Goal: Task Accomplishment & Management: Use online tool/utility

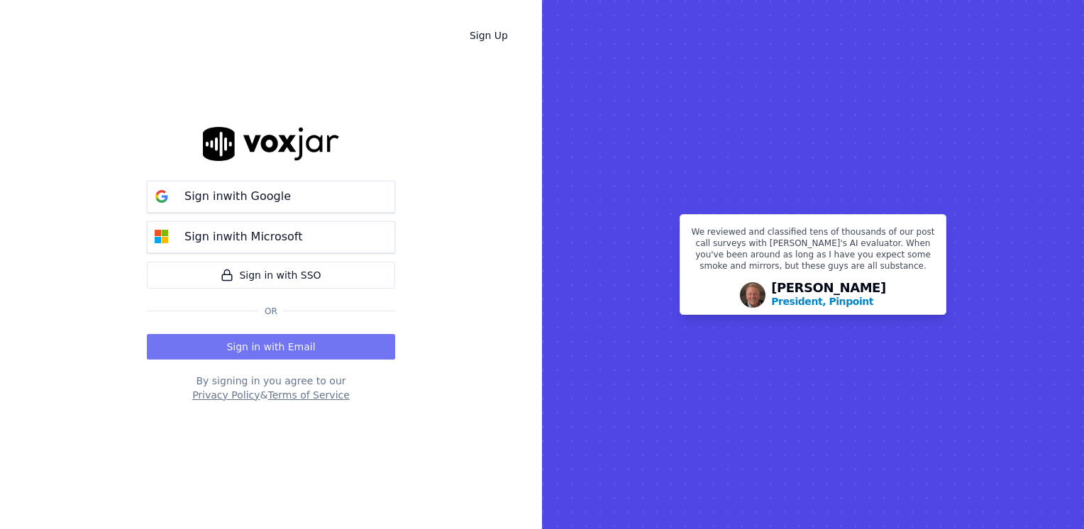
click at [281, 346] on button "Sign in with Email" at bounding box center [271, 347] width 248 height 26
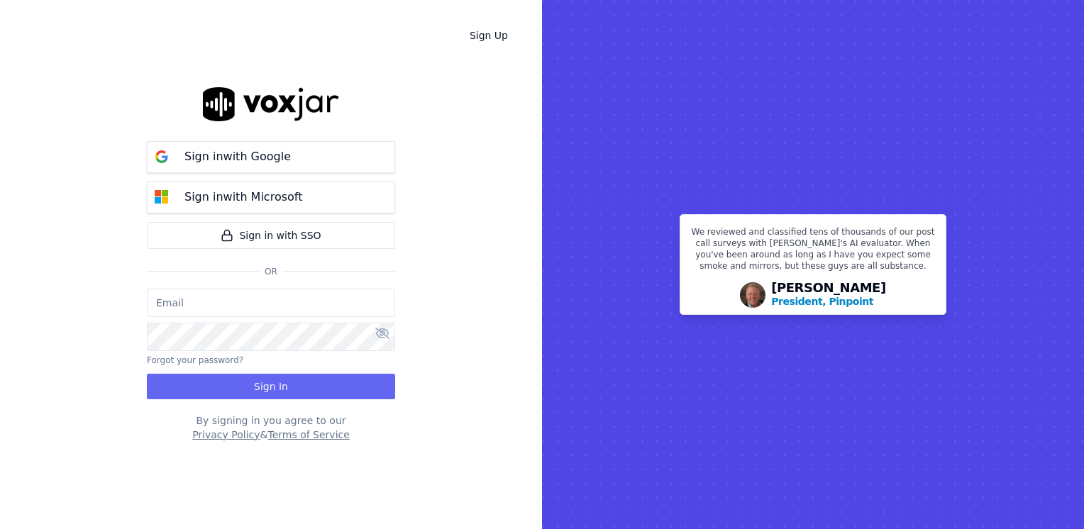
click at [286, 296] on input "email" at bounding box center [271, 303] width 248 height 28
type input "maleman@newwavepower.net"
click at [226, 353] on div "maleman@newwavepower.net Forgot your password? Sign In" at bounding box center [271, 344] width 248 height 111
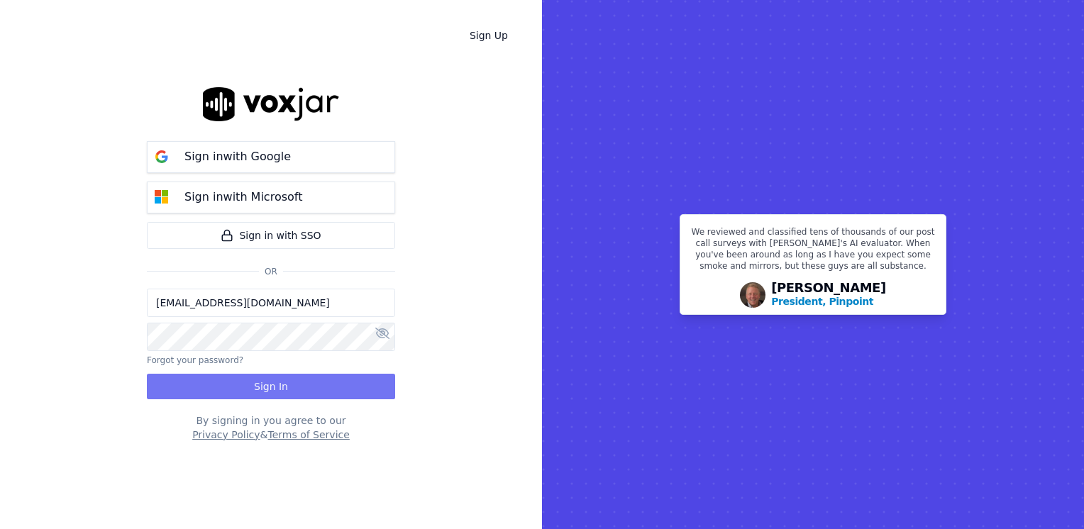
click at [277, 381] on button "Sign In" at bounding box center [271, 387] width 248 height 26
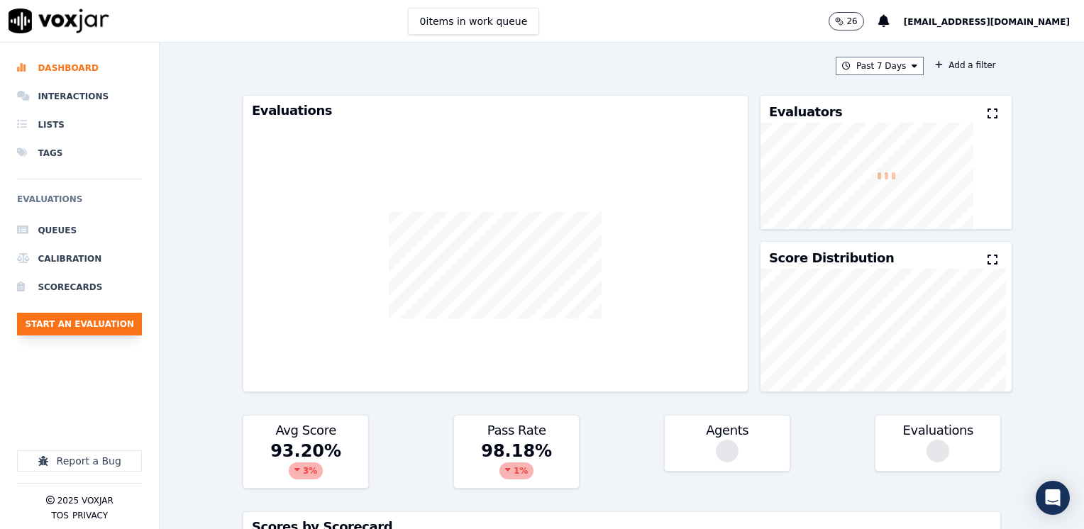
click at [96, 319] on button "Start an Evaluation" at bounding box center [79, 324] width 125 height 23
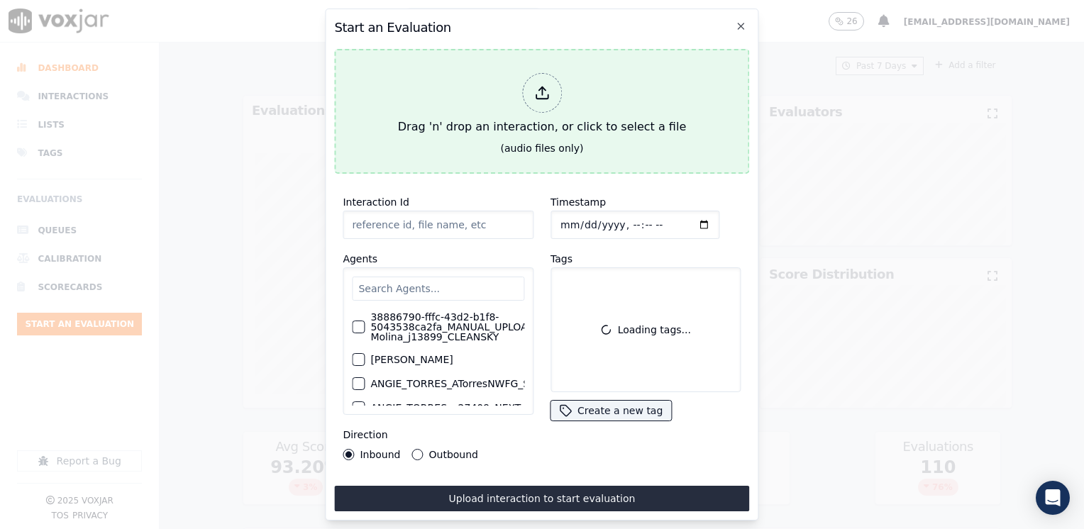
click at [556, 83] on div at bounding box center [542, 93] width 40 height 40
type input "20250820-122213_7814696683-SAMUEL VELEZ all.mp3"
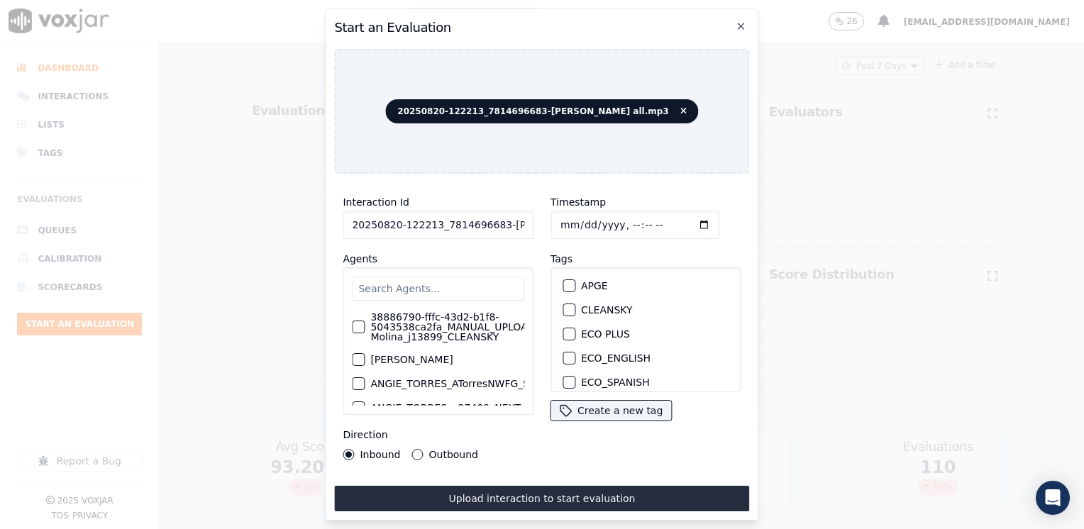
click at [436, 292] on input "text" at bounding box center [438, 289] width 172 height 24
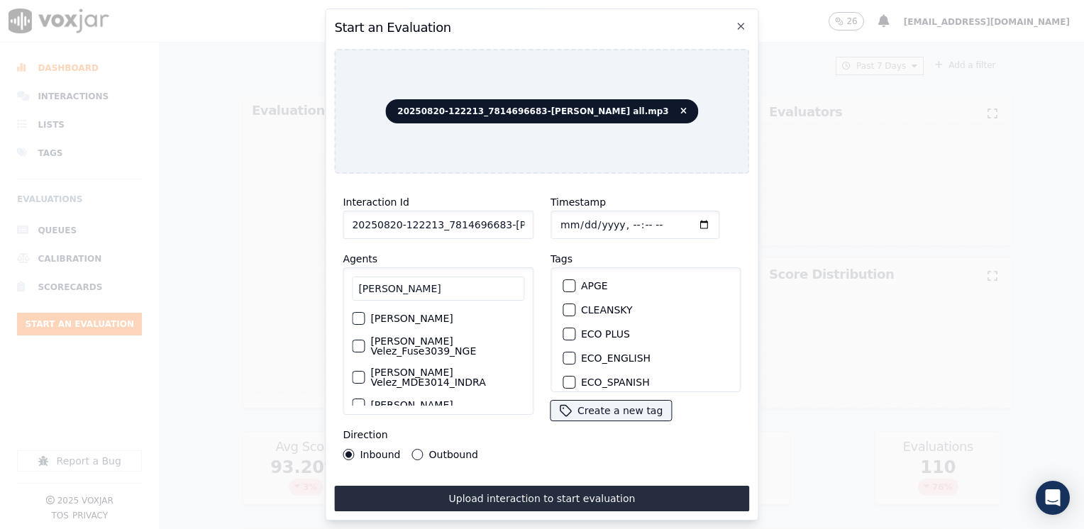
type input "samuel vele"
click at [360, 341] on div "button" at bounding box center [358, 346] width 10 height 10
click at [566, 332] on div "button" at bounding box center [568, 337] width 10 height 10
click at [681, 217] on input "Timestamp" at bounding box center [634, 225] width 169 height 28
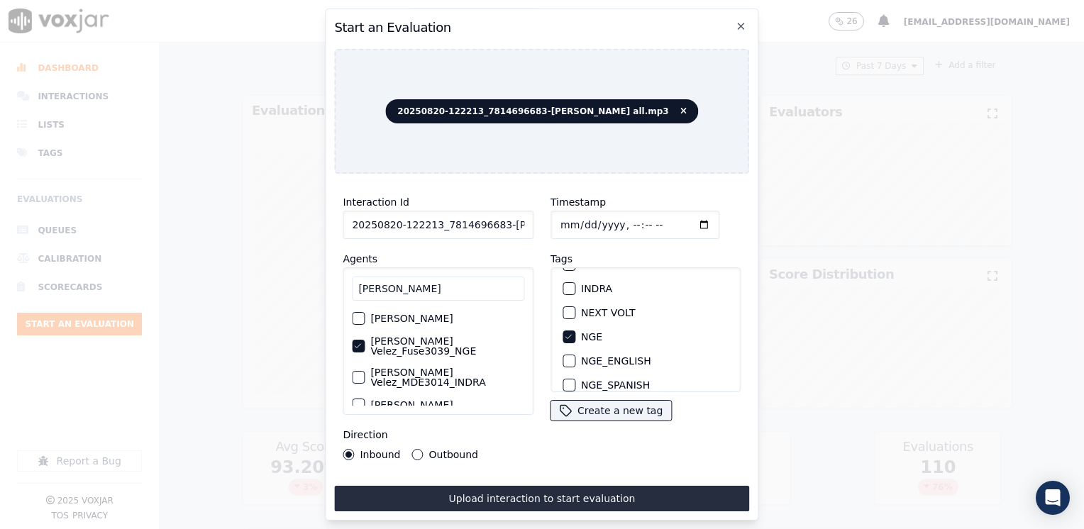
type input "2025-08-20T17:18"
click at [415, 449] on button "Outbound" at bounding box center [417, 454] width 11 height 11
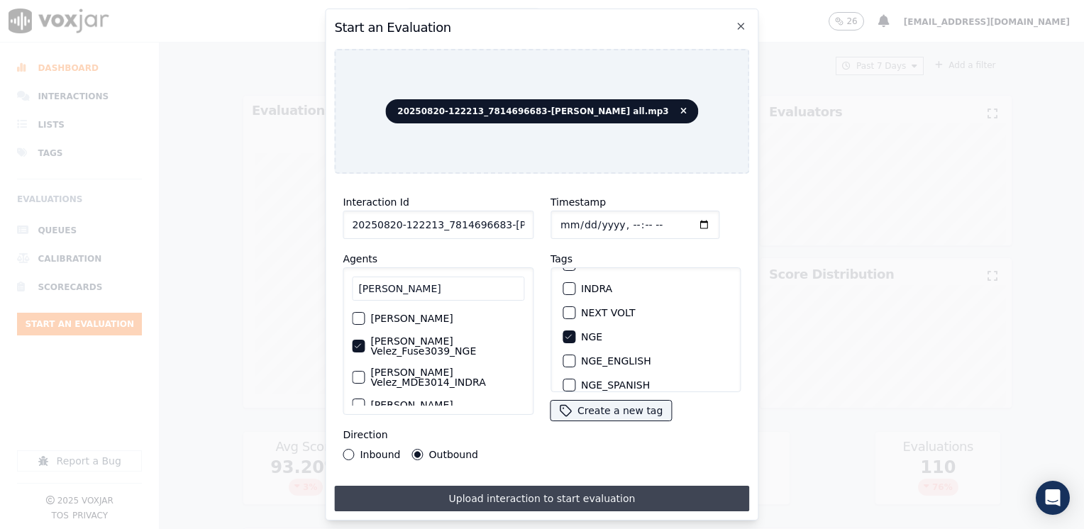
click at [511, 498] on button "Upload interaction to start evaluation" at bounding box center [541, 499] width 415 height 26
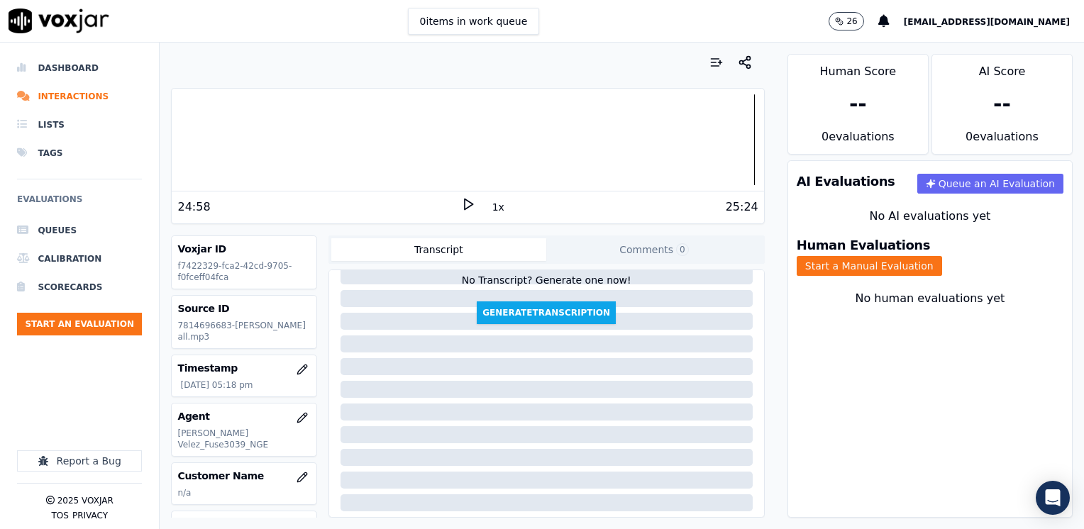
scroll to position [71, 0]
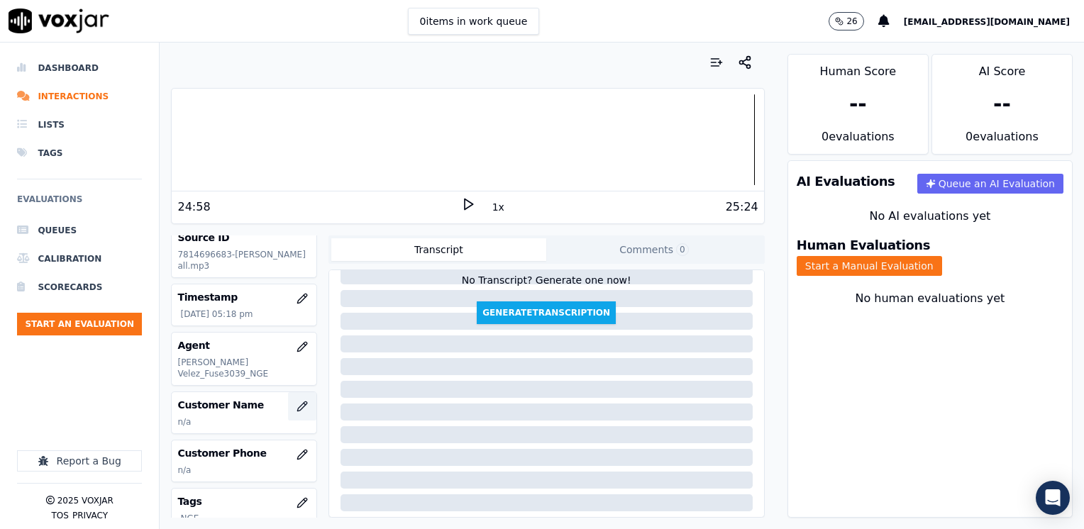
click at [297, 402] on icon "button" at bounding box center [301, 406] width 9 height 9
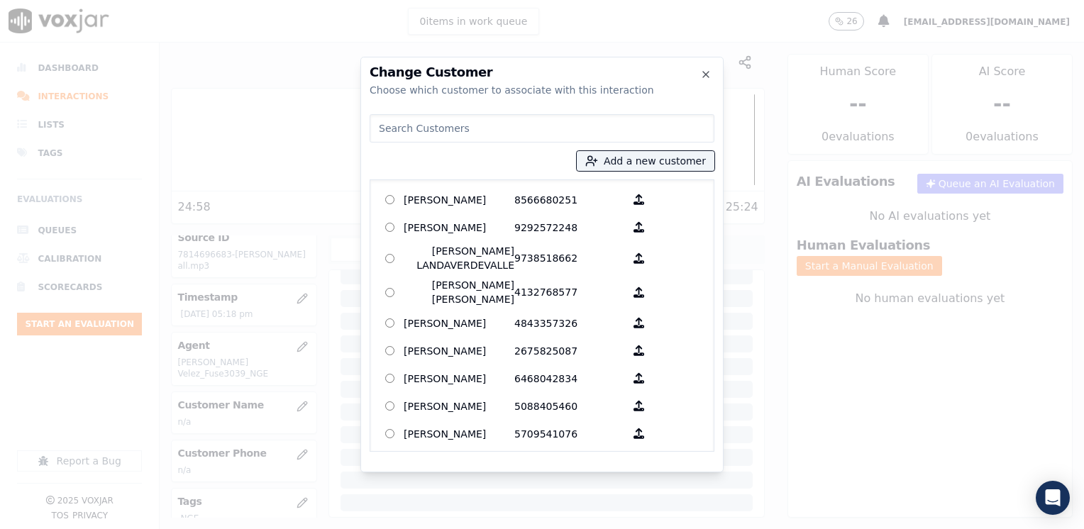
click at [503, 121] on input at bounding box center [542, 128] width 345 height 28
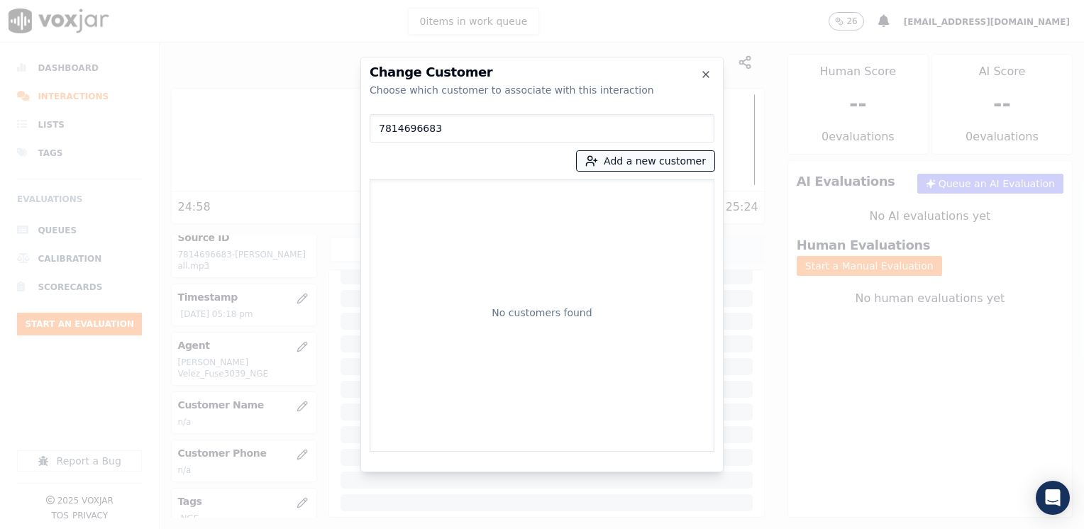
type input "7814696683"
click at [652, 163] on button "Add a new customer" at bounding box center [646, 161] width 138 height 20
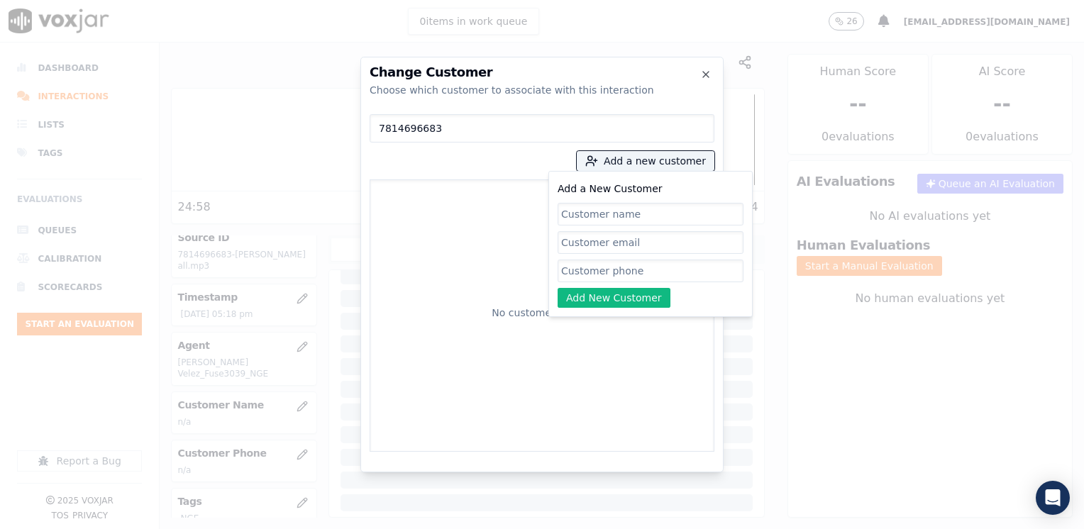
click at [607, 267] on input "Add a New Customer" at bounding box center [651, 271] width 186 height 23
paste input "7814696683"
type input "7814696683"
click at [625, 217] on input "Add a New Customer" at bounding box center [651, 214] width 186 height 23
paste input "[PERSON_NAME]"
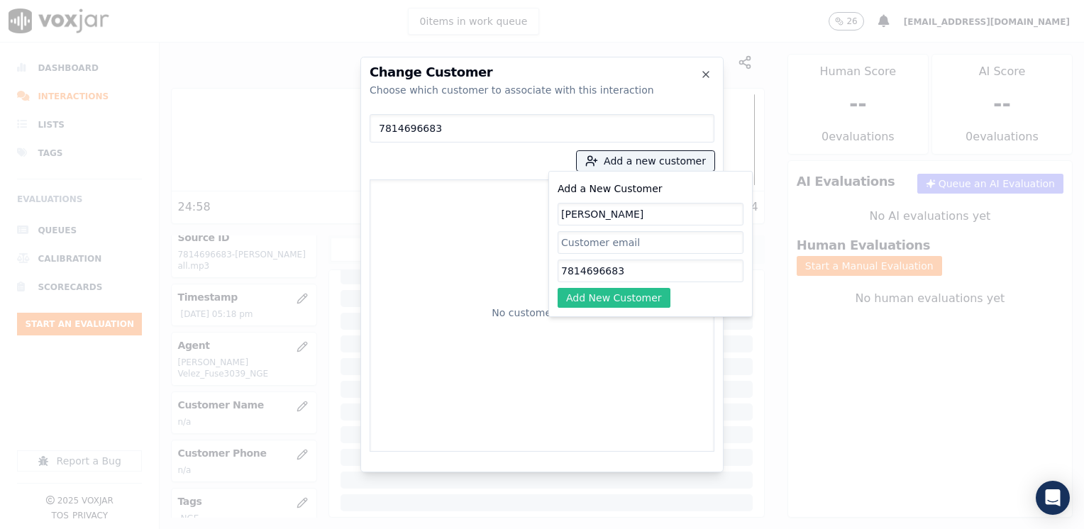
type input "[PERSON_NAME]"
click at [617, 291] on button "Add New Customer" at bounding box center [614, 298] width 113 height 20
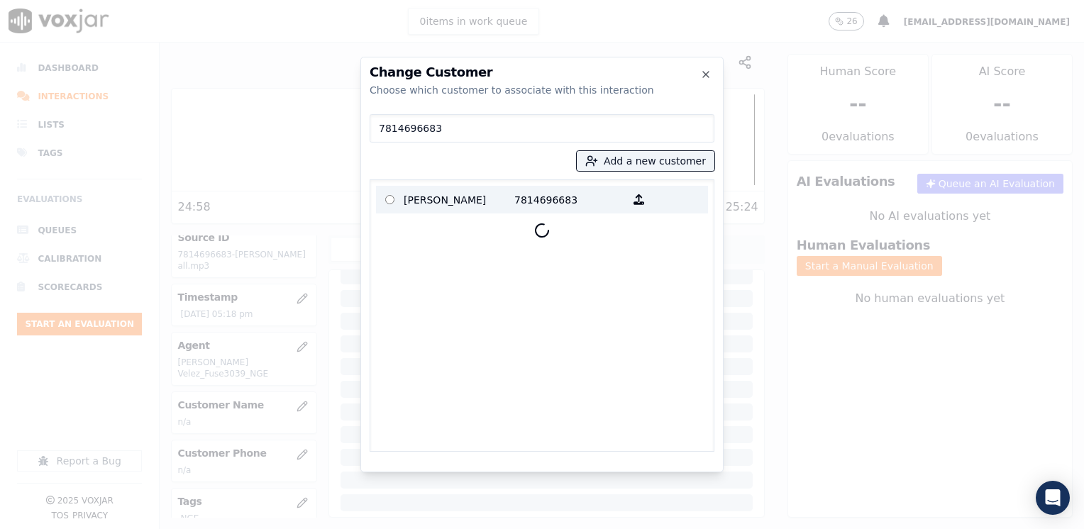
click at [458, 203] on p "[PERSON_NAME]" at bounding box center [459, 200] width 111 height 22
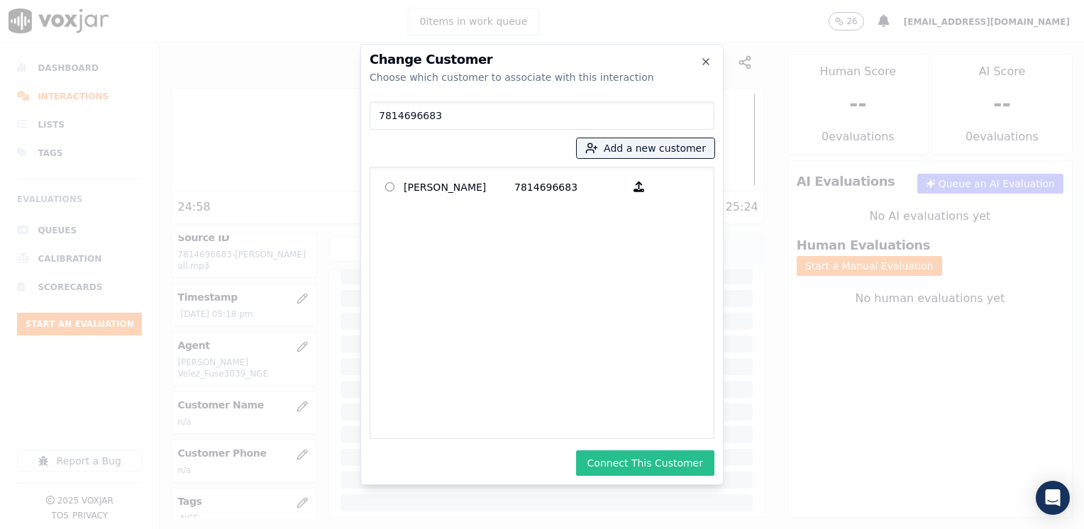
click at [677, 469] on button "Connect This Customer" at bounding box center [645, 463] width 138 height 26
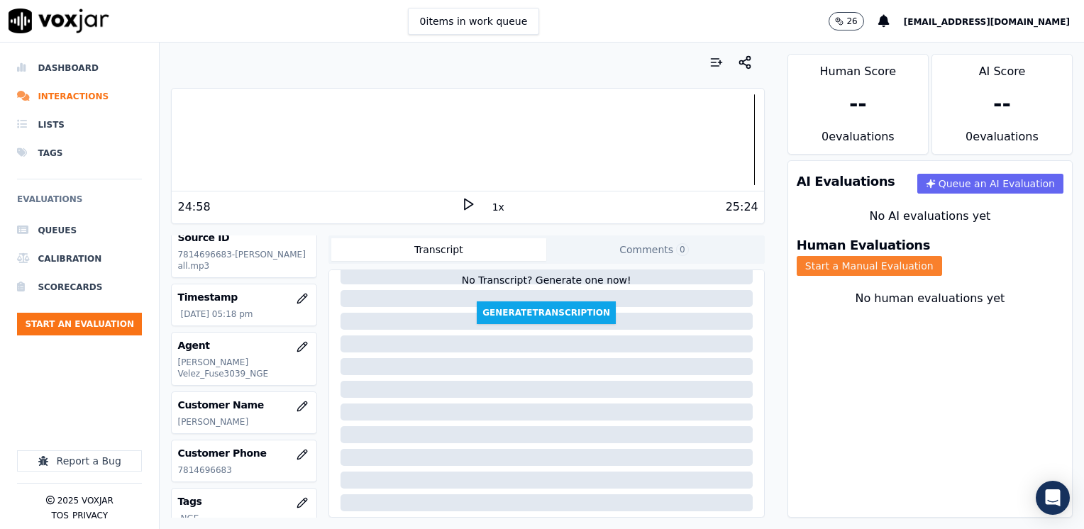
click at [942, 256] on button "Start a Manual Evaluation" at bounding box center [869, 266] width 145 height 20
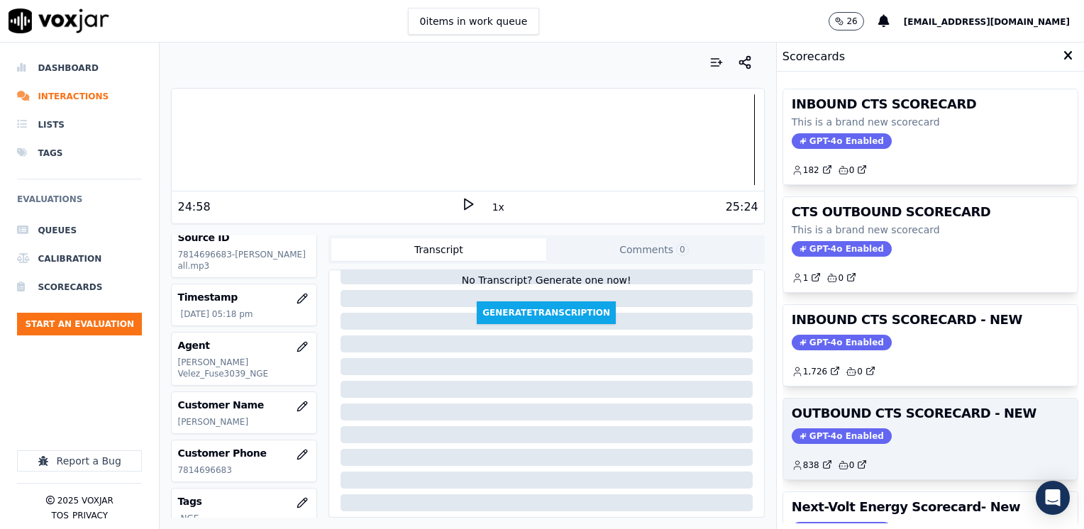
click at [836, 430] on span "GPT-4o Enabled" at bounding box center [842, 436] width 100 height 16
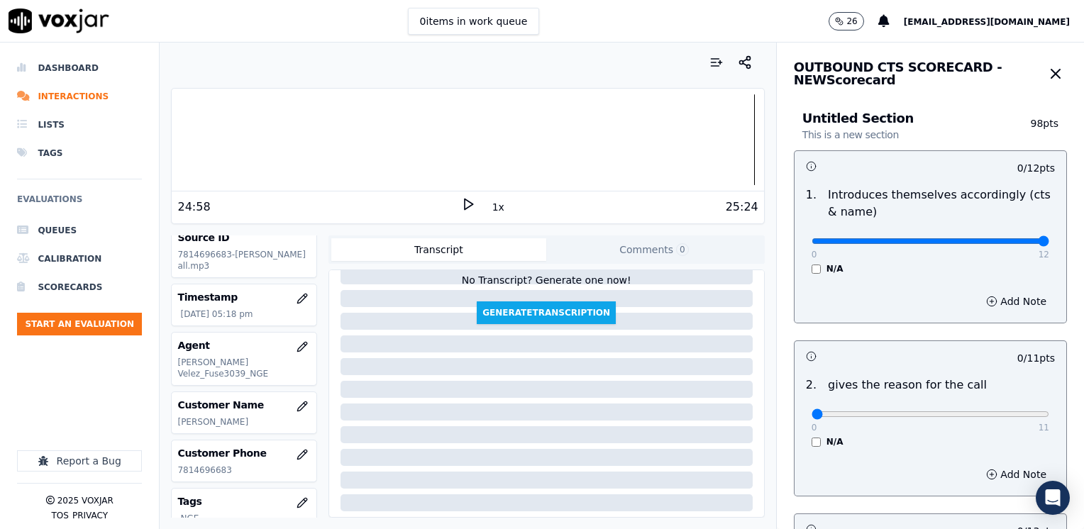
drag, startPoint x: 799, startPoint y: 239, endPoint x: 1086, endPoint y: 236, distance: 287.3
type input "12"
click at [1049, 238] on input "range" at bounding box center [931, 241] width 238 height 6
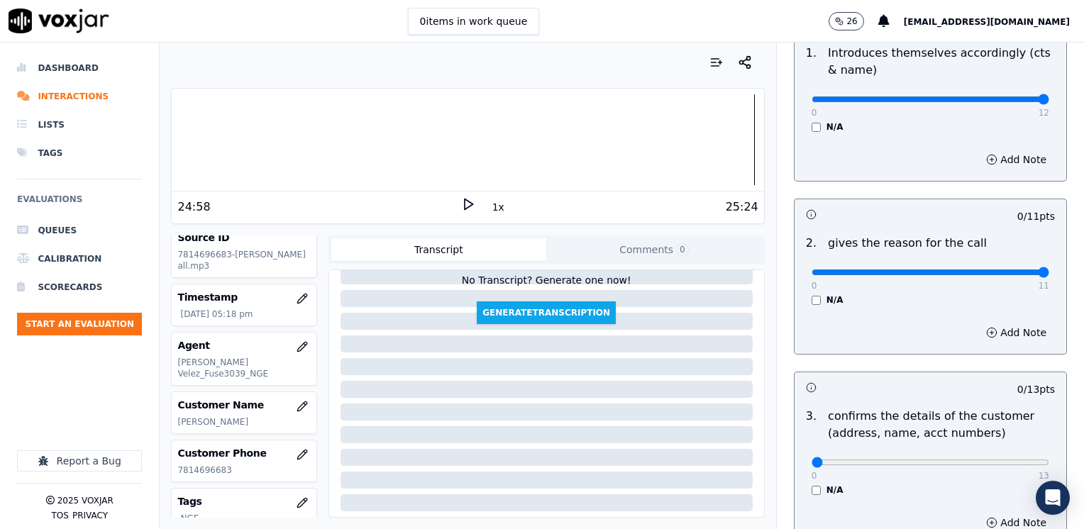
drag, startPoint x: 803, startPoint y: 268, endPoint x: 1042, endPoint y: 369, distance: 259.4
type input "11"
click at [1049, 102] on input "range" at bounding box center [931, 99] width 238 height 6
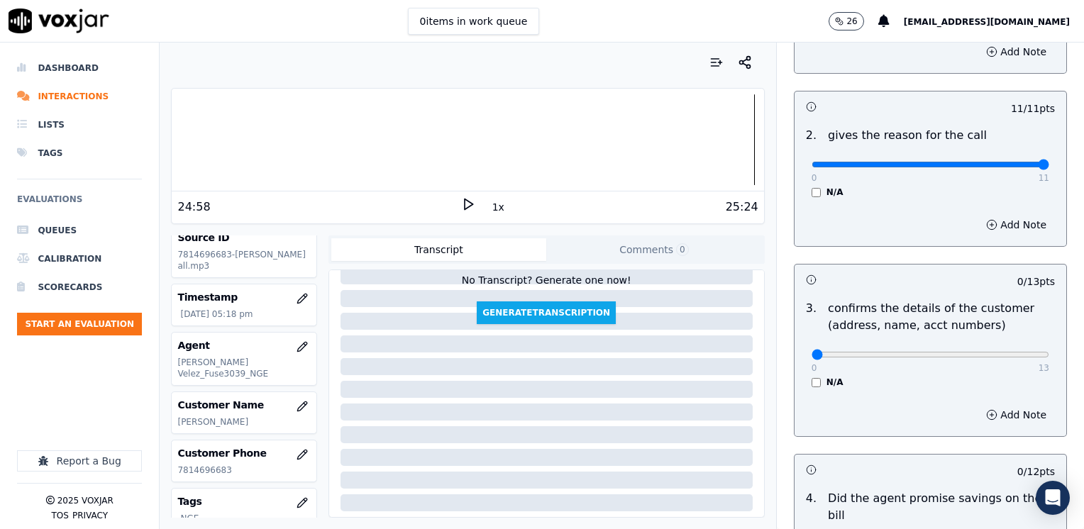
scroll to position [426, 0]
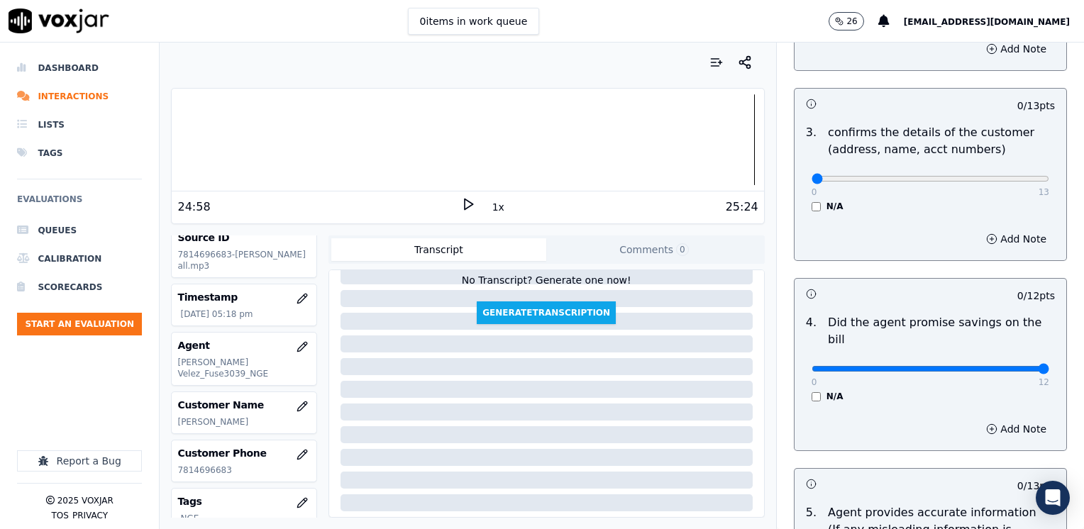
drag, startPoint x: 798, startPoint y: 355, endPoint x: 1079, endPoint y: 336, distance: 281.5
type input "12"
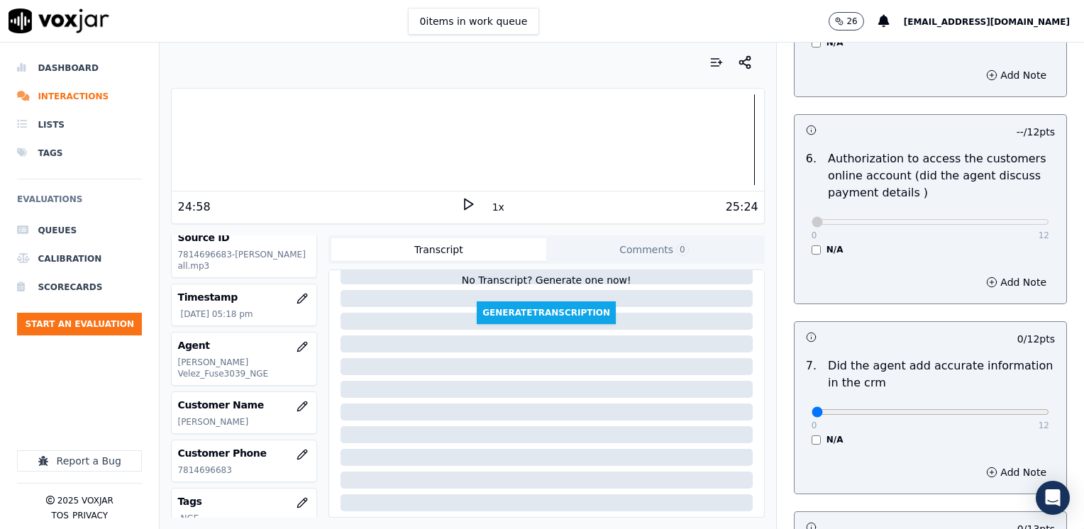
scroll to position [1135, 0]
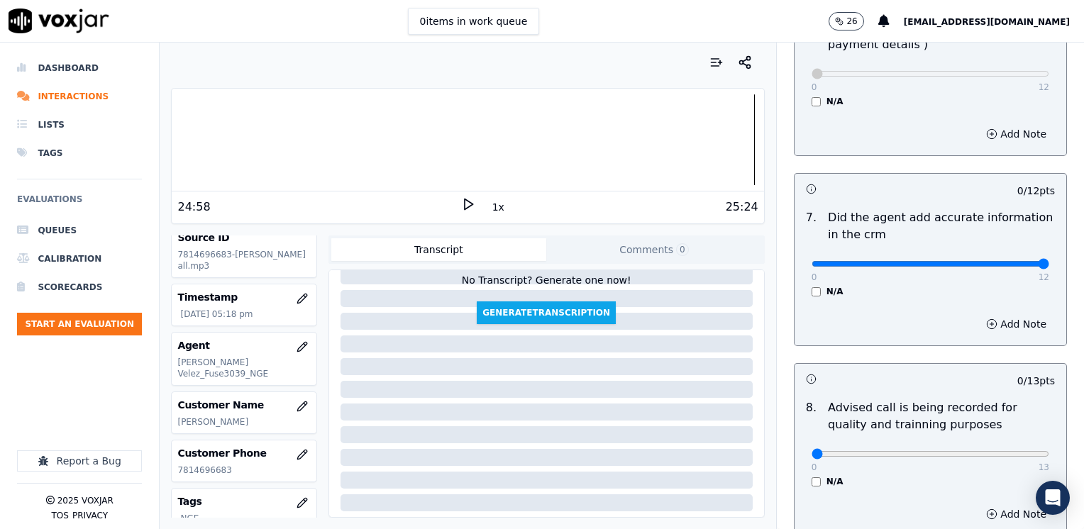
drag, startPoint x: 802, startPoint y: 250, endPoint x: 1083, endPoint y: 268, distance: 281.5
type input "12"
type input "10"
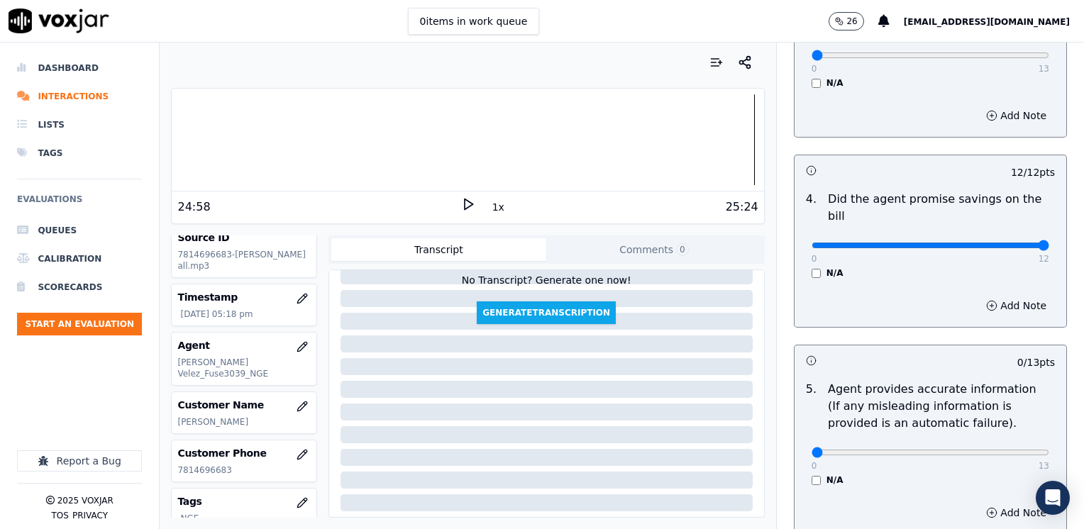
scroll to position [355, 0]
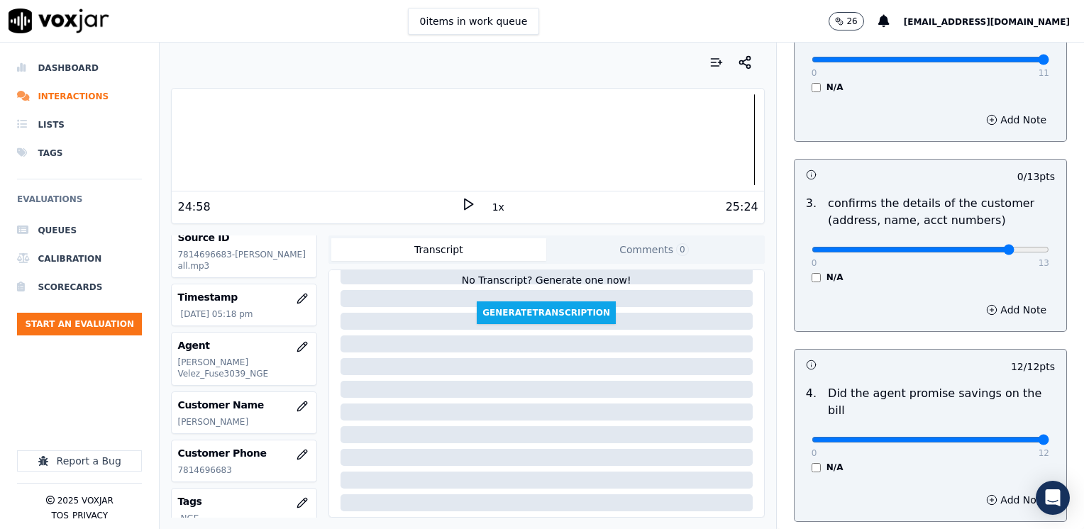
type input "12"
click at [990, 308] on button "Add Note" at bounding box center [1016, 310] width 77 height 20
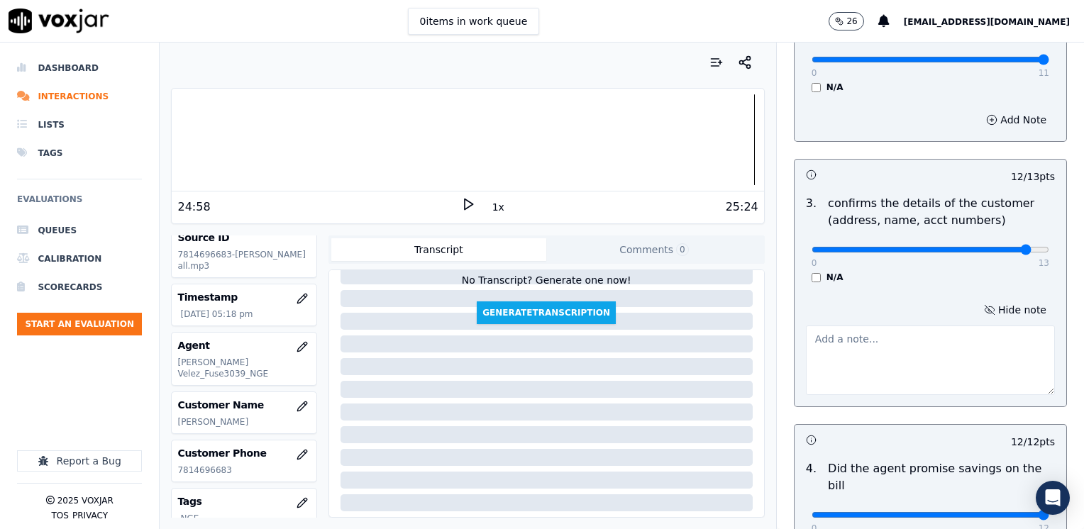
click at [938, 380] on textarea at bounding box center [930, 361] width 249 height 70
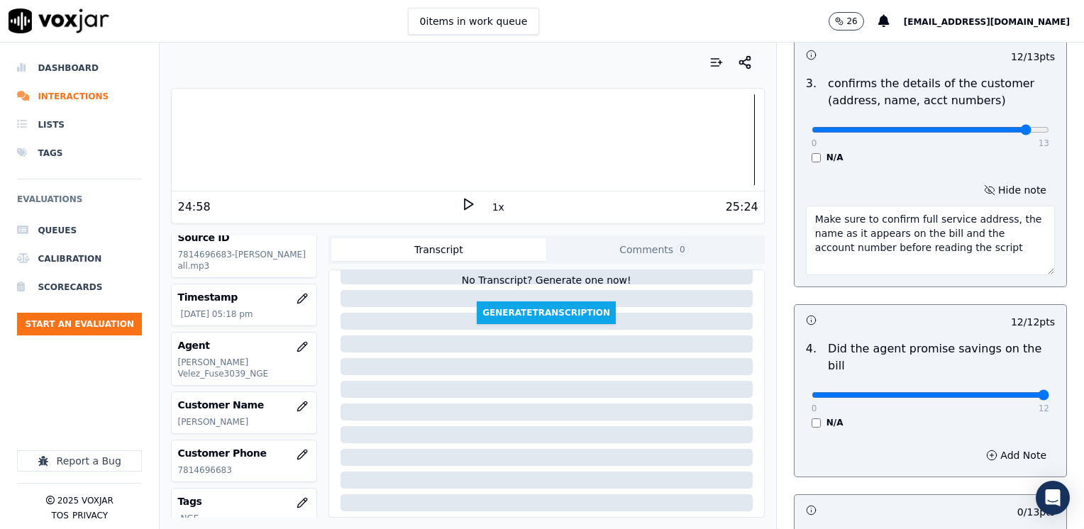
scroll to position [780, 0]
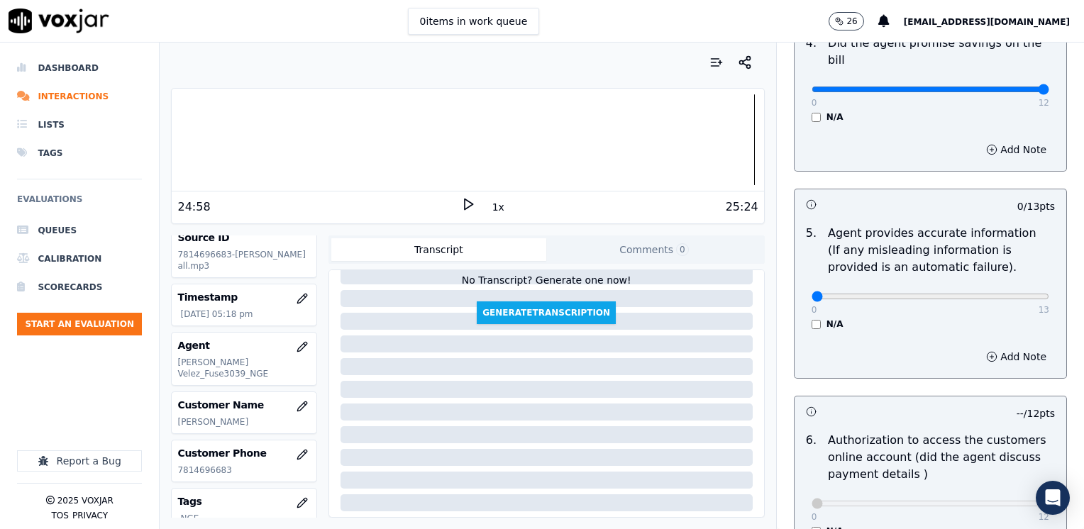
type textarea "Make sure to confirm full service address, the name as it appears on the bill a…"
drag, startPoint x: 802, startPoint y: 279, endPoint x: 1086, endPoint y: 279, distance: 283.7
type input "13"
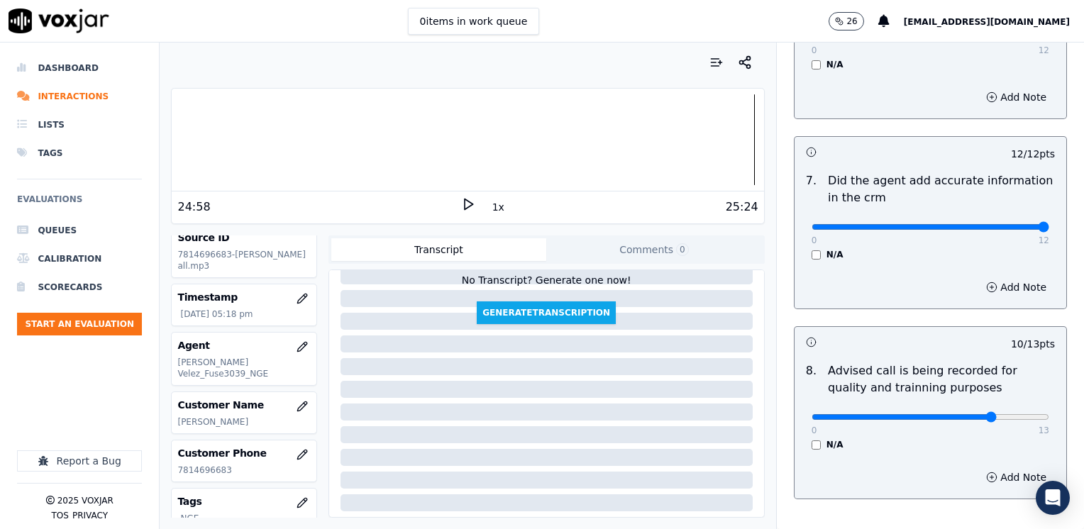
scroll to position [1314, 0]
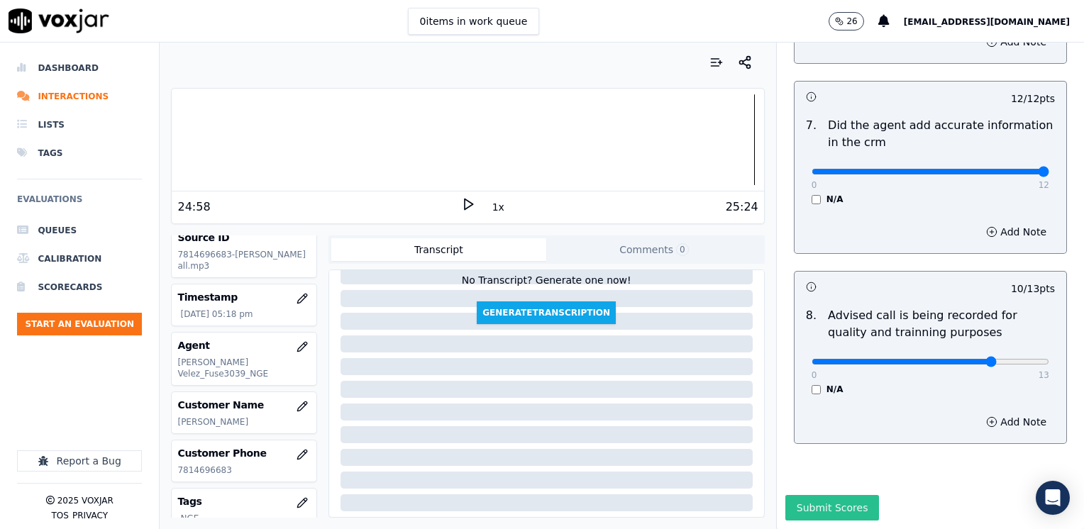
click at [836, 495] on button "Submit Scores" at bounding box center [832, 508] width 94 height 26
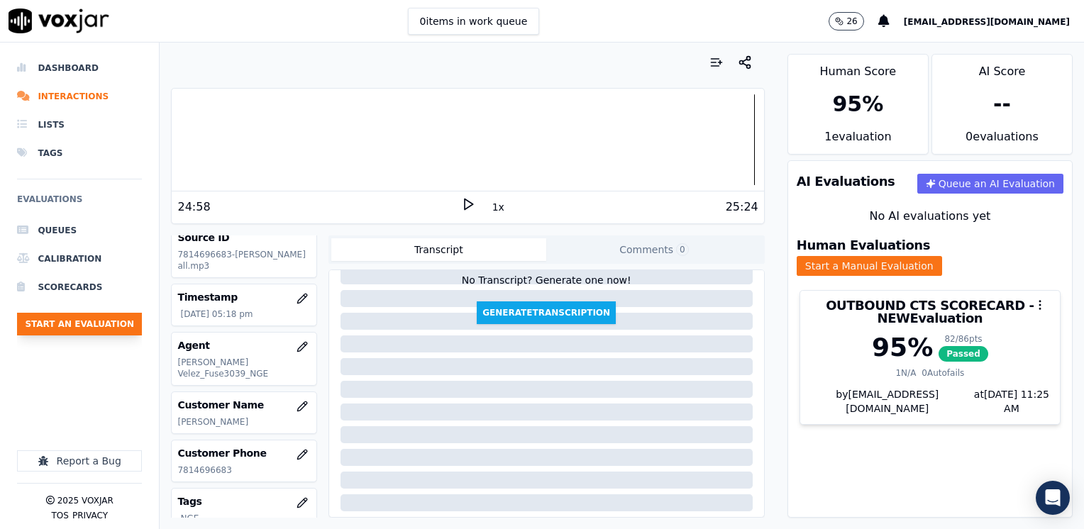
click at [83, 321] on button "Start an Evaluation" at bounding box center [79, 324] width 125 height 23
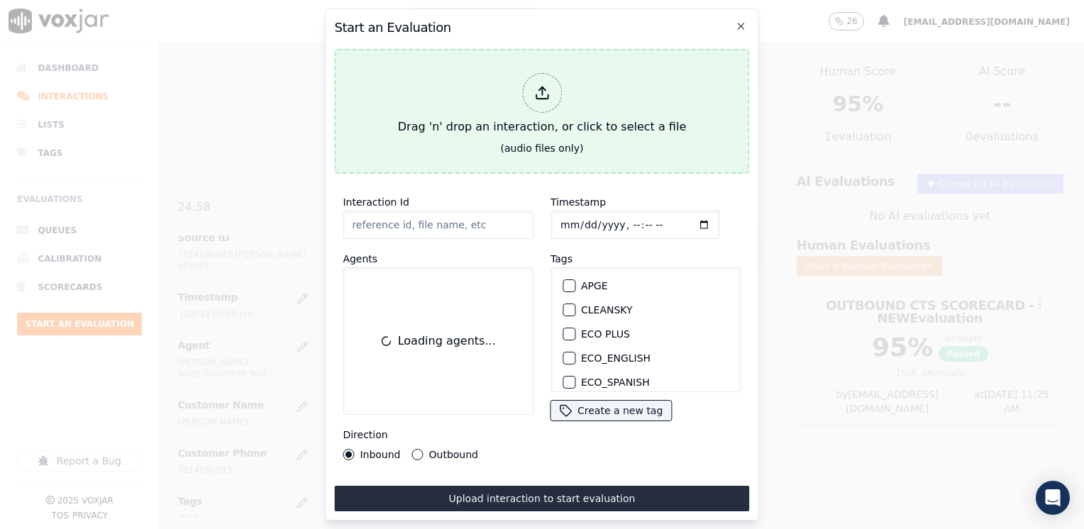
click at [538, 89] on icon at bounding box center [542, 93] width 16 height 16
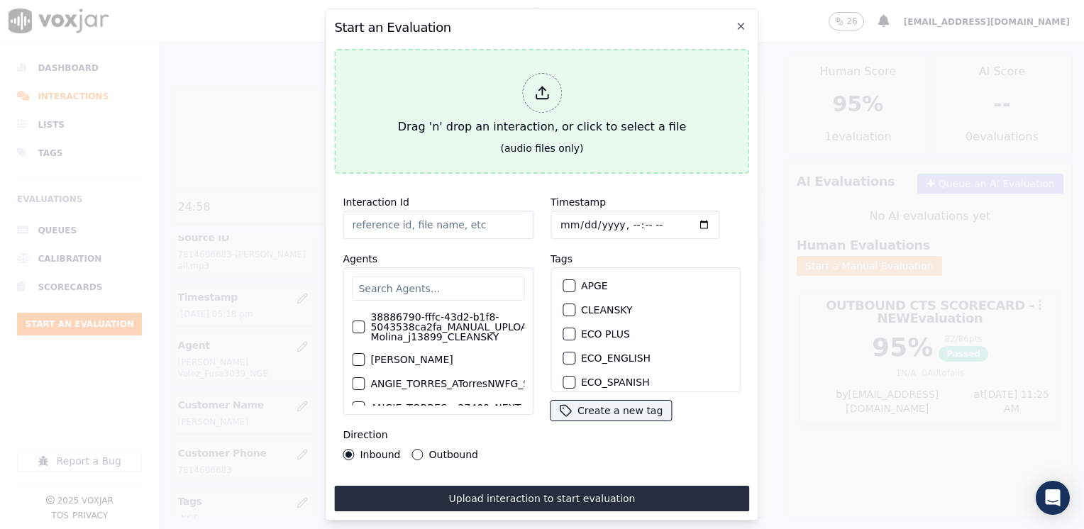
type input "20250820-150721_4014510528-JONATHAN MOZO 1 all.mp3"
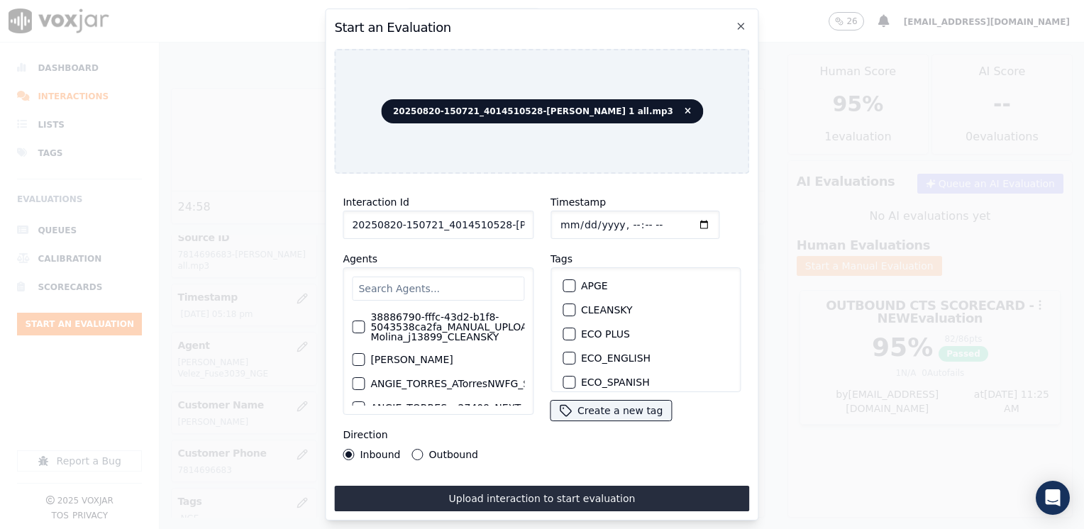
click at [431, 285] on input "text" at bounding box center [438, 289] width 172 height 24
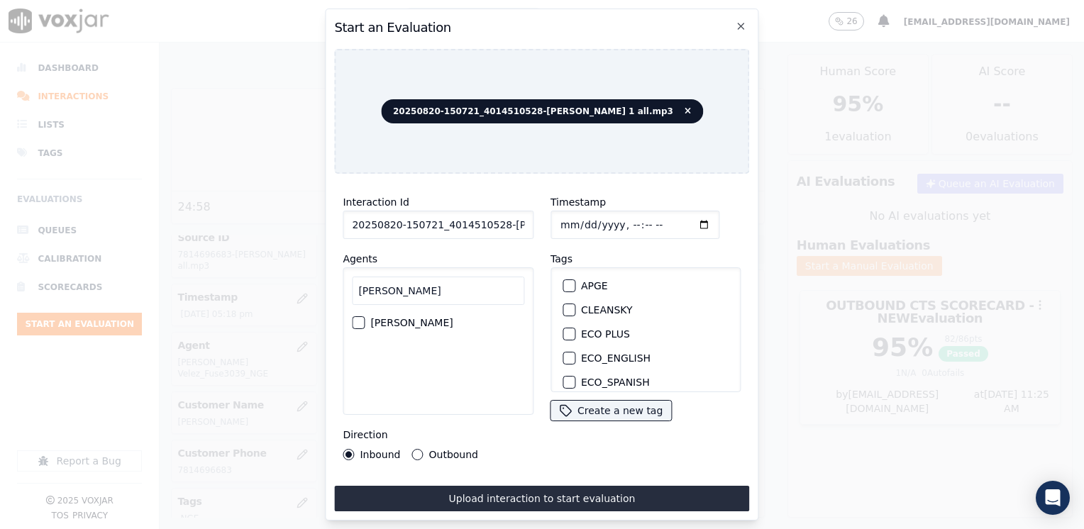
type input "jona"
click at [430, 322] on label "[PERSON_NAME]" at bounding box center [411, 323] width 82 height 10
click at [365, 322] on button "[PERSON_NAME]" at bounding box center [358, 322] width 13 height 13
click at [565, 332] on div "button" at bounding box center [568, 337] width 10 height 10
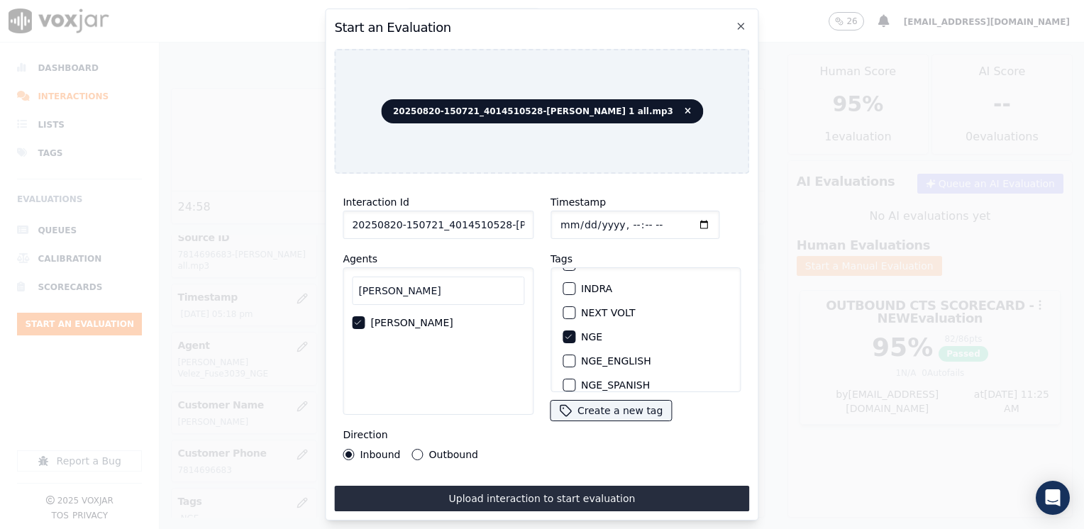
click at [680, 218] on input "Timestamp" at bounding box center [634, 225] width 169 height 28
type input "2025-08-20T17:25"
click at [420, 449] on div "Outbound" at bounding box center [445, 454] width 66 height 11
click at [417, 449] on button "Outbound" at bounding box center [417, 454] width 11 height 11
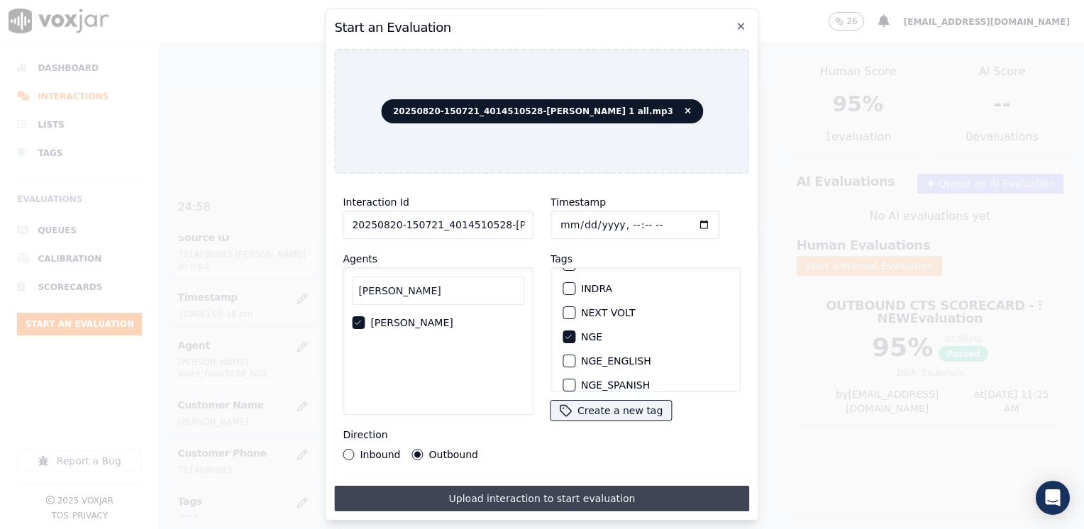
click at [546, 491] on button "Upload interaction to start evaluation" at bounding box center [541, 499] width 415 height 26
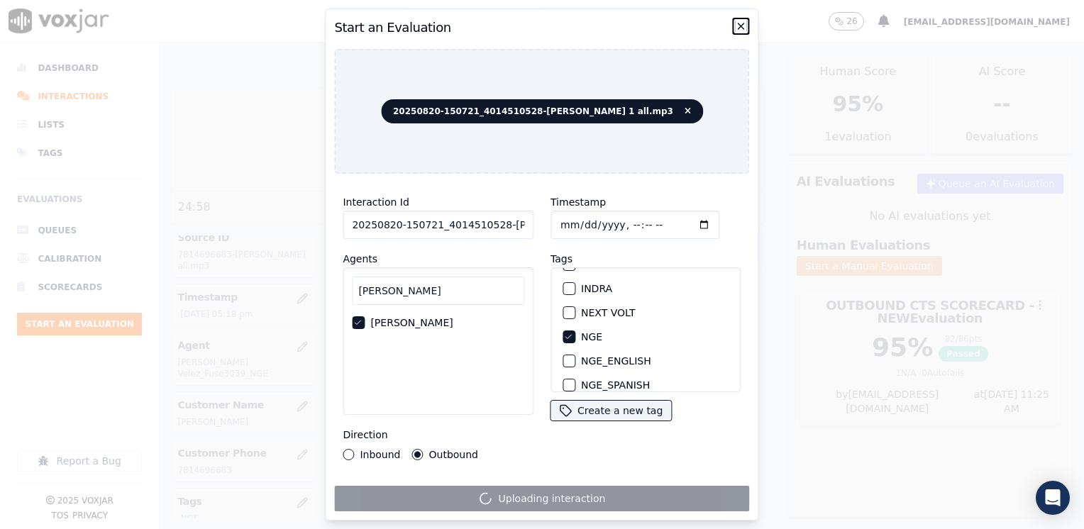
click at [737, 24] on icon "button" at bounding box center [741, 26] width 11 height 11
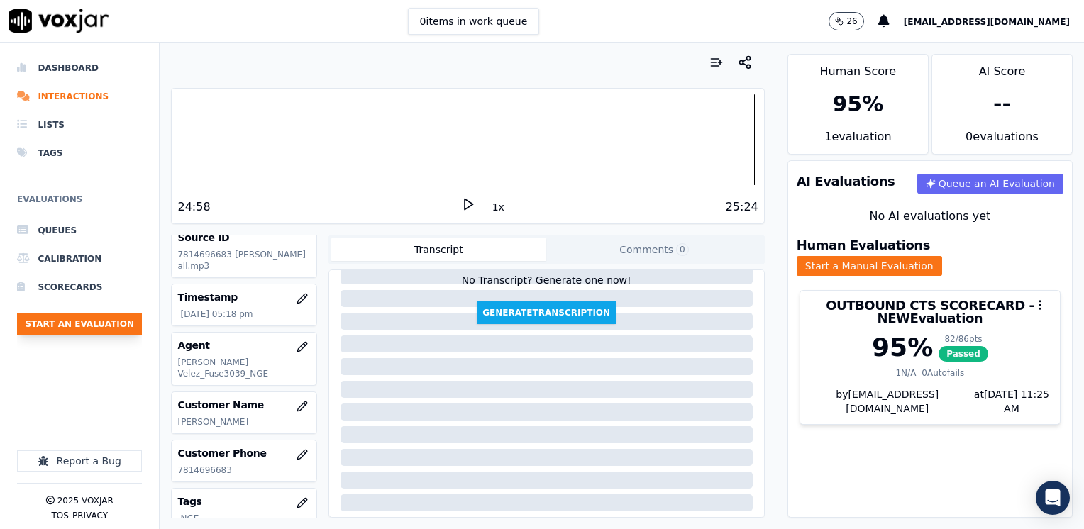
click at [114, 320] on button "Start an Evaluation" at bounding box center [79, 324] width 125 height 23
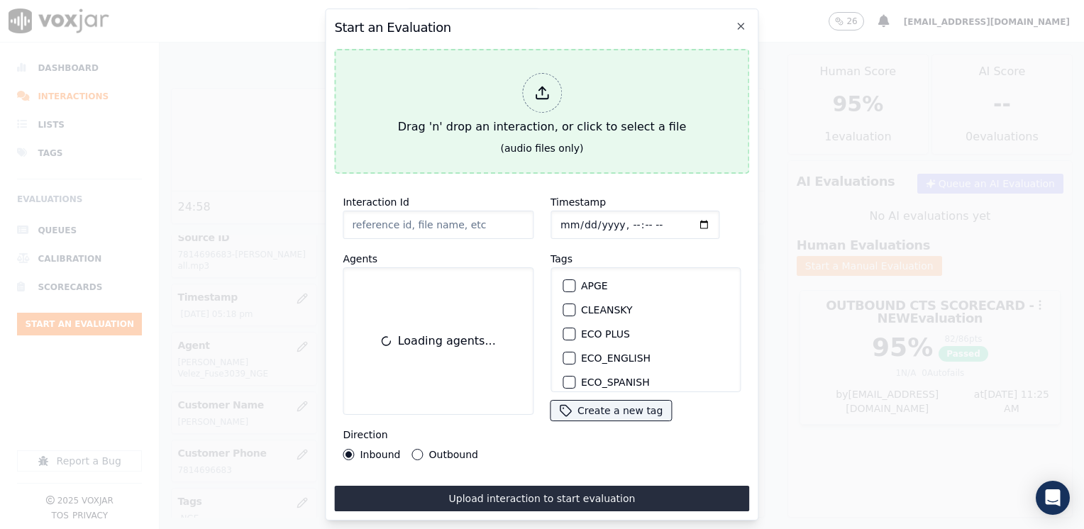
click at [542, 96] on div at bounding box center [542, 93] width 40 height 40
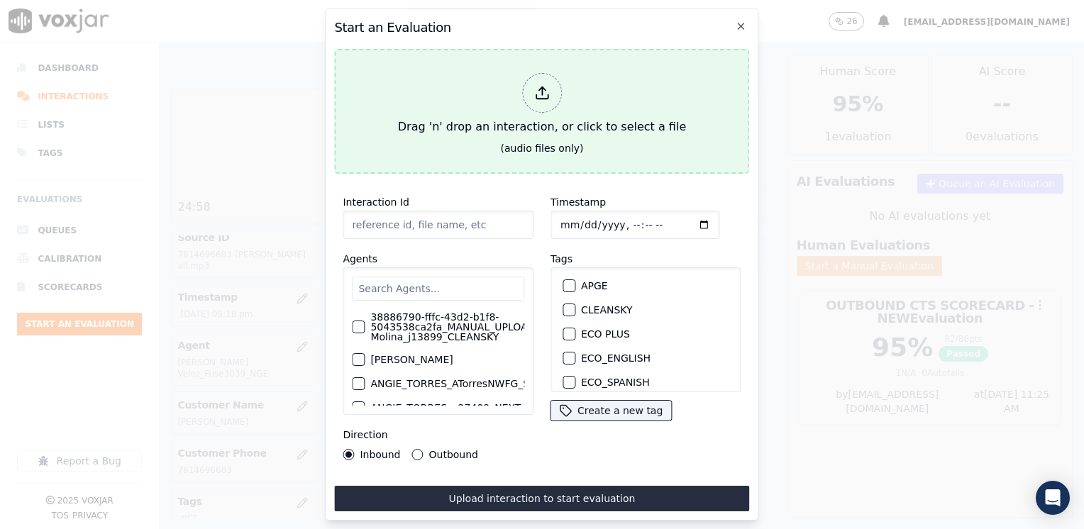
type input "20250820-150721_4014510528-JONATHAN MOZO 1 all.mp3"
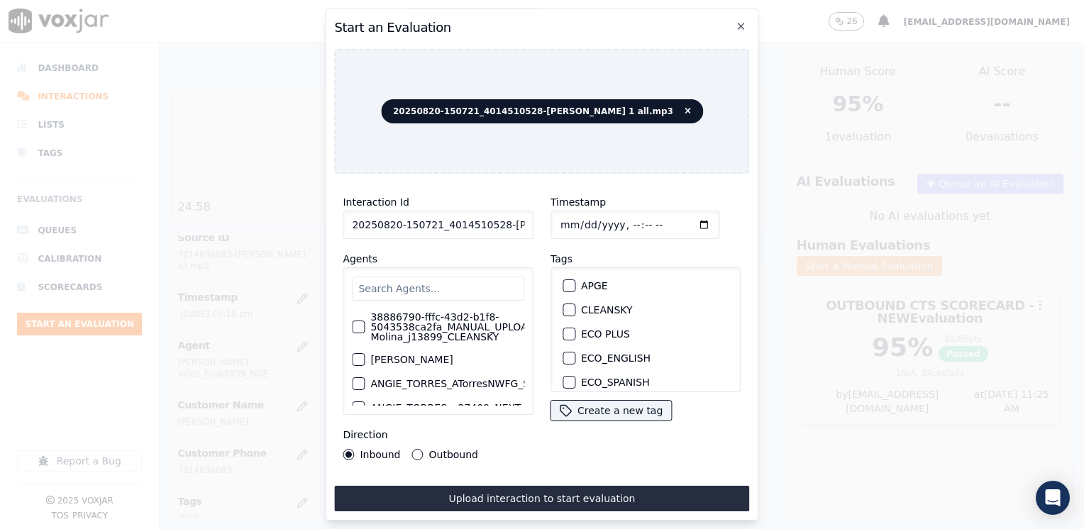
click at [472, 285] on input "text" at bounding box center [438, 289] width 172 height 24
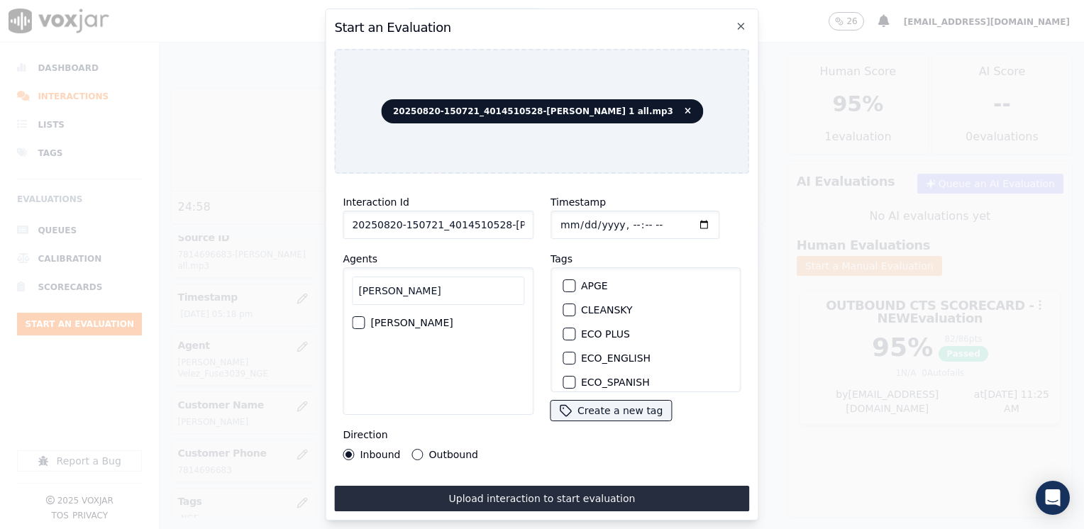
type input "jona"
click at [453, 322] on label "[PERSON_NAME]" at bounding box center [411, 323] width 82 height 10
click at [365, 322] on button "[PERSON_NAME]" at bounding box center [358, 322] width 13 height 13
click at [563, 332] on div "button" at bounding box center [568, 337] width 10 height 10
click at [677, 219] on input "Timestamp" at bounding box center [634, 225] width 169 height 28
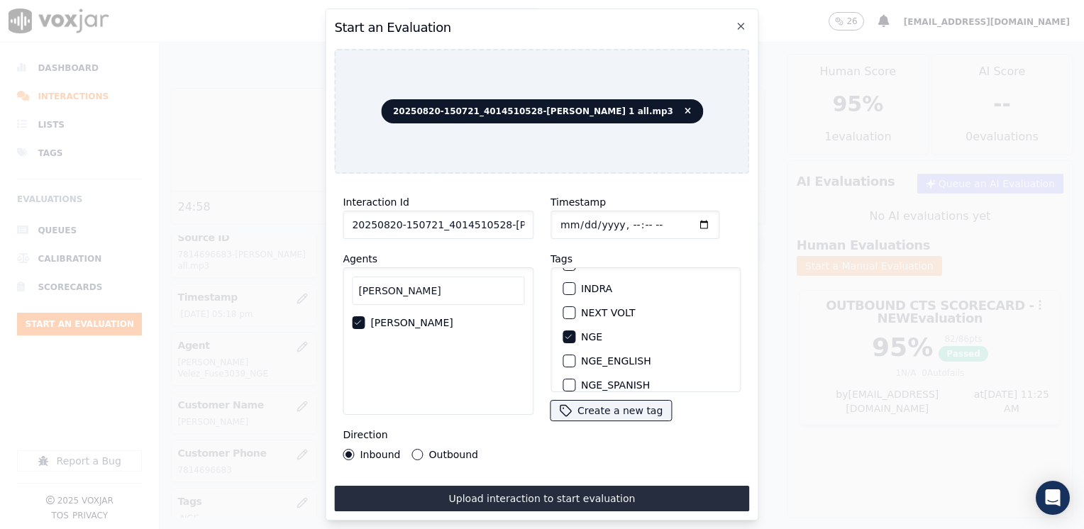
type input "2025-08-20T17:33"
click at [415, 449] on button "Outbound" at bounding box center [417, 454] width 11 height 11
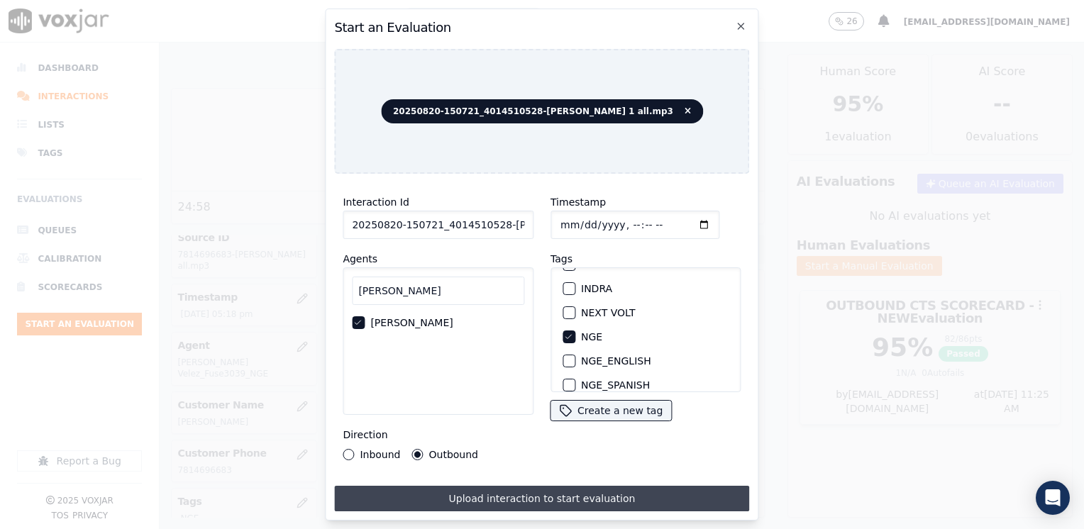
click at [524, 494] on button "Upload interaction to start evaluation" at bounding box center [541, 499] width 415 height 26
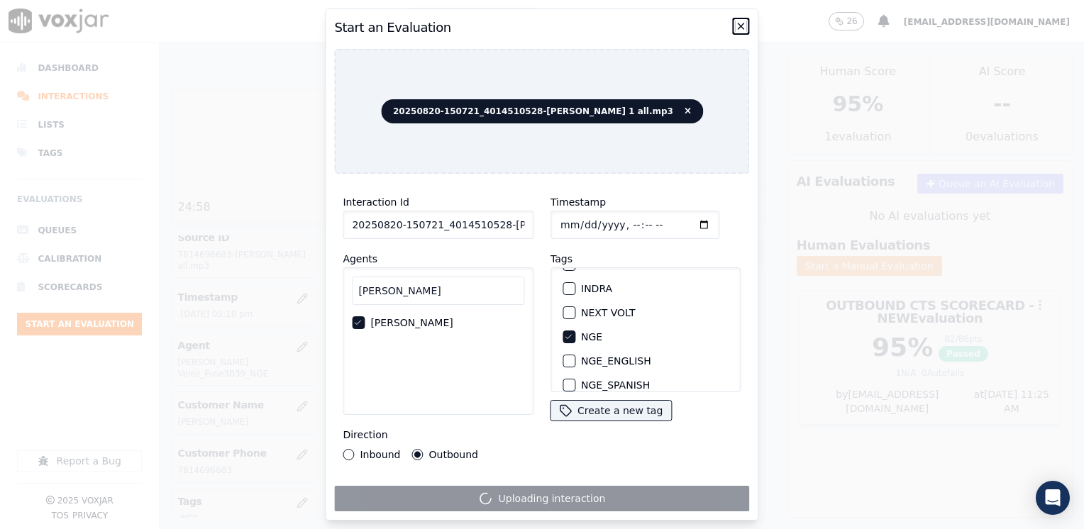
click at [741, 21] on icon "button" at bounding box center [741, 26] width 11 height 11
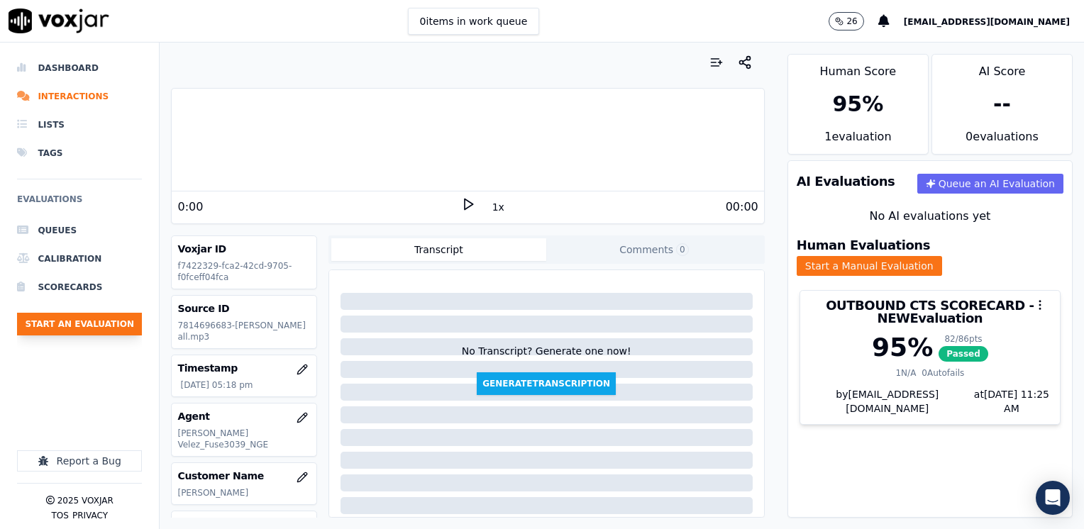
click at [96, 319] on button "Start an Evaluation" at bounding box center [79, 324] width 125 height 23
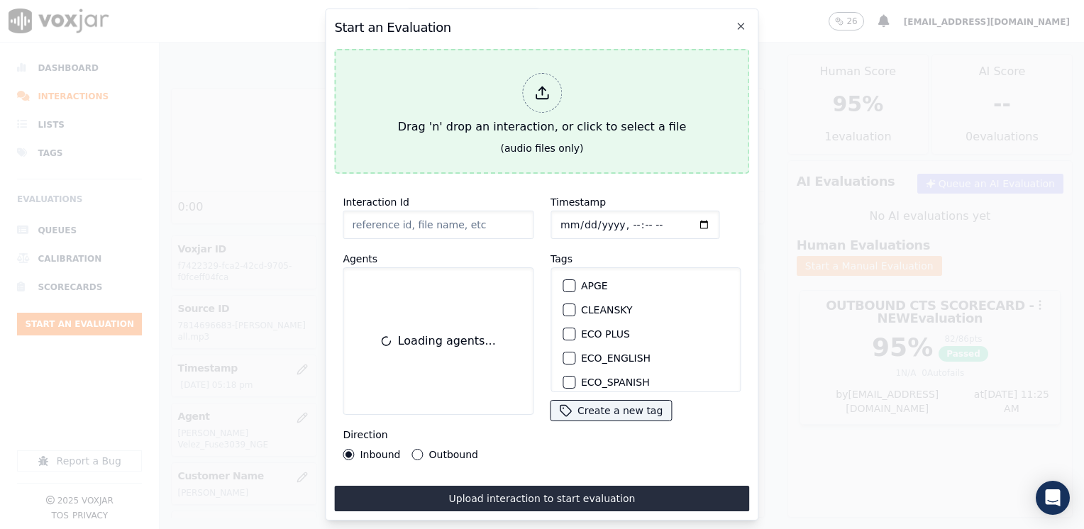
click at [536, 95] on icon at bounding box center [542, 93] width 16 height 16
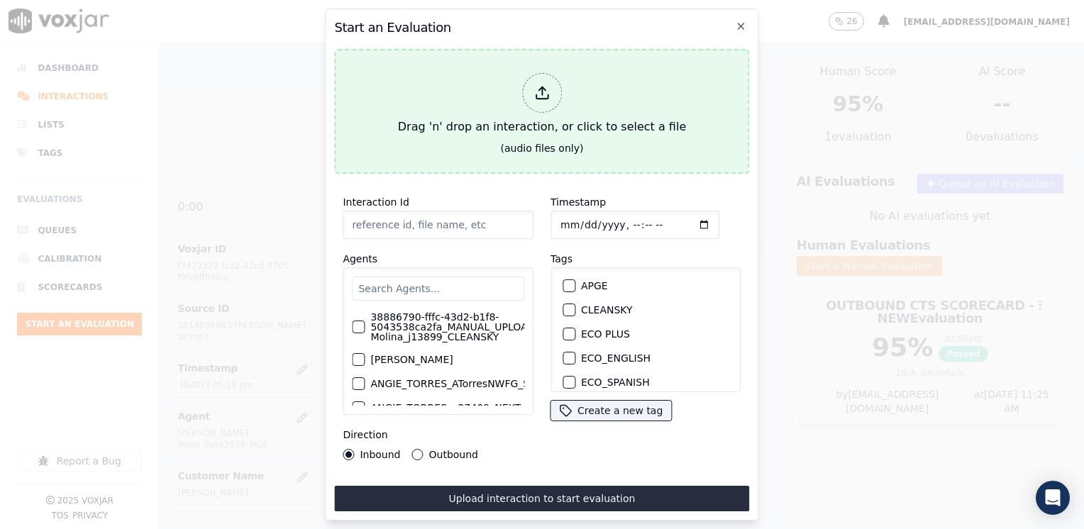
type input "20250820-150721_4014510528-[PERSON_NAME] 1 all.mp3"
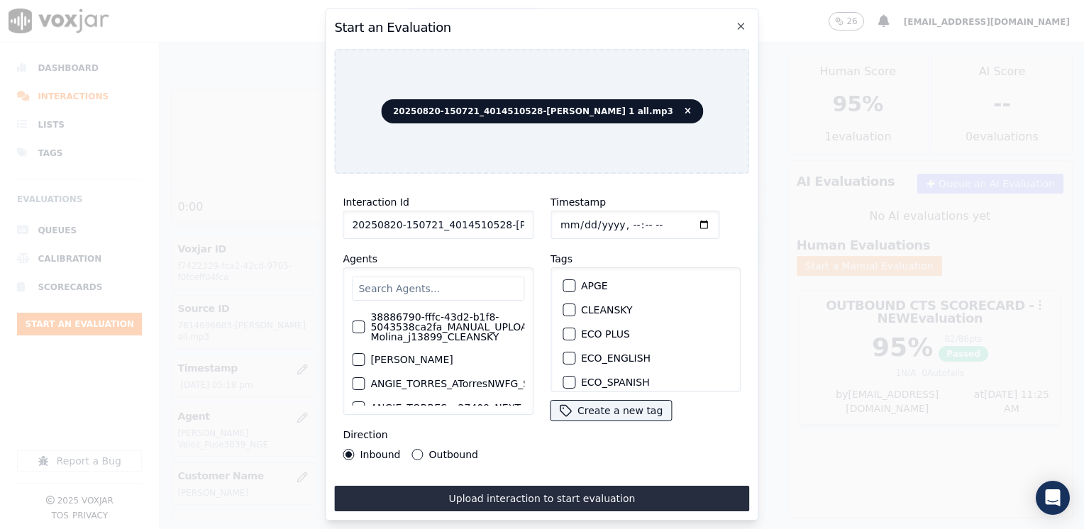
click at [472, 279] on input "text" at bounding box center [438, 289] width 172 height 24
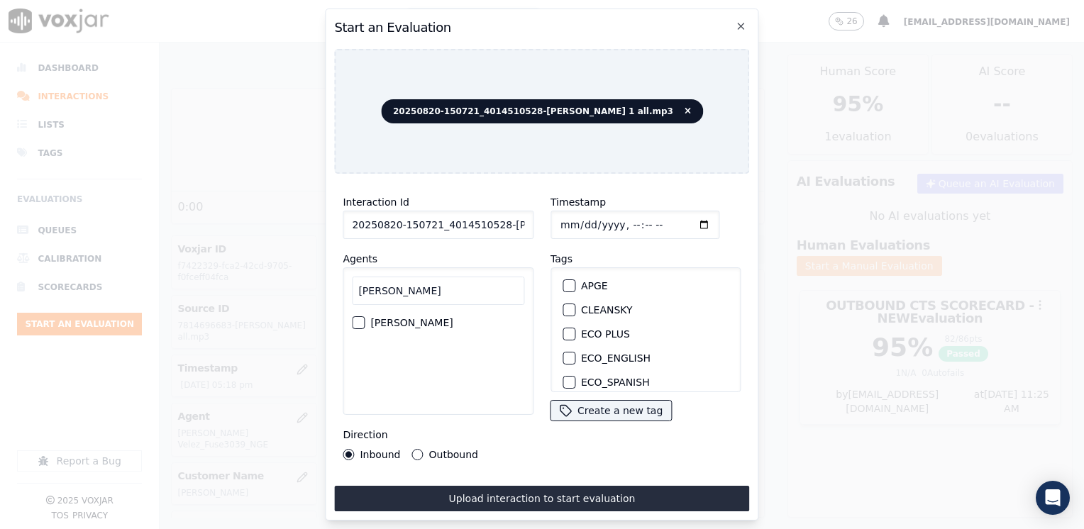
type input "jona"
click at [423, 328] on label "[PERSON_NAME]" at bounding box center [411, 323] width 82 height 10
click at [365, 329] on button "[PERSON_NAME]" at bounding box center [358, 322] width 13 height 13
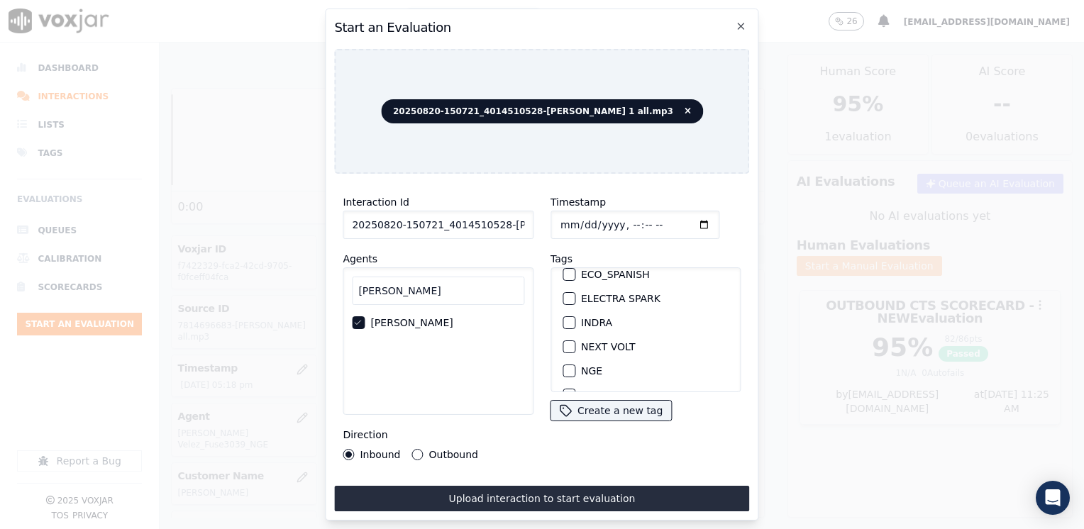
scroll to position [142, 0]
click at [565, 332] on div "button" at bounding box center [568, 337] width 10 height 10
click at [681, 218] on input "Timestamp" at bounding box center [634, 225] width 169 height 28
type input "2025-08-20T17:35"
drag, startPoint x: 411, startPoint y: 450, endPoint x: 415, endPoint y: 458, distance: 8.9
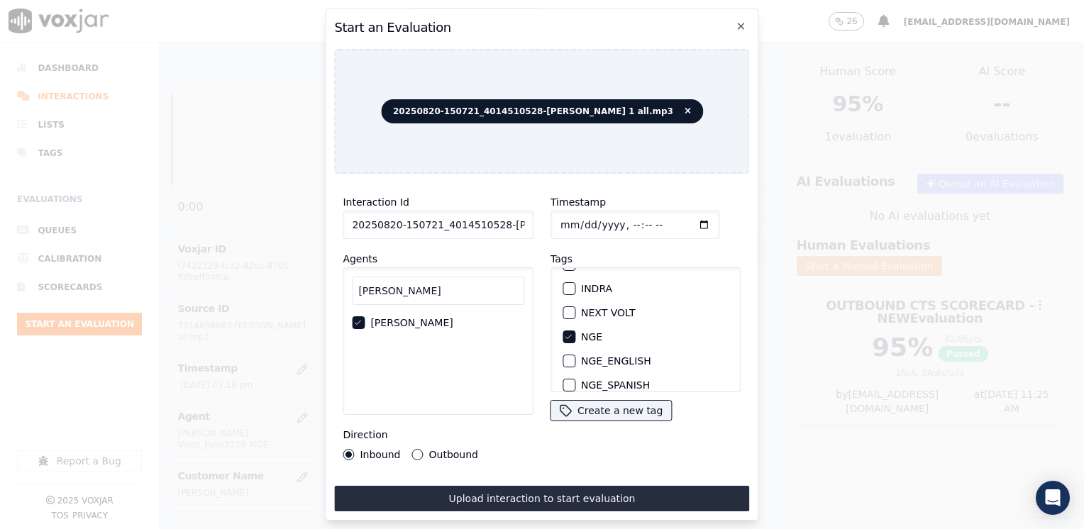
click at [412, 450] on button "Outbound" at bounding box center [417, 454] width 11 height 11
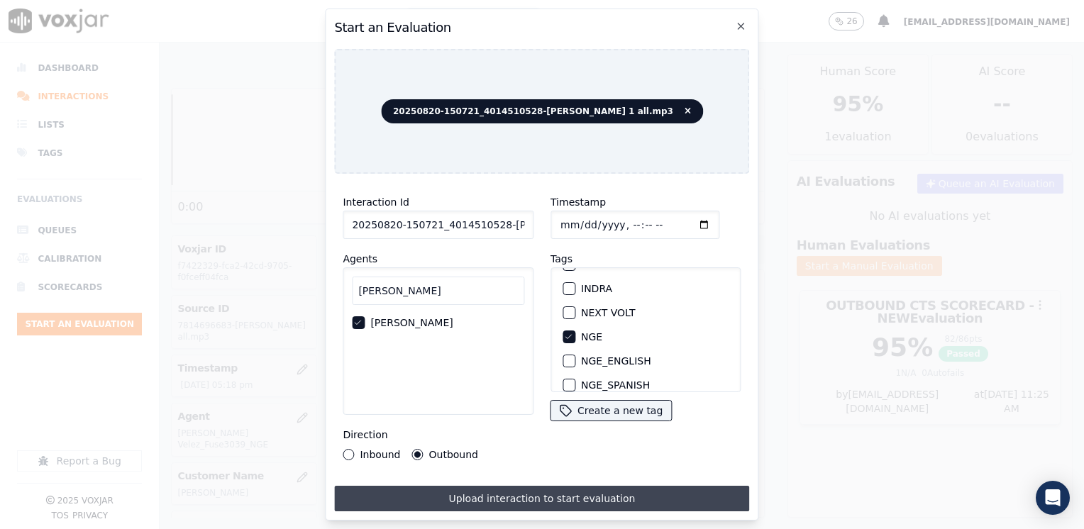
click at [515, 486] on button "Upload interaction to start evaluation" at bounding box center [541, 499] width 415 height 26
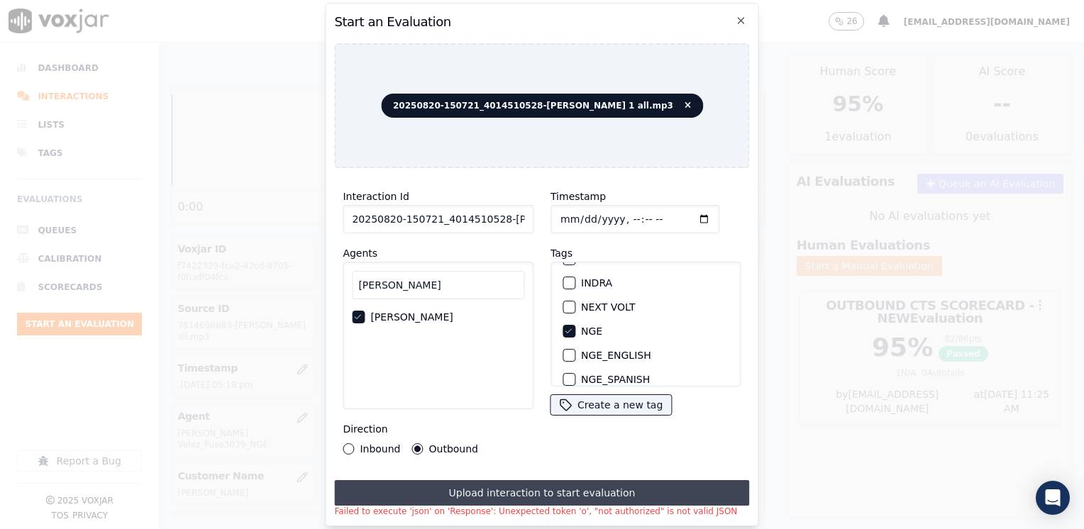
click at [576, 487] on button "Upload interaction to start evaluation" at bounding box center [541, 493] width 415 height 26
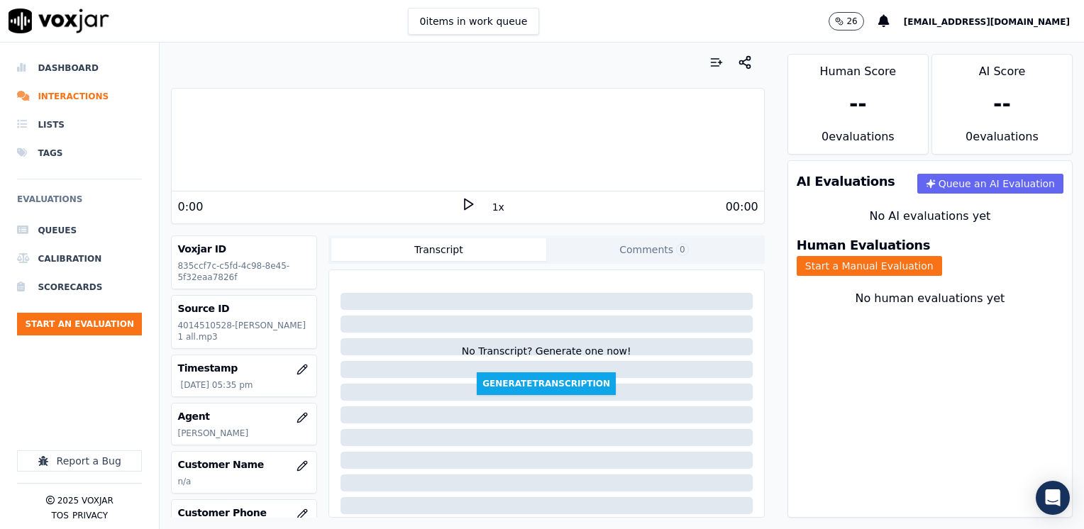
click at [461, 202] on icon at bounding box center [468, 204] width 14 height 14
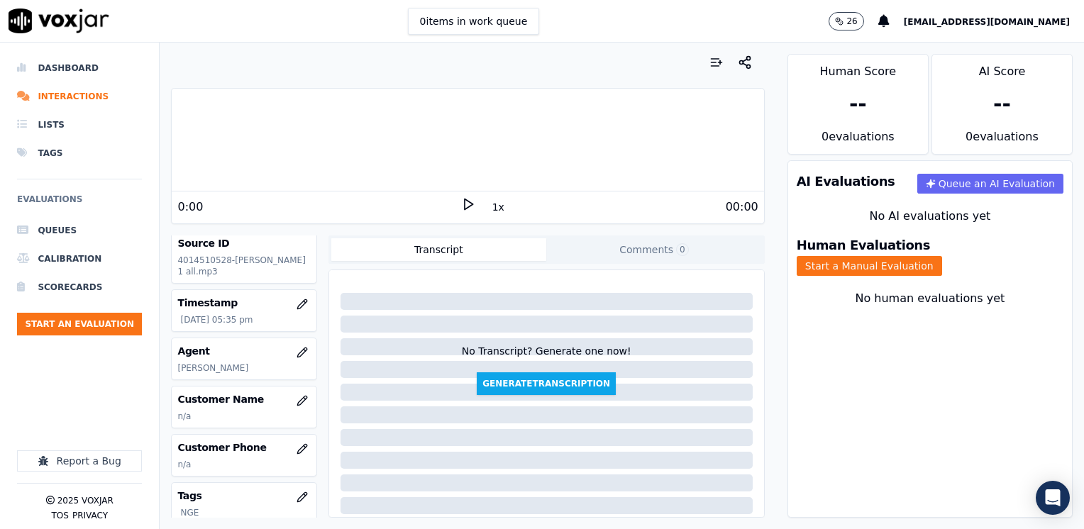
scroll to position [142, 0]
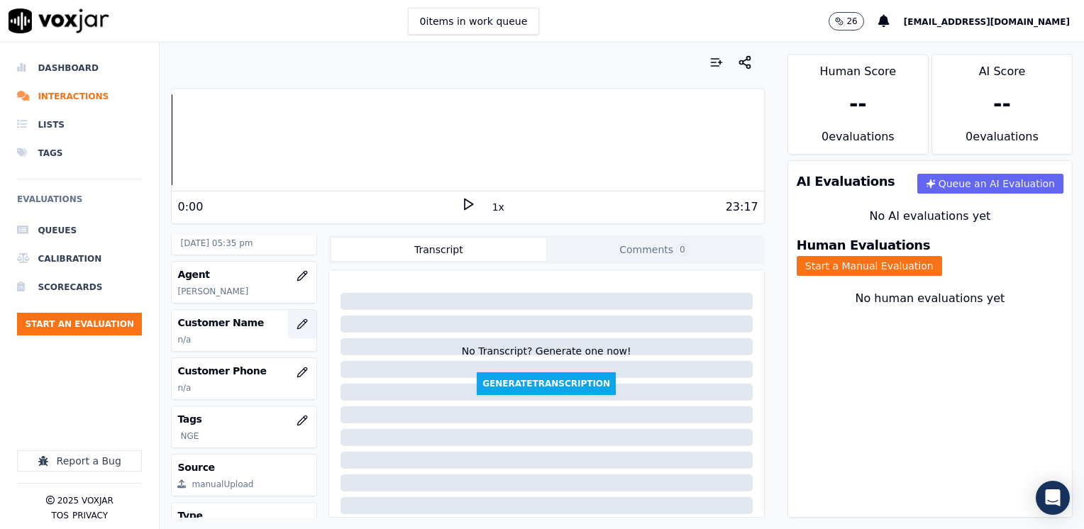
click at [297, 330] on icon "button" at bounding box center [302, 324] width 11 height 11
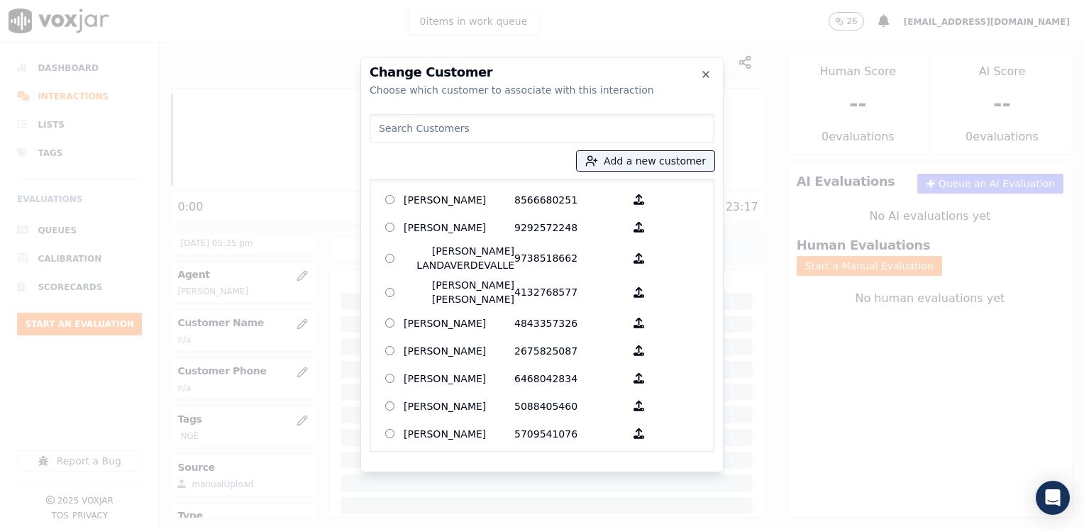
click at [475, 124] on input at bounding box center [542, 128] width 345 height 28
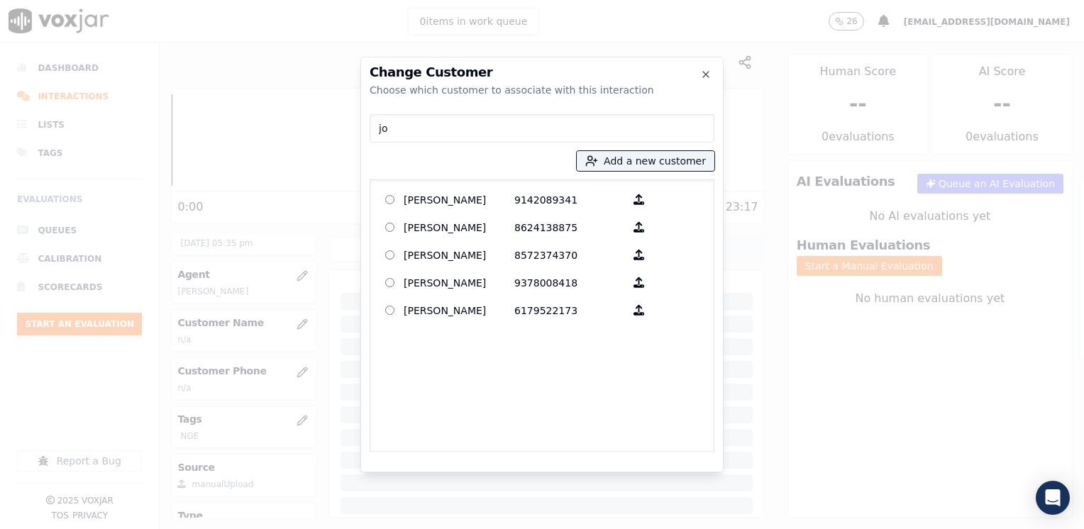
type input "j"
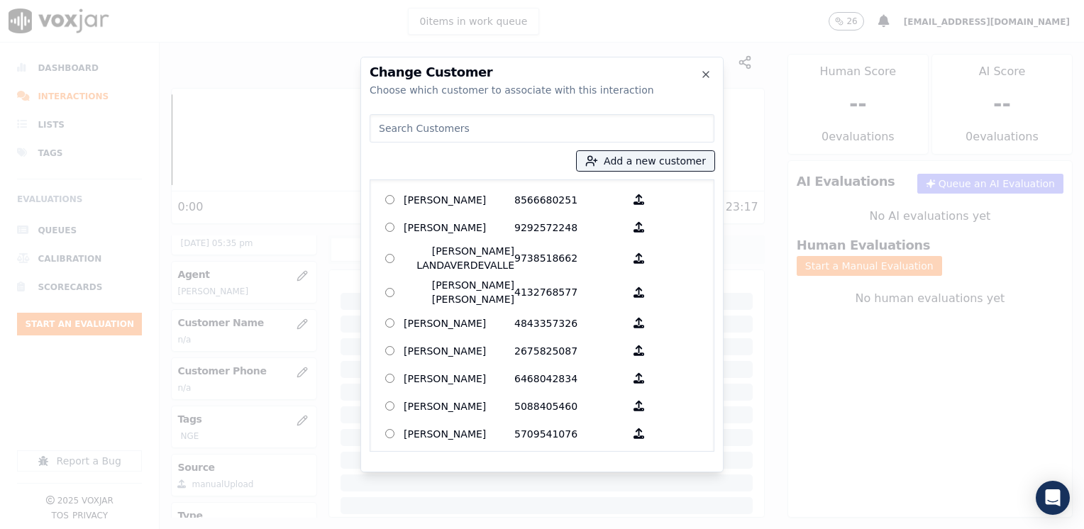
click at [416, 129] on input at bounding box center [542, 128] width 345 height 28
paste input "4014510528"
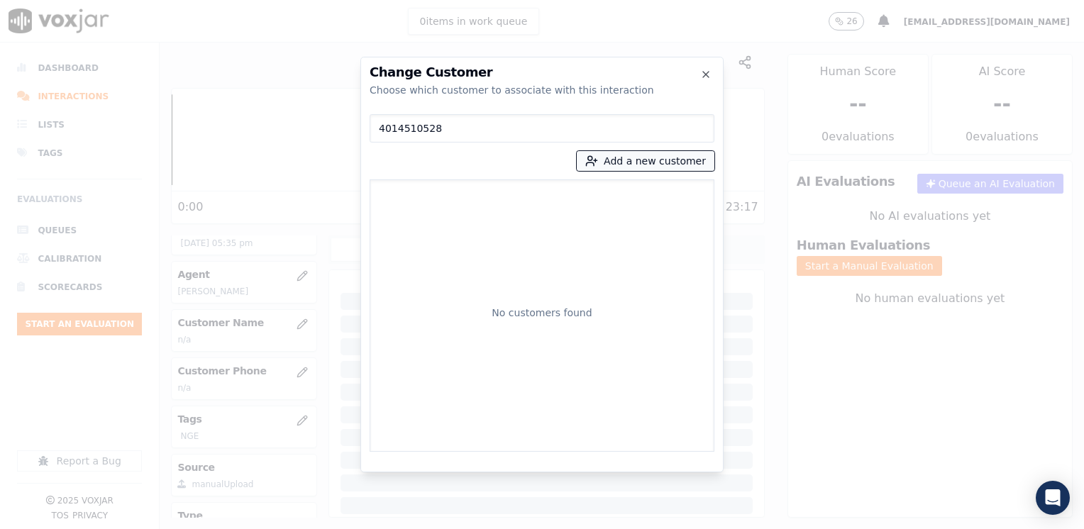
type input "4014510528"
click at [646, 157] on button "Add a new customer" at bounding box center [646, 161] width 138 height 20
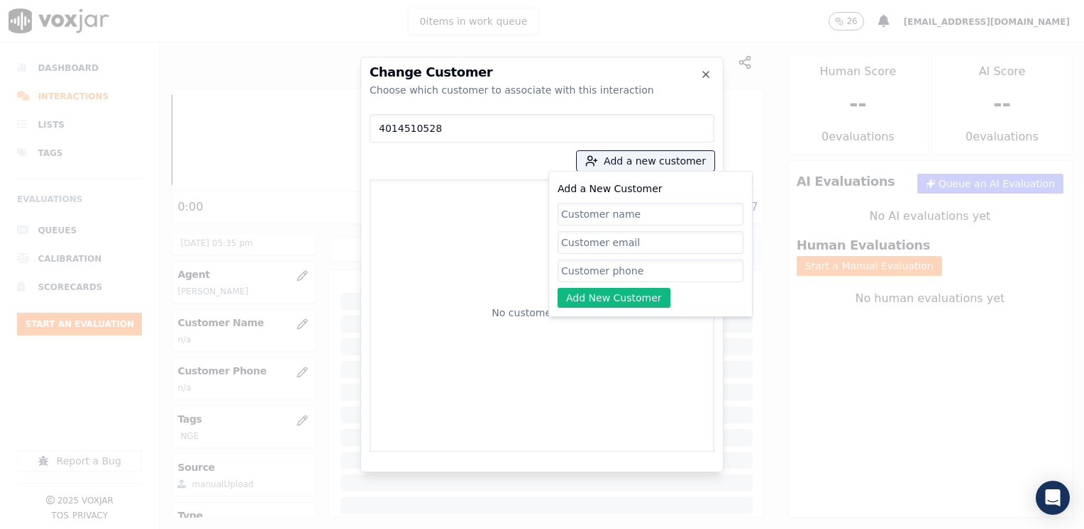
click at [624, 266] on input "Add a New Customer" at bounding box center [651, 271] width 186 height 23
paste input "4014510528"
type input "4014510528"
click at [628, 209] on input "Add a New Customer" at bounding box center [651, 214] width 186 height 23
paste input "[PERSON_NAME]"
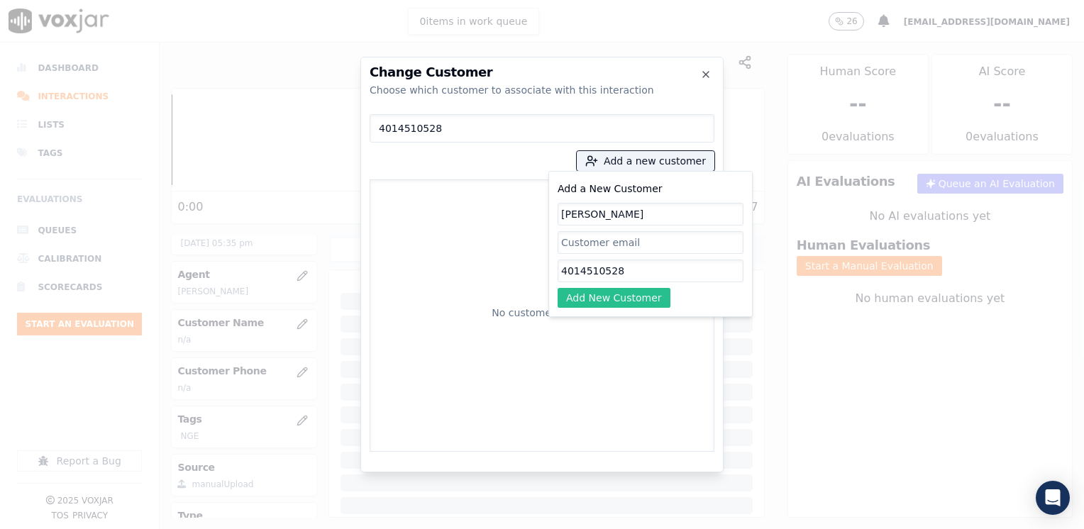
type input "[PERSON_NAME]"
click at [598, 296] on button "Add New Customer" at bounding box center [614, 298] width 113 height 20
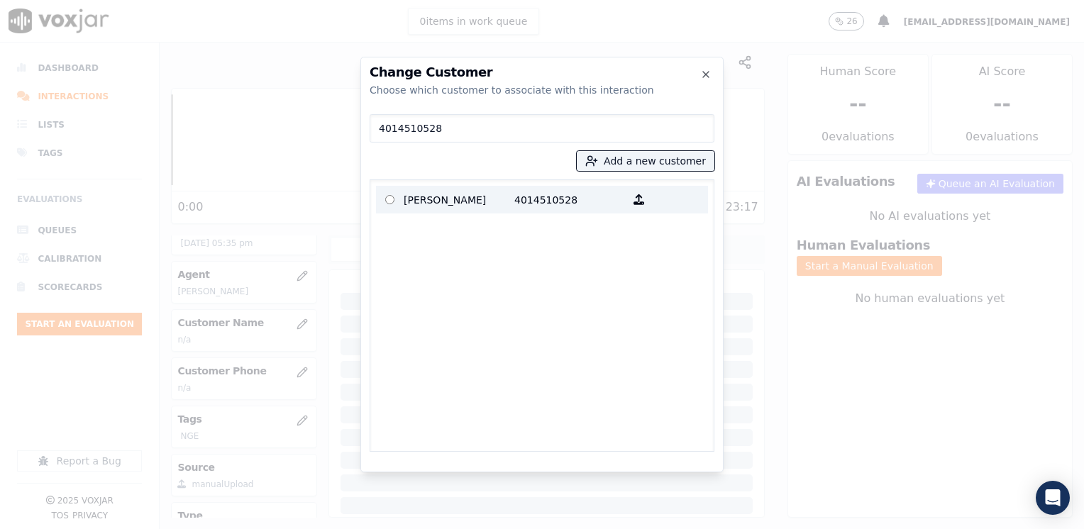
click at [549, 199] on p "4014510528" at bounding box center [569, 200] width 111 height 22
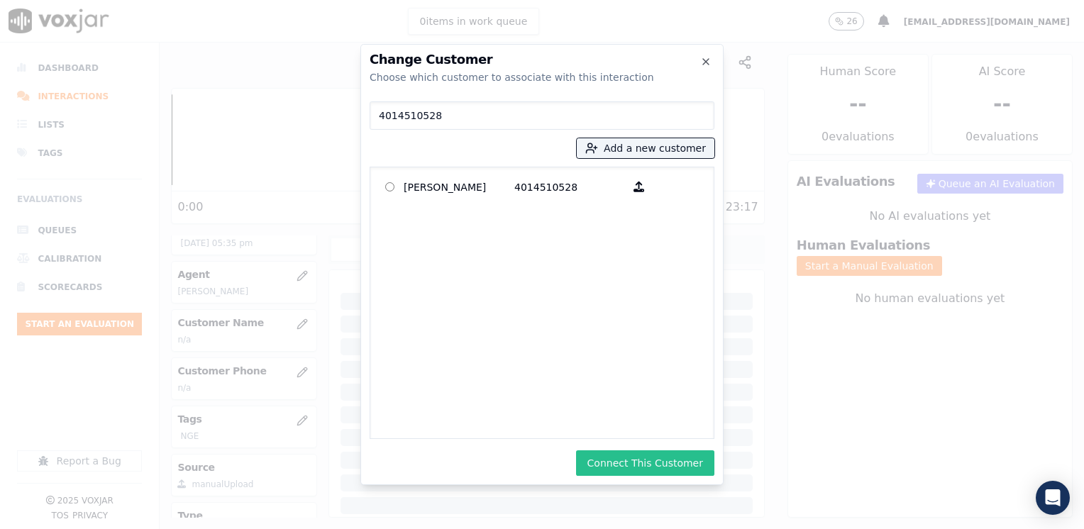
click at [640, 460] on button "Connect This Customer" at bounding box center [645, 463] width 138 height 26
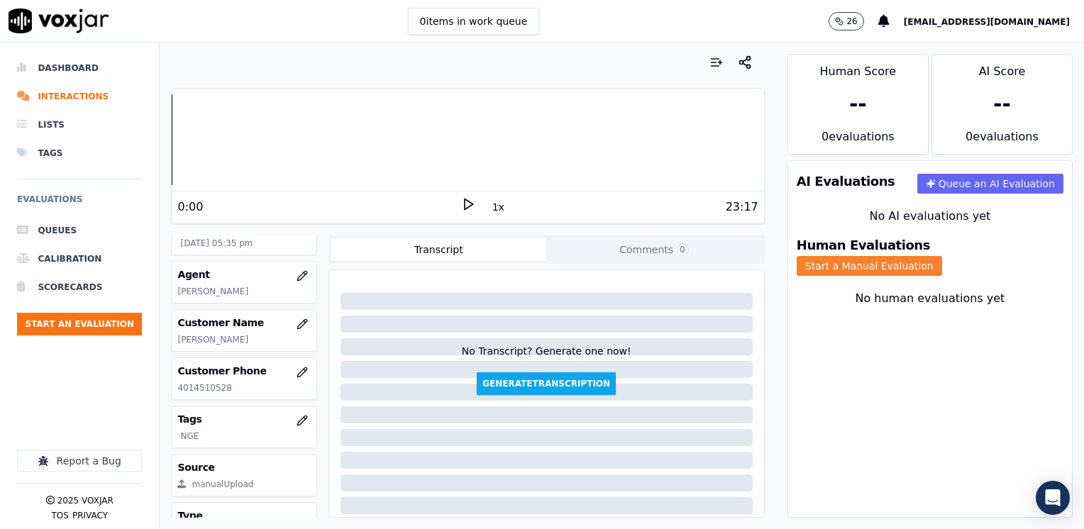
click at [942, 256] on button "Start a Manual Evaluation" at bounding box center [869, 266] width 145 height 20
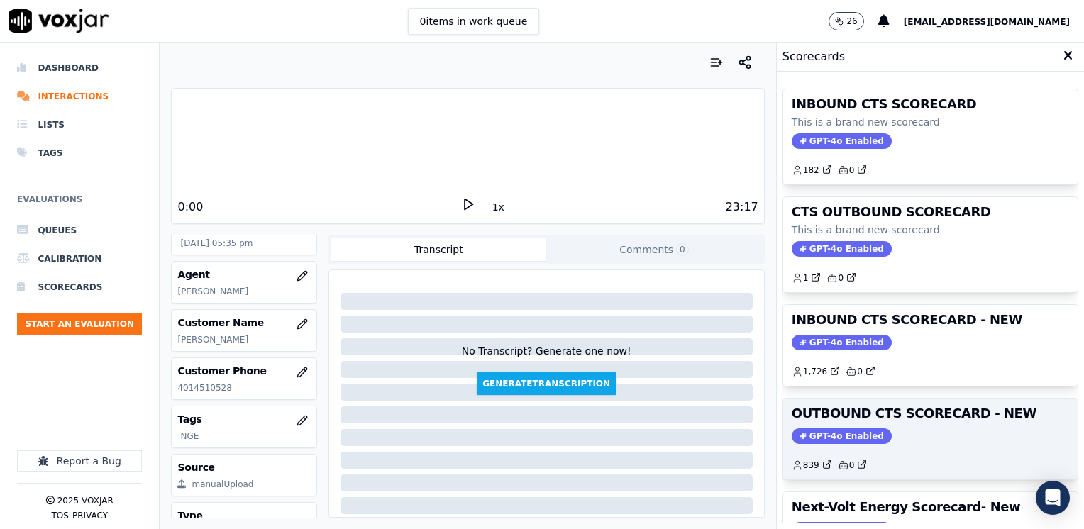
click at [829, 430] on span "GPT-4o Enabled" at bounding box center [842, 436] width 100 height 16
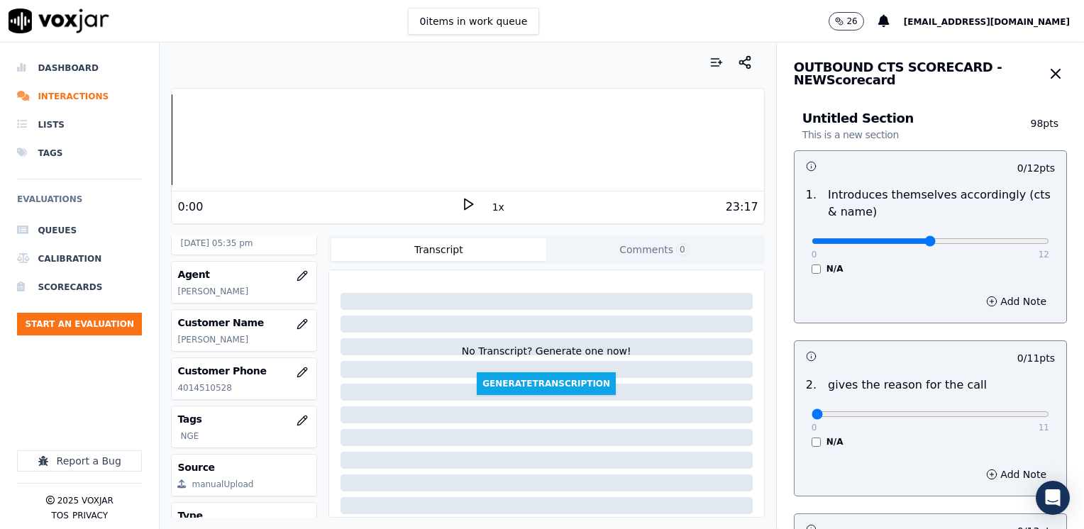
type input "6"
click at [911, 244] on input "range" at bounding box center [931, 241] width 238 height 6
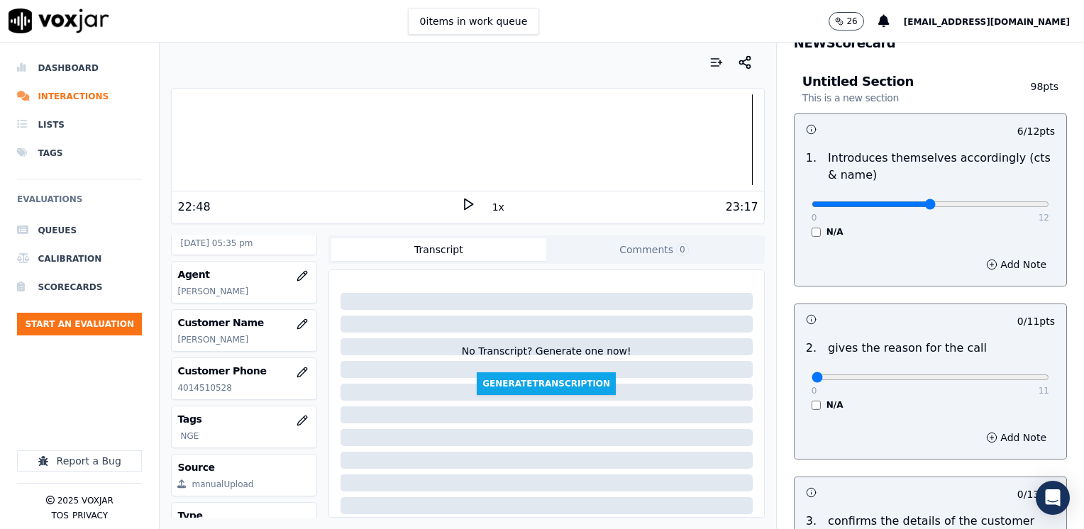
scroll to position [71, 0]
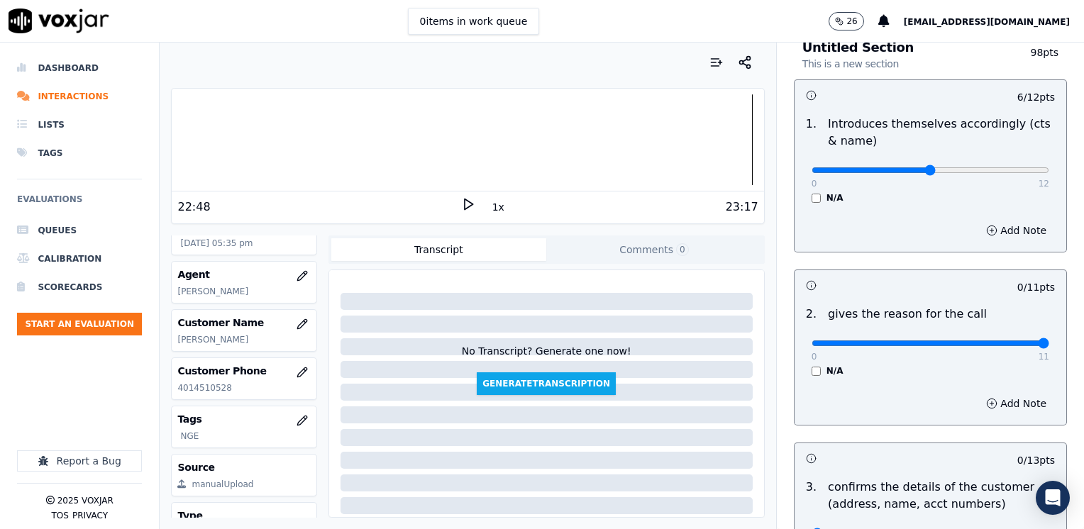
drag, startPoint x: 801, startPoint y: 343, endPoint x: 1086, endPoint y: 343, distance: 285.2
type input "11"
click at [1049, 173] on input "range" at bounding box center [931, 170] width 238 height 6
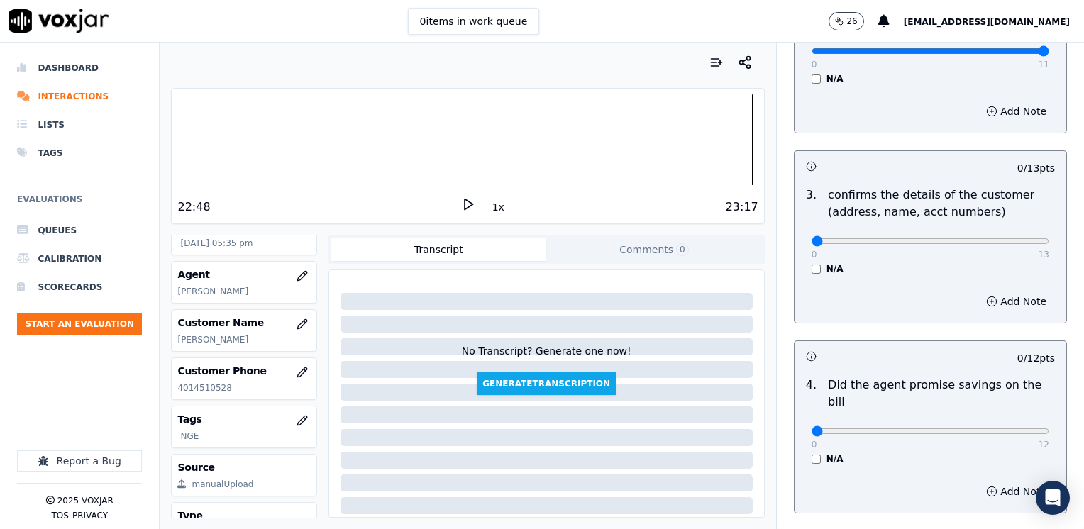
scroll to position [426, 0]
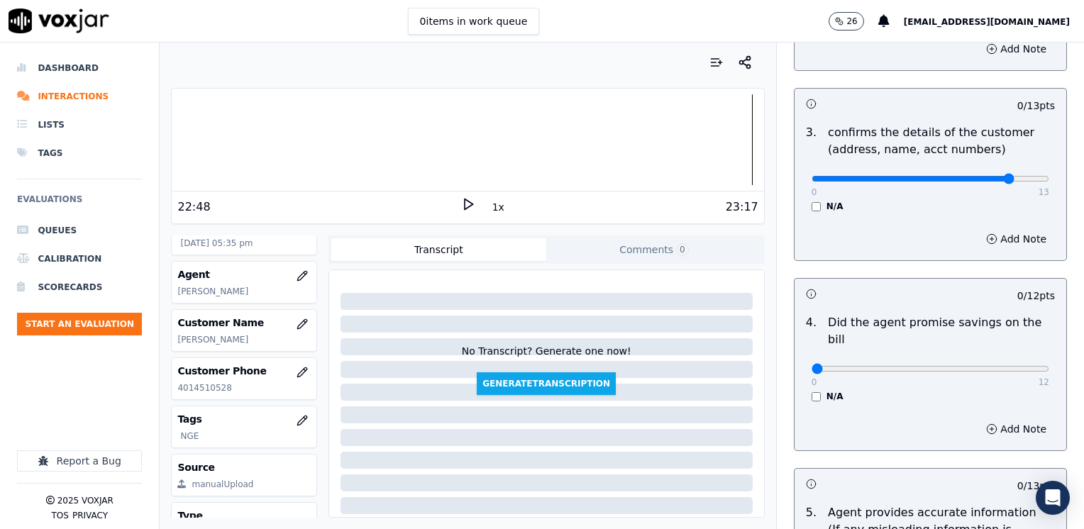
click at [996, 170] on div "0 13" at bounding box center [931, 178] width 238 height 17
type input "12"
click at [996, 240] on button "Add Note" at bounding box center [1016, 239] width 77 height 20
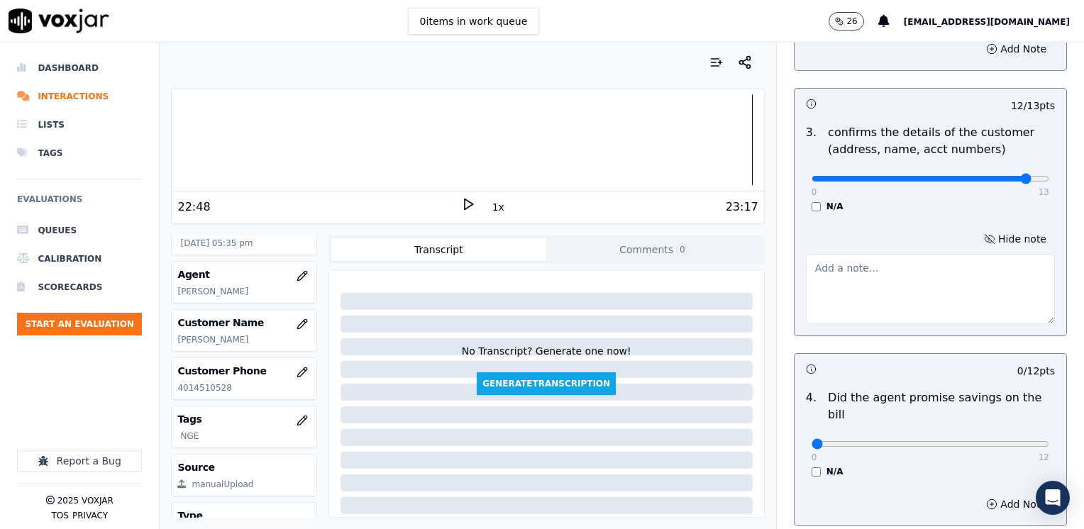
click at [928, 301] on textarea at bounding box center [930, 290] width 249 height 70
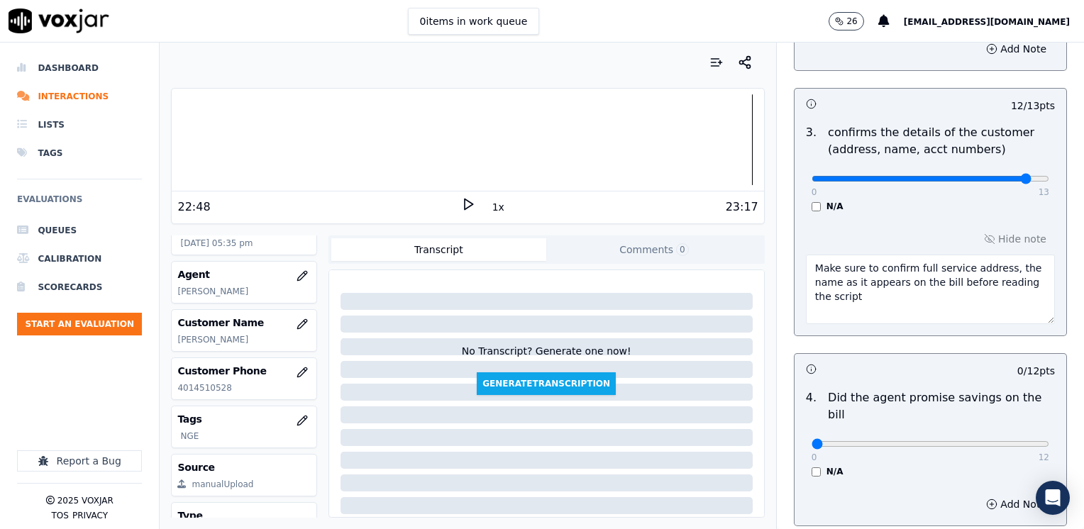
scroll to position [0, 0]
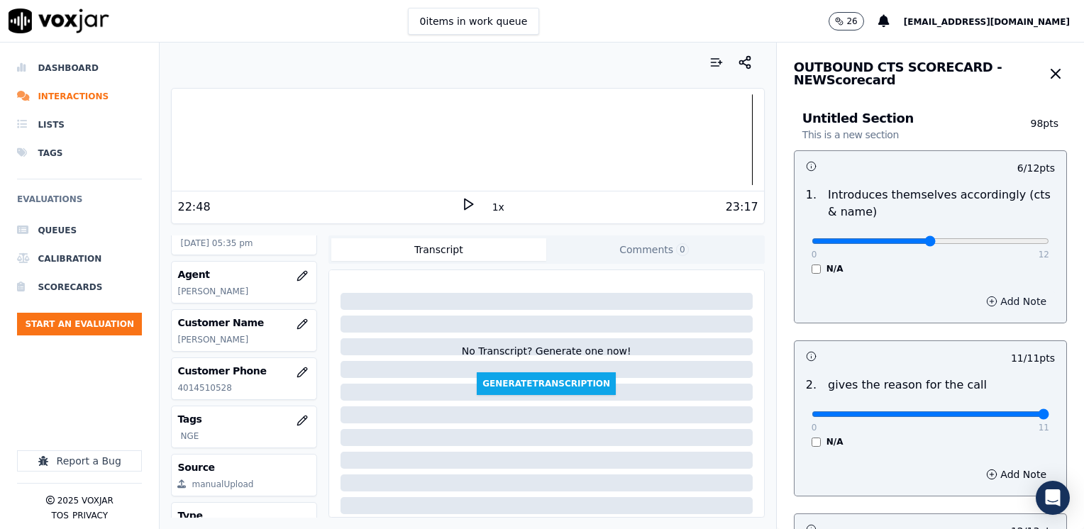
type textarea "Make sure to confirm full service address, the name as it appears on the bill b…"
click at [996, 306] on button "Add Note" at bounding box center [1016, 302] width 77 height 20
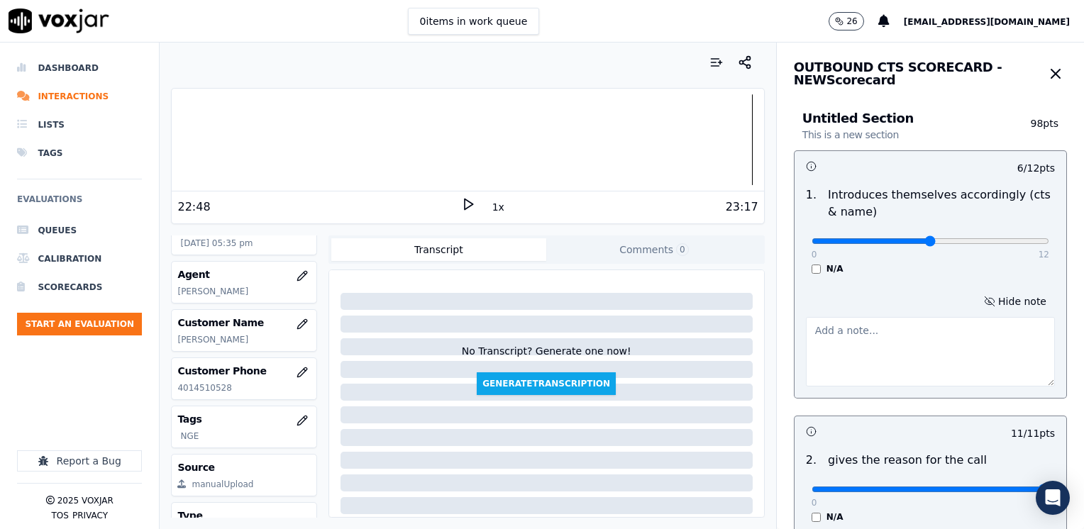
click at [946, 358] on textarea at bounding box center [930, 352] width 249 height 70
type textarea "Does not brand CTS at the beginning of the call"
type input "10"
click at [969, 244] on input "range" at bounding box center [931, 241] width 238 height 6
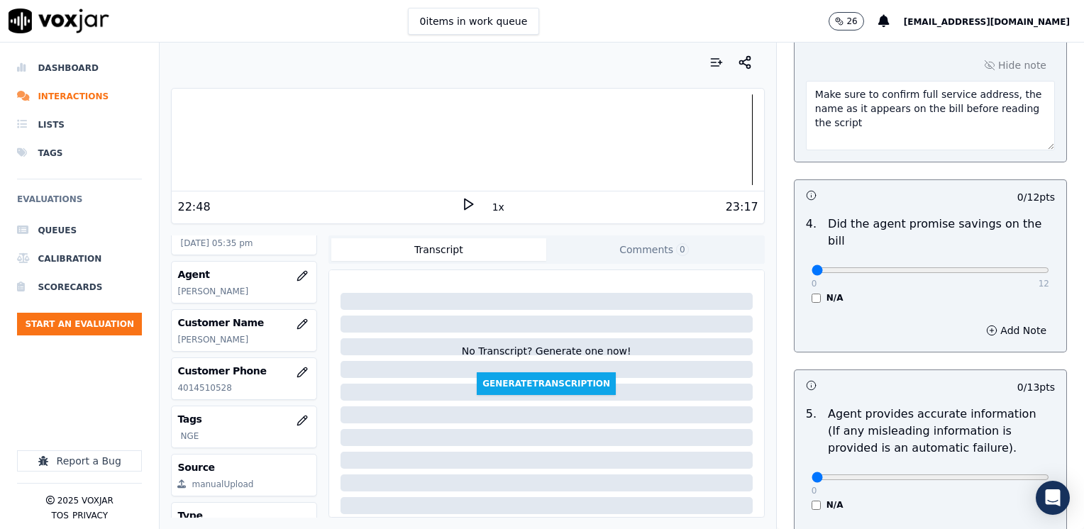
scroll to position [709, 0]
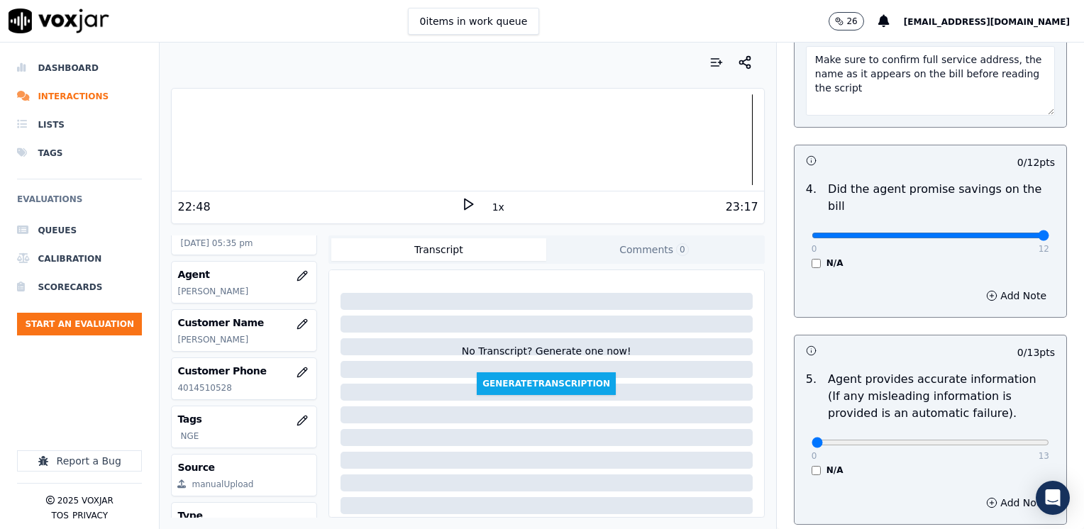
drag, startPoint x: 803, startPoint y: 214, endPoint x: 1002, endPoint y: 377, distance: 257.1
type input "12"
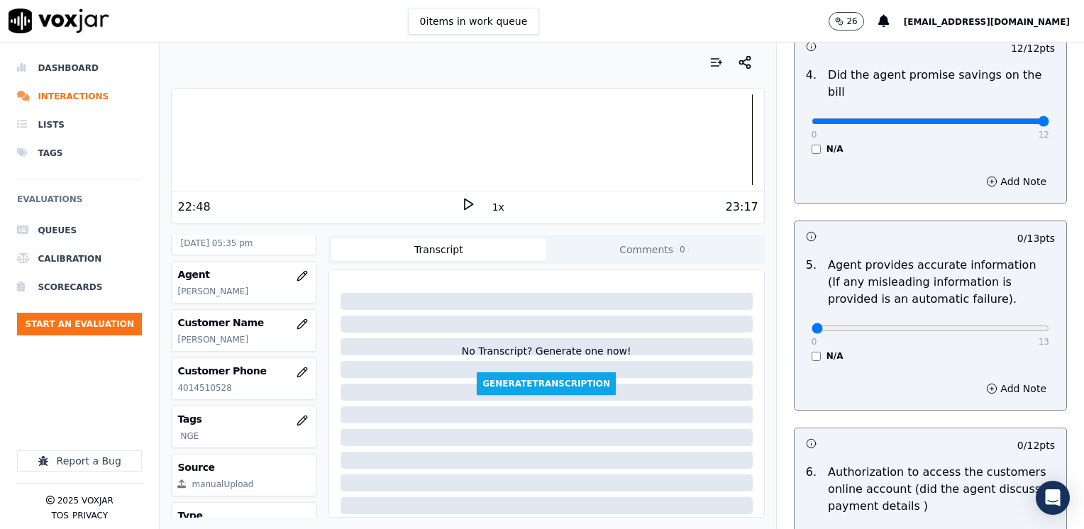
scroll to position [993, 0]
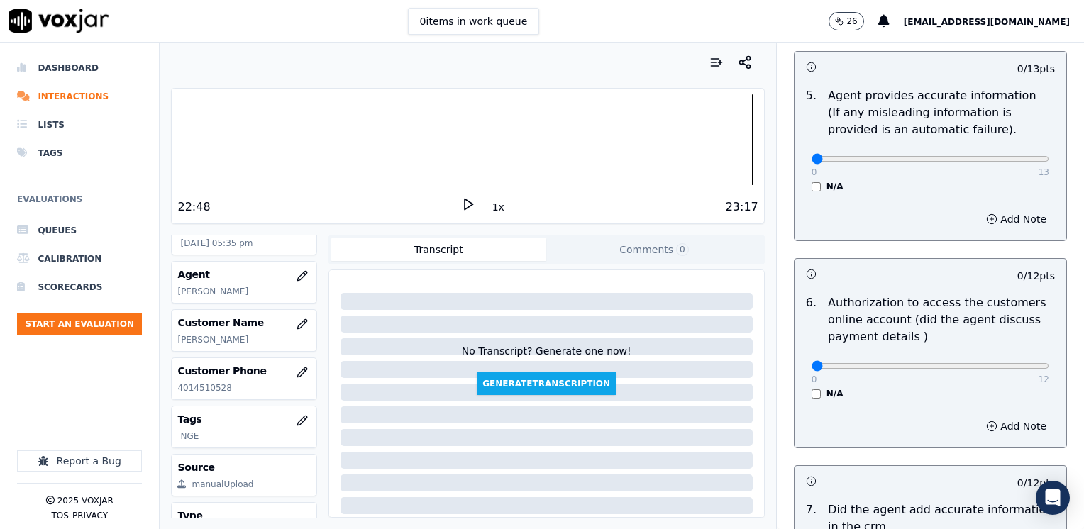
click at [812, 388] on div "N/A" at bounding box center [931, 393] width 238 height 11
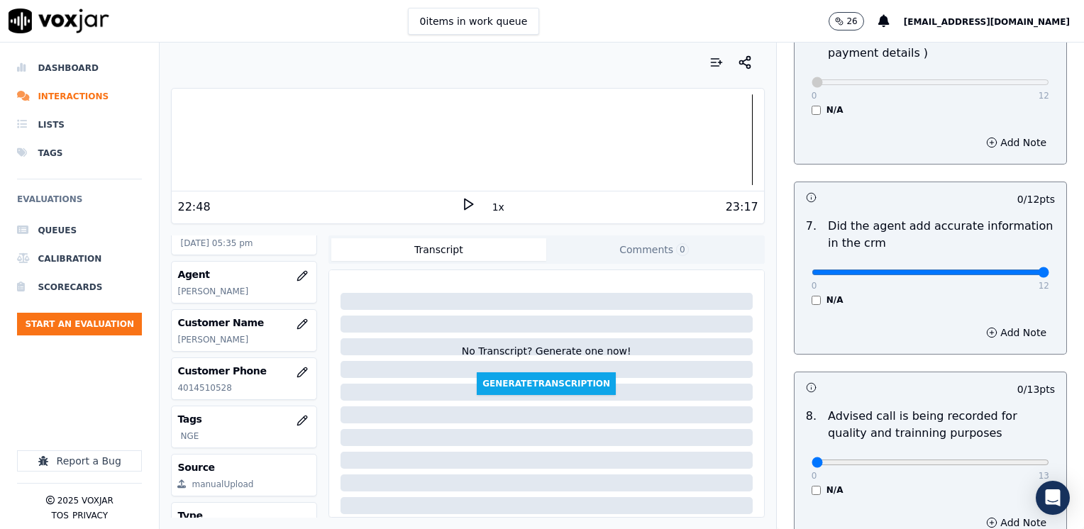
drag, startPoint x: 802, startPoint y: 257, endPoint x: 1086, endPoint y: 282, distance: 284.9
type input "12"
type input "10"
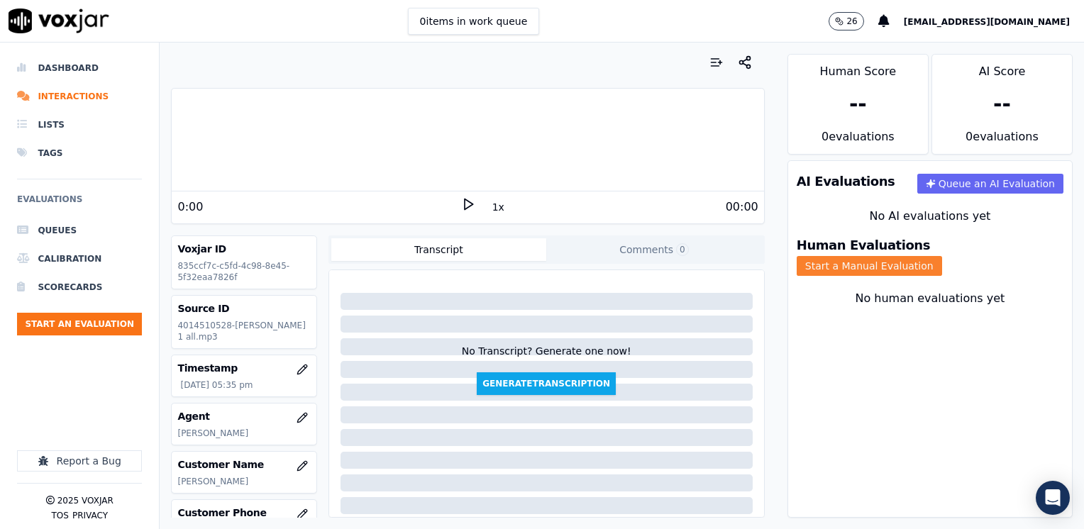
click at [942, 256] on button "Start a Manual Evaluation" at bounding box center [869, 266] width 145 height 20
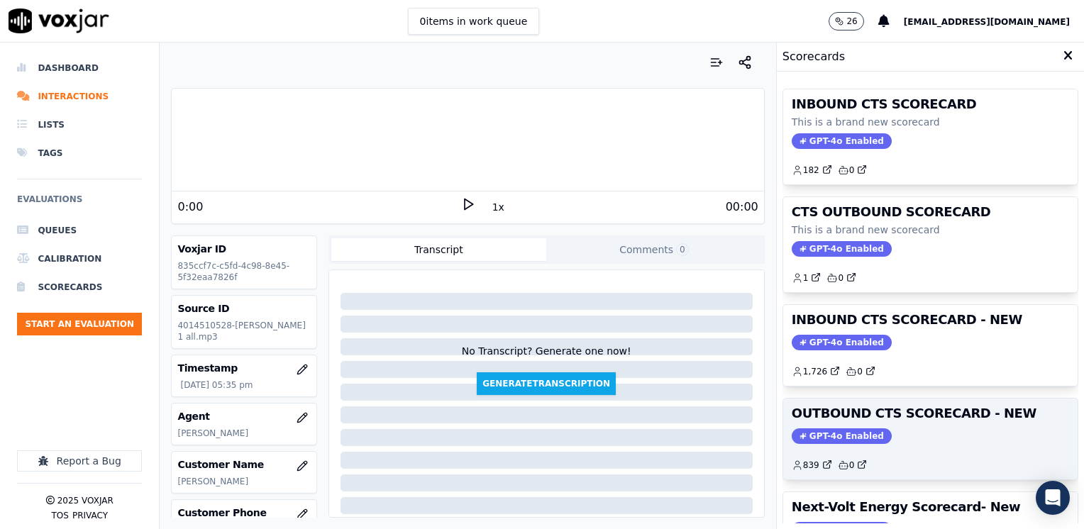
click at [822, 431] on span "GPT-4o Enabled" at bounding box center [842, 436] width 100 height 16
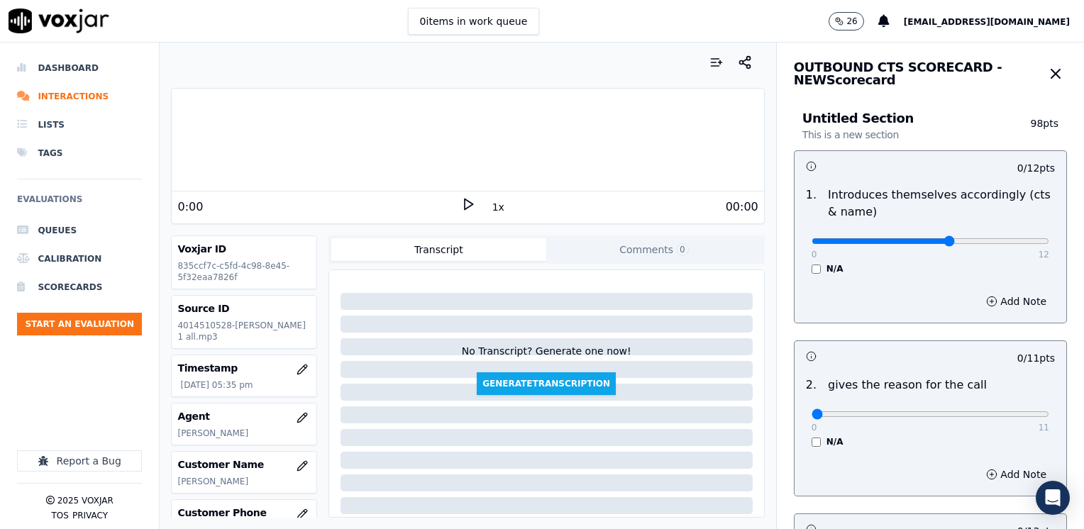
click at [917, 239] on input "range" at bounding box center [931, 241] width 238 height 6
click at [966, 241] on input "range" at bounding box center [931, 241] width 238 height 6
type input "10"
click at [975, 238] on input "range" at bounding box center [931, 241] width 238 height 6
drag, startPoint x: 799, startPoint y: 410, endPoint x: 1073, endPoint y: 404, distance: 273.2
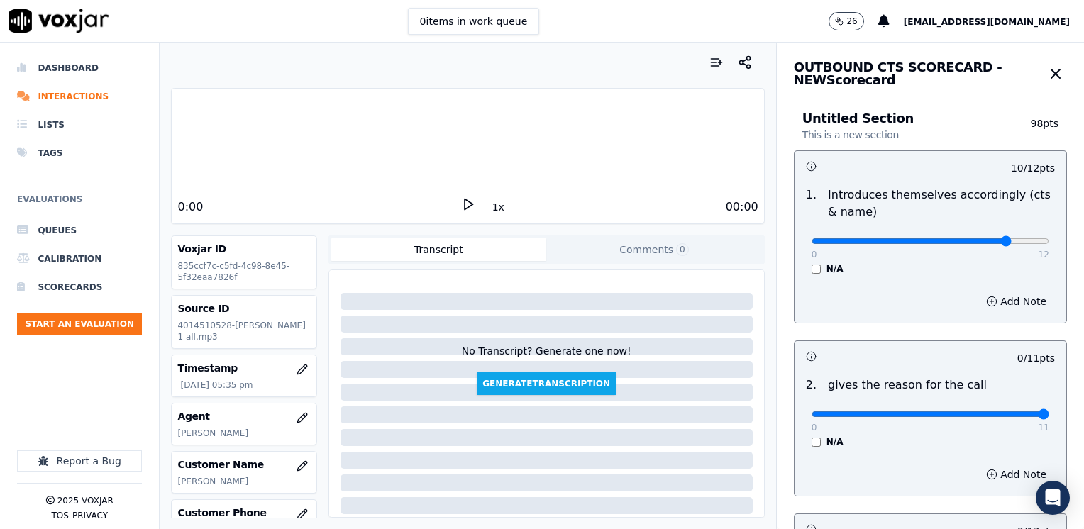
type input "11"
click at [1049, 244] on input "range" at bounding box center [931, 241] width 238 height 6
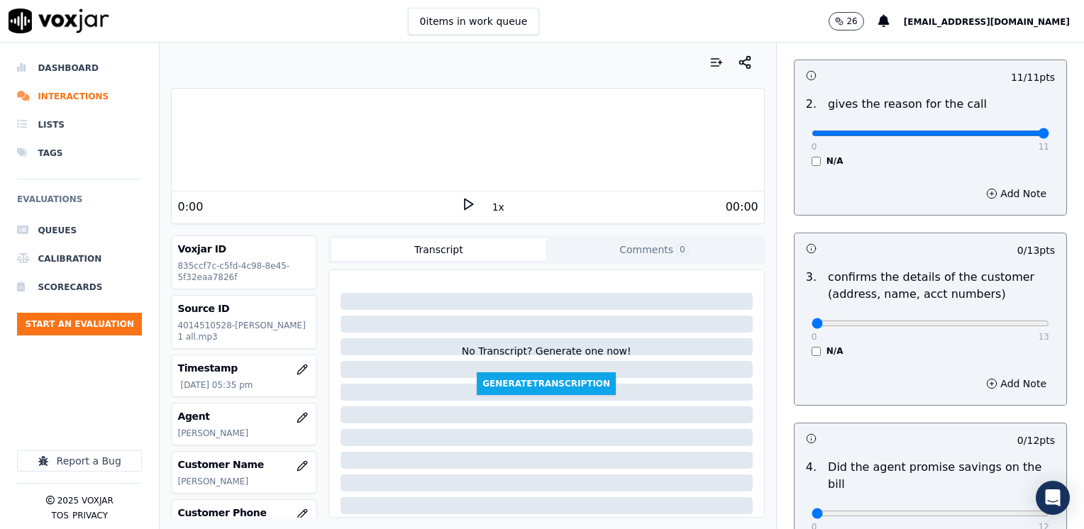
scroll to position [284, 0]
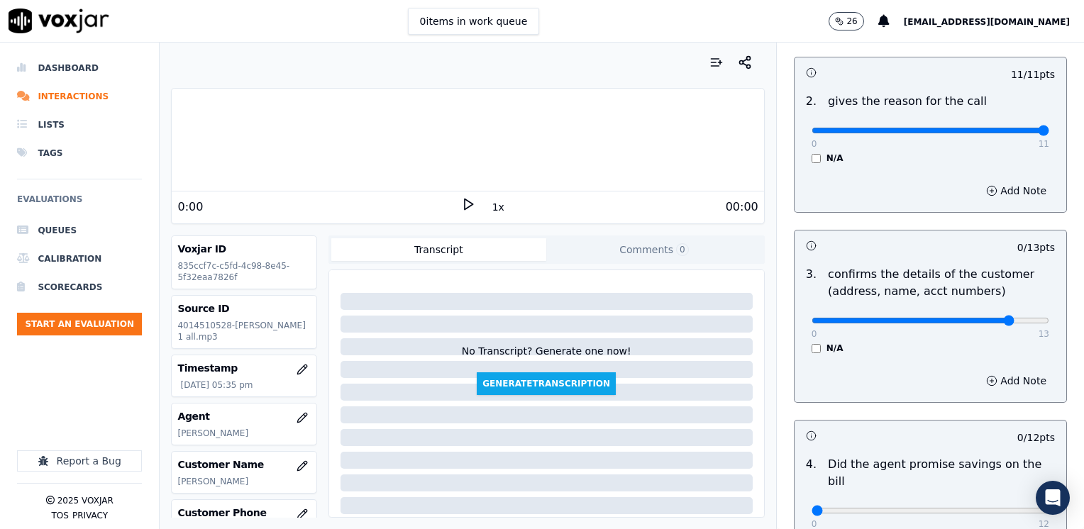
type input "10"
click at [1001, 382] on button "Add Note" at bounding box center [1016, 381] width 77 height 20
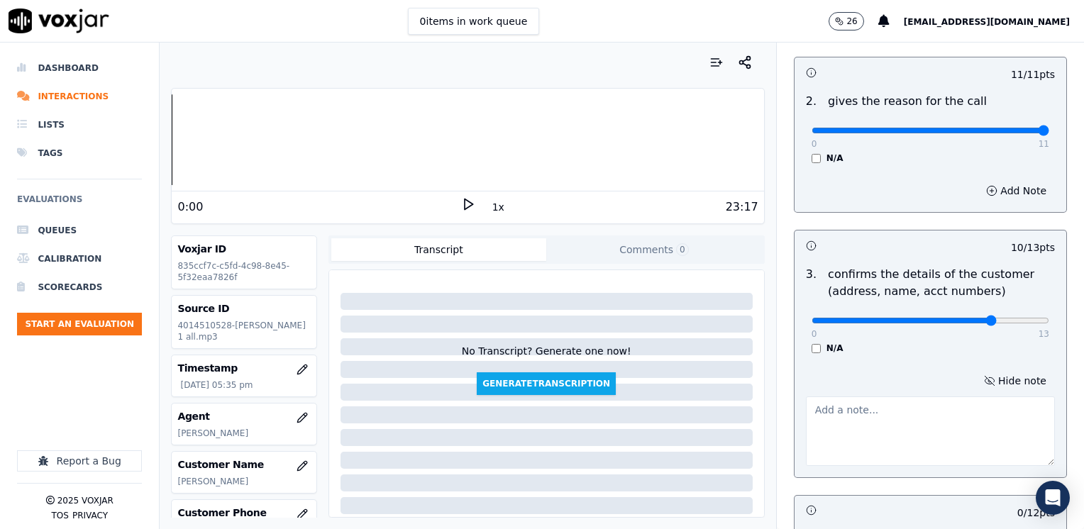
click at [925, 425] on textarea at bounding box center [930, 432] width 249 height 70
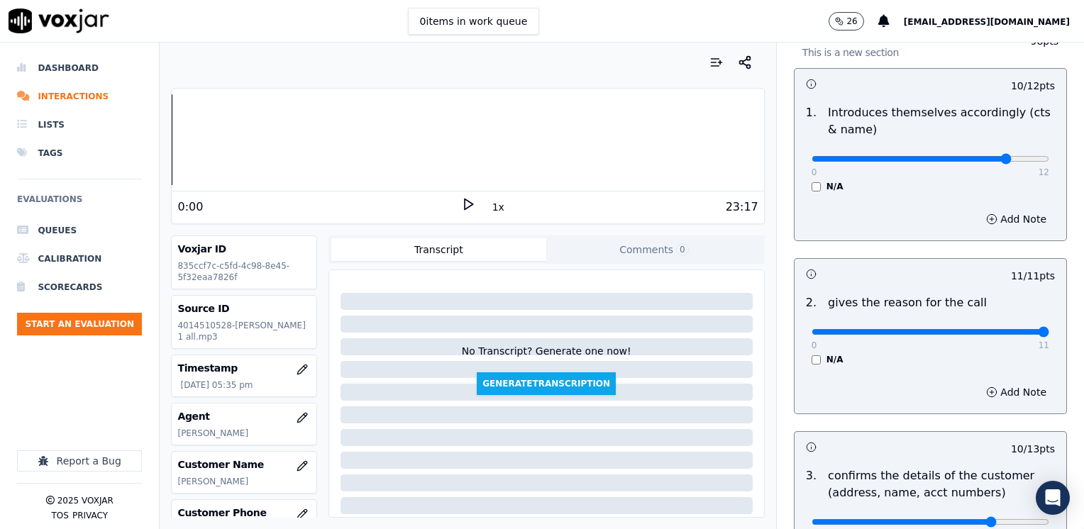
scroll to position [0, 0]
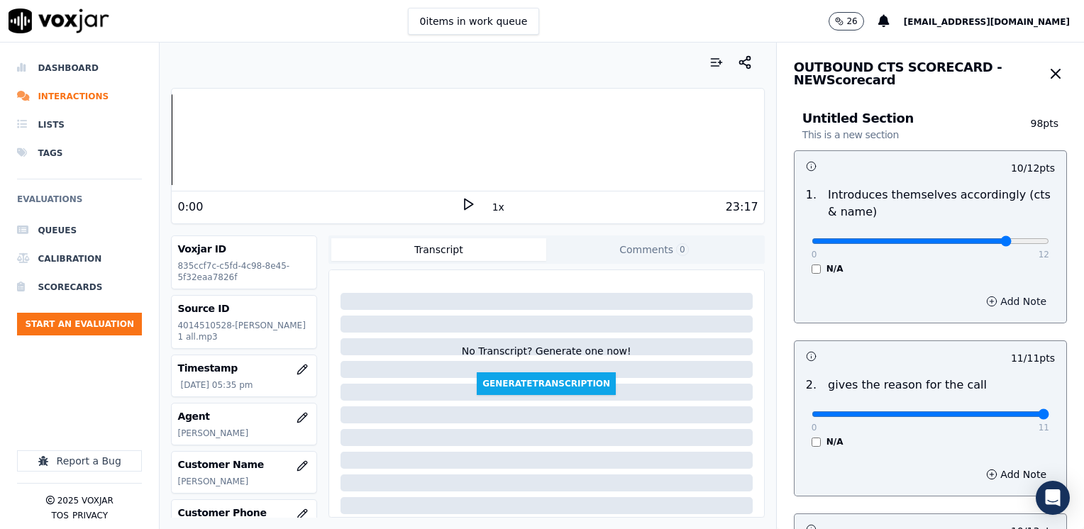
type textarea "Make sure to confirm full service address, the name as it appears on the bill b…"
click at [988, 297] on button "Add Note" at bounding box center [1016, 302] width 77 height 20
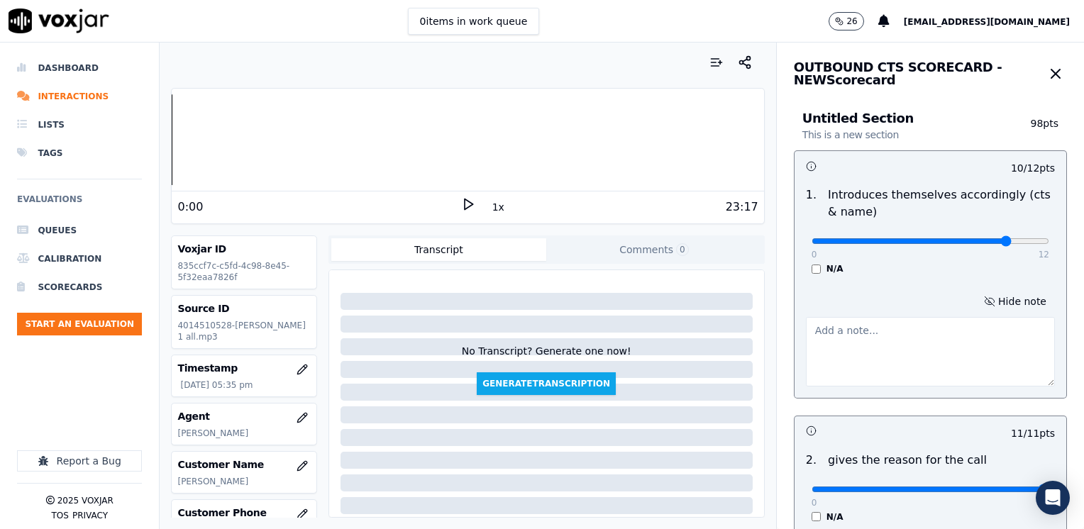
click at [934, 376] on textarea at bounding box center [930, 352] width 249 height 70
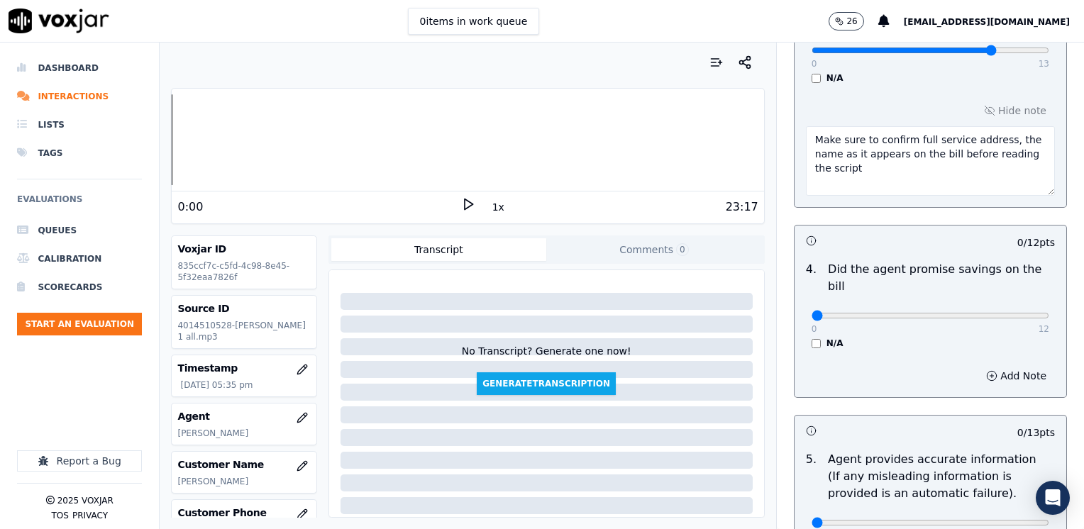
scroll to position [709, 0]
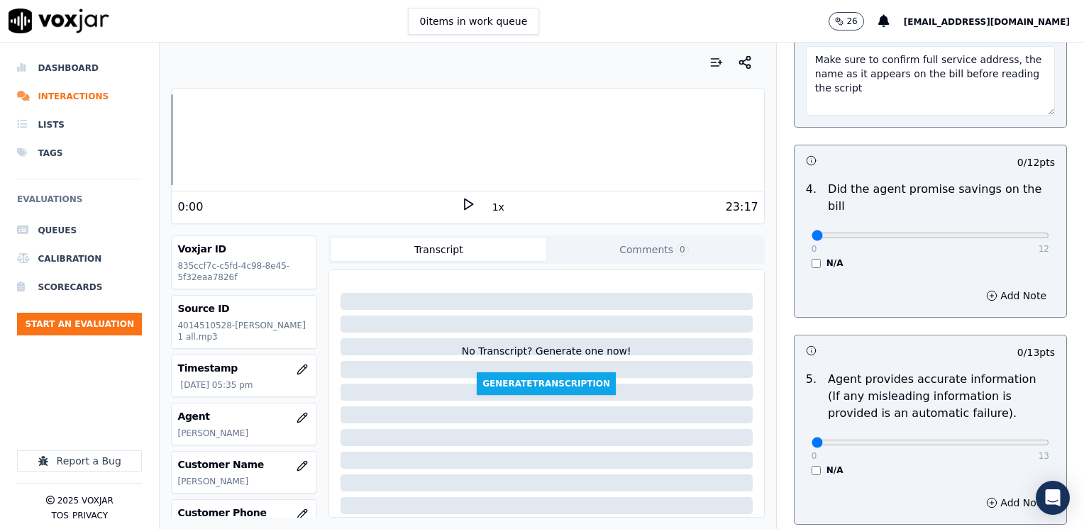
type textarea "Does not brand CTS at the beginning of the call"
drag, startPoint x: 805, startPoint y: 216, endPoint x: 1086, endPoint y: 262, distance: 284.7
type input "12"
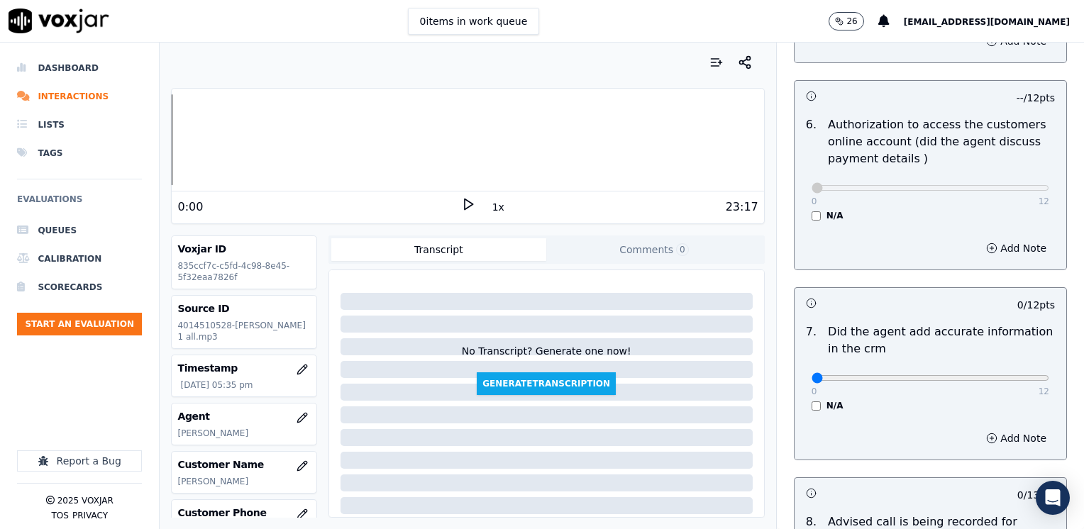
scroll to position [1277, 0]
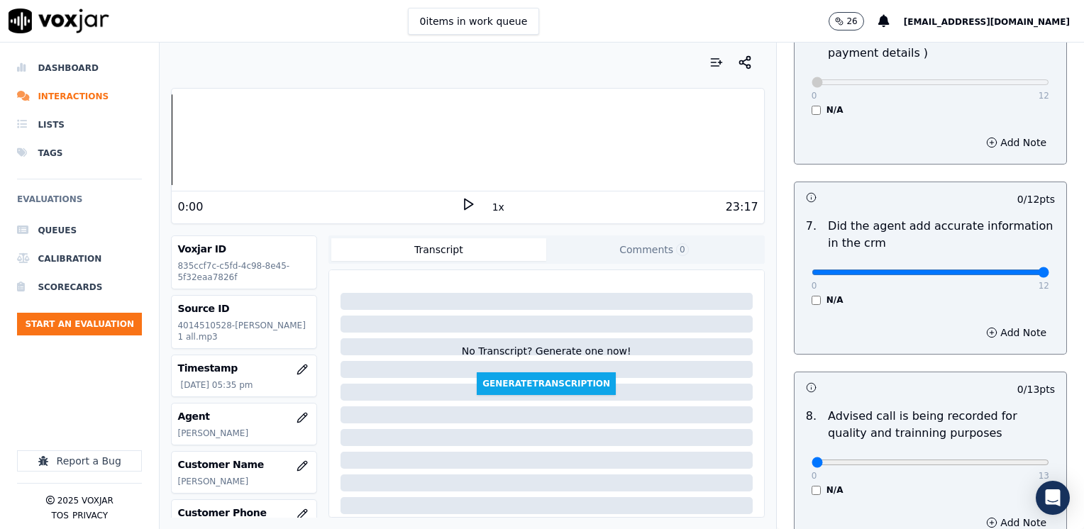
drag, startPoint x: 799, startPoint y: 252, endPoint x: 1086, endPoint y: 260, distance: 286.7
type input "12"
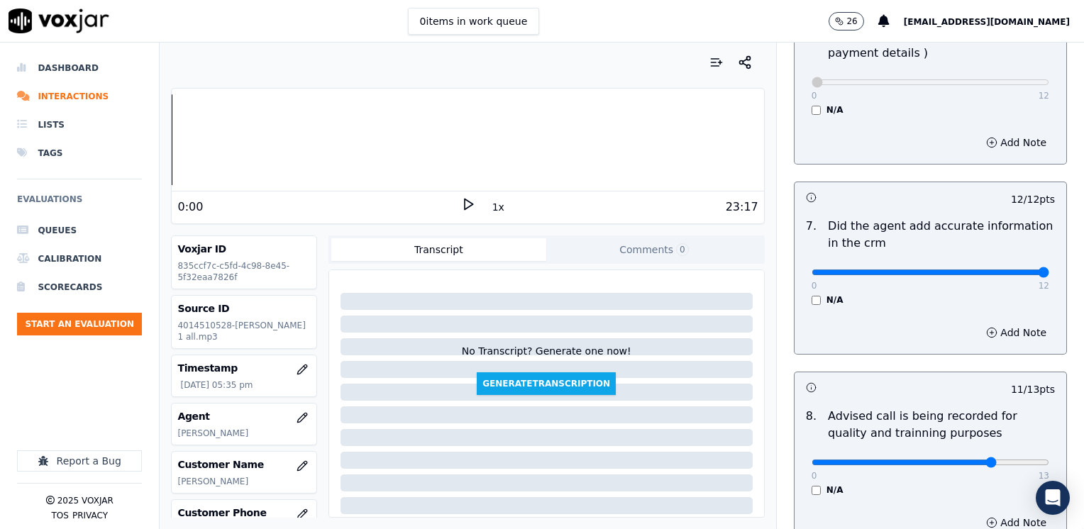
type input "10"
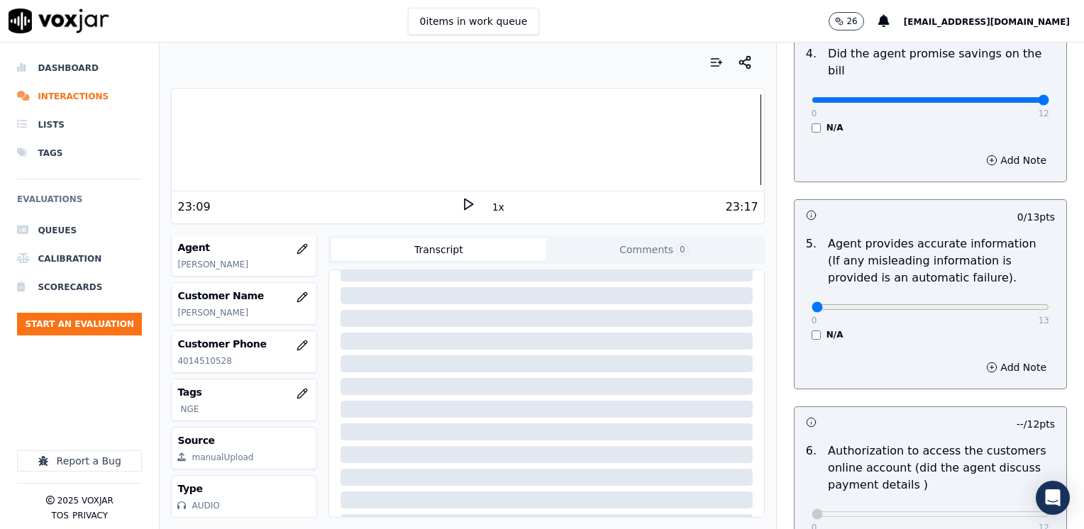
scroll to position [822, 0]
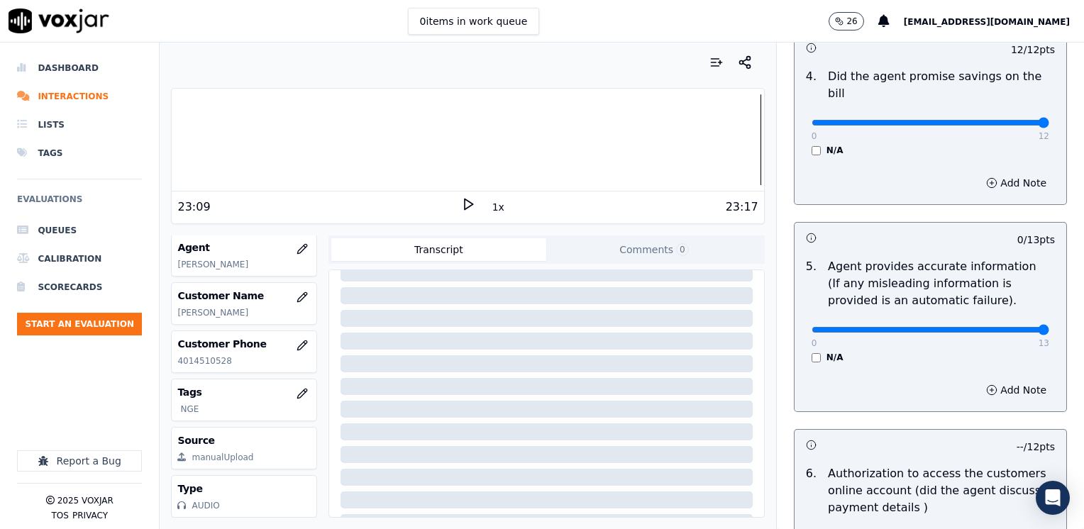
drag, startPoint x: 809, startPoint y: 308, endPoint x: 1086, endPoint y: 302, distance: 276.7
type input "13"
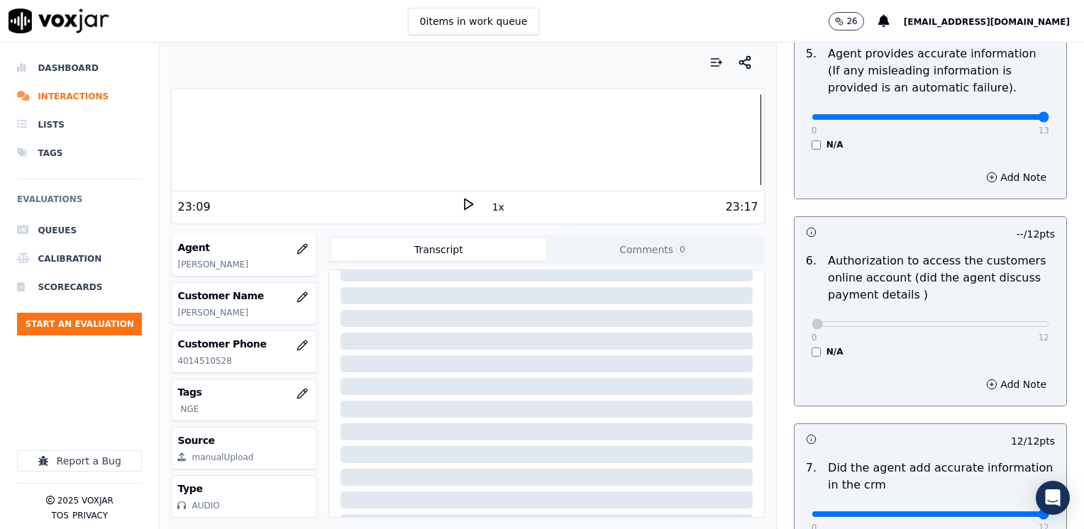
scroll to position [1390, 0]
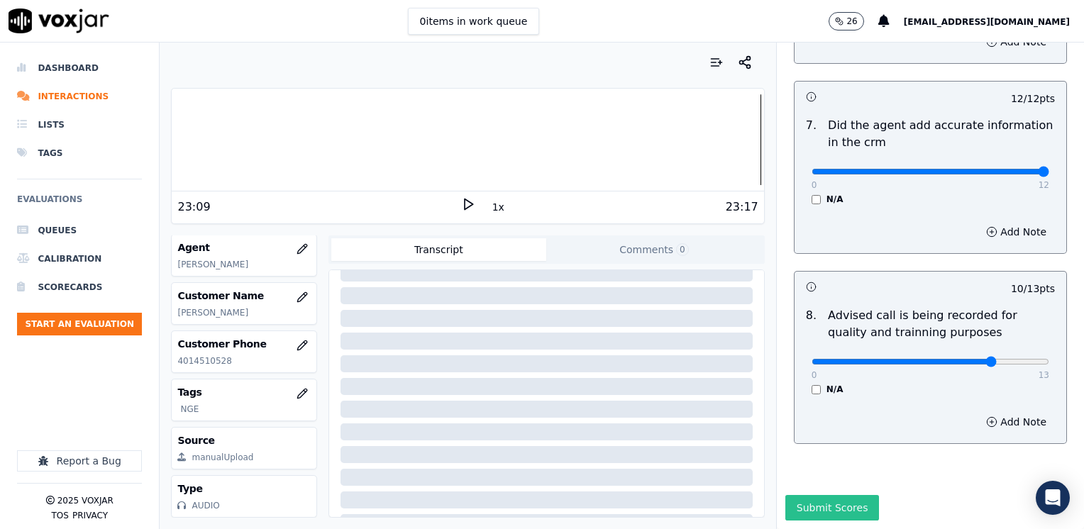
click at [821, 495] on button "Submit Scores" at bounding box center [832, 508] width 94 height 26
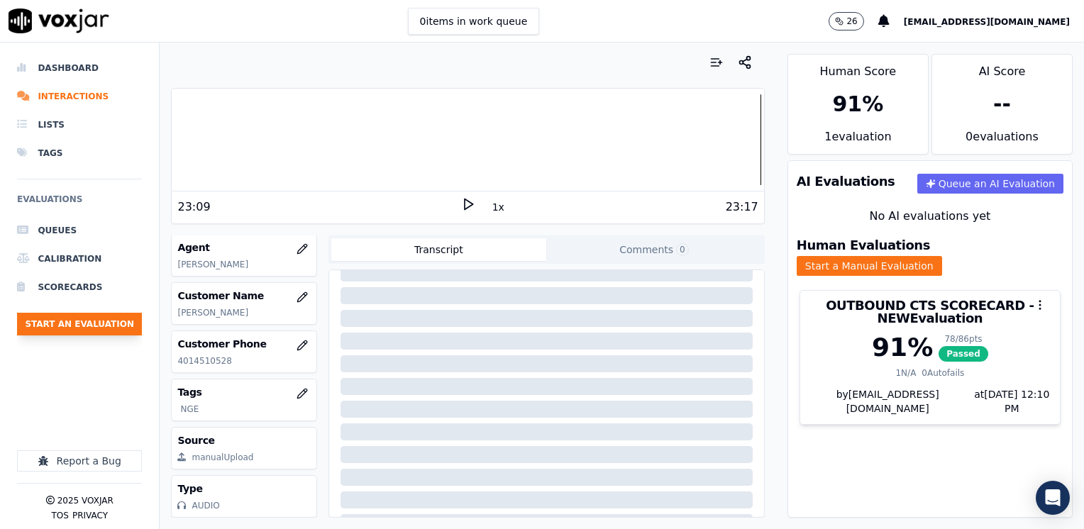
click at [113, 321] on button "Start an Evaluation" at bounding box center [79, 324] width 125 height 23
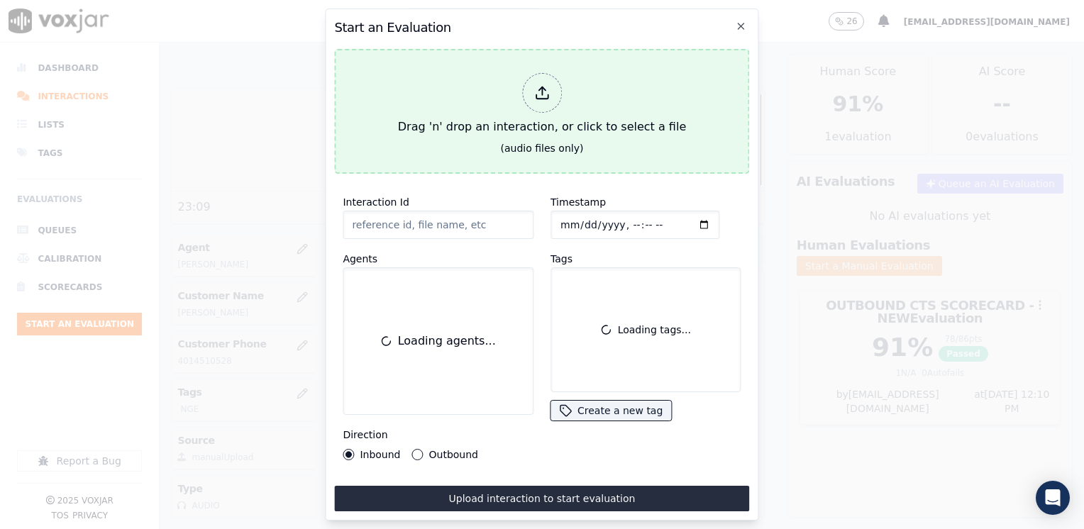
click at [533, 87] on div at bounding box center [542, 93] width 40 height 40
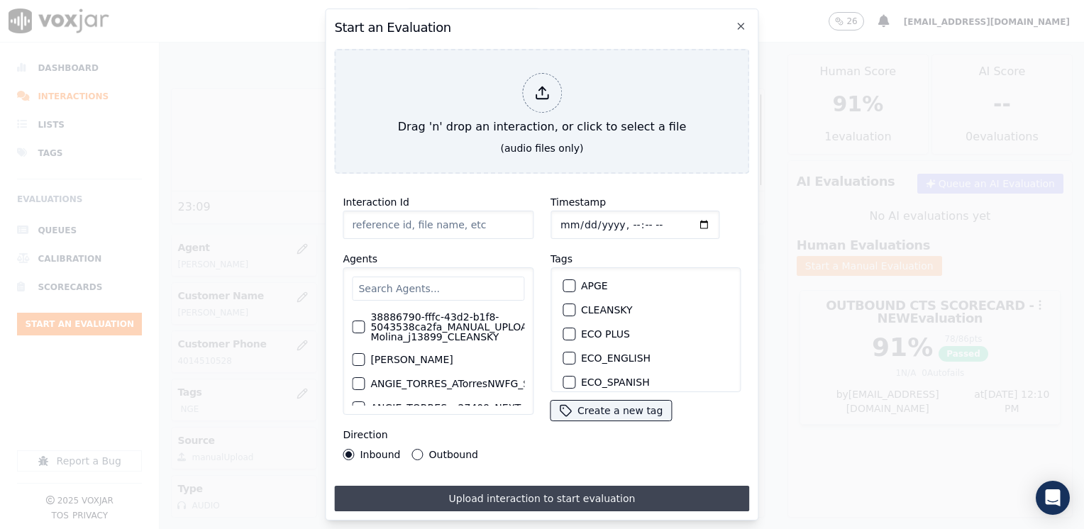
type input "20250820-174925_6109381322-JUAN SOTO 2 all.mp3"
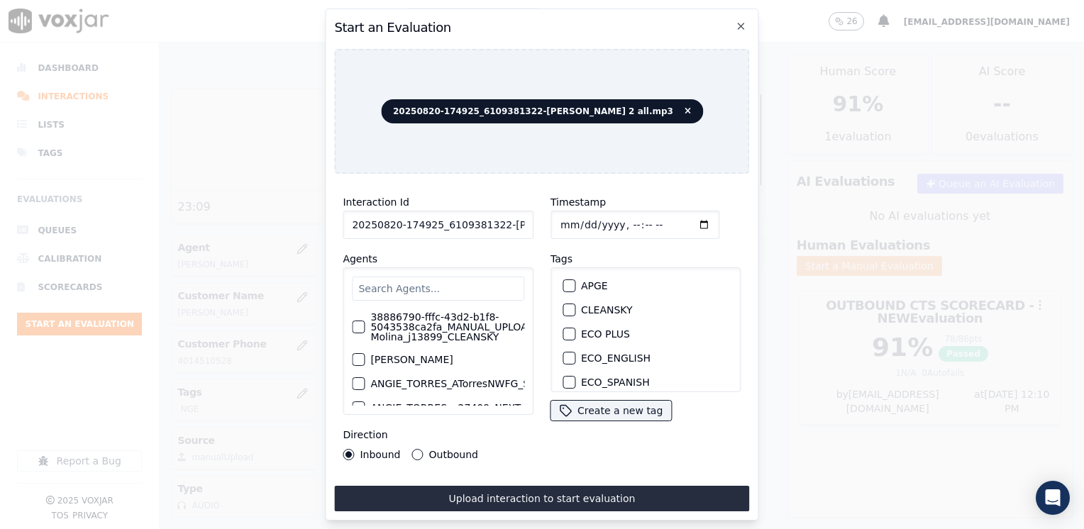
click at [431, 279] on input "text" at bounding box center [438, 289] width 172 height 24
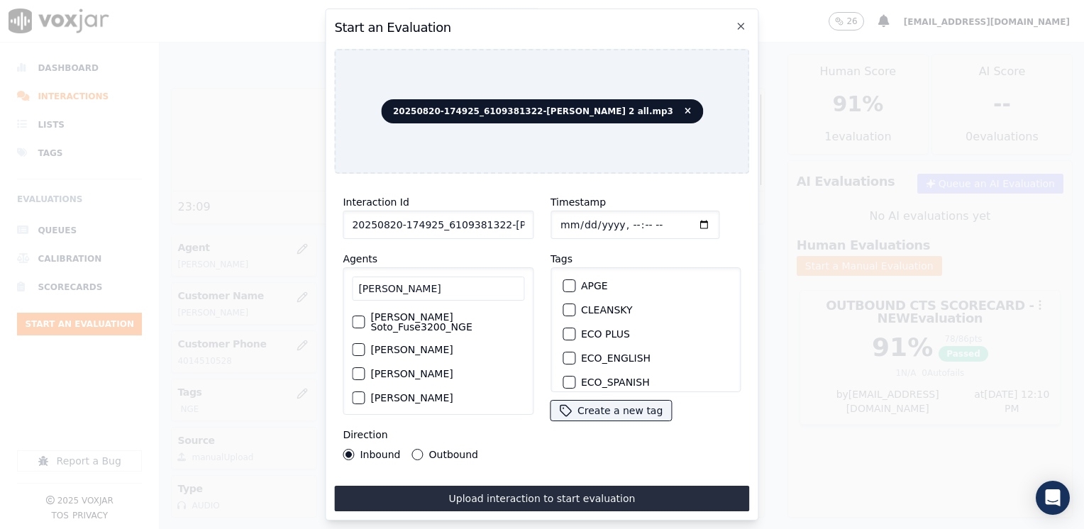
type input "JUAN SOTO"
click at [355, 317] on div "button" at bounding box center [358, 322] width 10 height 10
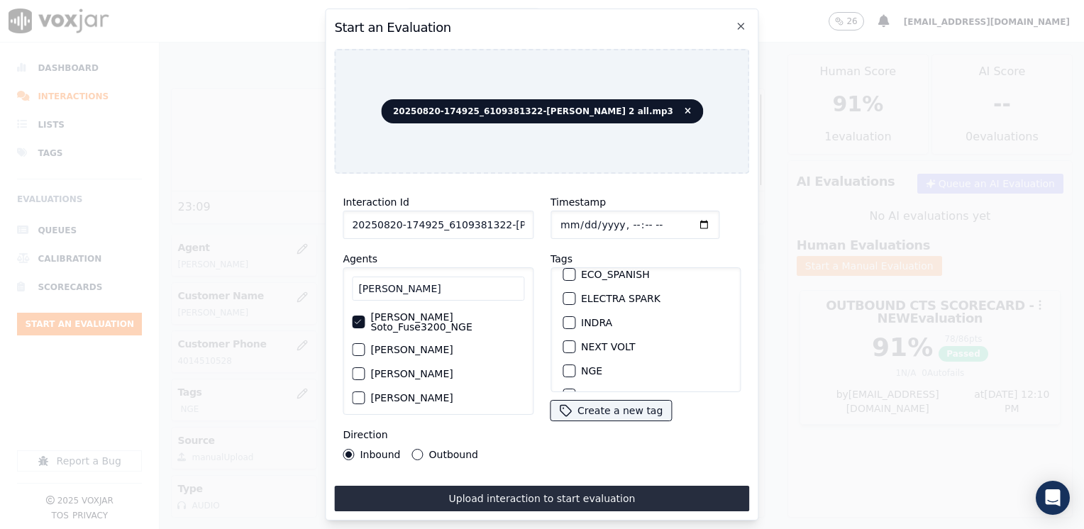
scroll to position [142, 0]
click at [563, 332] on div "button" at bounding box center [568, 337] width 10 height 10
click at [680, 216] on input "Timestamp" at bounding box center [634, 225] width 169 height 28
type input "2025-08-20T18:10"
drag, startPoint x: 419, startPoint y: 448, endPoint x: 418, endPoint y: 456, distance: 8.5
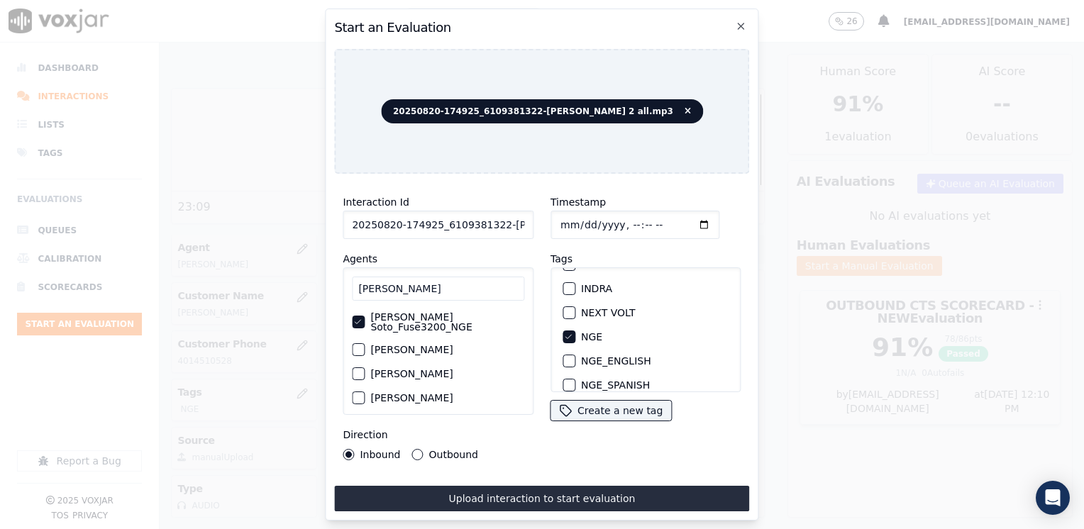
click at [419, 449] on button "Outbound" at bounding box center [417, 454] width 11 height 11
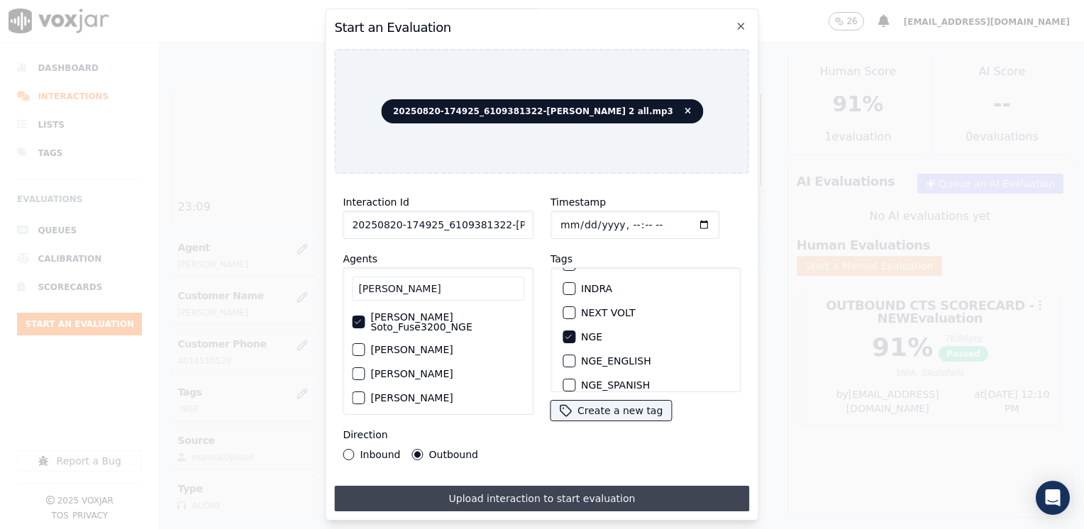
click at [550, 497] on button "Upload interaction to start evaluation" at bounding box center [541, 499] width 415 height 26
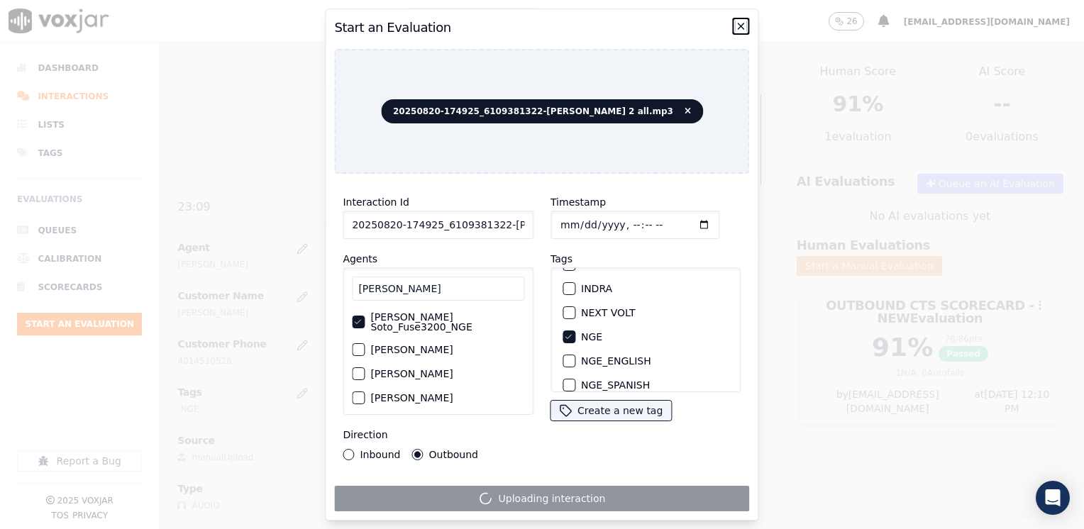
click at [740, 21] on icon "button" at bounding box center [741, 26] width 11 height 11
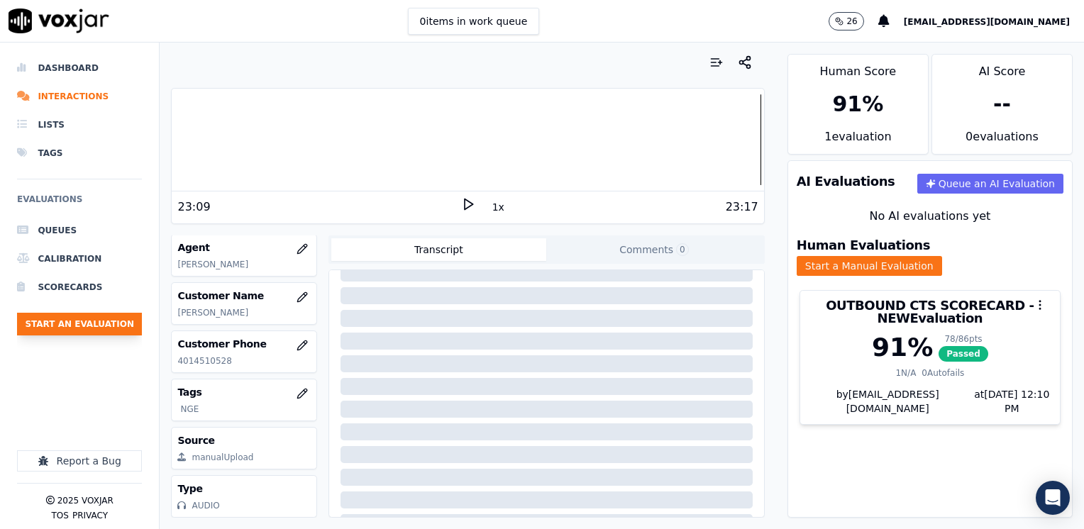
click at [125, 322] on button "Start an Evaluation" at bounding box center [79, 324] width 125 height 23
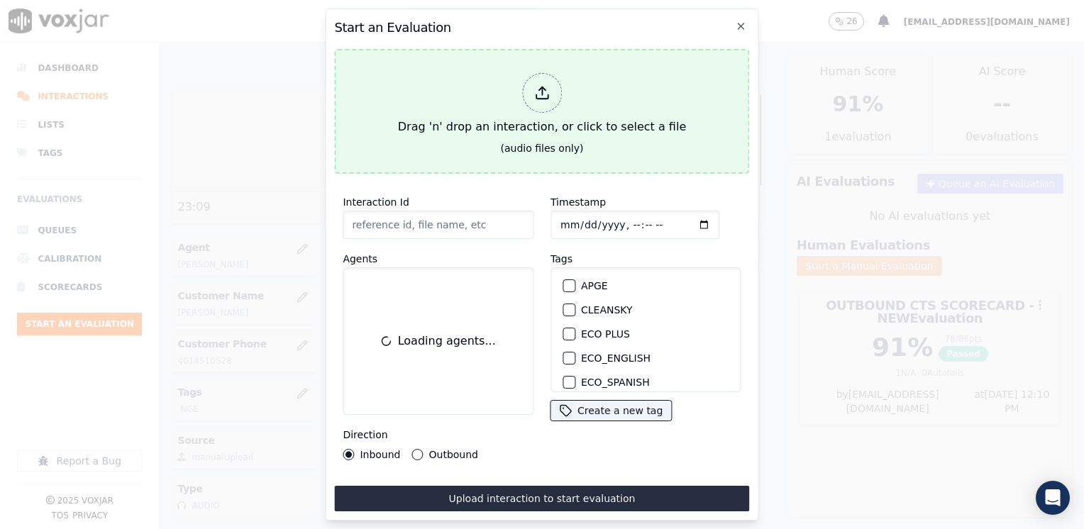
click at [555, 89] on div at bounding box center [542, 93] width 40 height 40
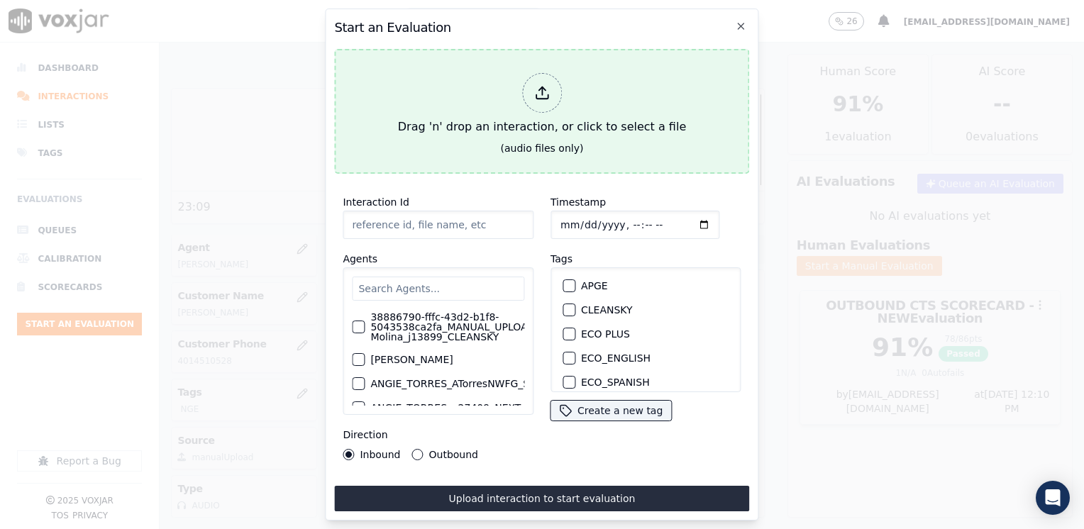
type input "20250820-174925_6109381322-JUAN SOTO 2 all.mp3"
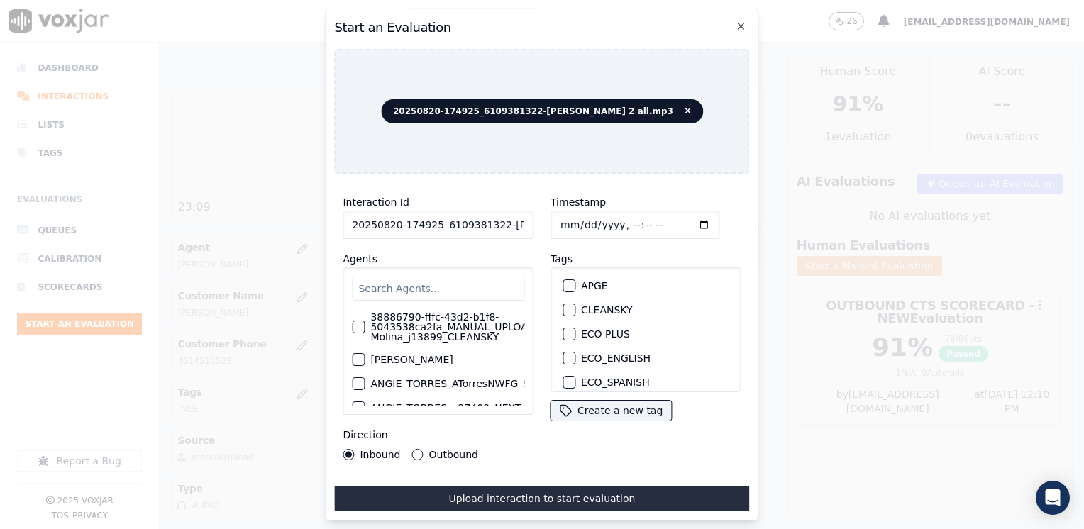
click at [443, 280] on input "text" at bounding box center [438, 289] width 172 height 24
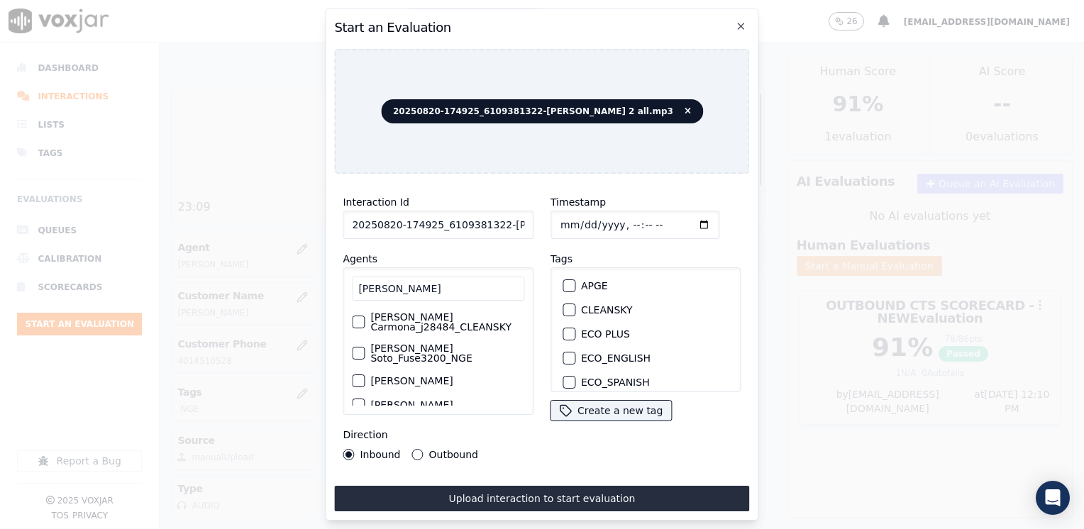
type input "[PERSON_NAME]"
click at [357, 348] on div "button" at bounding box center [358, 353] width 10 height 10
click at [565, 332] on div "button" at bounding box center [568, 337] width 10 height 10
click at [678, 218] on input "Timestamp" at bounding box center [634, 225] width 169 height 28
type input "2025-08-20T18:13"
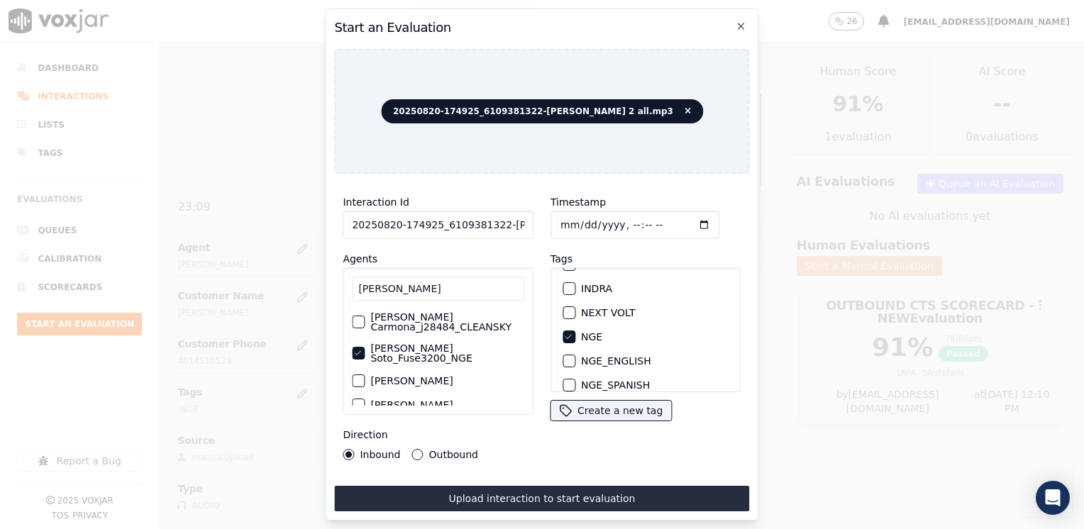
click at [414, 449] on button "Outbound" at bounding box center [417, 454] width 11 height 11
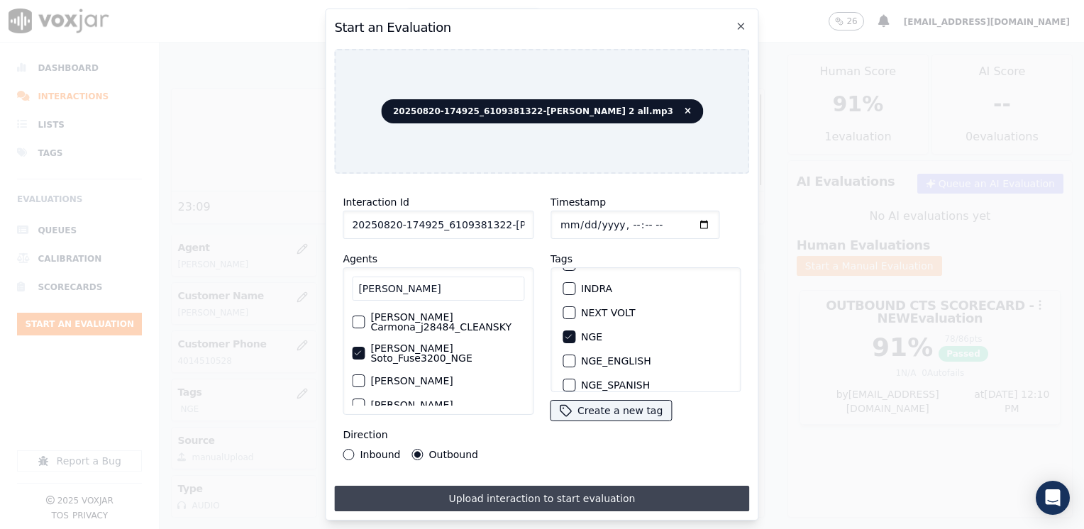
click at [553, 486] on button "Upload interaction to start evaluation" at bounding box center [541, 499] width 415 height 26
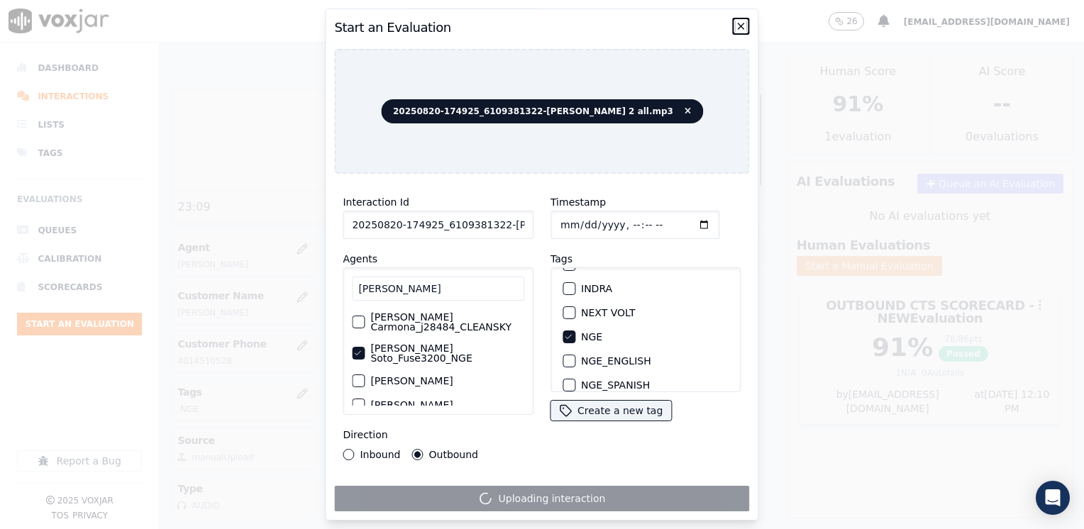
click at [745, 23] on icon "button" at bounding box center [741, 26] width 11 height 11
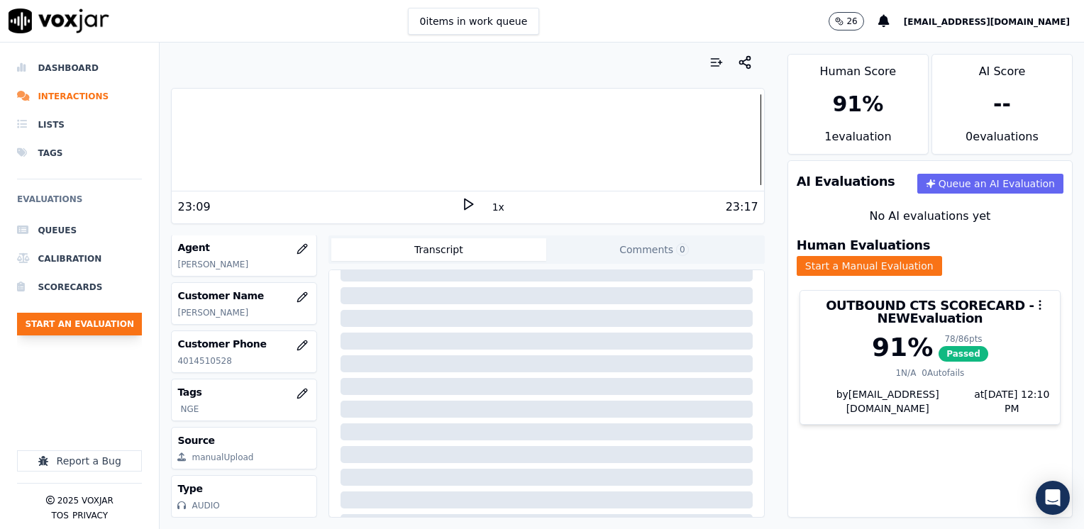
click at [65, 323] on button "Start an Evaluation" at bounding box center [79, 324] width 125 height 23
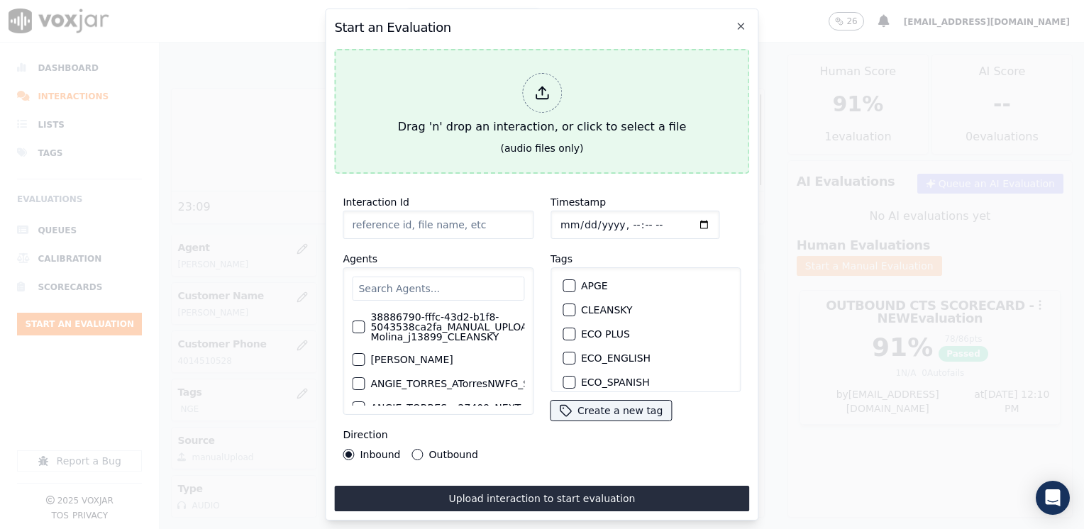
click at [546, 96] on div at bounding box center [542, 93] width 40 height 40
type input "20250820-174925_6109381322-JUAN SOTO 2 all.mp3"
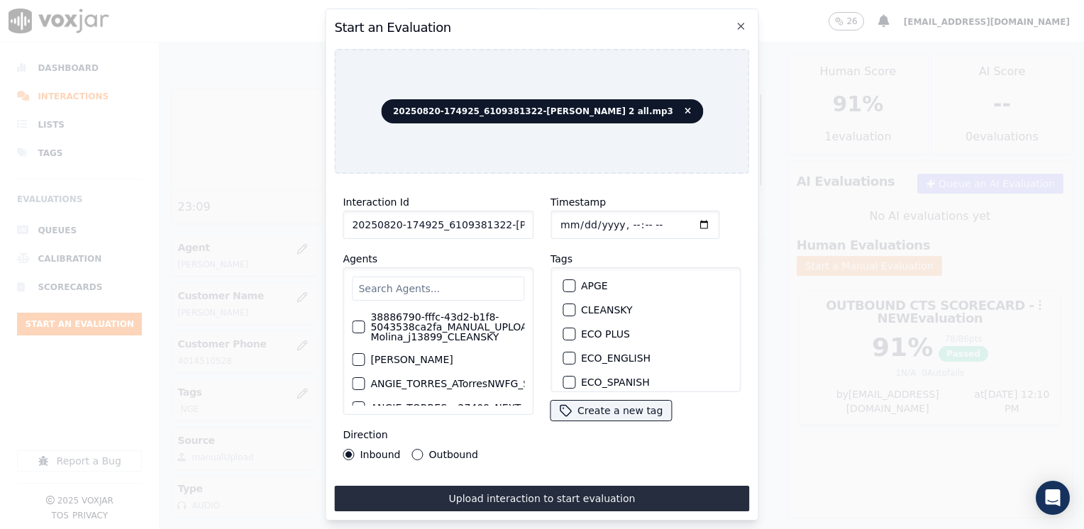
click at [453, 278] on input "text" at bounding box center [438, 289] width 172 height 24
type input "h"
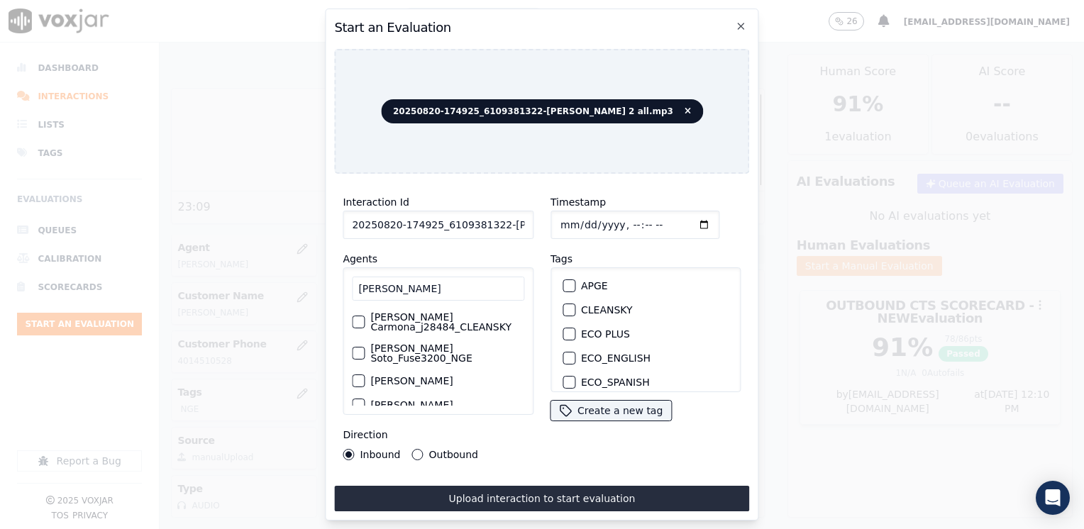
type input "[PERSON_NAME]"
click at [358, 348] on div "button" at bounding box center [358, 353] width 10 height 10
click at [567, 332] on div "button" at bounding box center [568, 337] width 10 height 10
click at [412, 449] on button "Outbound" at bounding box center [417, 454] width 11 height 11
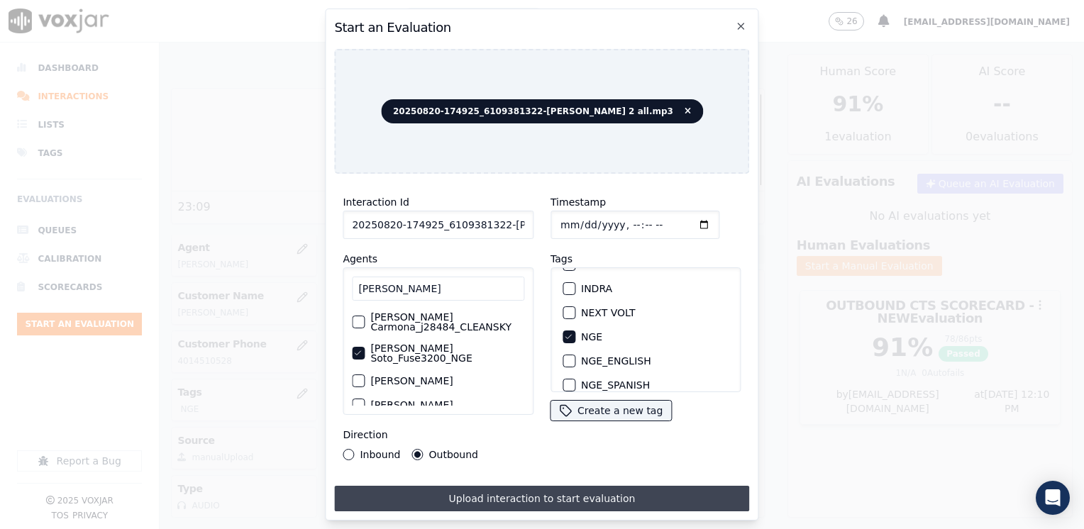
click at [566, 503] on button "Upload interaction to start evaluation" at bounding box center [541, 499] width 415 height 26
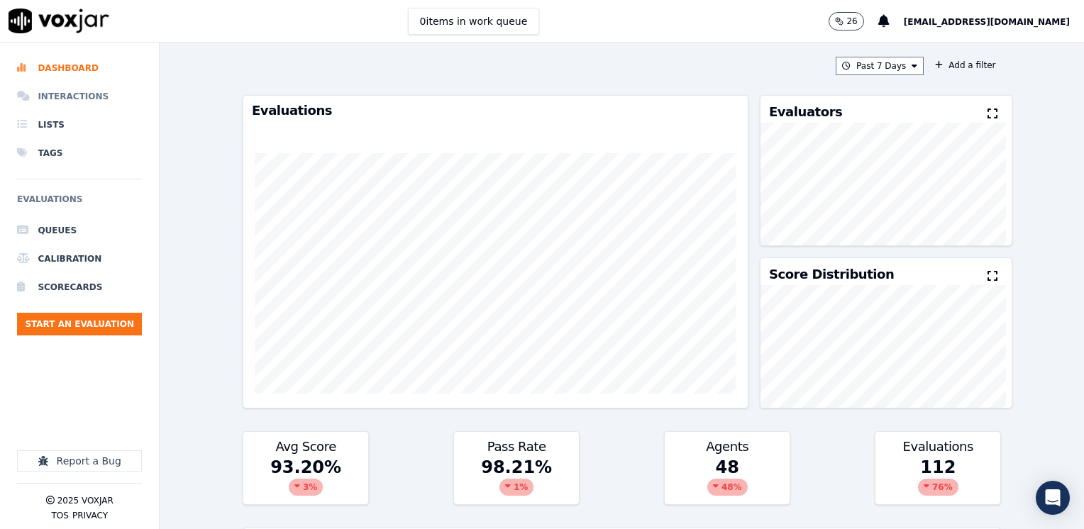
click at [78, 90] on li "Interactions" at bounding box center [79, 96] width 125 height 28
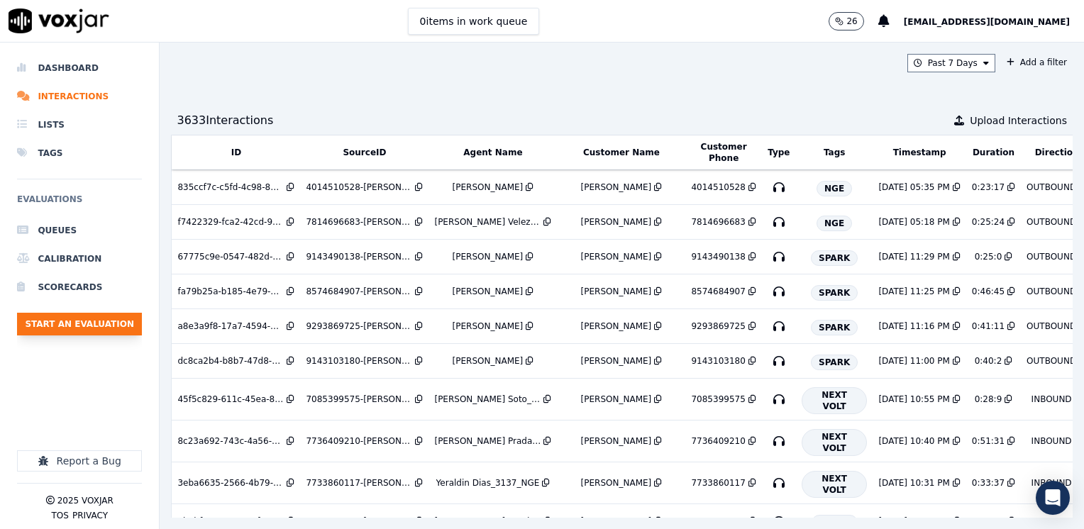
click at [94, 325] on button "Start an Evaluation" at bounding box center [79, 324] width 125 height 23
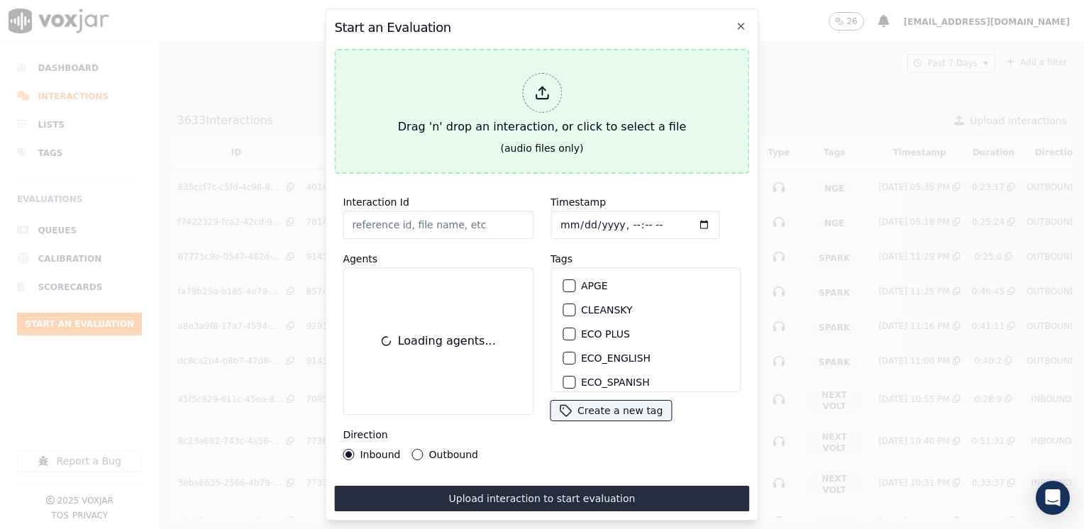
click at [538, 92] on icon at bounding box center [542, 93] width 16 height 16
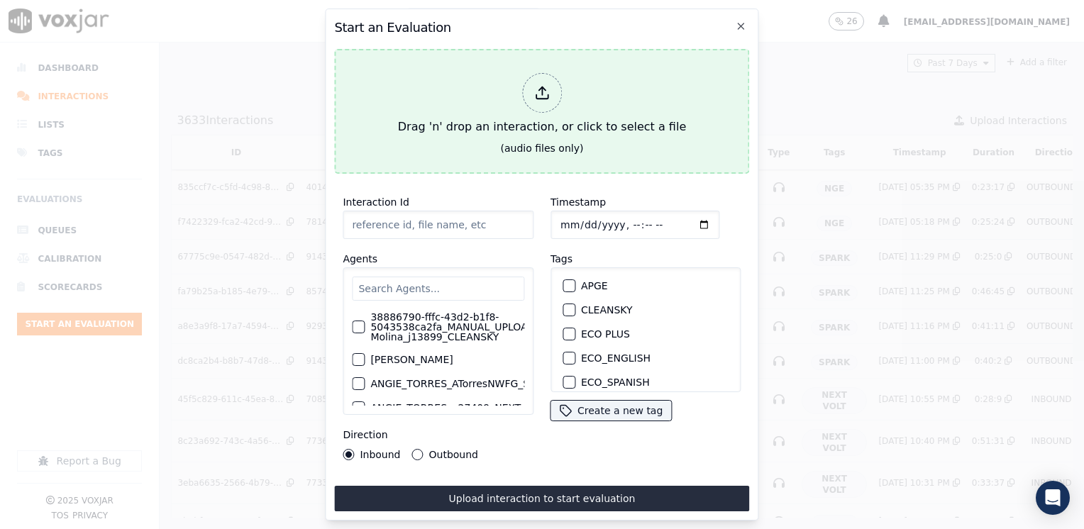
type input "20250820-174925_6109381322-[PERSON_NAME] 2 all.mp3"
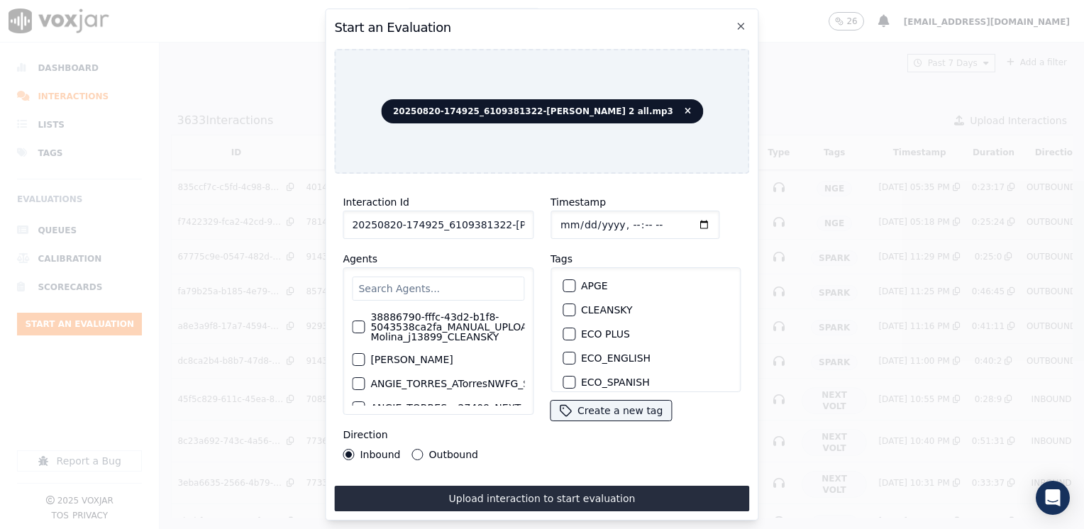
click at [478, 285] on input "text" at bounding box center [438, 289] width 172 height 24
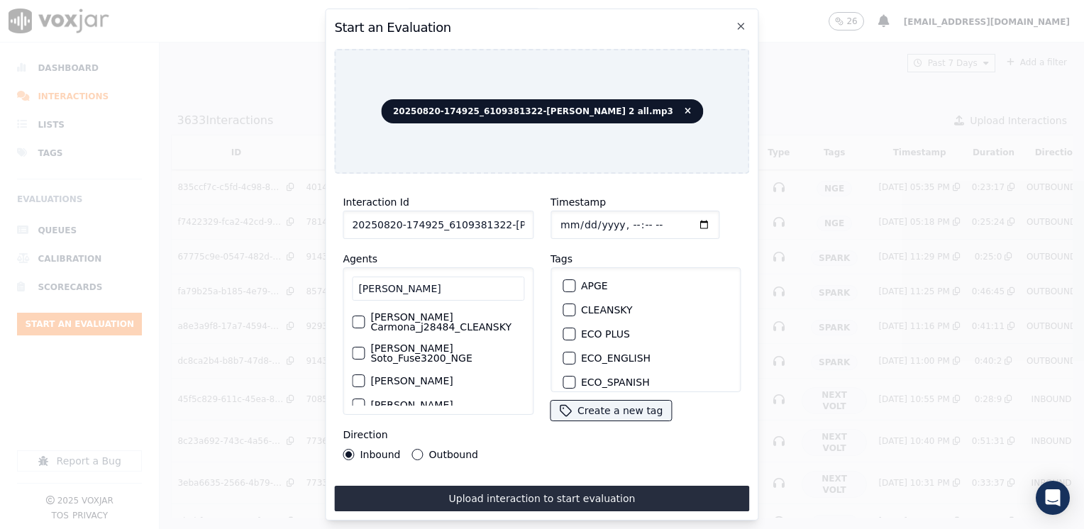
type input "[PERSON_NAME]"
click at [358, 348] on div "button" at bounding box center [358, 353] width 10 height 10
click at [567, 332] on div "button" at bounding box center [568, 337] width 10 height 10
click at [680, 217] on input "Timestamp" at bounding box center [634, 225] width 169 height 28
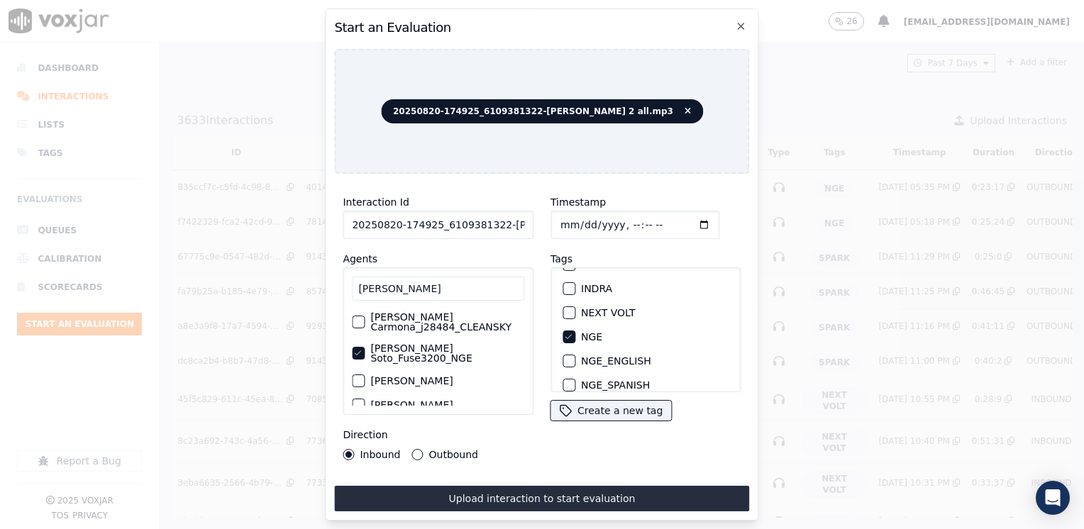
type input "2025-08-20T18:18"
click at [415, 443] on div "Direction Inbound Outbound" at bounding box center [438, 443] width 191 height 34
click at [416, 449] on button "Outbound" at bounding box center [417, 454] width 11 height 11
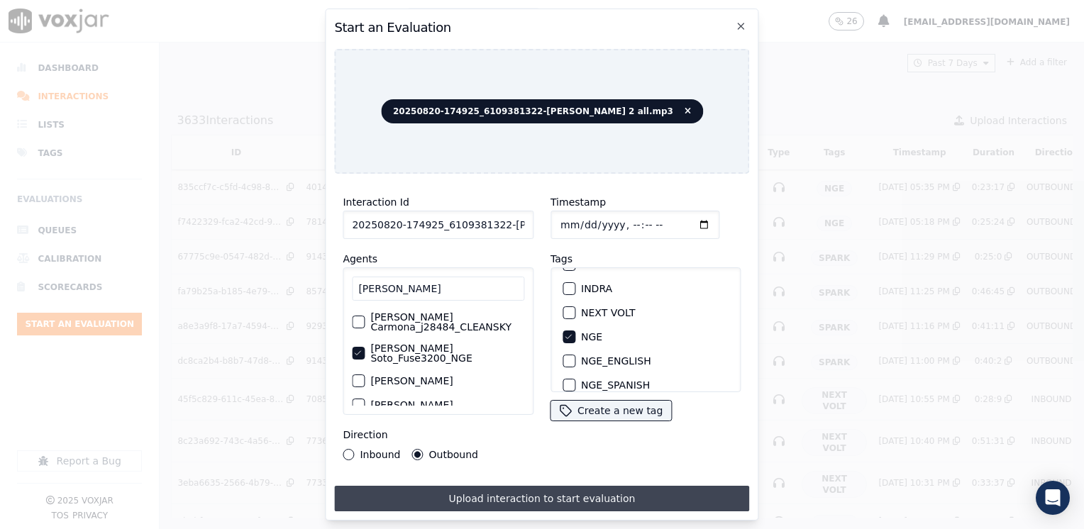
click at [475, 486] on button "Upload interaction to start evaluation" at bounding box center [541, 499] width 415 height 26
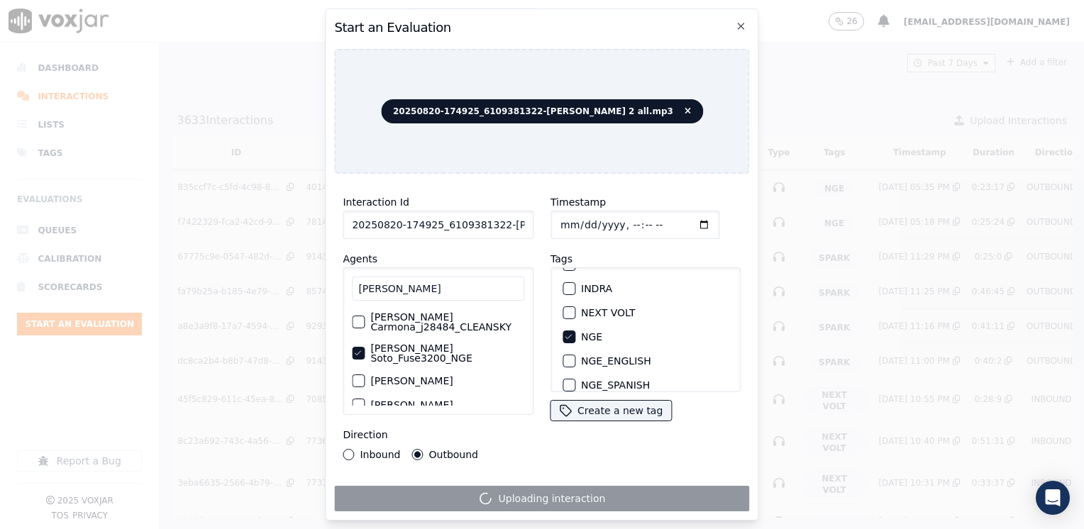
click at [487, 250] on div "Agents juan Juan Carmona_j28484_CLEANSKY Juan Soto_Fuse3200_NGE Juan Soto_JSoto…" at bounding box center [438, 332] width 191 height 165
click at [741, 23] on icon "button" at bounding box center [741, 26] width 11 height 11
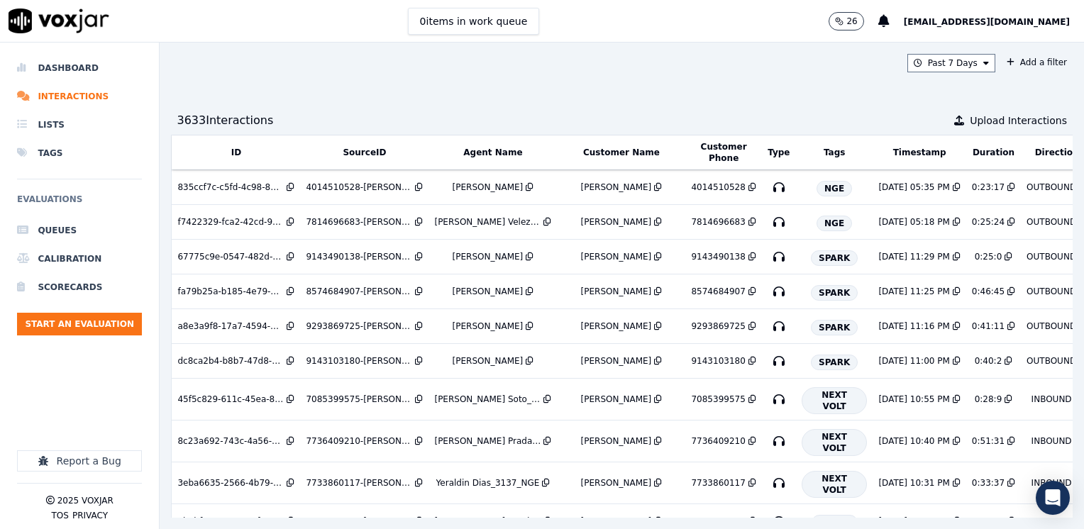
click at [1012, 24] on span "[EMAIL_ADDRESS][DOMAIN_NAME]" at bounding box center [987, 22] width 166 height 10
click at [981, 99] on div "Log out" at bounding box center [999, 99] width 152 height 23
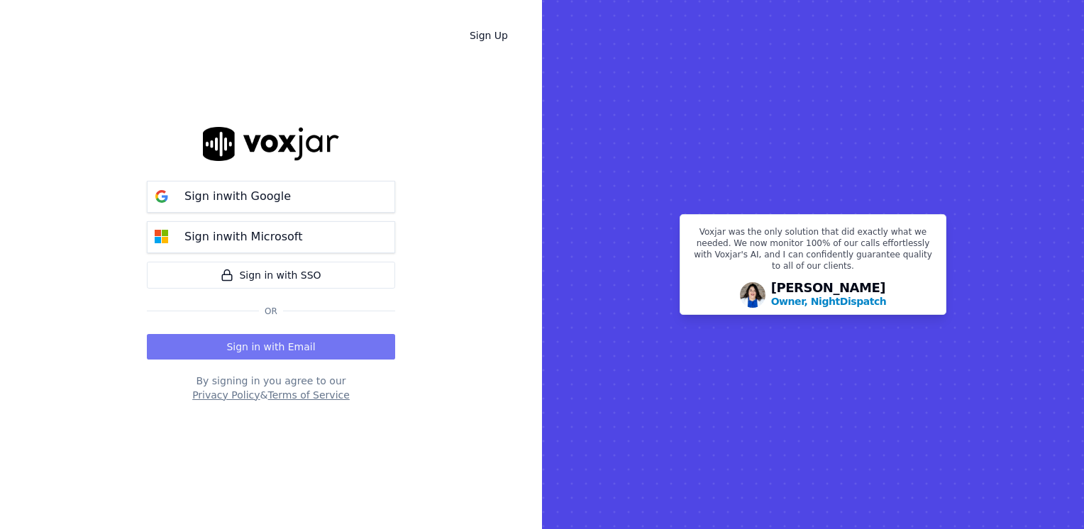
click at [321, 348] on button "Sign in with Email" at bounding box center [271, 347] width 248 height 26
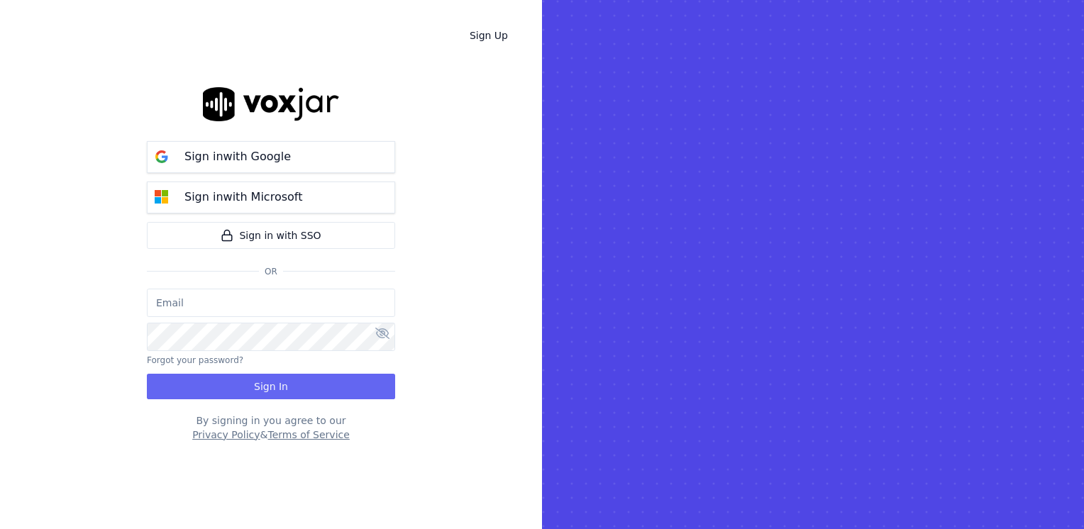
click at [258, 299] on input "email" at bounding box center [271, 303] width 248 height 28
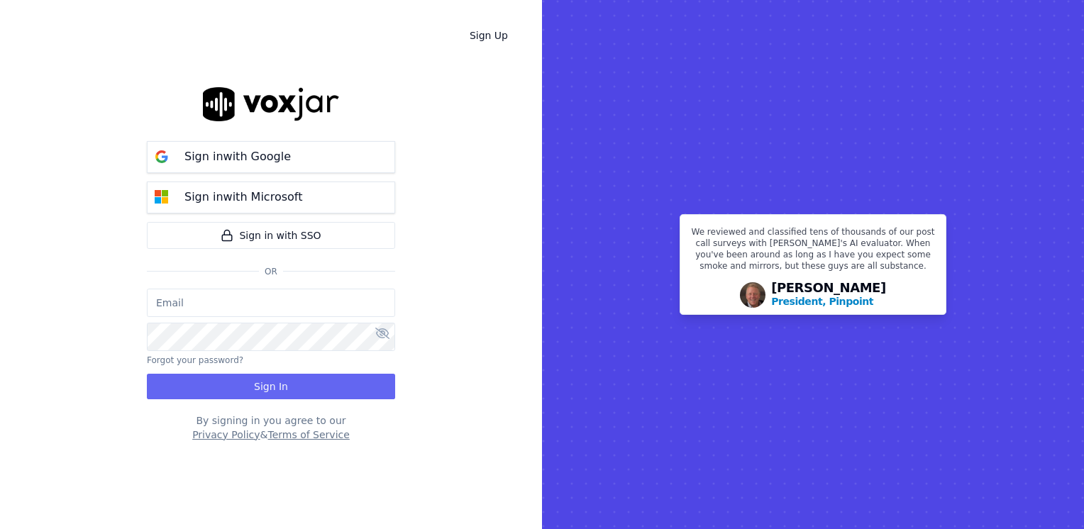
type input "maleman@newwavepower.net"
click at [220, 360] on button "Forgot your password?" at bounding box center [195, 360] width 96 height 11
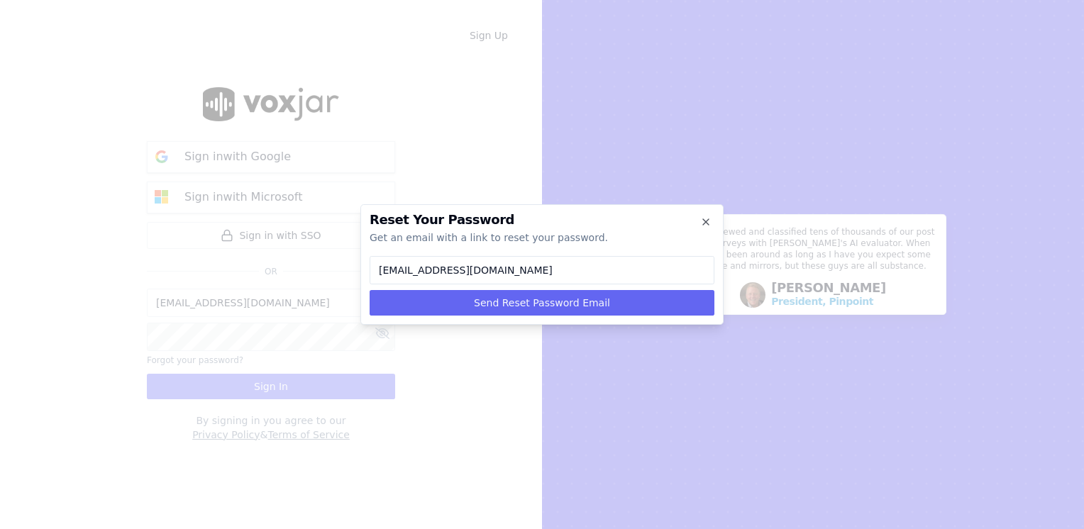
click at [225, 331] on div at bounding box center [542, 264] width 1084 height 529
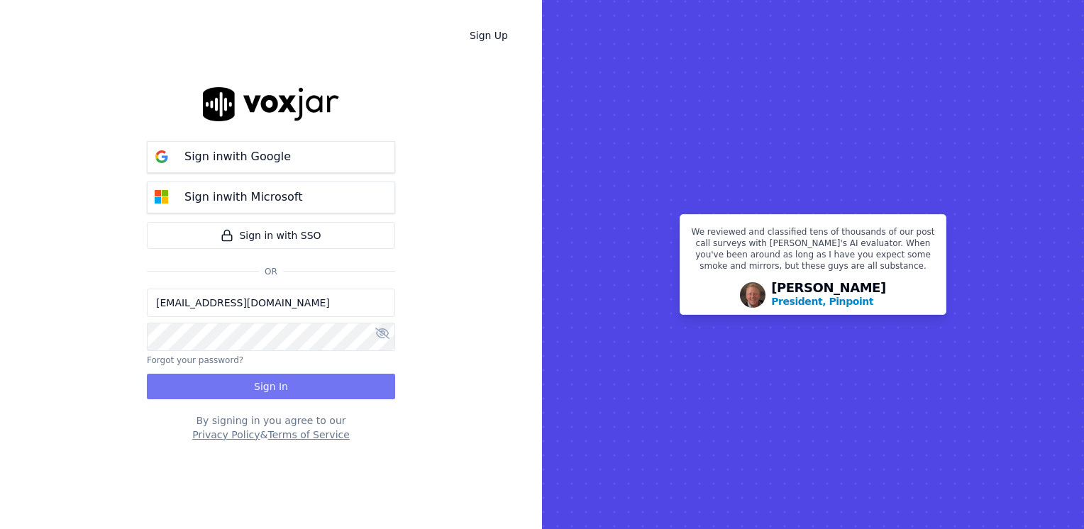
click at [287, 387] on button "Sign In" at bounding box center [271, 387] width 248 height 26
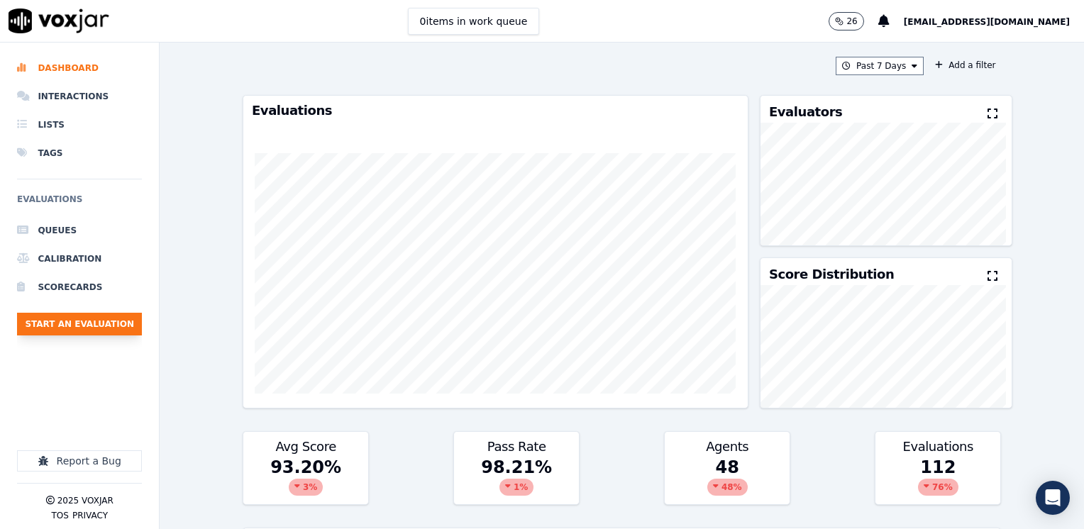
click at [74, 322] on button "Start an Evaluation" at bounding box center [79, 324] width 125 height 23
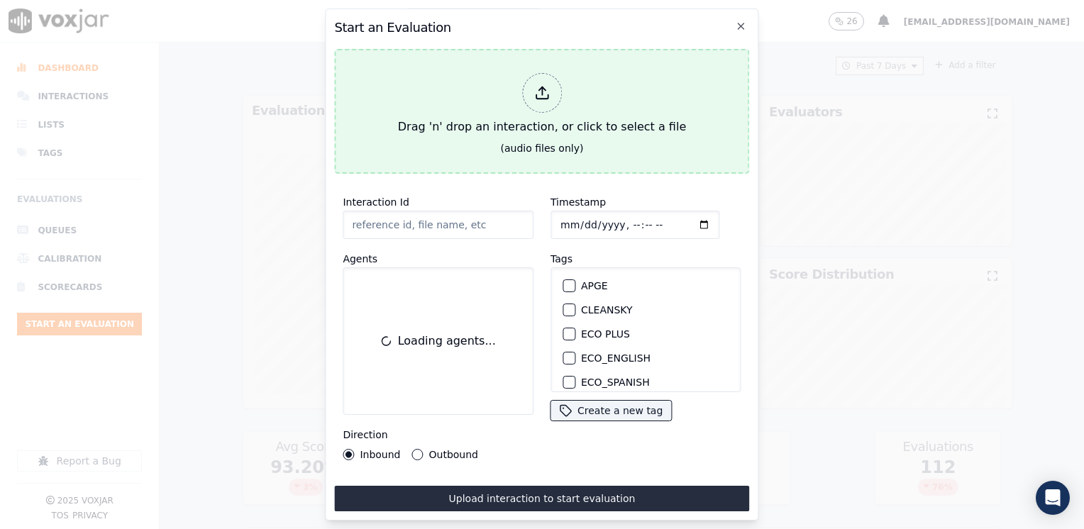
click at [541, 90] on icon at bounding box center [542, 93] width 16 height 16
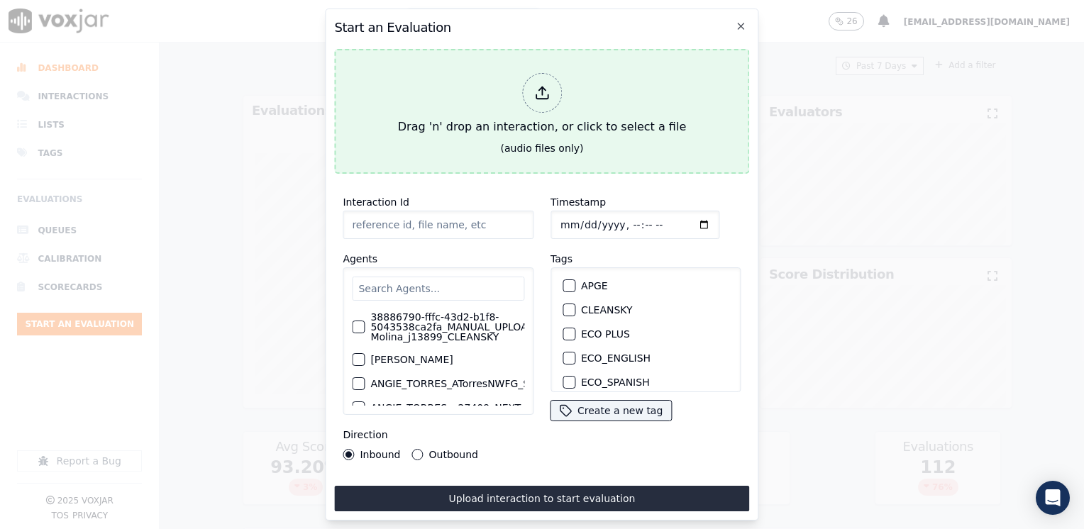
type input "20250820-174925_6109381322-[PERSON_NAME] 2 all.mp3"
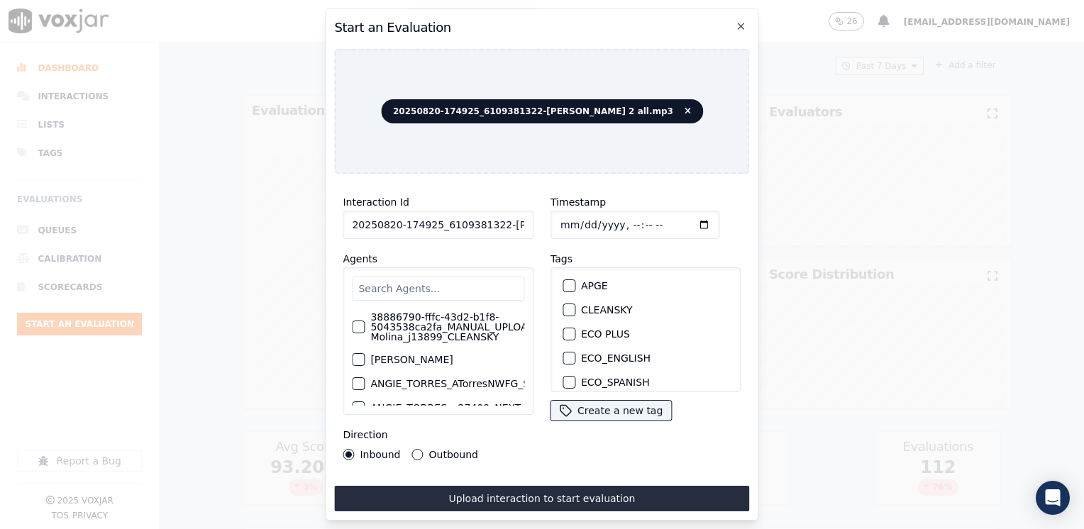
click at [461, 270] on div "38886790-fffc-43d2-b1f8-5043538ca2fa_MANUAL_UPLOAD_Juliana Molina_j13899_CLEANS…" at bounding box center [438, 341] width 191 height 148
click at [406, 289] on input "text" at bounding box center [438, 289] width 172 height 24
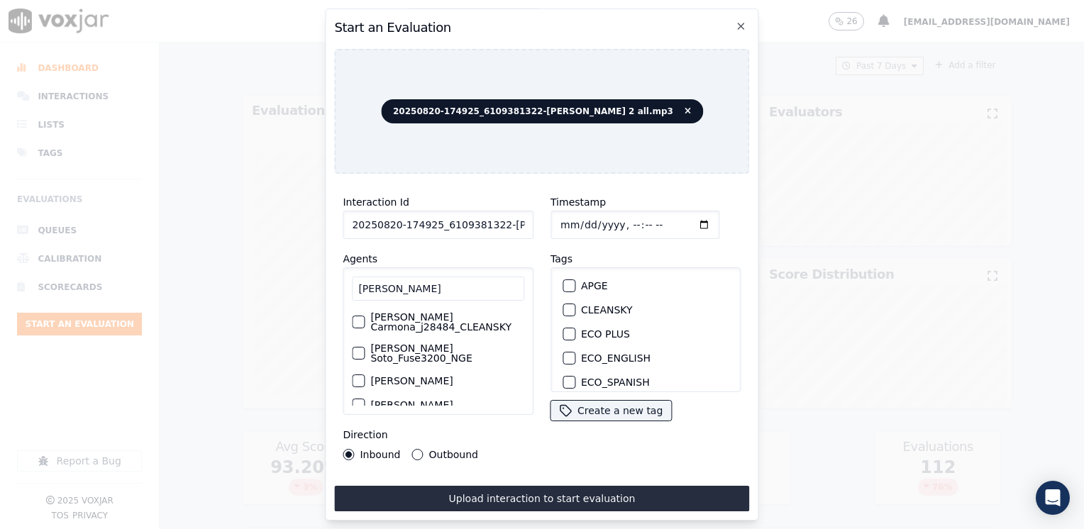
type input "[PERSON_NAME]"
click at [364, 343] on div "[PERSON_NAME] Soto_Fuse3200_NGE" at bounding box center [438, 353] width 172 height 31
click at [360, 348] on div "button" at bounding box center [358, 353] width 10 height 10
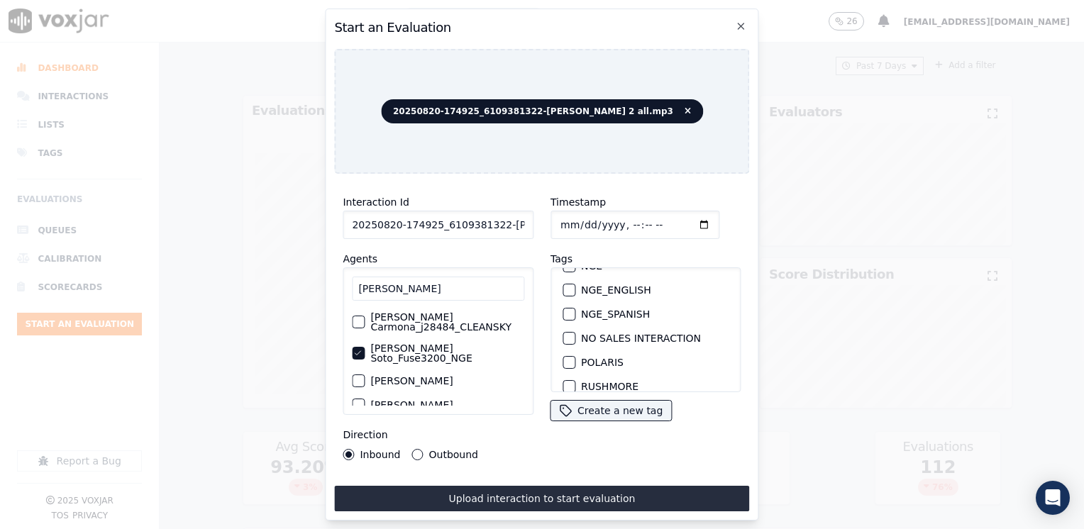
scroll to position [142, 0]
click at [565, 332] on div "button" at bounding box center [568, 337] width 10 height 10
click at [682, 220] on input "Timestamp" at bounding box center [634, 225] width 169 height 28
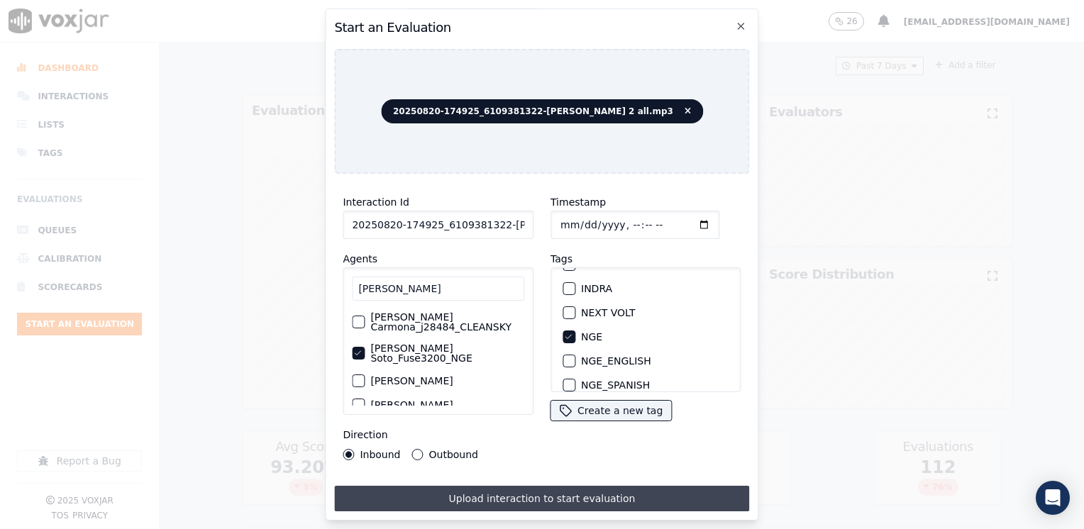
type input "[DATE]T18:25"
click at [485, 494] on button "Upload interaction to start evaluation" at bounding box center [541, 499] width 415 height 26
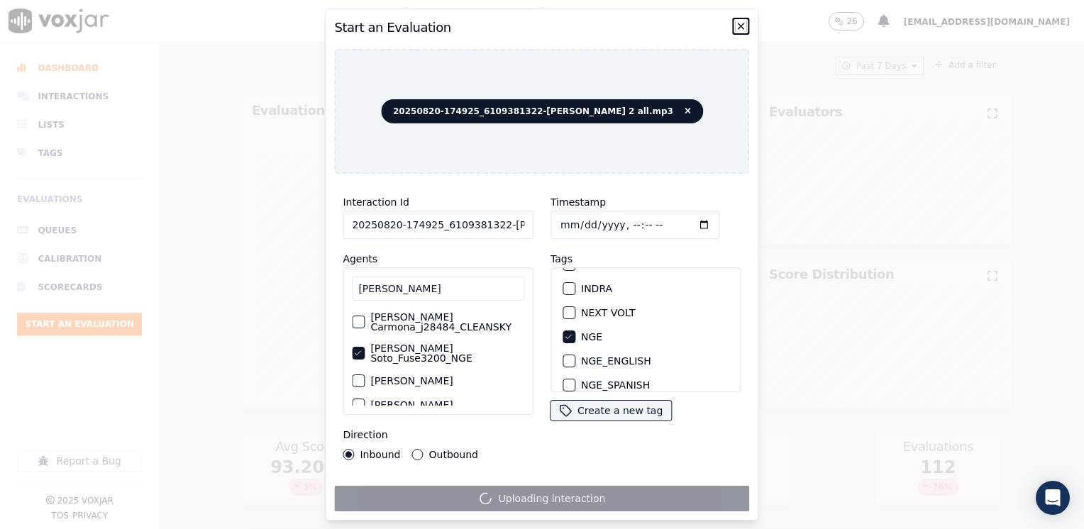
click at [742, 26] on icon "button" at bounding box center [741, 26] width 11 height 11
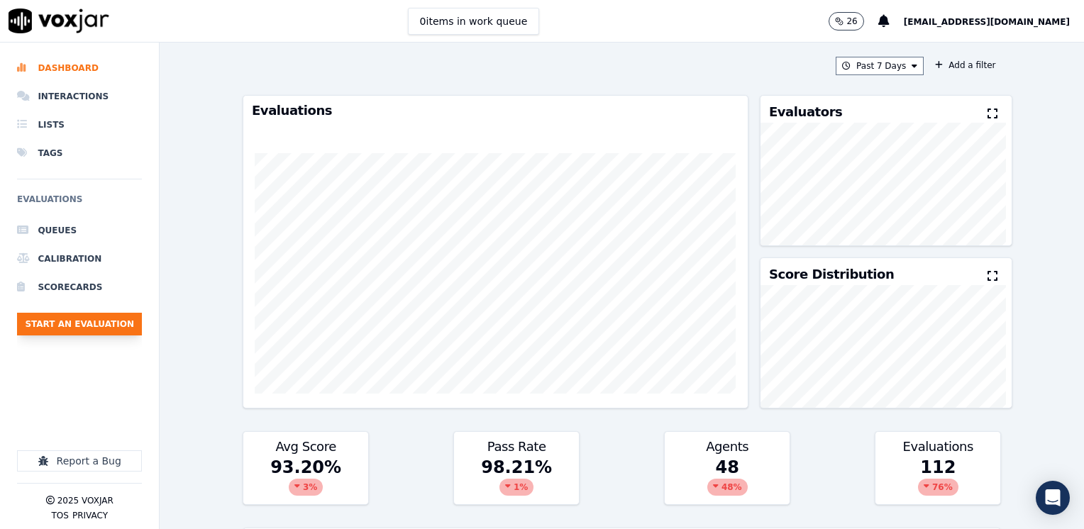
click at [67, 326] on button "Start an Evaluation" at bounding box center [79, 324] width 125 height 23
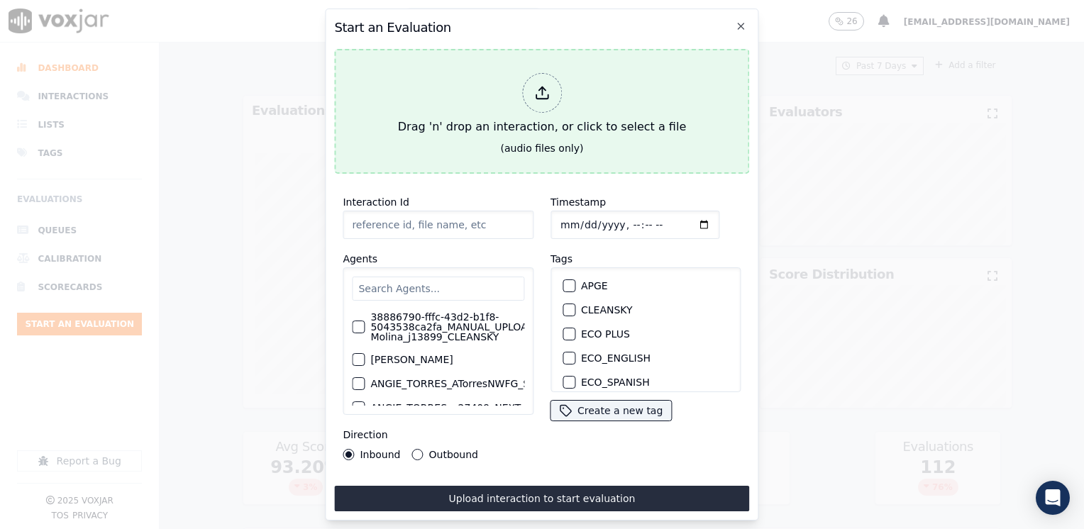
click at [545, 98] on div at bounding box center [542, 93] width 40 height 40
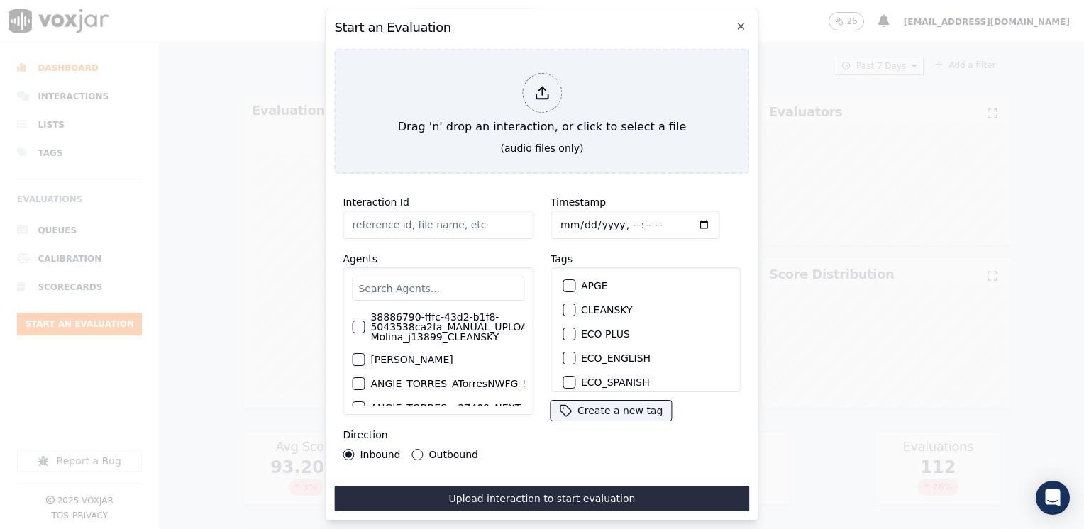
type input "20250820-180033_4014976074-[PERSON_NAME] 2 all.mp3"
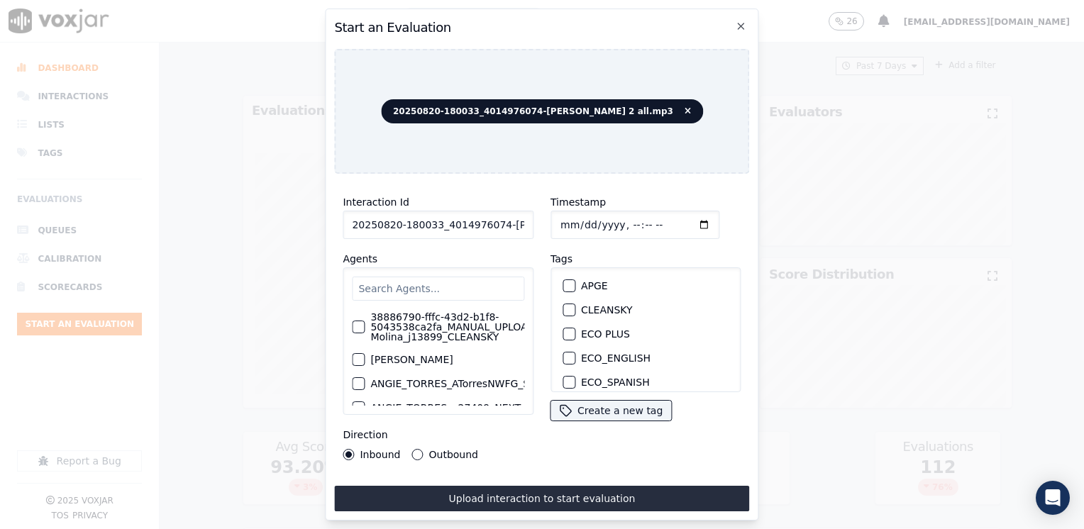
click at [441, 274] on div "38886790-fffc-43d2-b1f8-5043538ca2fa_MANUAL_UPLOAD_Juliana Molina_j13899_CLEANS…" at bounding box center [438, 341] width 191 height 148
click at [441, 277] on input "text" at bounding box center [438, 289] width 172 height 24
click at [453, 277] on input "text" at bounding box center [438, 289] width 172 height 24
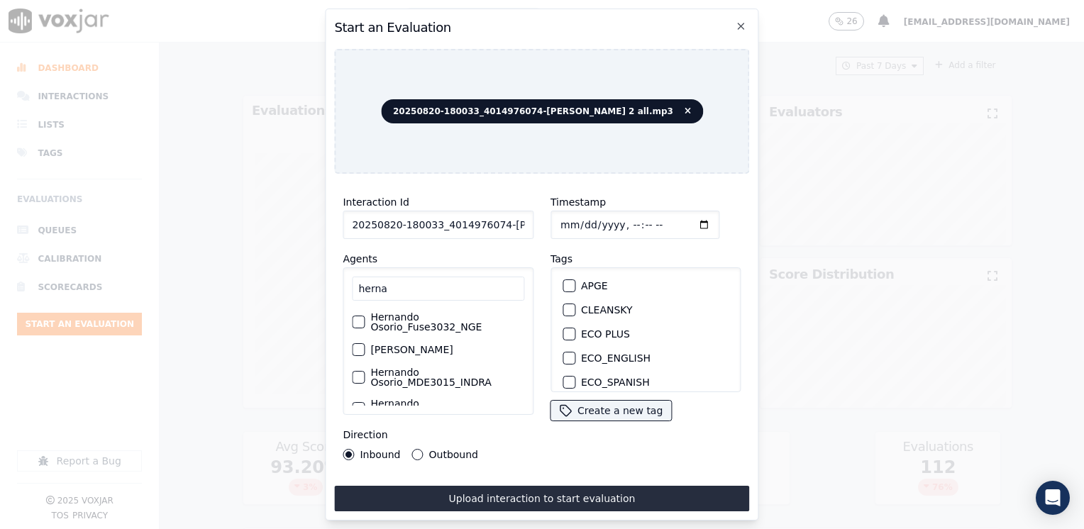
type input "herna"
click at [414, 314] on label "Hernando Osorio_Fuse3032_NGE" at bounding box center [447, 322] width 154 height 20
click at [365, 316] on button "Hernando Osorio_Fuse3032_NGE" at bounding box center [358, 322] width 13 height 13
click at [565, 332] on div "button" at bounding box center [568, 337] width 10 height 10
click at [416, 452] on button "Outbound" at bounding box center [417, 454] width 11 height 11
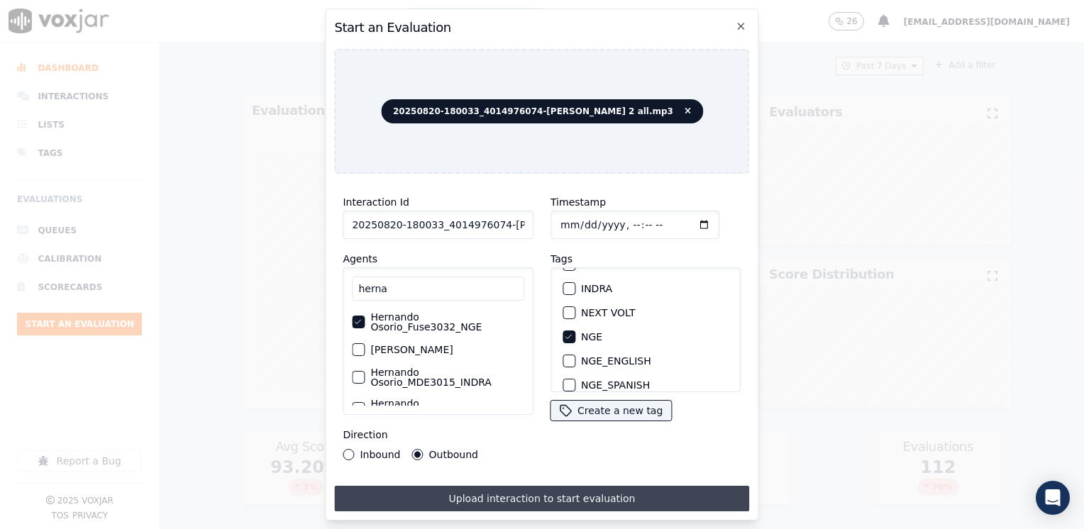
click at [536, 494] on button "Upload interaction to start evaluation" at bounding box center [541, 499] width 415 height 26
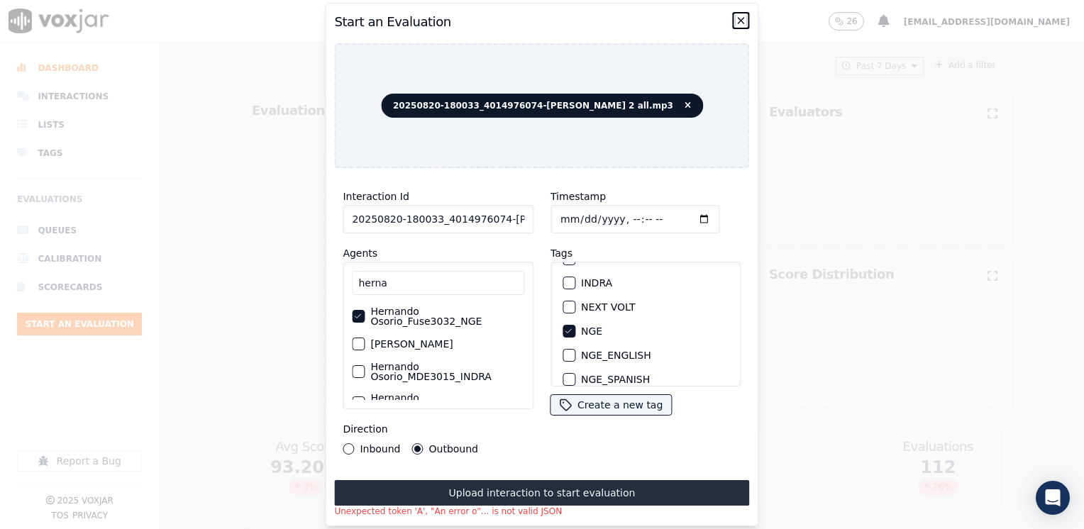
click at [743, 16] on icon "button" at bounding box center [741, 20] width 11 height 11
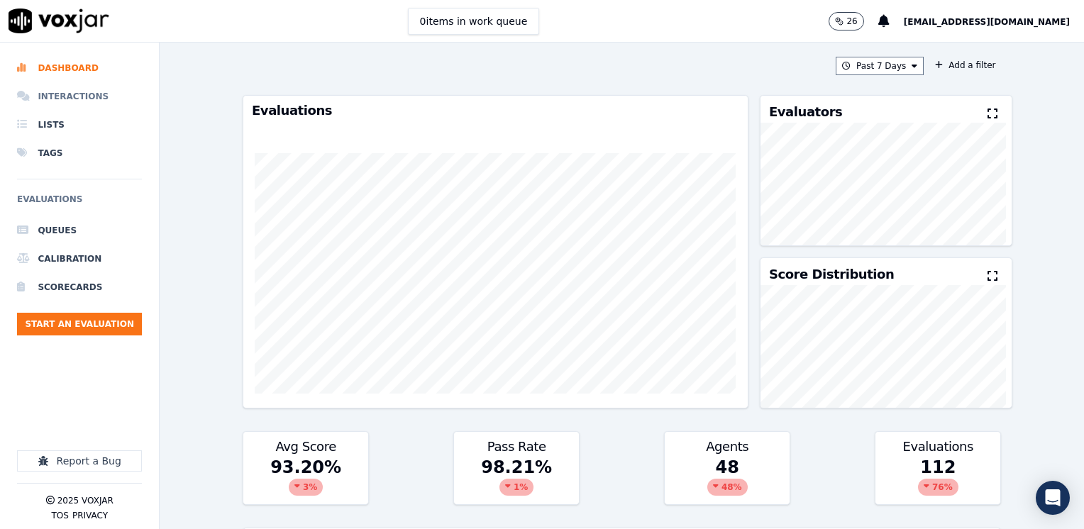
click at [96, 95] on li "Interactions" at bounding box center [79, 96] width 125 height 28
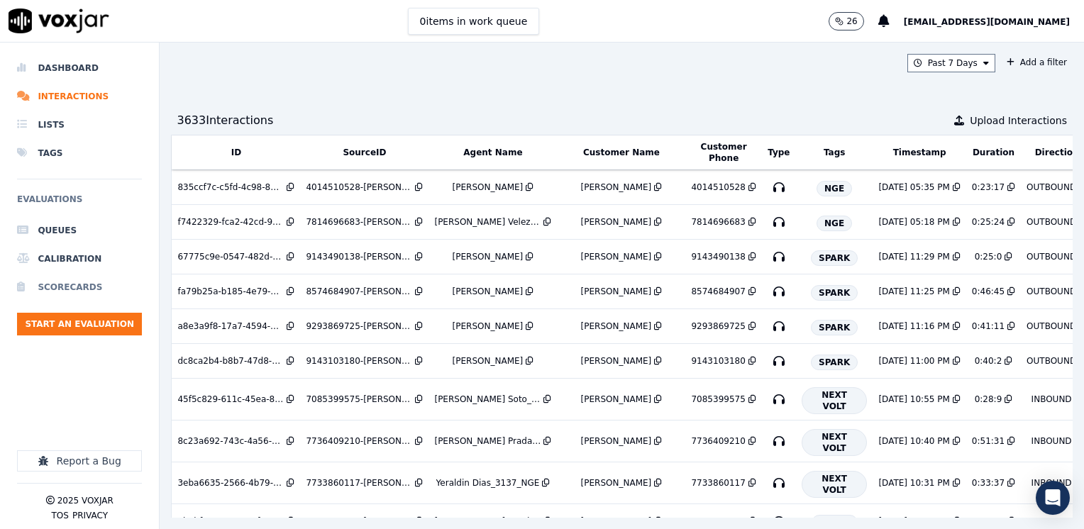
click at [89, 285] on li "Scorecards" at bounding box center [79, 287] width 125 height 28
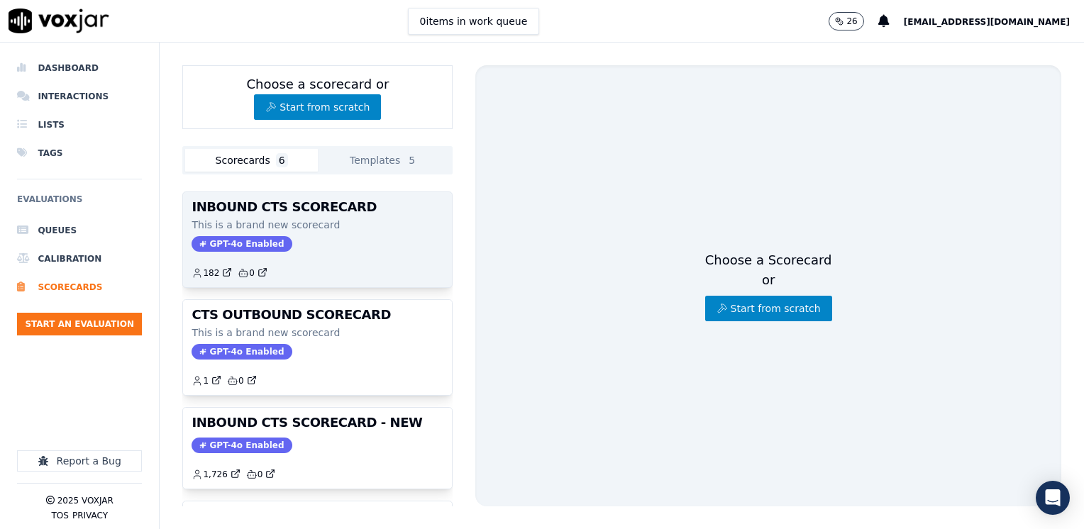
click at [309, 223] on p "This is a brand new scorecard" at bounding box center [318, 225] width 252 height 14
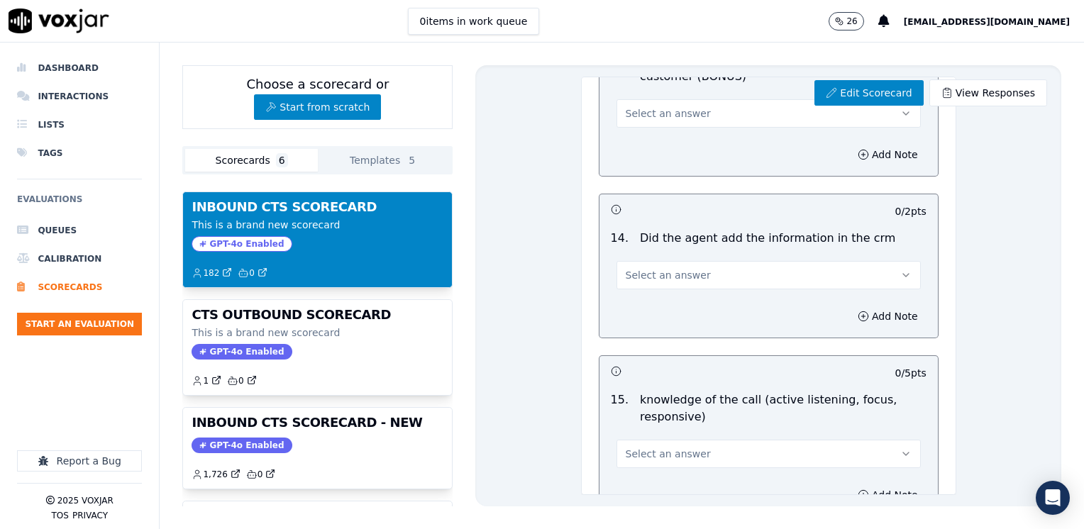
scroll to position [2407, 0]
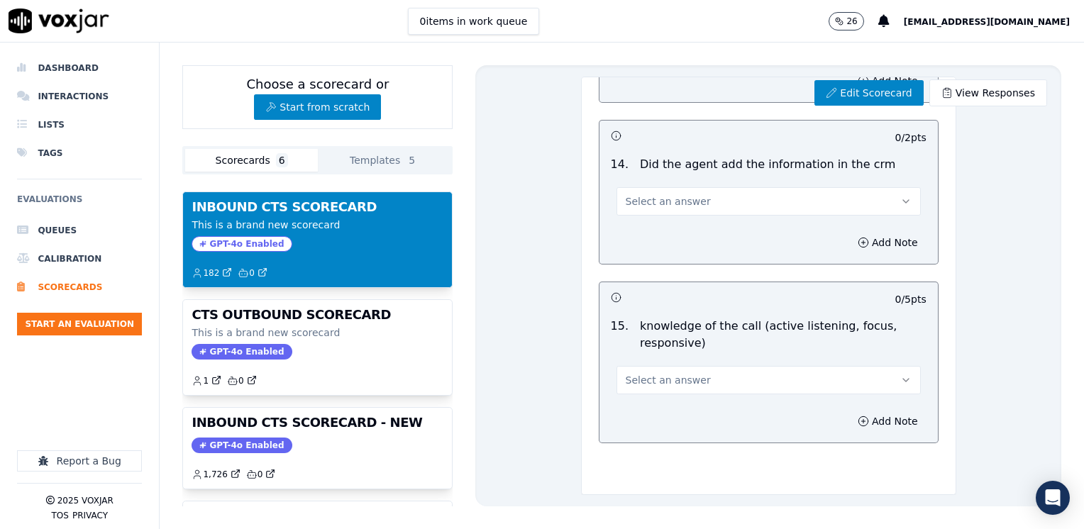
click at [966, 242] on div "Edit Scorecard View Responses INBOUND CTS SCORECARD Scorecard This is a brand n…" at bounding box center [768, 285] width 586 height 441
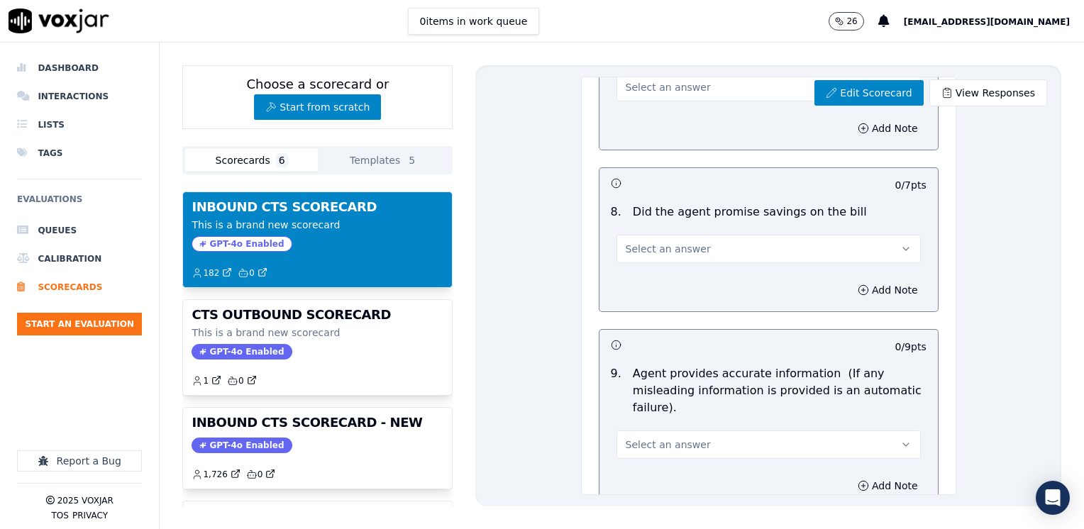
scroll to position [1130, 0]
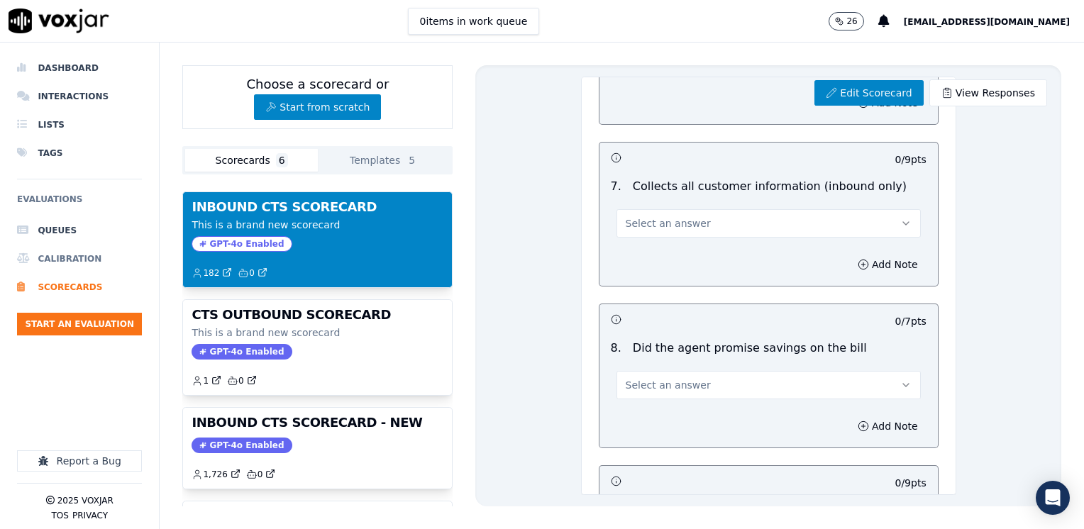
click at [82, 254] on li "Calibration" at bounding box center [79, 259] width 125 height 28
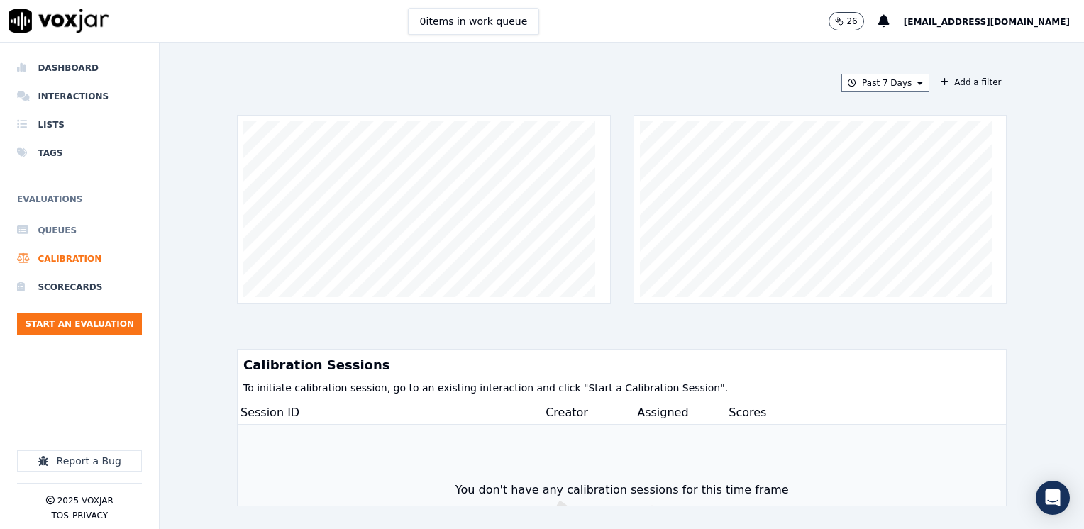
click at [74, 229] on li "Queues" at bounding box center [79, 230] width 125 height 28
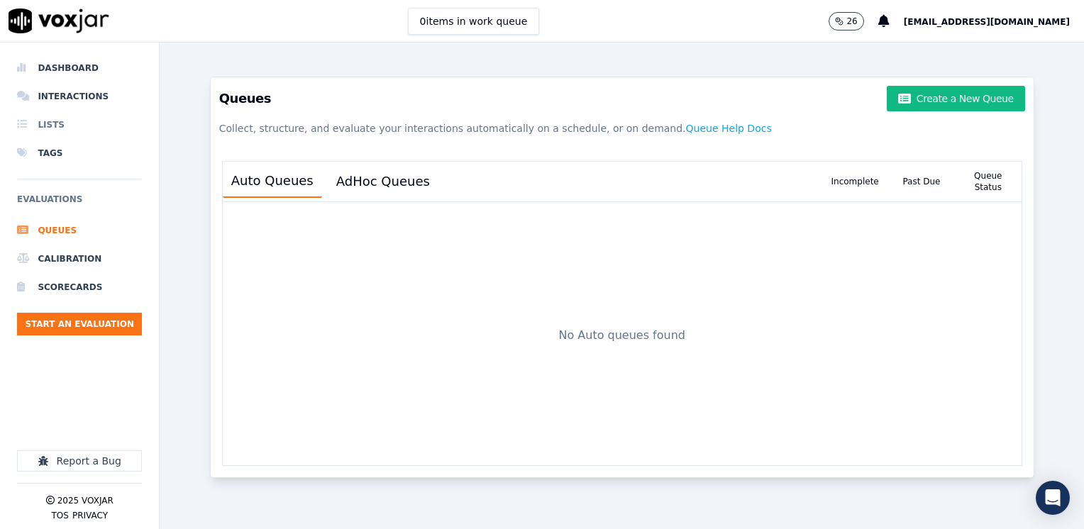
click at [74, 126] on li "Lists" at bounding box center [79, 125] width 125 height 28
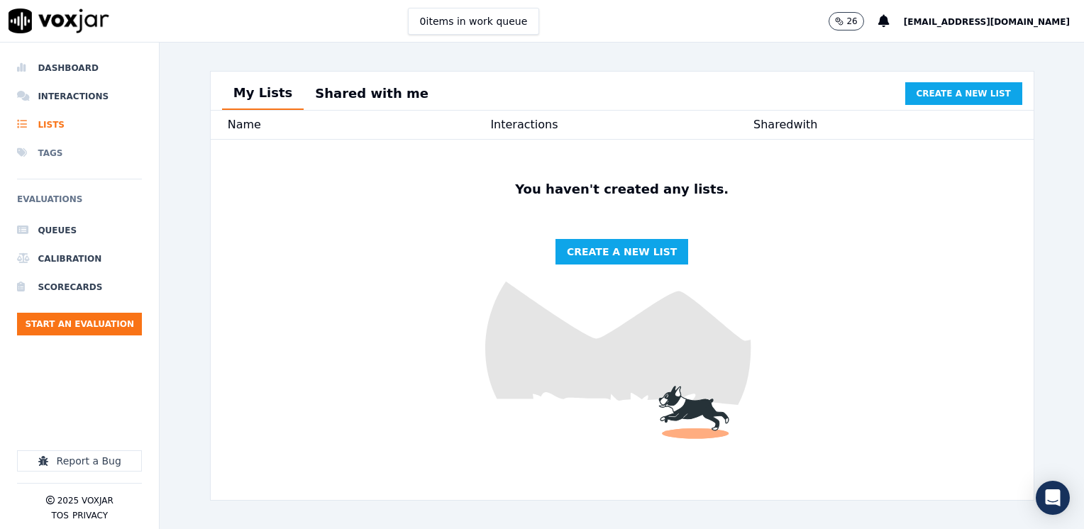
click at [77, 149] on li "Tags" at bounding box center [79, 153] width 125 height 28
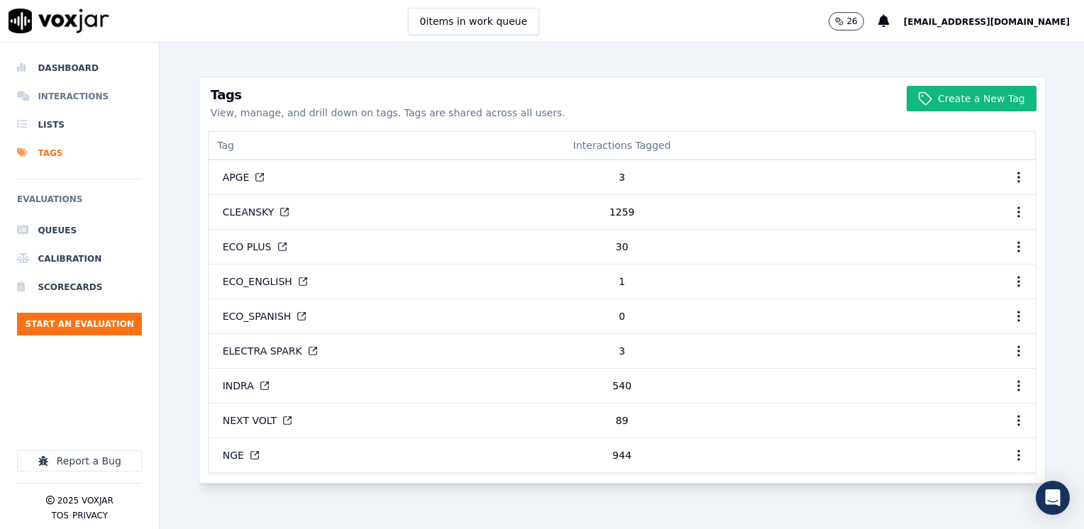
click at [82, 95] on li "Interactions" at bounding box center [79, 96] width 125 height 28
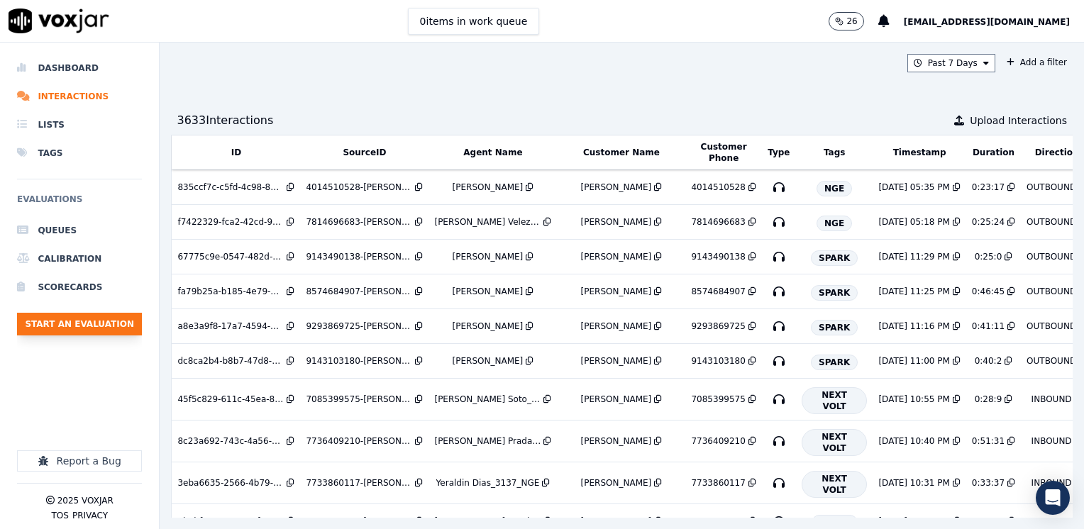
click at [75, 321] on button "Start an Evaluation" at bounding box center [79, 324] width 125 height 23
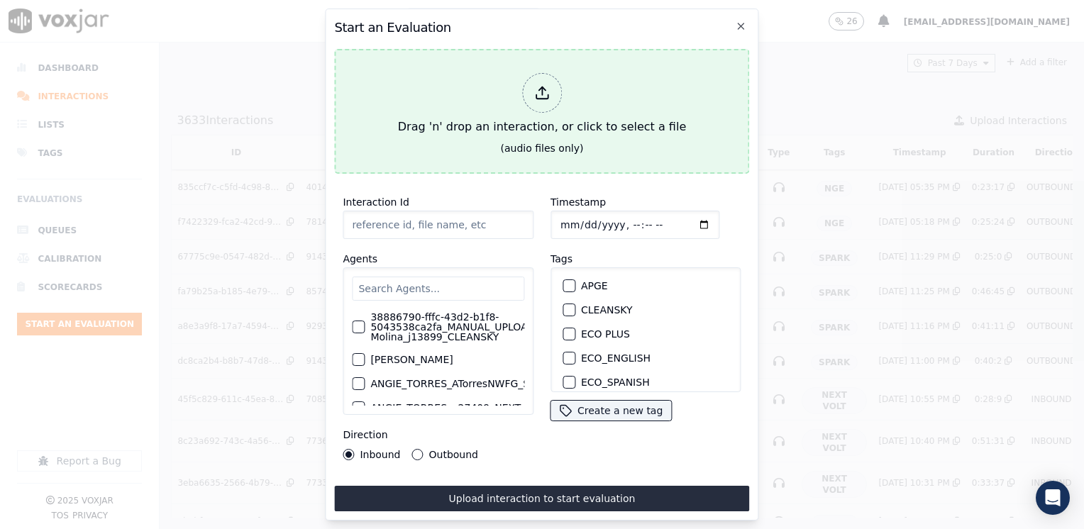
click at [539, 104] on div at bounding box center [542, 93] width 40 height 40
type input "20250820-152526_6109381322-JUAN SOTO 1 all.mp3"
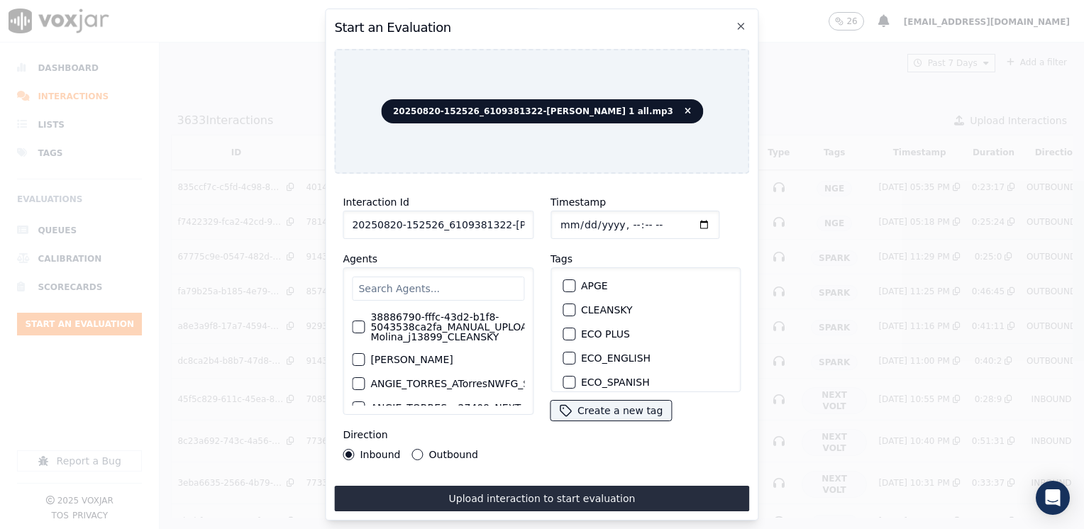
click at [419, 450] on button "Outbound" at bounding box center [417, 454] width 11 height 11
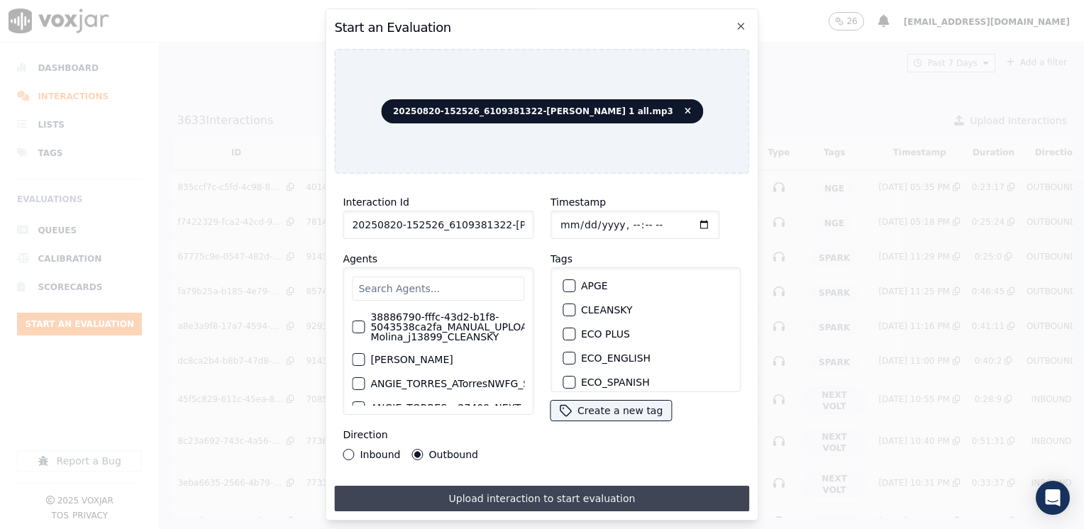
click at [557, 499] on button "Upload interaction to start evaluation" at bounding box center [541, 499] width 415 height 26
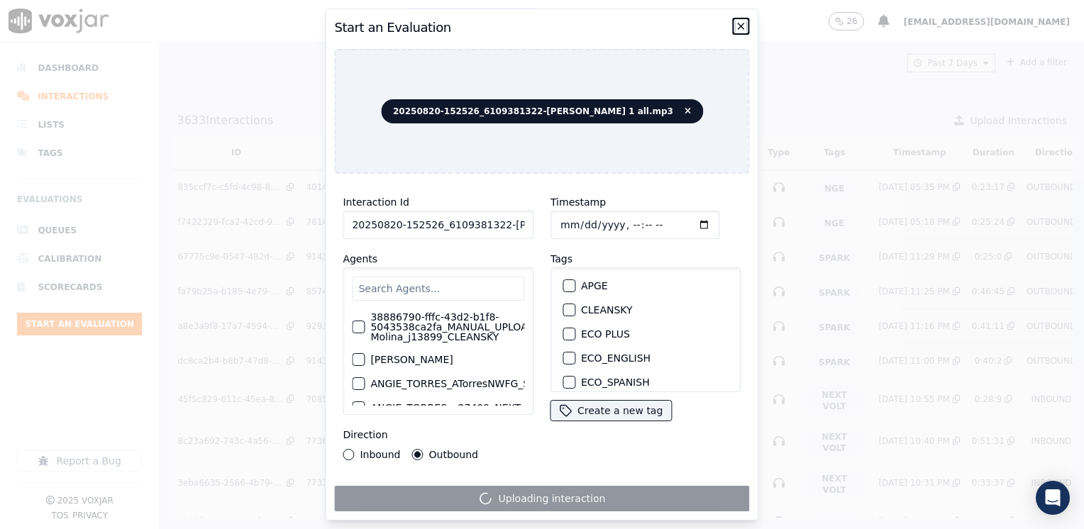
click at [738, 23] on icon "button" at bounding box center [741, 26] width 6 height 6
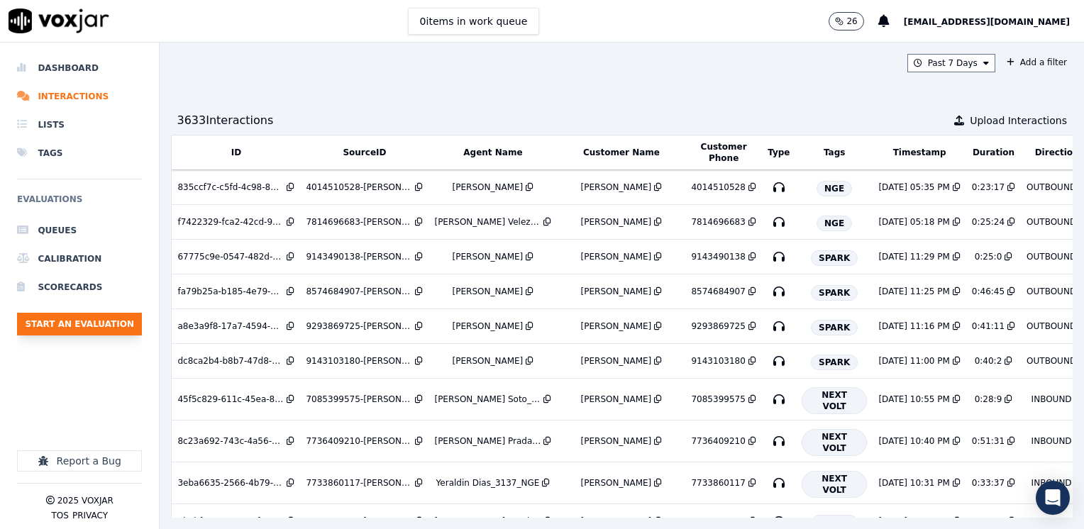
click at [77, 328] on button "Start an Evaluation" at bounding box center [79, 324] width 125 height 23
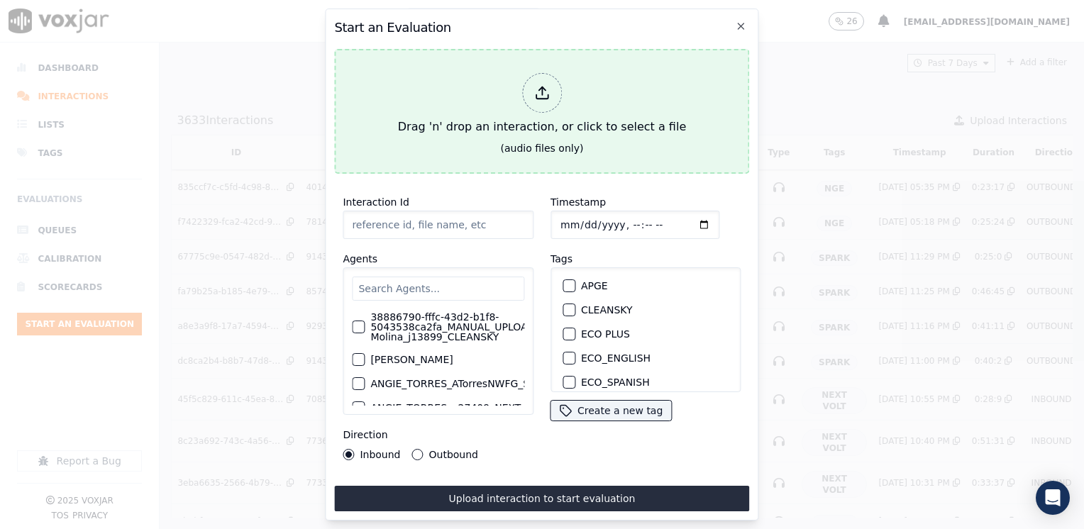
click at [557, 88] on div at bounding box center [542, 93] width 40 height 40
type input "20250820-174925_6109381322-JUAN SOTO 2 all.mp3"
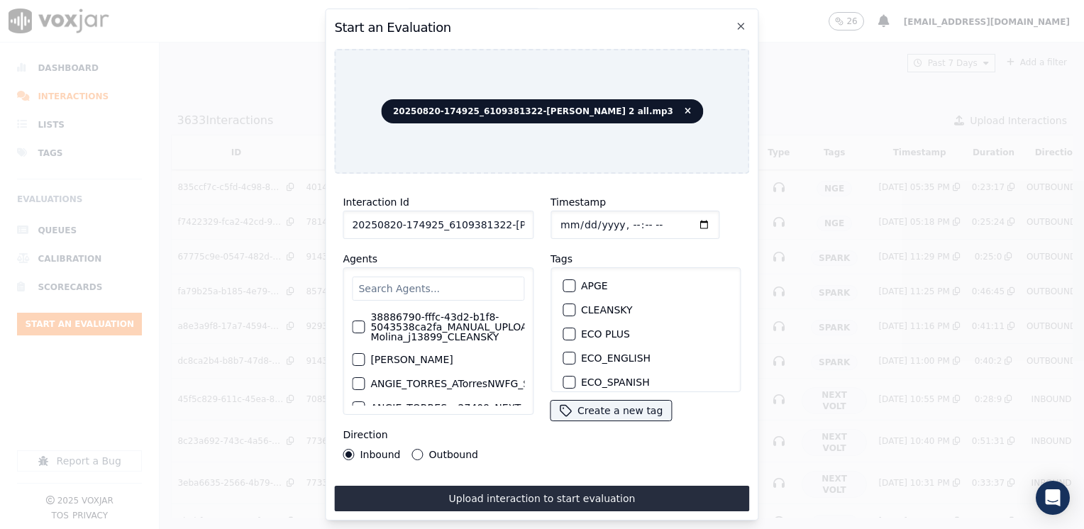
click at [417, 451] on button "Outbound" at bounding box center [417, 454] width 11 height 11
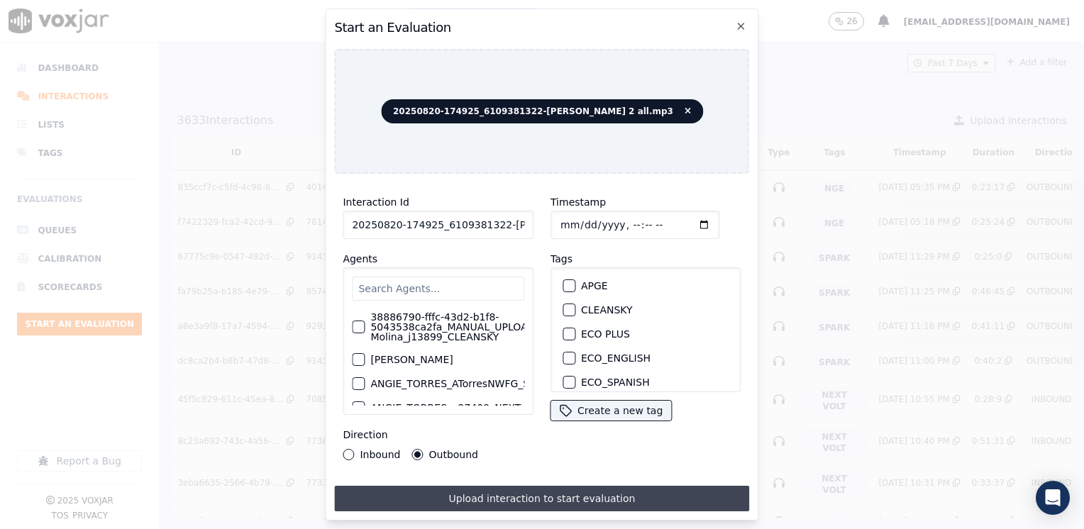
click at [520, 493] on button "Upload interaction to start evaluation" at bounding box center [541, 499] width 415 height 26
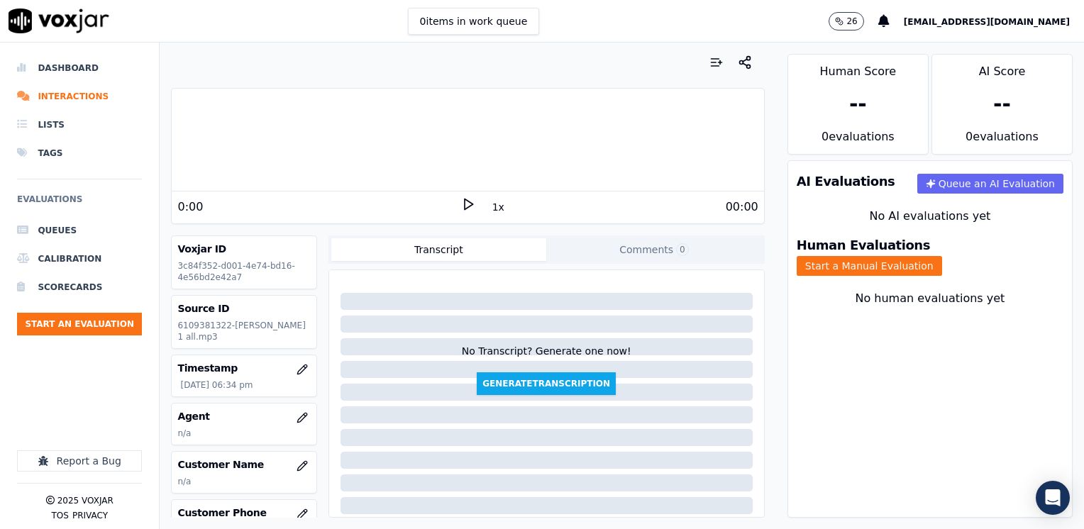
click at [461, 214] on div "1x" at bounding box center [468, 206] width 14 height 19
click at [461, 209] on icon at bounding box center [468, 204] width 14 height 14
click at [469, 204] on rect at bounding box center [470, 203] width 2 height 9
click at [297, 413] on icon "button" at bounding box center [301, 417] width 9 height 9
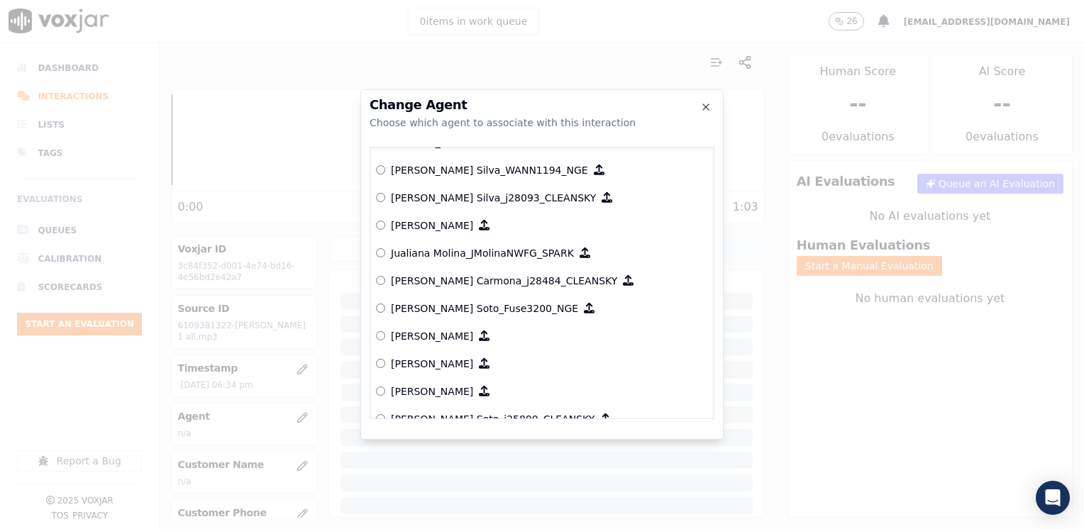
scroll to position [4005, 0]
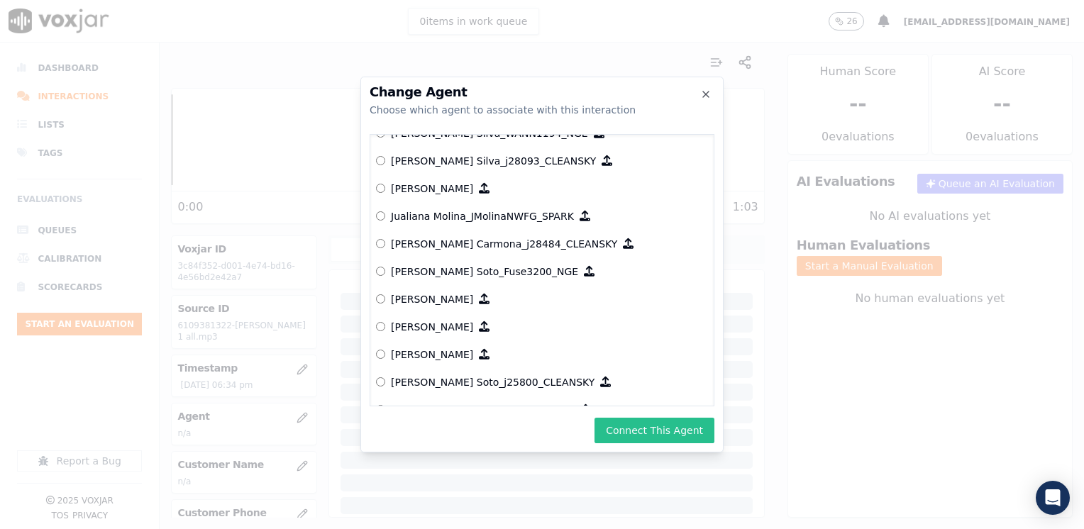
click at [665, 427] on button "Connect This Agent" at bounding box center [654, 431] width 120 height 26
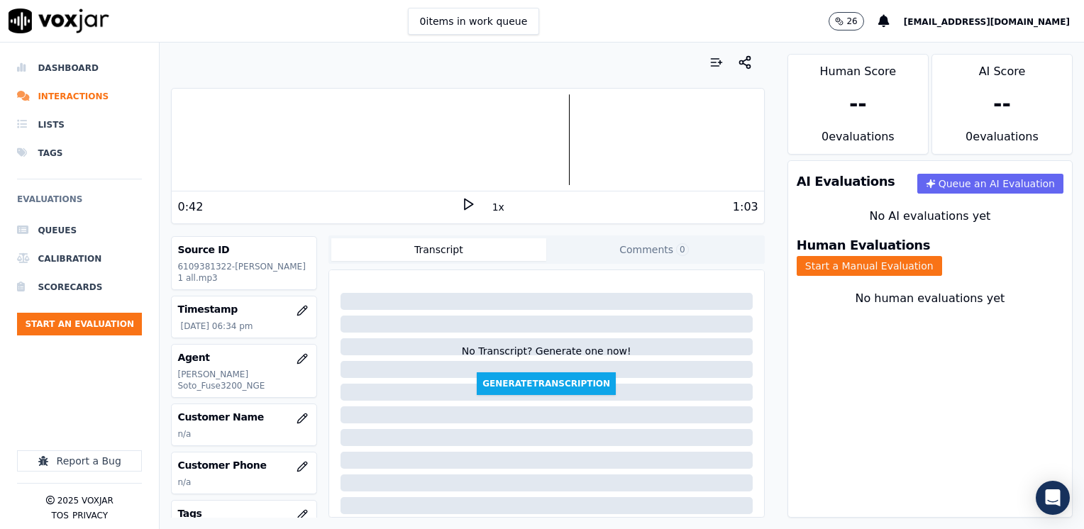
scroll to position [0, 0]
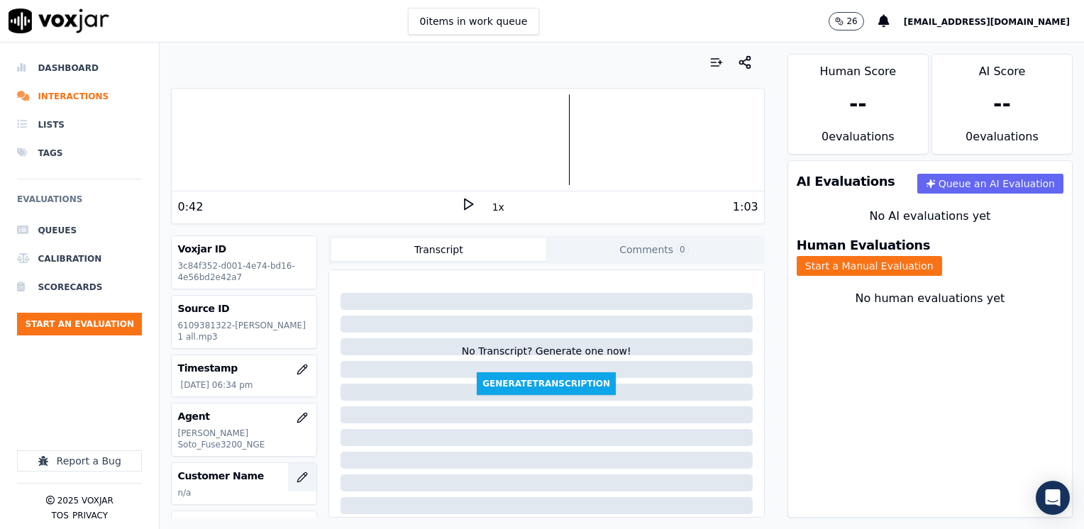
click at [297, 472] on icon "button" at bounding box center [302, 477] width 11 height 11
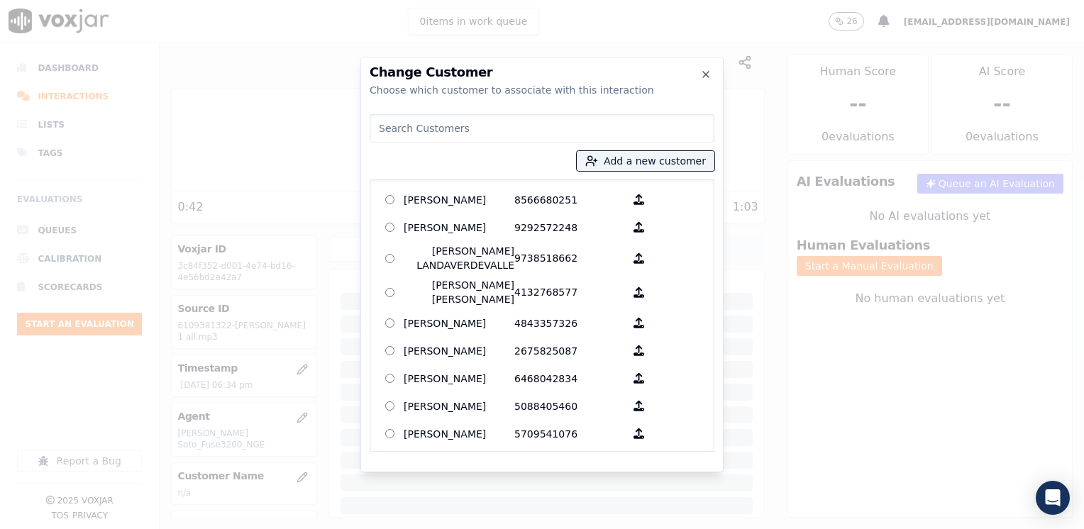
click at [431, 120] on input at bounding box center [542, 128] width 345 height 28
paste input "6109381322"
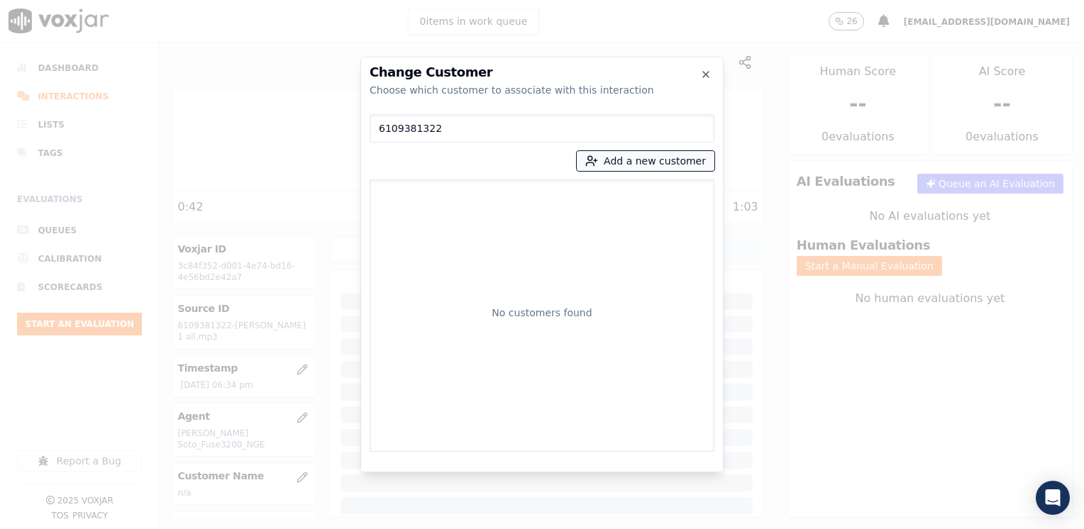
type input "6109381322"
click at [637, 160] on button "Add a new customer" at bounding box center [646, 161] width 138 height 20
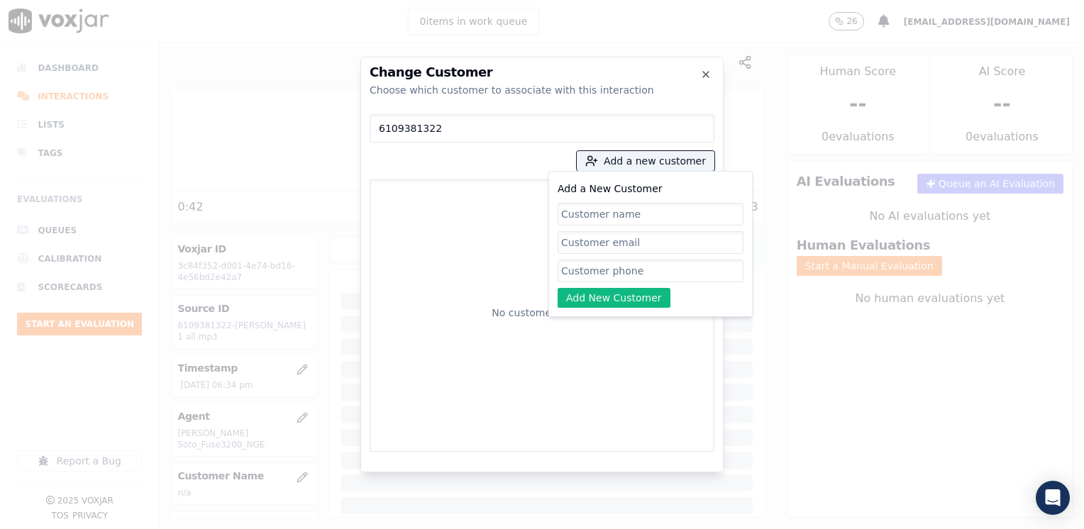
click at [647, 277] on input "Add a New Customer" at bounding box center [651, 271] width 186 height 23
paste input "6109381322"
type input "6109381322"
click at [653, 217] on input "Add a New Customer" at bounding box center [651, 214] width 186 height 23
paste input "[PERSON_NAME]"
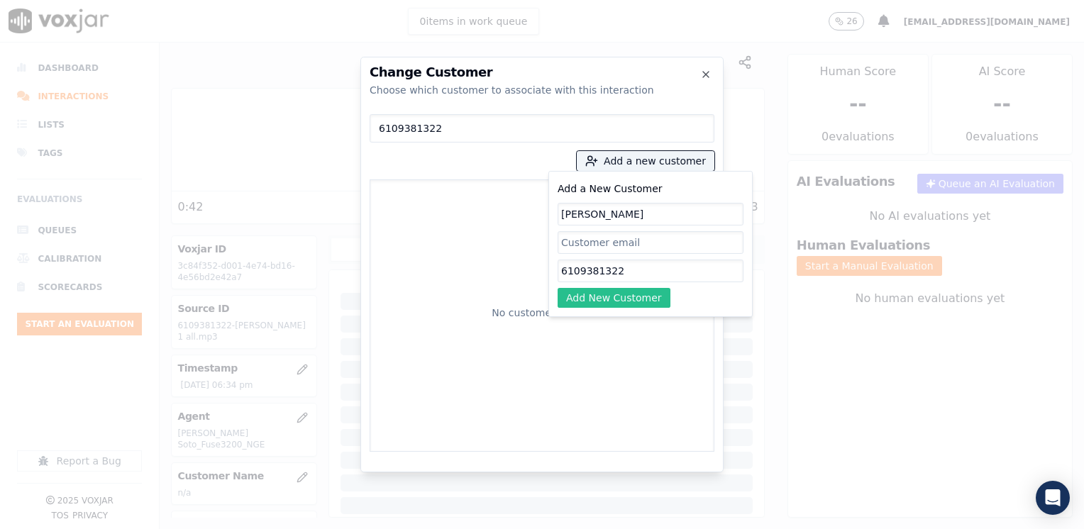
type input "[PERSON_NAME]"
click at [619, 299] on button "Add New Customer" at bounding box center [614, 298] width 113 height 20
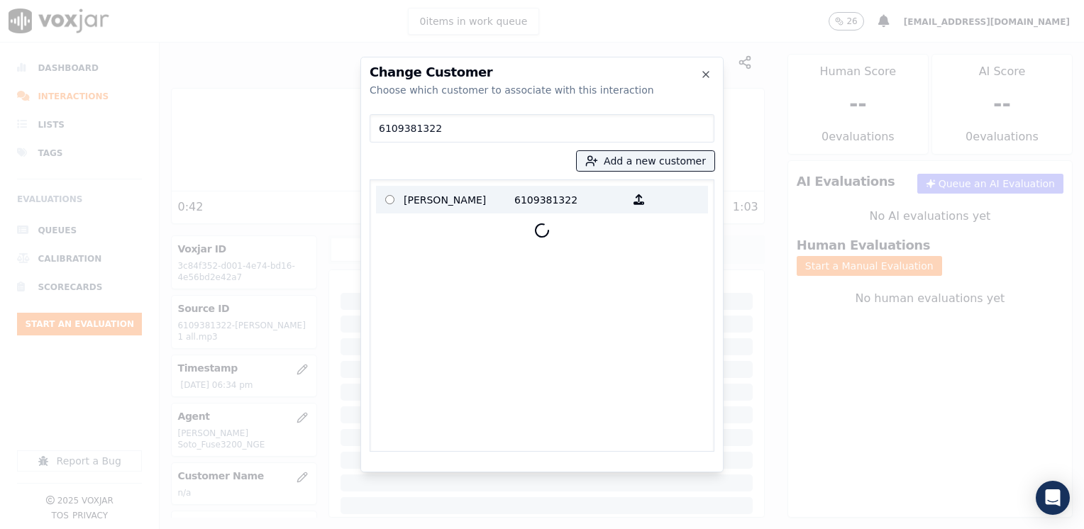
click at [482, 205] on p "[PERSON_NAME]" at bounding box center [459, 200] width 111 height 22
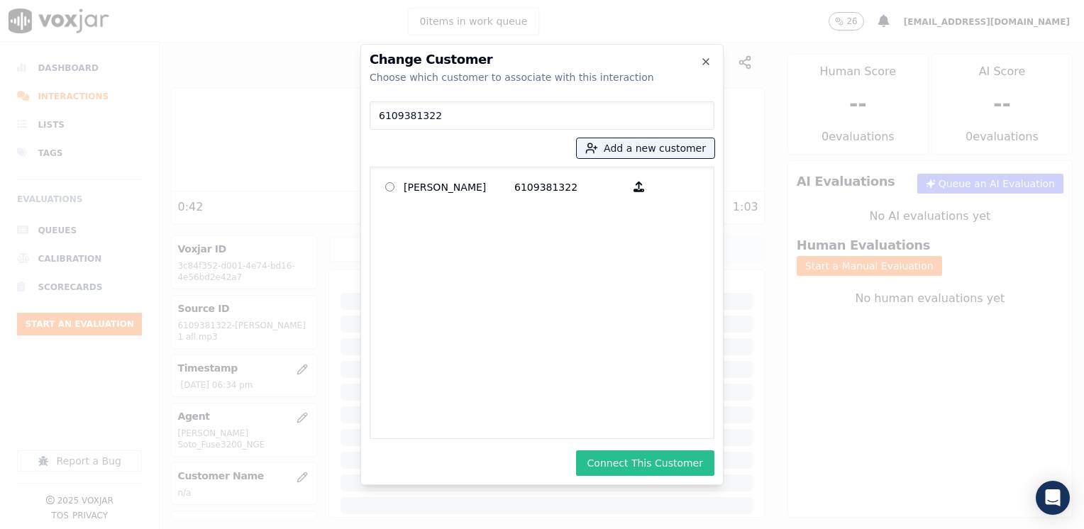
click at [643, 470] on button "Connect This Customer" at bounding box center [645, 463] width 138 height 26
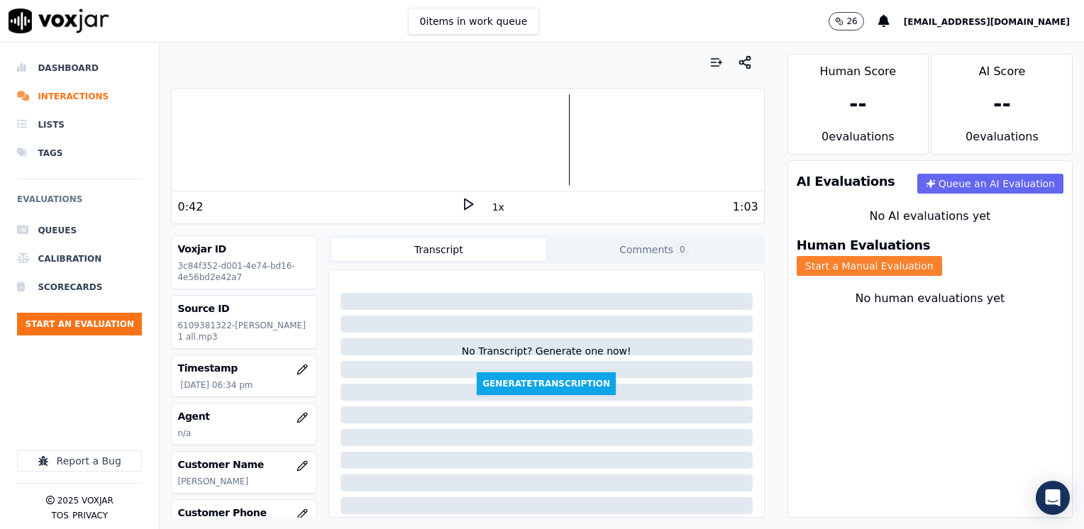
click at [942, 256] on button "Start a Manual Evaluation" at bounding box center [869, 266] width 145 height 20
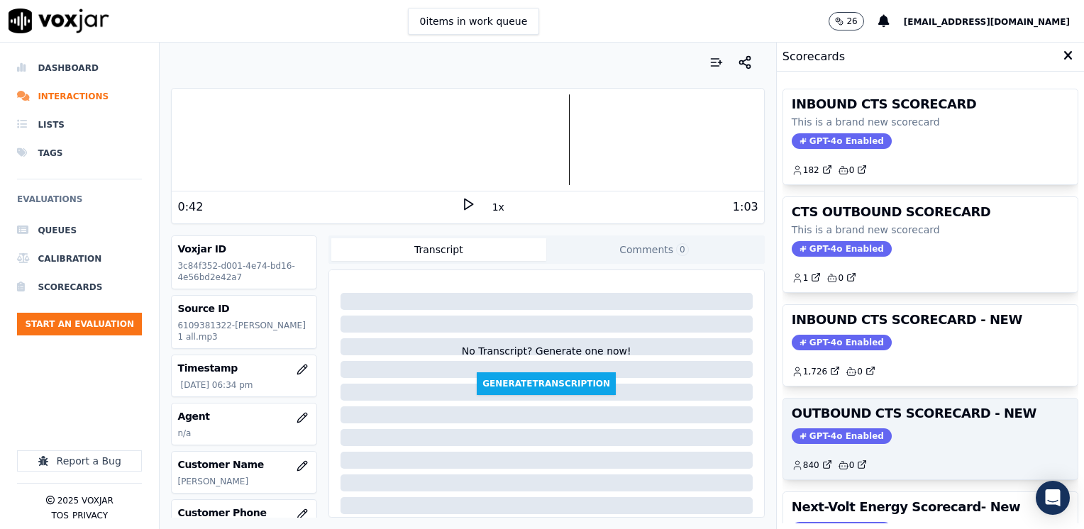
drag, startPoint x: 832, startPoint y: 426, endPoint x: 637, endPoint y: 499, distance: 208.1
click at [832, 428] on span "GPT-4o Enabled" at bounding box center [842, 436] width 100 height 16
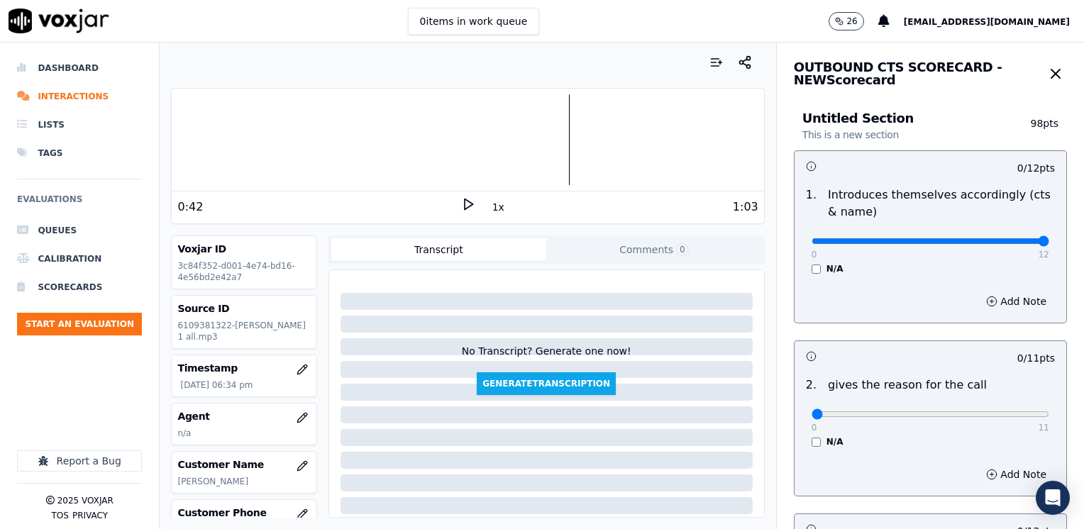
drag, startPoint x: 803, startPoint y: 245, endPoint x: 1086, endPoint y: 245, distance: 283.0
type input "12"
click at [1049, 244] on input "range" at bounding box center [931, 241] width 238 height 6
drag, startPoint x: 805, startPoint y: 413, endPoint x: 1086, endPoint y: 413, distance: 280.9
type input "11"
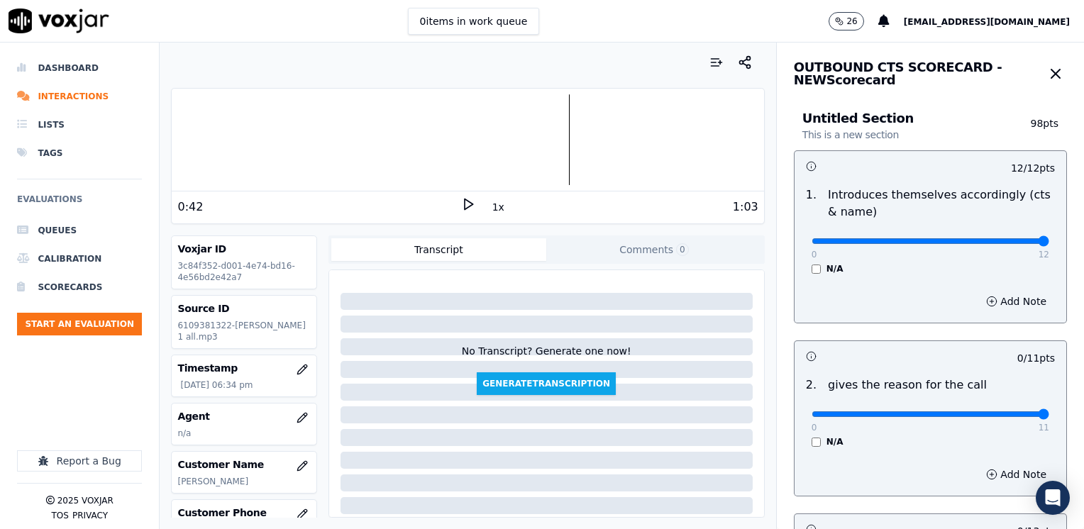
click at [1049, 244] on input "range" at bounding box center [931, 241] width 238 height 6
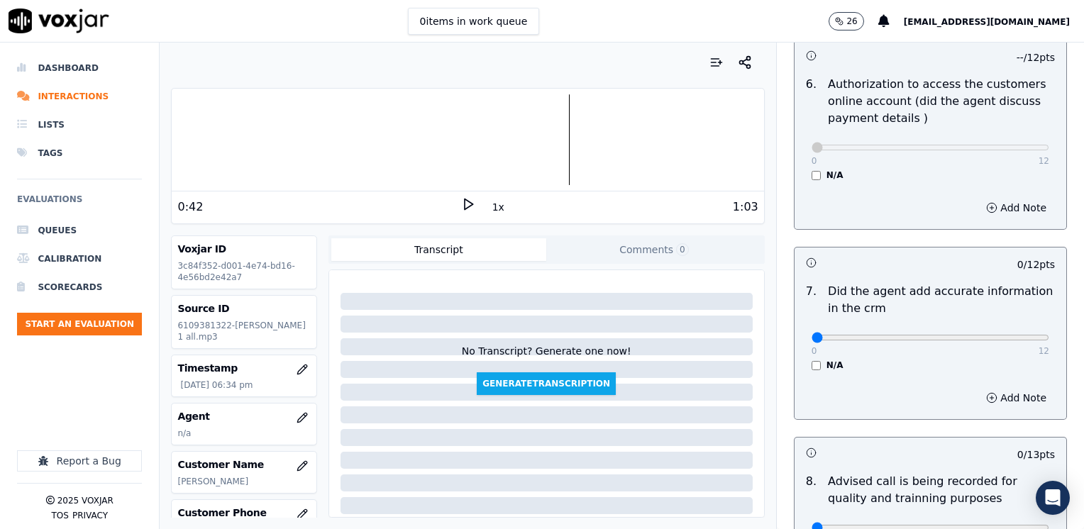
scroll to position [1064, 0]
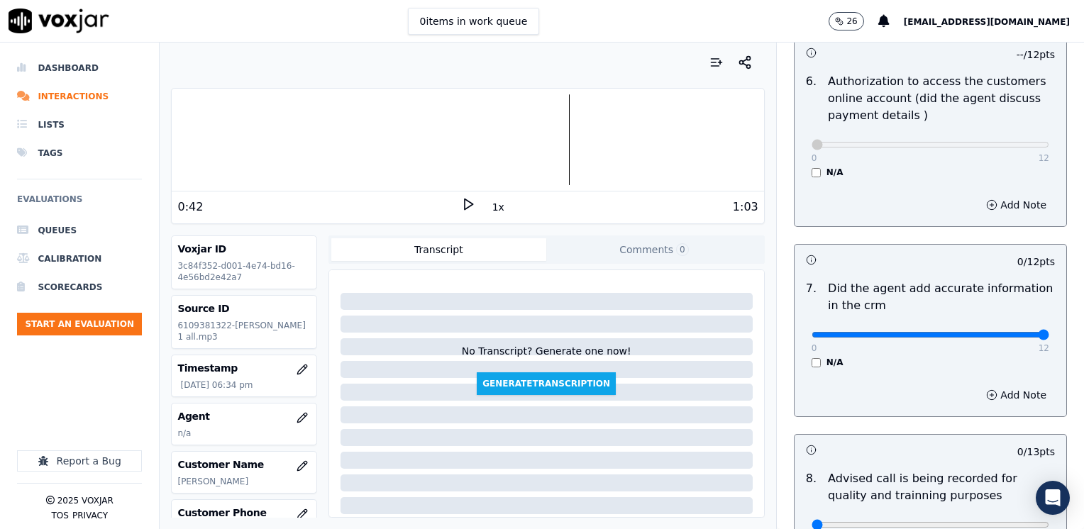
drag, startPoint x: 802, startPoint y: 318, endPoint x: 1086, endPoint y: 336, distance: 285.0
type input "12"
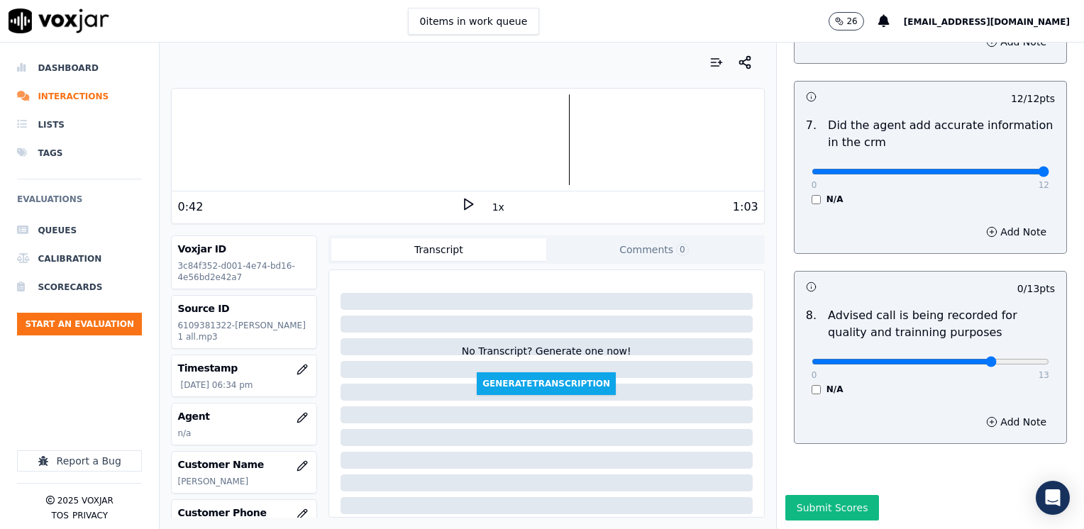
type input "10"
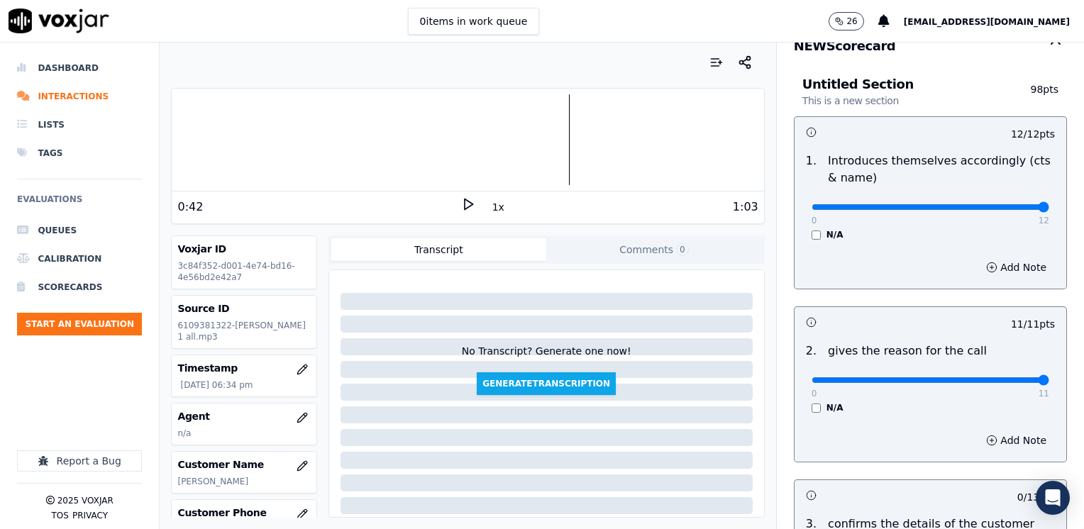
scroll to position [247, 0]
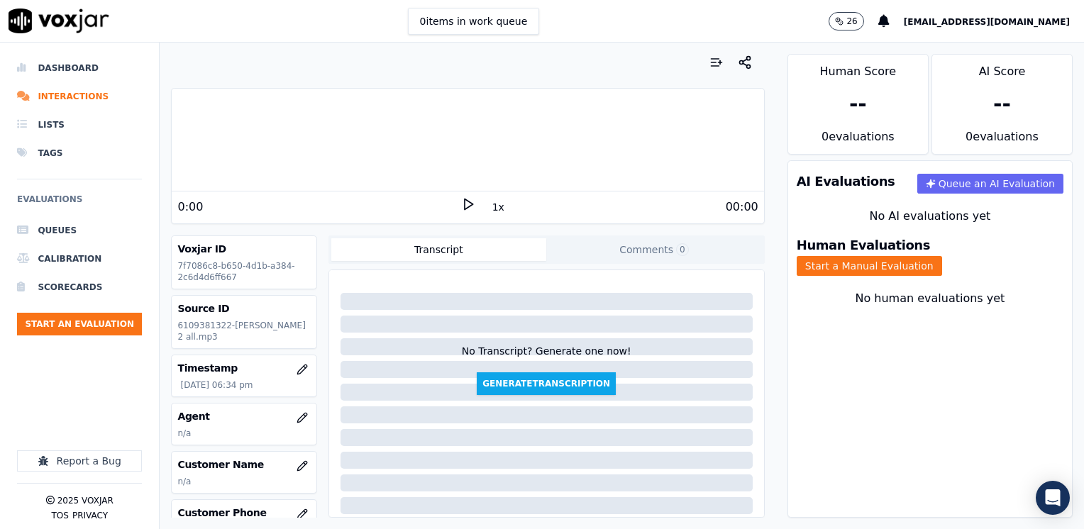
click at [461, 211] on div "1x" at bounding box center [468, 206] width 14 height 19
click at [462, 197] on icon at bounding box center [468, 204] width 14 height 14
click at [465, 206] on rect at bounding box center [466, 203] width 2 height 9
click at [461, 206] on icon at bounding box center [468, 204] width 14 height 14
click at [465, 206] on rect at bounding box center [466, 203] width 2 height 9
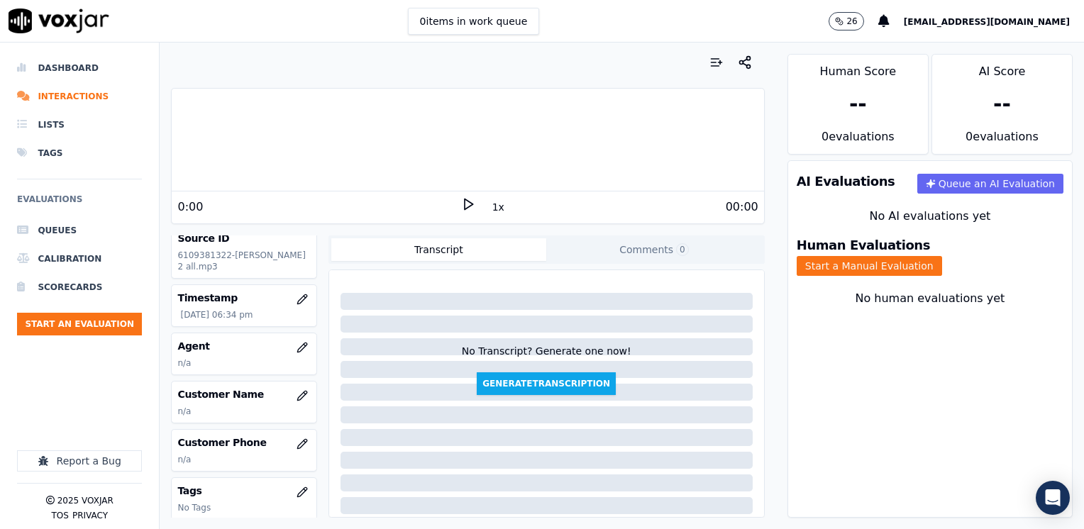
scroll to position [71, 0]
click at [297, 395] on icon "button" at bounding box center [302, 394] width 11 height 11
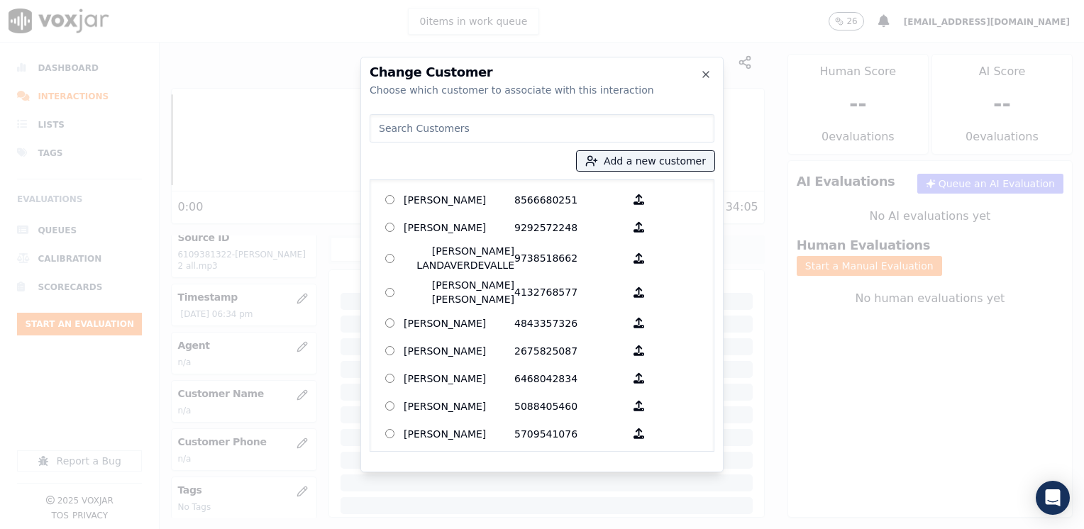
click at [525, 123] on input at bounding box center [542, 128] width 345 height 28
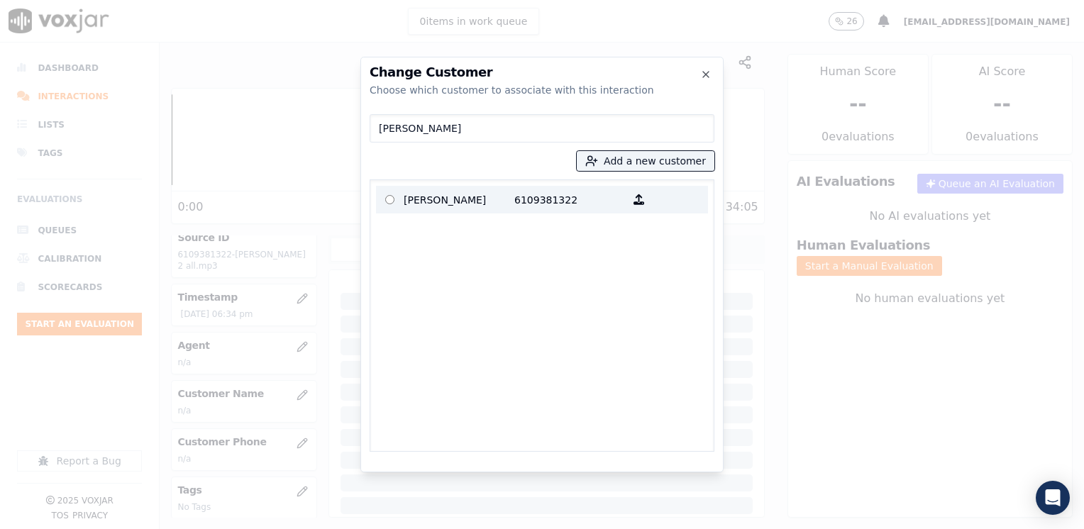
type input "[PERSON_NAME]"
click at [502, 198] on p "[PERSON_NAME]" at bounding box center [459, 200] width 111 height 22
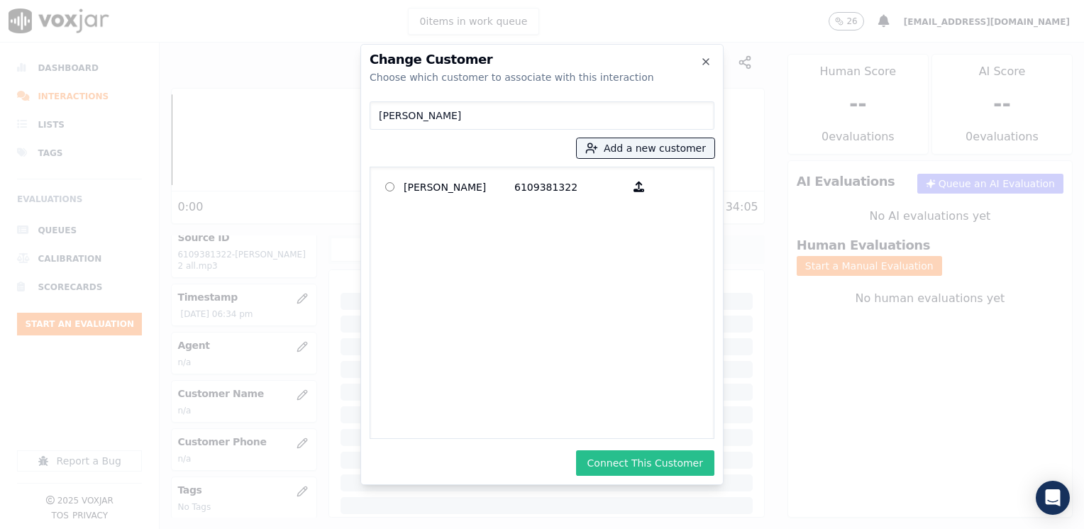
click at [665, 463] on button "Connect This Customer" at bounding box center [645, 463] width 138 height 26
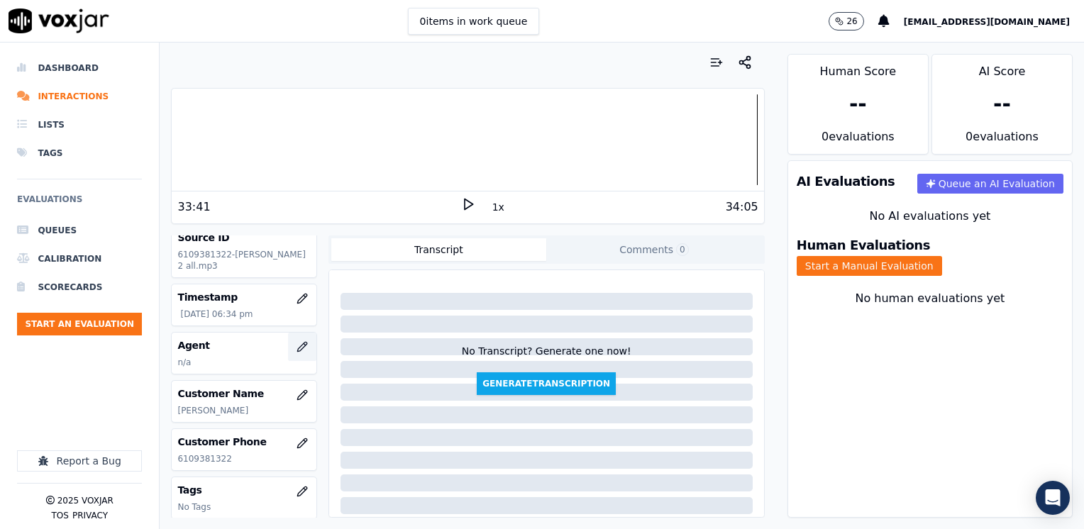
click at [297, 345] on icon "button" at bounding box center [302, 346] width 11 height 11
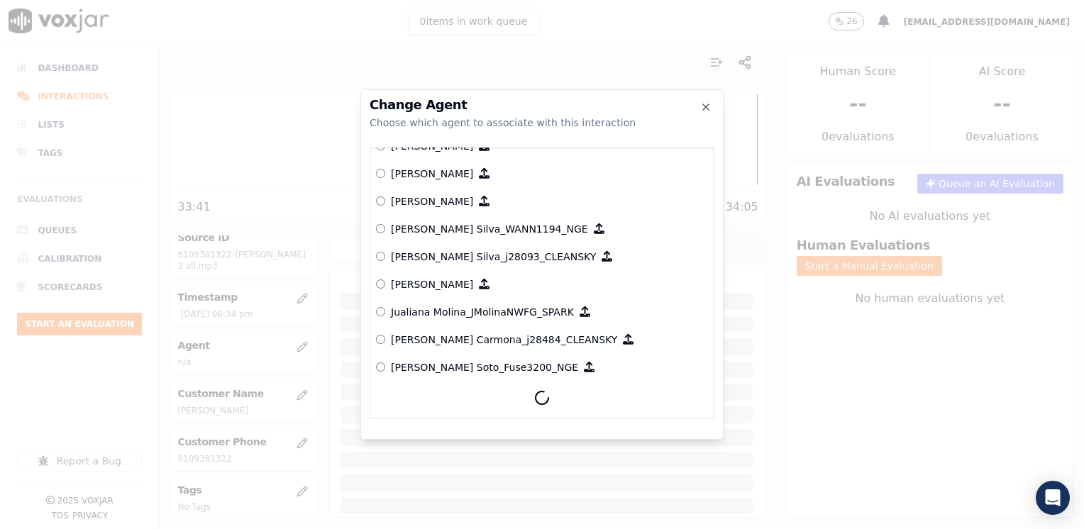
scroll to position [3934, 0]
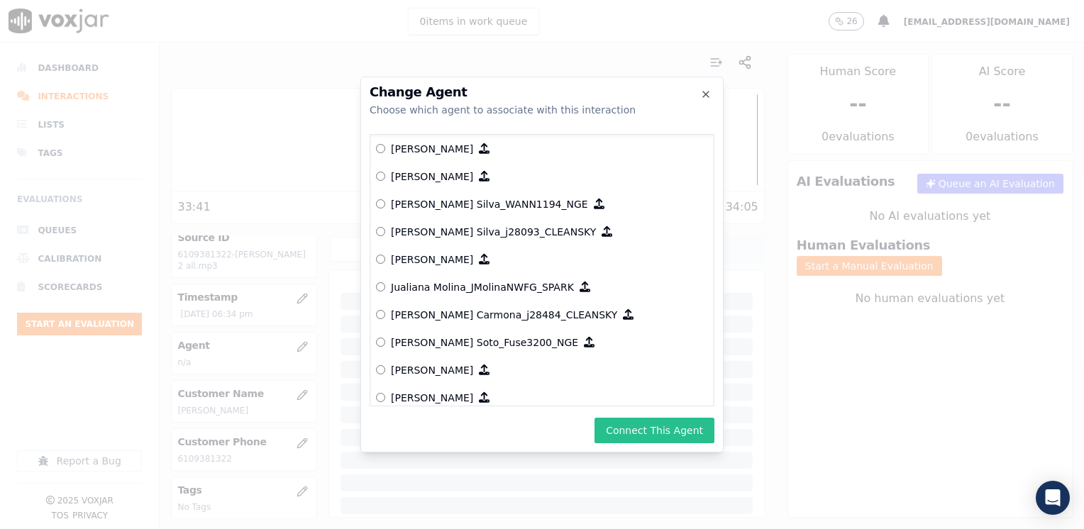
click at [670, 428] on button "Connect This Agent" at bounding box center [654, 431] width 120 height 26
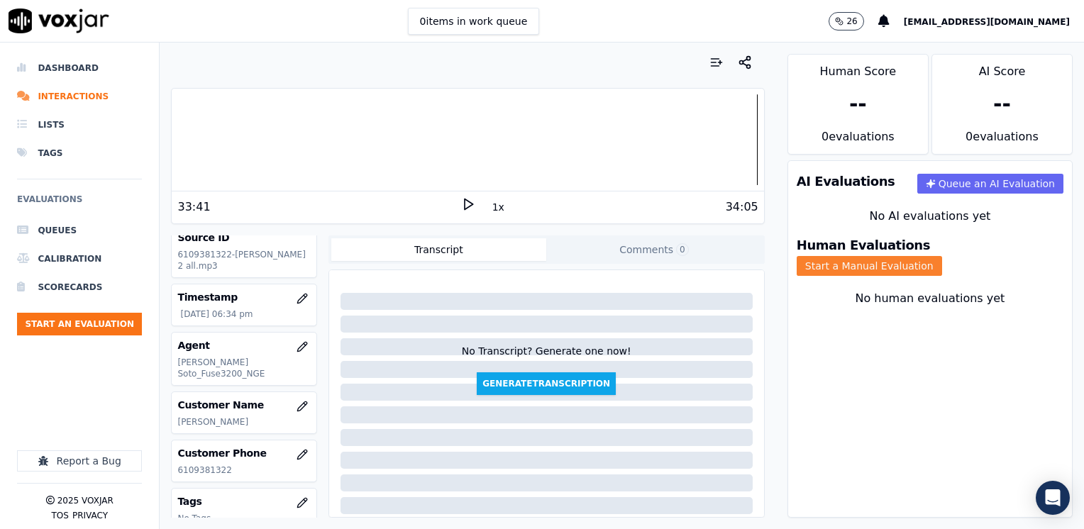
click at [942, 256] on button "Start a Manual Evaluation" at bounding box center [869, 266] width 145 height 20
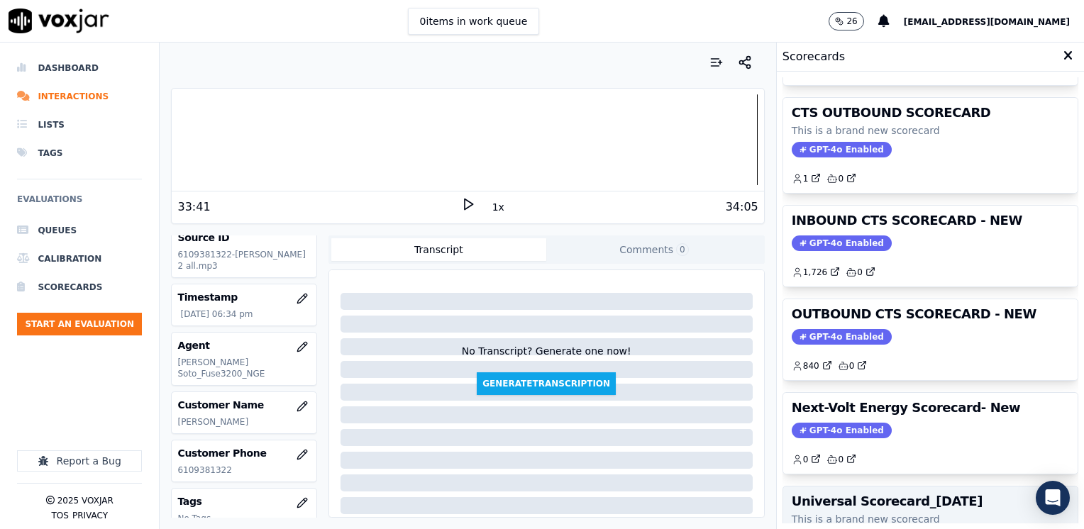
scroll to position [90, 0]
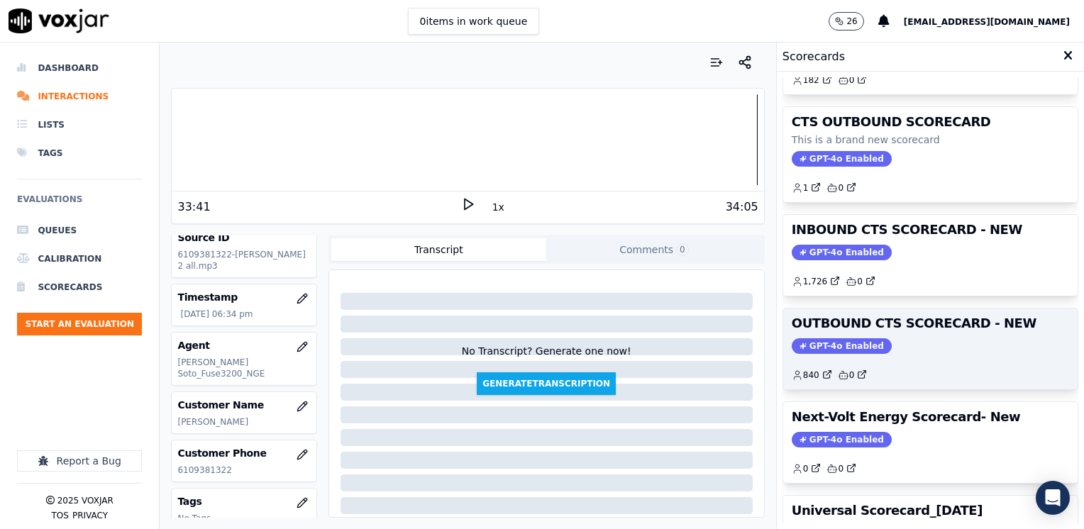
click at [838, 340] on span "GPT-4o Enabled" at bounding box center [842, 346] width 100 height 16
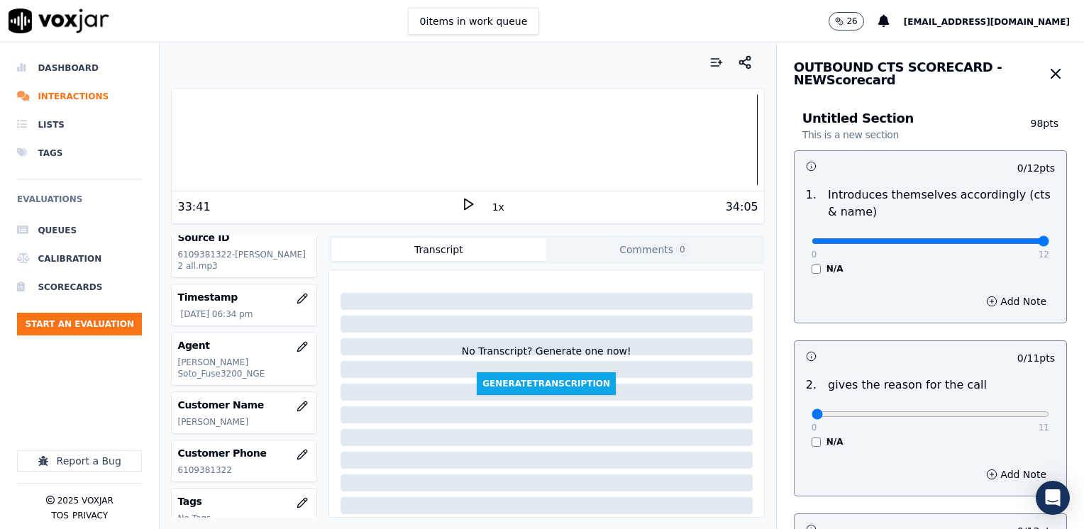
drag, startPoint x: 800, startPoint y: 238, endPoint x: 1086, endPoint y: 238, distance: 285.9
type input "12"
click at [1049, 238] on input "range" at bounding box center [931, 241] width 238 height 6
drag, startPoint x: 808, startPoint y: 415, endPoint x: 1086, endPoint y: 413, distance: 278.1
type input "11"
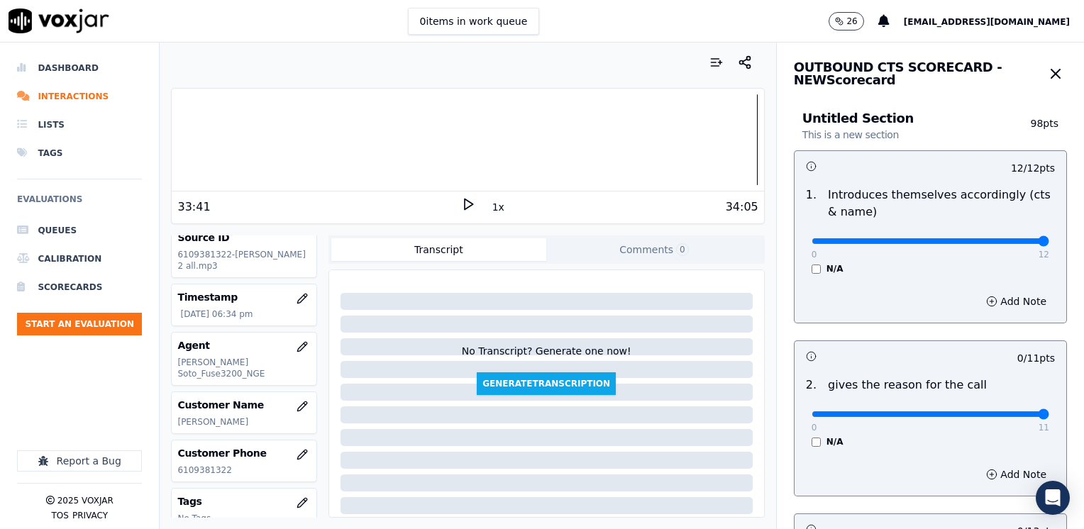
click at [1049, 244] on input "range" at bounding box center [931, 241] width 238 height 6
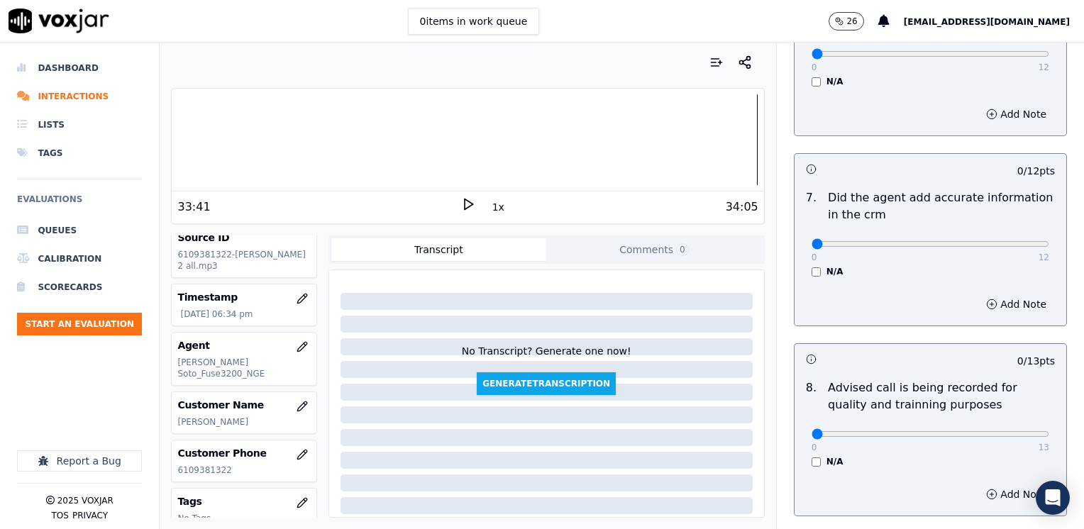
scroll to position [1240, 0]
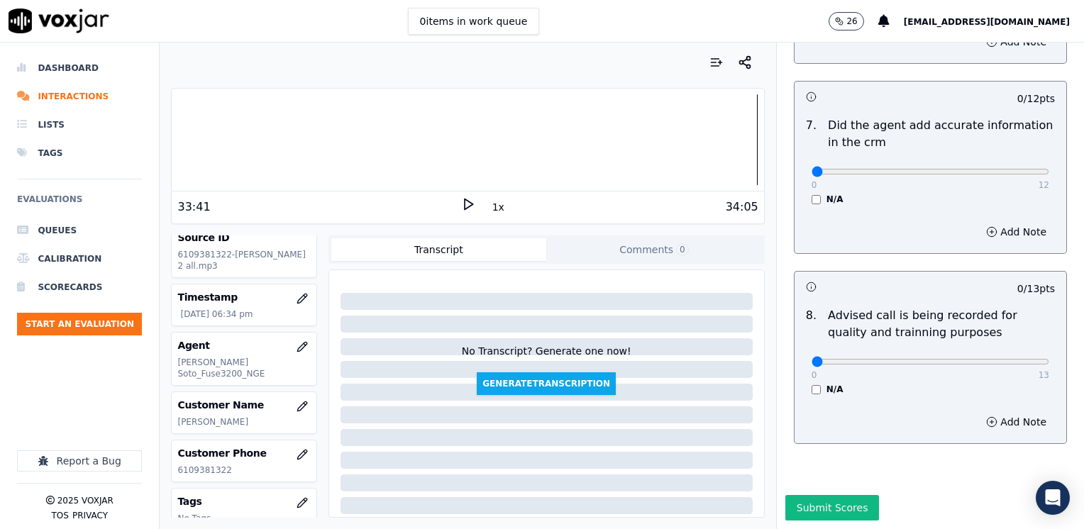
click at [963, 341] on div "0 13 N/A" at bounding box center [930, 368] width 260 height 54
type input "10"
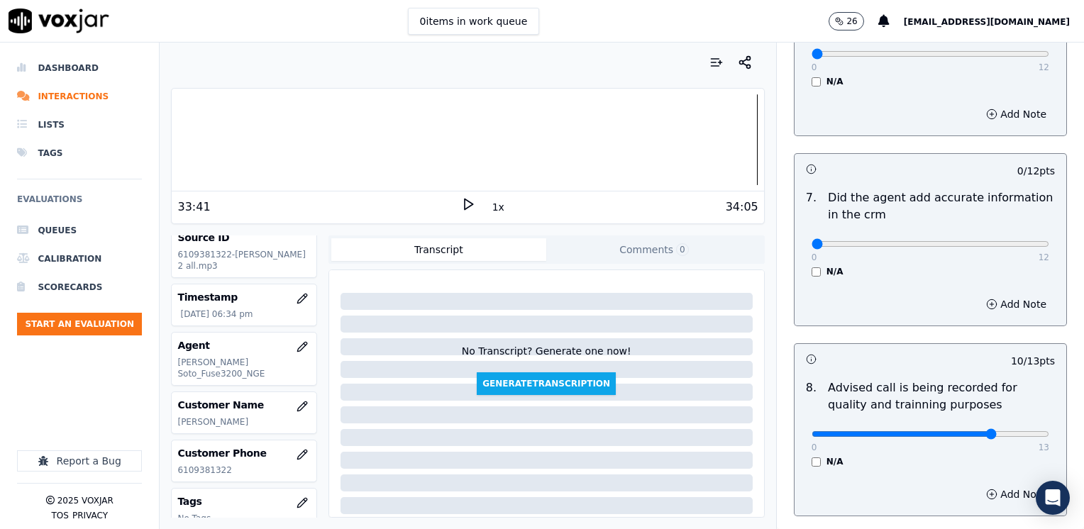
scroll to position [956, 0]
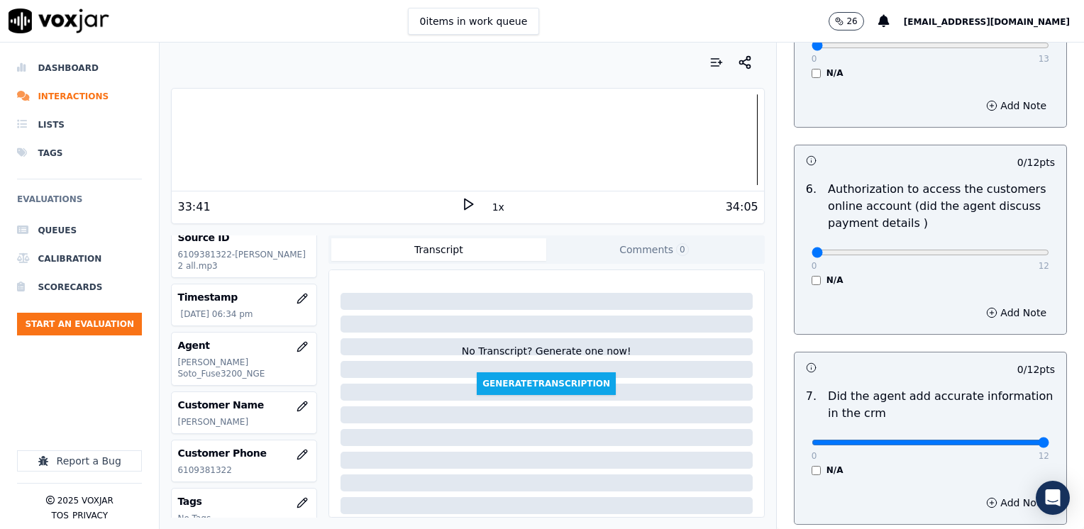
drag, startPoint x: 800, startPoint y: 423, endPoint x: 1086, endPoint y: 392, distance: 287.6
type input "12"
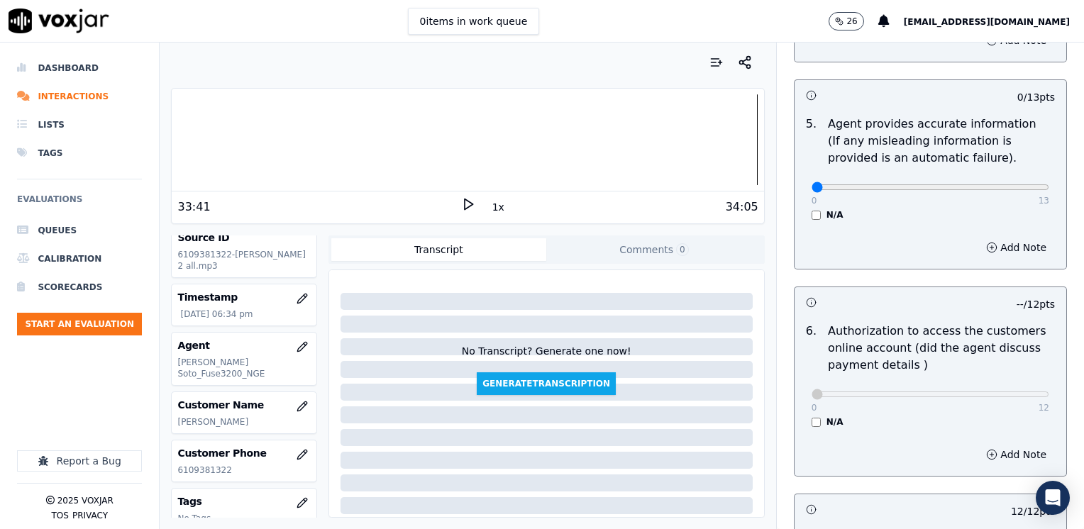
scroll to position [531, 0]
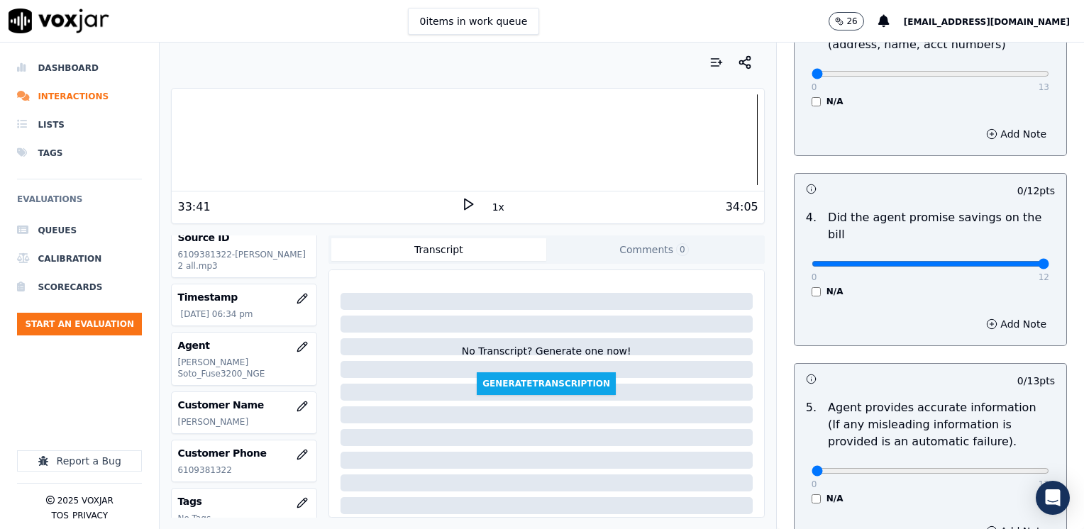
drag, startPoint x: 803, startPoint y: 244, endPoint x: 1086, endPoint y: 236, distance: 283.2
type input "12"
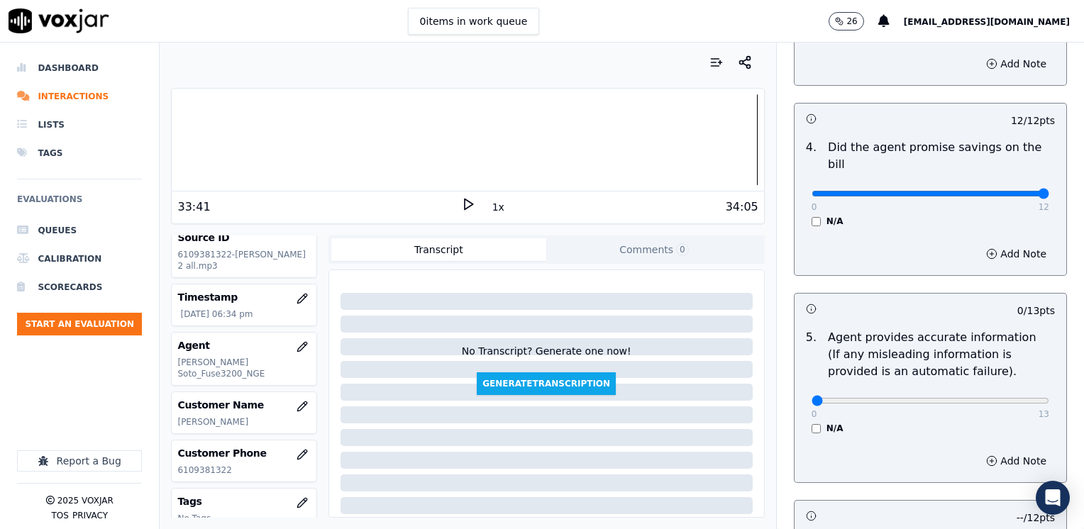
scroll to position [602, 0]
type input "12"
click at [992, 450] on button "Add Note" at bounding box center [1016, 460] width 77 height 20
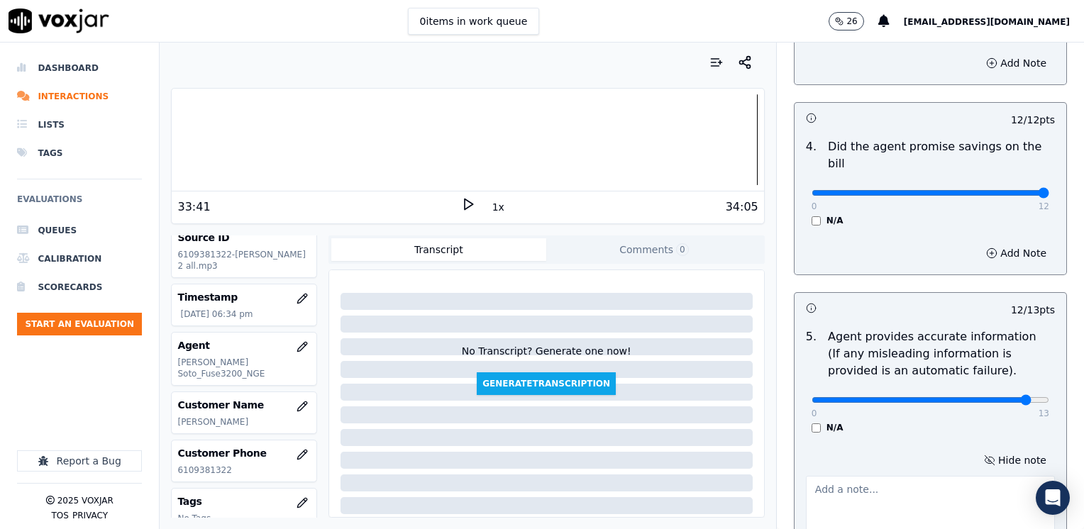
click at [866, 490] on textarea at bounding box center [930, 511] width 249 height 70
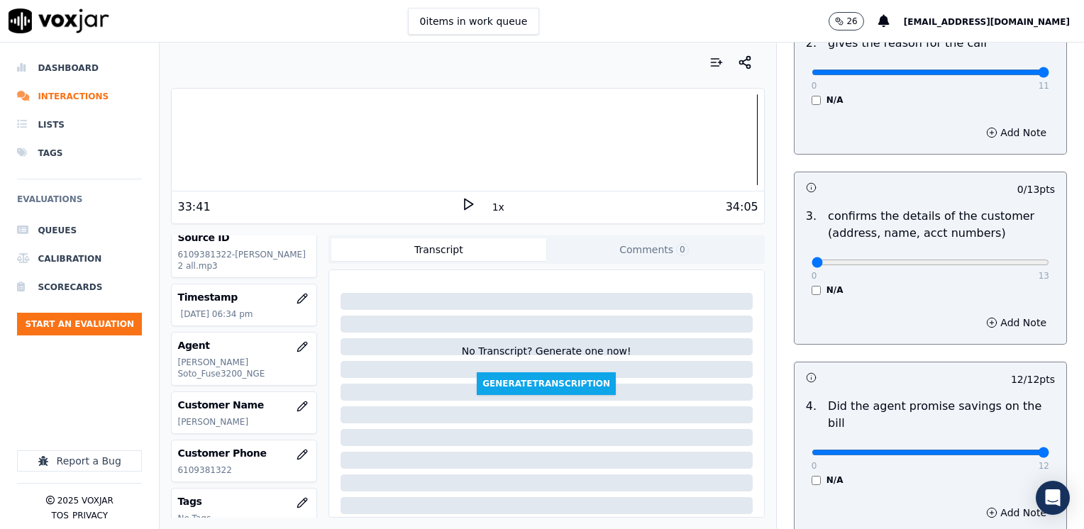
scroll to position [318, 0]
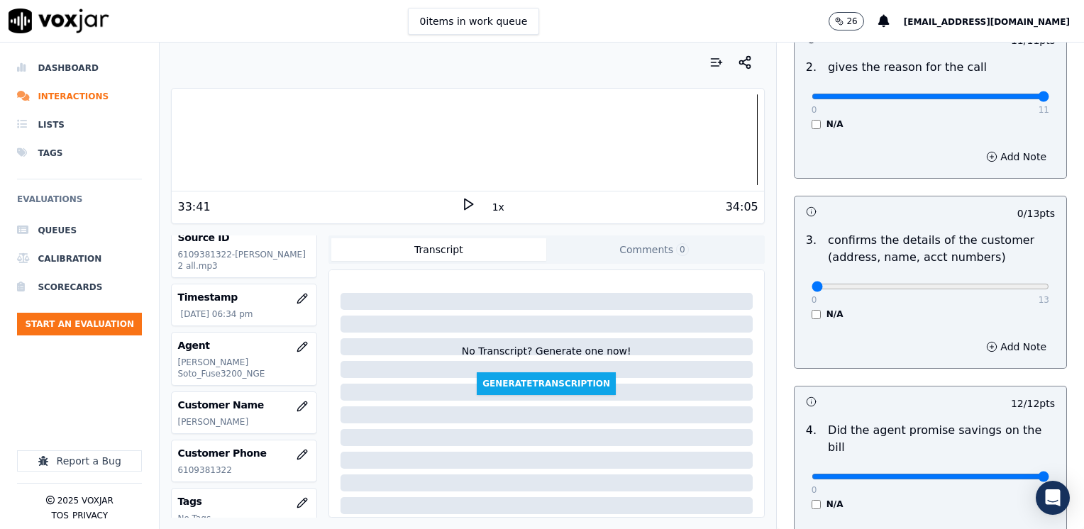
type textarea "Refrain from saying "you don't have to pay that" referring to the cancellation …"
type input "12"
click at [992, 348] on button "Add Note" at bounding box center [1016, 347] width 77 height 20
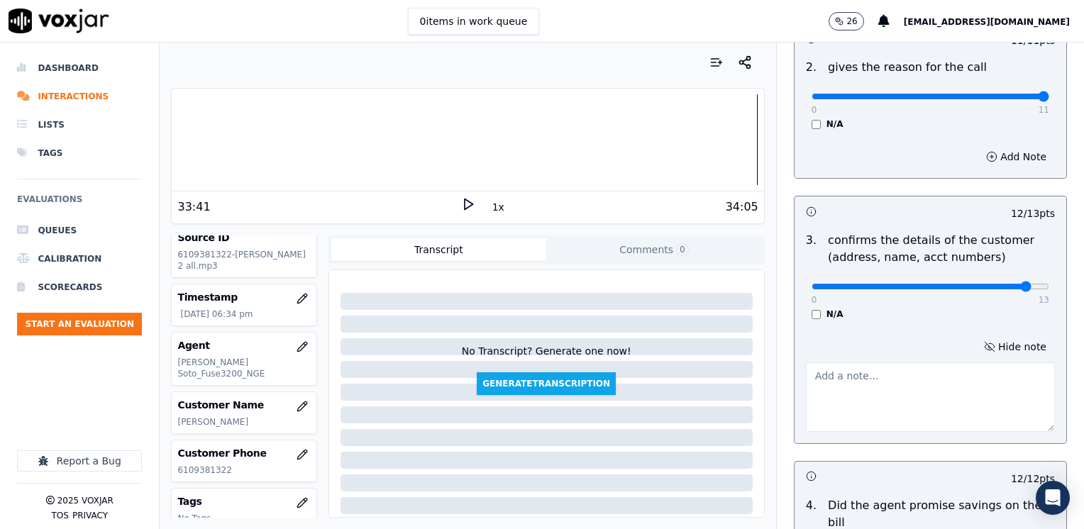
click at [894, 401] on textarea at bounding box center [930, 397] width 249 height 70
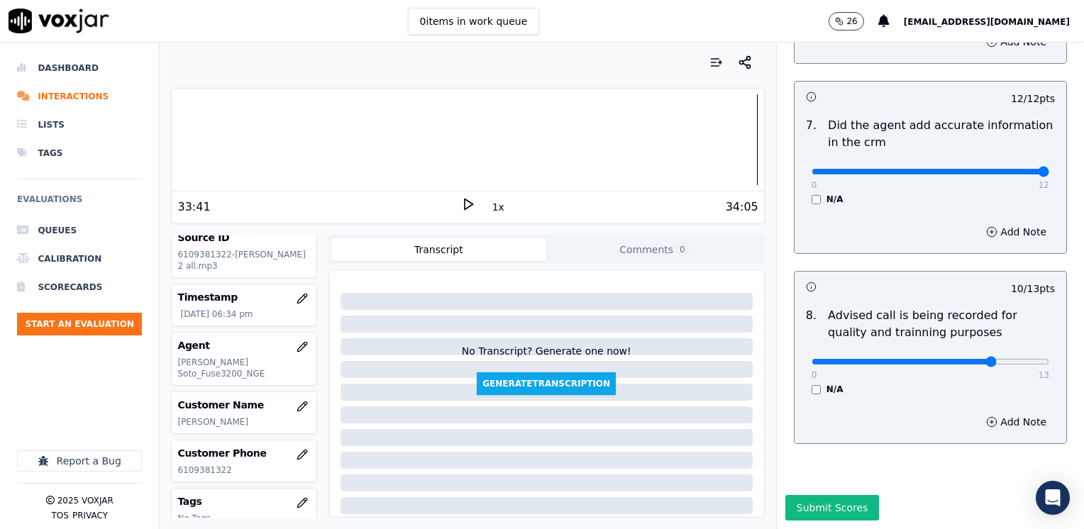
scroll to position [71, 0]
type textarea "Make sure to confirm full service address, the name as it appears on the bill, …"
click at [840, 495] on button "Submit Scores" at bounding box center [832, 508] width 94 height 26
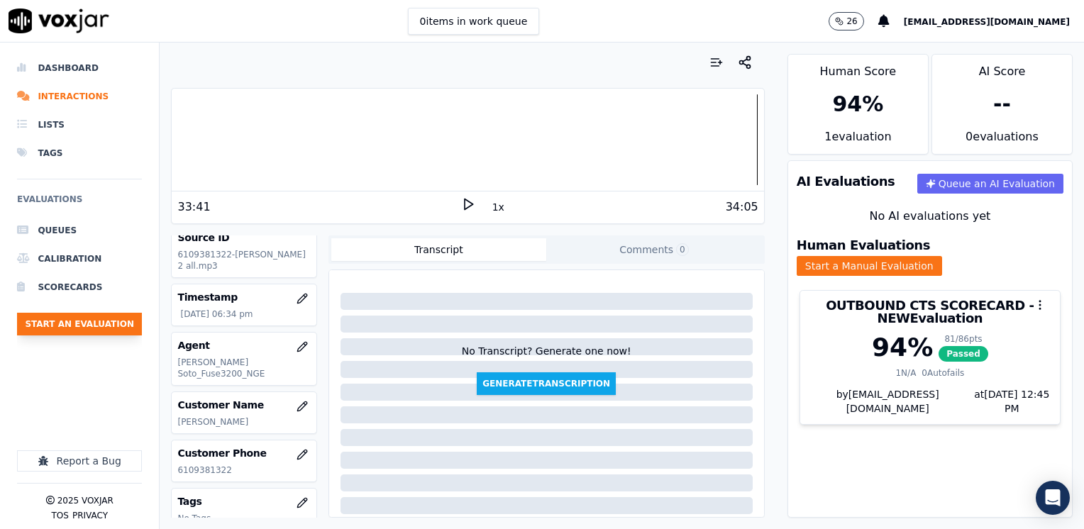
click at [88, 323] on button "Start an Evaluation" at bounding box center [79, 324] width 125 height 23
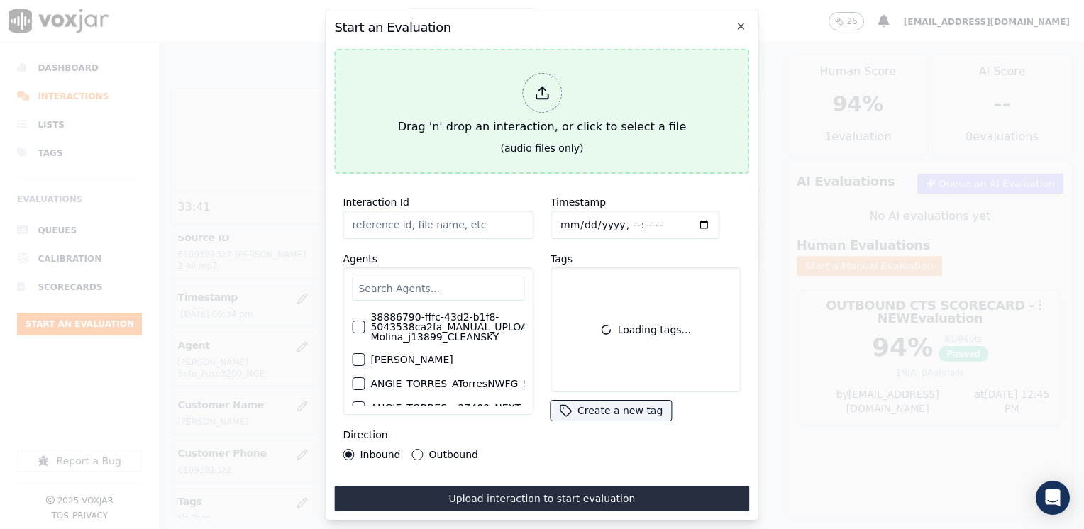
click at [531, 91] on div at bounding box center [542, 93] width 40 height 40
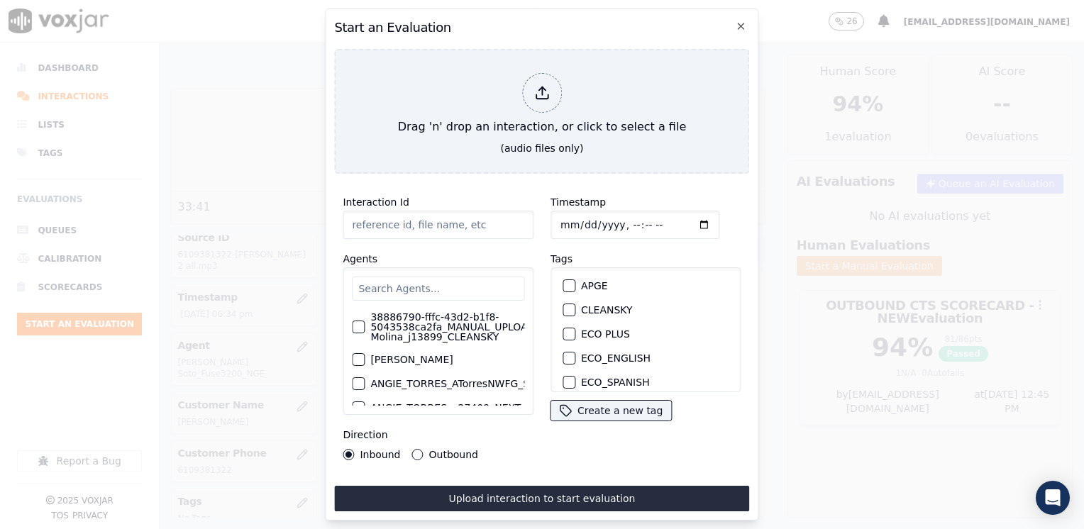
type input "20250820-180033_4014976074-HERNANDO OSORIO 2 all.mp3"
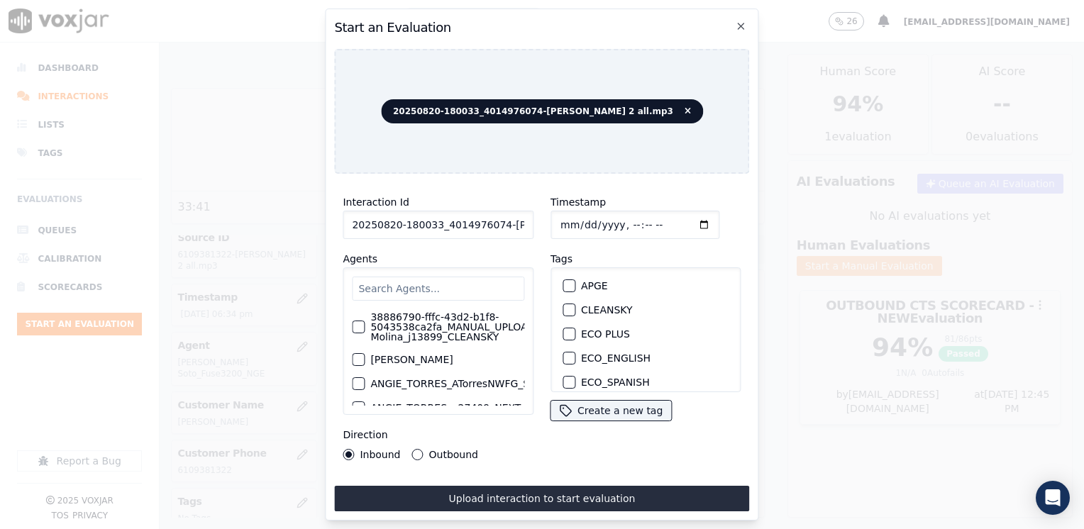
click at [472, 289] on input "text" at bounding box center [438, 289] width 172 height 24
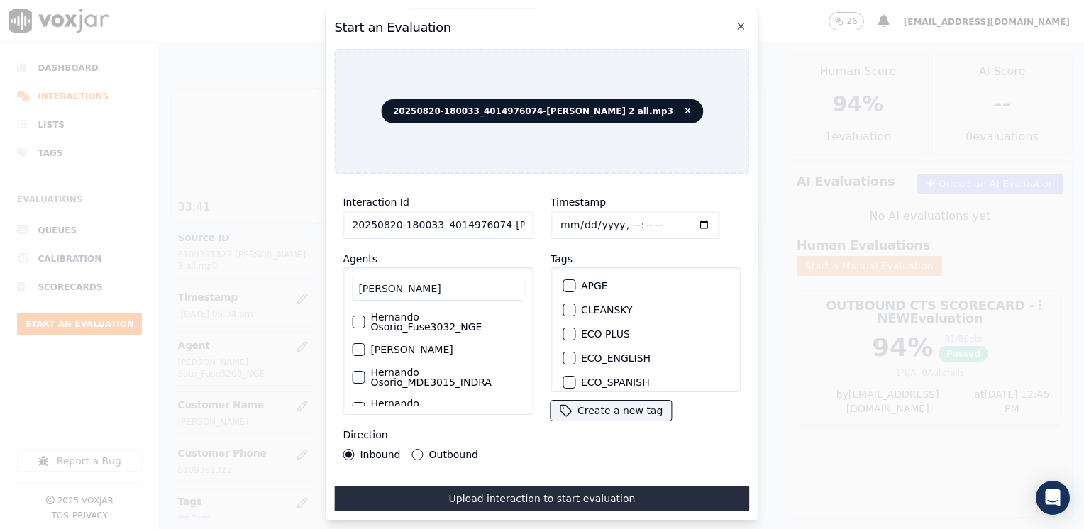
type input "[PERSON_NAME]"
click at [356, 324] on div "Hernando Osorio_Fuse3032_NGE" at bounding box center [438, 321] width 172 height 31
click at [565, 332] on div "button" at bounding box center [568, 337] width 10 height 10
click at [682, 223] on input "Timestamp" at bounding box center [634, 225] width 169 height 28
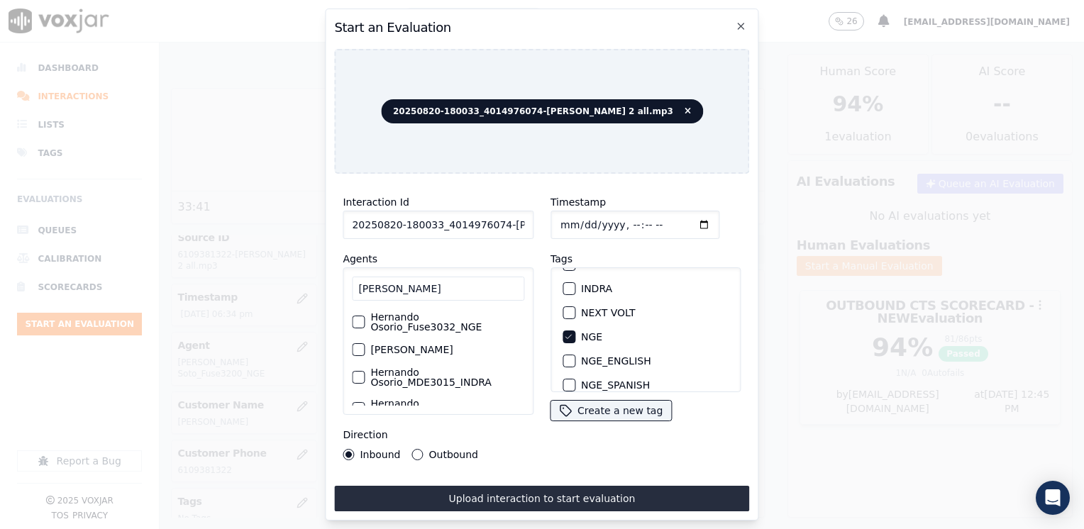
type input "2025-08-20T18:45"
click at [414, 453] on button "Outbound" at bounding box center [417, 454] width 11 height 11
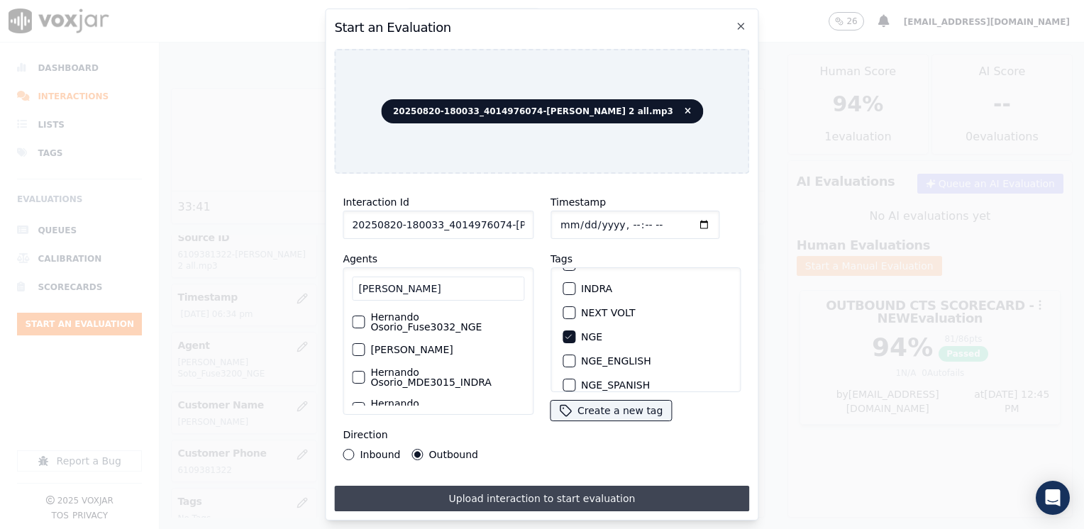
click at [487, 494] on button "Upload interaction to start evaluation" at bounding box center [541, 499] width 415 height 26
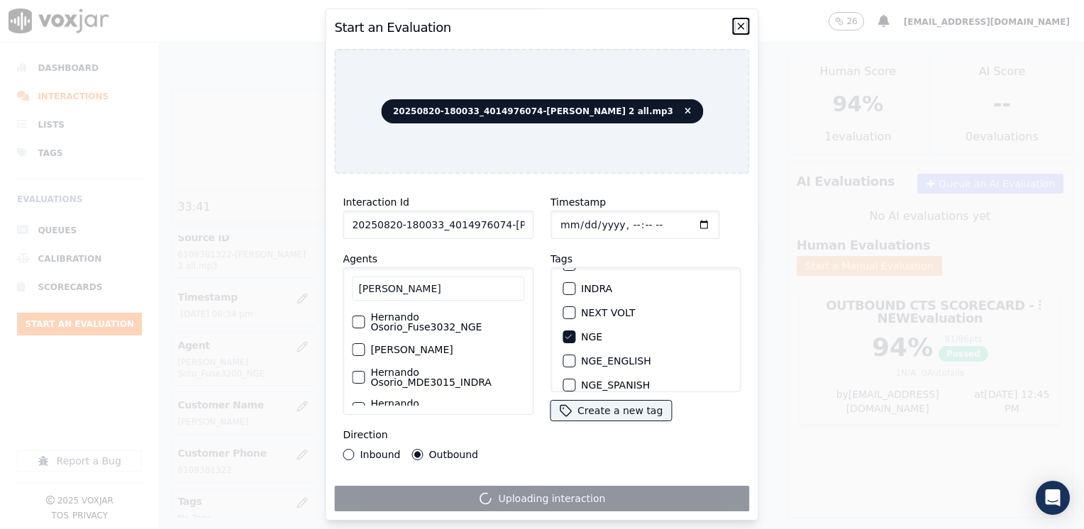
click at [741, 23] on icon "button" at bounding box center [741, 26] width 11 height 11
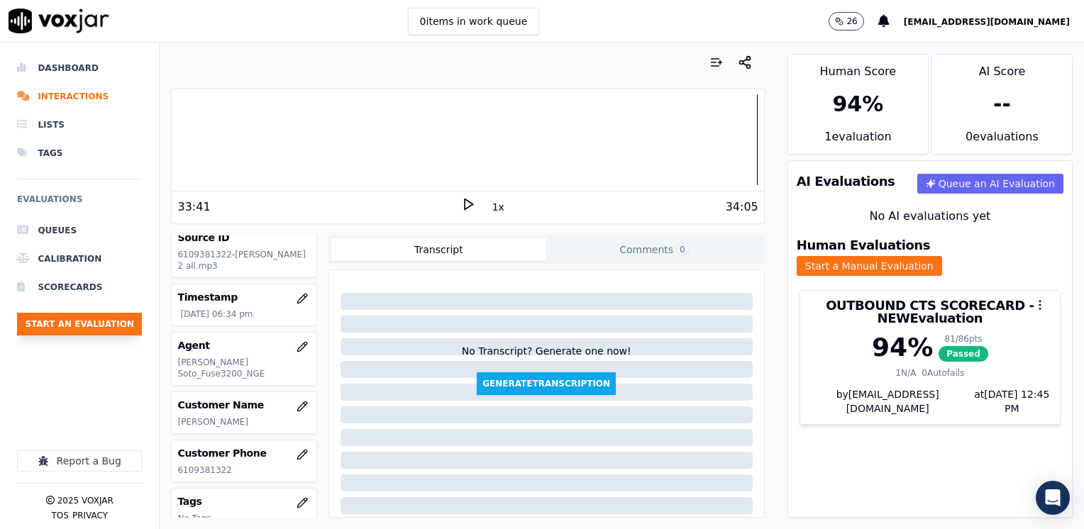
click at [99, 321] on button "Start an Evaluation" at bounding box center [79, 324] width 125 height 23
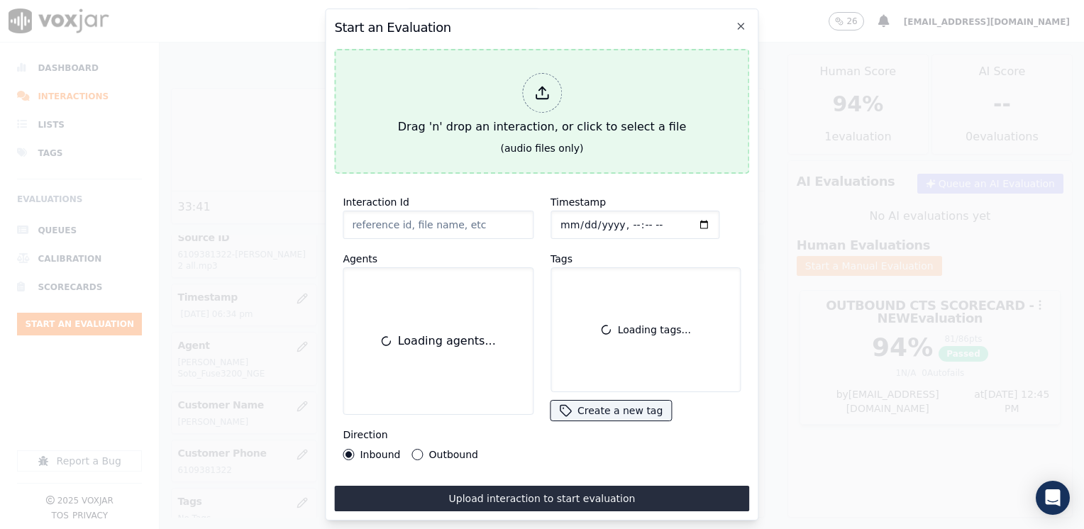
click at [540, 87] on polyline at bounding box center [541, 89] width 6 height 4
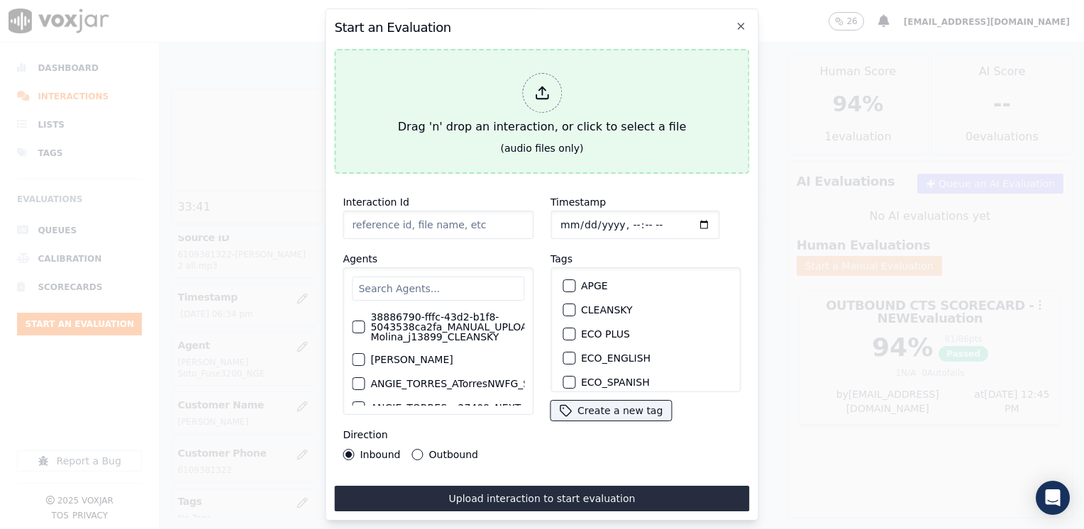
type input "20250820-180033_4014976074-HERNANDO OSORIO 2 all.mp3"
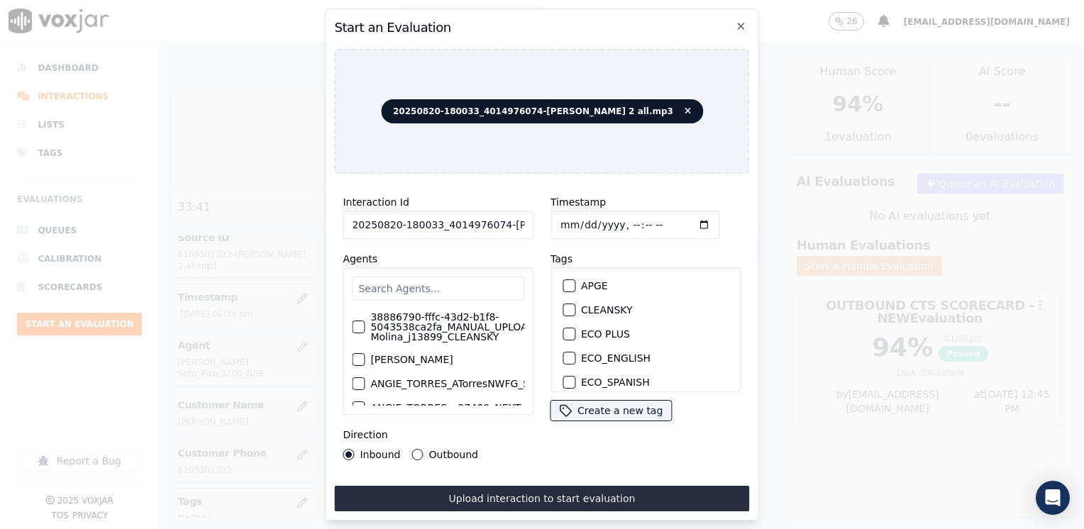
click at [684, 216] on input "Timestamp" at bounding box center [634, 225] width 169 height 28
type input "2025-08-20T18:46"
click at [414, 449] on button "Outbound" at bounding box center [417, 454] width 11 height 11
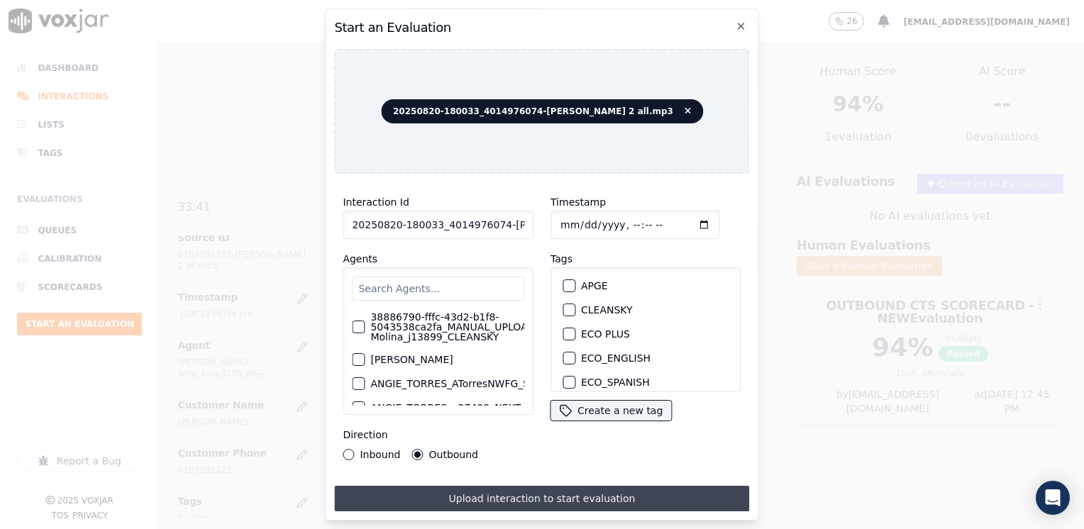
click at [514, 503] on button "Upload interaction to start evaluation" at bounding box center [541, 499] width 415 height 26
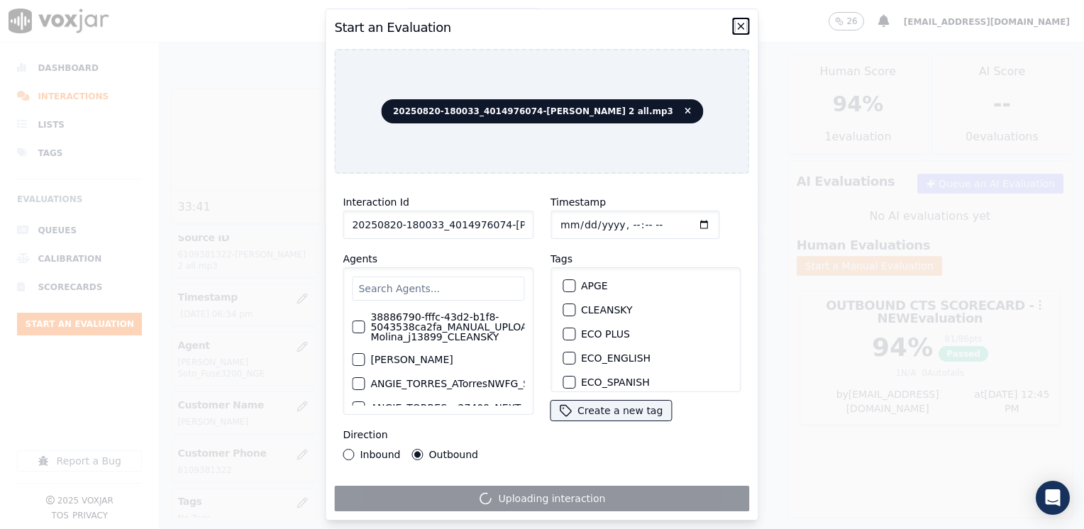
click at [738, 26] on icon "button" at bounding box center [741, 26] width 11 height 11
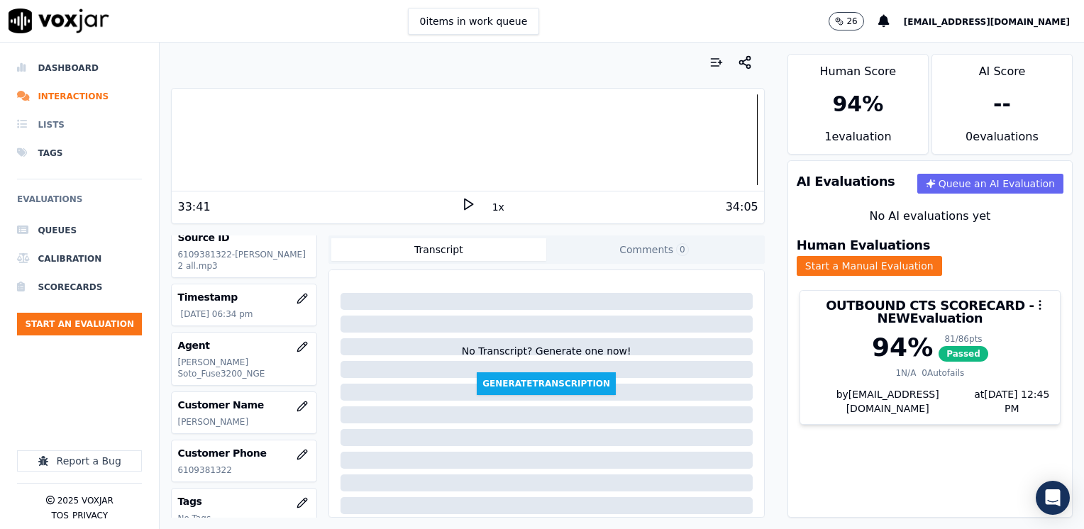
click at [77, 129] on li "Lists" at bounding box center [79, 125] width 125 height 28
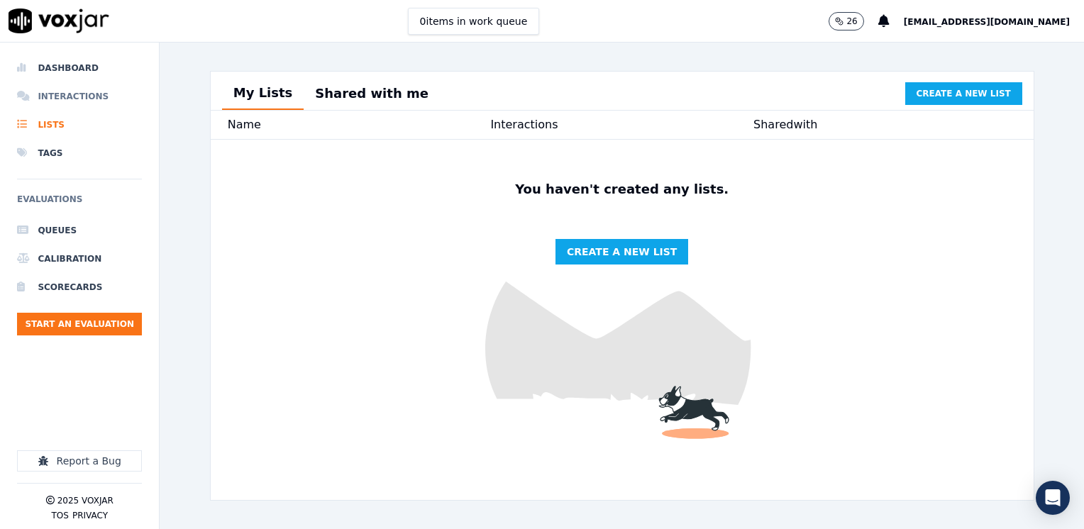
click at [82, 92] on li "Interactions" at bounding box center [79, 96] width 125 height 28
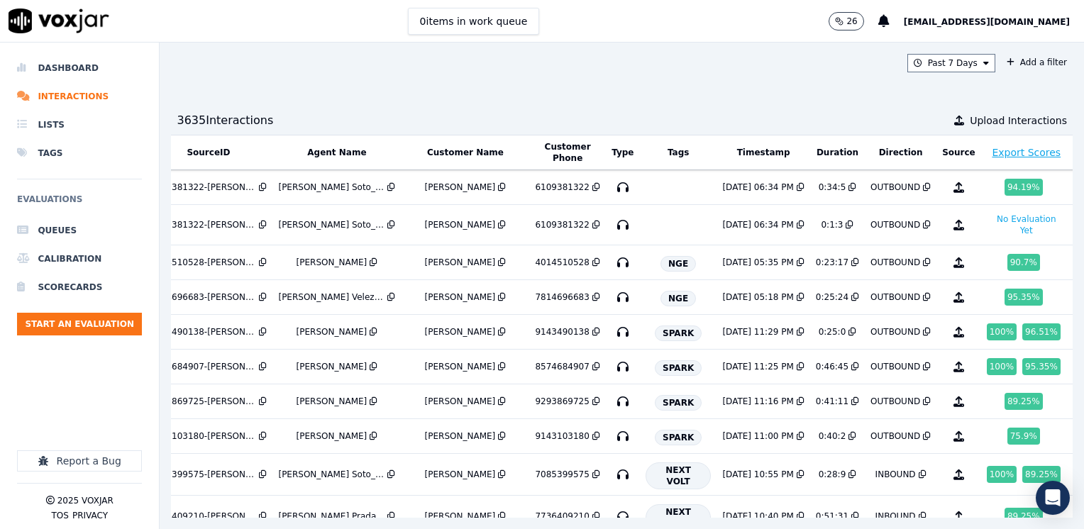
scroll to position [0, 164]
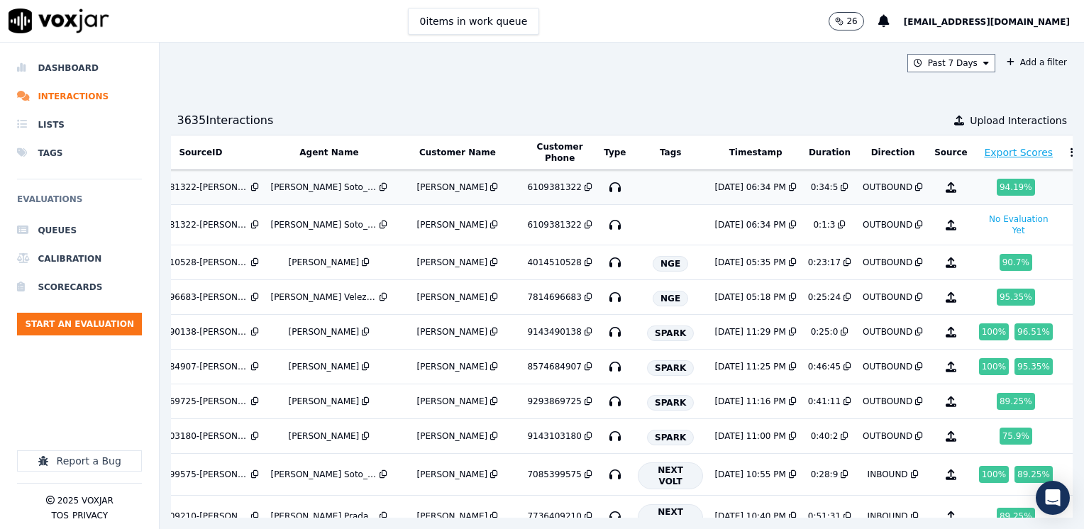
click at [635, 186] on td at bounding box center [670, 187] width 77 height 35
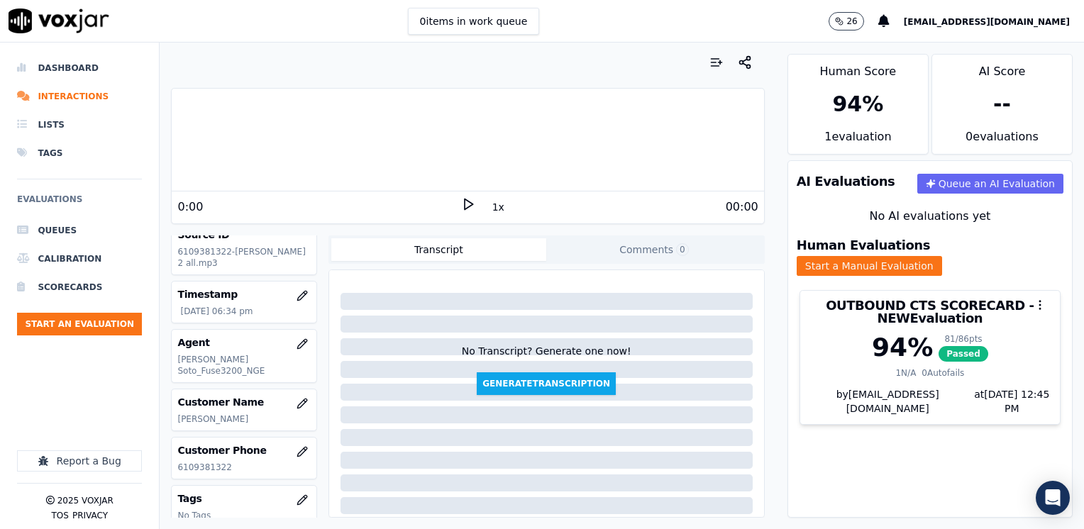
scroll to position [198, 0]
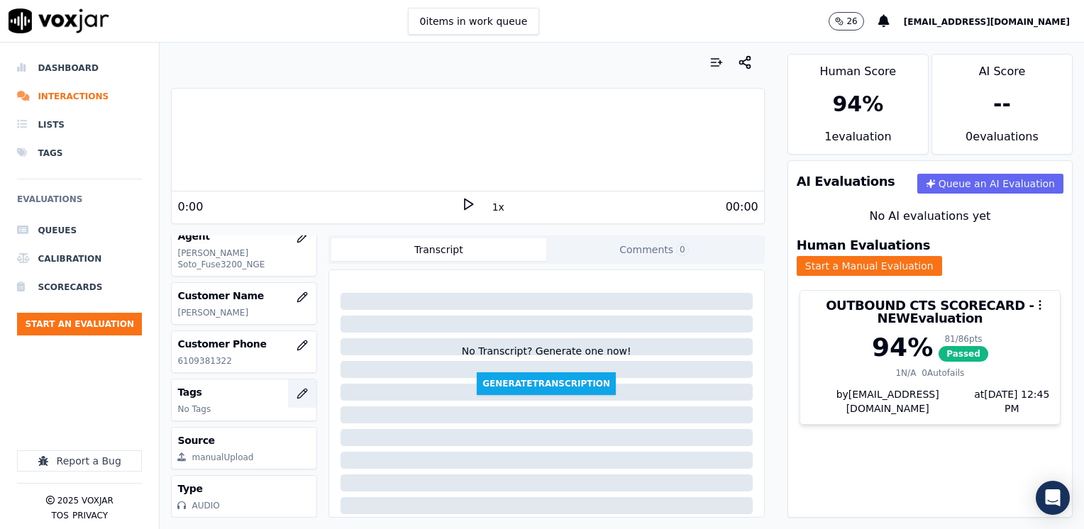
click at [297, 388] on icon "button" at bounding box center [302, 393] width 11 height 11
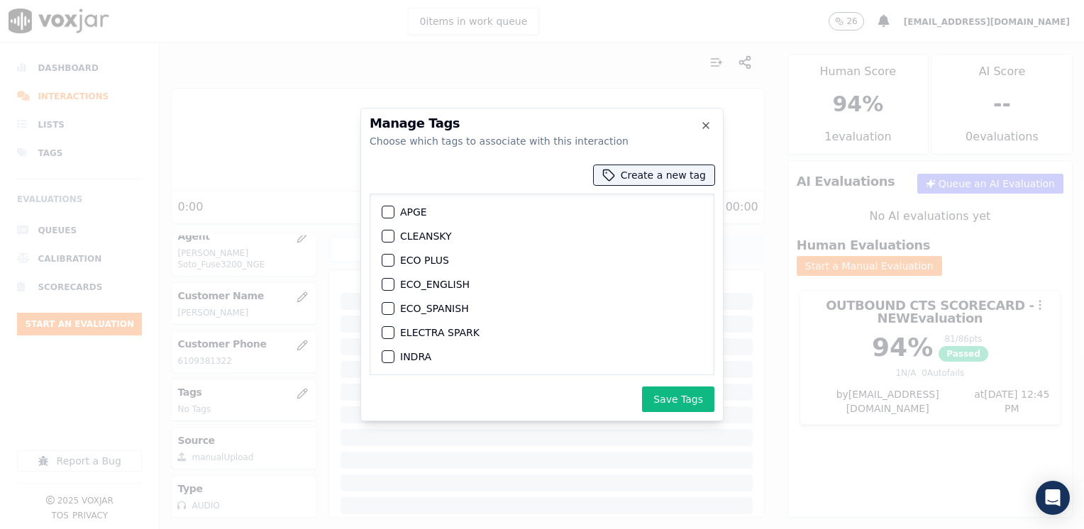
scroll to position [71, 0]
click at [386, 333] on div "button" at bounding box center [387, 334] width 10 height 10
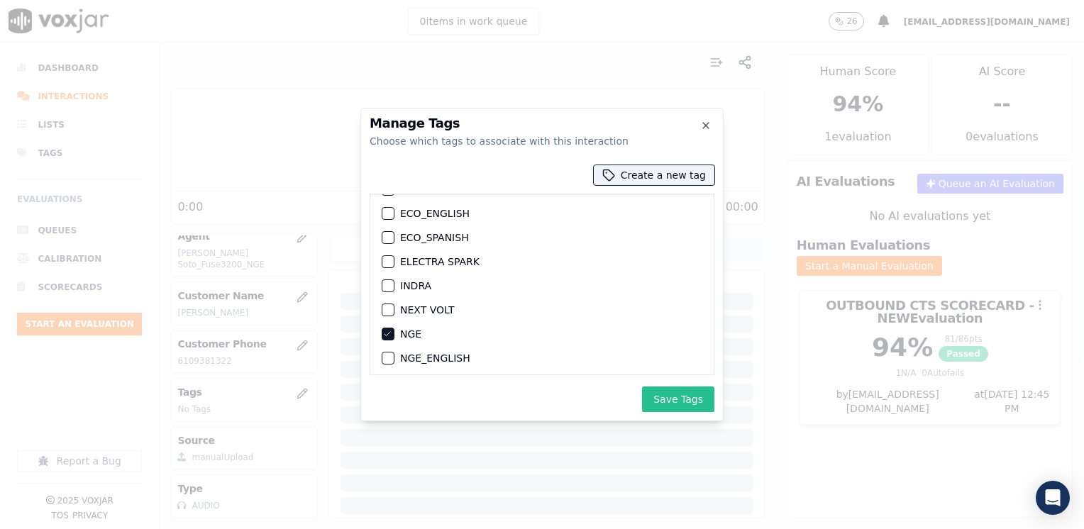
click at [682, 402] on button "Save Tags" at bounding box center [678, 400] width 72 height 26
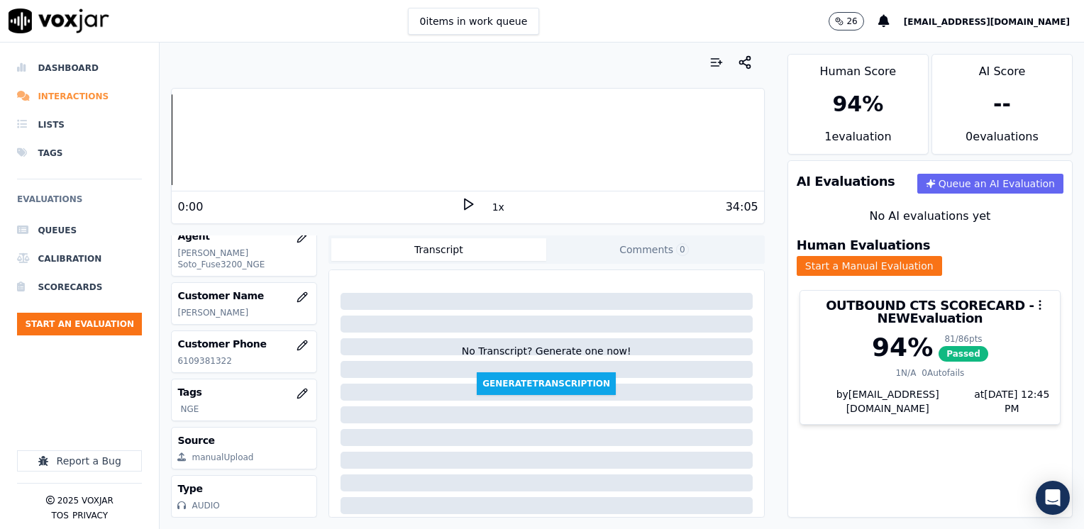
click at [94, 93] on li "Interactions" at bounding box center [79, 96] width 125 height 28
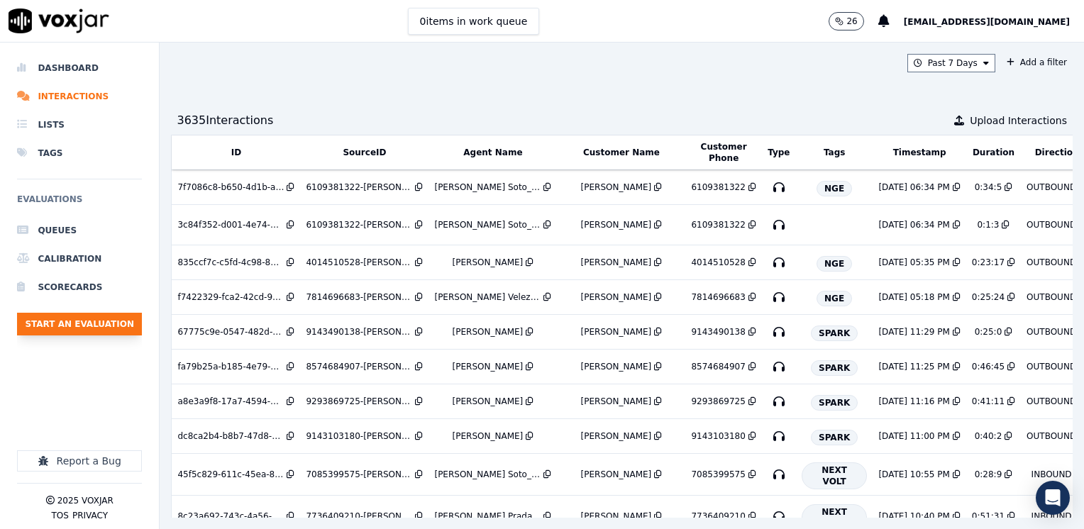
click at [69, 329] on button "Start an Evaluation" at bounding box center [79, 324] width 125 height 23
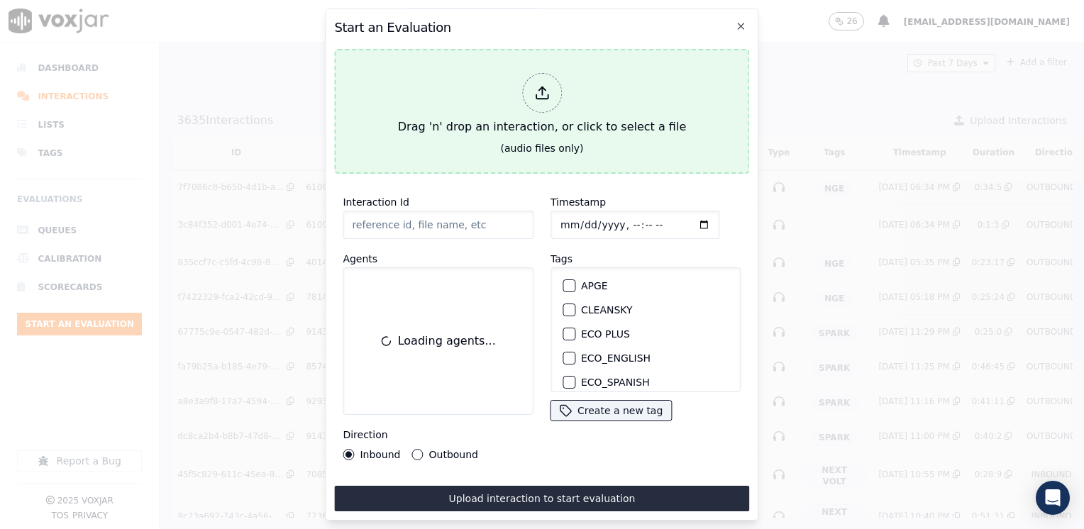
click at [542, 92] on icon at bounding box center [542, 93] width 16 height 16
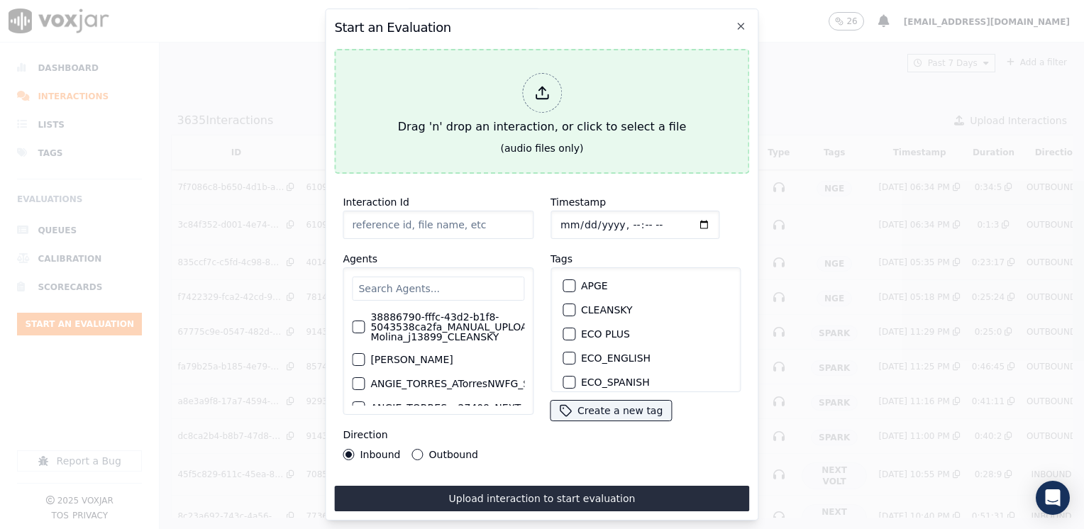
type input "20250820-180033_4014976074-[PERSON_NAME] 2 all.mp3"
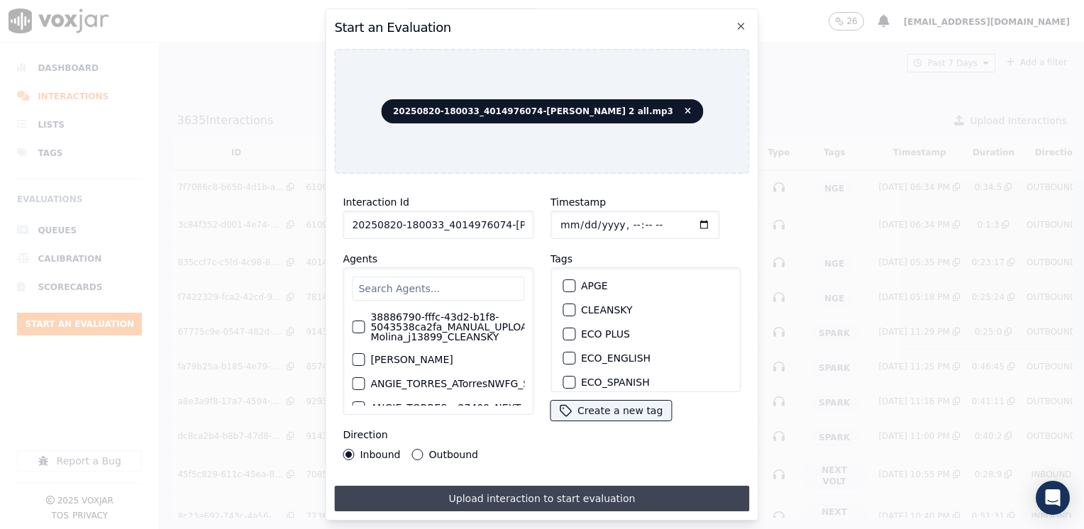
click at [556, 494] on button "Upload interaction to start evaluation" at bounding box center [541, 499] width 415 height 26
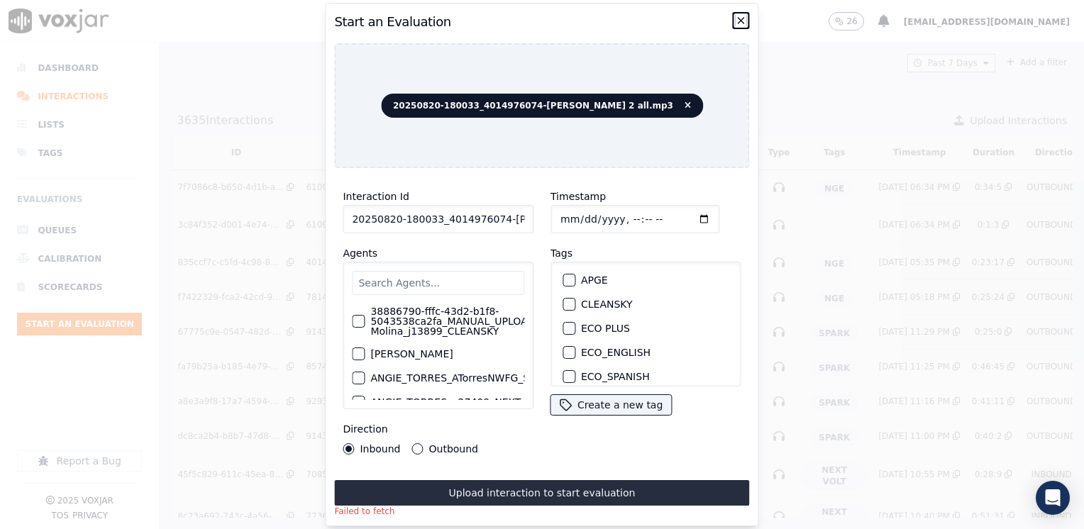
click at [739, 16] on icon "button" at bounding box center [741, 20] width 11 height 11
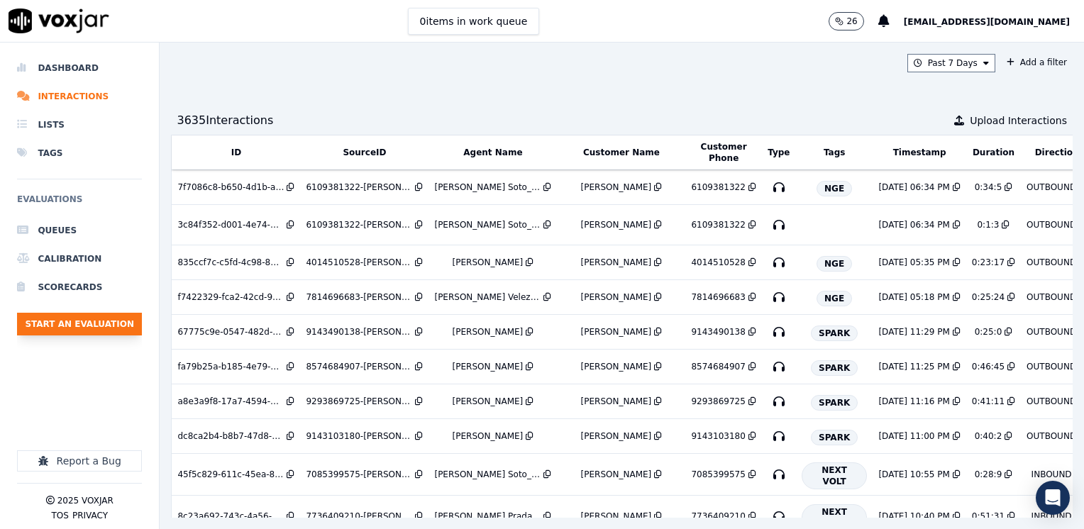
click at [92, 326] on button "Start an Evaluation" at bounding box center [79, 324] width 125 height 23
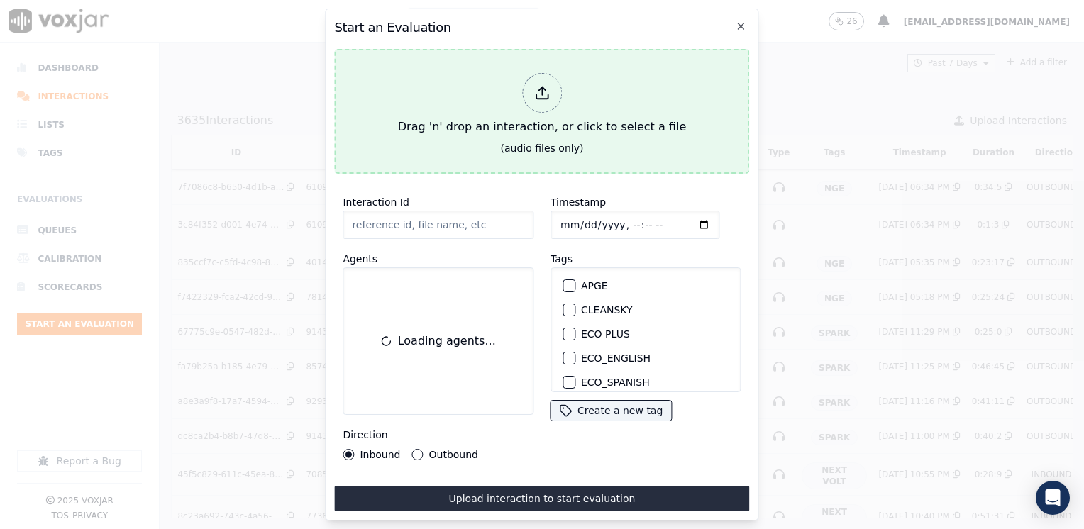
click at [539, 87] on icon at bounding box center [542, 93] width 16 height 16
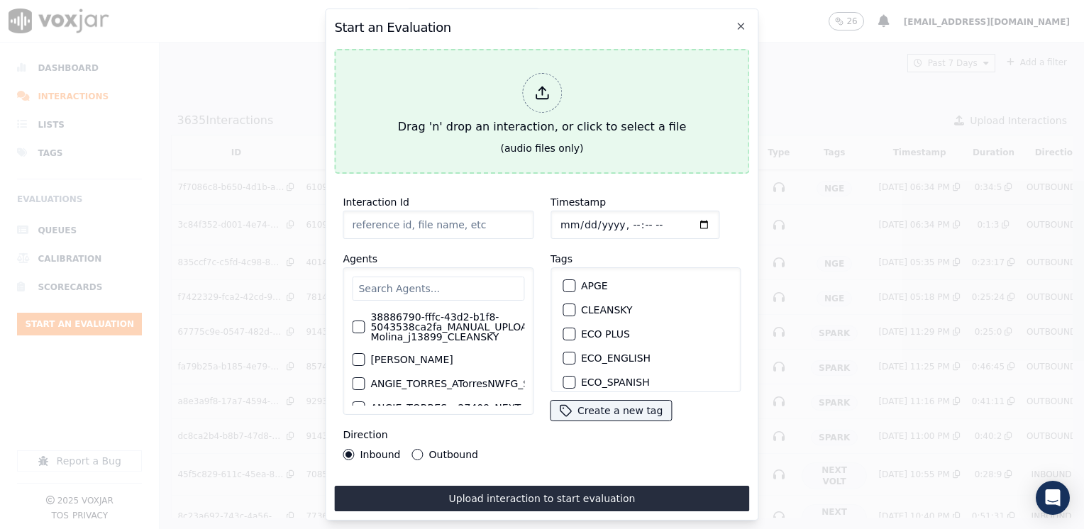
type input "20250820-180033_4014976074-[PERSON_NAME] 2 all.mp3"
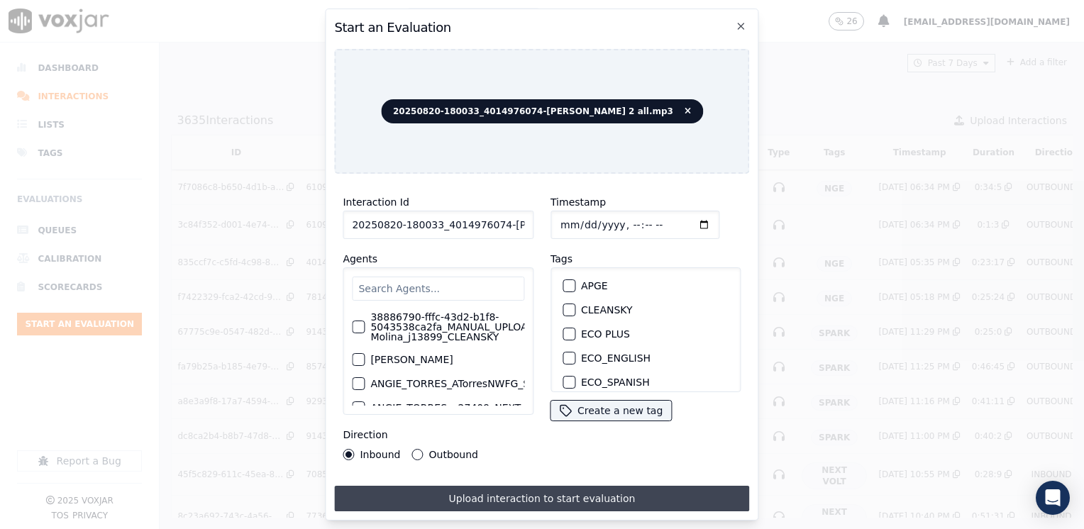
click at [485, 497] on button "Upload interaction to start evaluation" at bounding box center [541, 499] width 415 height 26
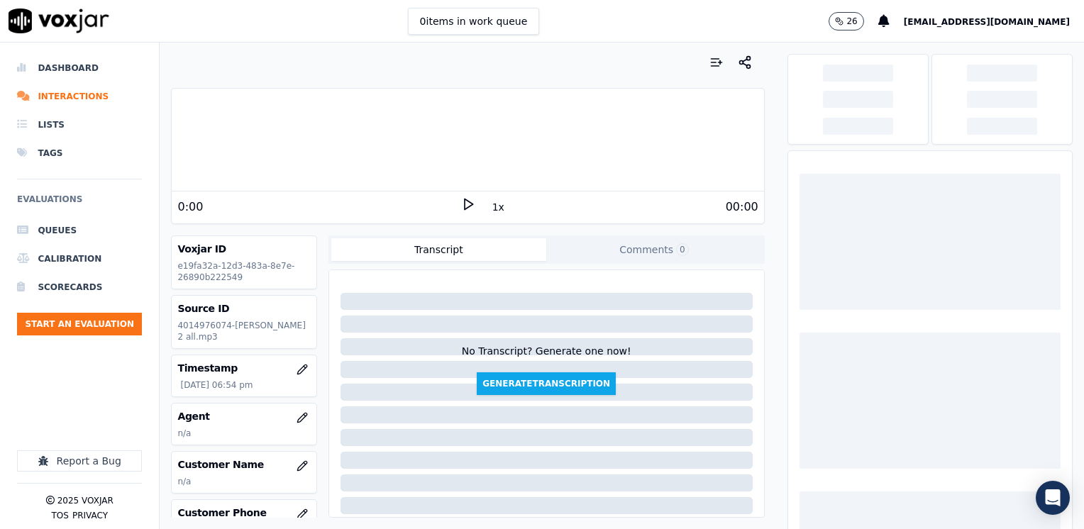
click at [461, 206] on icon at bounding box center [468, 204] width 14 height 14
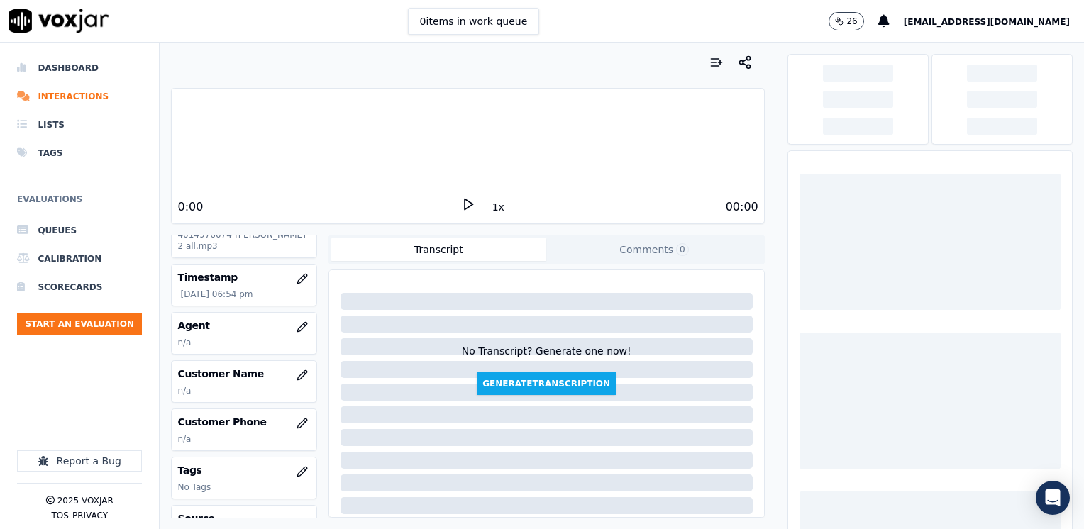
scroll to position [198, 0]
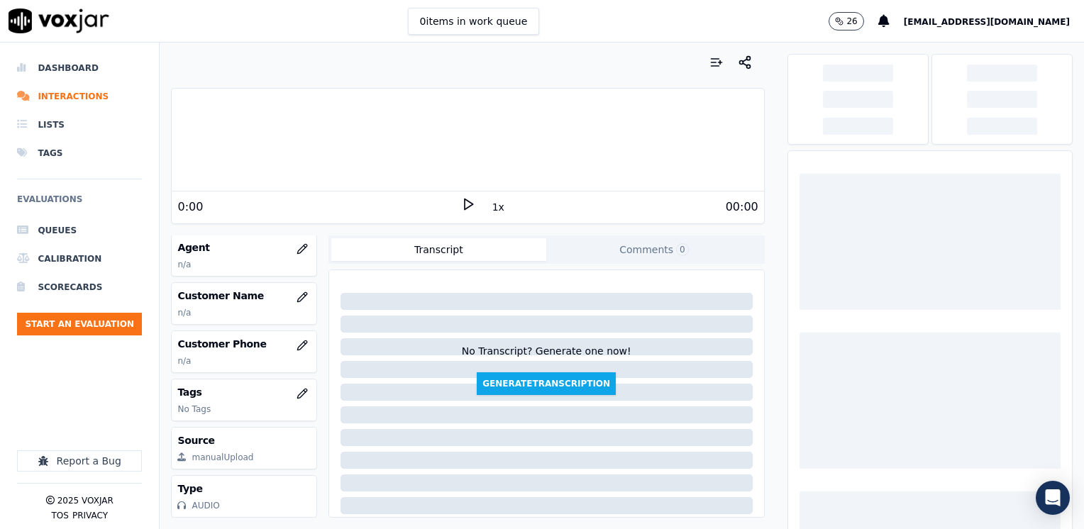
click at [465, 206] on icon at bounding box center [468, 204] width 14 height 14
click at [461, 206] on icon at bounding box center [468, 204] width 14 height 14
click at [461, 204] on icon at bounding box center [468, 204] width 14 height 14
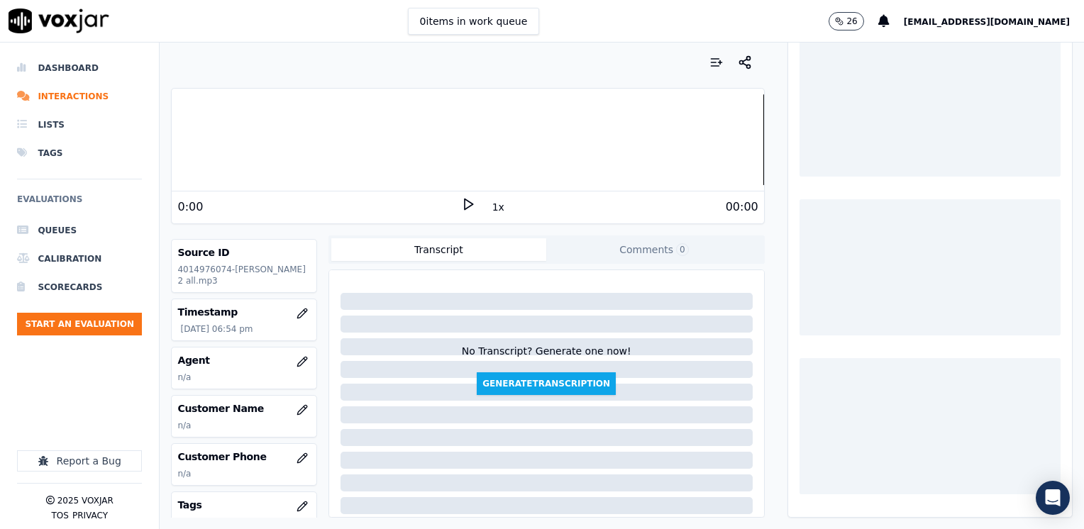
scroll to position [0, 0]
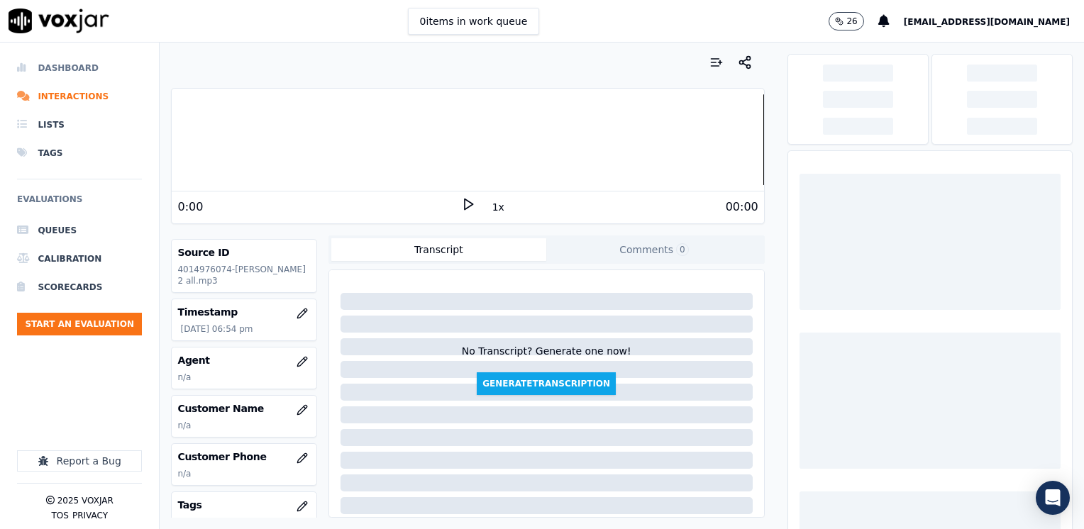
click at [80, 72] on li "Dashboard" at bounding box center [79, 68] width 125 height 28
click at [72, 66] on li "Dashboard" at bounding box center [79, 68] width 125 height 28
click at [61, 66] on li "Dashboard" at bounding box center [79, 68] width 125 height 28
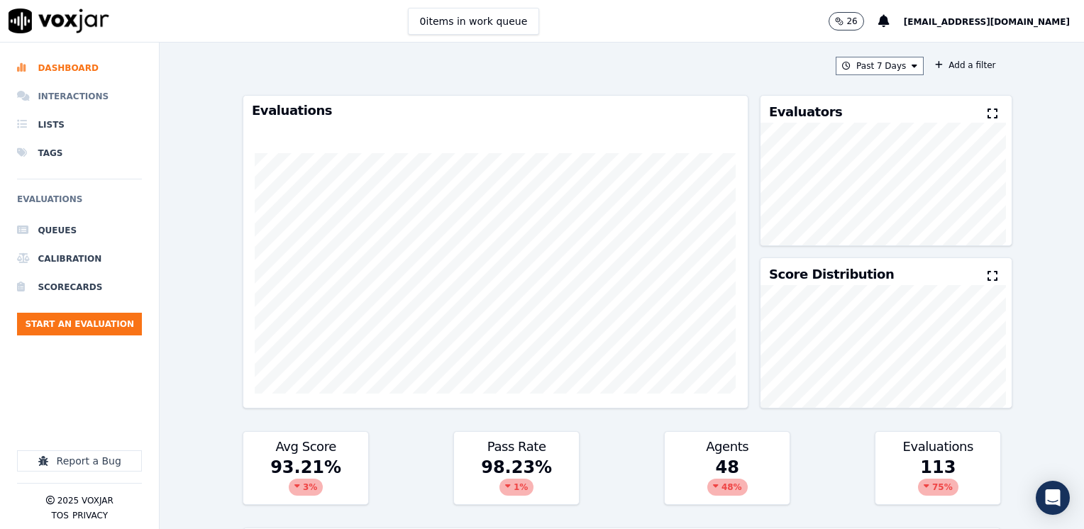
click at [79, 97] on li "Interactions" at bounding box center [79, 96] width 125 height 28
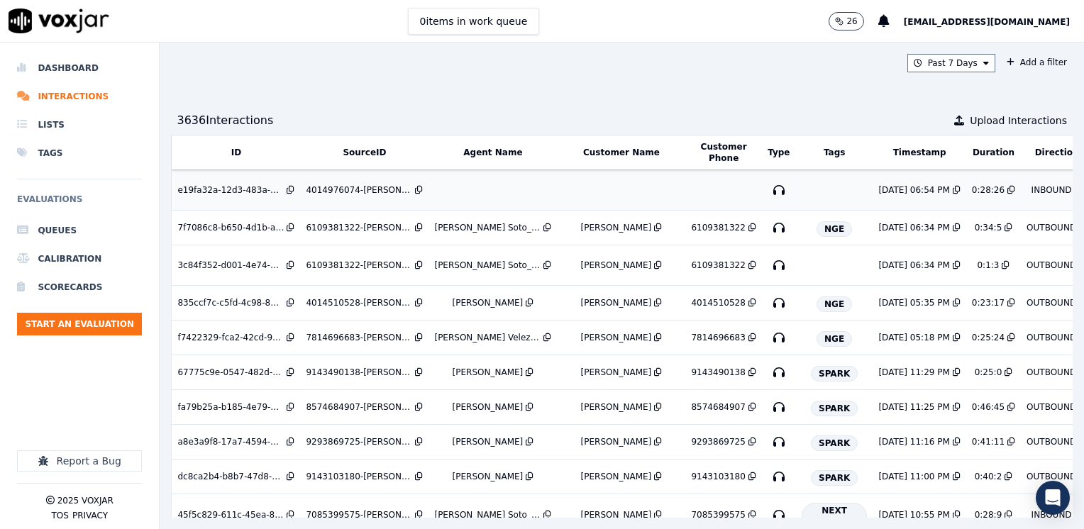
click at [548, 193] on td at bounding box center [492, 190] width 128 height 40
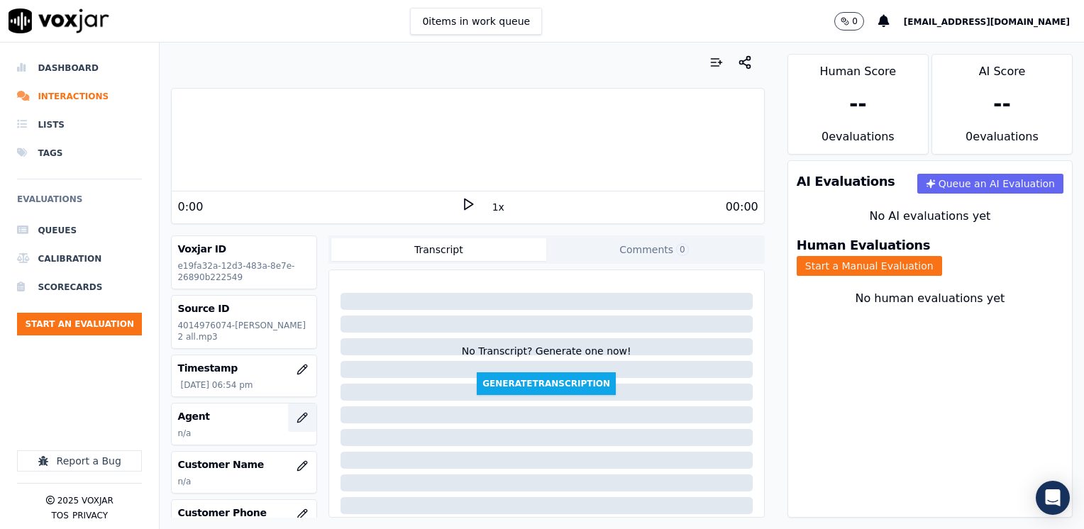
click at [297, 416] on icon "button" at bounding box center [301, 417] width 9 height 9
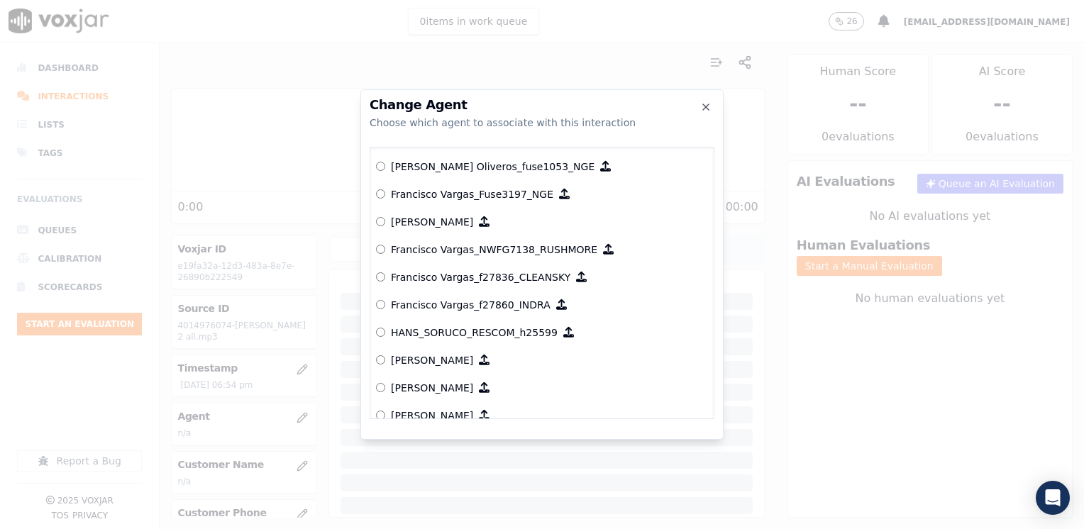
scroll to position [2906, 0]
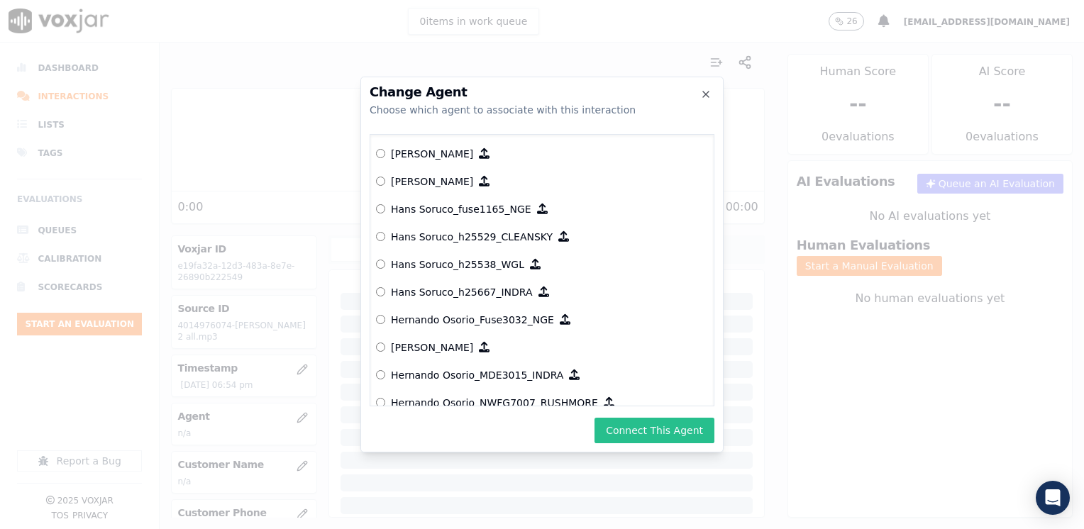
click at [665, 430] on button "Connect This Agent" at bounding box center [654, 431] width 120 height 26
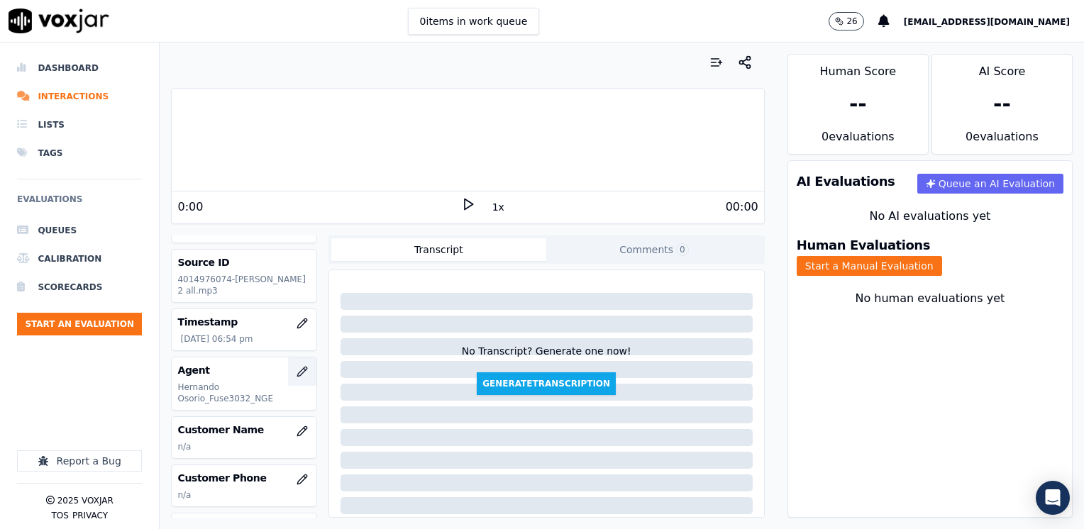
scroll to position [71, 0]
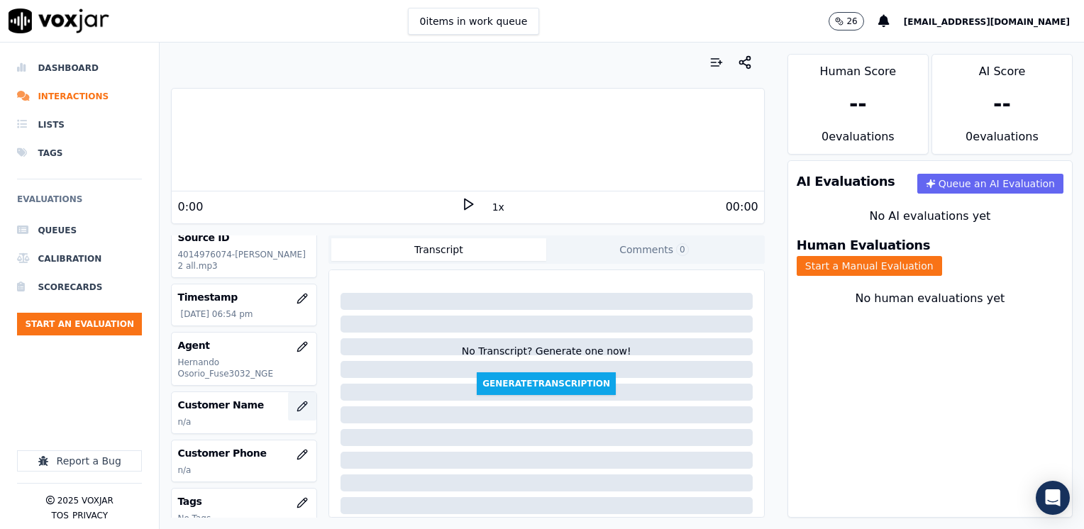
click at [297, 407] on icon "button" at bounding box center [302, 406] width 11 height 11
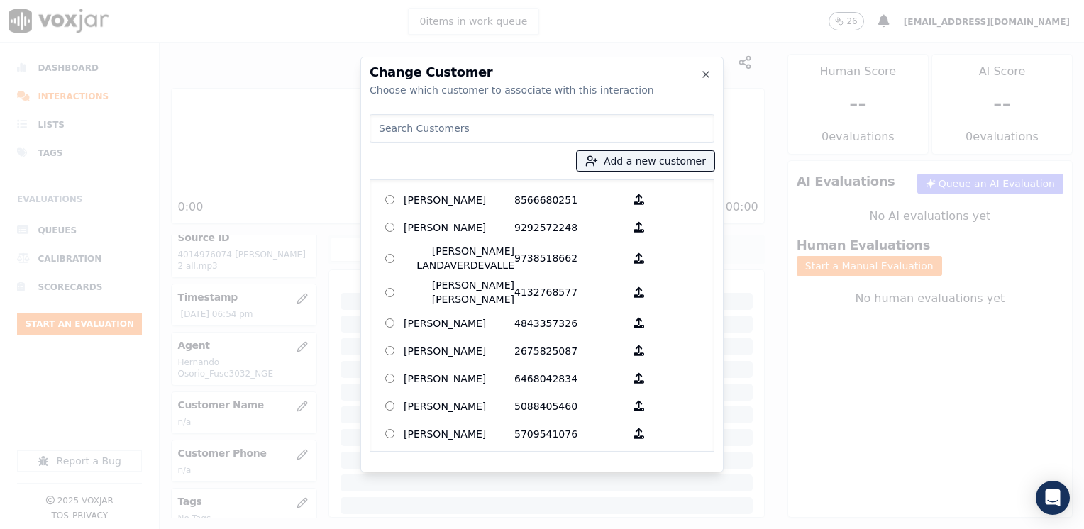
click at [567, 124] on input at bounding box center [542, 128] width 345 height 28
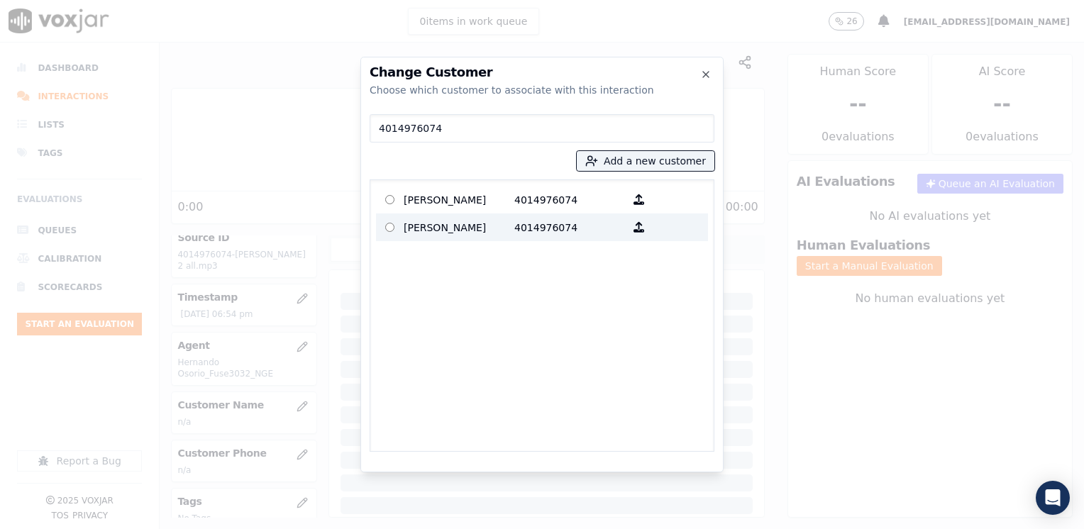
type input "4014976074"
click at [517, 232] on p "4014976074" at bounding box center [569, 227] width 111 height 22
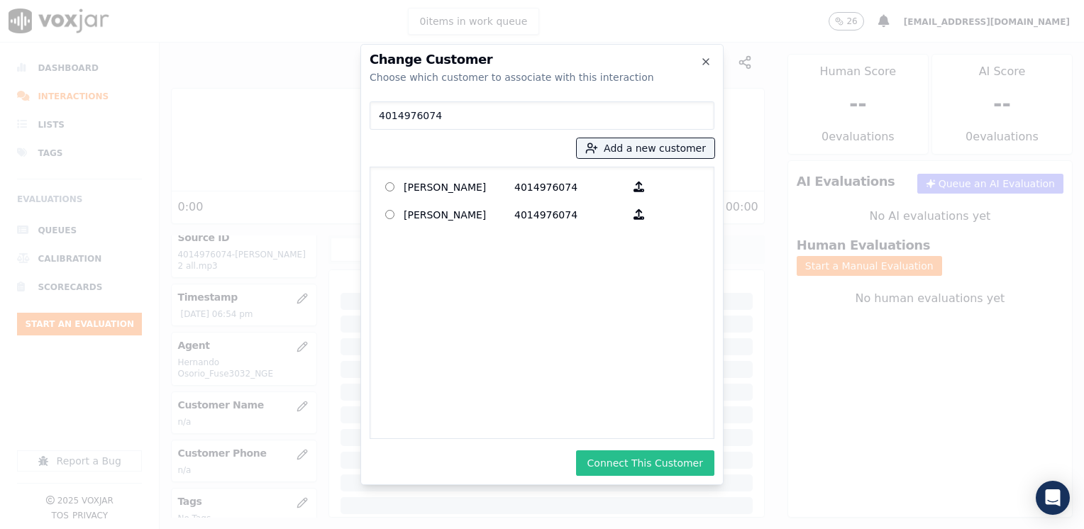
click at [658, 461] on button "Connect This Customer" at bounding box center [645, 463] width 138 height 26
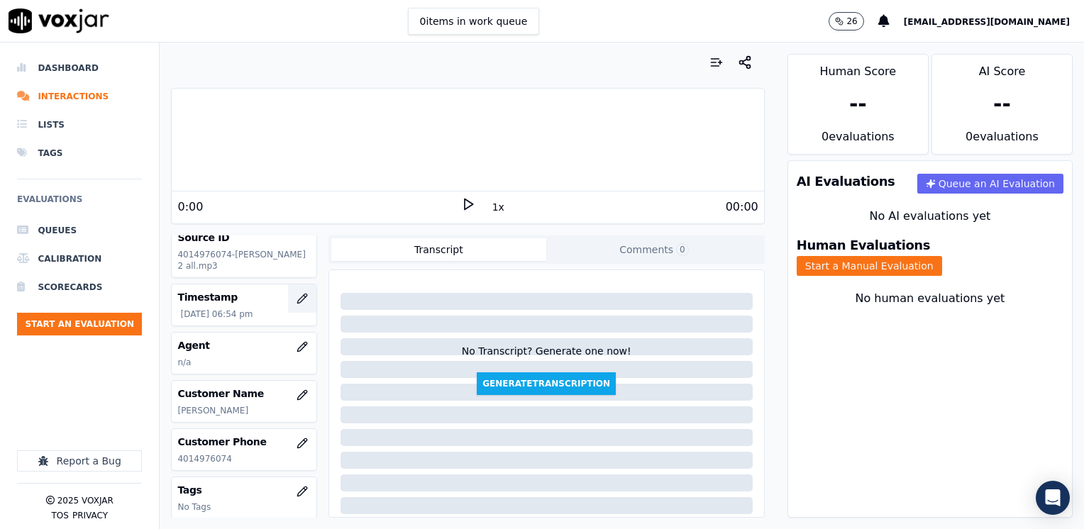
click at [297, 298] on icon "button" at bounding box center [302, 298] width 11 height 11
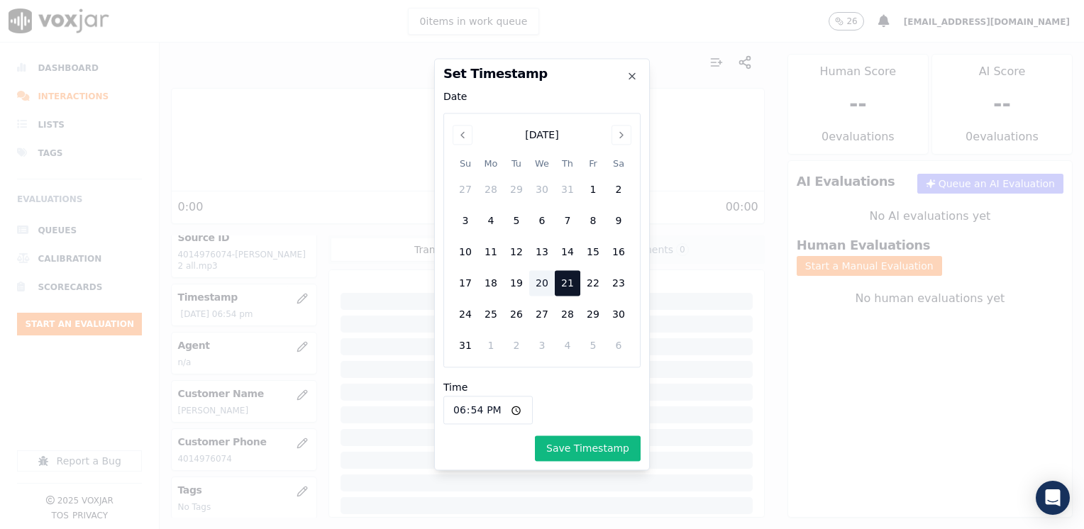
click at [544, 284] on div "20" at bounding box center [542, 284] width 26 height 26
click at [577, 445] on button "Save Timestamp" at bounding box center [588, 449] width 106 height 26
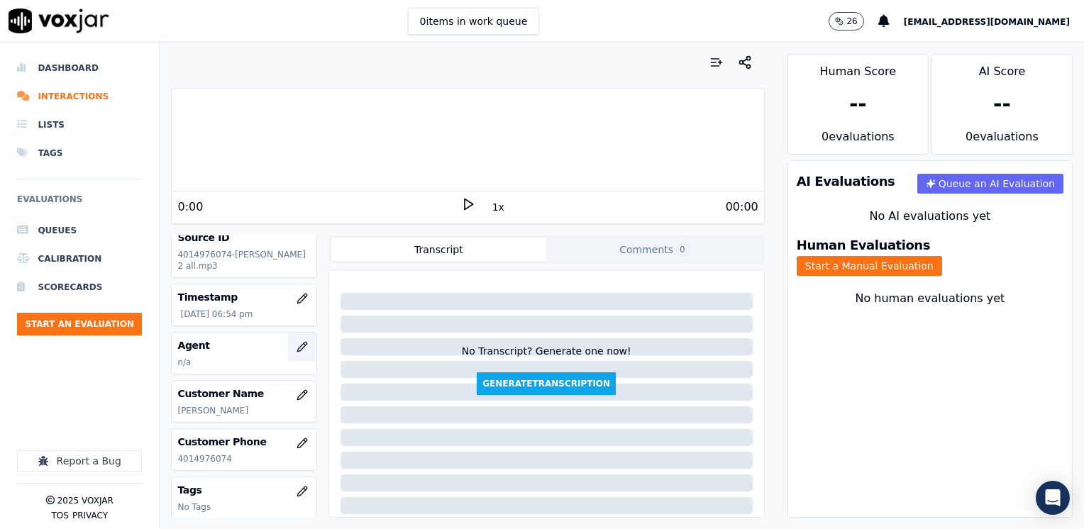
click at [297, 345] on icon "button" at bounding box center [301, 346] width 9 height 9
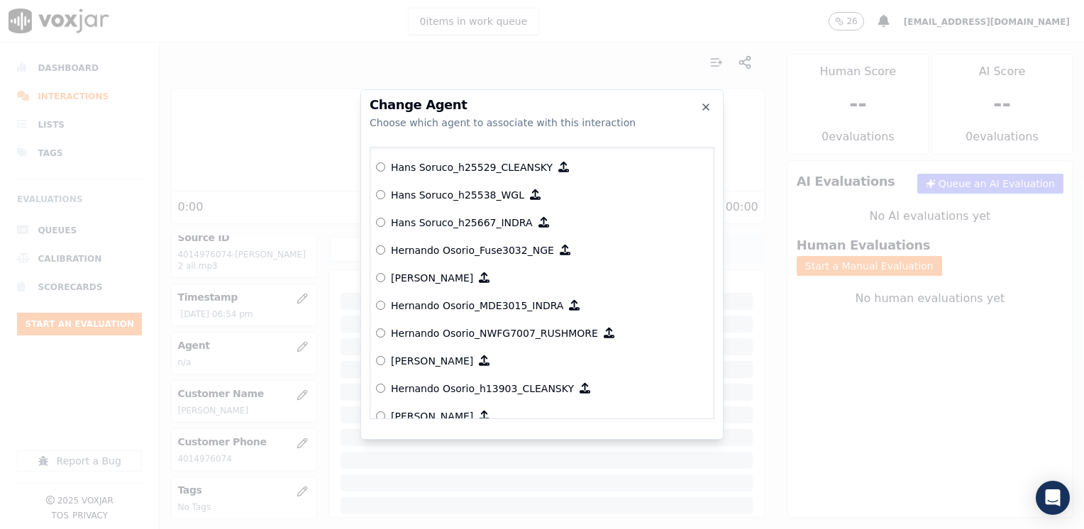
scroll to position [2941, 0]
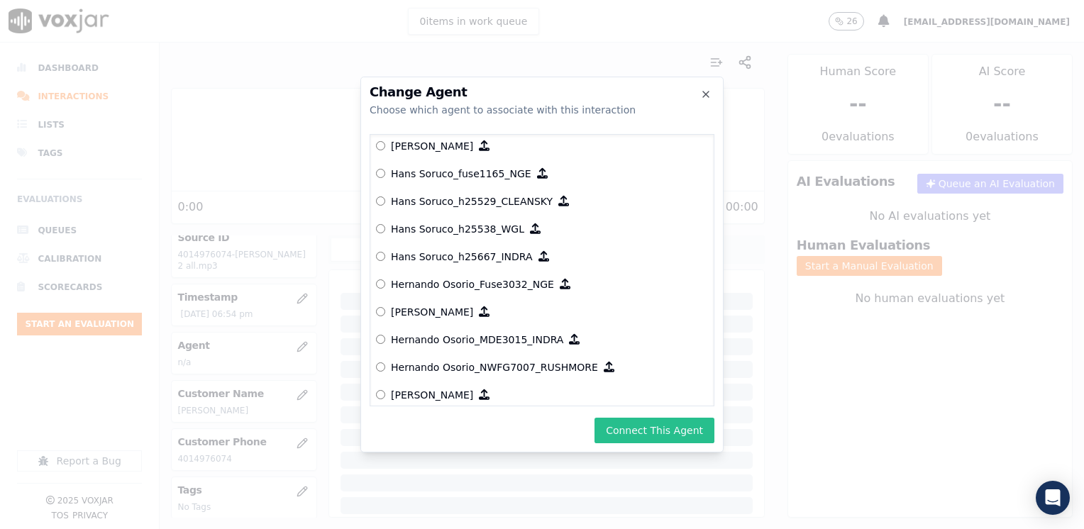
click at [673, 426] on button "Connect This Agent" at bounding box center [654, 431] width 120 height 26
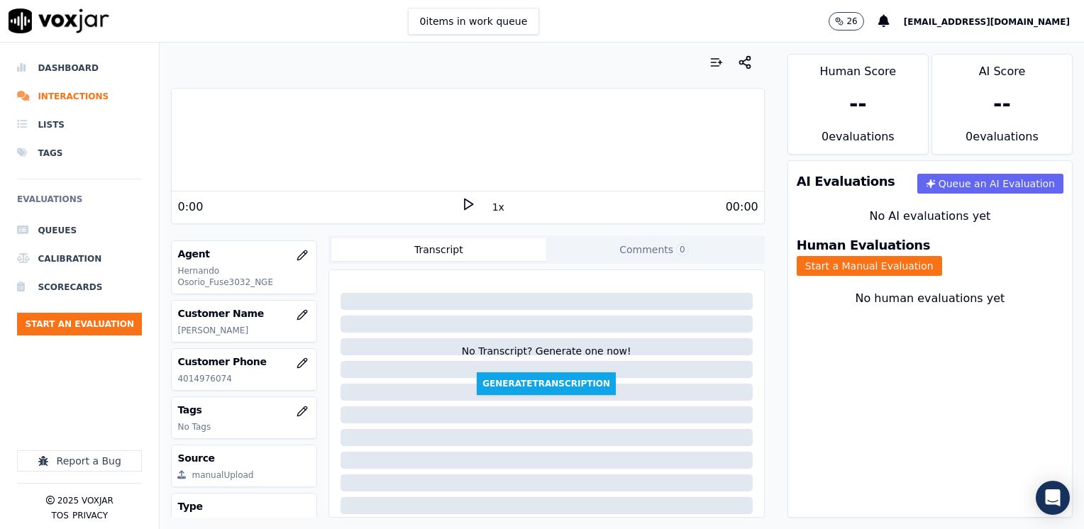
scroll to position [138, 0]
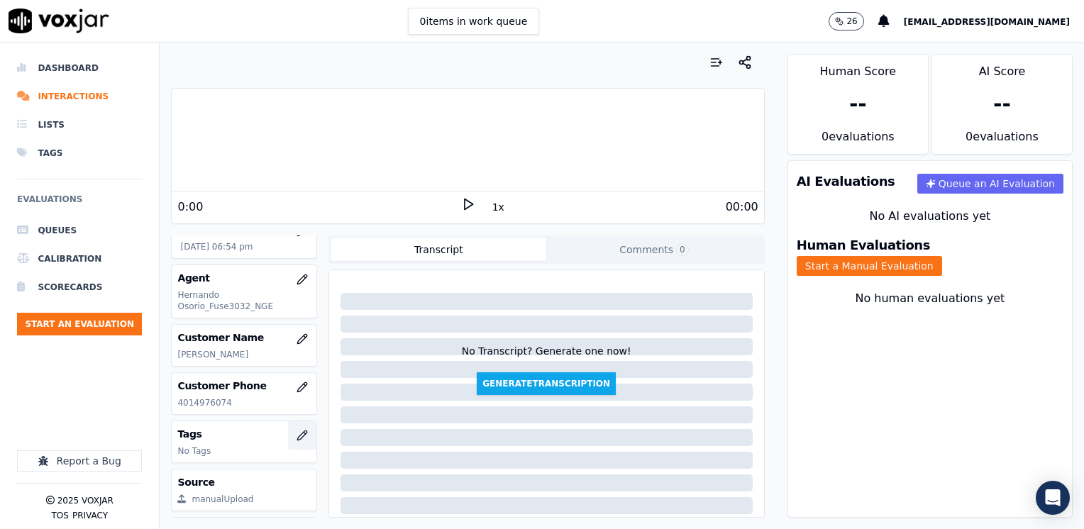
click at [293, 433] on button "button" at bounding box center [302, 435] width 28 height 28
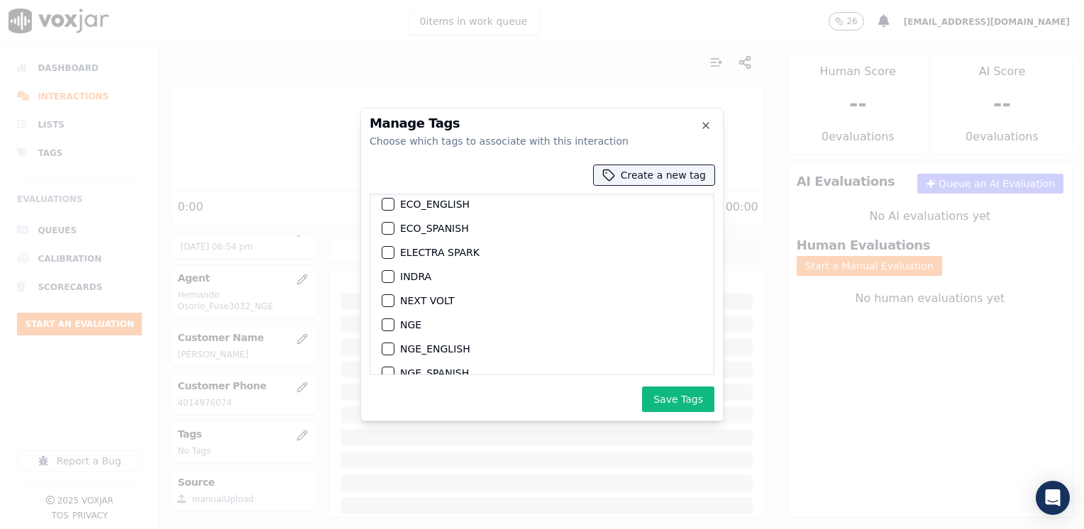
scroll to position [105, 0]
click at [391, 297] on div "button" at bounding box center [387, 300] width 10 height 10
click at [690, 397] on button "Save Tags" at bounding box center [678, 400] width 72 height 26
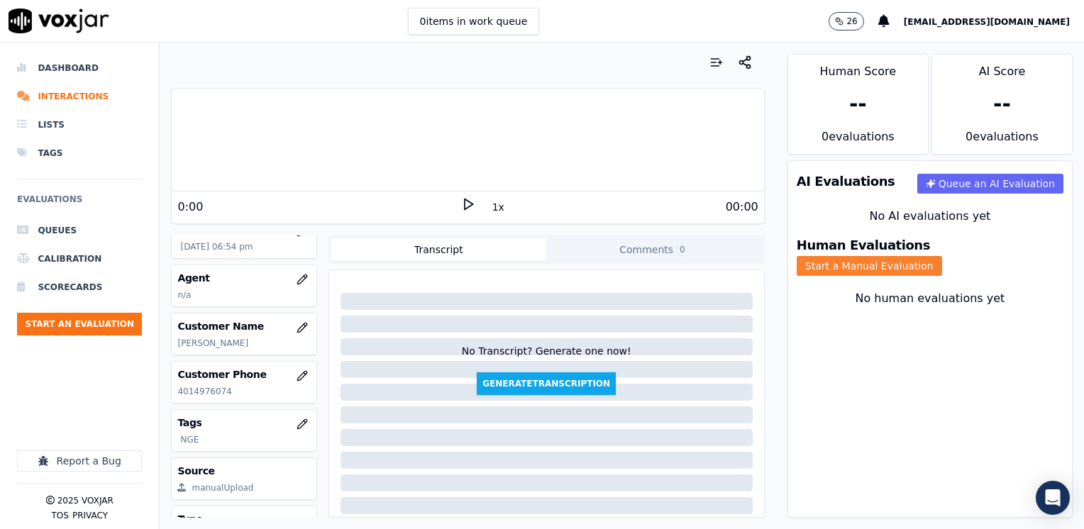
click at [942, 256] on button "Start a Manual Evaluation" at bounding box center [869, 266] width 145 height 20
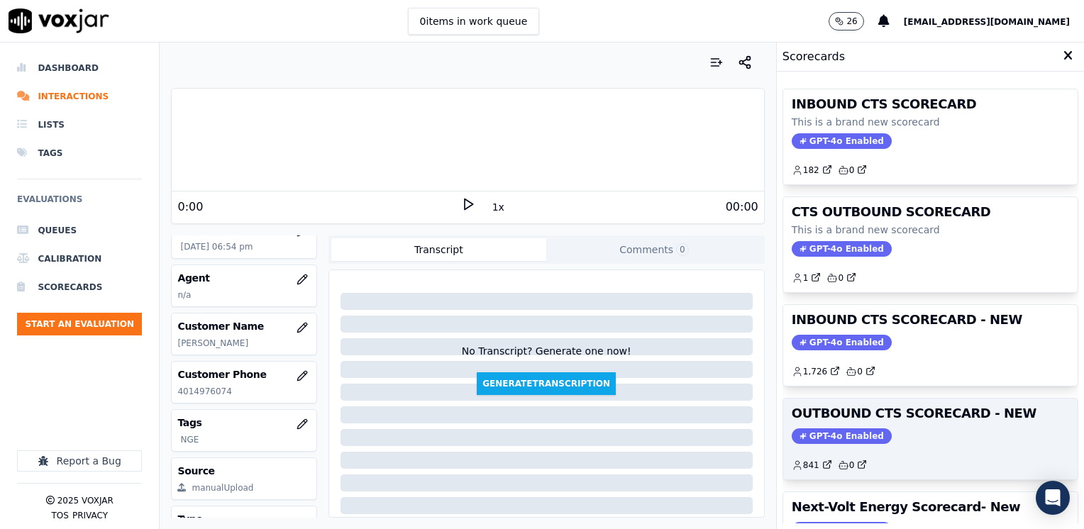
click at [829, 441] on span "GPT-4o Enabled" at bounding box center [842, 436] width 100 height 16
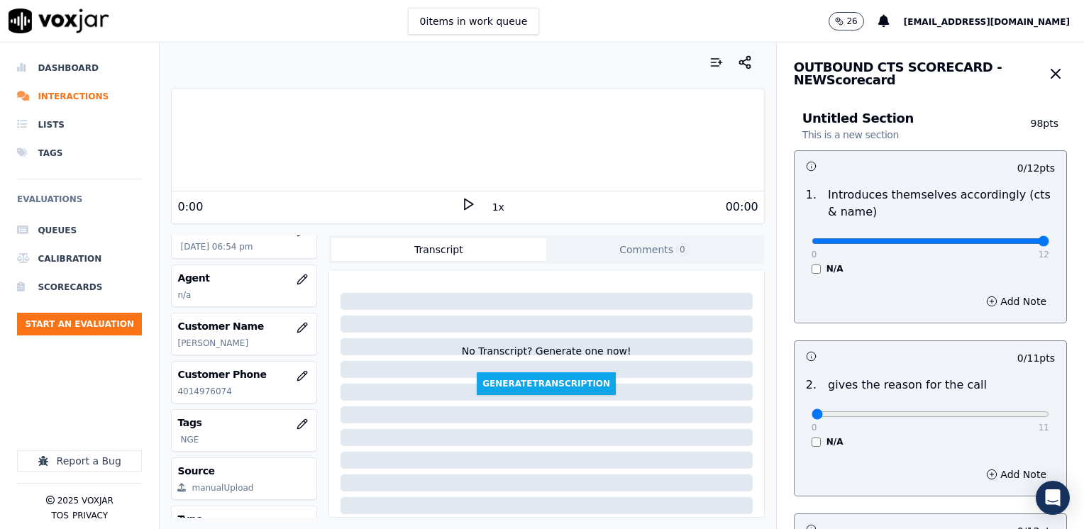
drag, startPoint x: 804, startPoint y: 240, endPoint x: 1086, endPoint y: 255, distance: 282.1
type input "12"
click at [1049, 244] on input "range" at bounding box center [931, 241] width 238 height 6
drag, startPoint x: 800, startPoint y: 416, endPoint x: 1086, endPoint y: 427, distance: 286.1
type input "11"
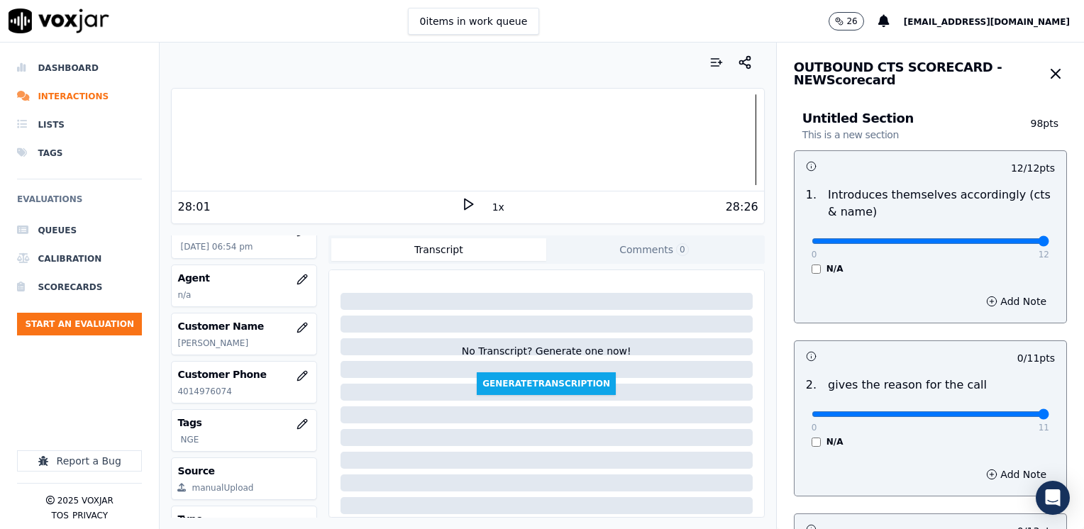
click at [1049, 244] on input "range" at bounding box center [931, 241] width 238 height 6
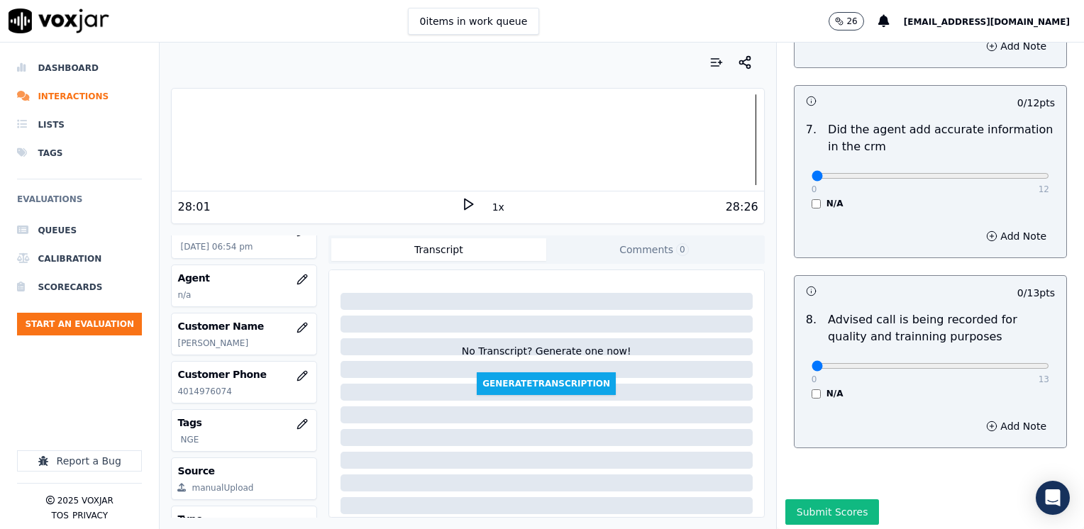
scroll to position [1240, 0]
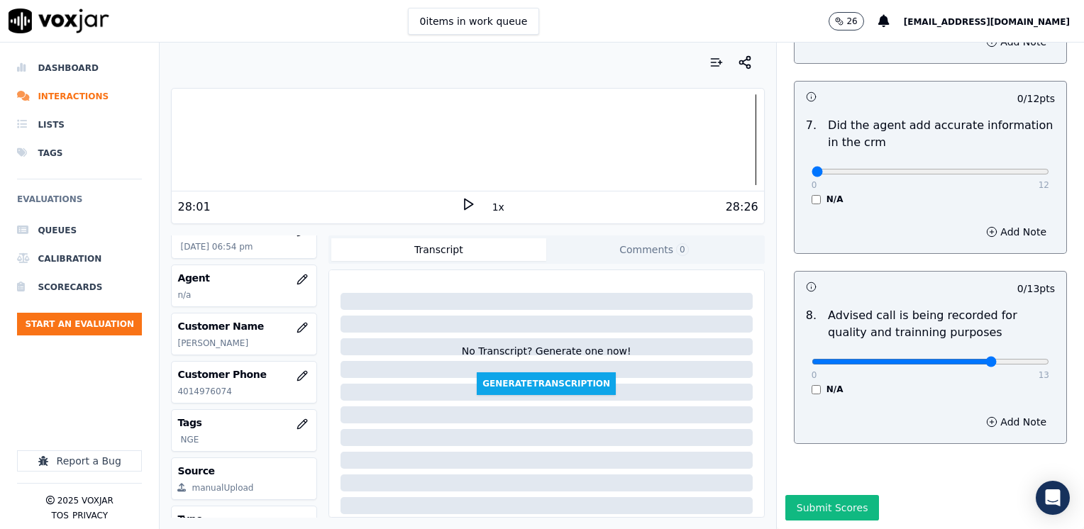
type input "10"
drag, startPoint x: 802, startPoint y: 141, endPoint x: 1086, endPoint y: 172, distance: 286.1
type input "12"
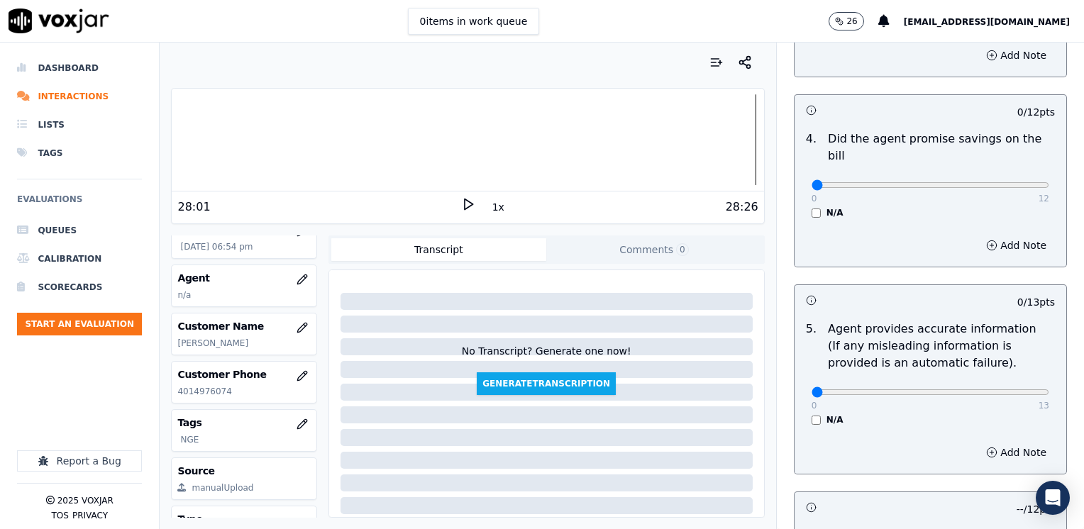
scroll to position [602, 0]
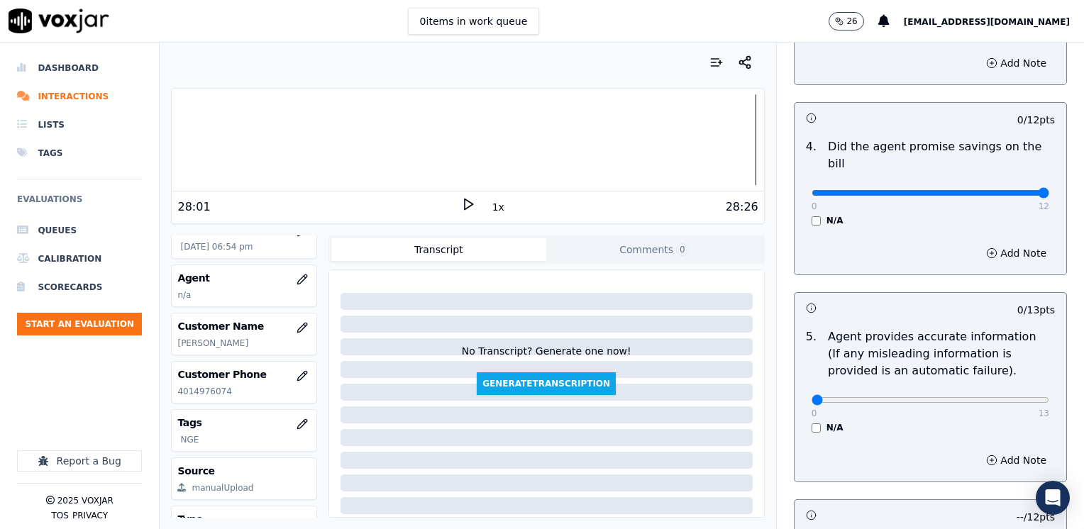
drag, startPoint x: 806, startPoint y: 174, endPoint x: 1086, endPoint y: 189, distance: 280.6
type input "12"
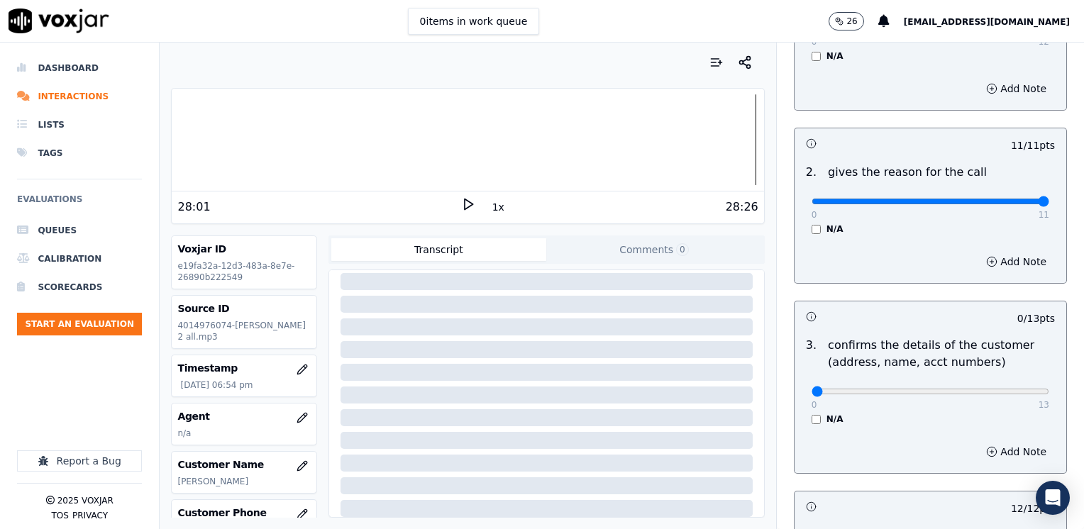
scroll to position [426, 0]
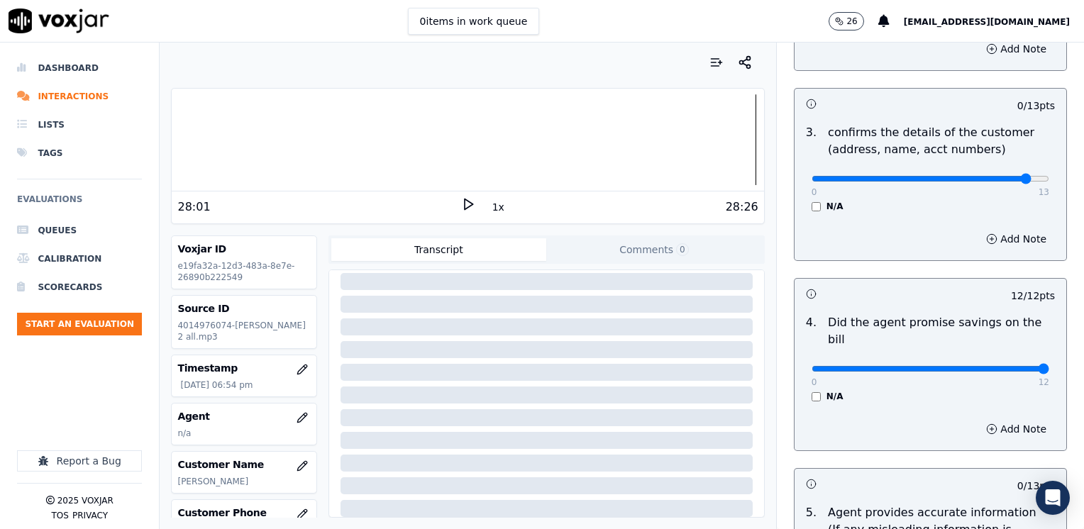
type input "12"
click at [996, 236] on button "Add Note" at bounding box center [1016, 239] width 77 height 20
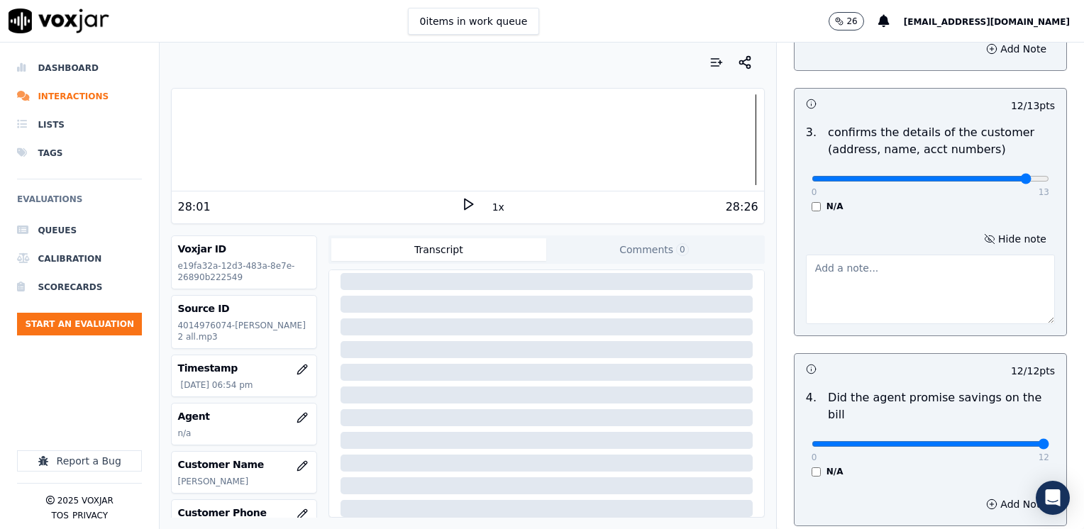
click at [968, 310] on textarea at bounding box center [930, 290] width 249 height 70
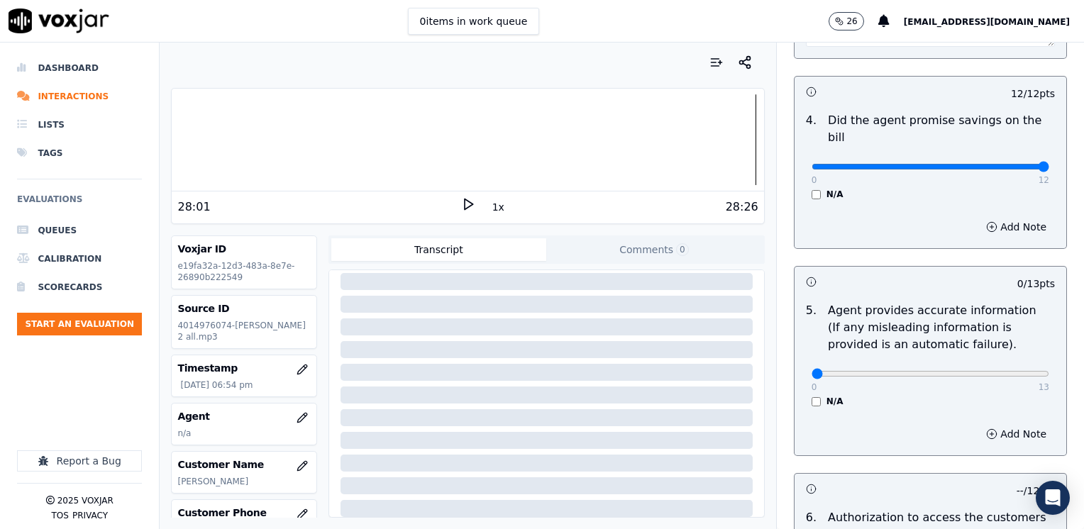
scroll to position [780, 0]
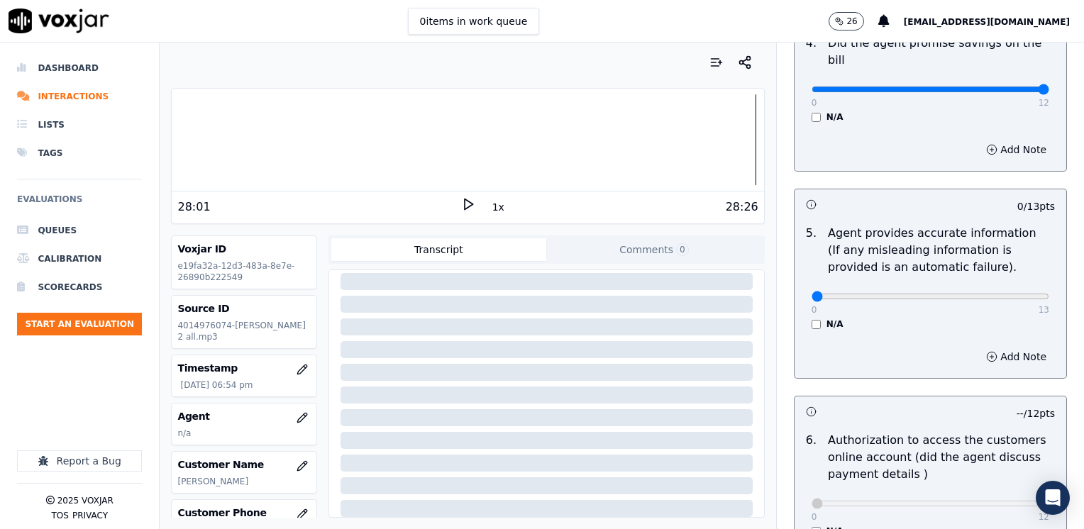
type textarea "Make sure to confirm full service address, the name as it appears on the bill b…"
drag, startPoint x: 804, startPoint y: 277, endPoint x: 1086, endPoint y: 345, distance: 290.4
type input "13"
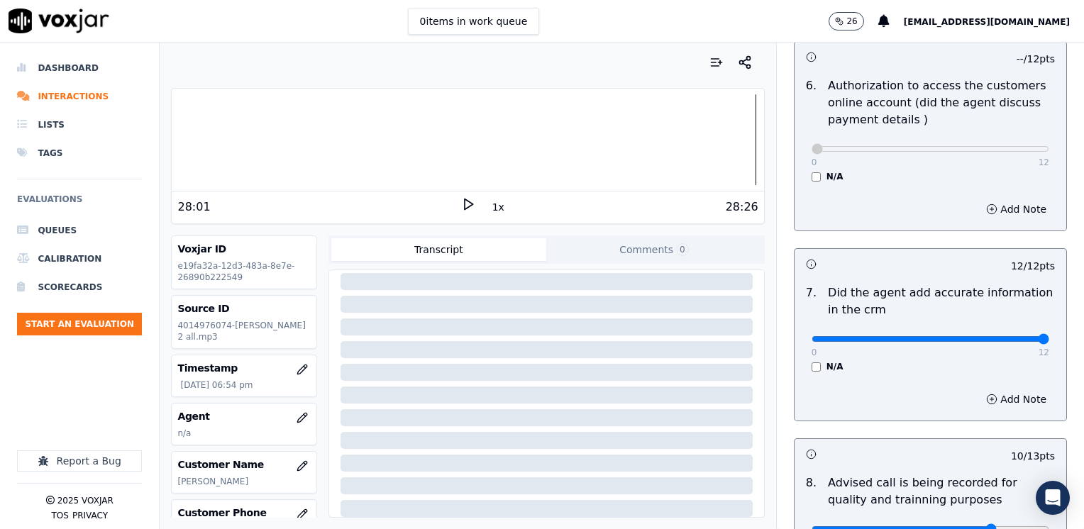
scroll to position [1314, 0]
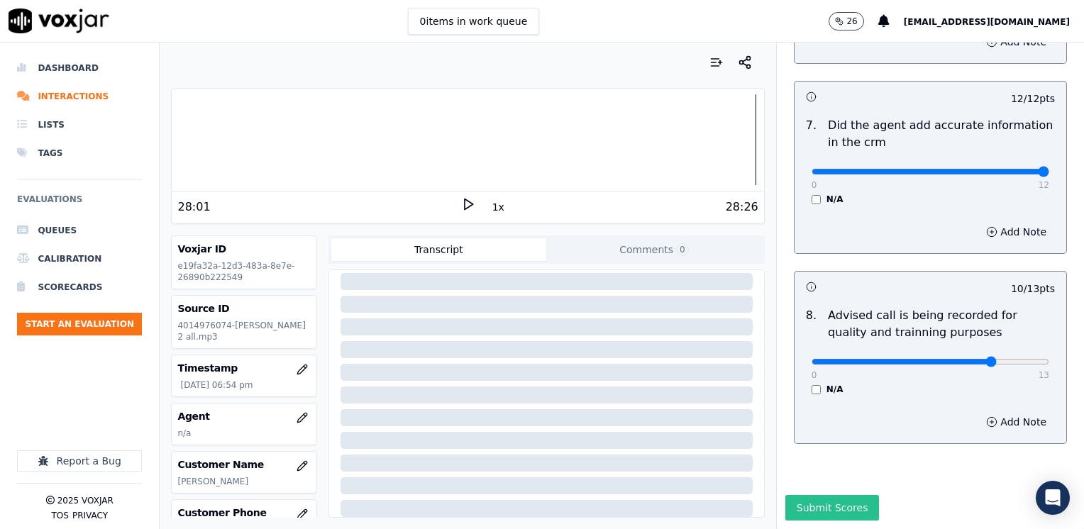
click at [823, 495] on button "Submit Scores" at bounding box center [832, 508] width 94 height 26
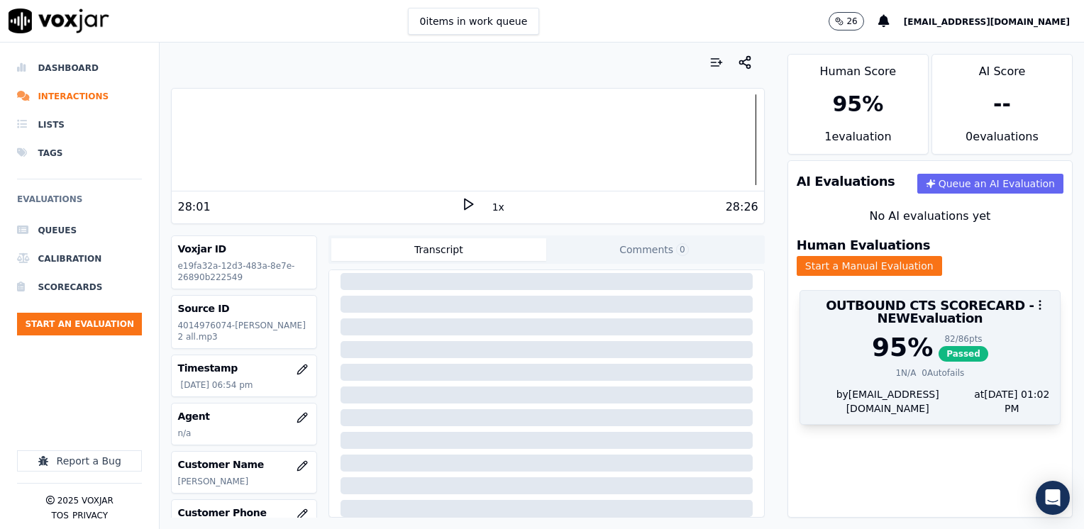
click at [882, 333] on div "95 %" at bounding box center [902, 347] width 61 height 28
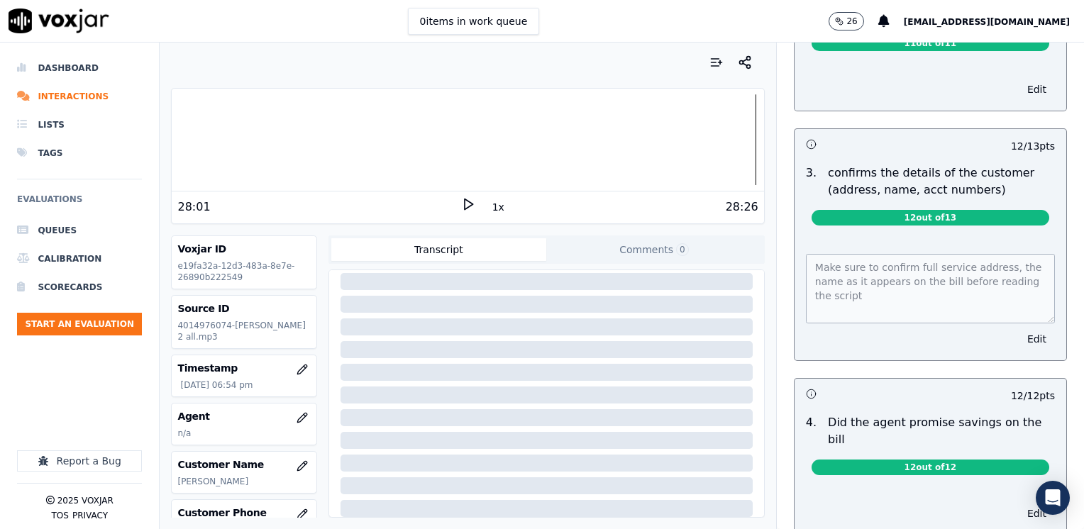
scroll to position [355, 0]
click at [1019, 339] on button "Edit" at bounding box center [1037, 338] width 36 height 20
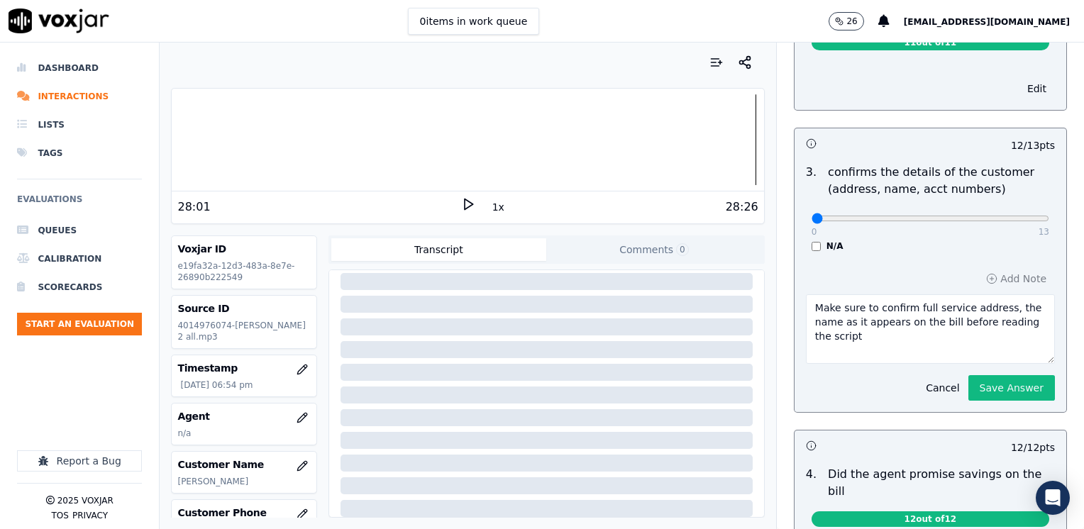
drag, startPoint x: 979, startPoint y: 308, endPoint x: 894, endPoint y: 305, distance: 85.2
click at [894, 305] on textarea "Make sure to confirm full service address, the name as it appears on the bill b…" at bounding box center [930, 329] width 249 height 70
type textarea "Make sure to confirm the name as it appears on the bill before reading the scri…"
click at [979, 387] on button "Save Answer" at bounding box center [1011, 388] width 87 height 26
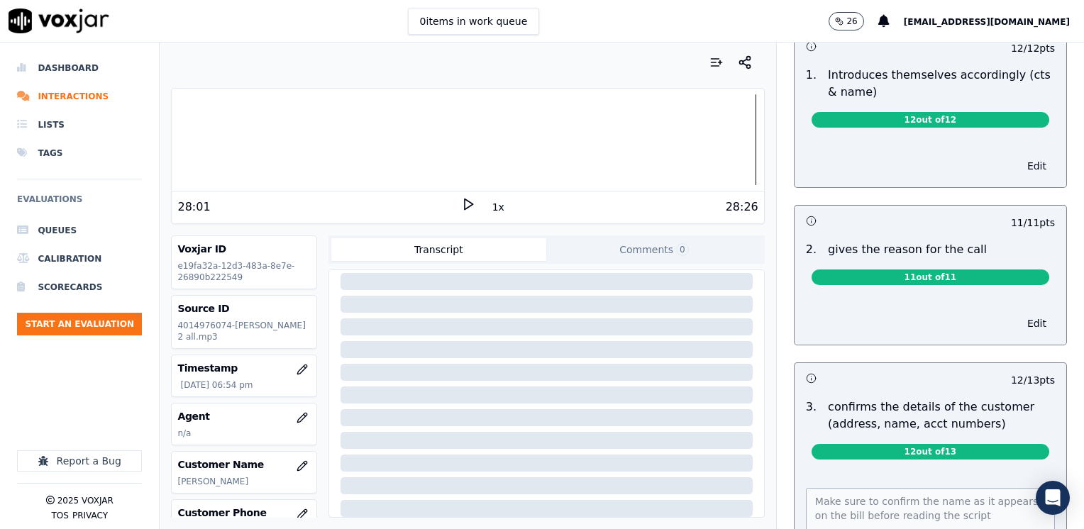
scroll to position [0, 0]
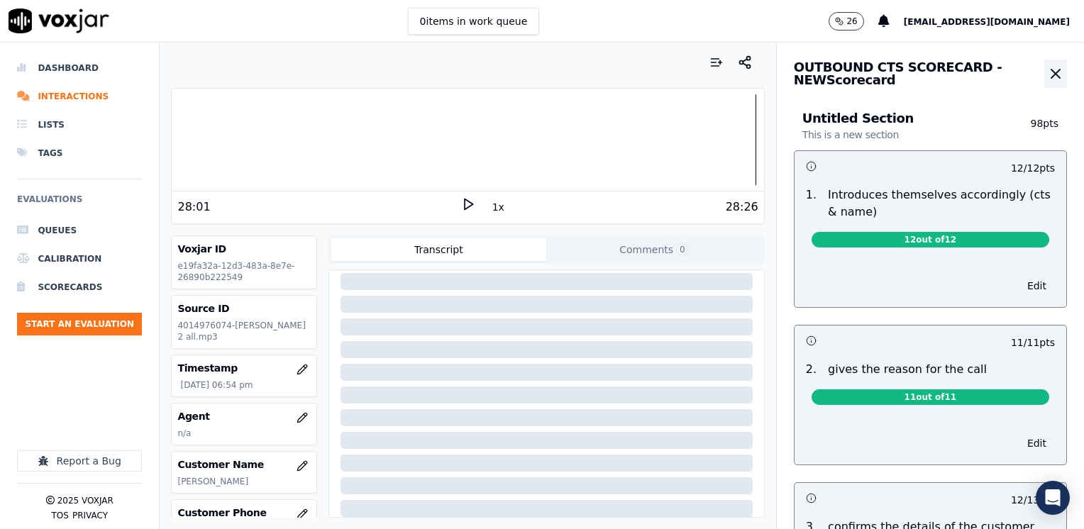
click at [1051, 72] on icon "button" at bounding box center [1055, 74] width 9 height 9
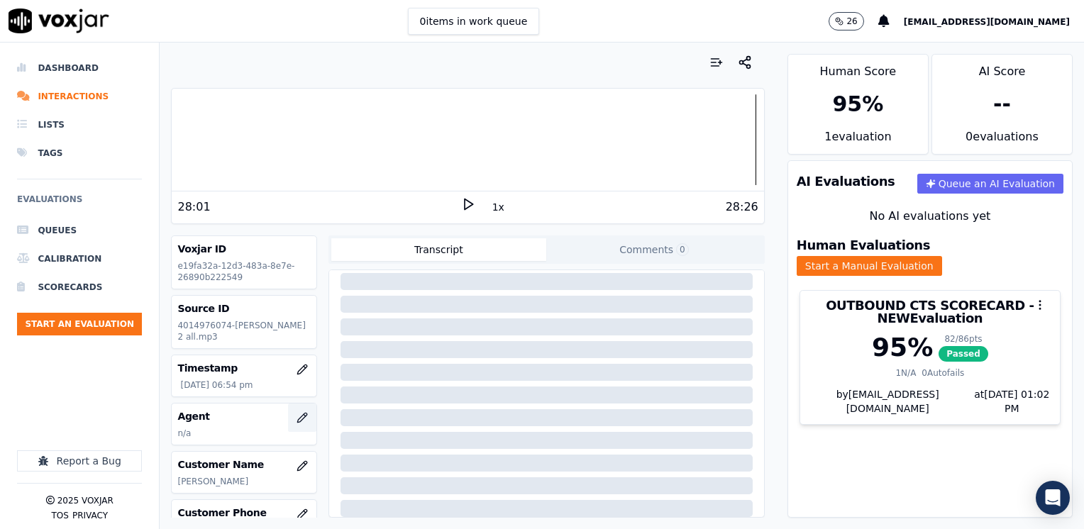
click at [297, 414] on icon "button" at bounding box center [302, 417] width 11 height 11
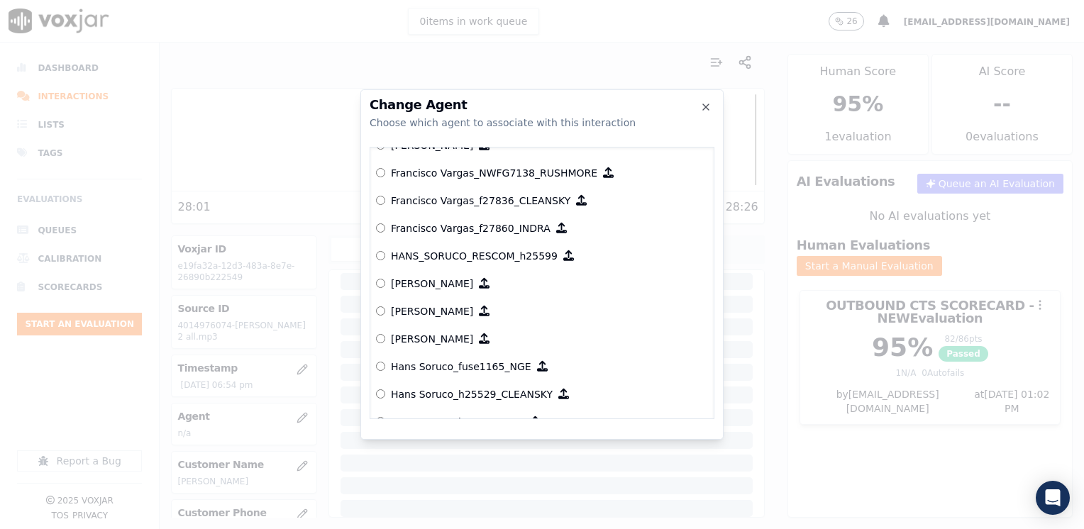
scroll to position [2910, 0]
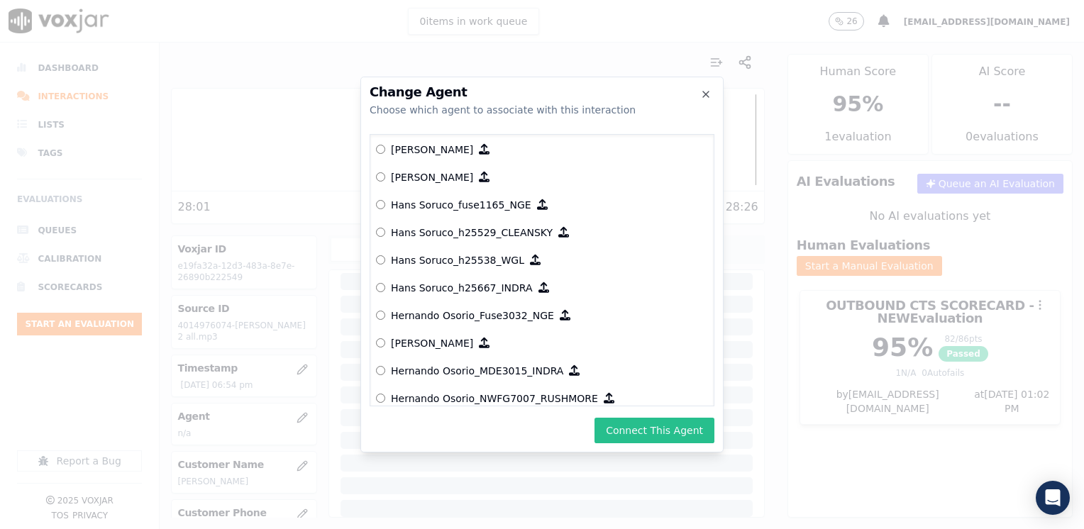
click at [669, 435] on button "Connect This Agent" at bounding box center [654, 431] width 120 height 26
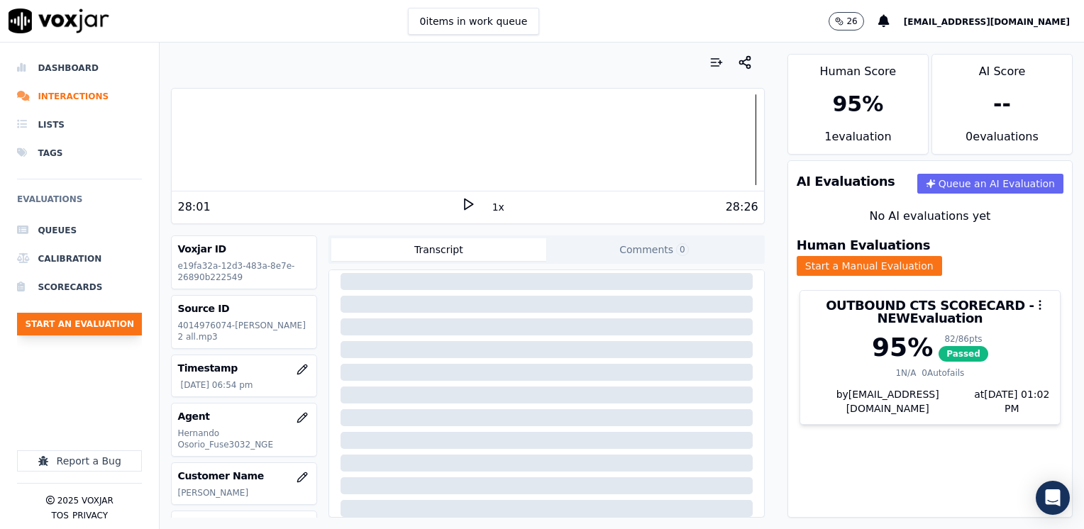
click at [109, 318] on button "Start an Evaluation" at bounding box center [79, 324] width 125 height 23
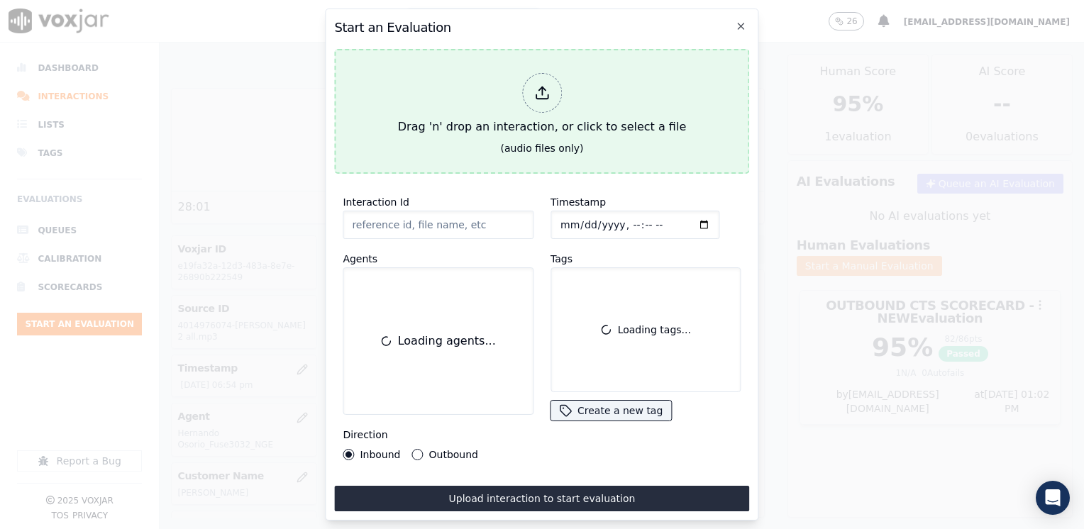
click at [538, 85] on icon at bounding box center [542, 93] width 16 height 16
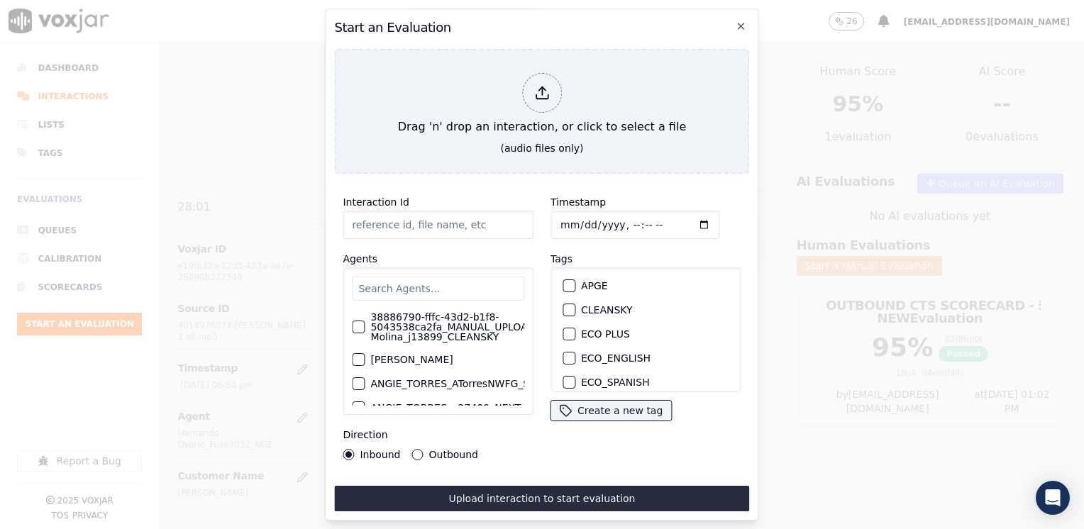
type input "20250820-171842_6147149481-LUIS MERCADO all.mp3"
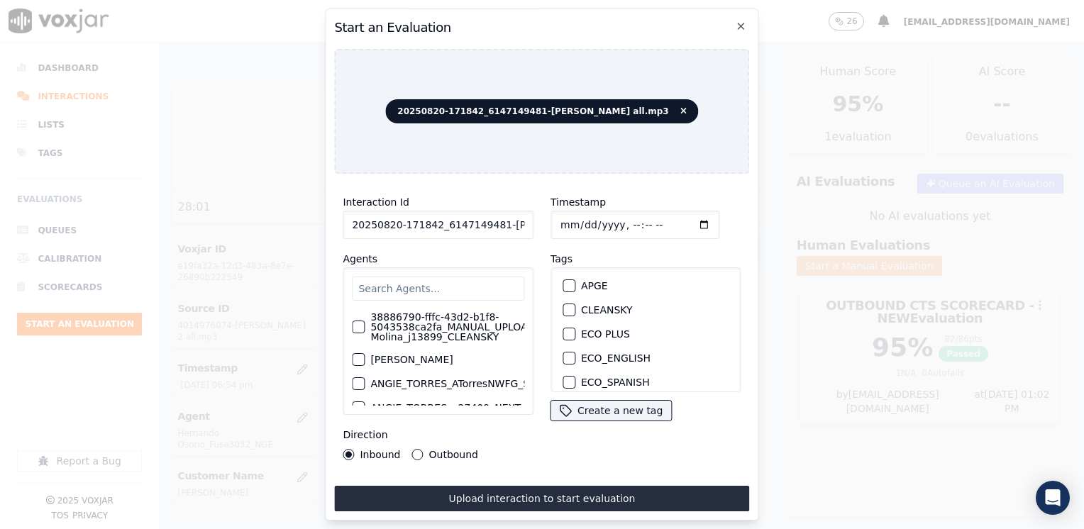
click at [463, 282] on input "text" at bounding box center [438, 289] width 172 height 24
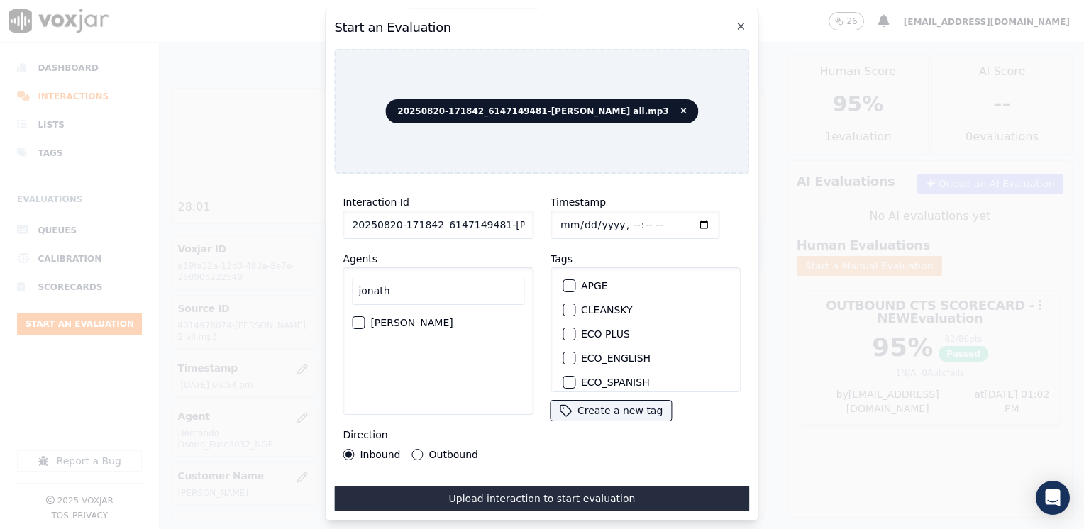
type input "jonath"
click at [453, 323] on label "[PERSON_NAME]" at bounding box center [411, 323] width 82 height 10
click at [365, 323] on button "[PERSON_NAME]" at bounding box center [358, 322] width 13 height 13
click at [563, 332] on div "button" at bounding box center [568, 337] width 10 height 10
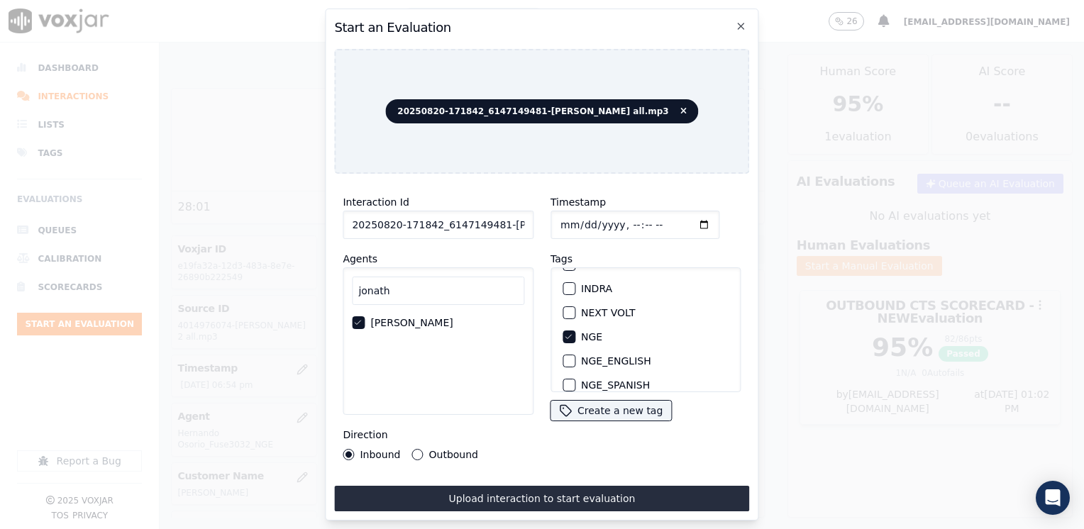
click at [685, 219] on input "Timestamp" at bounding box center [634, 225] width 169 height 28
type input "2025-08-20T13:08"
click at [551, 444] on div "Timestamp Tags APGE CLEANSKY ECO PLUS ECO_ENGLISH ECO_SPANISH ELECTRA SPARK IND…" at bounding box center [646, 327] width 208 height 284
click at [417, 449] on button "Outbound" at bounding box center [417, 454] width 11 height 11
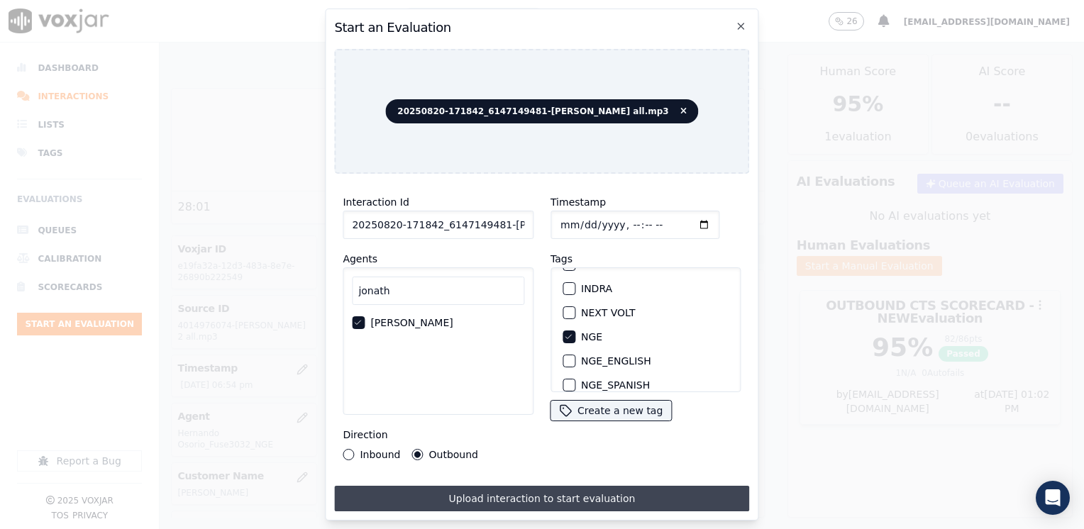
click at [531, 495] on button "Upload interaction to start evaluation" at bounding box center [541, 499] width 415 height 26
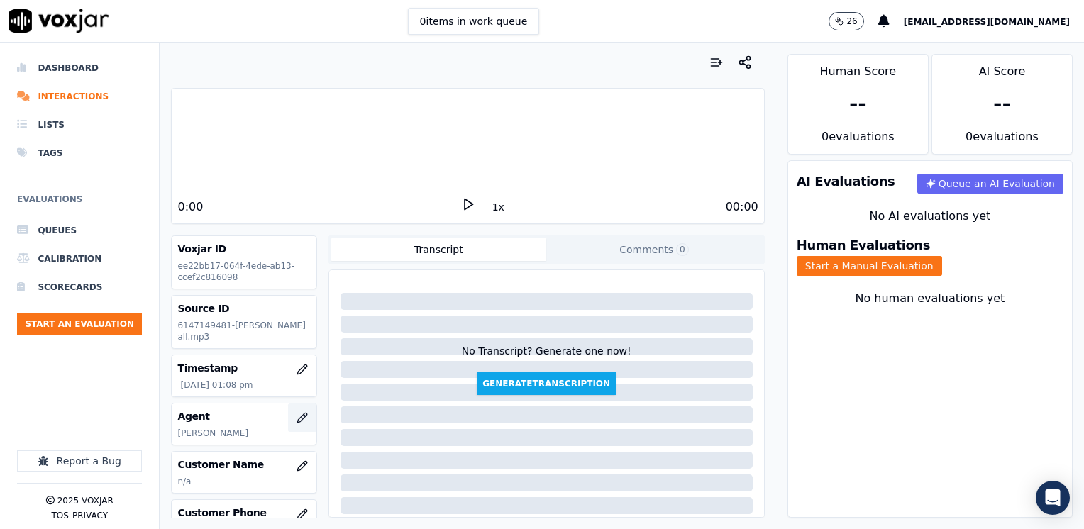
click at [297, 419] on icon "button" at bounding box center [302, 417] width 11 height 11
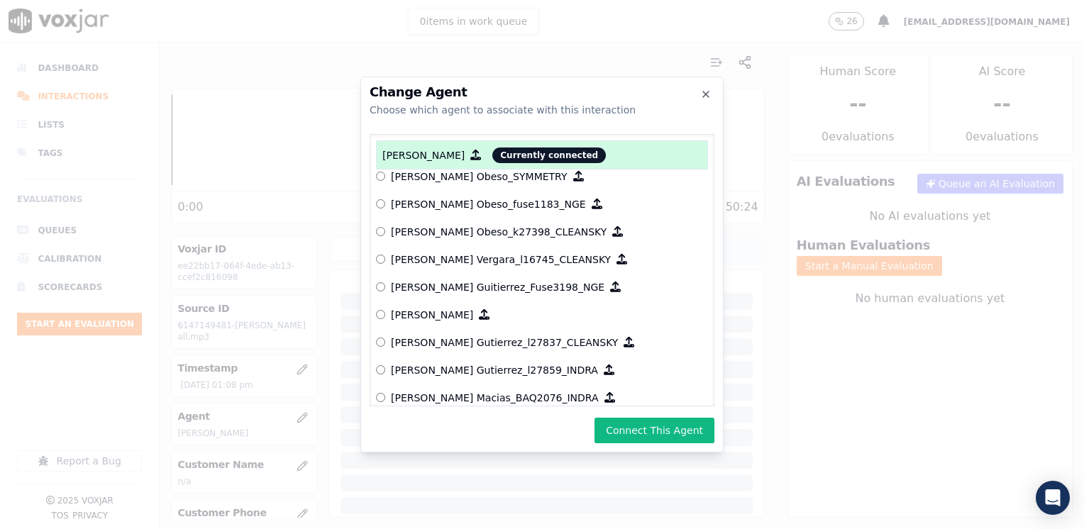
scroll to position [4822, 0]
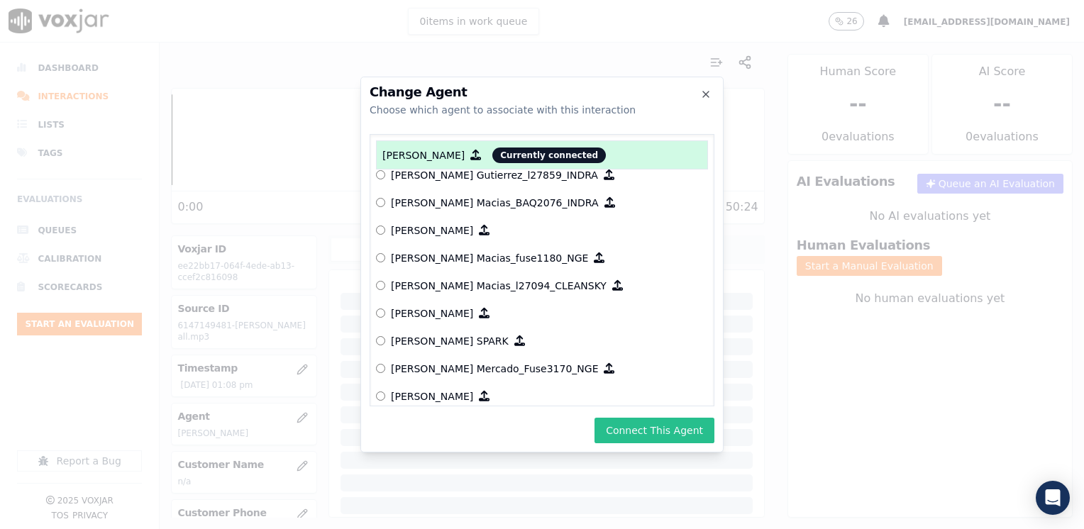
click at [674, 438] on button "Connect This Agent" at bounding box center [654, 431] width 120 height 26
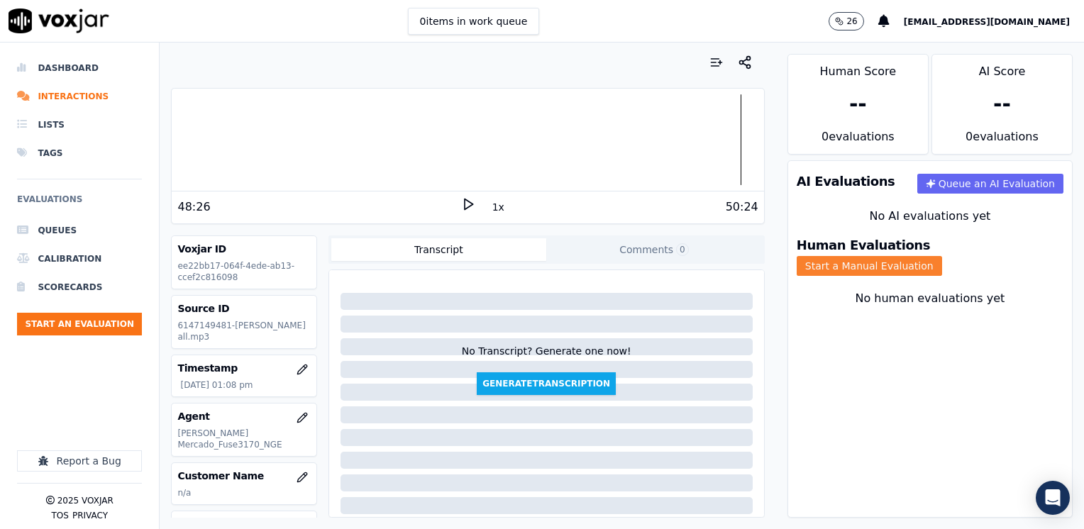
click at [942, 257] on button "Start a Manual Evaluation" at bounding box center [869, 266] width 145 height 20
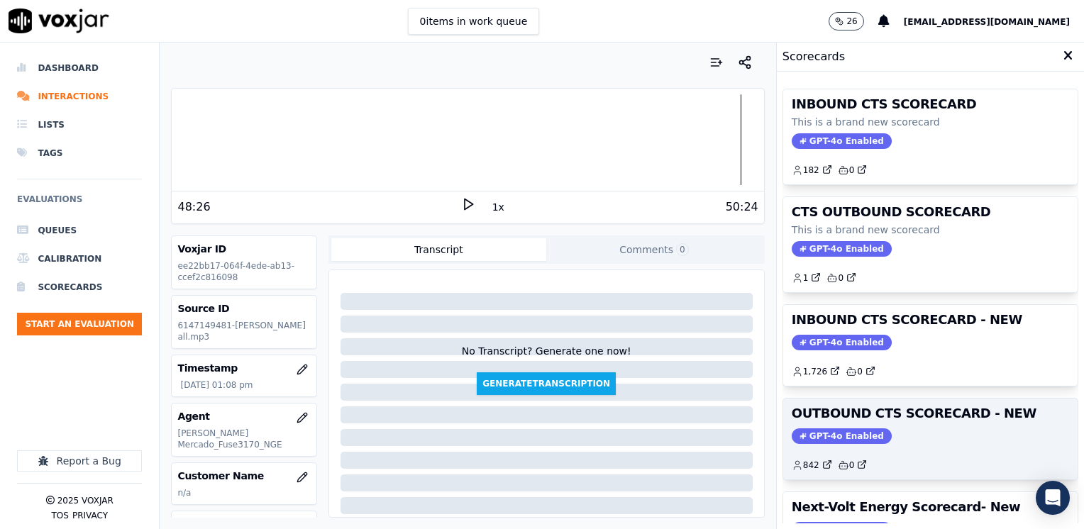
click at [832, 428] on span "GPT-4o Enabled" at bounding box center [842, 436] width 100 height 16
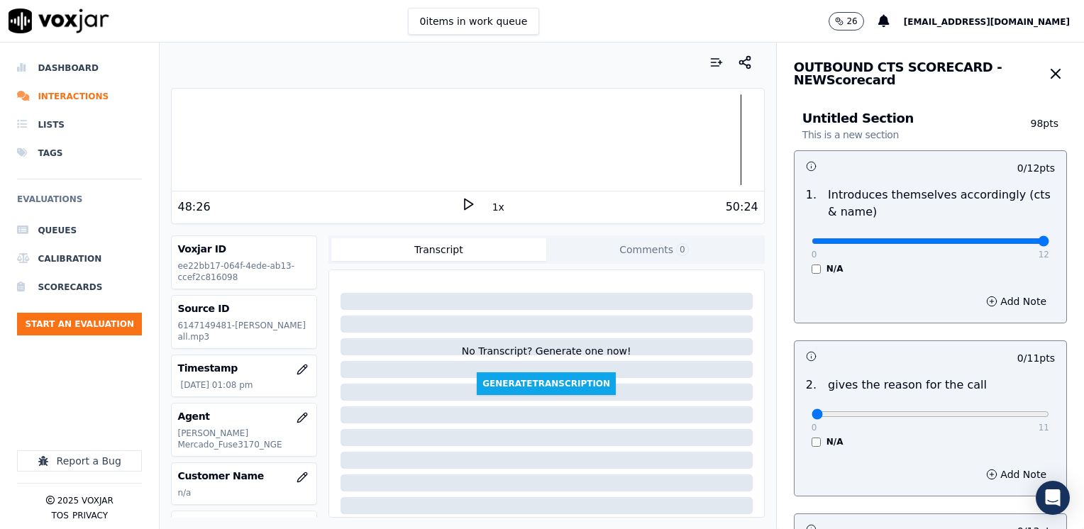
drag, startPoint x: 803, startPoint y: 242, endPoint x: 1086, endPoint y: 242, distance: 283.0
type input "12"
click at [1049, 242] on input "range" at bounding box center [931, 241] width 238 height 6
drag, startPoint x: 802, startPoint y: 411, endPoint x: 1086, endPoint y: 410, distance: 283.7
type input "11"
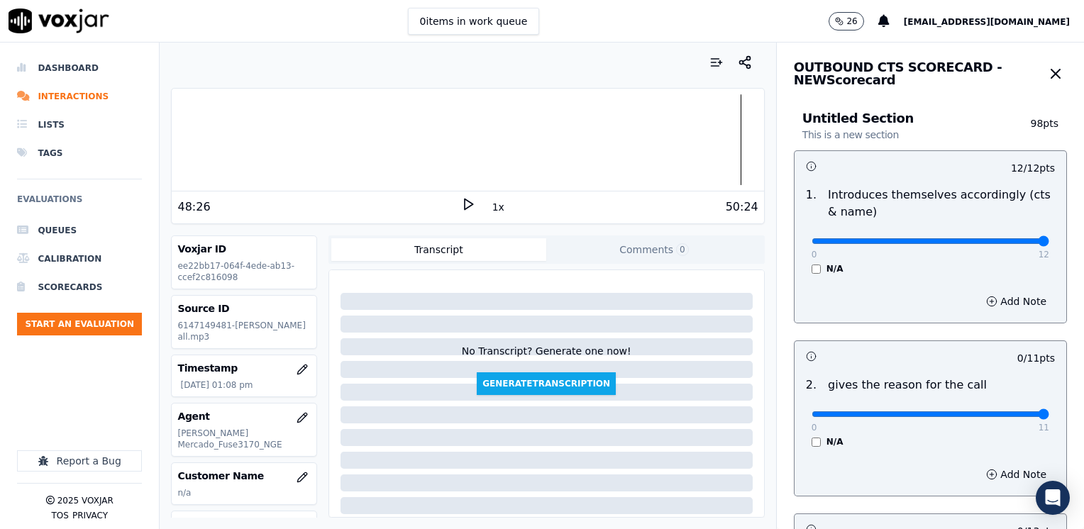
click at [1049, 244] on input "range" at bounding box center [931, 241] width 238 height 6
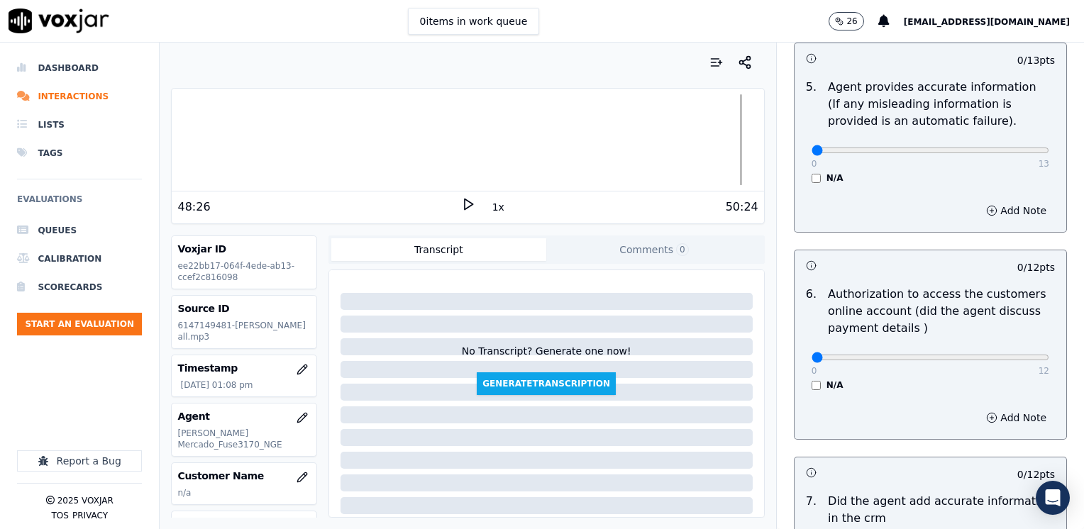
scroll to position [1240, 0]
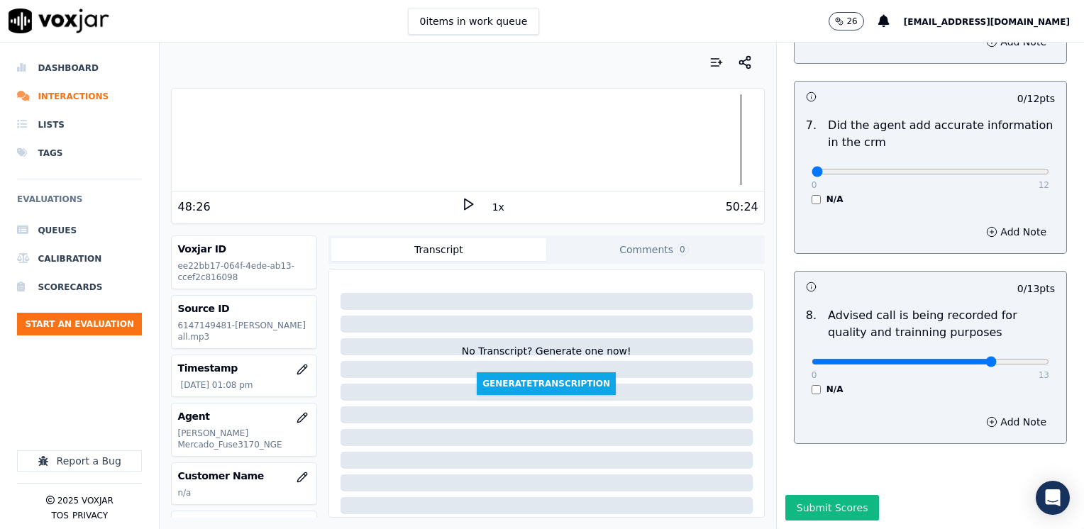
type input "10"
drag, startPoint x: 802, startPoint y: 146, endPoint x: 1086, endPoint y: 165, distance: 284.3
click at [1083, 165] on html "0 items in work queue 26 maleman@newavepower.net Dashboard Interactions Lists T…" at bounding box center [542, 264] width 1084 height 529
drag, startPoint x: 803, startPoint y: 140, endPoint x: 1086, endPoint y: 140, distance: 283.0
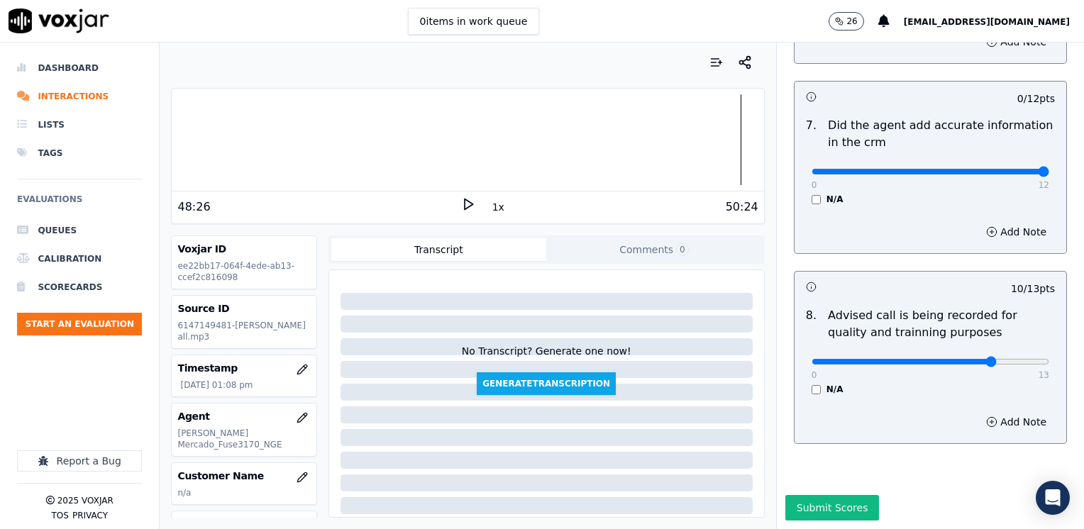
type input "12"
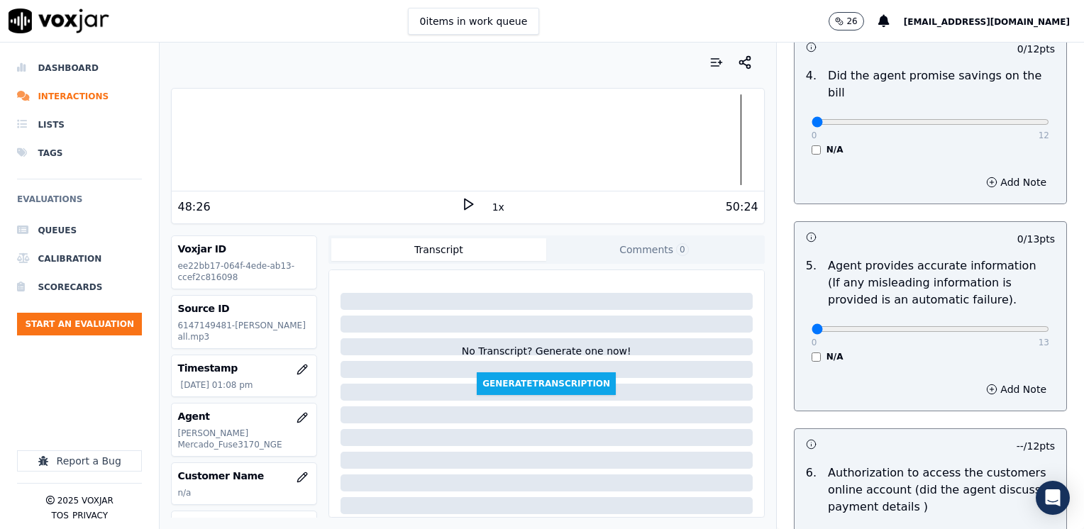
scroll to position [531, 0]
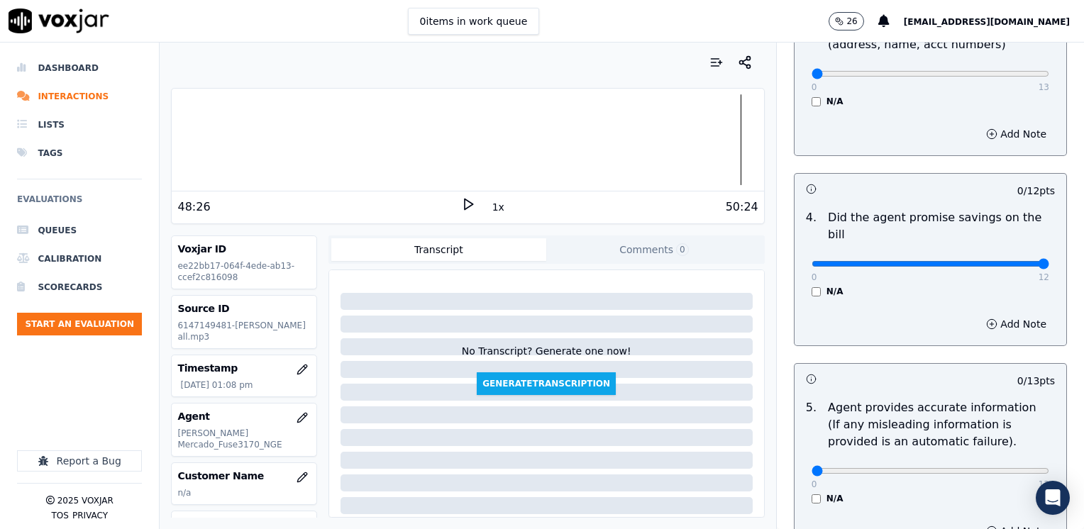
drag, startPoint x: 807, startPoint y: 244, endPoint x: 1086, endPoint y: 271, distance: 280.8
type input "12"
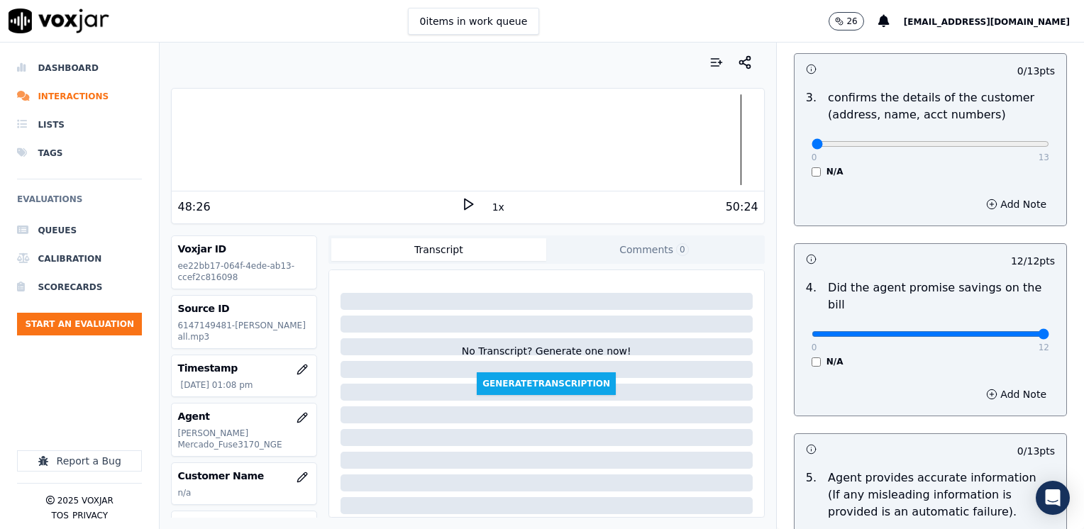
scroll to position [389, 0]
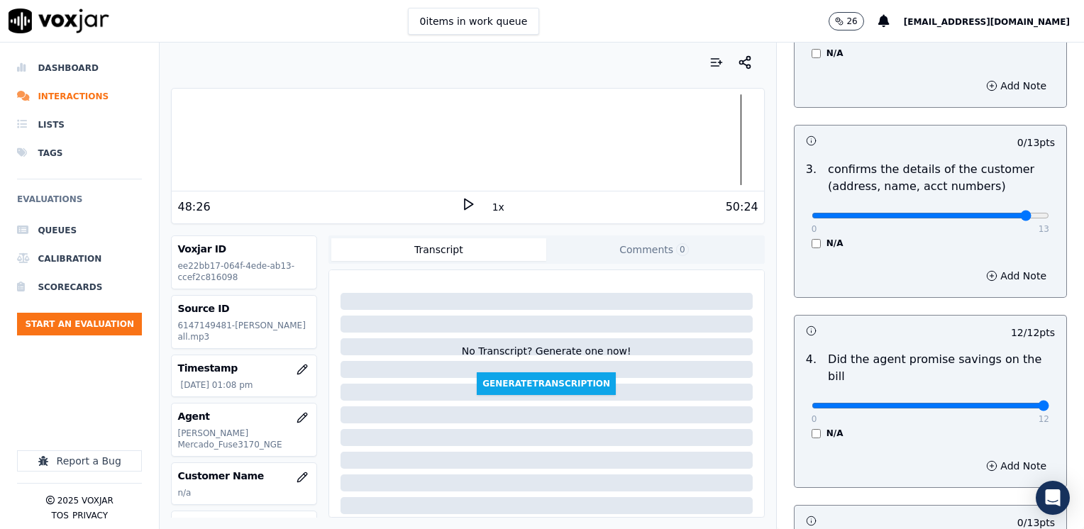
drag, startPoint x: 999, startPoint y: 214, endPoint x: 1067, endPoint y: 221, distance: 68.5
type input "13"
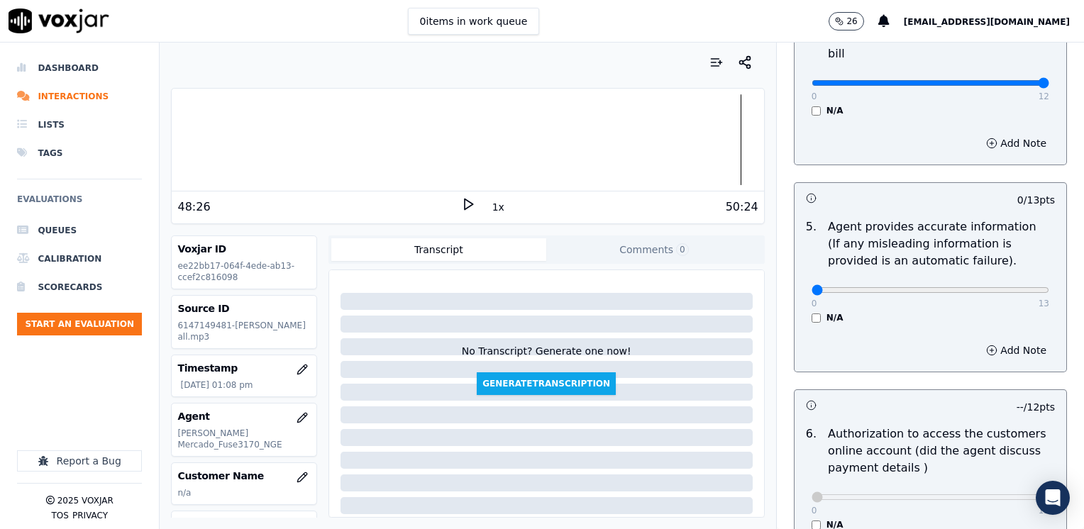
scroll to position [743, 0]
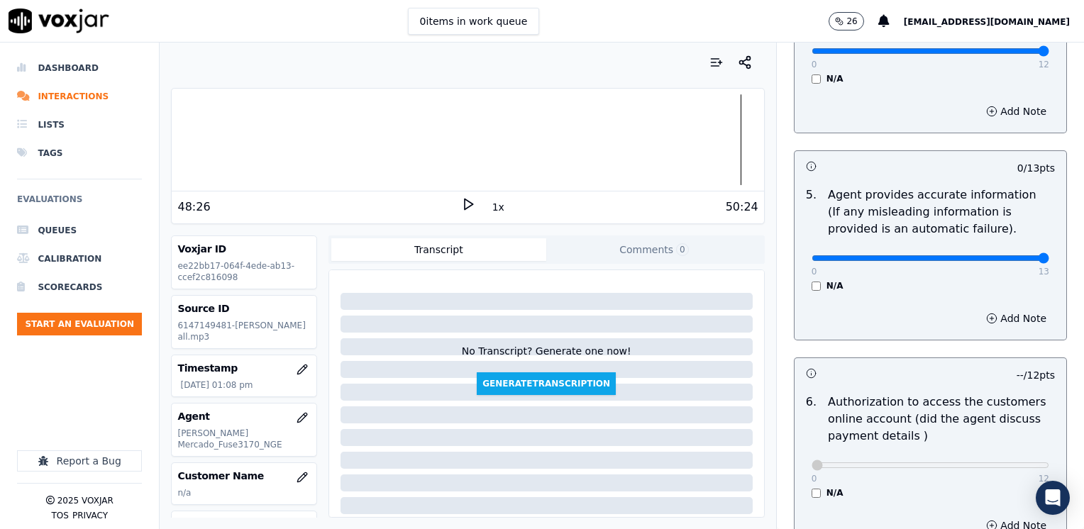
drag, startPoint x: 804, startPoint y: 241, endPoint x: 1086, endPoint y: 250, distance: 282.5
type input "13"
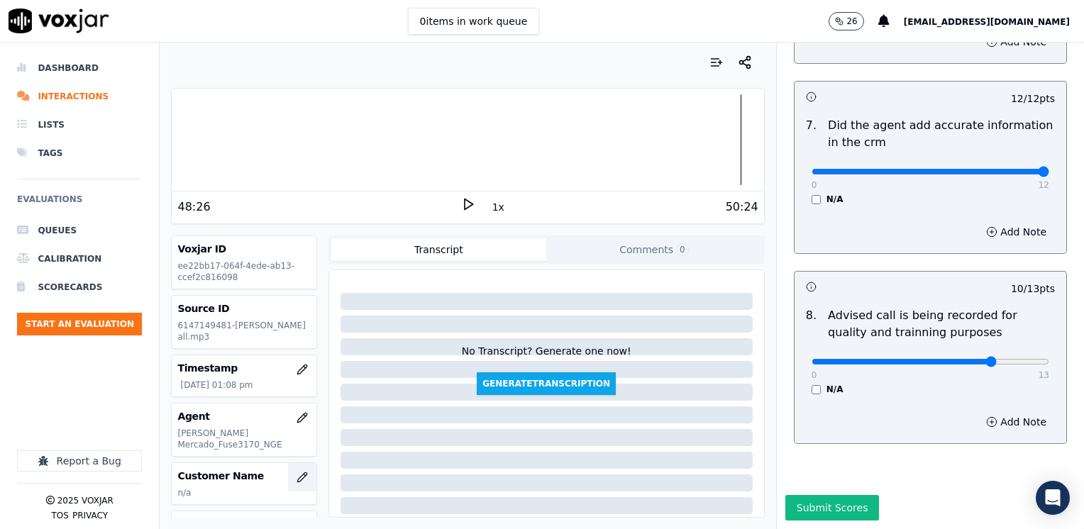
scroll to position [71, 0]
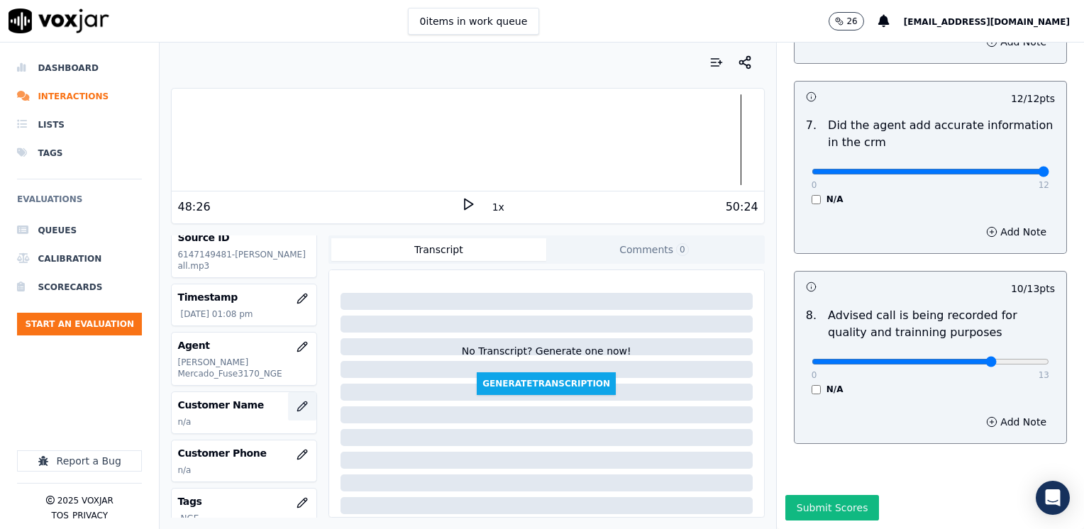
click at [297, 401] on icon "button" at bounding box center [302, 406] width 11 height 11
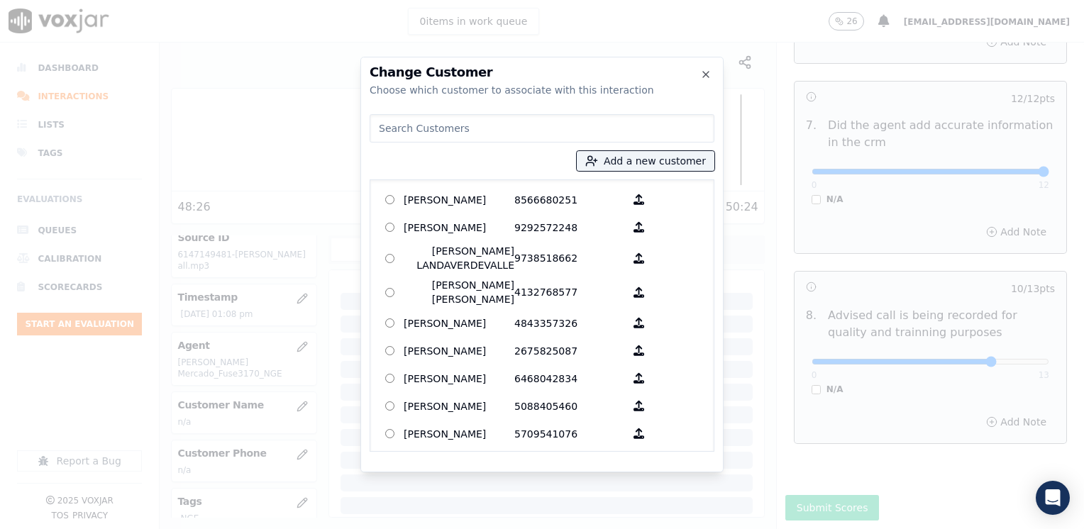
click at [565, 121] on input at bounding box center [542, 128] width 345 height 28
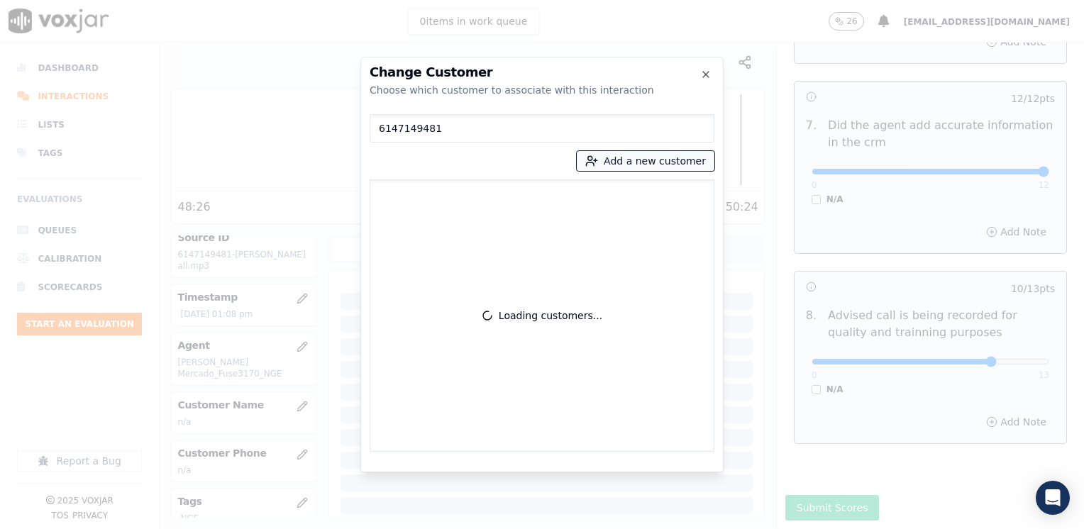
type input "6147149481"
click at [664, 159] on button "Add a new customer" at bounding box center [646, 161] width 138 height 20
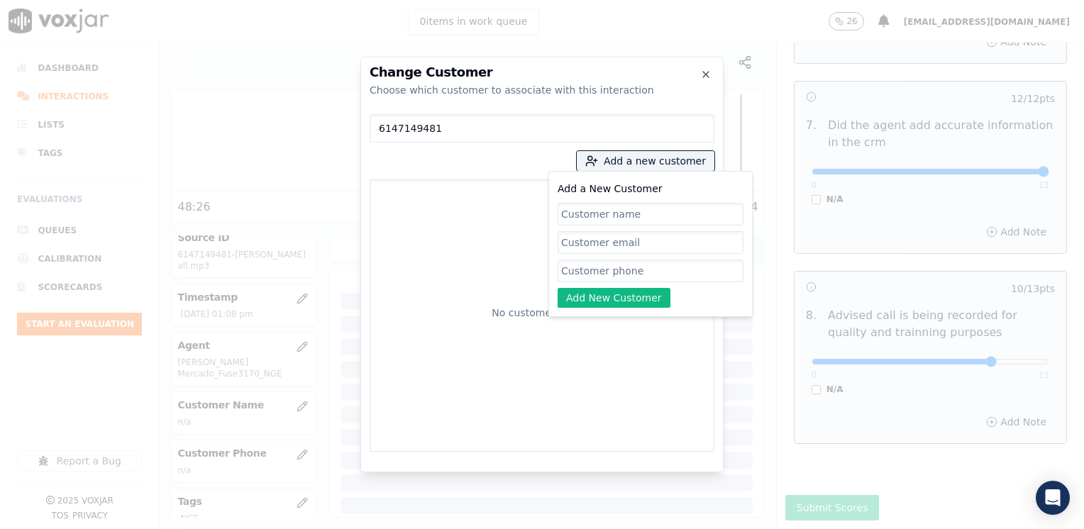
click at [621, 267] on input "Add a New Customer" at bounding box center [651, 271] width 186 height 23
paste input "6147149481"
type input "6147149481"
click at [644, 212] on input "Add a New Customer" at bounding box center [651, 214] width 186 height 23
paste input "Martin Leal Garcia"
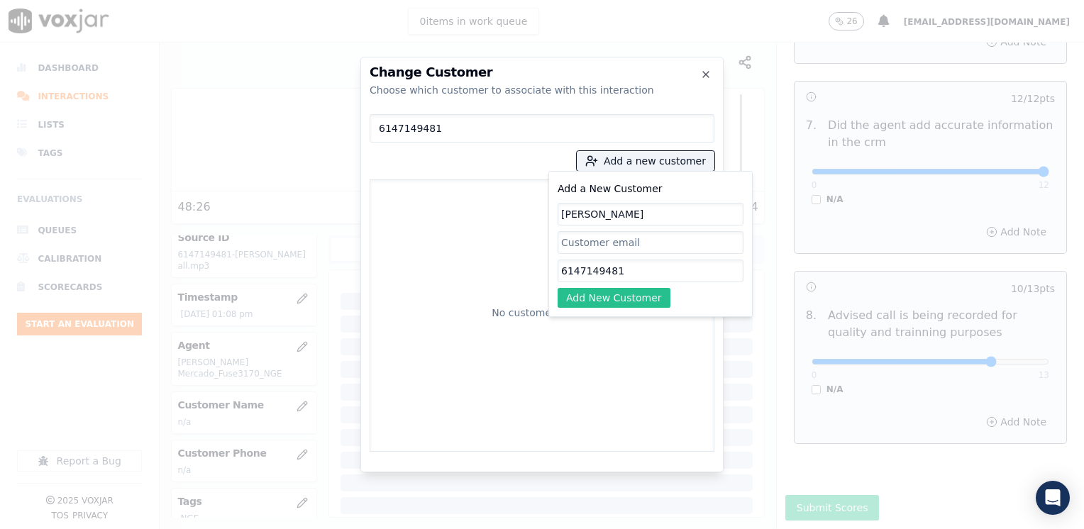
click at [627, 297] on button "Add New Customer" at bounding box center [614, 298] width 113 height 20
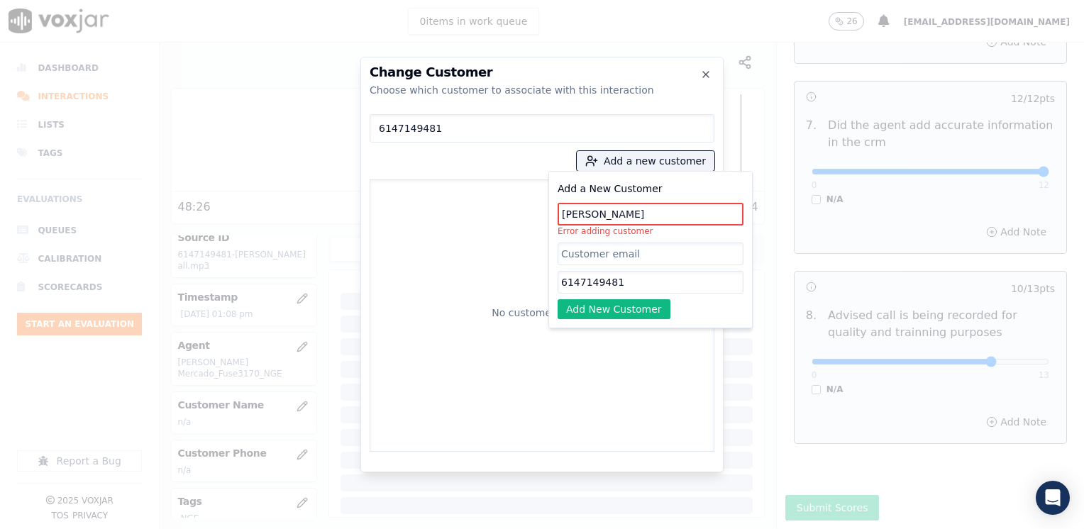
click at [612, 210] on input "Martin Leal Garcia" at bounding box center [651, 214] width 186 height 23
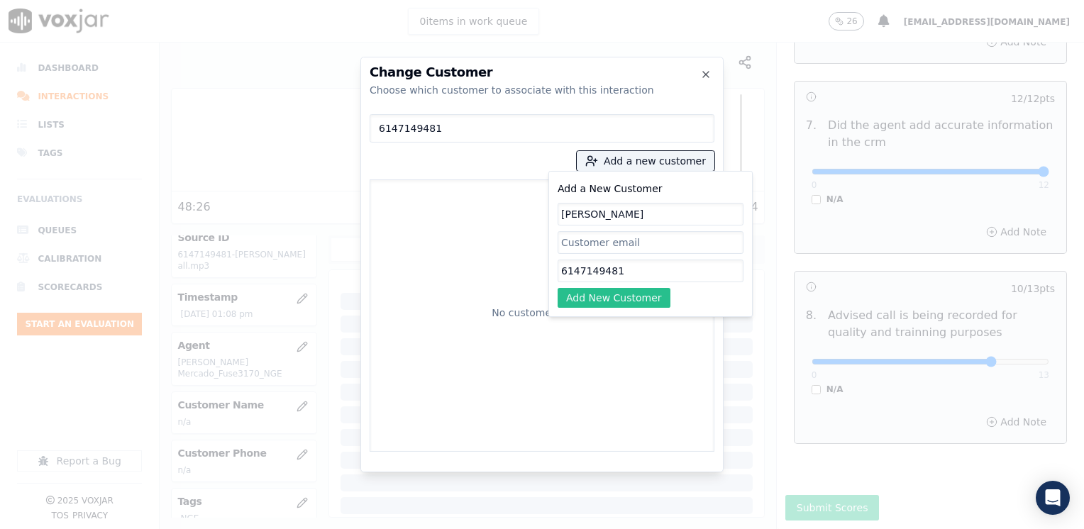
type input "[PERSON_NAME]"
click at [630, 302] on button "Add New Customer" at bounding box center [614, 298] width 113 height 20
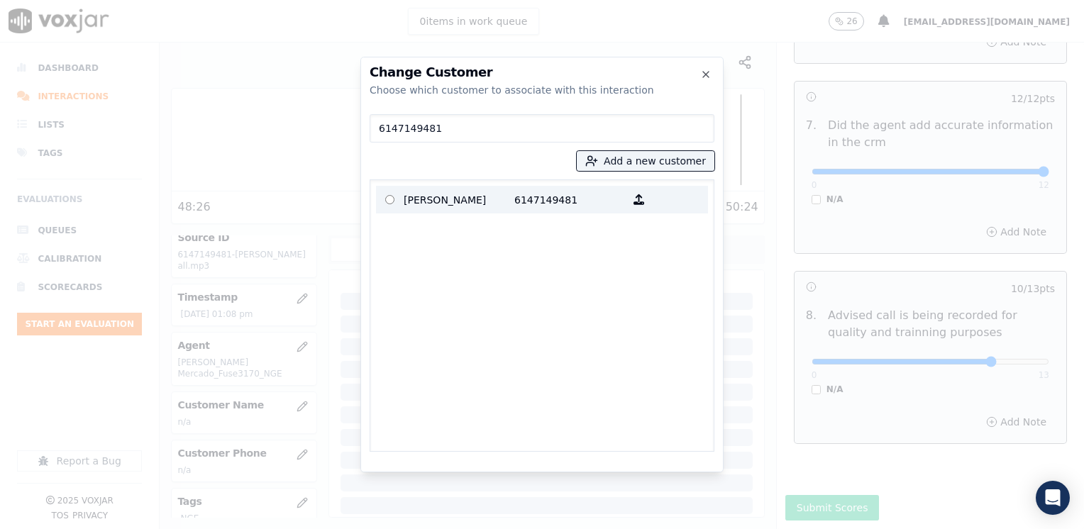
click at [531, 203] on p "6147149481" at bounding box center [569, 200] width 111 height 22
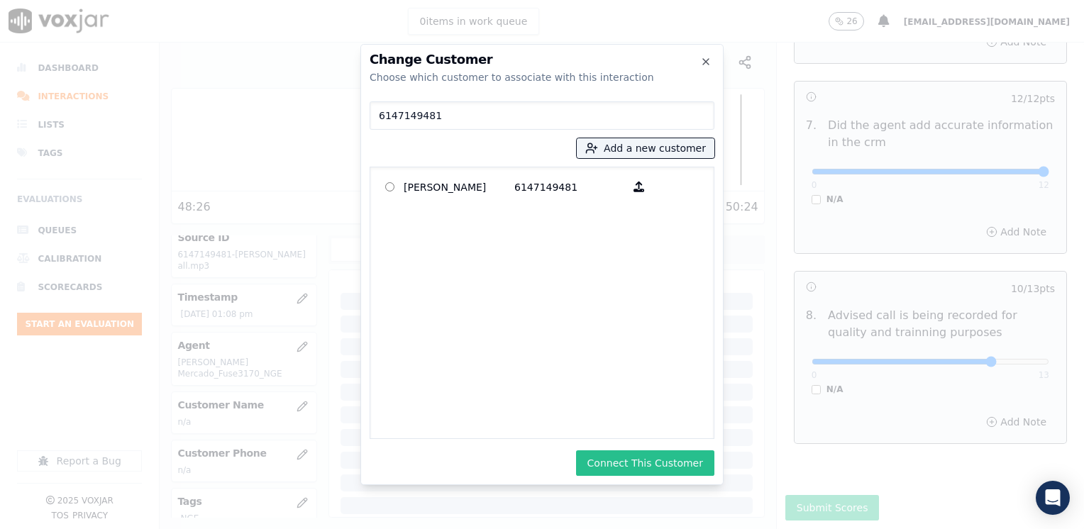
click at [653, 467] on button "Connect This Customer" at bounding box center [645, 463] width 138 height 26
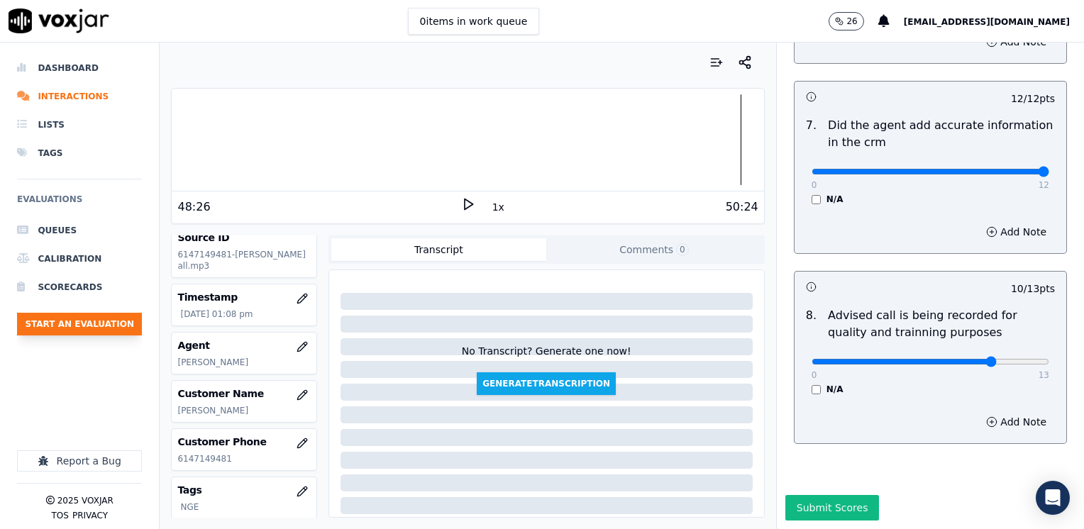
click at [105, 325] on button "Start an Evaluation" at bounding box center [79, 324] width 125 height 23
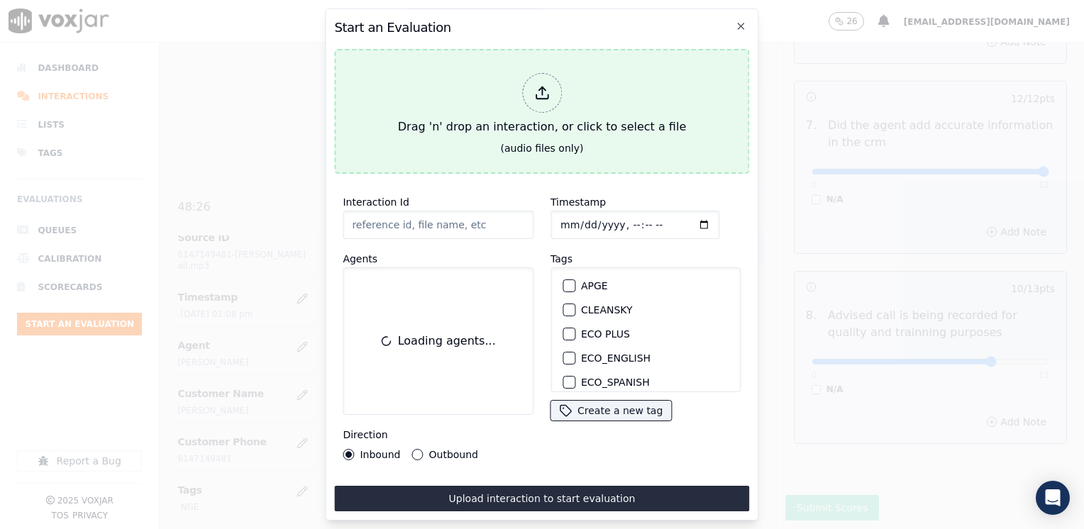
click at [539, 88] on icon at bounding box center [542, 93] width 16 height 16
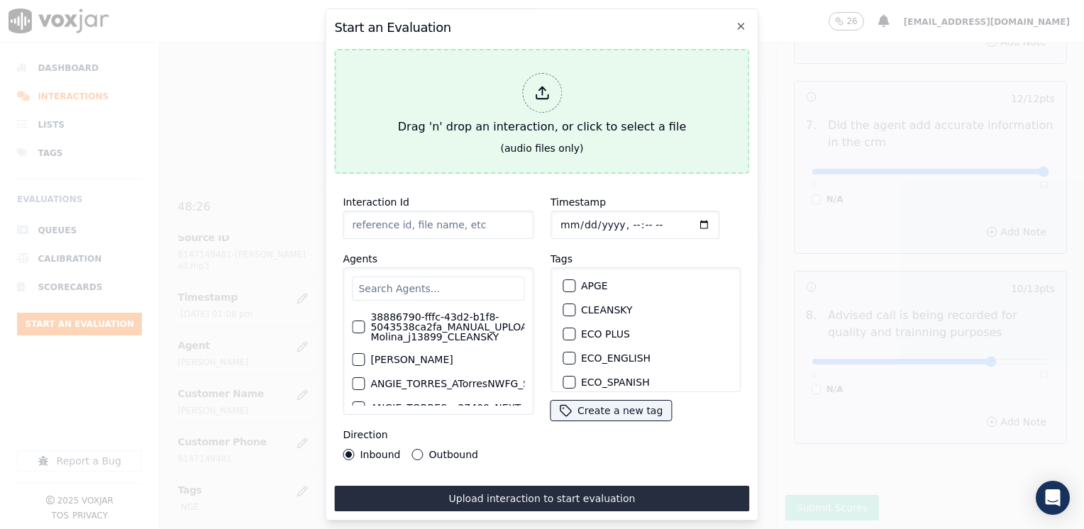
type input "20250820-171842_6147149481-LUIS MERCADO all.mp3"
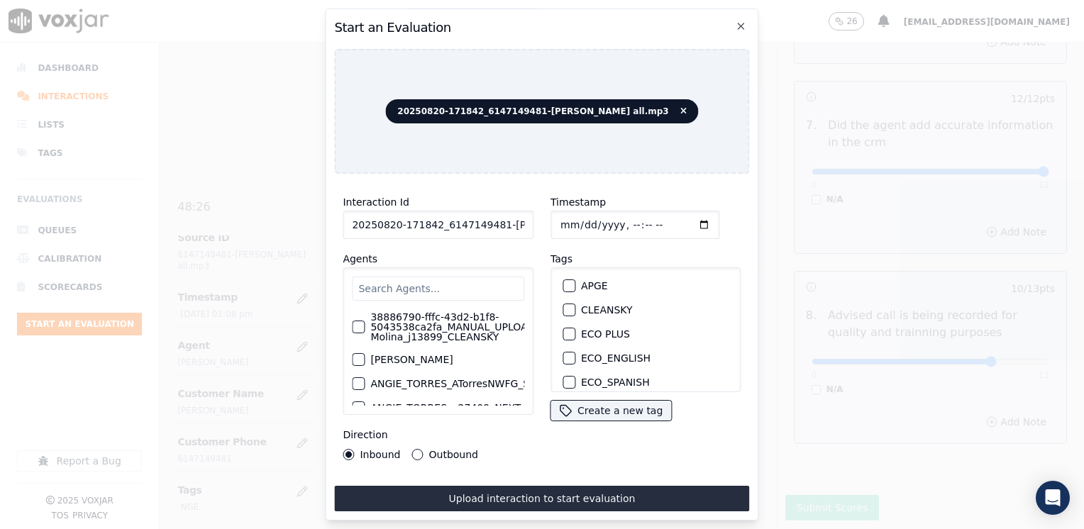
click at [677, 220] on input "Timestamp" at bounding box center [634, 225] width 169 height 28
type input "2025-08-20T13:18"
click at [511, 449] on div "Inbound Outbound" at bounding box center [438, 454] width 191 height 11
click at [448, 284] on input "text" at bounding box center [438, 289] width 172 height 24
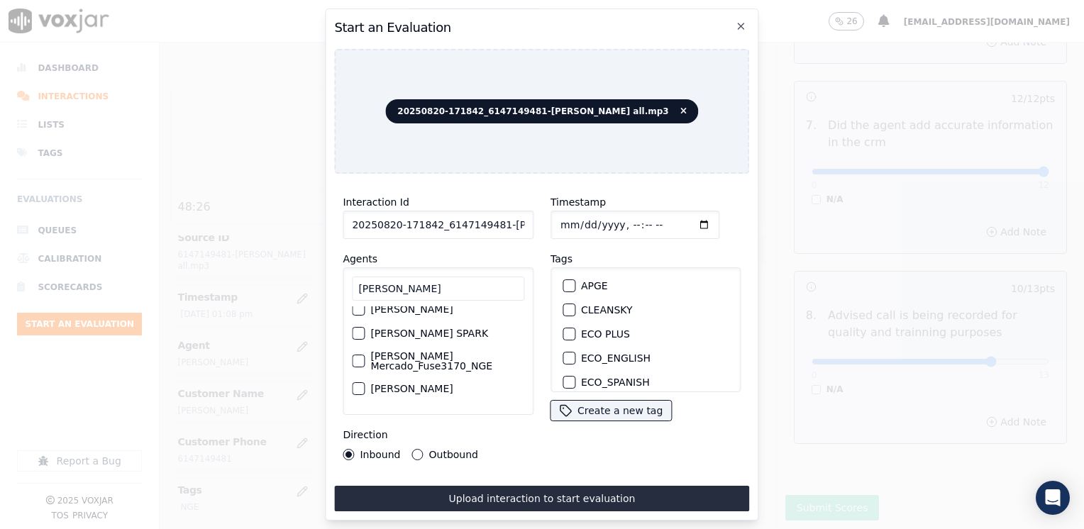
scroll to position [94, 0]
type input "LUIS MERC"
click at [354, 326] on div "button" at bounding box center [358, 331] width 10 height 10
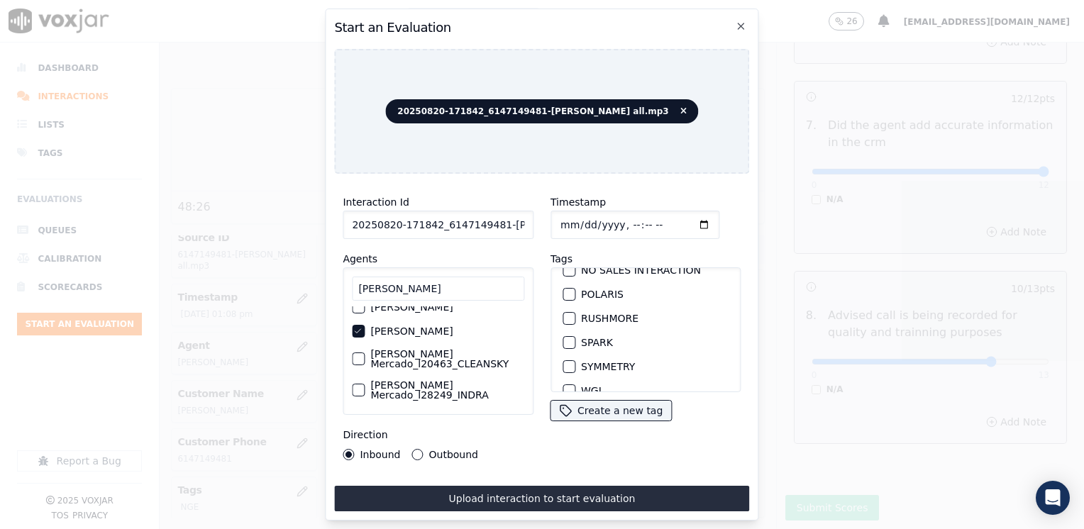
scroll to position [284, 0]
click at [565, 359] on div "button" at bounding box center [568, 364] width 10 height 10
click at [680, 217] on input "Timestamp" at bounding box center [634, 225] width 169 height 28
click at [488, 438] on div "Direction Inbound Outbound" at bounding box center [438, 443] width 191 height 34
click at [423, 449] on div "Outbound" at bounding box center [445, 454] width 66 height 11
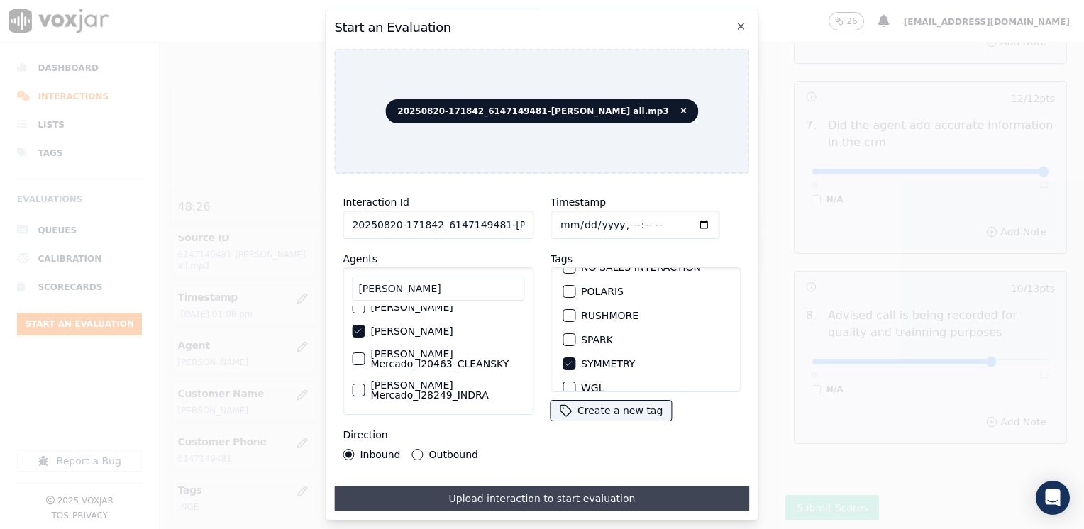
click at [589, 491] on button "Upload interaction to start evaluation" at bounding box center [541, 499] width 415 height 26
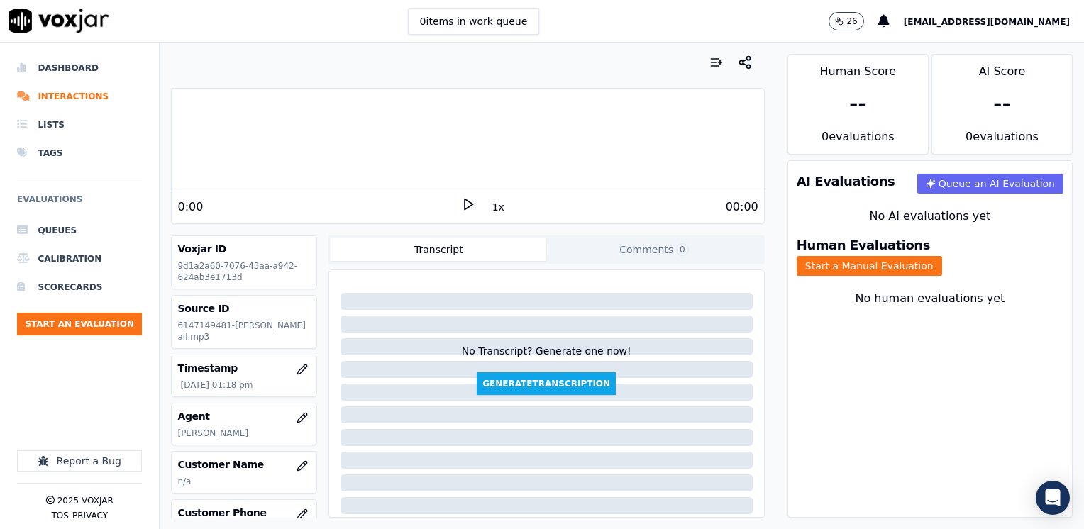
click at [465, 201] on polygon at bounding box center [469, 204] width 9 height 11
click at [463, 201] on icon at bounding box center [468, 204] width 14 height 14
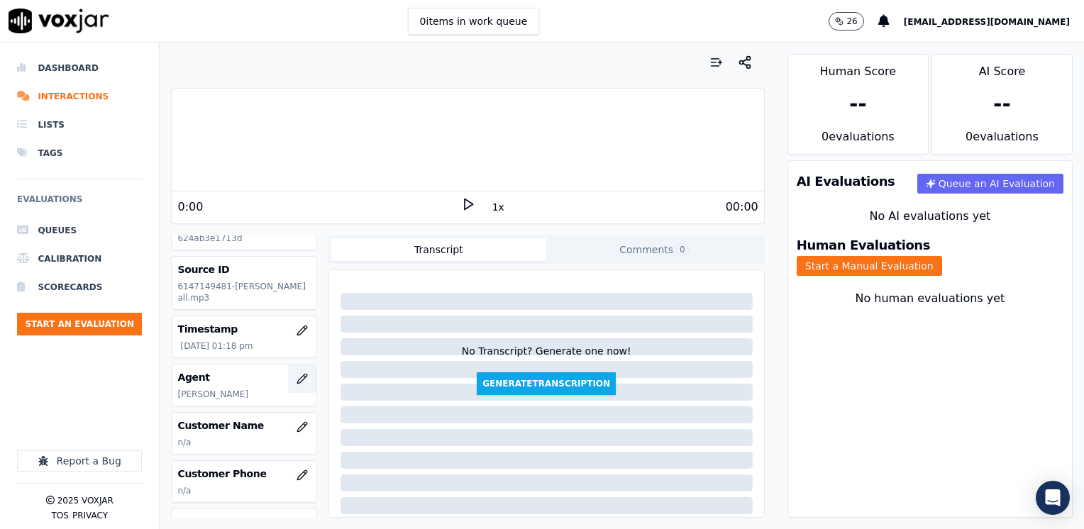
scroll to position [71, 0]
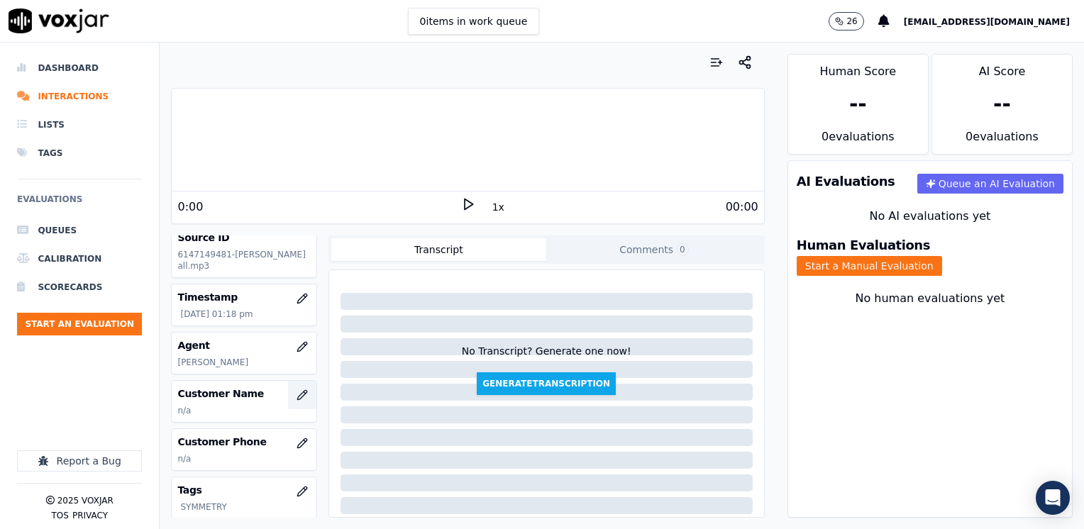
click at [288, 399] on button "button" at bounding box center [302, 395] width 28 height 28
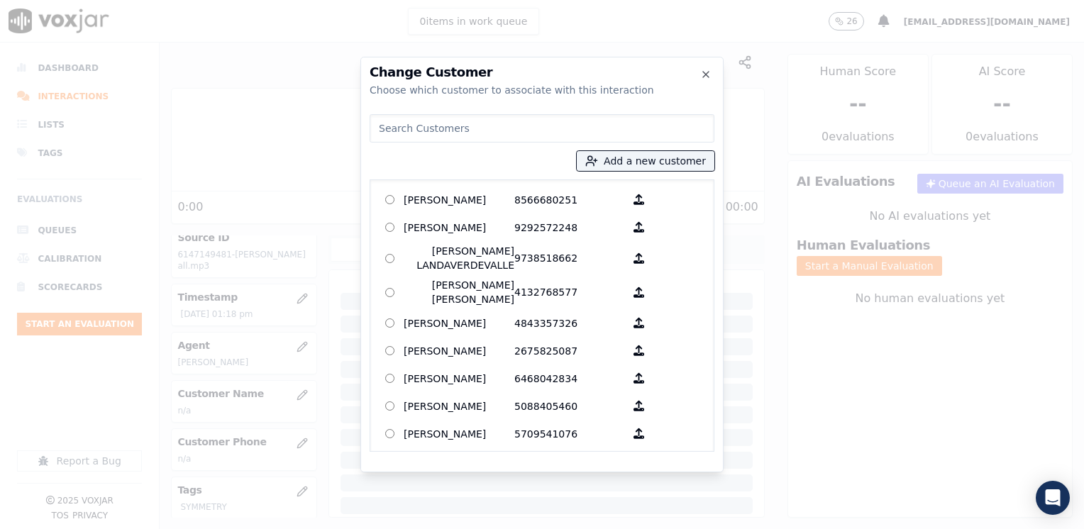
click at [585, 132] on input at bounding box center [542, 128] width 345 height 28
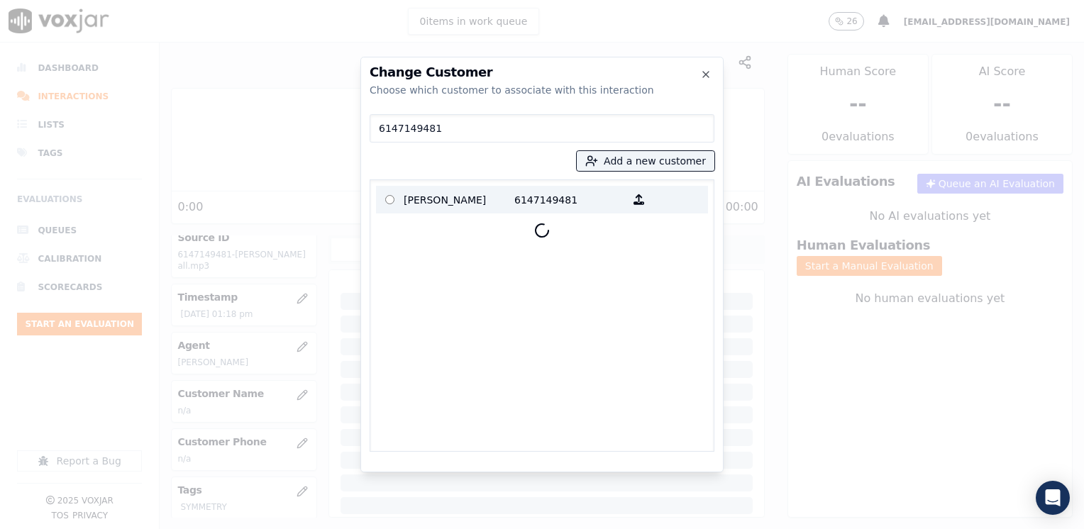
type input "6147149481"
click at [480, 197] on p "[PERSON_NAME]" at bounding box center [459, 200] width 111 height 22
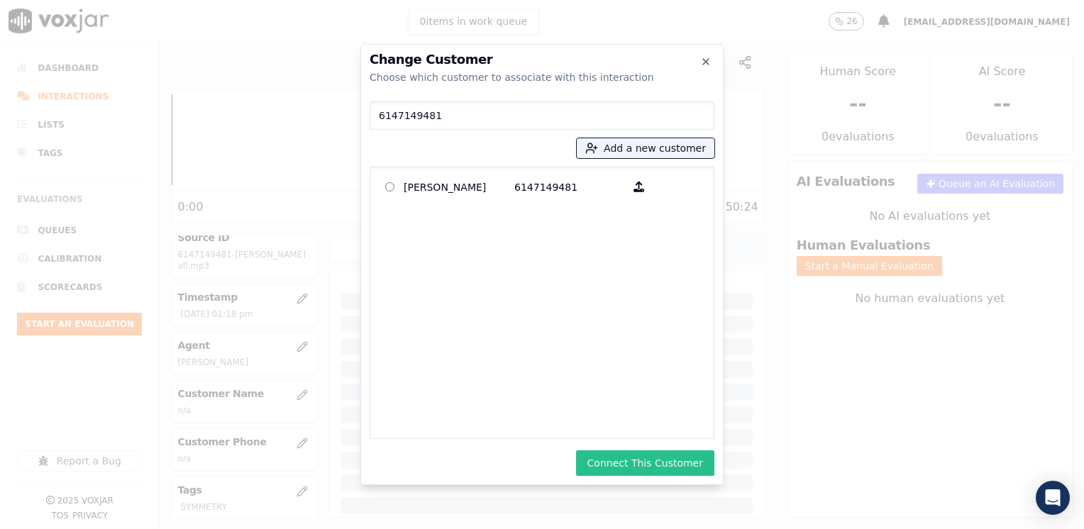
click at [669, 464] on button "Connect This Customer" at bounding box center [645, 463] width 138 height 26
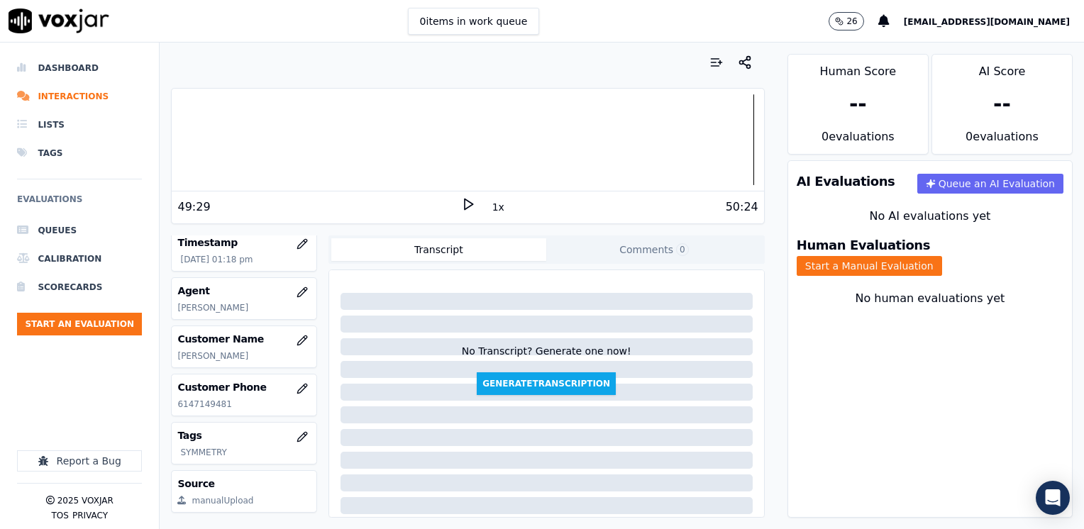
scroll to position [142, 0]
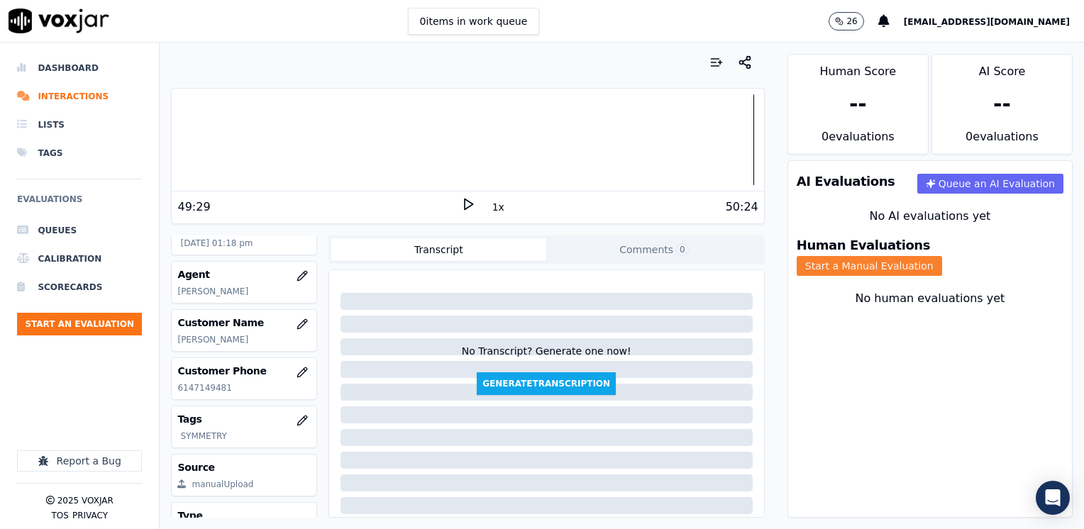
click at [942, 257] on button "Start a Manual Evaluation" at bounding box center [869, 266] width 145 height 20
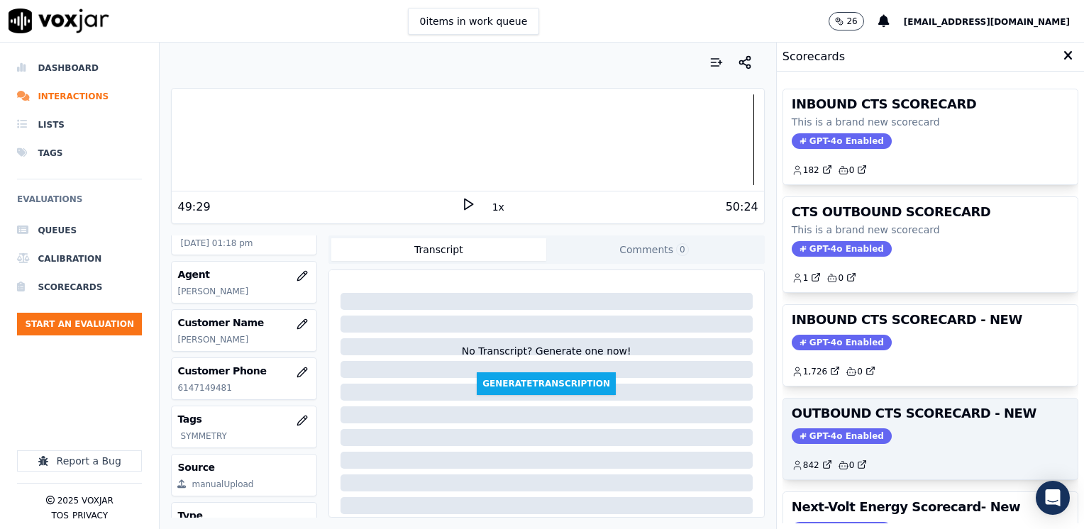
click at [842, 420] on div "OUTBOUND CTS SCORECARD - NEW GPT-4o Enabled 842 0" at bounding box center [930, 439] width 294 height 81
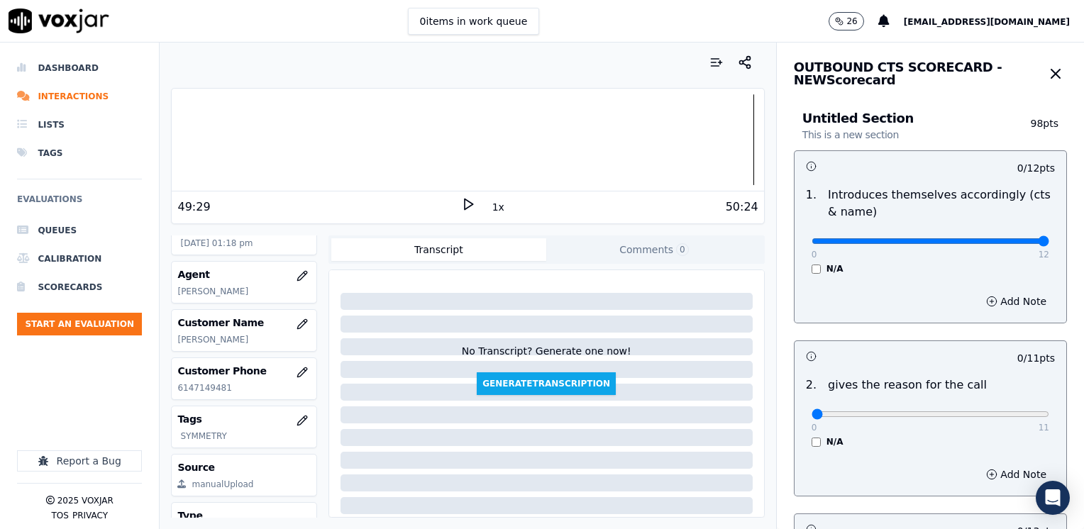
drag, startPoint x: 800, startPoint y: 238, endPoint x: 1086, endPoint y: 238, distance: 285.9
type input "12"
click at [1049, 238] on input "range" at bounding box center [931, 241] width 238 height 6
drag, startPoint x: 806, startPoint y: 409, endPoint x: 1086, endPoint y: 409, distance: 280.2
type input "11"
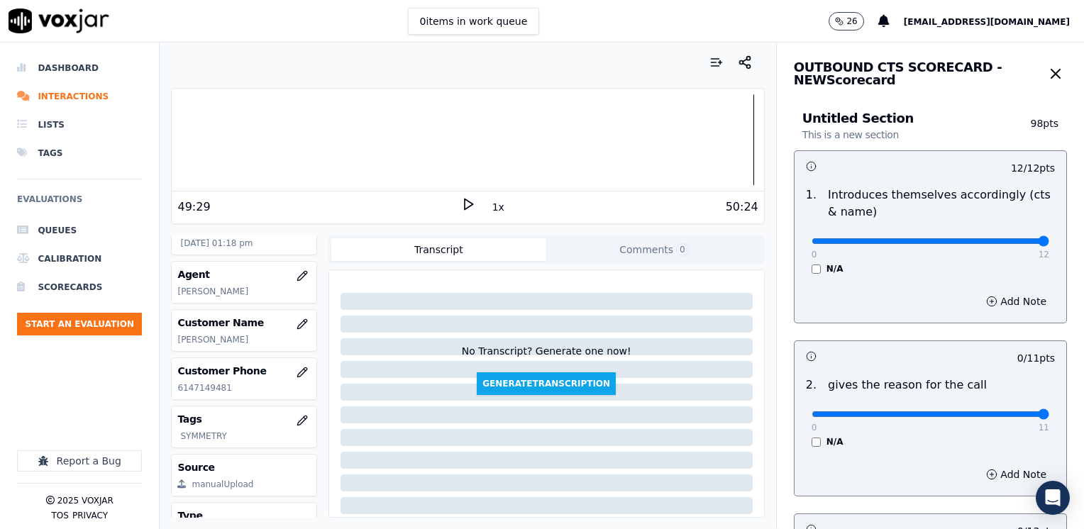
click at [1049, 244] on input "range" at bounding box center [931, 241] width 238 height 6
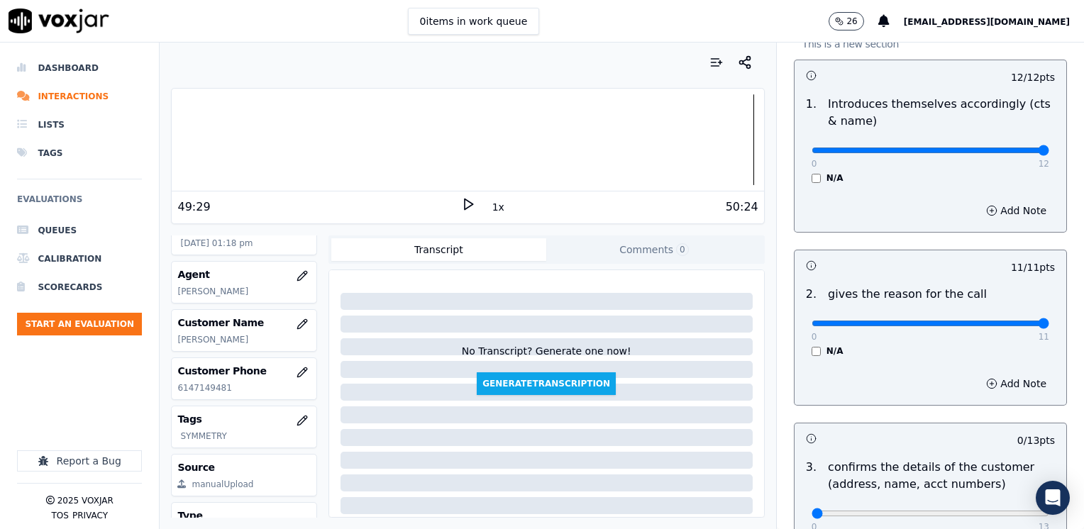
scroll to position [213, 0]
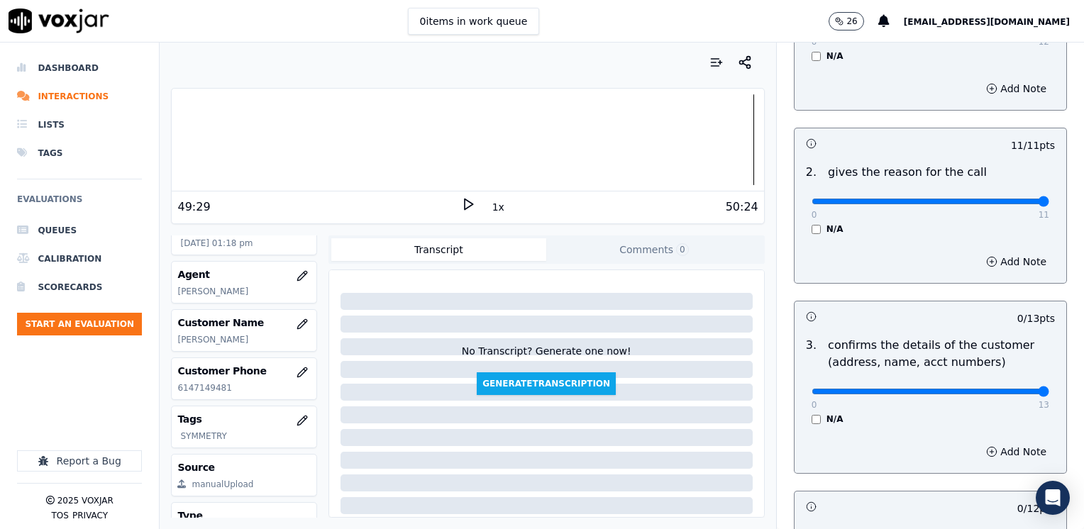
drag, startPoint x: 800, startPoint y: 387, endPoint x: 1086, endPoint y: 388, distance: 285.9
type input "13"
click at [1049, 31] on input "range" at bounding box center [931, 29] width 238 height 6
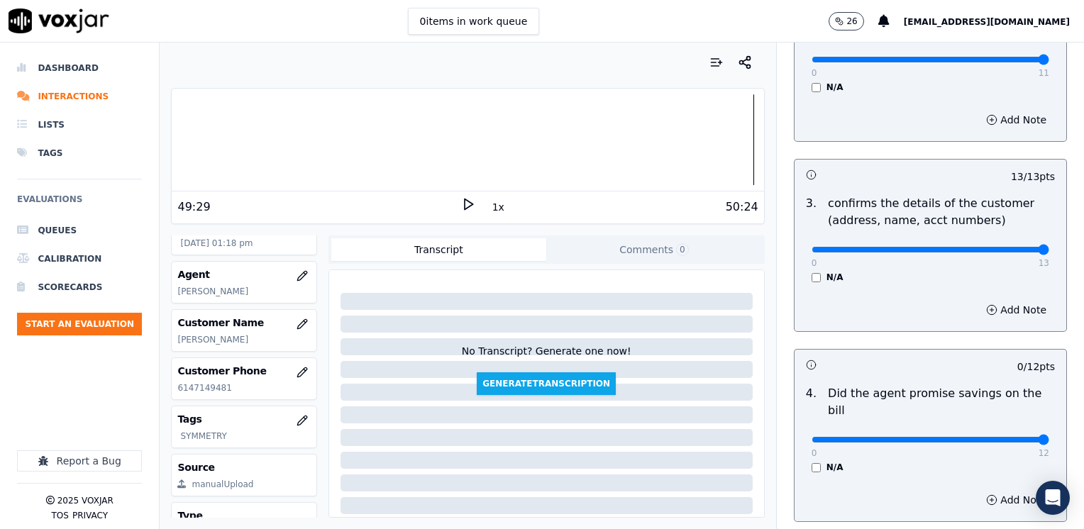
drag, startPoint x: 797, startPoint y: 421, endPoint x: 1086, endPoint y: 420, distance: 288.7
type input "12"
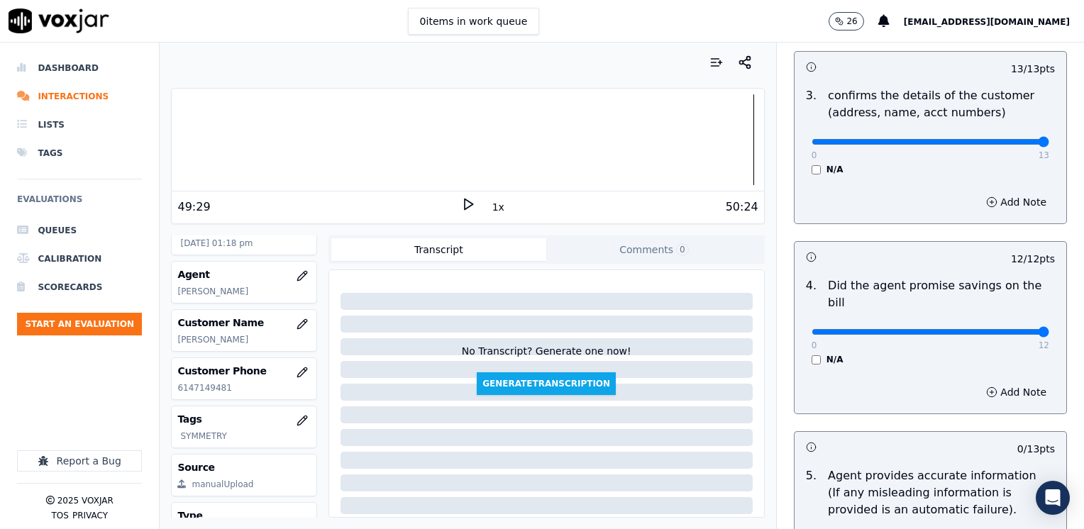
scroll to position [567, 0]
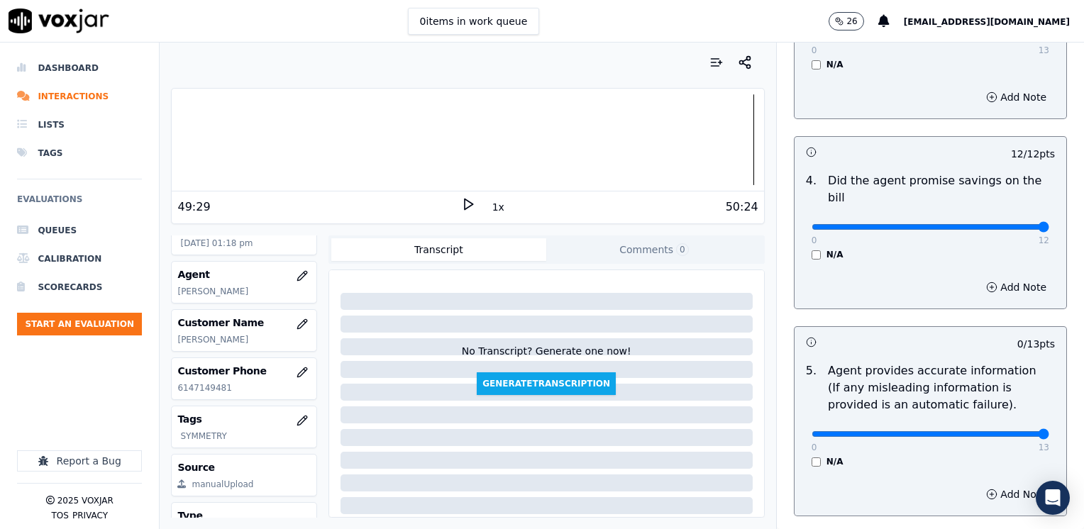
drag, startPoint x: 802, startPoint y: 419, endPoint x: 1086, endPoint y: 415, distance: 283.8
type input "13"
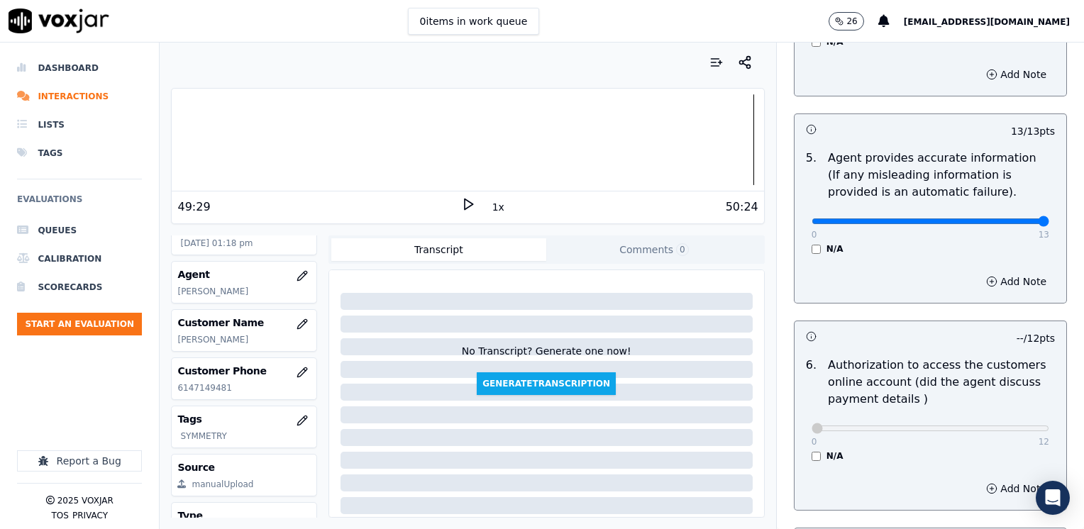
scroll to position [993, 0]
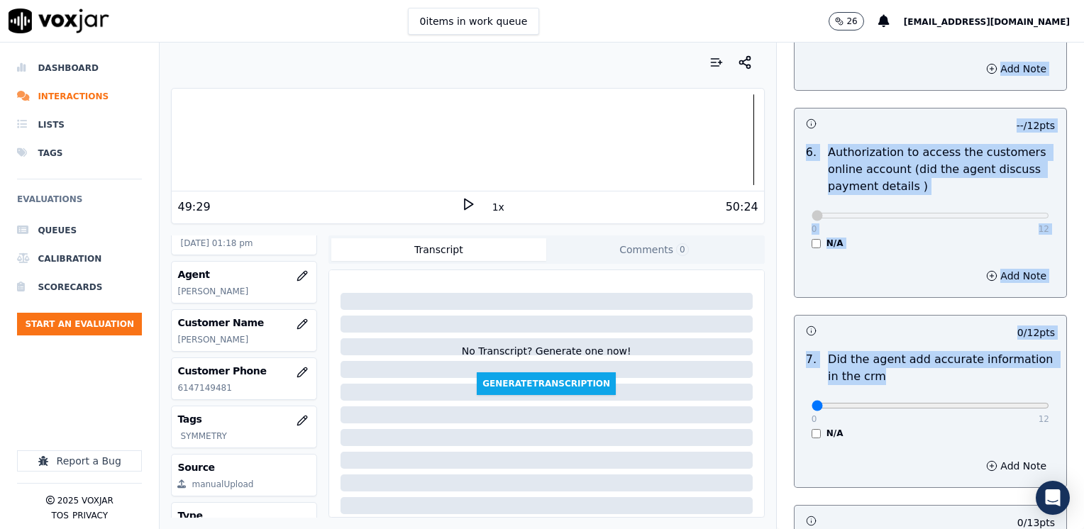
drag, startPoint x: 800, startPoint y: 394, endPoint x: 1086, endPoint y: 386, distance: 286.0
click at [1083, 386] on html "0 items in work queue 26 maleman@newavepower.net Dashboard Interactions Lists T…" at bounding box center [542, 264] width 1084 height 529
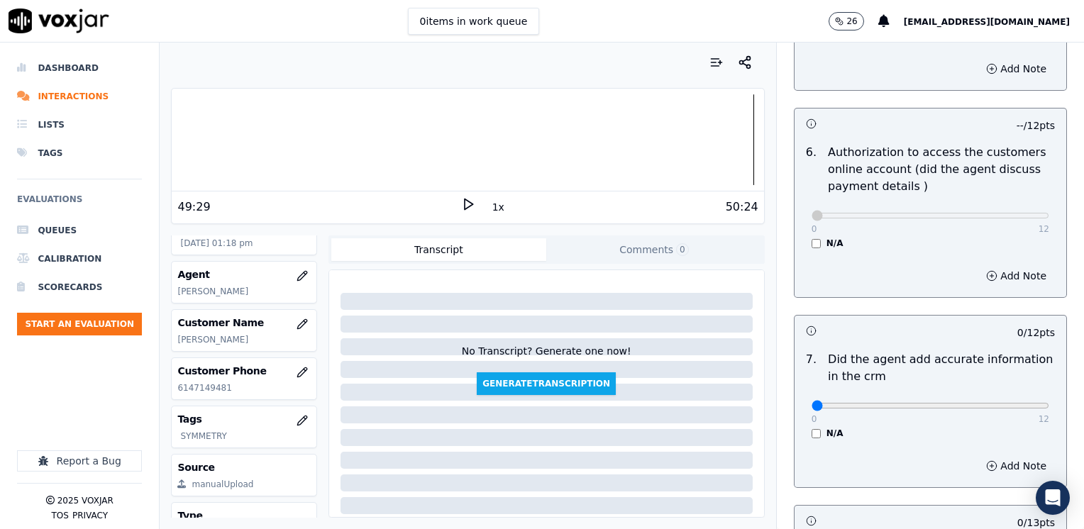
drag, startPoint x: 1086, startPoint y: 386, endPoint x: 888, endPoint y: 407, distance: 199.1
click at [899, 428] on div "N/A" at bounding box center [931, 433] width 238 height 11
drag, startPoint x: 806, startPoint y: 385, endPoint x: 1034, endPoint y: 411, distance: 229.8
type input "12"
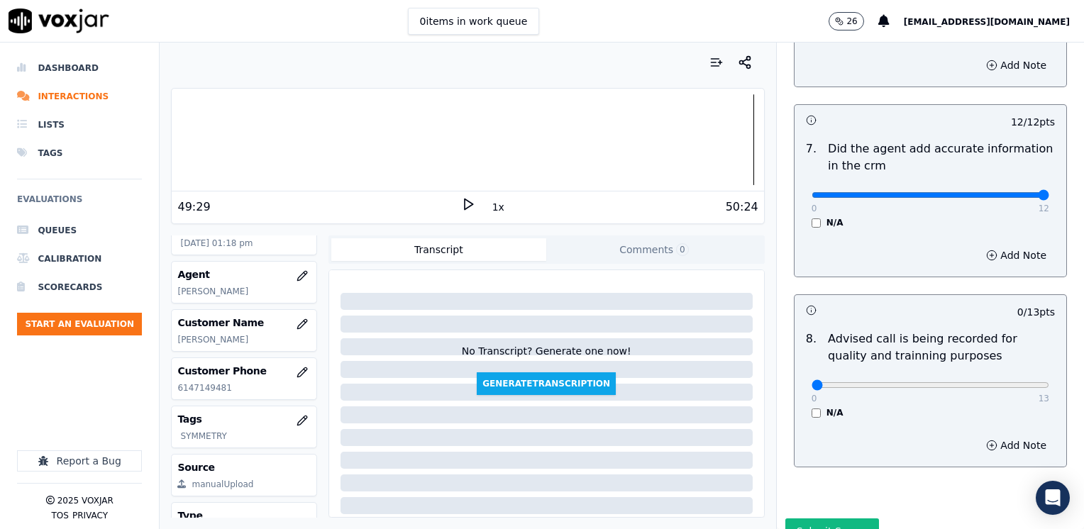
scroll to position [1206, 0]
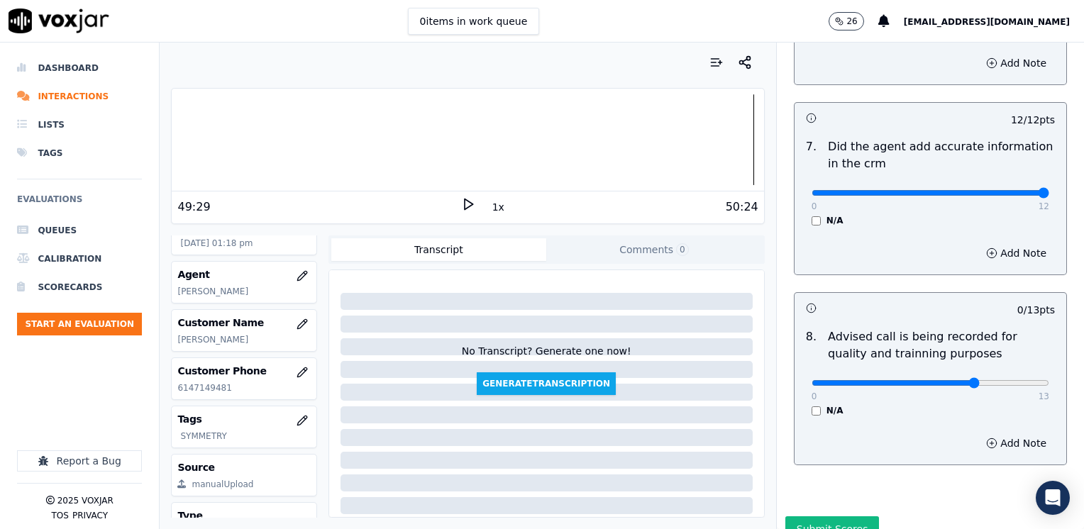
type input "10"
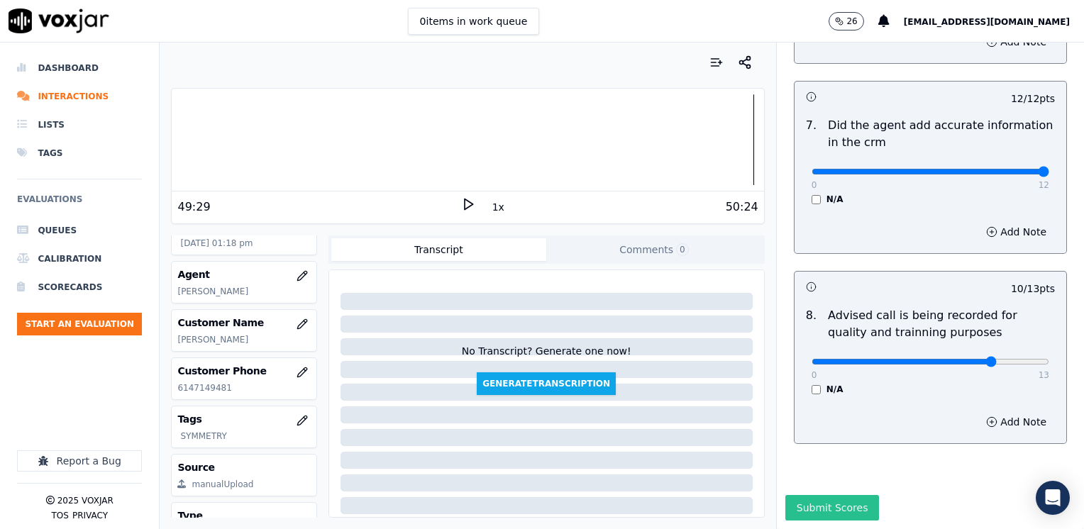
click at [831, 495] on button "Submit Scores" at bounding box center [832, 508] width 94 height 26
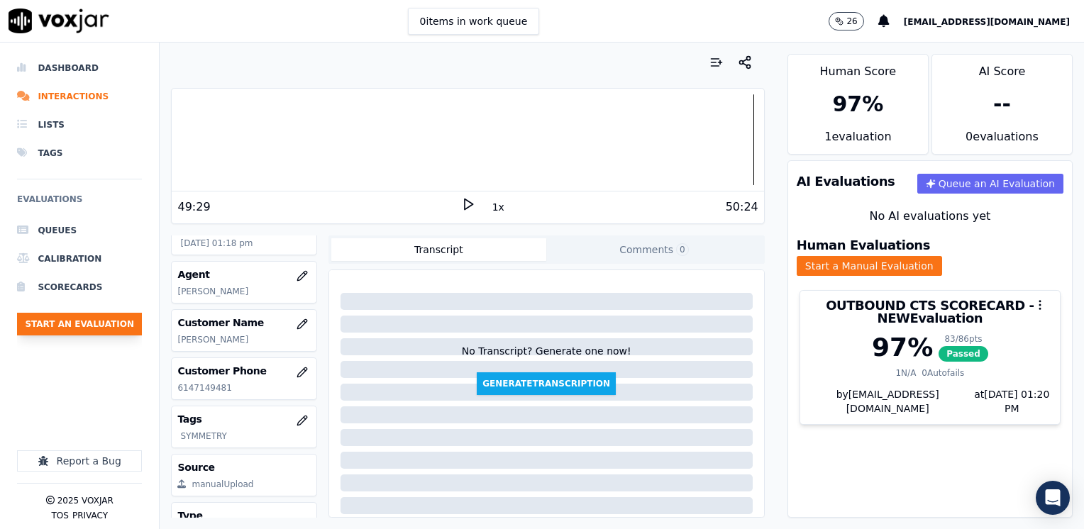
click at [99, 322] on button "Start an Evaluation" at bounding box center [79, 324] width 125 height 23
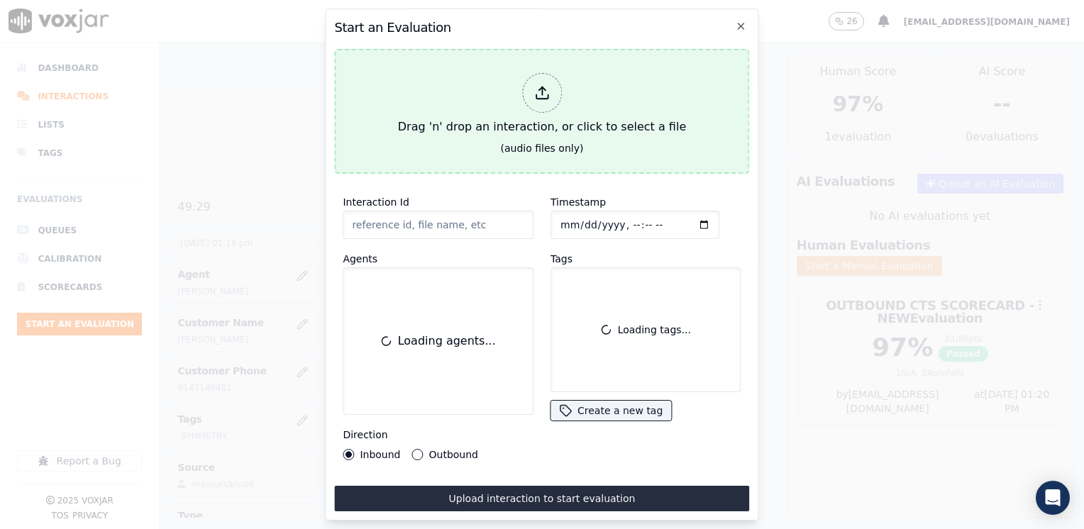
click at [531, 95] on div at bounding box center [542, 93] width 40 height 40
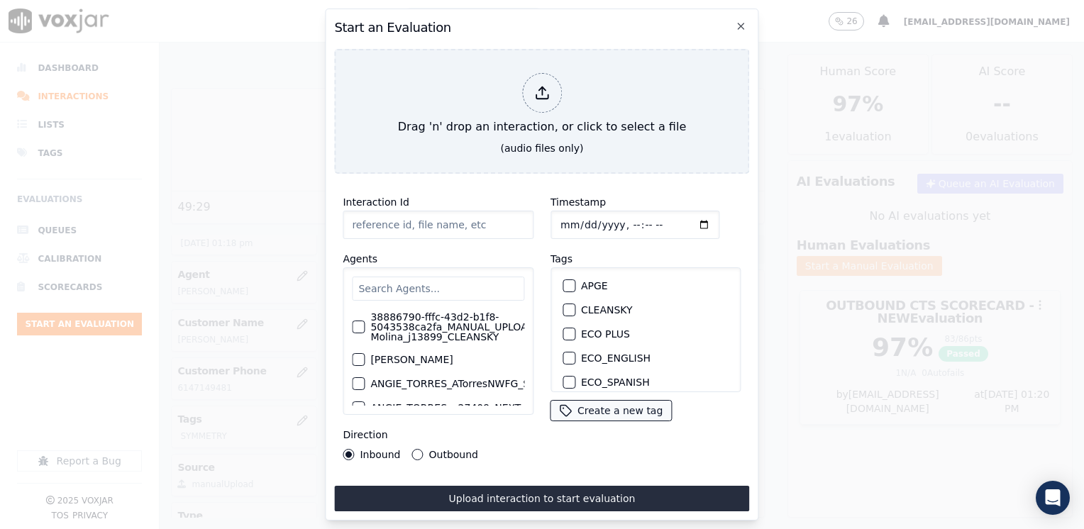
type input "20250820-175648_8622708117-JULIANA MOLINA 1 all.mp3"
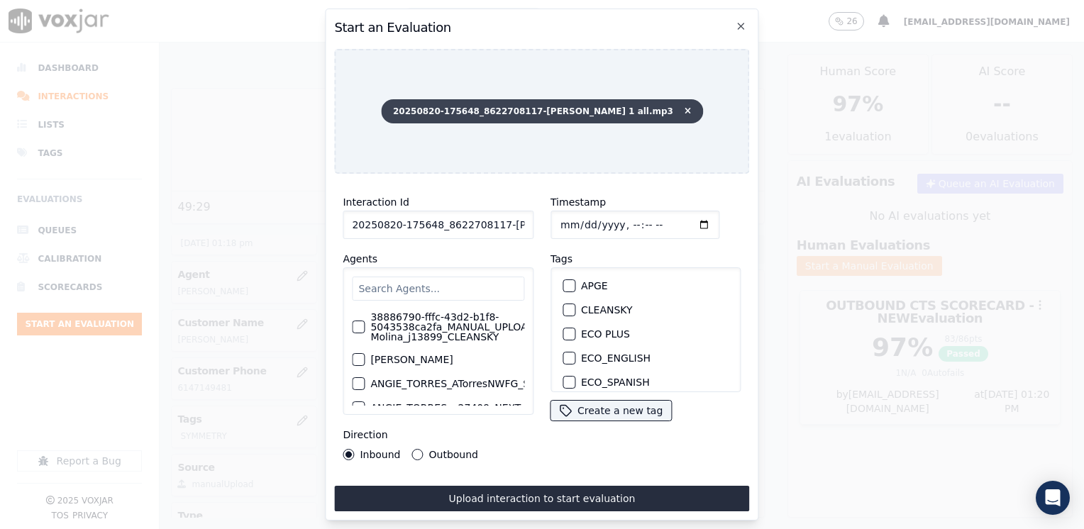
click at [685, 107] on icon at bounding box center [688, 111] width 6 height 9
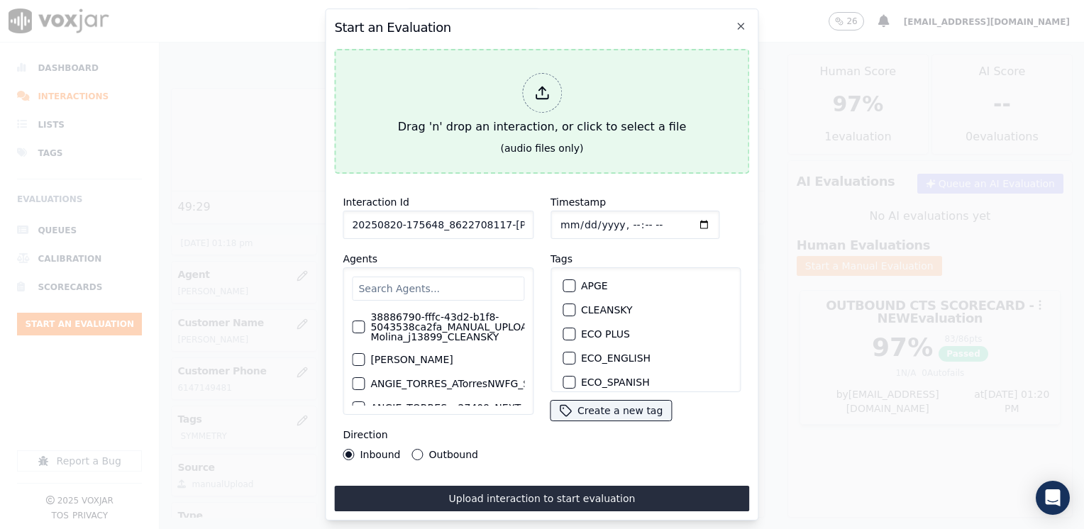
click at [548, 78] on div at bounding box center [542, 93] width 40 height 40
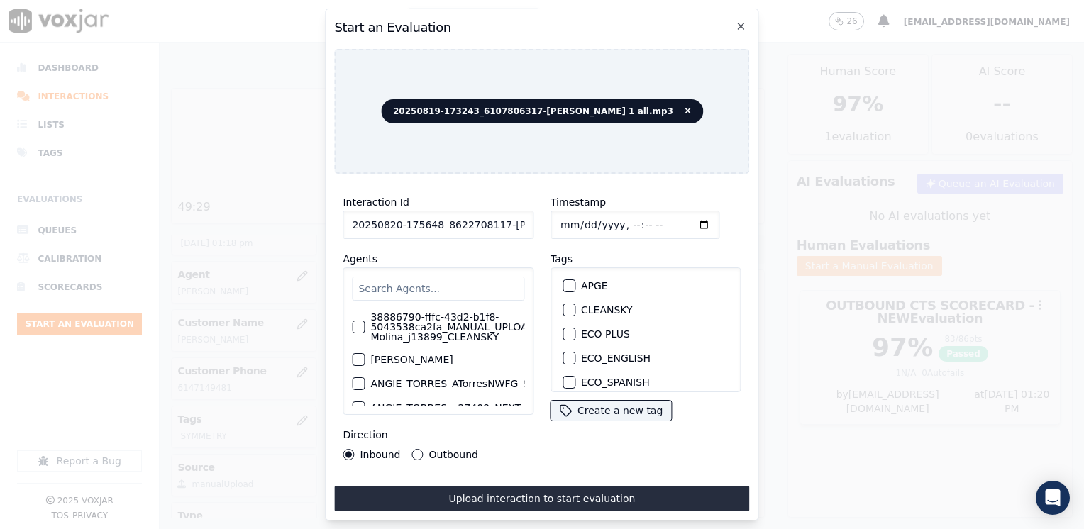
click at [441, 277] on input "text" at bounding box center [438, 289] width 172 height 24
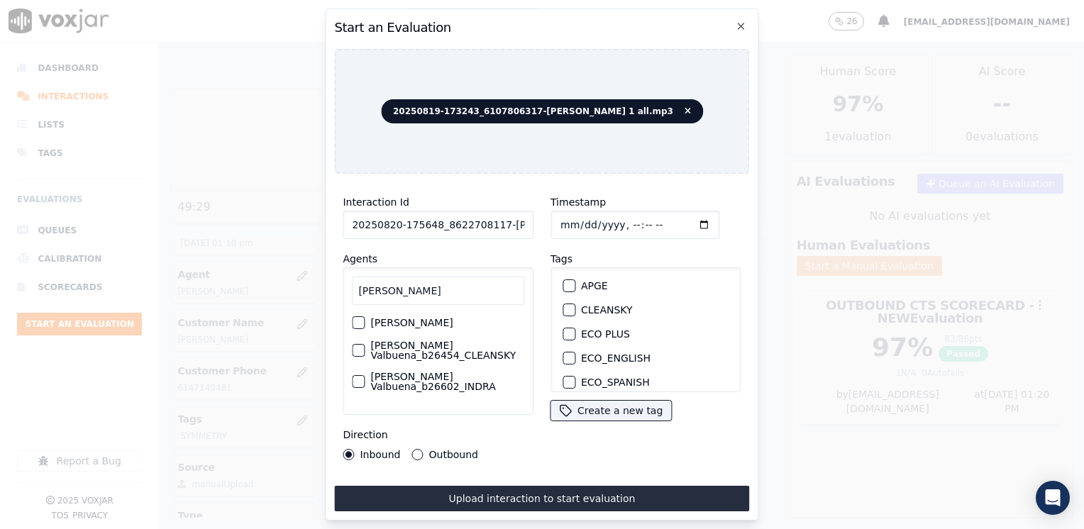
type input "[PERSON_NAME]"
click at [375, 356] on label "[PERSON_NAME] Valbuena_b26454_CLEANSKY" at bounding box center [447, 350] width 154 height 20
click at [365, 356] on button "[PERSON_NAME] Valbuena_b26454_CLEANSKY" at bounding box center [358, 350] width 13 height 13
click at [565, 309] on div "button" at bounding box center [568, 310] width 10 height 10
click at [681, 221] on input "Timestamp" at bounding box center [634, 225] width 169 height 28
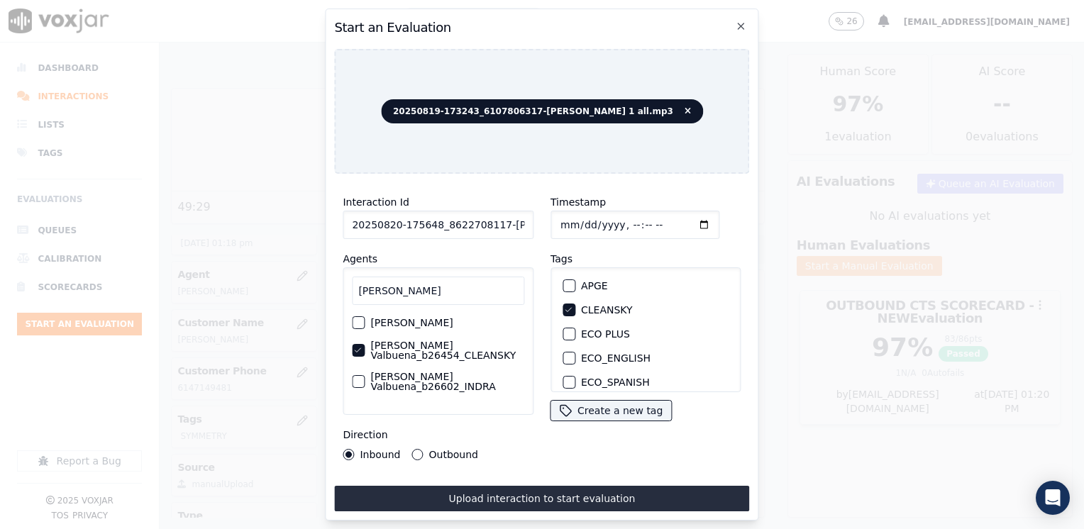
type input "2025-08-20T13:20"
click at [492, 452] on div "Inbound Outbound" at bounding box center [438, 454] width 191 height 11
click at [420, 449] on div "Outbound" at bounding box center [445, 454] width 66 height 11
click at [417, 449] on button "Outbound" at bounding box center [417, 454] width 11 height 11
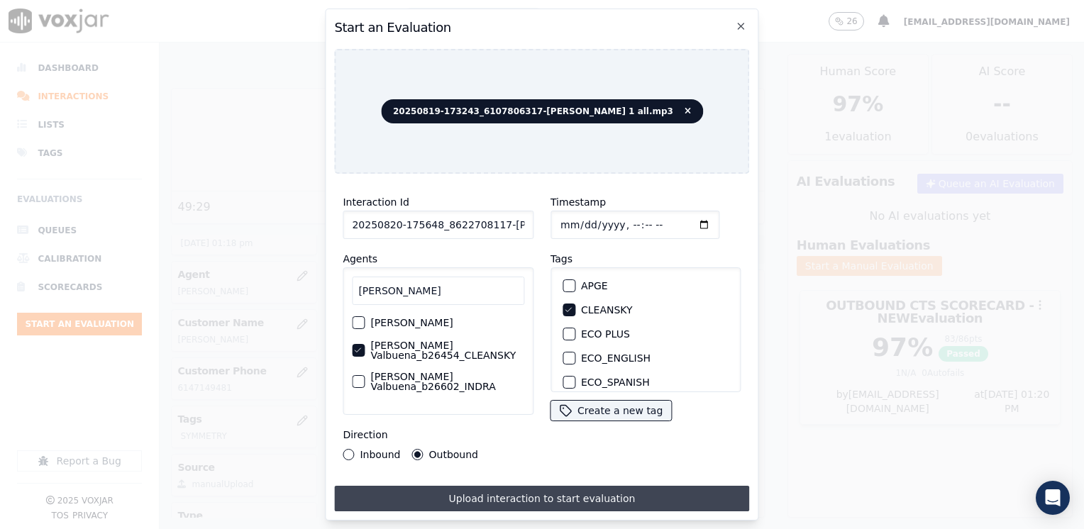
click at [541, 488] on button "Upload interaction to start evaluation" at bounding box center [541, 499] width 415 height 26
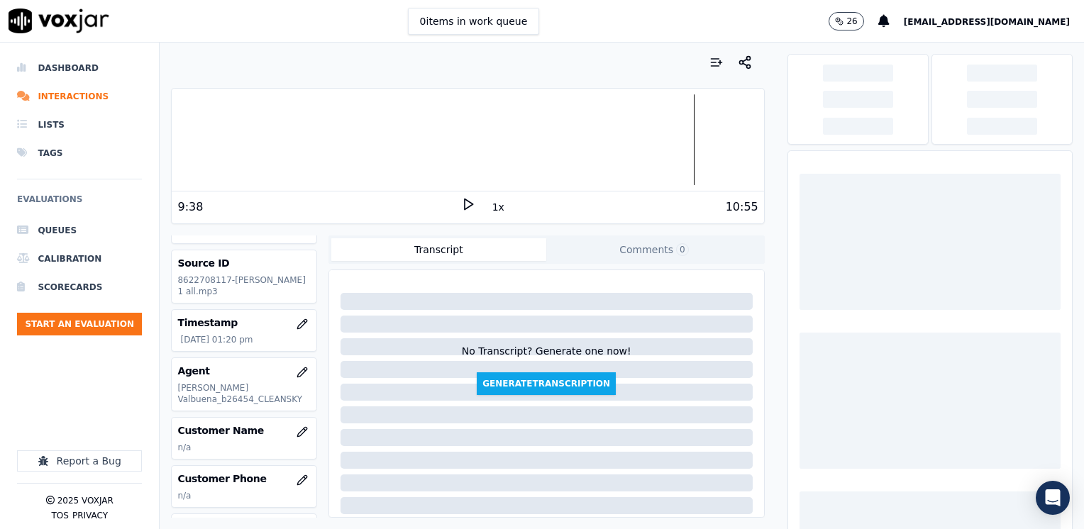
scroll to position [71, 0]
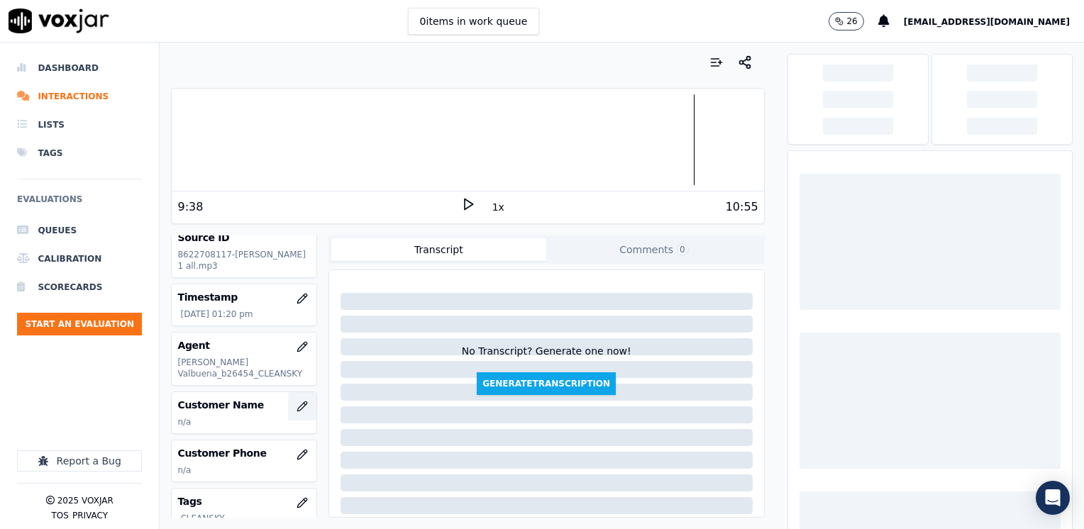
click at [297, 404] on icon "button" at bounding box center [302, 406] width 11 height 11
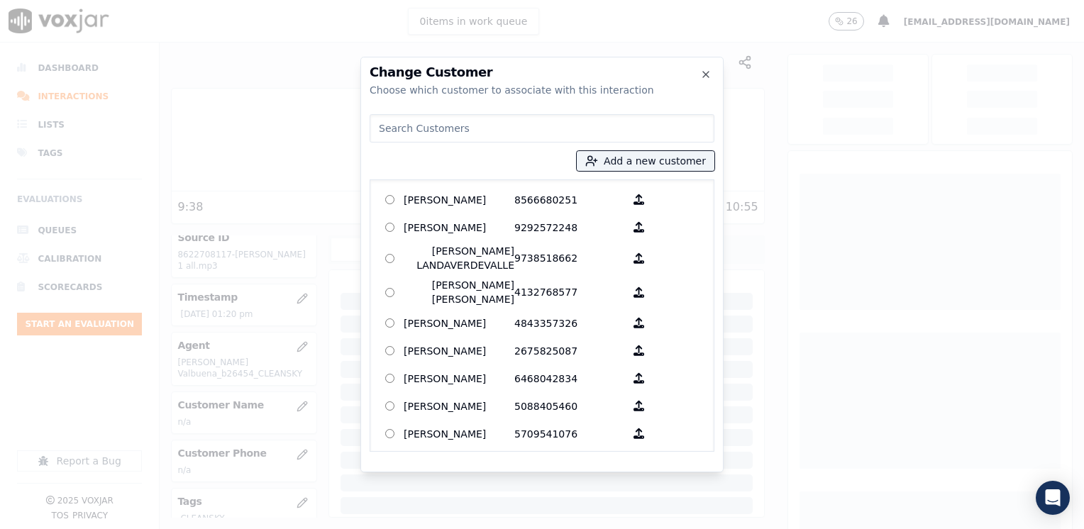
click at [563, 124] on input at bounding box center [542, 128] width 345 height 28
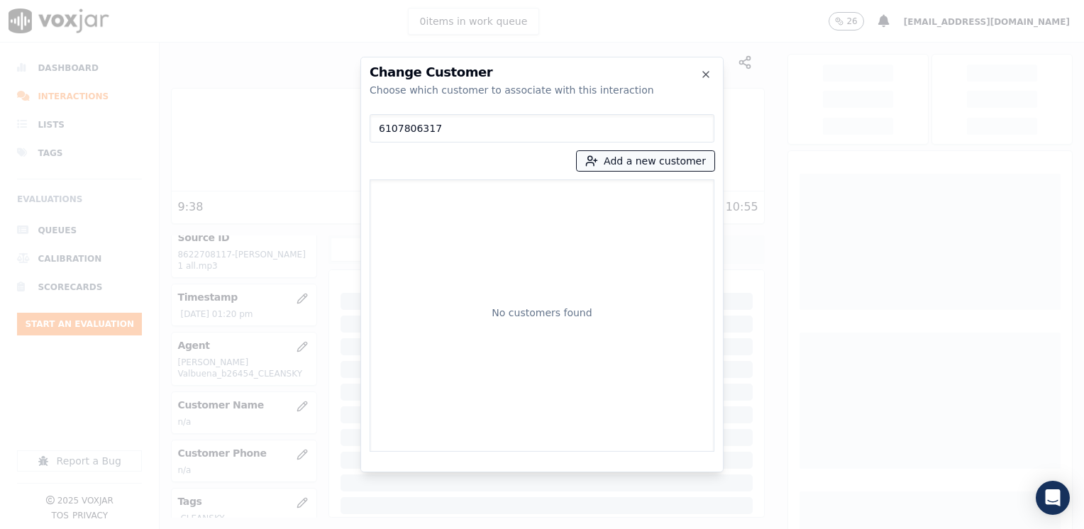
type input "6107806317"
click at [662, 155] on button "Add a new customer" at bounding box center [646, 161] width 138 height 20
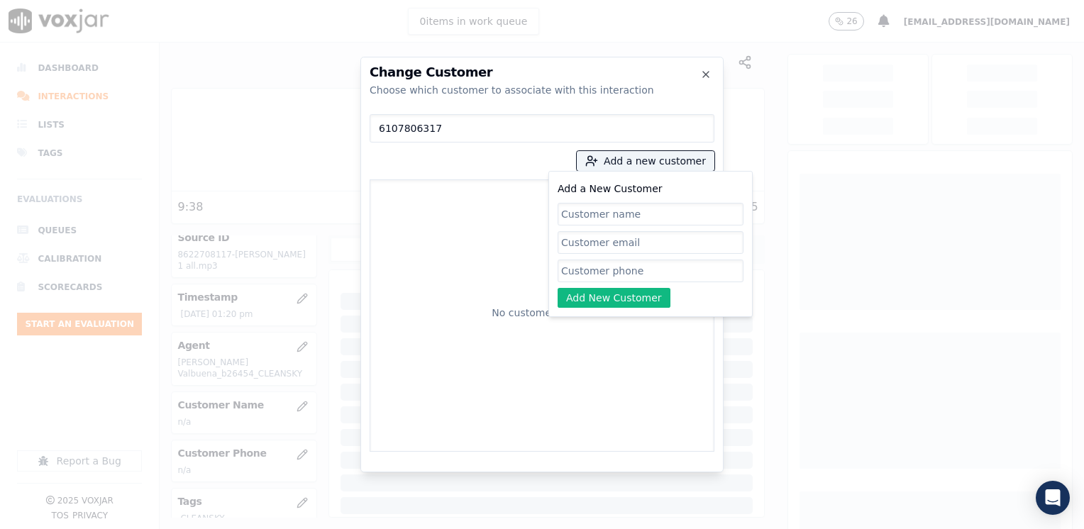
click at [636, 274] on input "Add a New Customer" at bounding box center [651, 271] width 186 height 23
paste input "6107806317"
type input "6107806317"
click at [633, 217] on input "Add a New Customer" at bounding box center [651, 214] width 186 height 23
paste input "[PERSON_NAME]"
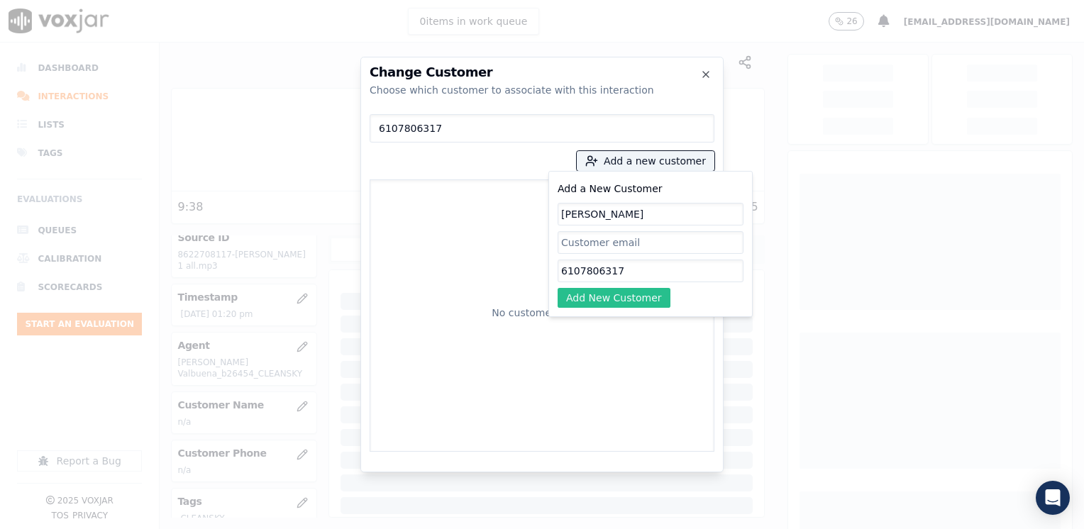
type input "[PERSON_NAME]"
click at [636, 291] on button "Add New Customer" at bounding box center [614, 298] width 113 height 20
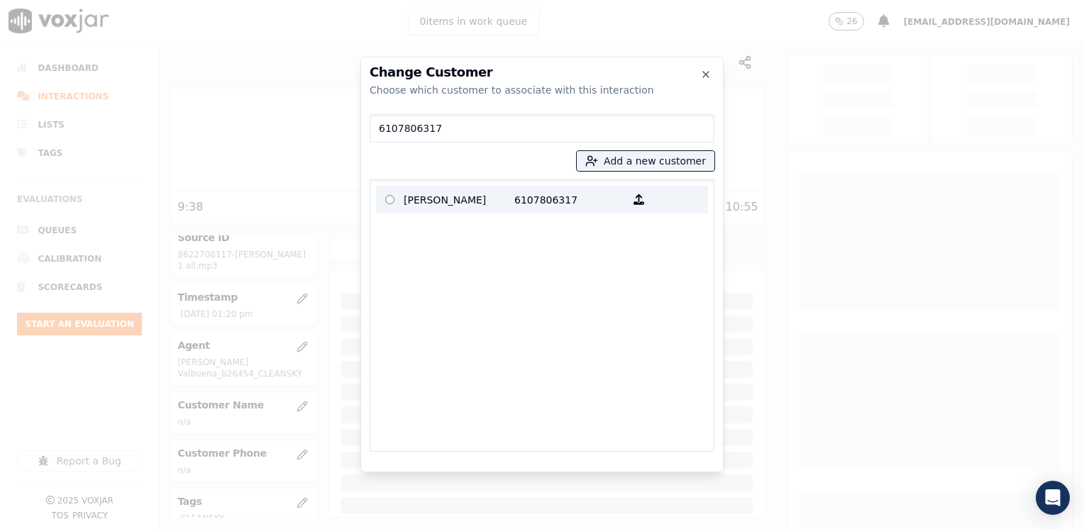
click at [514, 210] on p "6107806317" at bounding box center [569, 200] width 111 height 22
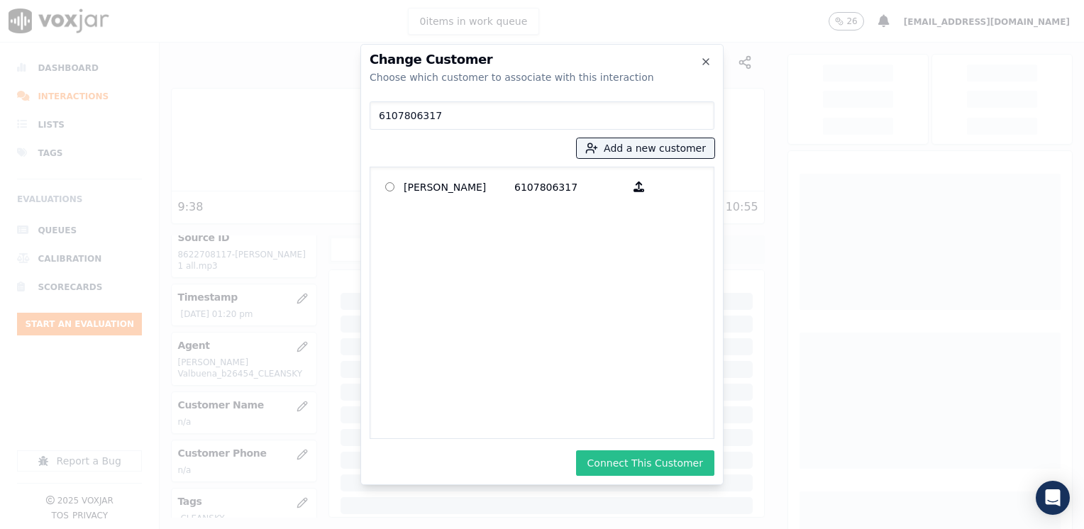
click at [633, 457] on button "Connect This Customer" at bounding box center [645, 463] width 138 height 26
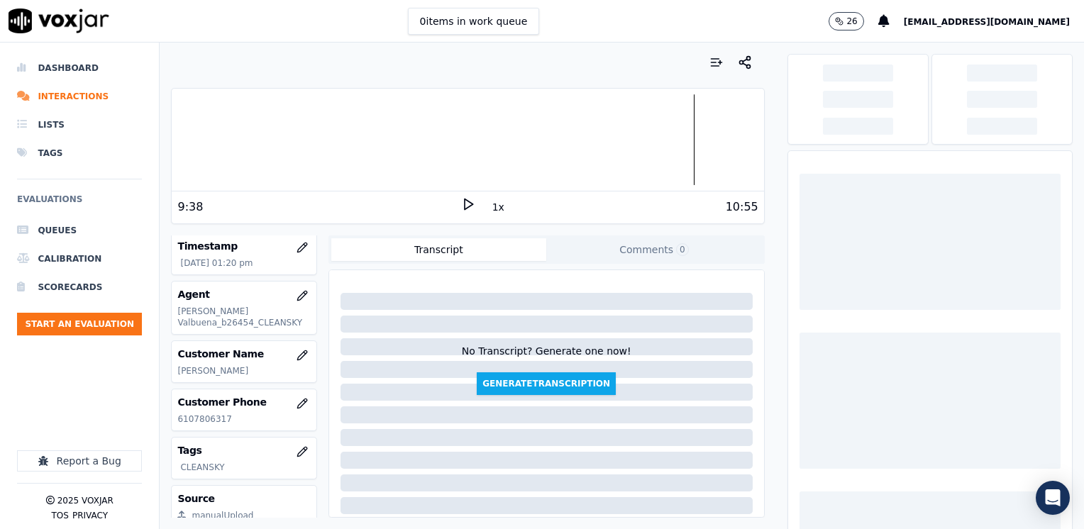
scroll to position [0, 0]
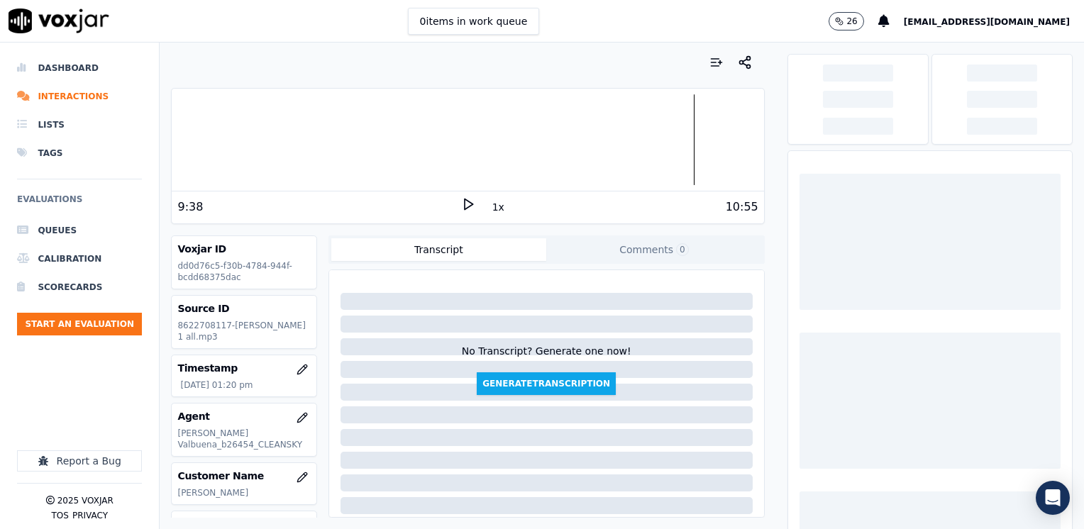
click at [461, 205] on icon at bounding box center [468, 204] width 14 height 14
click at [465, 205] on rect at bounding box center [466, 203] width 2 height 9
click at [908, 197] on div at bounding box center [929, 242] width 261 height 136
click at [57, 67] on li "Dashboard" at bounding box center [79, 68] width 125 height 28
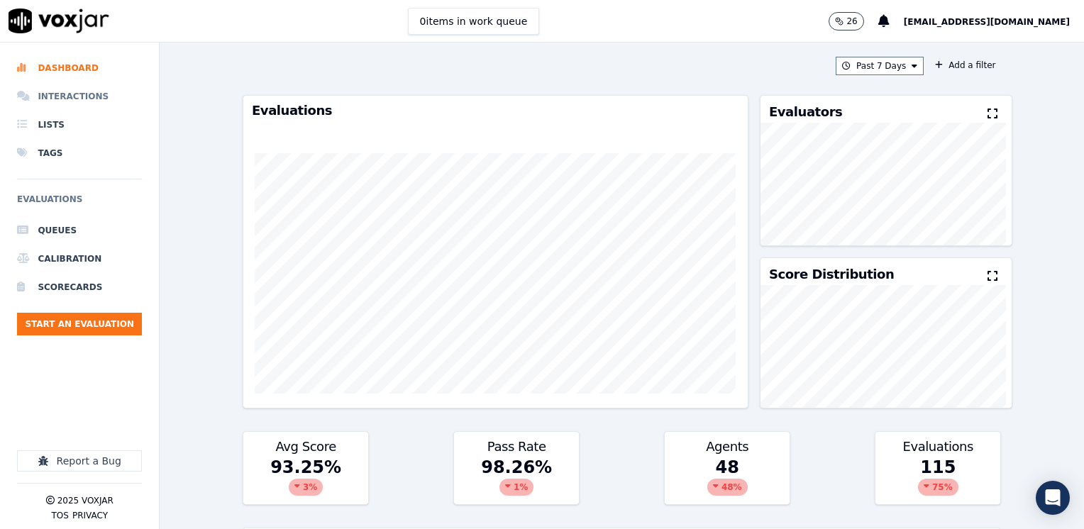
click at [57, 89] on li "Interactions" at bounding box center [79, 96] width 125 height 28
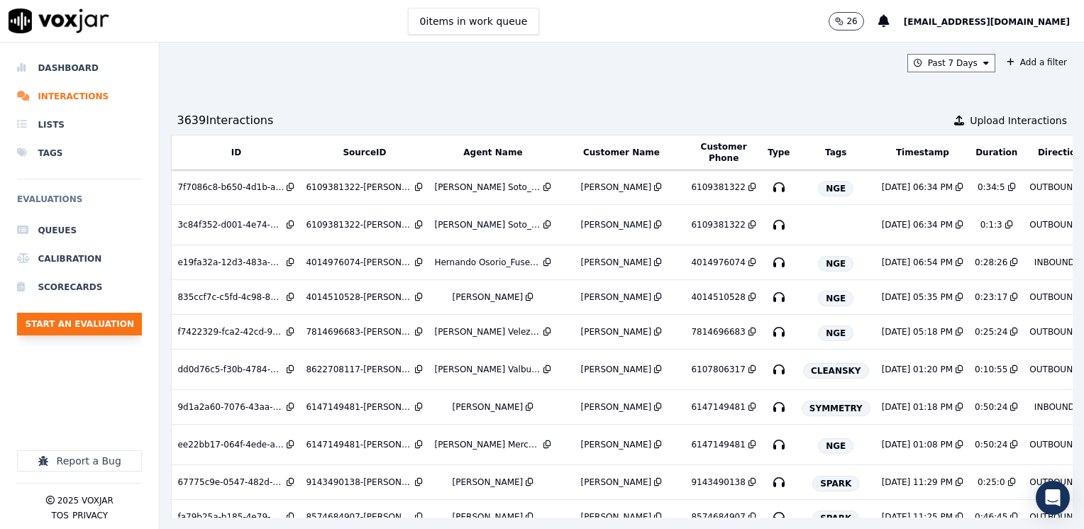
click at [105, 327] on button "Start an Evaluation" at bounding box center [79, 324] width 125 height 23
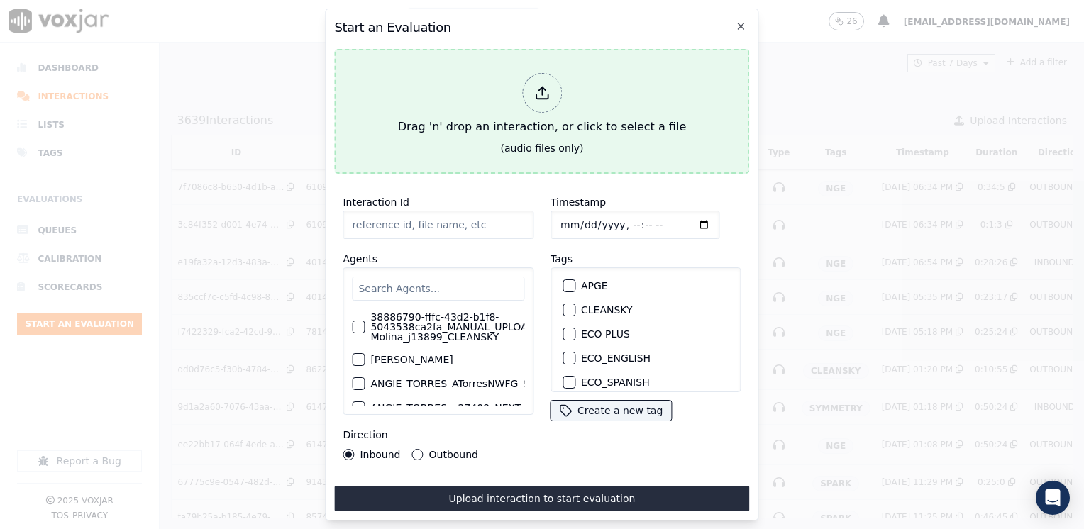
click at [548, 95] on icon at bounding box center [542, 97] width 12 height 4
type input "20250820-100623_6107806317-[PERSON_NAME] 2 all.mp3"
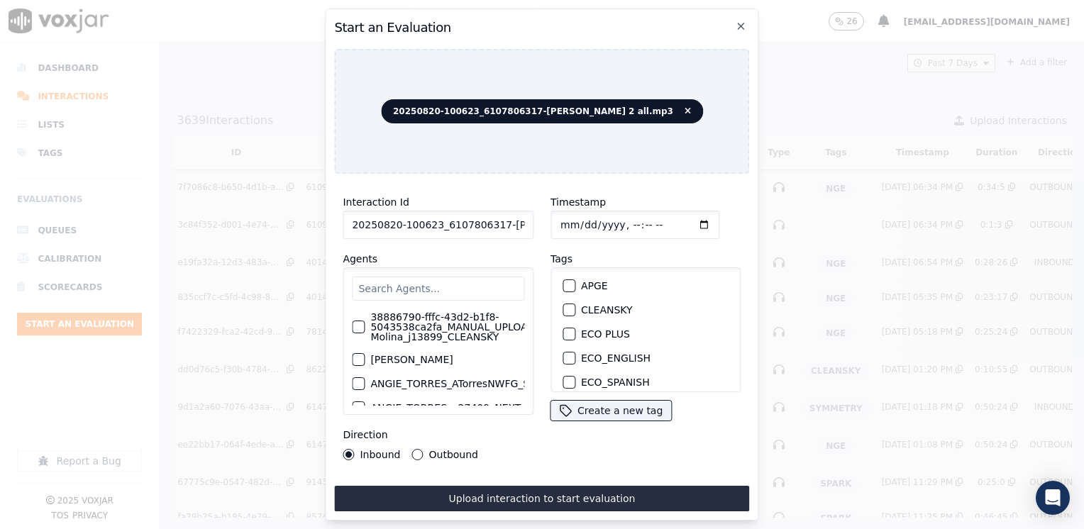
click at [465, 279] on input "text" at bounding box center [438, 289] width 172 height 24
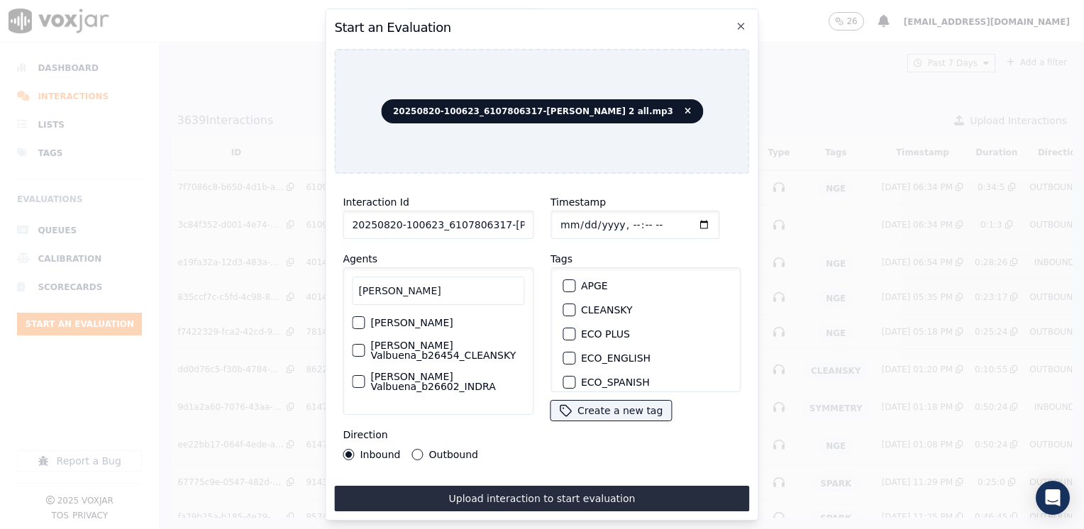
type input "[PERSON_NAME]"
click at [358, 350] on div "button" at bounding box center [358, 350] width 10 height 10
click at [567, 305] on div "button" at bounding box center [568, 310] width 10 height 10
click at [677, 218] on input "Timestamp" at bounding box center [634, 225] width 169 height 28
type input "[DATE]T13:25"
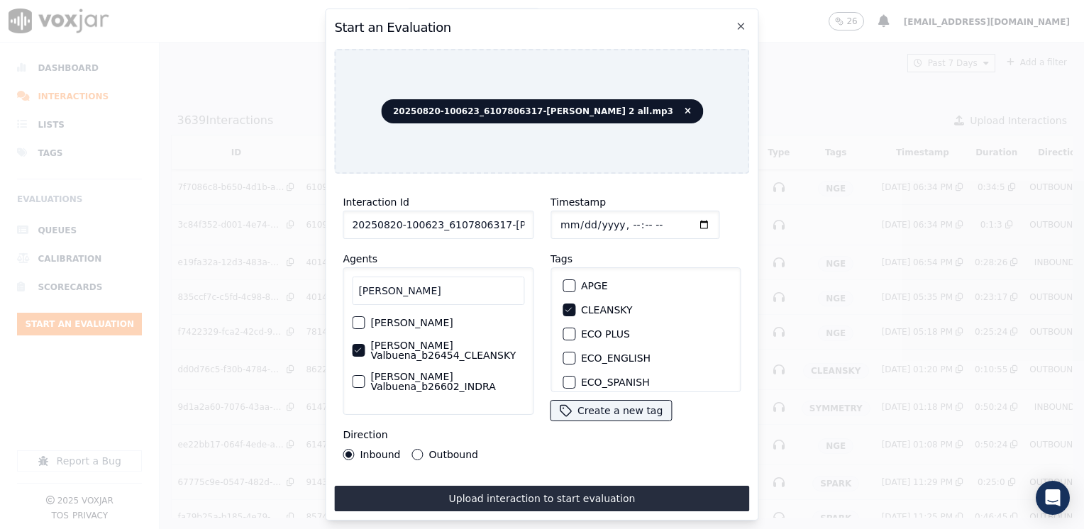
click at [412, 450] on button "Outbound" at bounding box center [417, 454] width 11 height 11
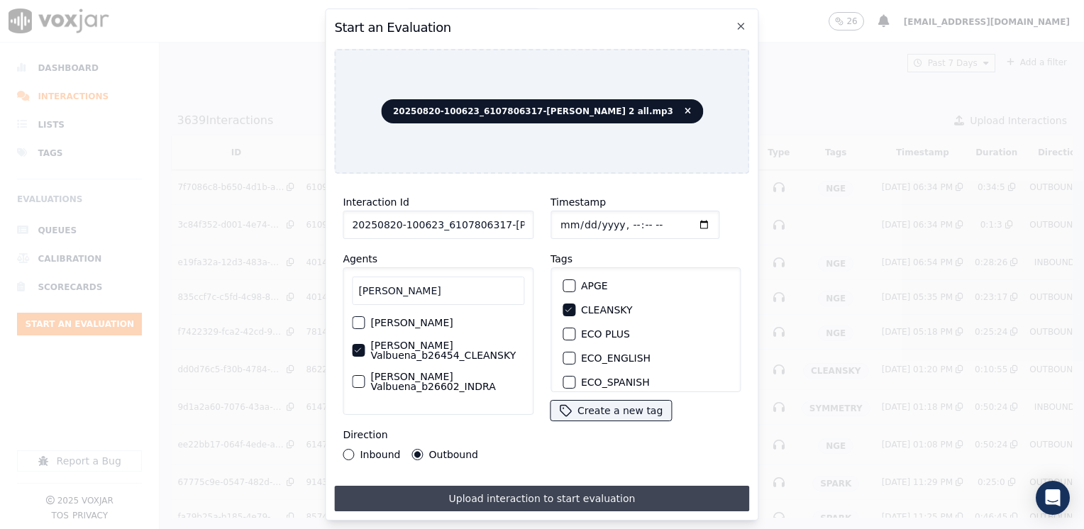
click at [523, 490] on button "Upload interaction to start evaluation" at bounding box center [541, 499] width 415 height 26
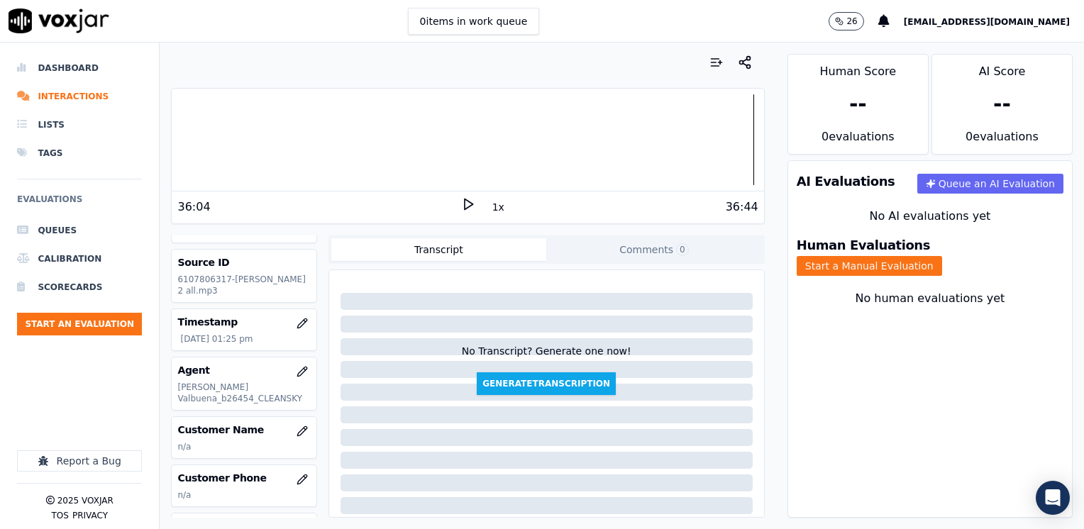
scroll to position [71, 0]
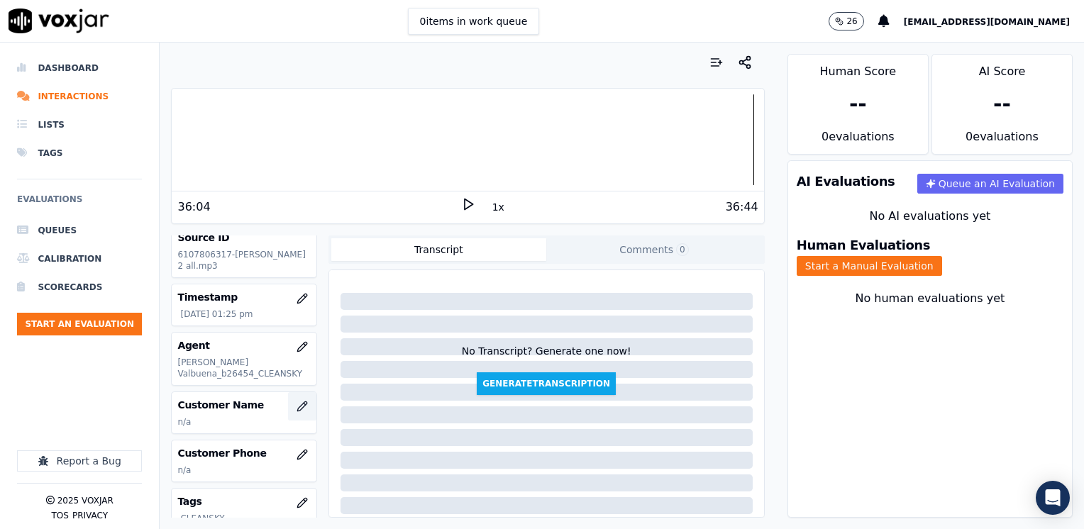
click at [297, 405] on icon "button" at bounding box center [301, 406] width 9 height 9
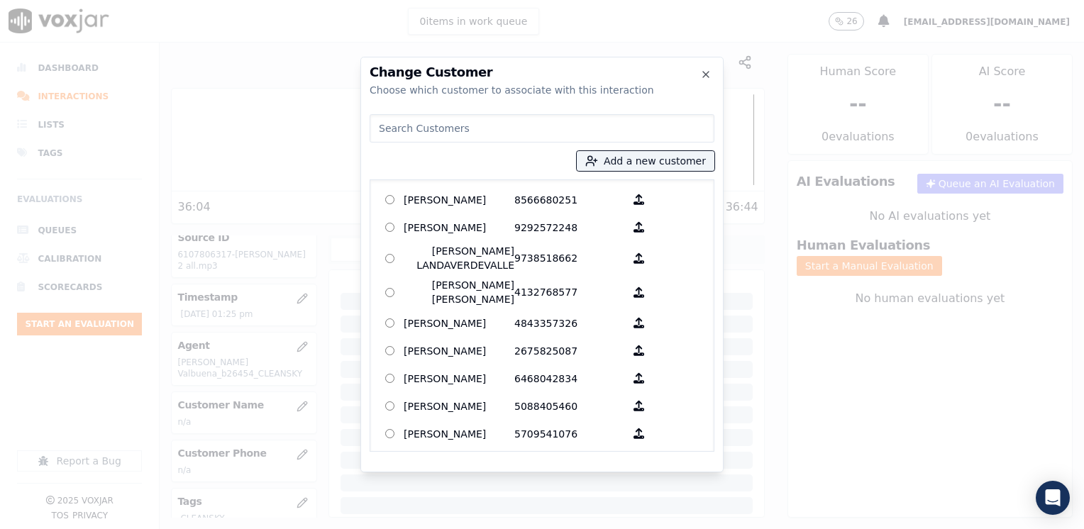
click at [502, 122] on input at bounding box center [542, 128] width 345 height 28
paste input "6107806317"
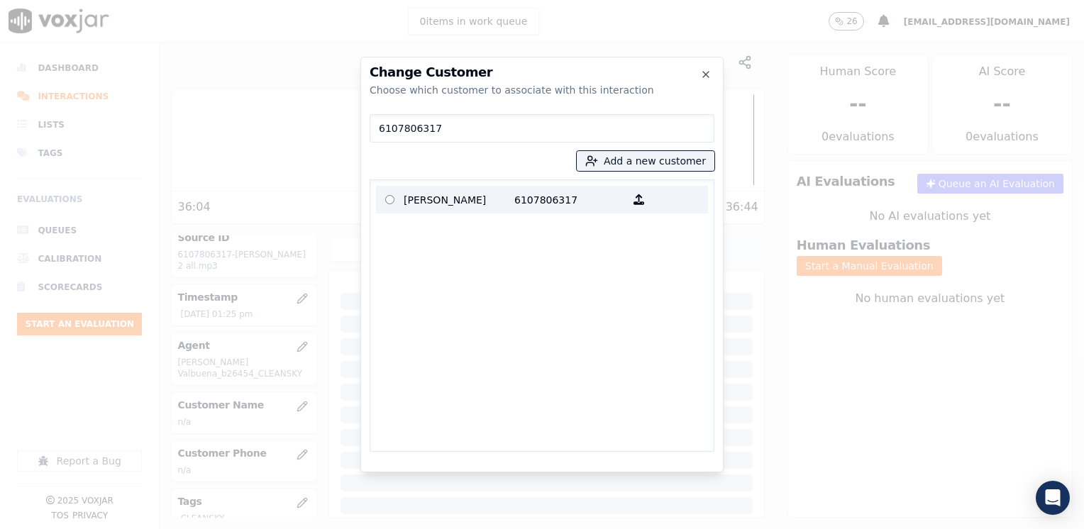
type input "6107806317"
click at [497, 201] on p "[PERSON_NAME]" at bounding box center [459, 200] width 111 height 22
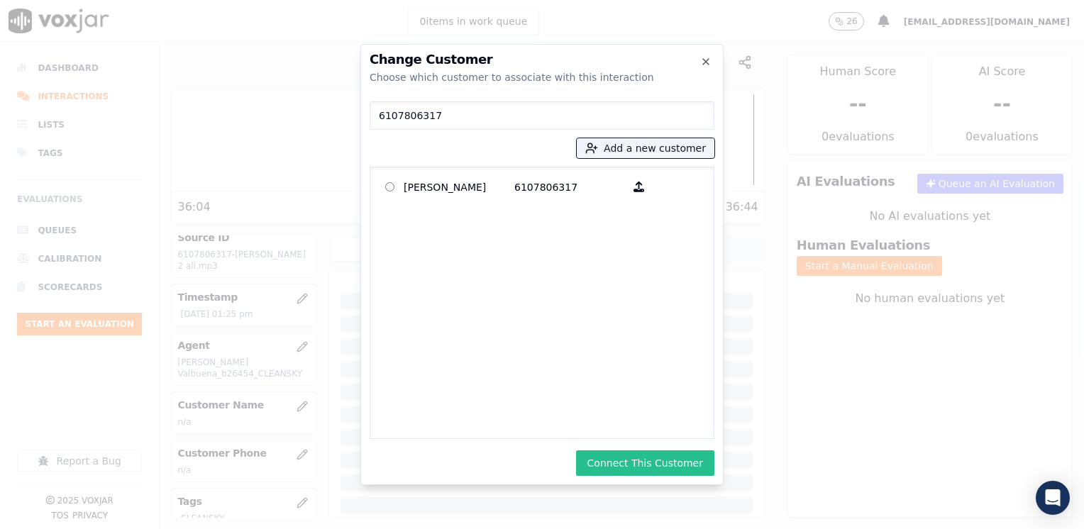
click at [678, 463] on button "Connect This Customer" at bounding box center [645, 463] width 138 height 26
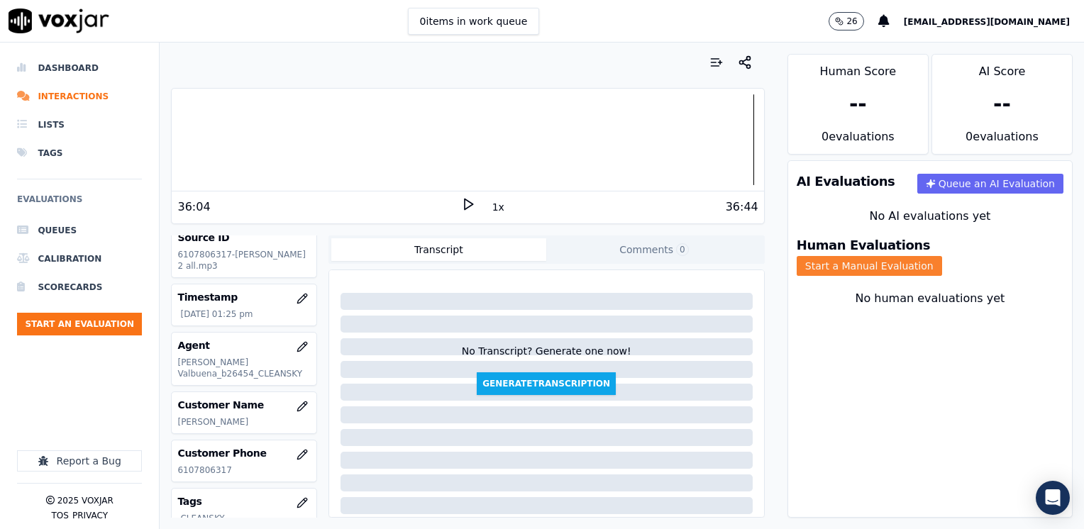
click at [932, 257] on button "Start a Manual Evaluation" at bounding box center [869, 266] width 145 height 20
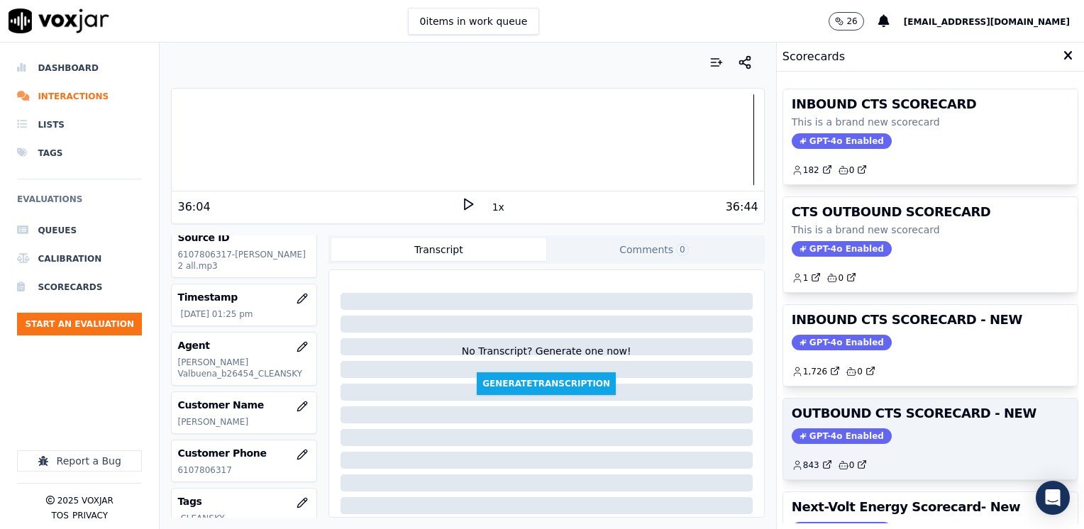
click at [845, 431] on span "GPT-4o Enabled" at bounding box center [842, 436] width 100 height 16
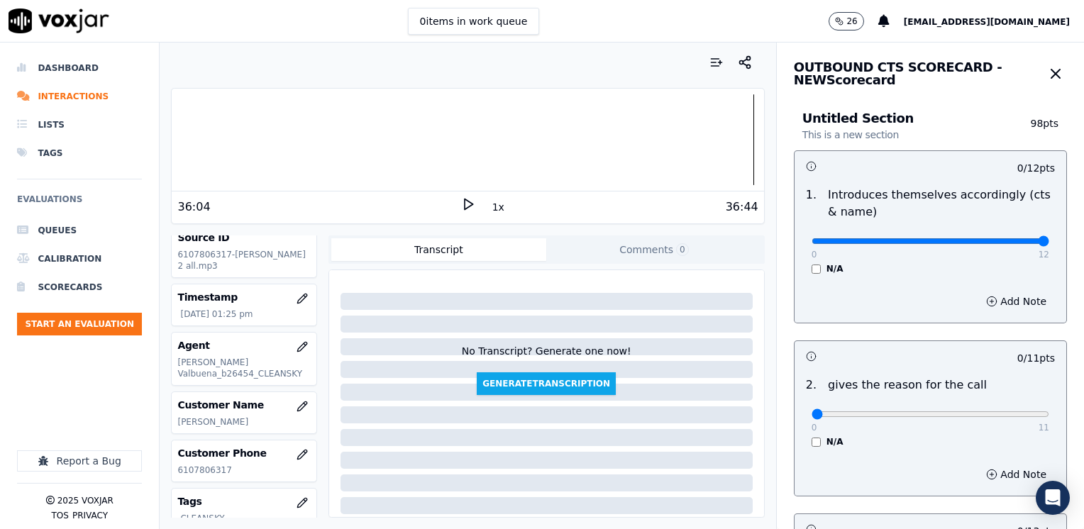
drag, startPoint x: 809, startPoint y: 240, endPoint x: 1086, endPoint y: 240, distance: 276.7
type input "12"
click at [1049, 240] on input "range" at bounding box center [931, 241] width 238 height 6
drag, startPoint x: 806, startPoint y: 413, endPoint x: 1083, endPoint y: 413, distance: 277.4
type input "11"
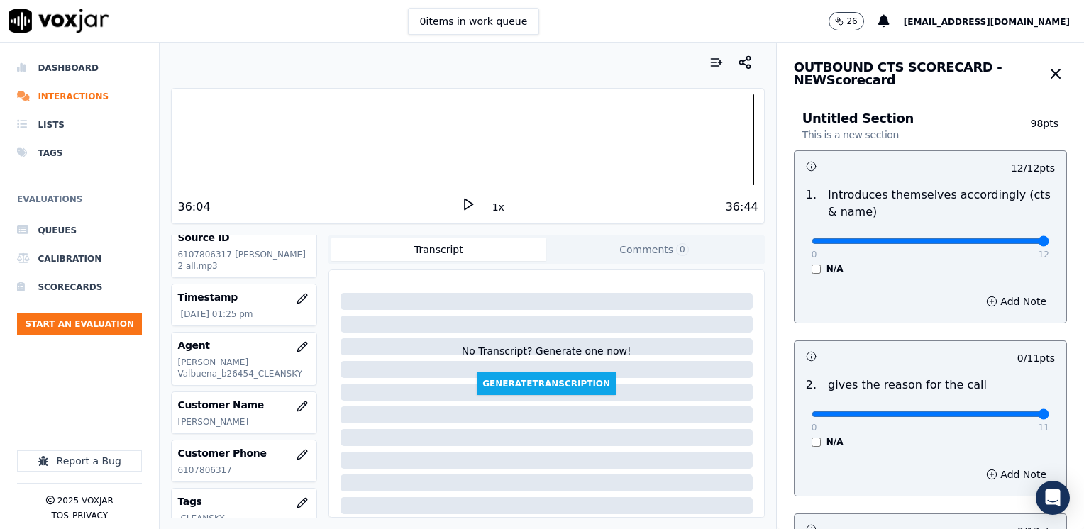
click at [1049, 244] on input "range" at bounding box center [931, 241] width 238 height 6
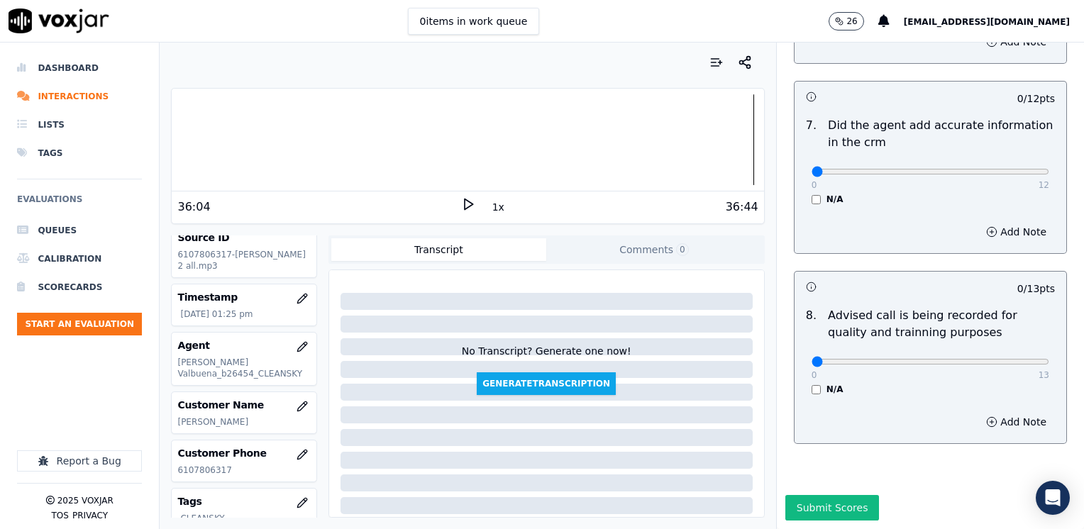
scroll to position [1240, 0]
click at [956, 353] on div "0 13" at bounding box center [931, 361] width 238 height 17
type input "10"
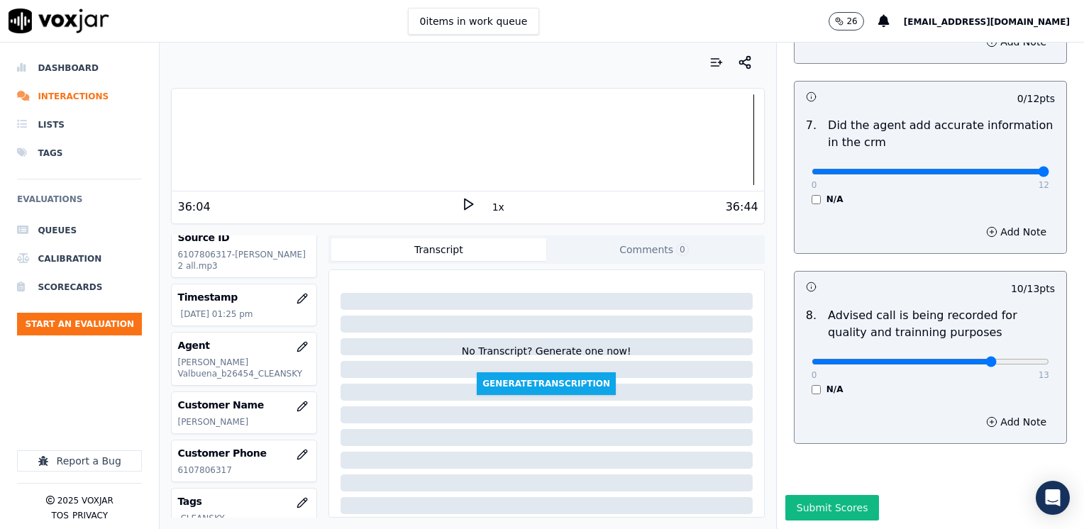
drag, startPoint x: 802, startPoint y: 143, endPoint x: 1083, endPoint y: 188, distance: 284.6
type input "12"
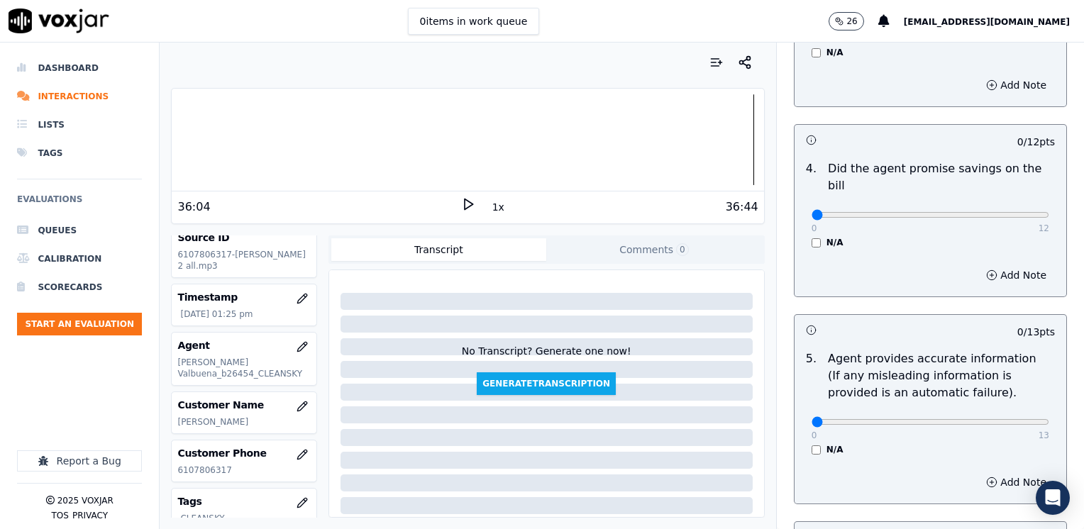
scroll to position [531, 0]
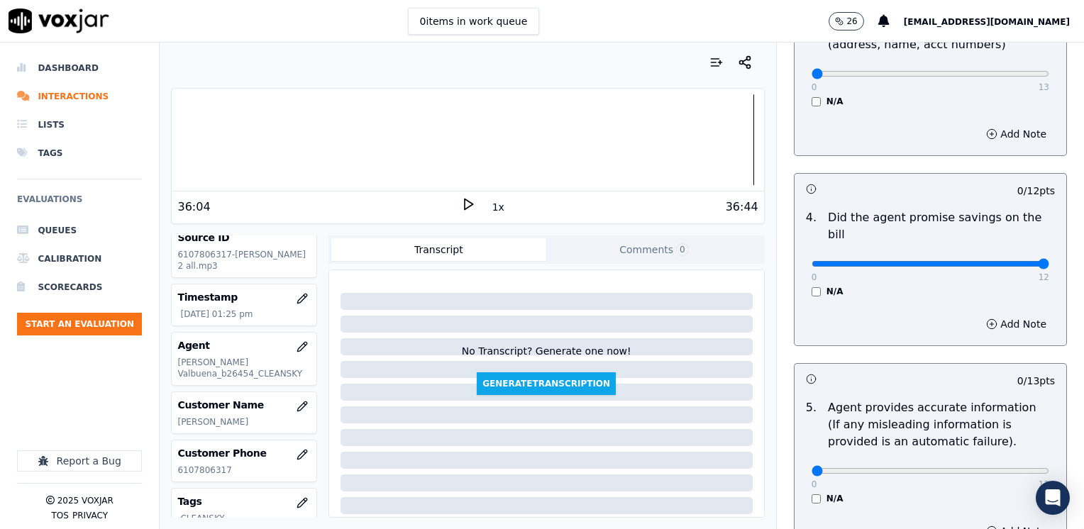
drag, startPoint x: 802, startPoint y: 246, endPoint x: 1086, endPoint y: 246, distance: 284.5
type input "12"
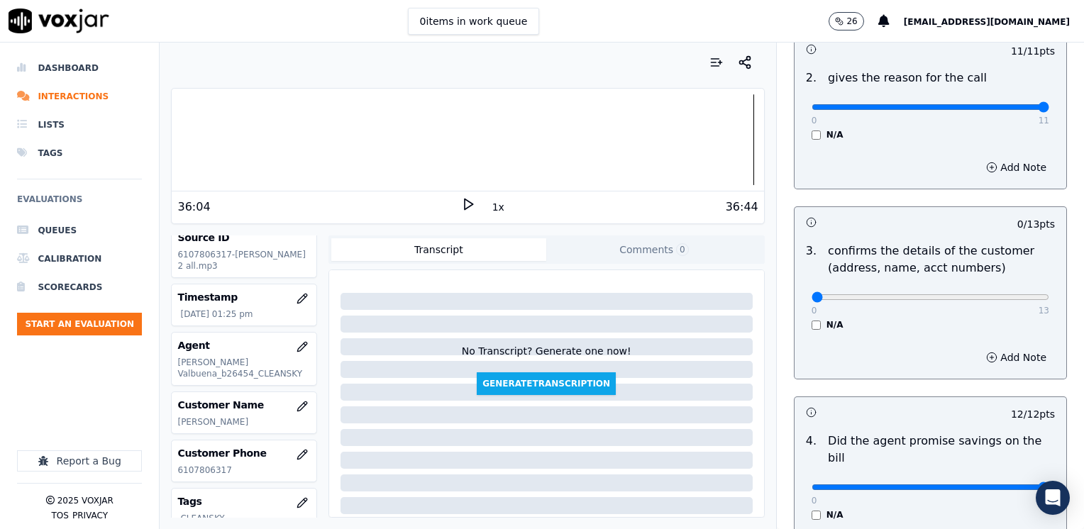
scroll to position [247, 0]
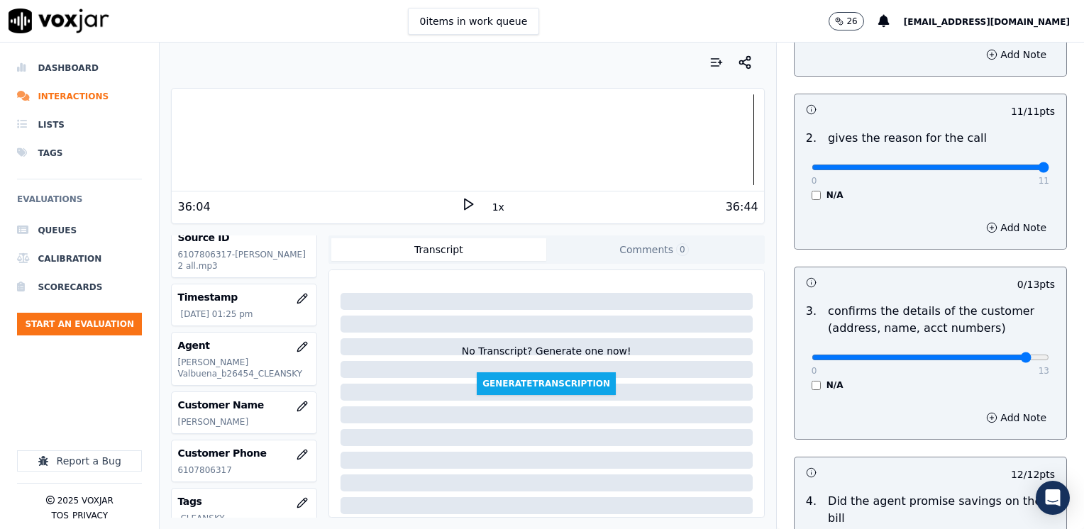
type input "12"
click at [995, 424] on button "Add Note" at bounding box center [1016, 418] width 77 height 20
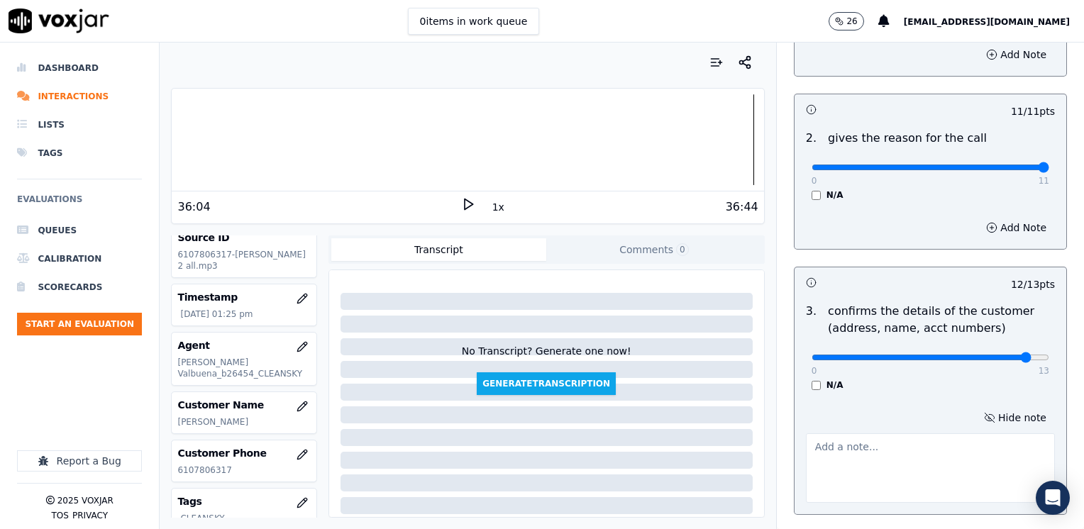
click at [935, 483] on textarea at bounding box center [930, 468] width 249 height 70
type textarea "Make sure to confirm full service address, the name as it appears on the bill b…"
click at [1002, 229] on button "Add Note" at bounding box center [1016, 228] width 77 height 20
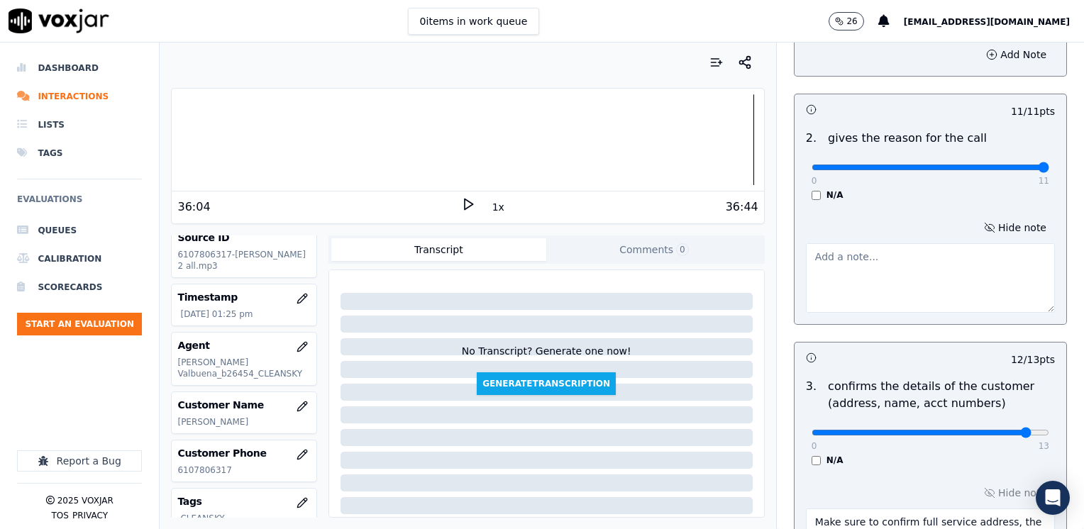
click at [880, 287] on textarea at bounding box center [930, 278] width 249 height 70
type textarea "P"
click at [997, 224] on button "Hide note" at bounding box center [1014, 228] width 79 height 20
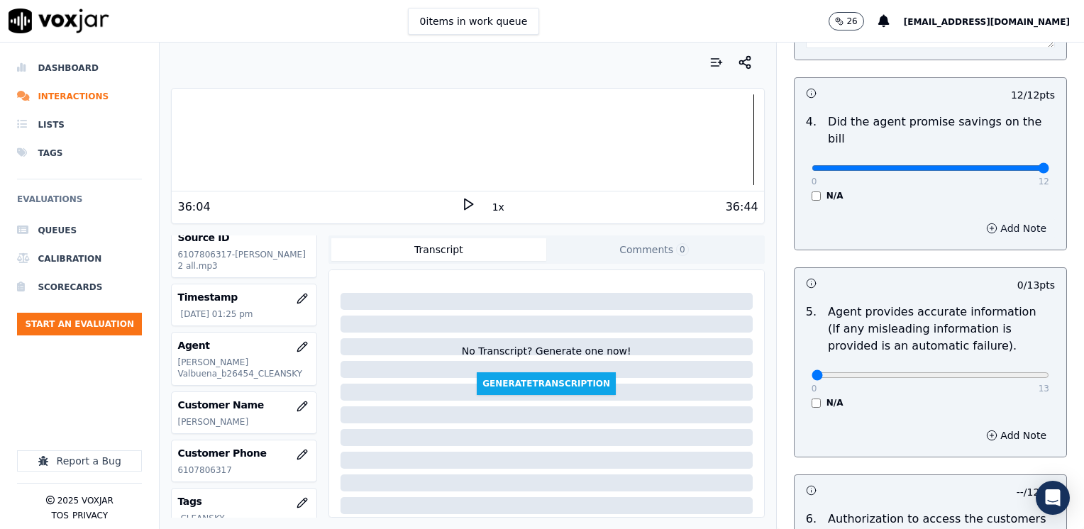
scroll to position [743, 0]
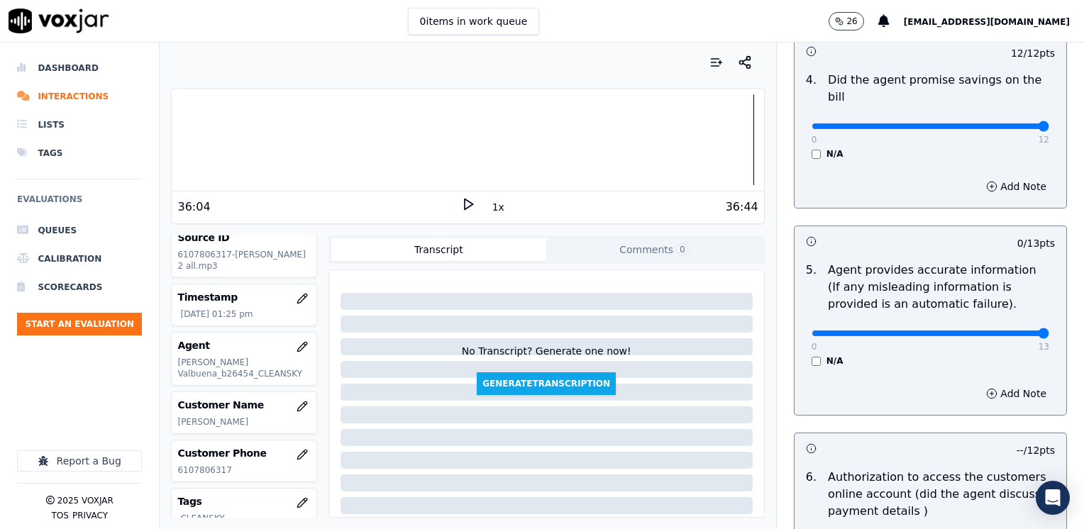
drag, startPoint x: 803, startPoint y: 314, endPoint x: 1086, endPoint y: 314, distance: 283.0
type input "13"
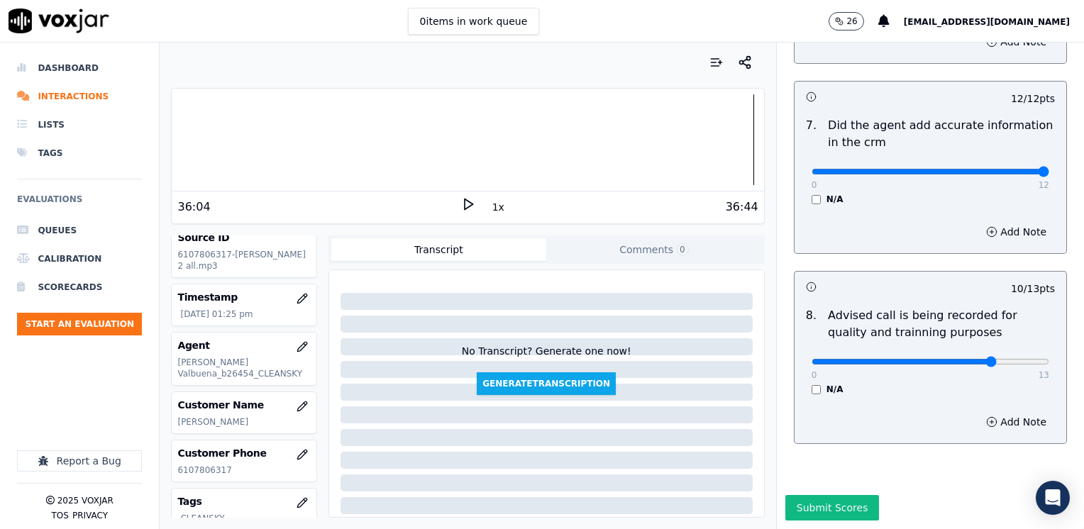
scroll to position [1314, 0]
click at [832, 495] on button "Submit Scores" at bounding box center [832, 508] width 94 height 26
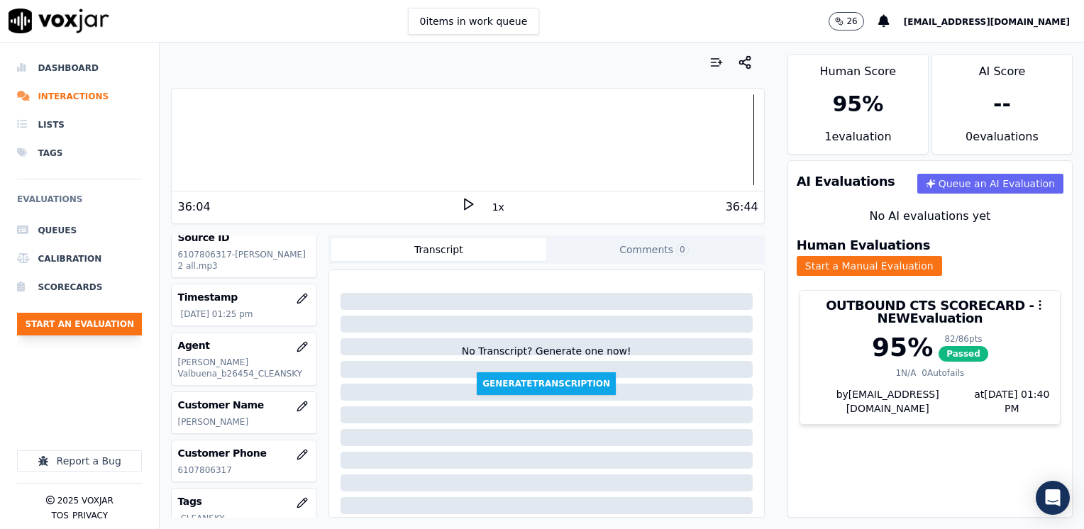
click at [111, 324] on button "Start an Evaluation" at bounding box center [79, 324] width 125 height 23
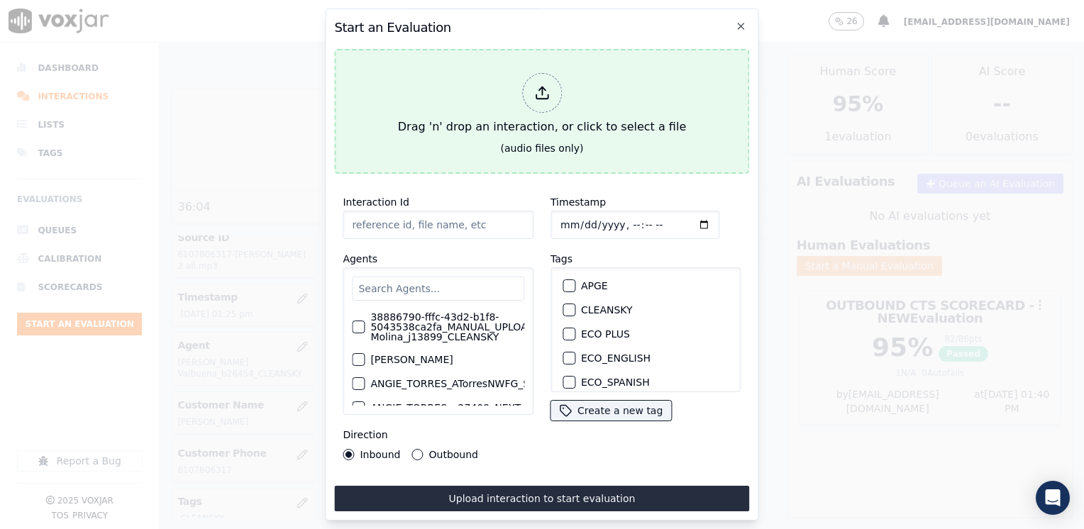
click at [548, 85] on icon at bounding box center [542, 93] width 16 height 16
type input "20250820-090448_2673445089-[PERSON_NAME] all.mp3"
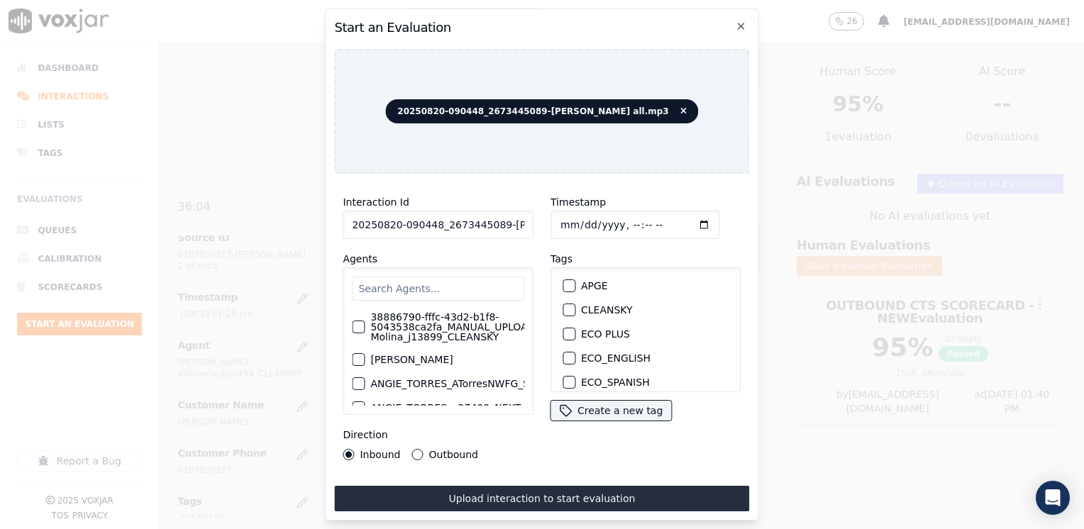
click at [456, 279] on input "text" at bounding box center [438, 289] width 172 height 24
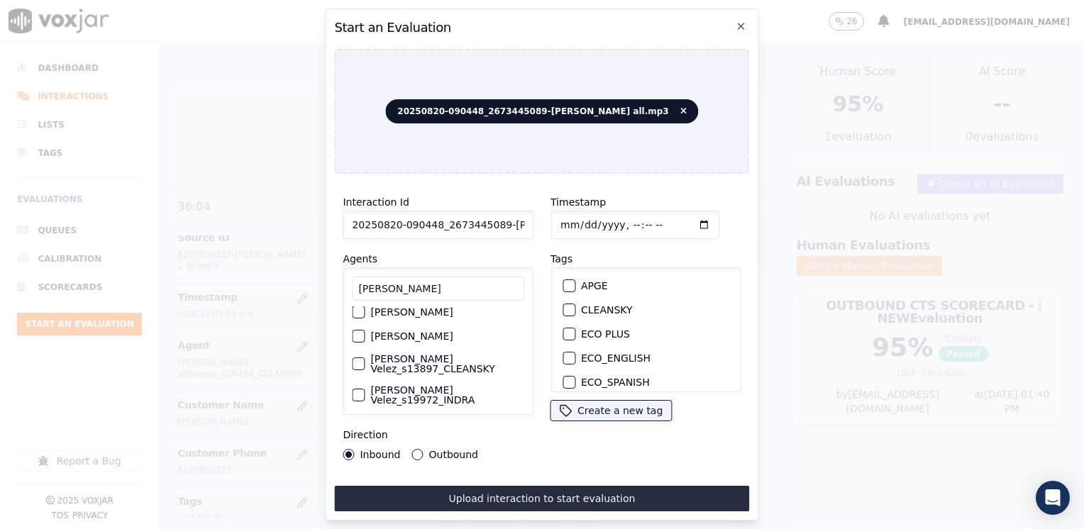
scroll to position [114, 0]
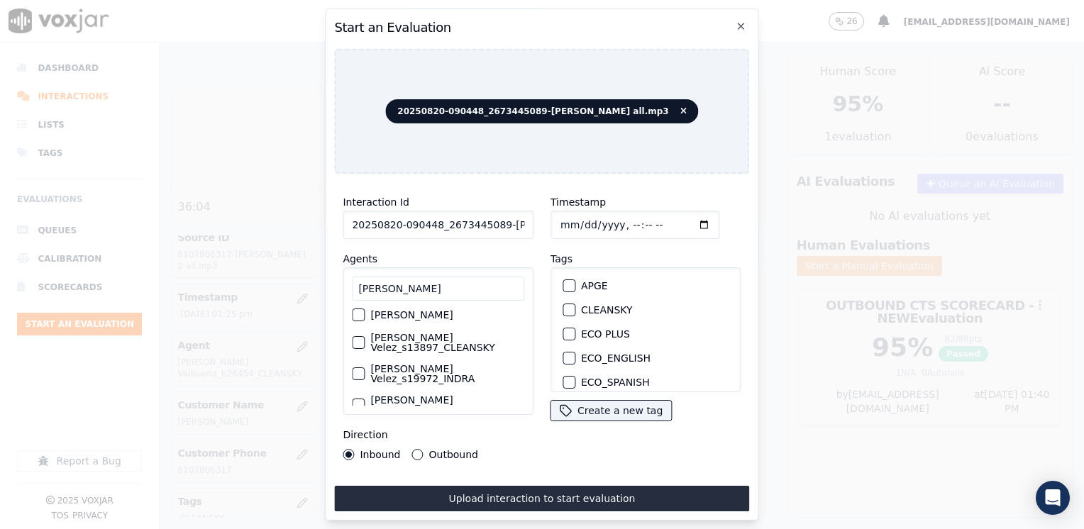
type input "[PERSON_NAME]"
click at [357, 338] on div "button" at bounding box center [358, 343] width 10 height 10
click at [565, 305] on div "button" at bounding box center [568, 310] width 10 height 10
click at [687, 218] on input "Timestamp" at bounding box center [634, 225] width 169 height 28
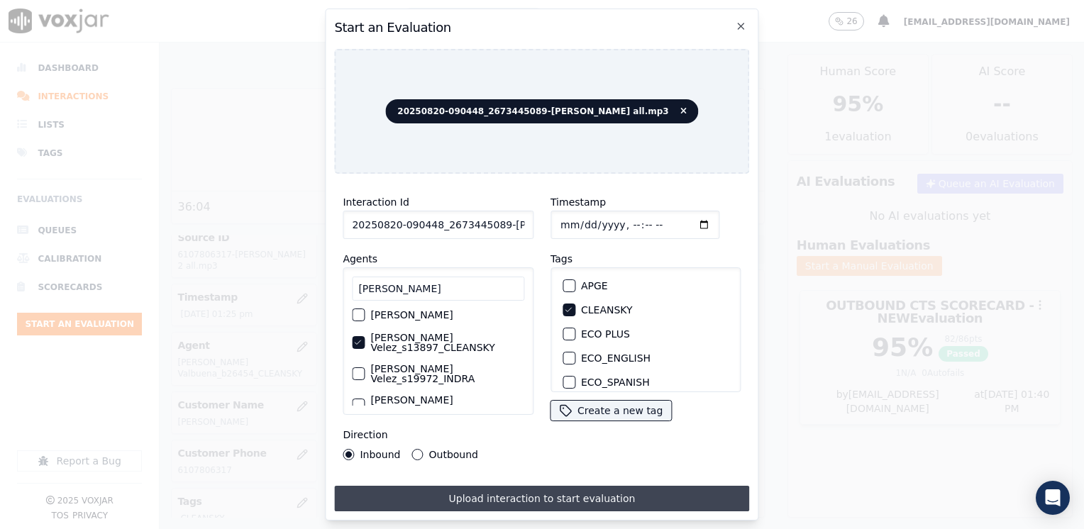
type input "[DATE]T13:40"
click at [491, 492] on button "Upload interaction to start evaluation" at bounding box center [541, 499] width 415 height 26
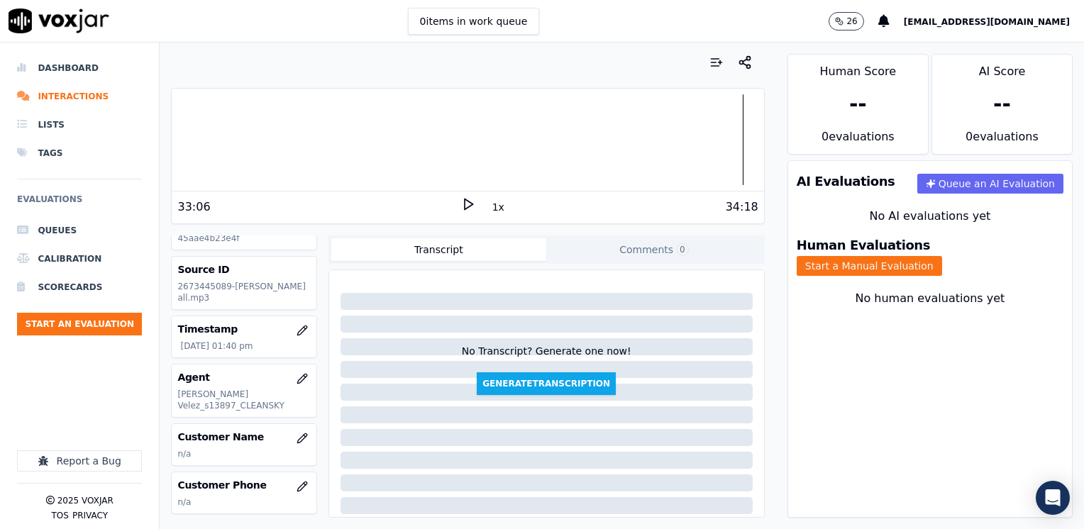
scroll to position [71, 0]
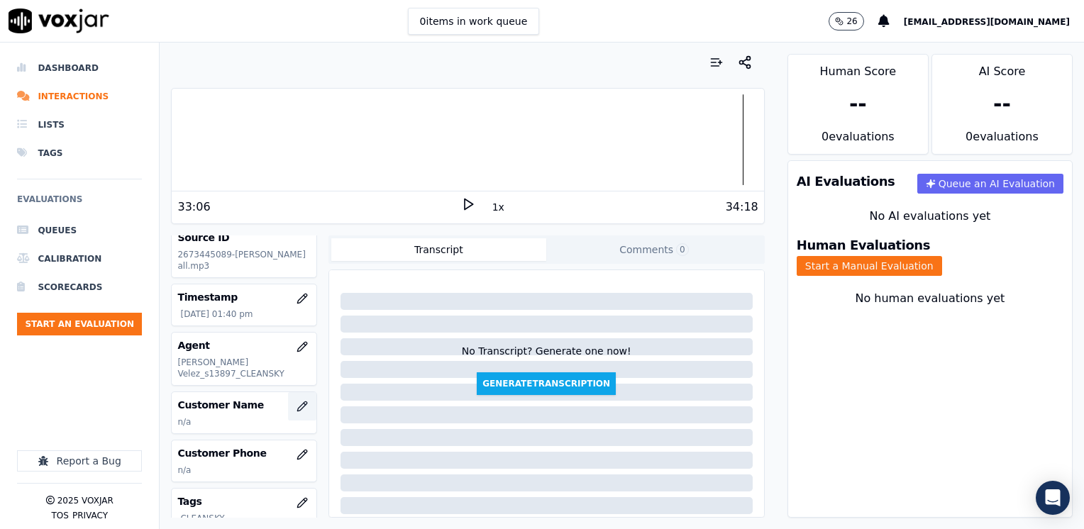
click at [297, 409] on icon "button" at bounding box center [302, 406] width 11 height 11
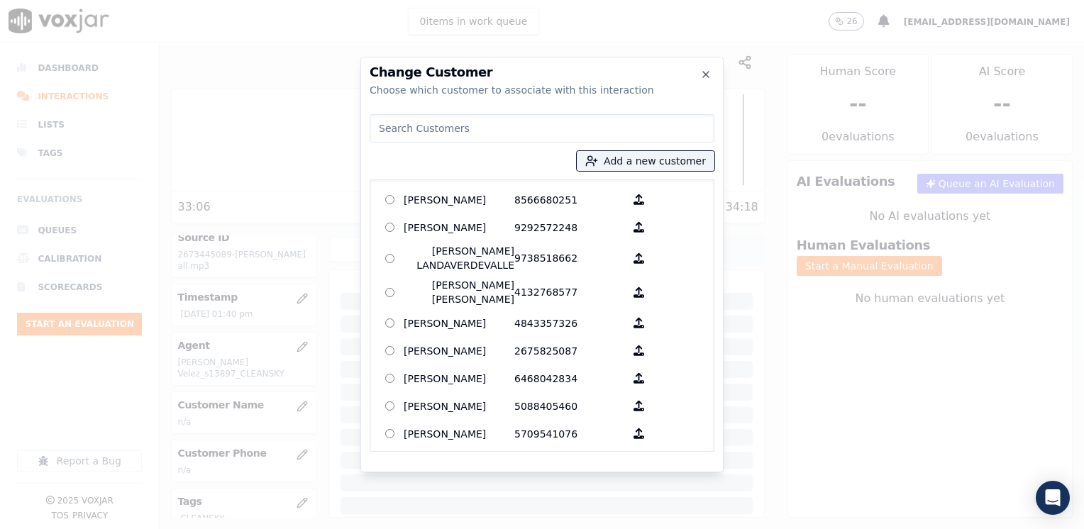
click at [511, 124] on input at bounding box center [542, 128] width 345 height 28
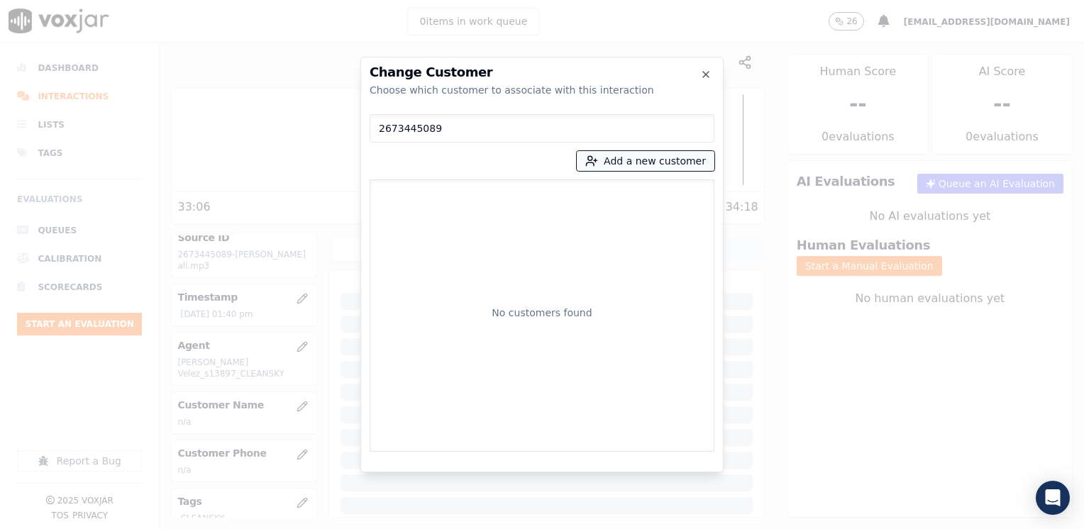
type input "2673445089"
click at [639, 166] on button "Add a new customer" at bounding box center [646, 161] width 138 height 20
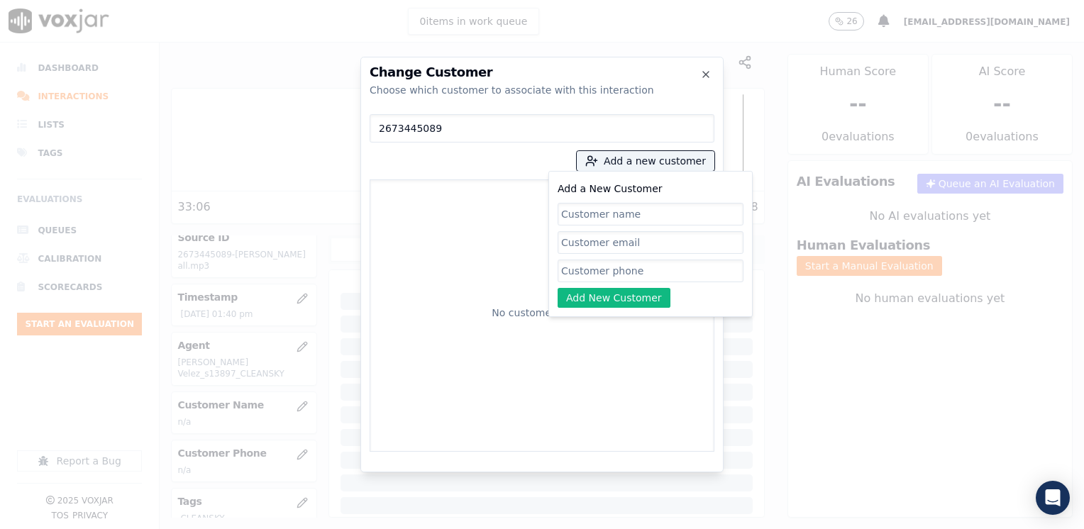
click at [659, 270] on input "Add a New Customer" at bounding box center [651, 271] width 186 height 23
paste input "2673445089"
type input "2673445089"
click at [668, 216] on input "Add a New Customer" at bounding box center [651, 214] width 186 height 23
paste input "[PERSON_NAME]"
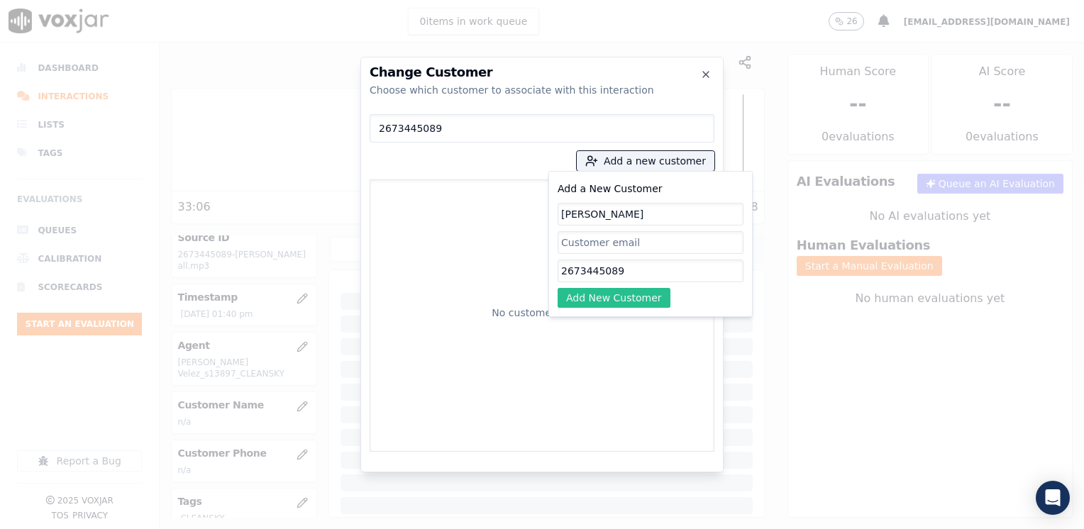
type input "[PERSON_NAME]"
click at [625, 294] on button "Add New Customer" at bounding box center [614, 298] width 113 height 20
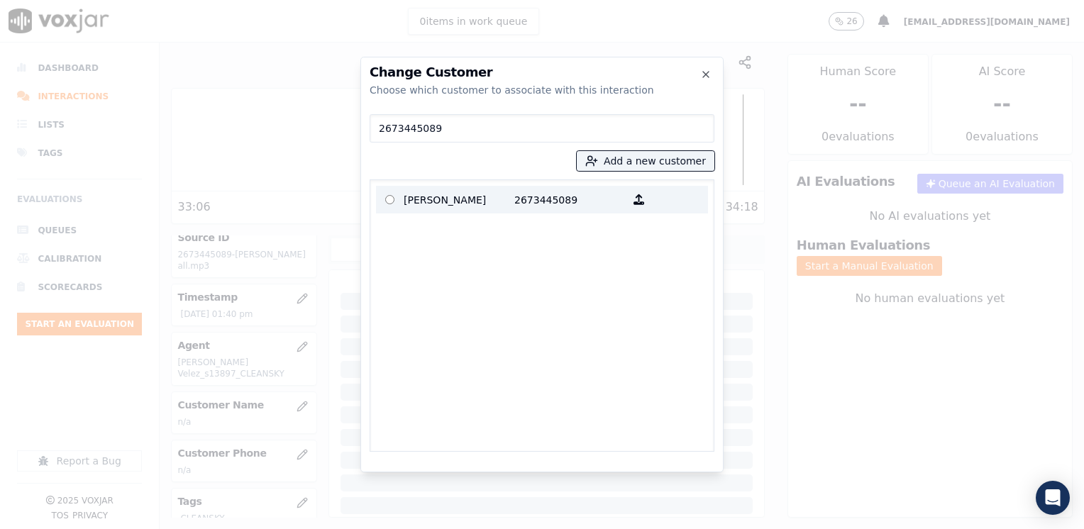
click at [534, 206] on p "2673445089" at bounding box center [569, 200] width 111 height 22
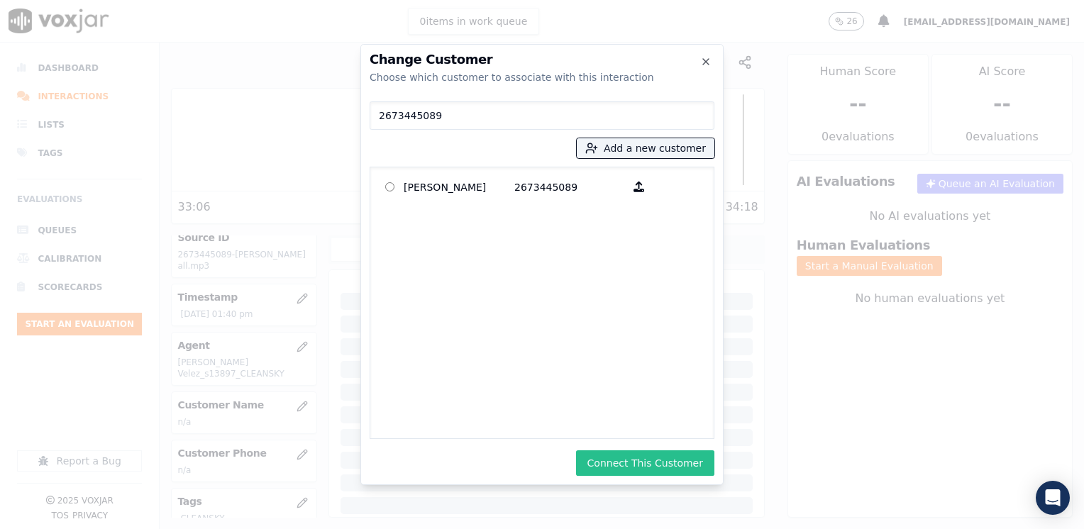
click at [653, 465] on button "Connect This Customer" at bounding box center [645, 463] width 138 height 26
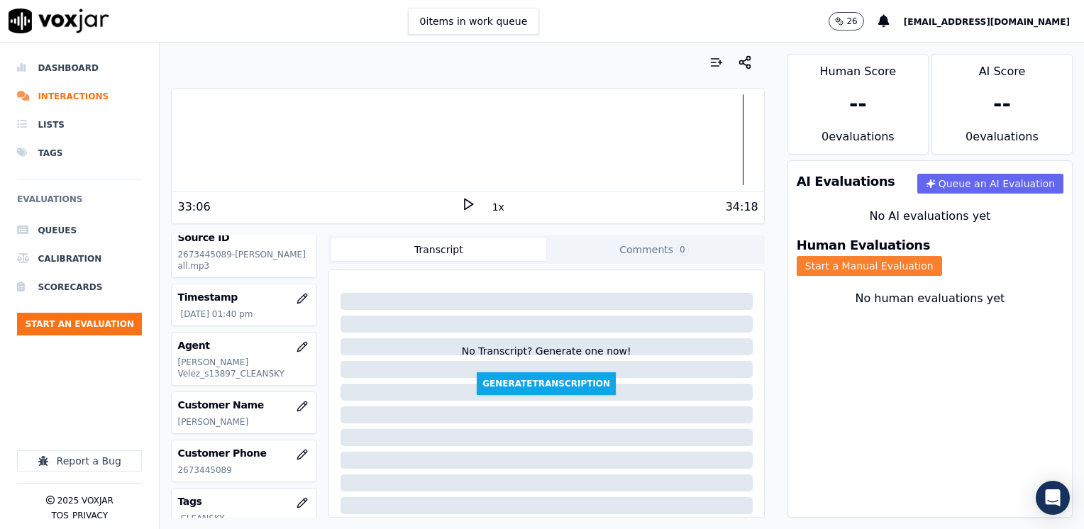
click at [942, 256] on button "Start a Manual Evaluation" at bounding box center [869, 266] width 145 height 20
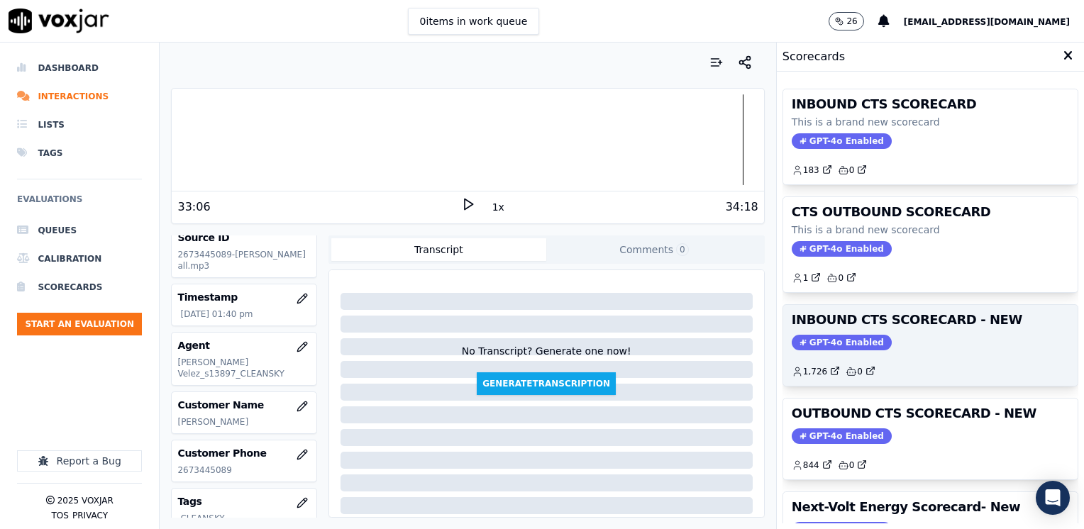
click at [845, 335] on span "GPT-4o Enabled" at bounding box center [842, 343] width 100 height 16
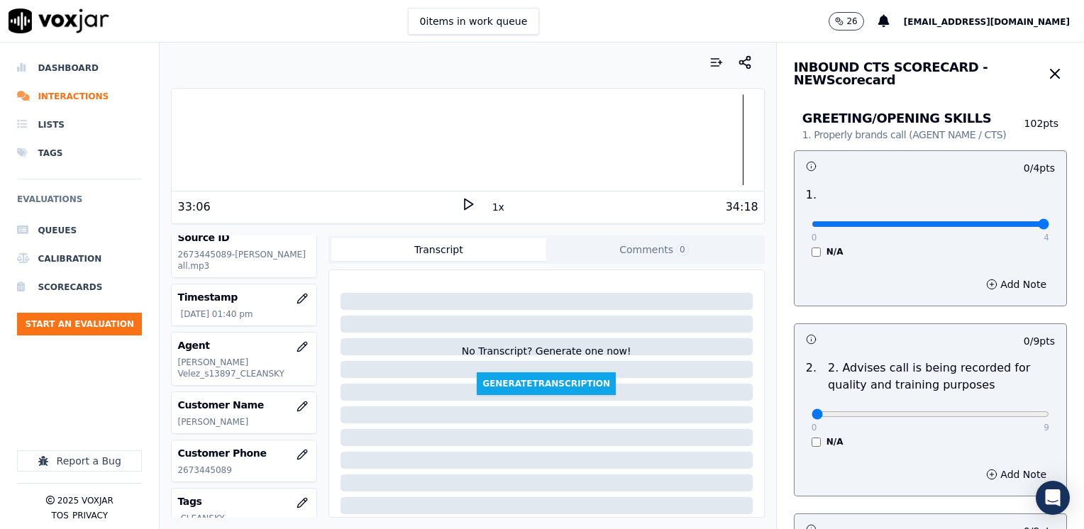
drag, startPoint x: 802, startPoint y: 223, endPoint x: 1086, endPoint y: 223, distance: 283.7
type input "4"
click at [1049, 223] on input "range" at bounding box center [931, 224] width 238 height 6
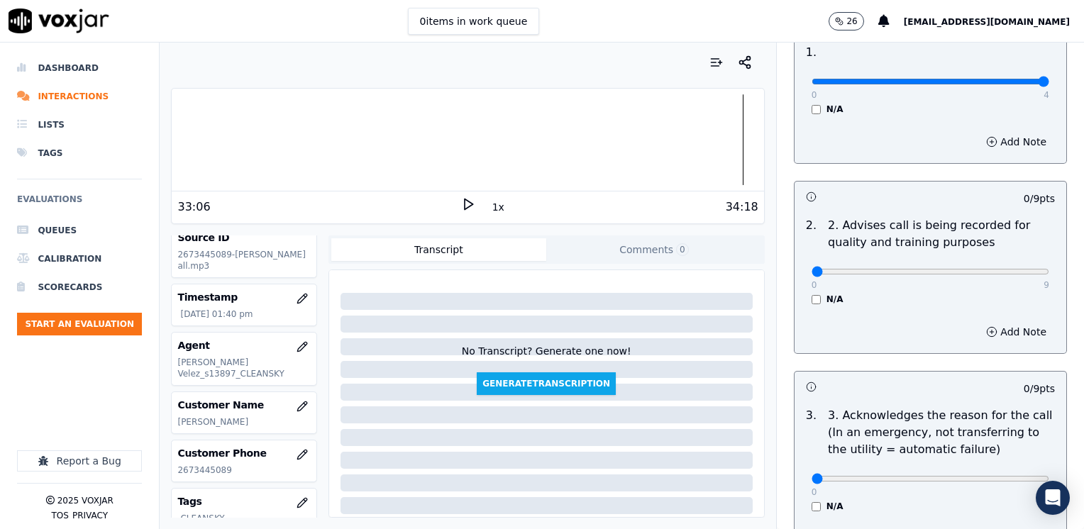
scroll to position [213, 0]
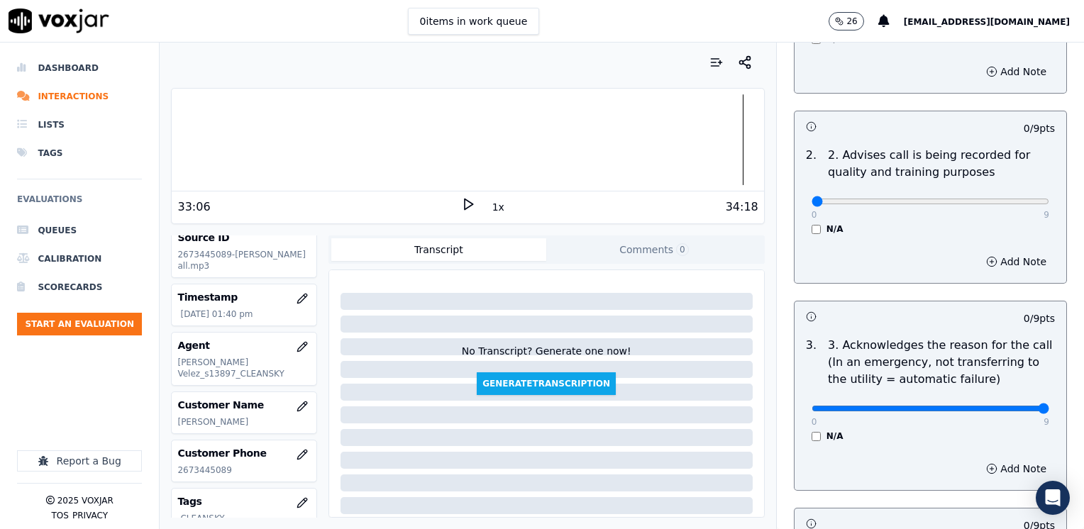
drag, startPoint x: 800, startPoint y: 406, endPoint x: 1086, endPoint y: 402, distance: 285.9
type input "9"
click at [1049, 14] on input "range" at bounding box center [931, 12] width 238 height 6
click at [1004, 461] on button "Add Note" at bounding box center [1016, 469] width 77 height 20
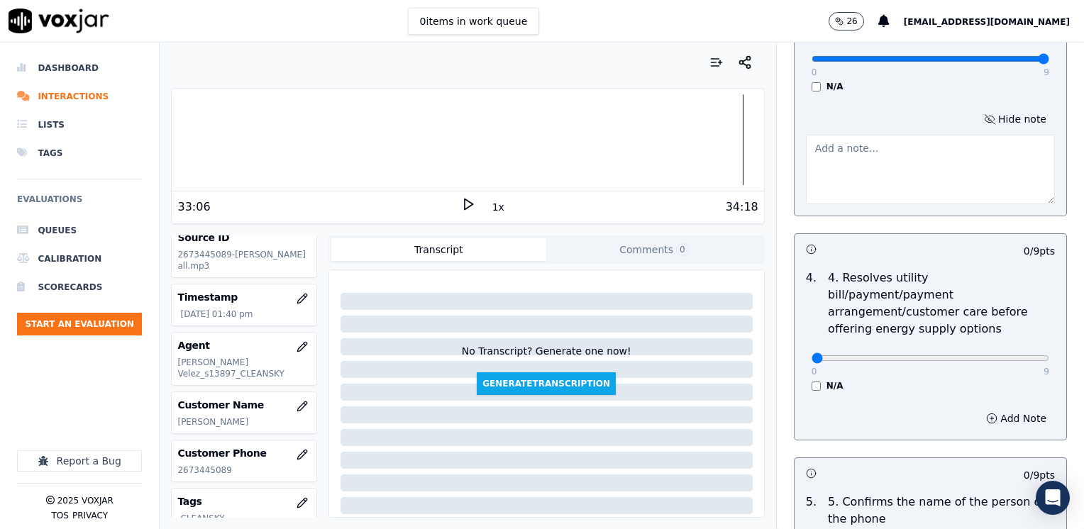
scroll to position [567, 0]
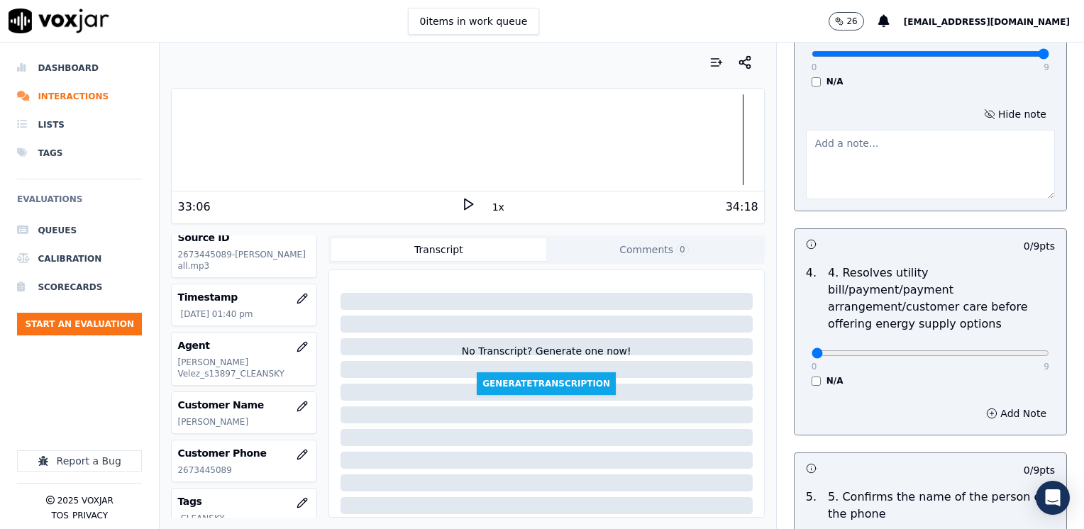
click at [846, 489] on p "5. Confirms the name of the person on the phone" at bounding box center [941, 506] width 227 height 34
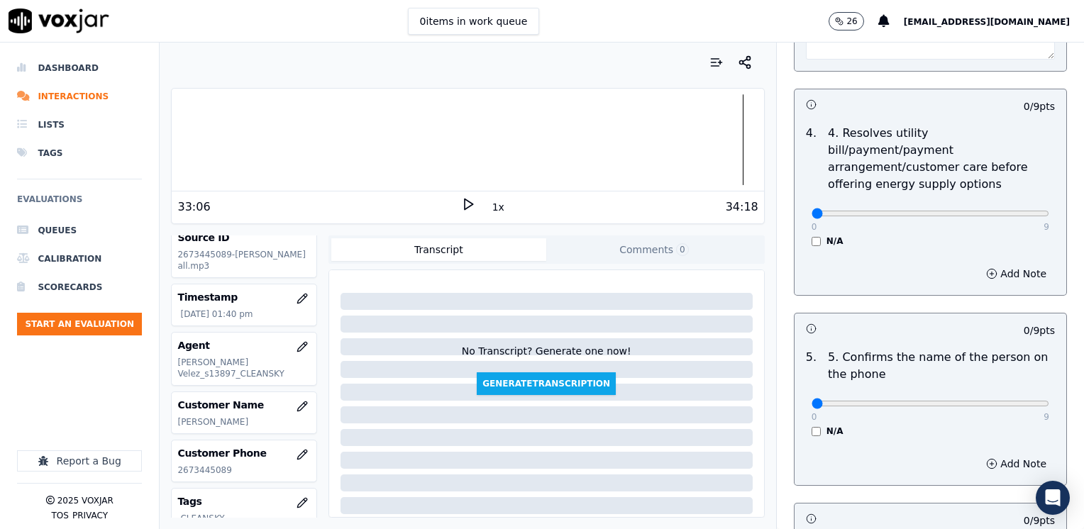
scroll to position [709, 0]
drag, startPoint x: 803, startPoint y: 384, endPoint x: 1086, endPoint y: 384, distance: 283.0
type input "9"
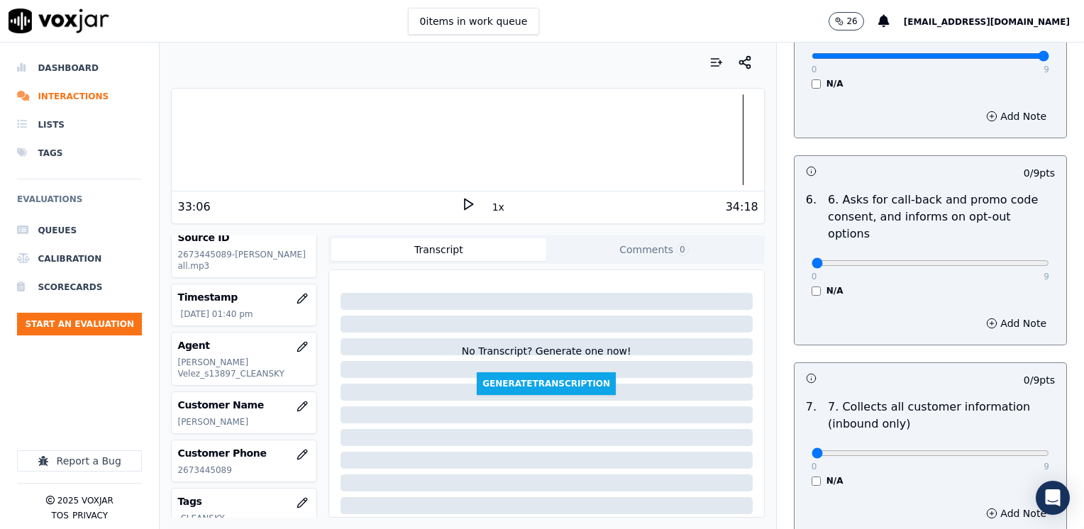
scroll to position [1064, 0]
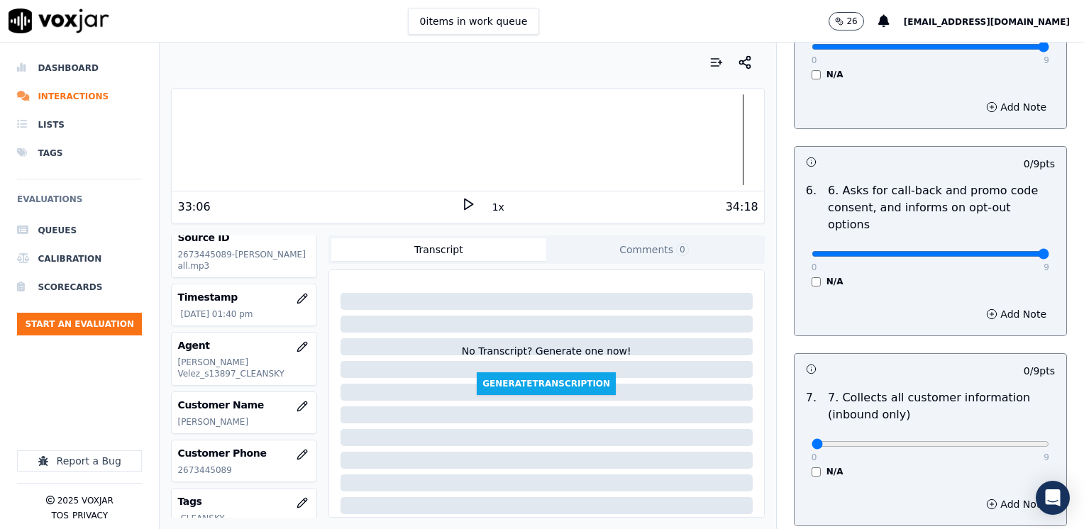
drag, startPoint x: 801, startPoint y: 217, endPoint x: 1086, endPoint y: 208, distance: 285.3
type input "9"
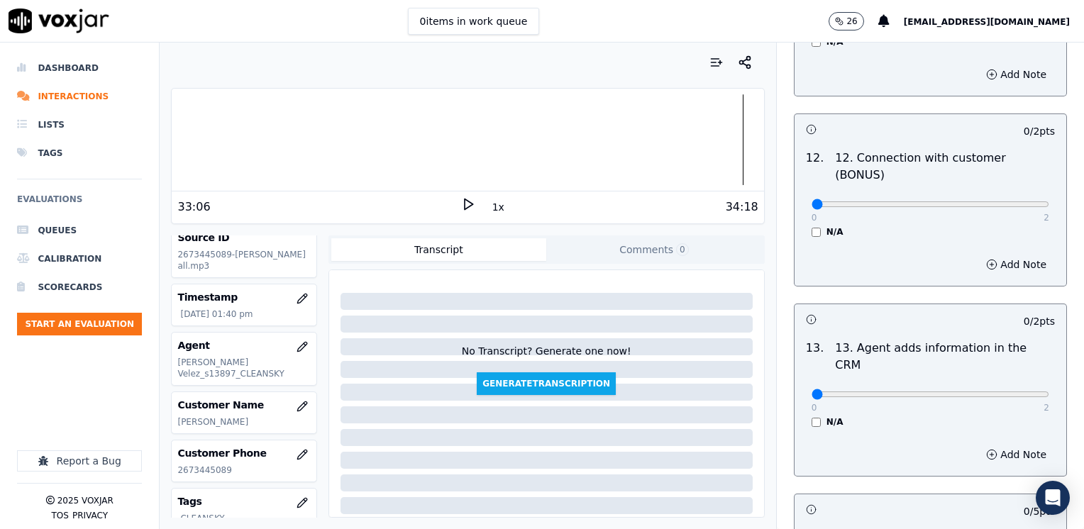
scroll to position [2454, 0]
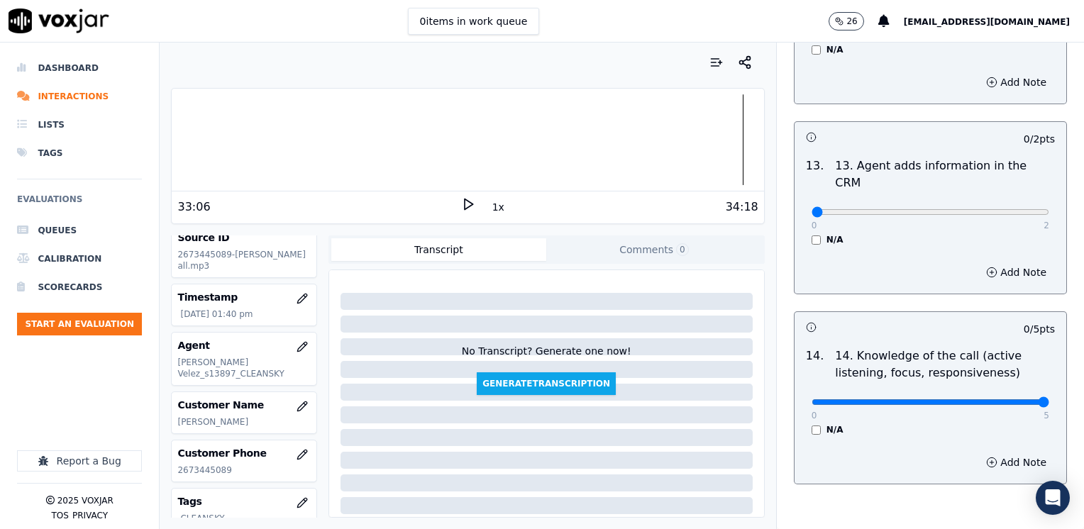
drag, startPoint x: 802, startPoint y: 331, endPoint x: 1083, endPoint y: 320, distance: 281.8
type input "5"
drag, startPoint x: 804, startPoint y: 138, endPoint x: 1086, endPoint y: 149, distance: 282.5
type input "2"
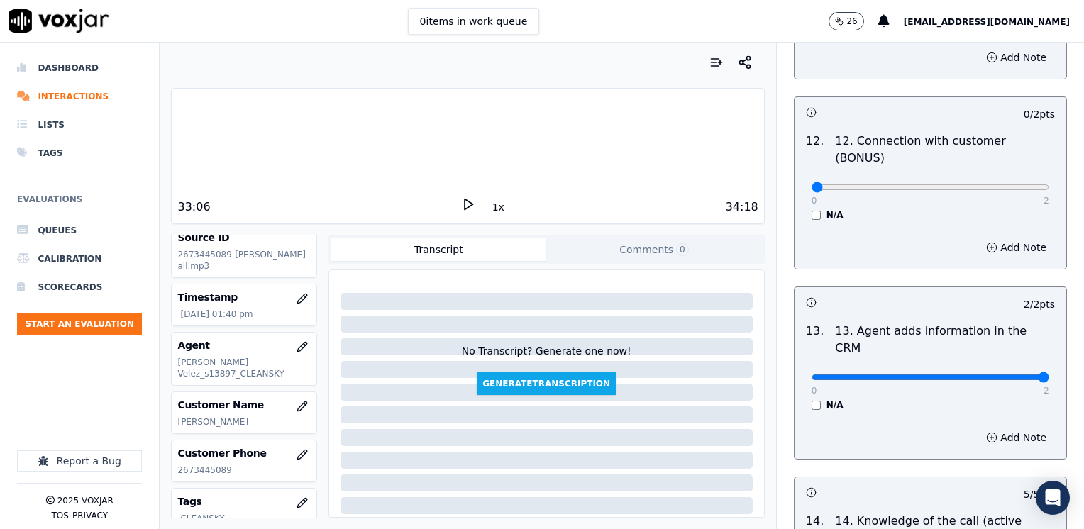
scroll to position [2241, 0]
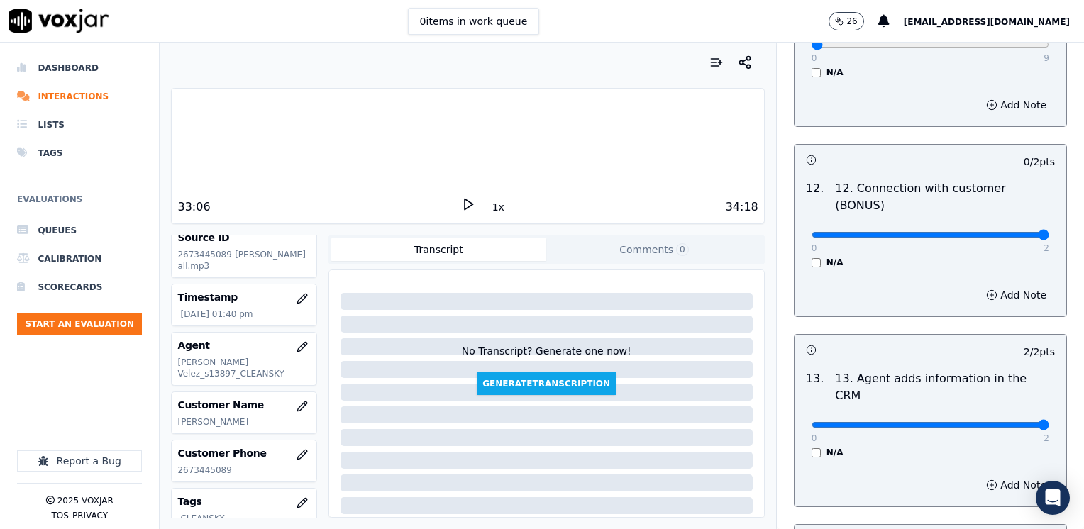
drag, startPoint x: 802, startPoint y: 180, endPoint x: 1083, endPoint y: 196, distance: 282.1
type input "2"
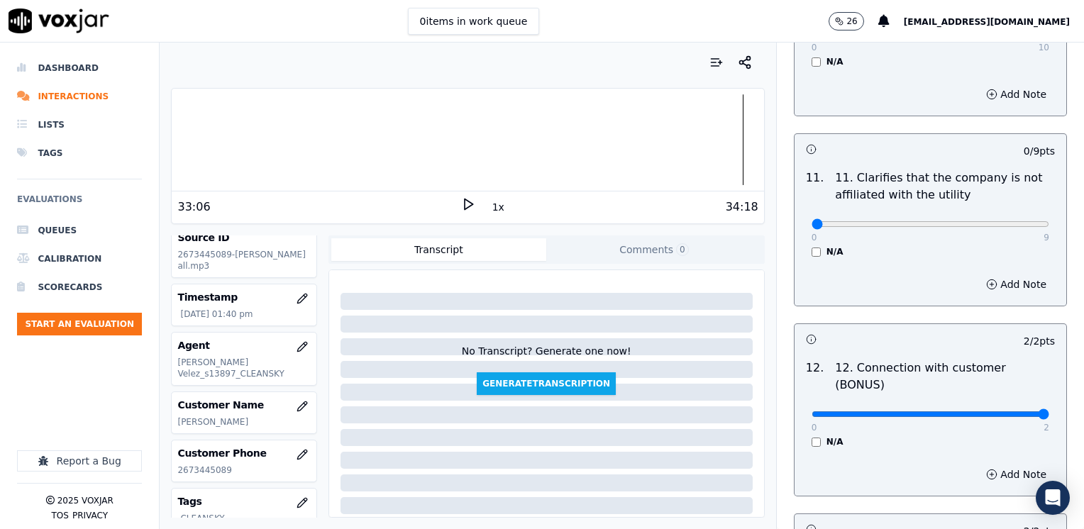
scroll to position [2028, 0]
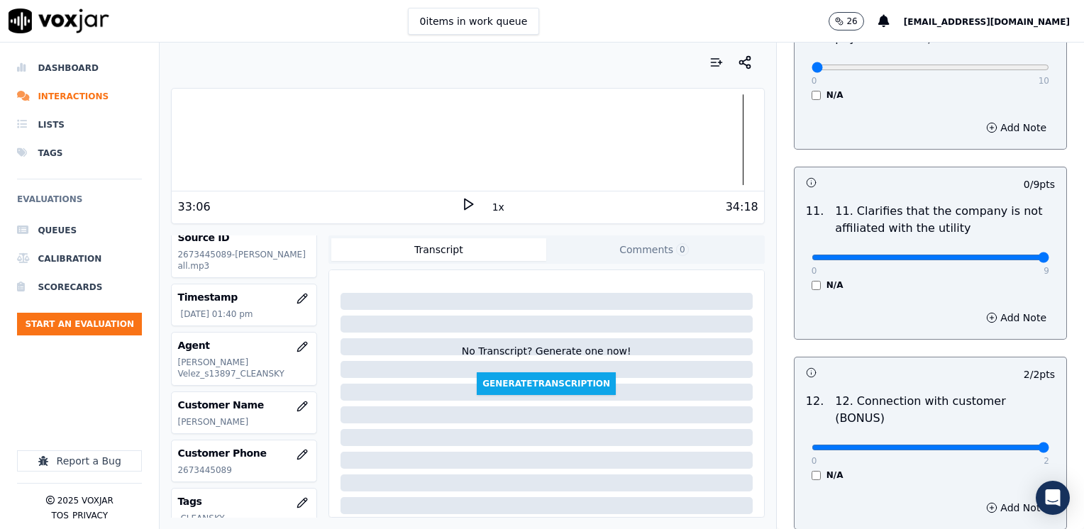
drag, startPoint x: 801, startPoint y: 225, endPoint x: 1086, endPoint y: 219, distance: 285.2
type input "9"
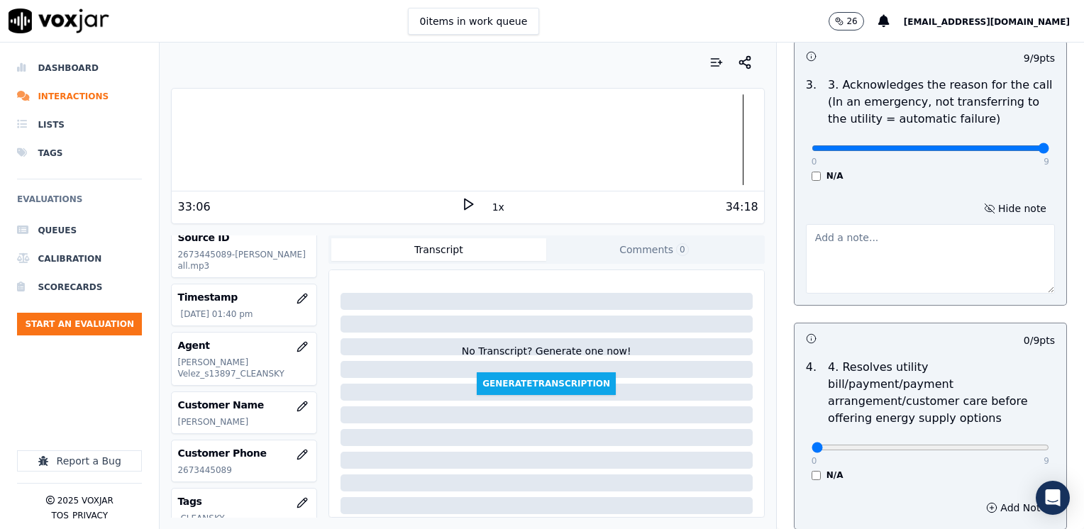
scroll to position [397, 0]
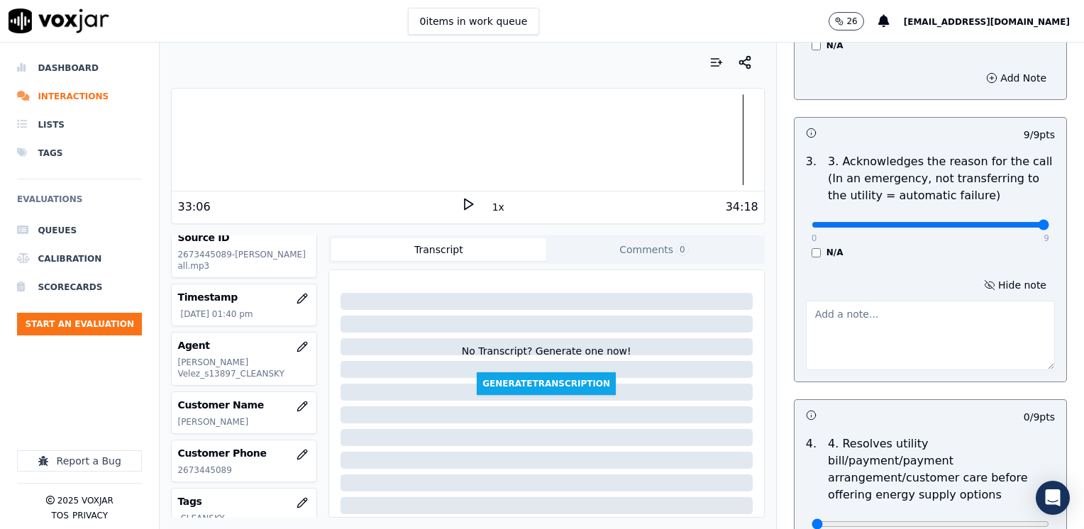
click at [852, 314] on textarea at bounding box center [930, 336] width 249 height 70
click at [935, 317] on textarea "Cx has a balance of $454.32" at bounding box center [930, 336] width 249 height 70
click at [979, 311] on textarea "Cx has a balance of $454.32. Cx got three bills and does not know why he had th…" at bounding box center [930, 336] width 249 height 70
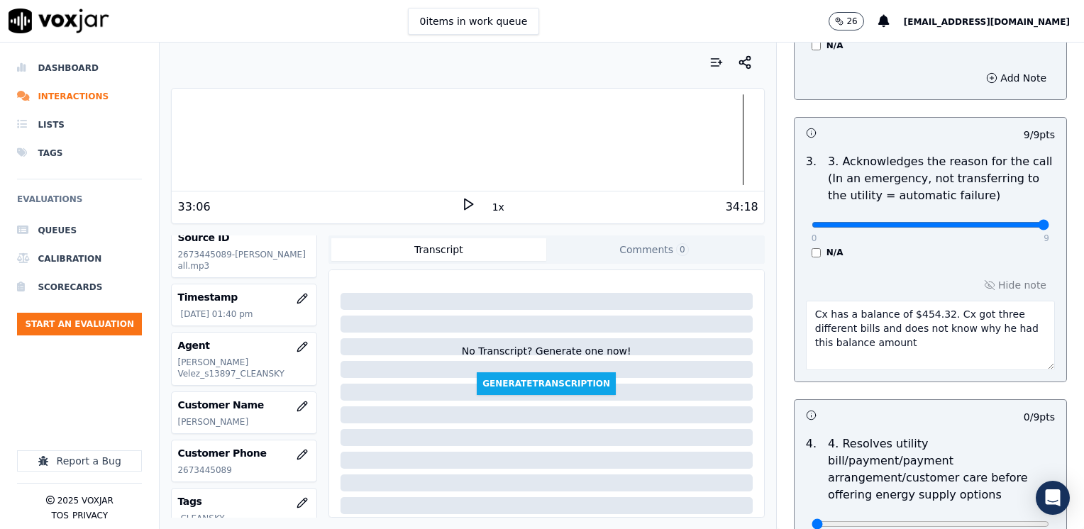
click at [968, 348] on textarea "Cx has a balance of $454.32. Cx got three different bills and does not know why…" at bounding box center [930, 336] width 249 height 70
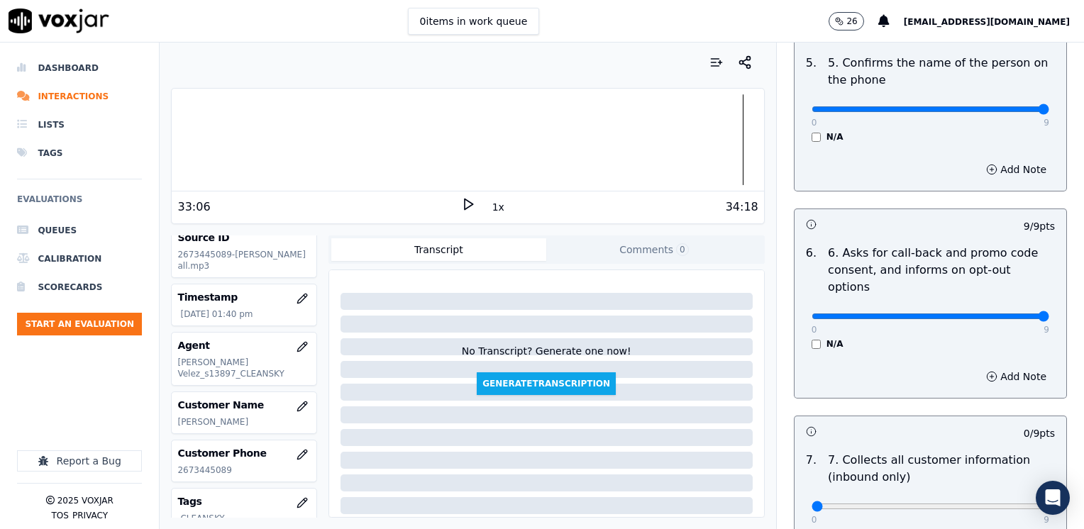
scroll to position [1177, 0]
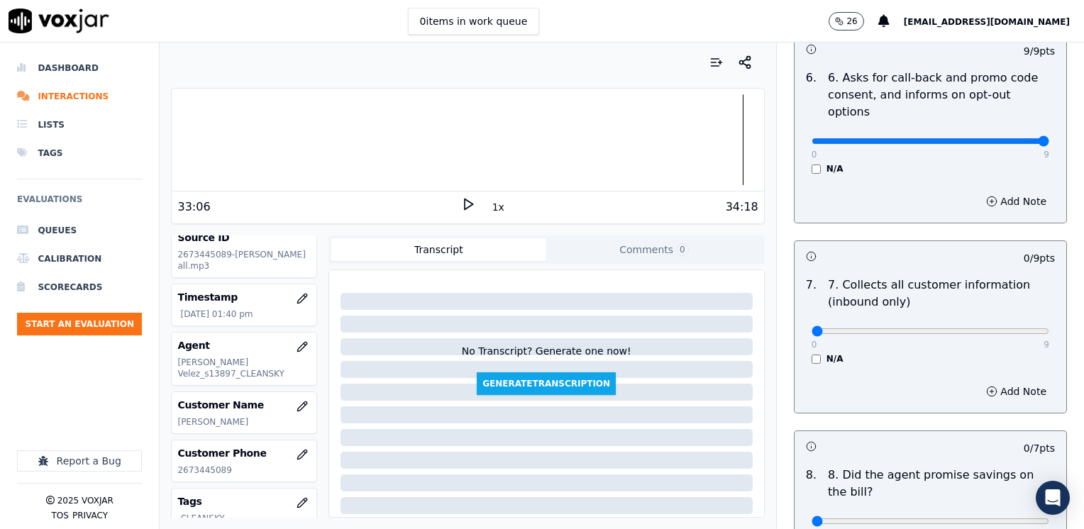
type textarea "Cx has a balance of $454.32. Cx got three different bills and does not know why…"
type input "8"
click at [995, 382] on button "Add Note" at bounding box center [1016, 392] width 77 height 20
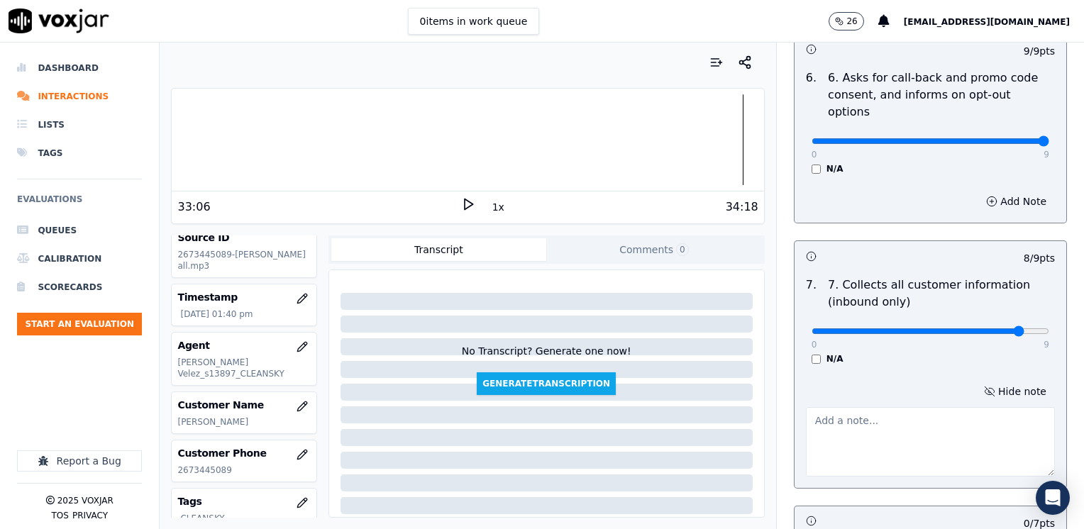
click at [905, 421] on textarea at bounding box center [930, 442] width 249 height 70
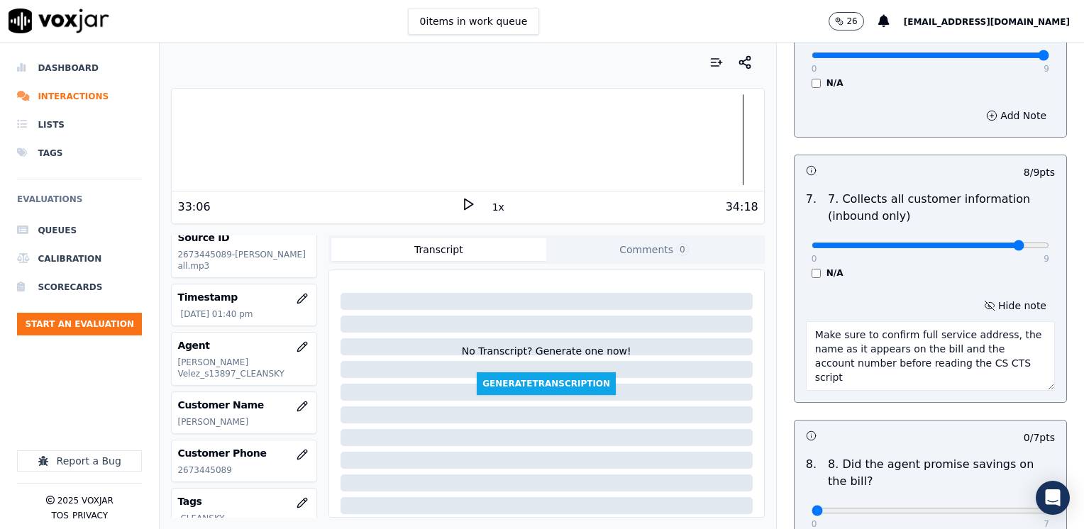
scroll to position [1390, 0]
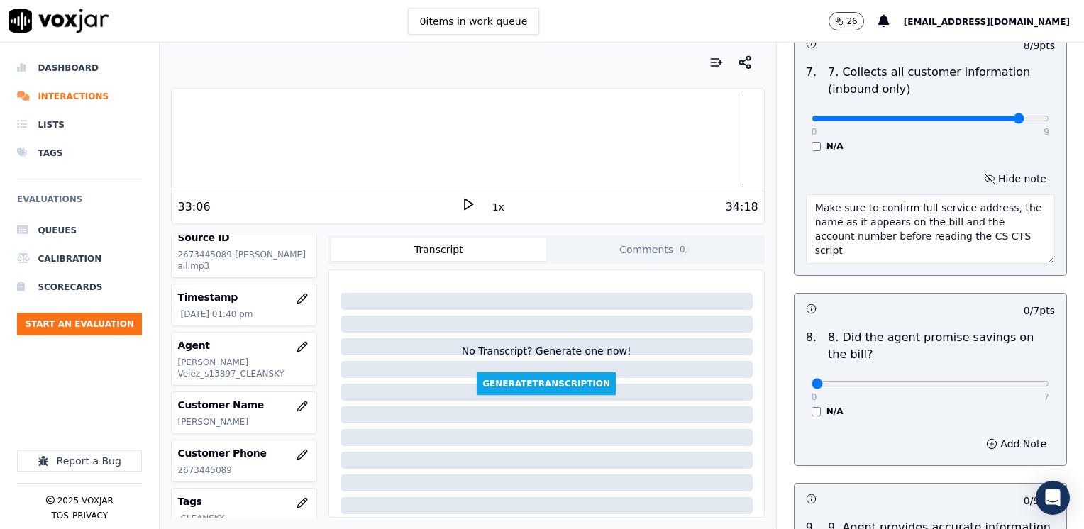
type textarea "Make sure to confirm full service address, the name as it appears on the bill a…"
drag, startPoint x: 797, startPoint y: 347, endPoint x: 1086, endPoint y: 343, distance: 288.7
type input "7"
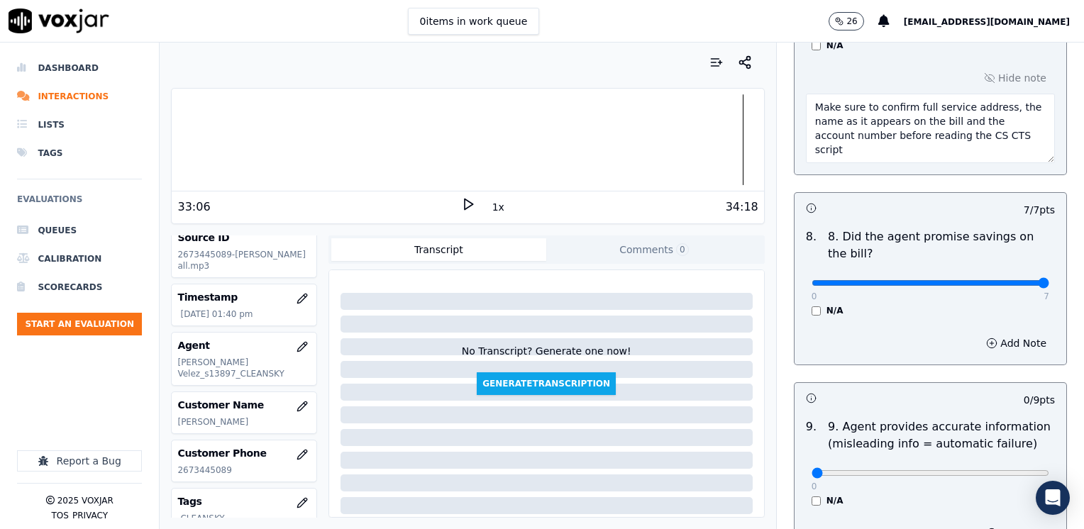
scroll to position [1602, 0]
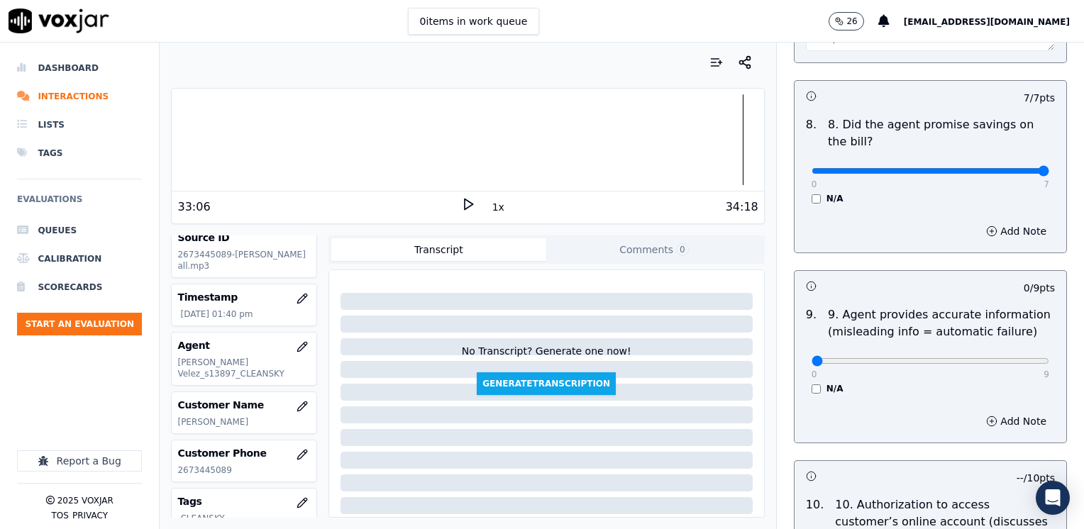
click at [812, 383] on div "N/A" at bounding box center [931, 388] width 238 height 11
type input "8"
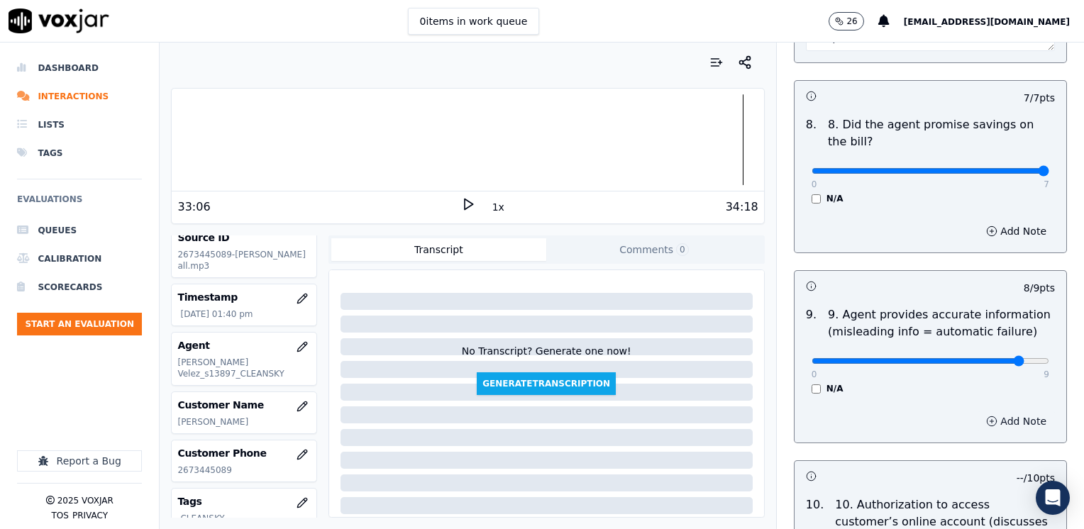
click at [997, 411] on button "Add Note" at bounding box center [1016, 421] width 77 height 20
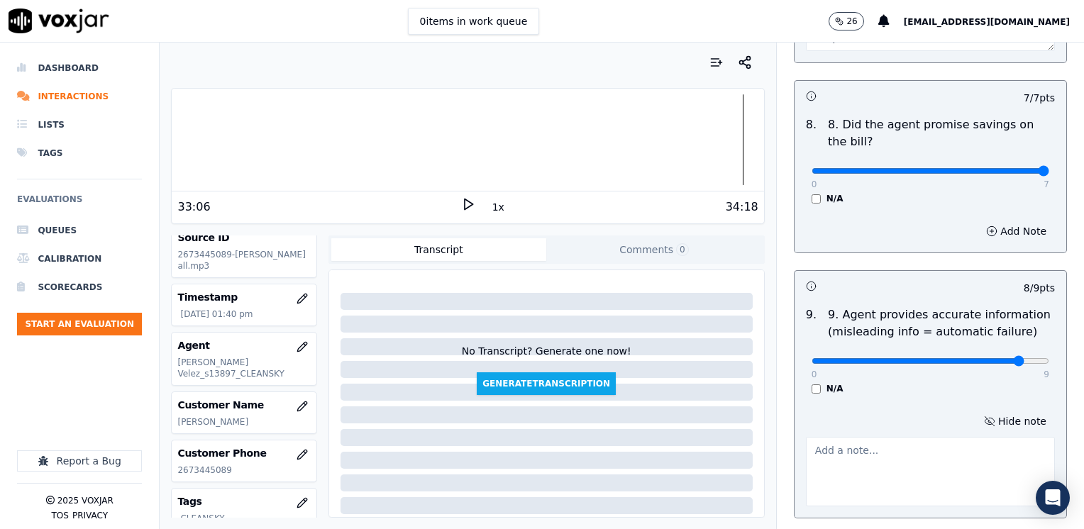
click at [877, 437] on textarea at bounding box center [930, 472] width 249 height 70
type textarea "M"
type textarea "a"
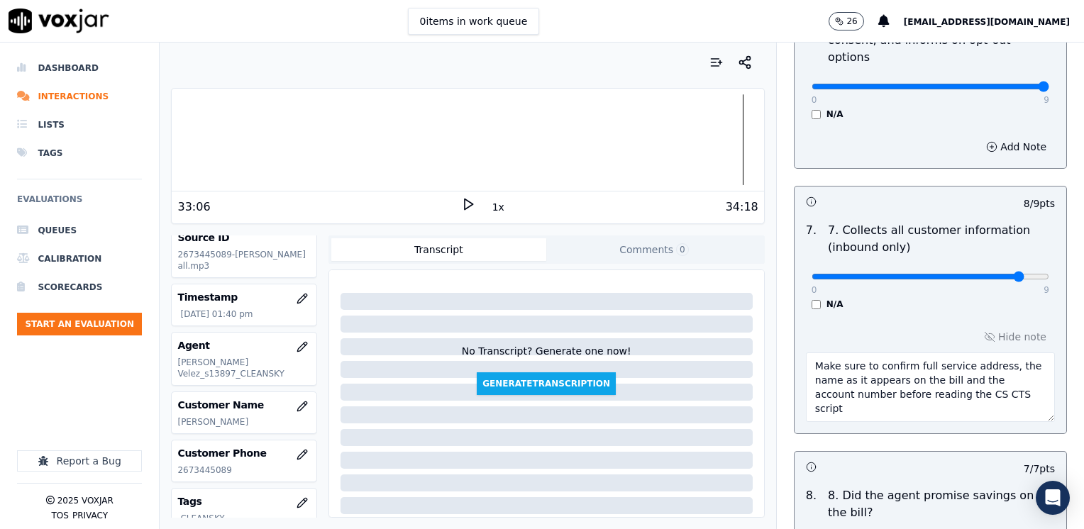
scroll to position [1256, 0]
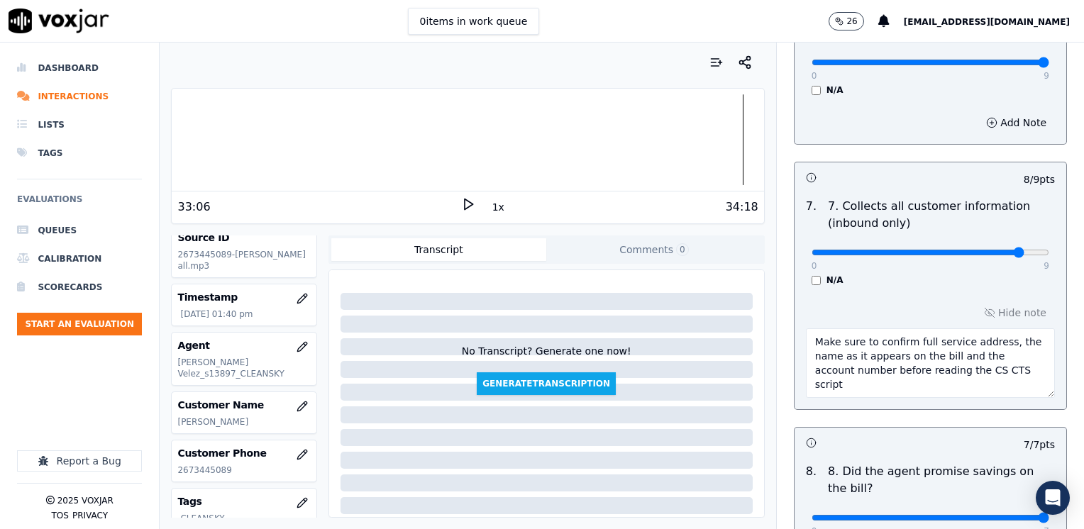
type textarea "Avoid saying "You don't have to worry about it" referring to the cancellation f…"
click at [837, 338] on textarea "Make sure to confirm full service address, the name as it appears on the bill a…" at bounding box center [930, 363] width 249 height 70
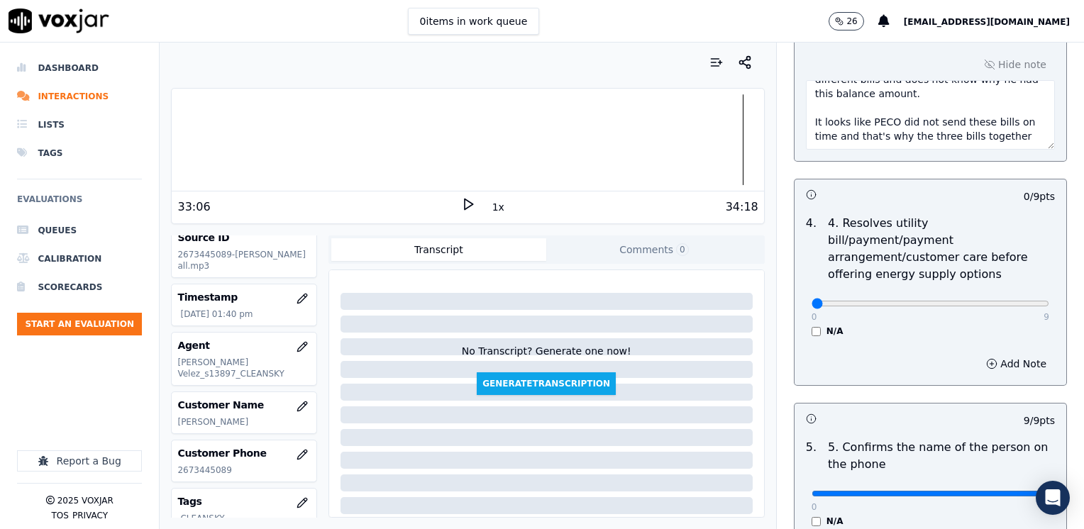
scroll to position [475, 0]
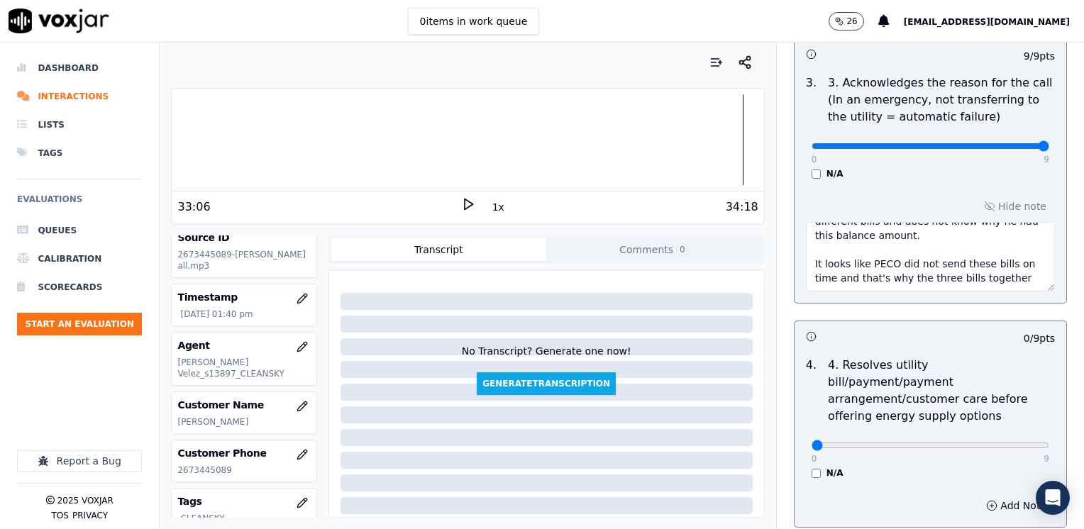
type textarea "Make sure to confirm full service address, the name as it appears on the bill b…"
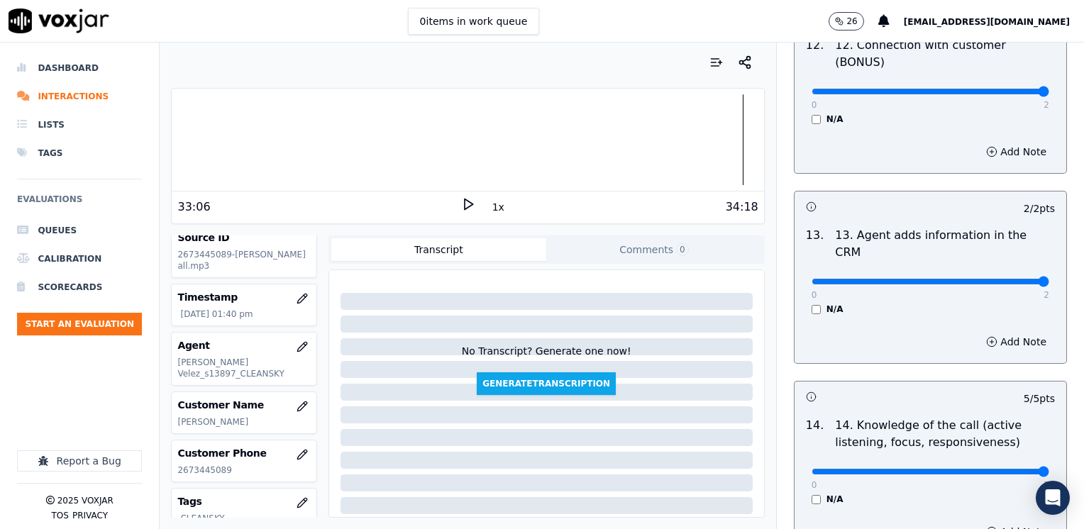
scroll to position [2603, 0]
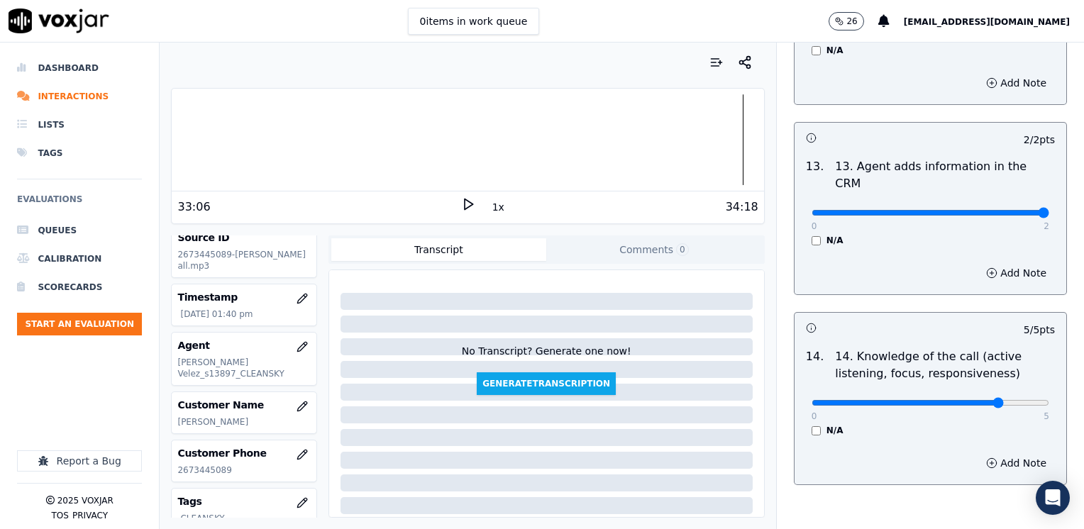
type input "4"
click at [1002, 453] on button "Add Note" at bounding box center [1016, 463] width 77 height 20
click at [885, 479] on textarea at bounding box center [930, 514] width 249 height 70
type textarea "Use "price protection" instead of "with my electric rate""
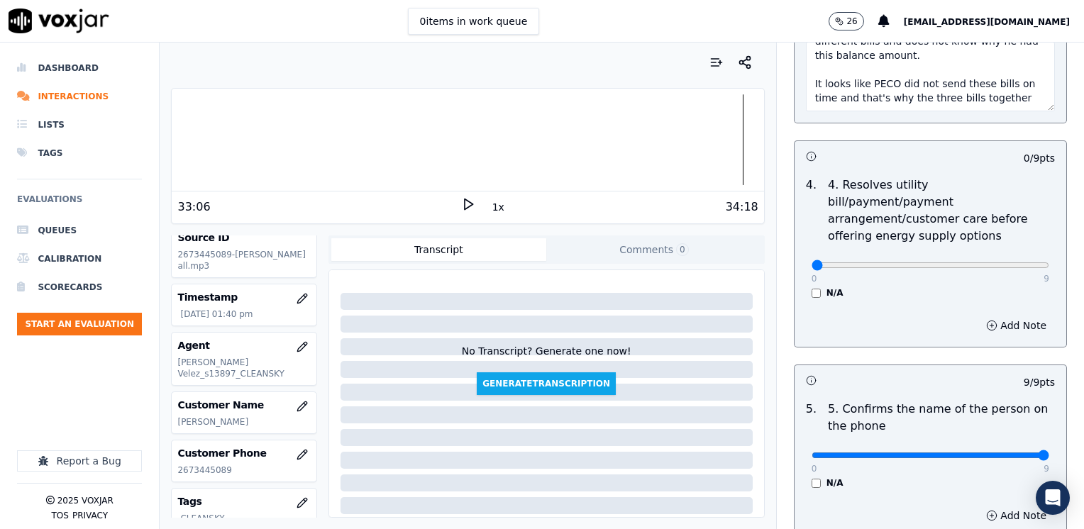
scroll to position [688, 0]
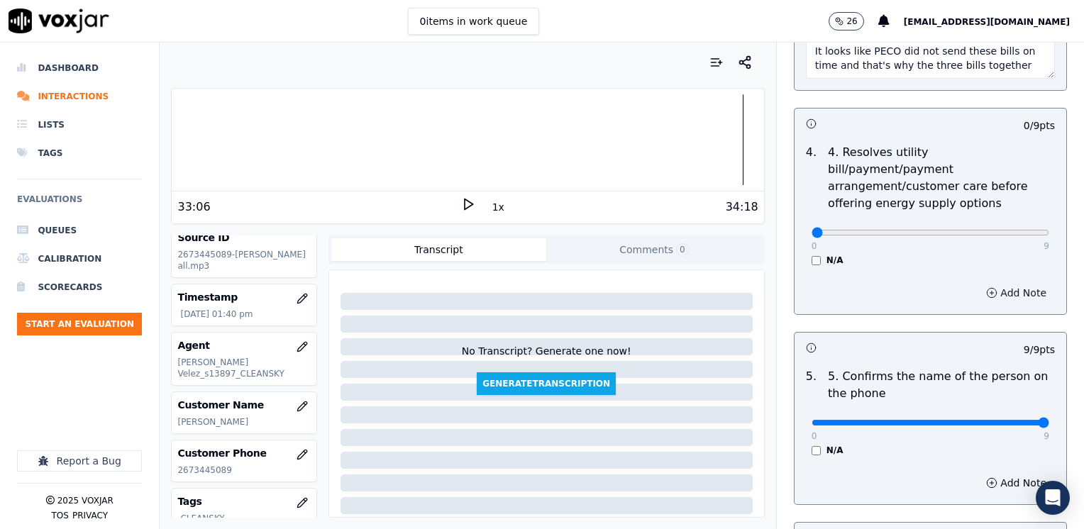
click at [987, 283] on button "Add Note" at bounding box center [1016, 293] width 77 height 20
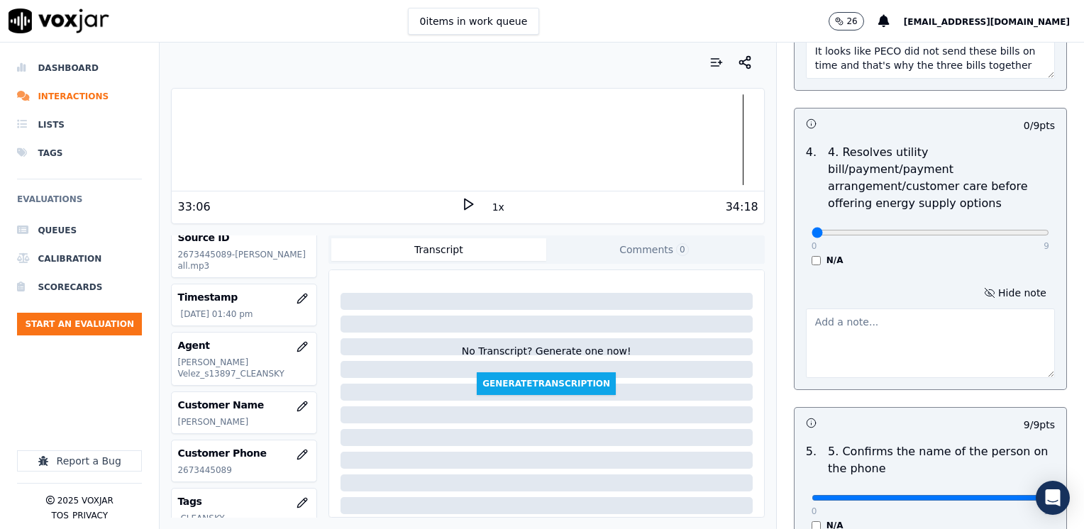
click at [918, 312] on textarea at bounding box center [930, 344] width 249 height 70
click at [847, 309] on textarea "Cx suggest to set a payment arrangement" at bounding box center [930, 344] width 249 height 70
click at [1004, 309] on textarea "Cx suggests to set a payment arrangement" at bounding box center [930, 344] width 249 height 70
type textarea "Cx suggests to set a payment arrangement; agent transferred cx after verificati…"
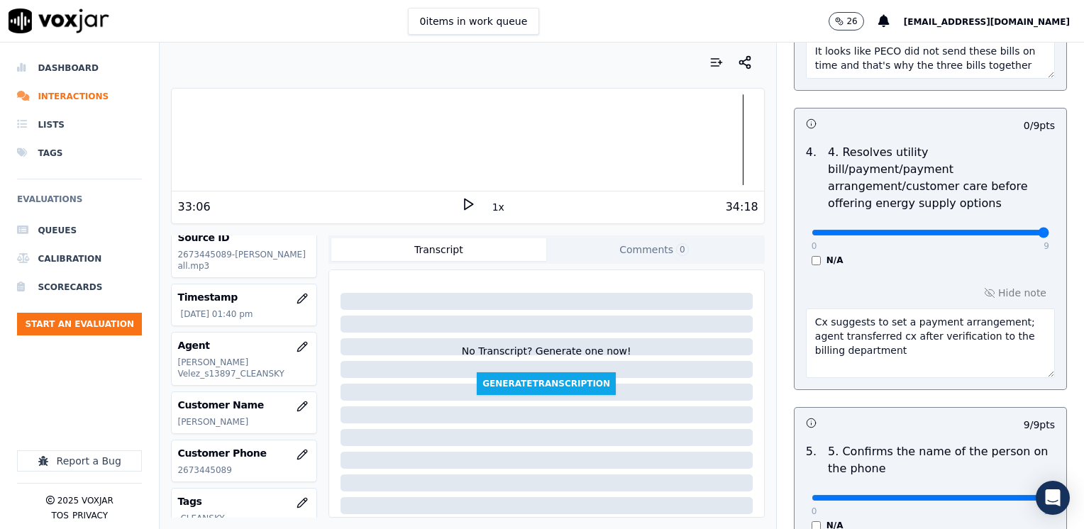
drag, startPoint x: 804, startPoint y: 214, endPoint x: 1086, endPoint y: 273, distance: 287.9
type input "9"
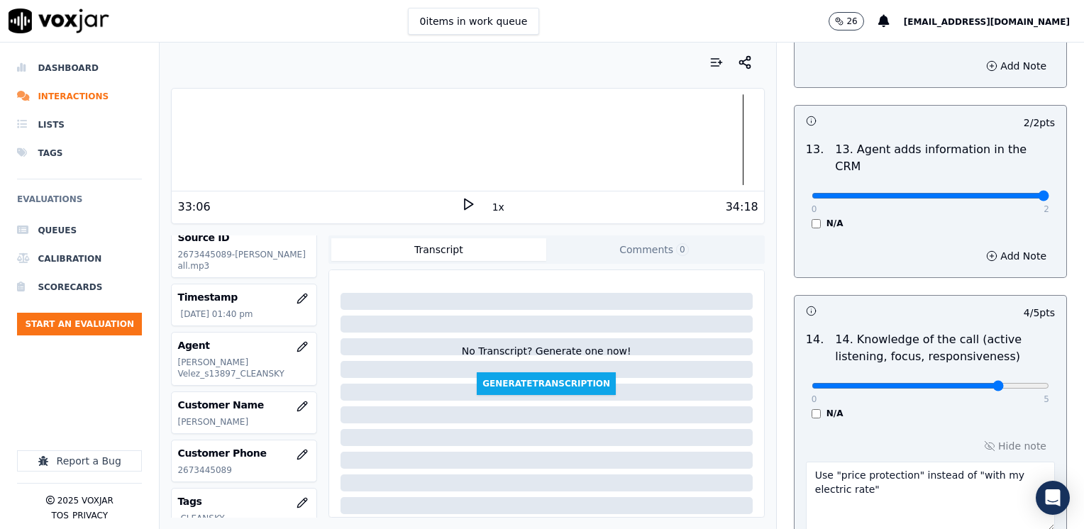
scroll to position [2753, 0]
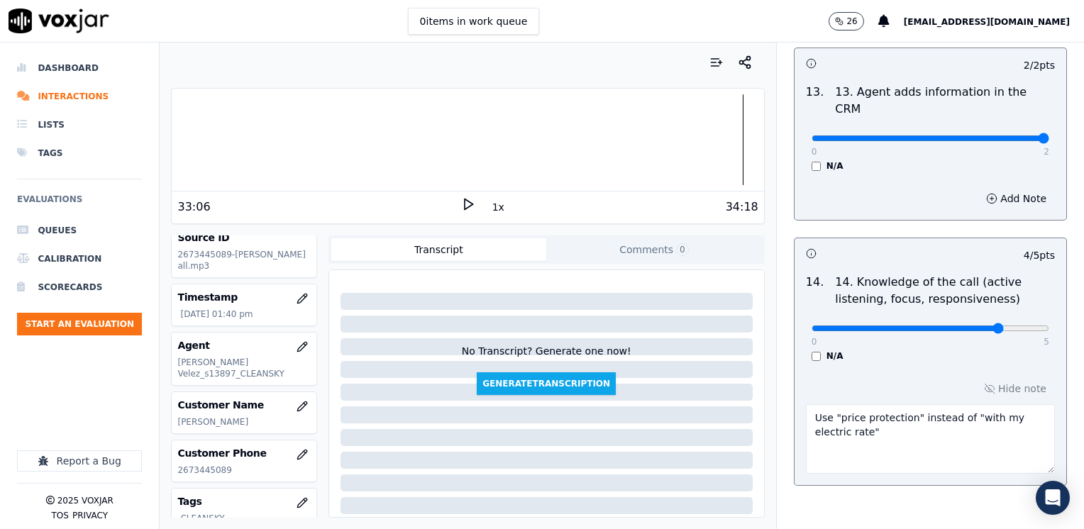
drag, startPoint x: 829, startPoint y: 468, endPoint x: 769, endPoint y: 499, distance: 66.9
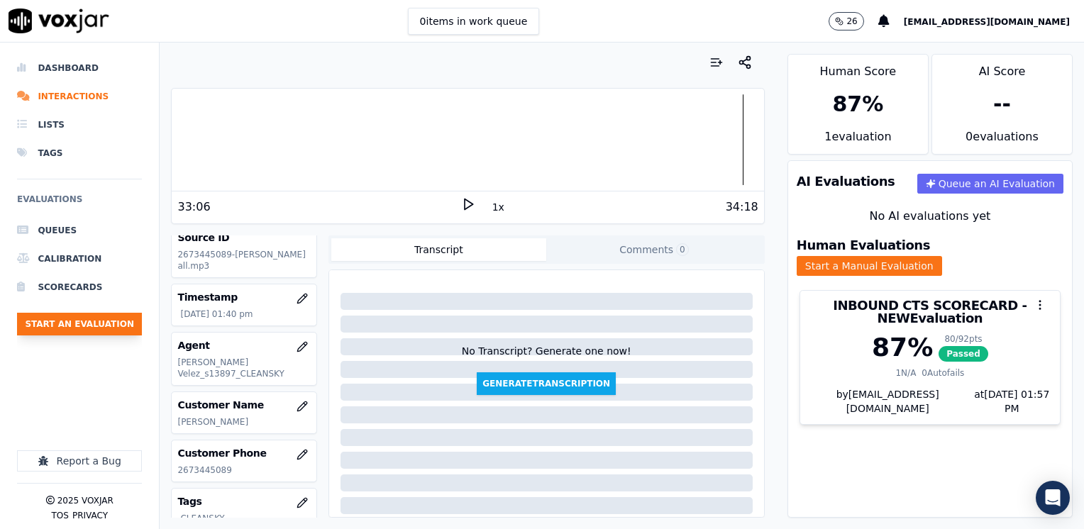
click at [111, 321] on button "Start an Evaluation" at bounding box center [79, 324] width 125 height 23
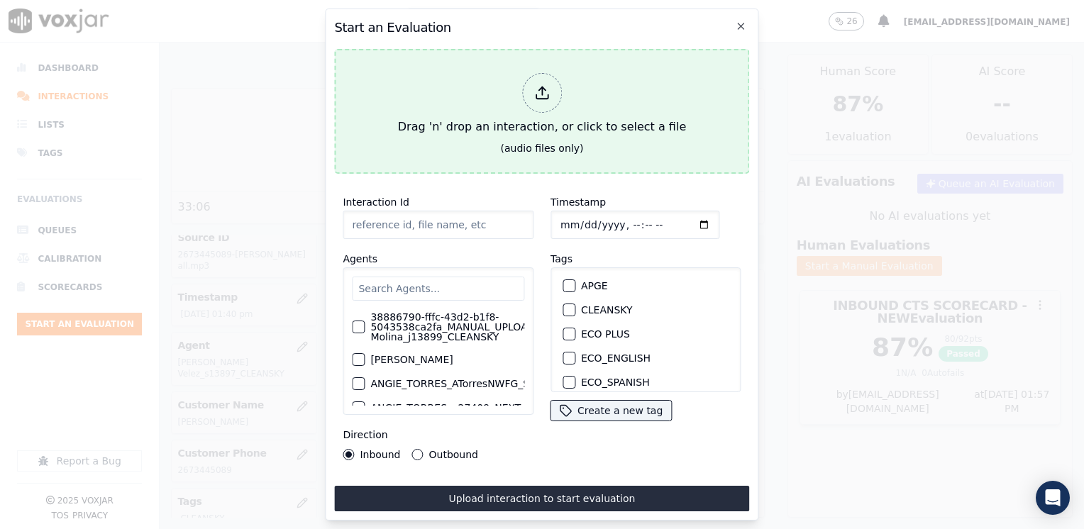
click at [538, 89] on icon at bounding box center [542, 93] width 16 height 16
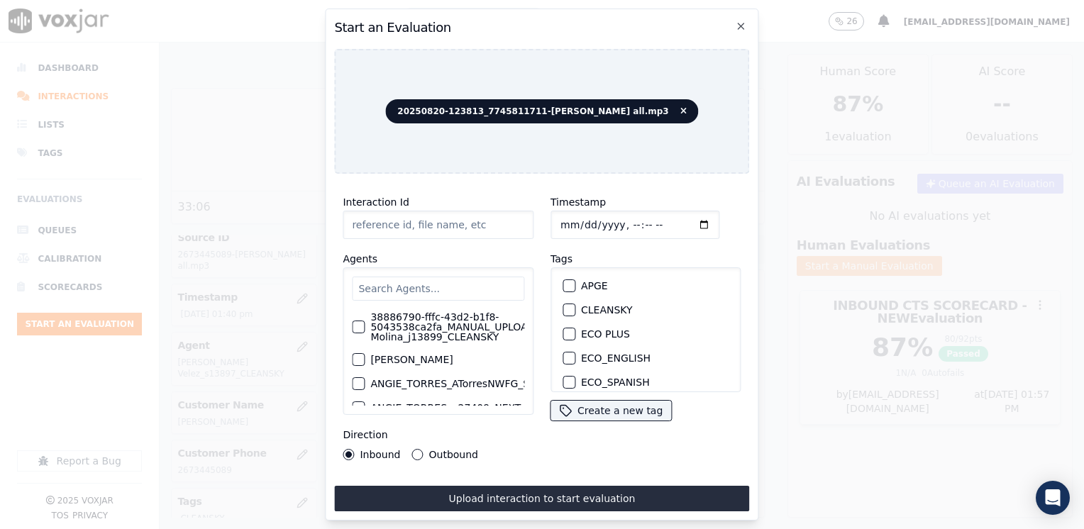
type input "20250820-123813_7745811711-[PERSON_NAME] all.mp3"
click at [443, 270] on div "38886790-fffc-43d2-b1f8-5043538ca2fa_MANUAL_UPLOAD_Juliana Molina_j13899_CLEANS…" at bounding box center [438, 341] width 191 height 148
click at [437, 281] on input "text" at bounding box center [438, 289] width 172 height 24
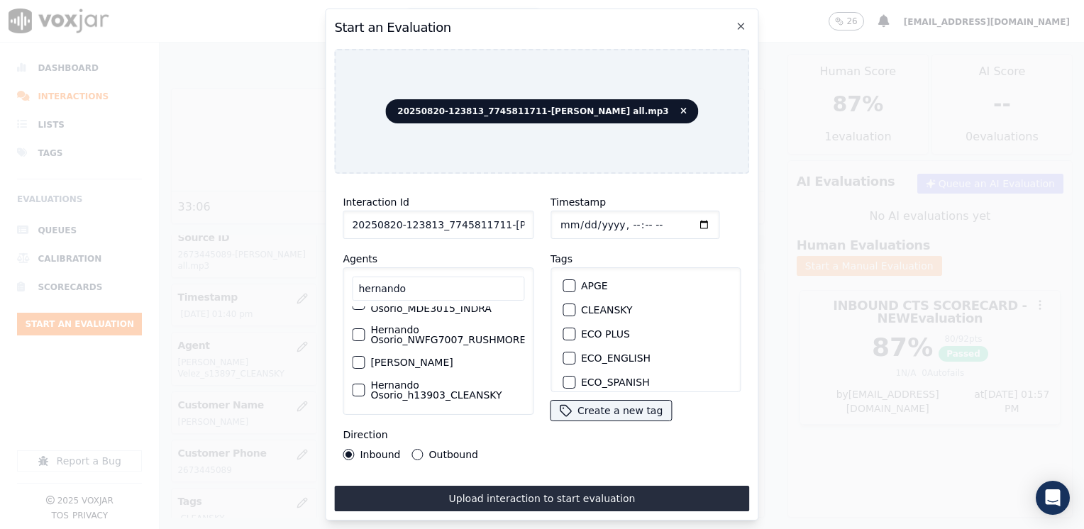
scroll to position [92, 0]
type input "hernando"
click at [353, 385] on div "button" at bounding box center [358, 390] width 10 height 10
click at [563, 306] on div "button" at bounding box center [568, 310] width 10 height 10
click at [683, 221] on input "Timestamp" at bounding box center [634, 225] width 169 height 28
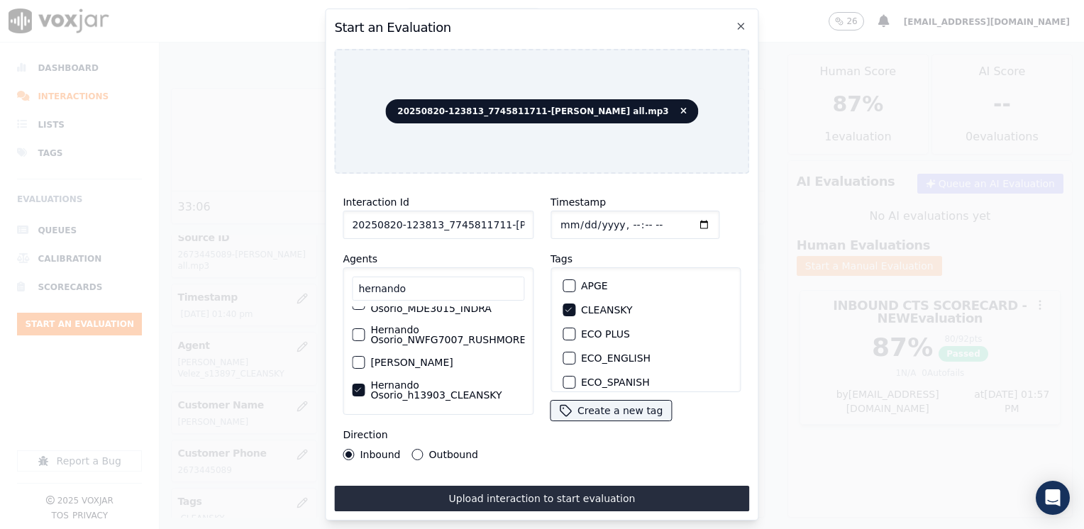
type input "[DATE]T13:57"
click at [512, 454] on div "Inbound Outbound" at bounding box center [438, 454] width 191 height 11
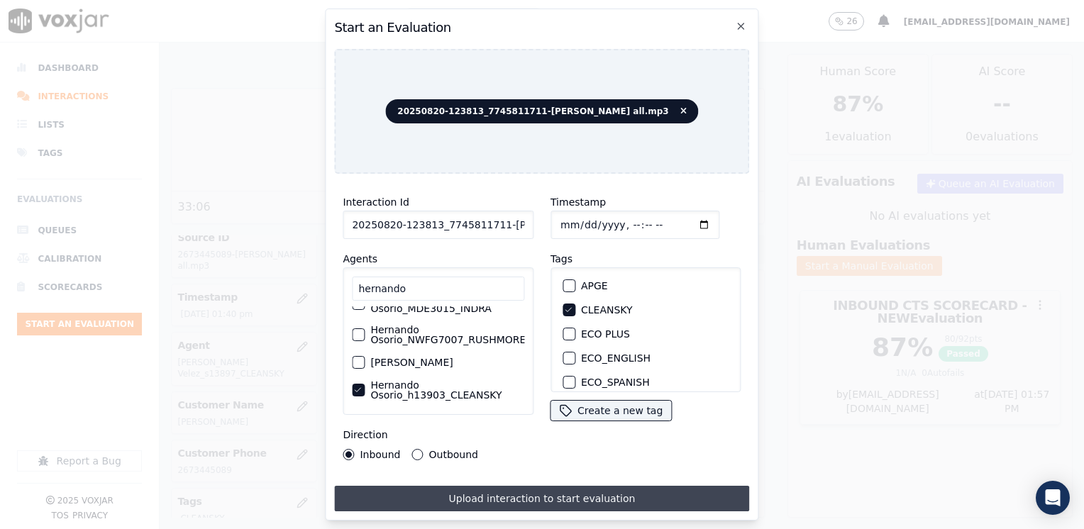
click at [531, 492] on button "Upload interaction to start evaluation" at bounding box center [541, 499] width 415 height 26
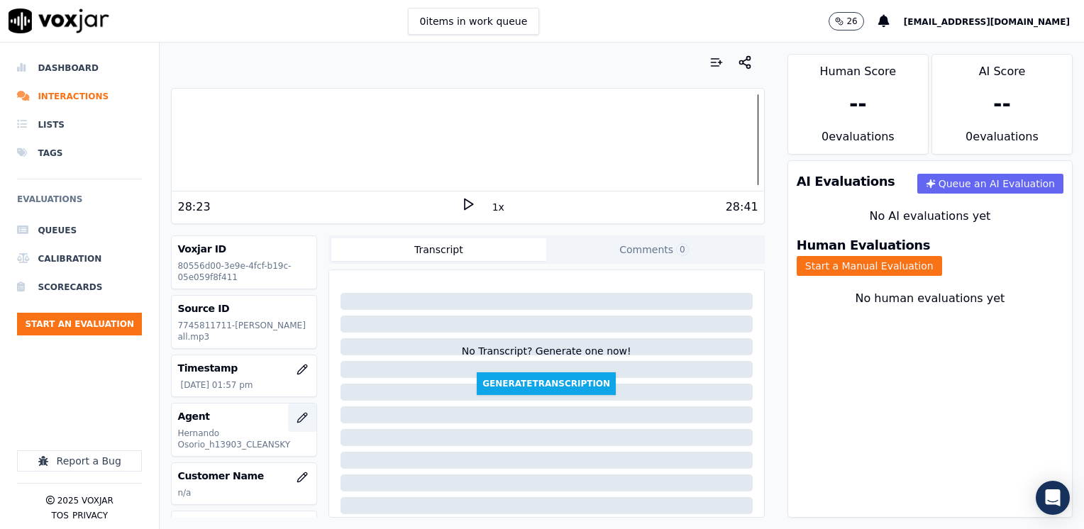
scroll to position [71, 0]
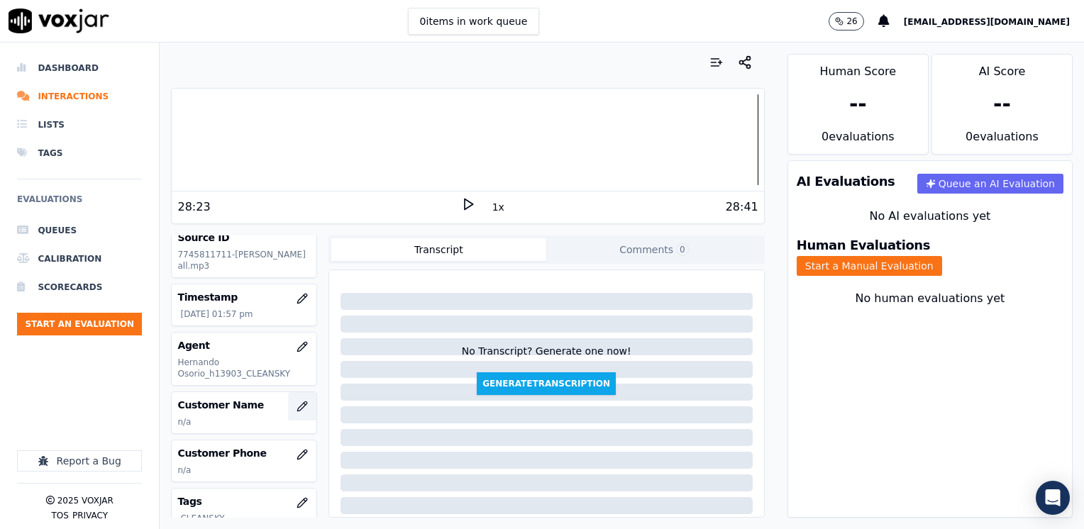
click at [288, 404] on button "button" at bounding box center [302, 406] width 28 height 28
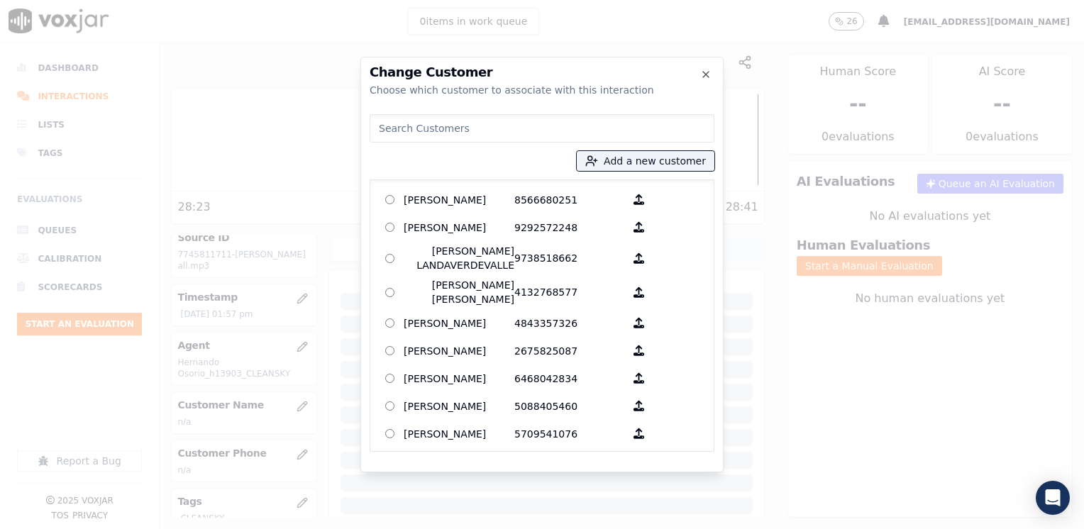
click at [510, 135] on input at bounding box center [542, 128] width 345 height 28
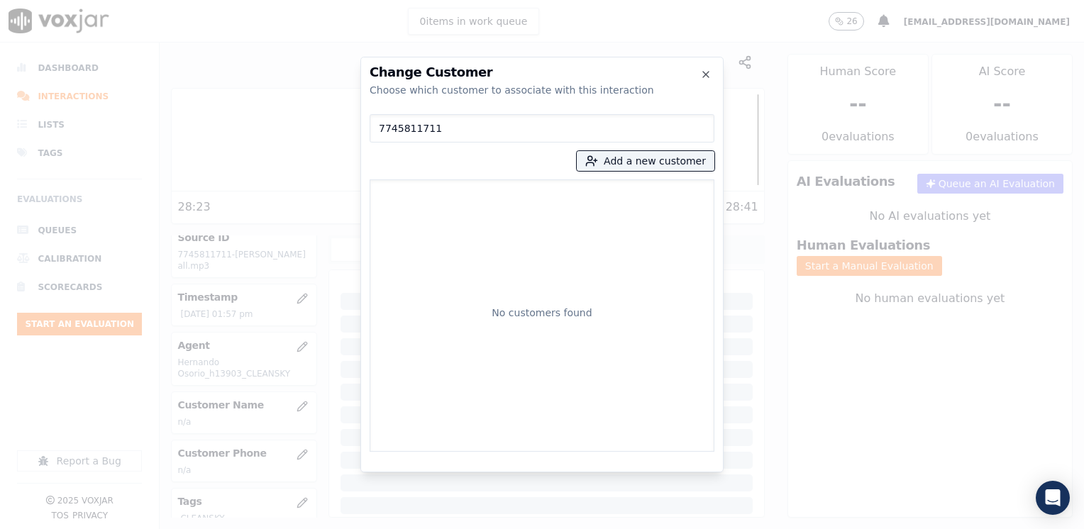
type input "7745811711"
click at [664, 167] on button "Add a new customer" at bounding box center [646, 161] width 138 height 20
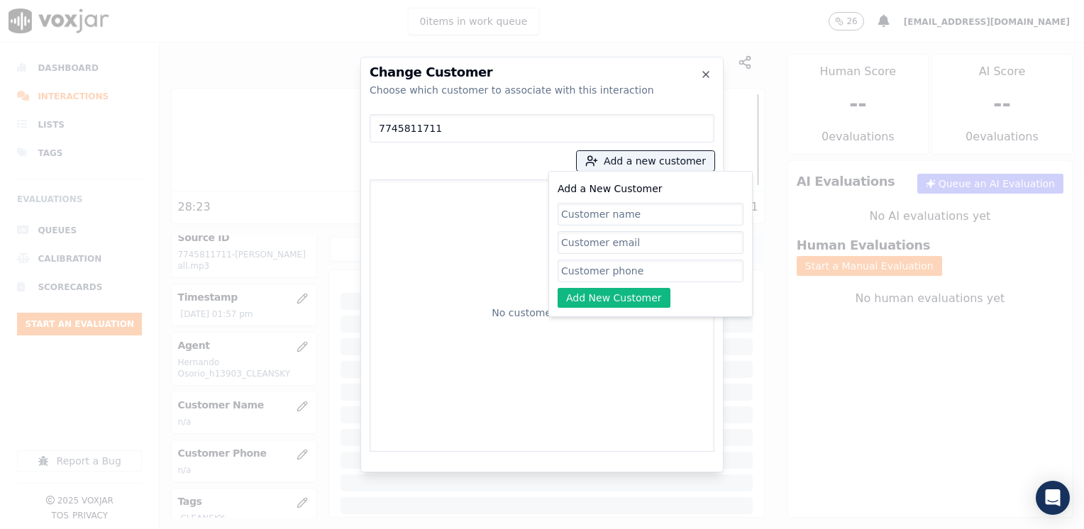
click at [650, 268] on input "Add a New Customer" at bounding box center [651, 271] width 186 height 23
paste input "7745811711"
type input "7745811711"
click at [627, 209] on input "Add a New Customer" at bounding box center [651, 214] width 186 height 23
paste input "[PERSON_NAME]"
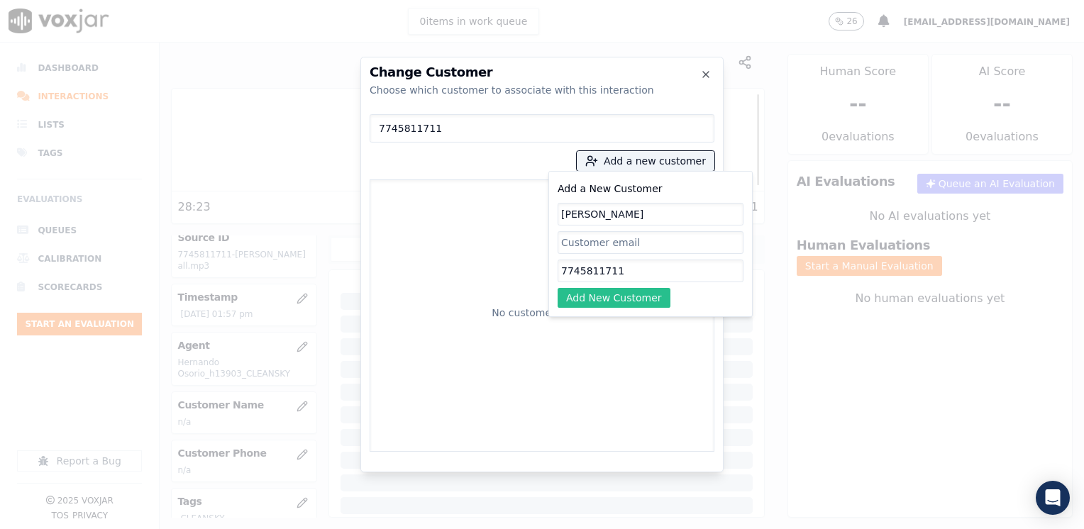
type input "[PERSON_NAME]"
click at [618, 292] on button "Add New Customer" at bounding box center [614, 298] width 113 height 20
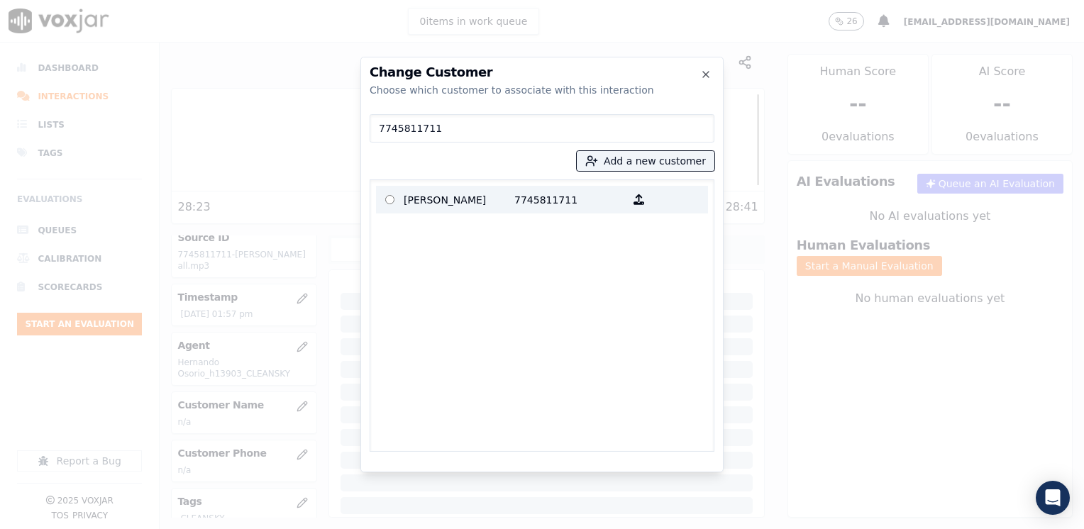
click at [529, 205] on p "7745811711" at bounding box center [569, 200] width 111 height 22
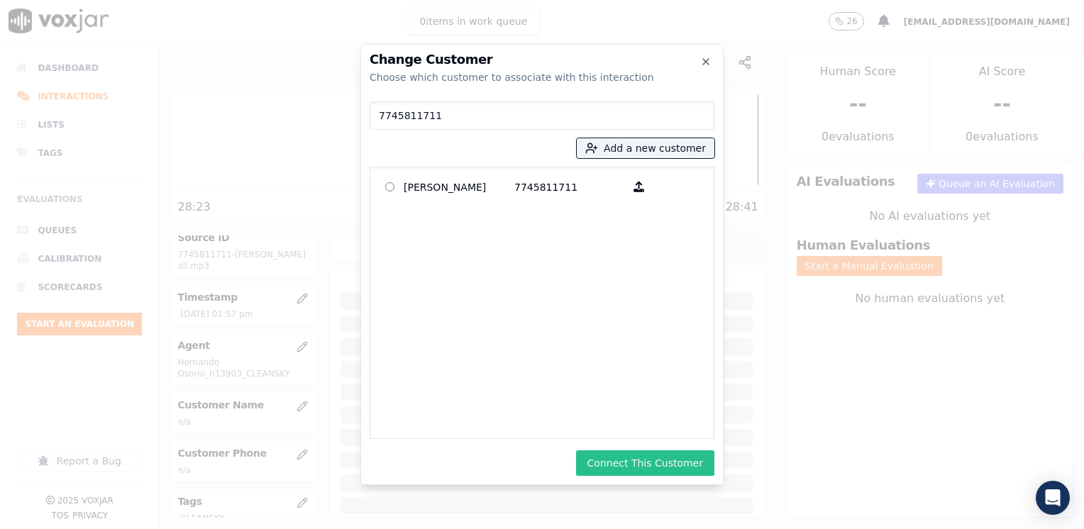
click at [636, 461] on button "Connect This Customer" at bounding box center [645, 463] width 138 height 26
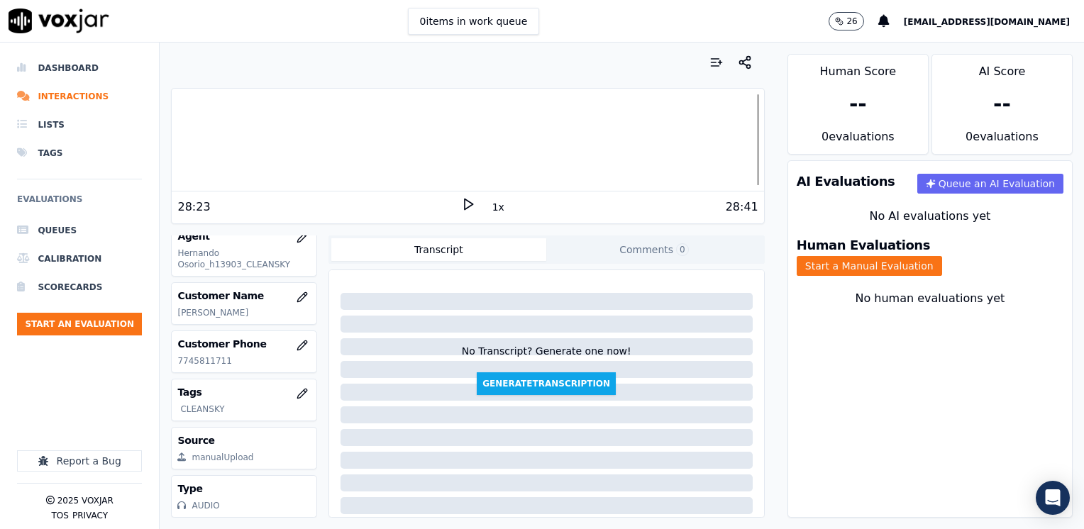
scroll to position [209, 0]
click at [942, 256] on button "Start a Manual Evaluation" at bounding box center [869, 266] width 145 height 20
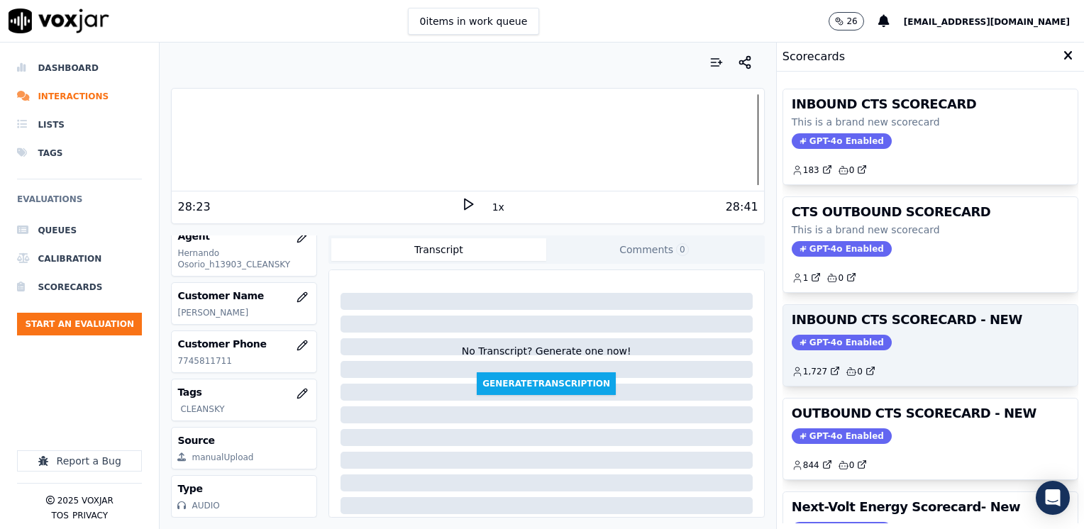
click at [840, 336] on span "GPT-4o Enabled" at bounding box center [842, 343] width 100 height 16
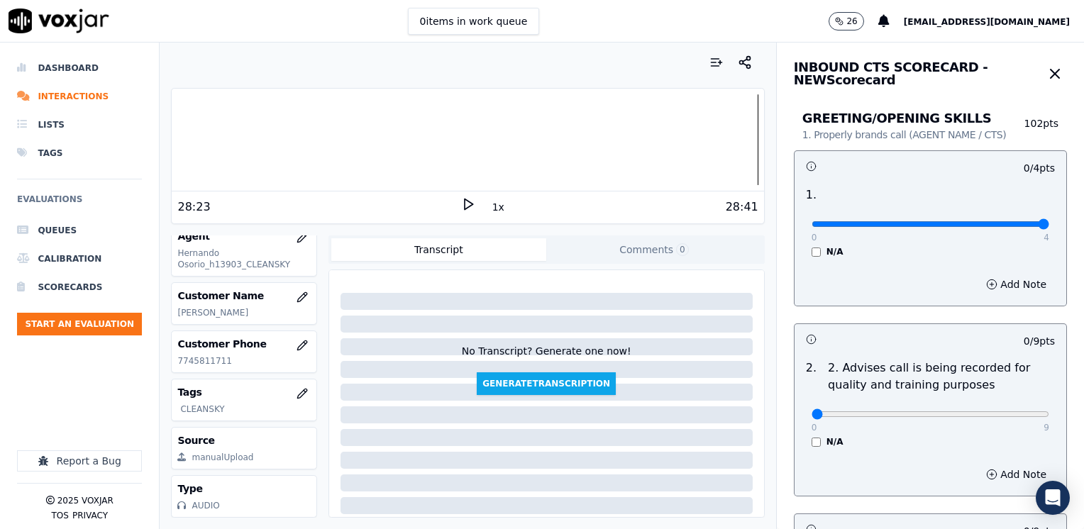
drag, startPoint x: 808, startPoint y: 226, endPoint x: 1083, endPoint y: 233, distance: 275.3
click at [1049, 227] on input "range" at bounding box center [931, 224] width 238 height 6
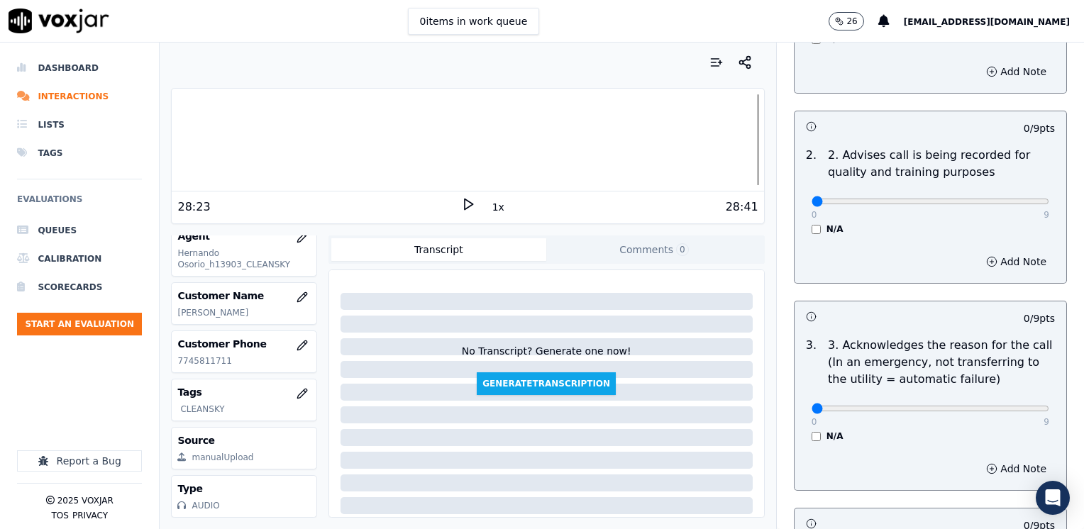
scroll to position [0, 0]
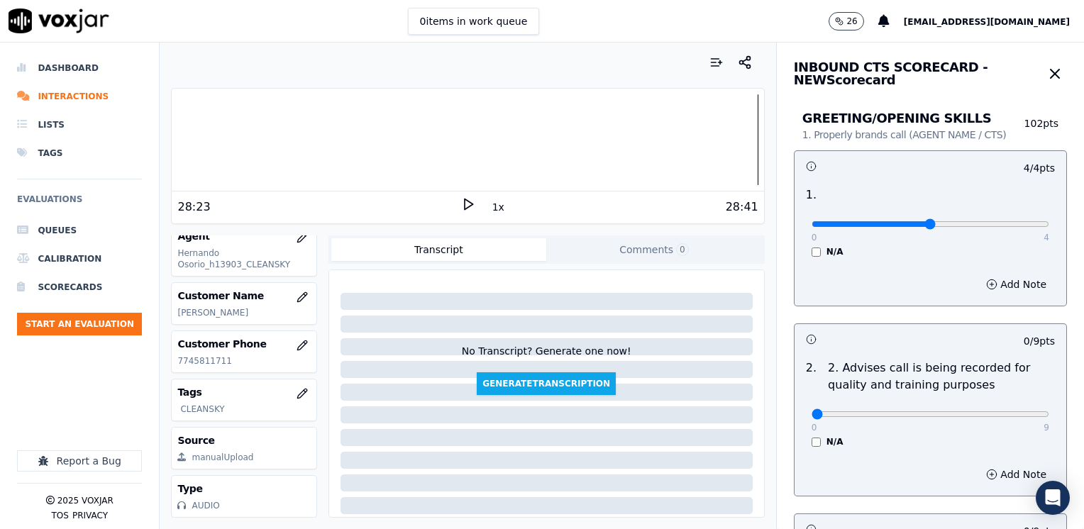
type input "2"
click at [901, 223] on input "range" at bounding box center [931, 224] width 238 height 6
click at [997, 297] on div "Add Note" at bounding box center [930, 284] width 272 height 43
click at [1007, 282] on button "Add Note" at bounding box center [1016, 285] width 77 height 20
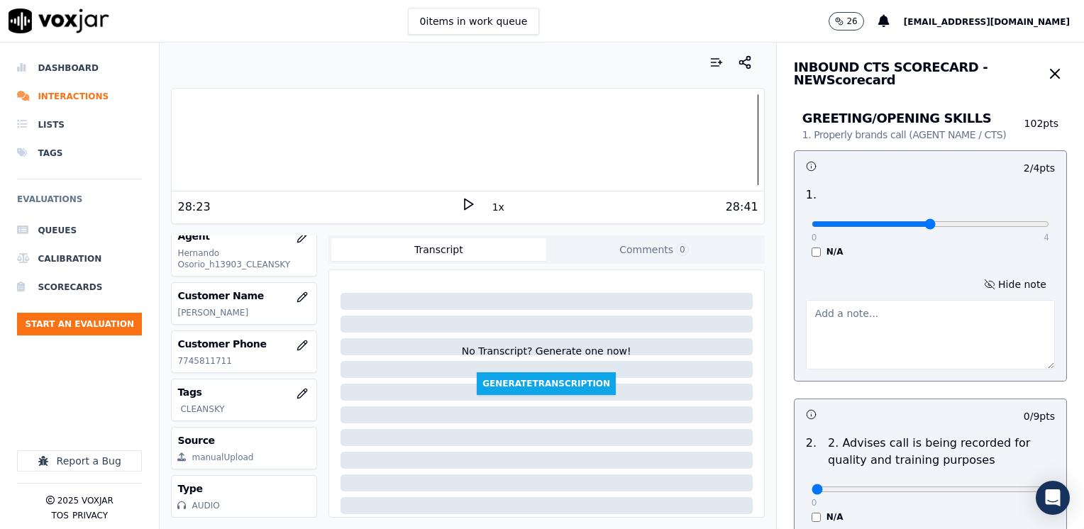
click at [899, 339] on textarea at bounding box center [930, 335] width 249 height 70
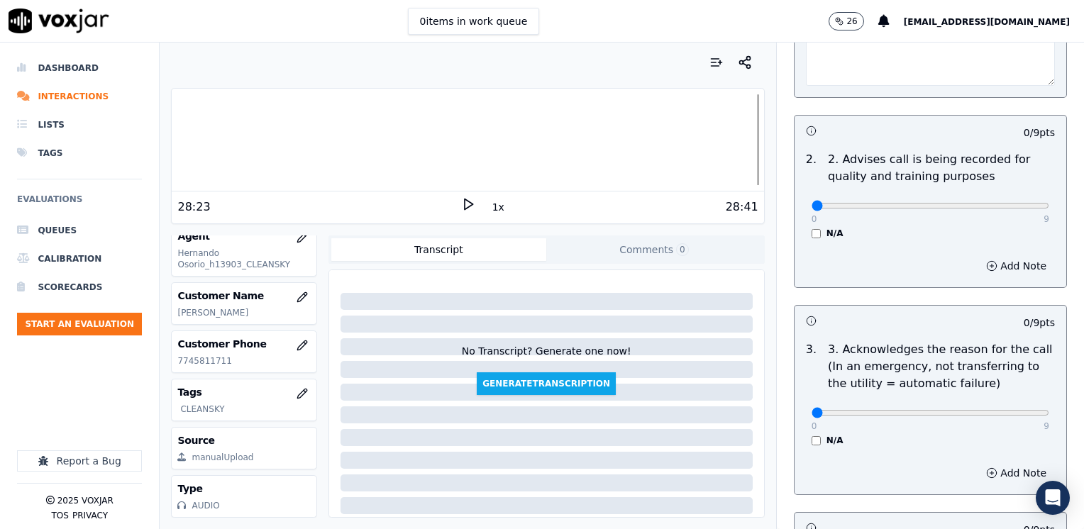
scroll to position [426, 0]
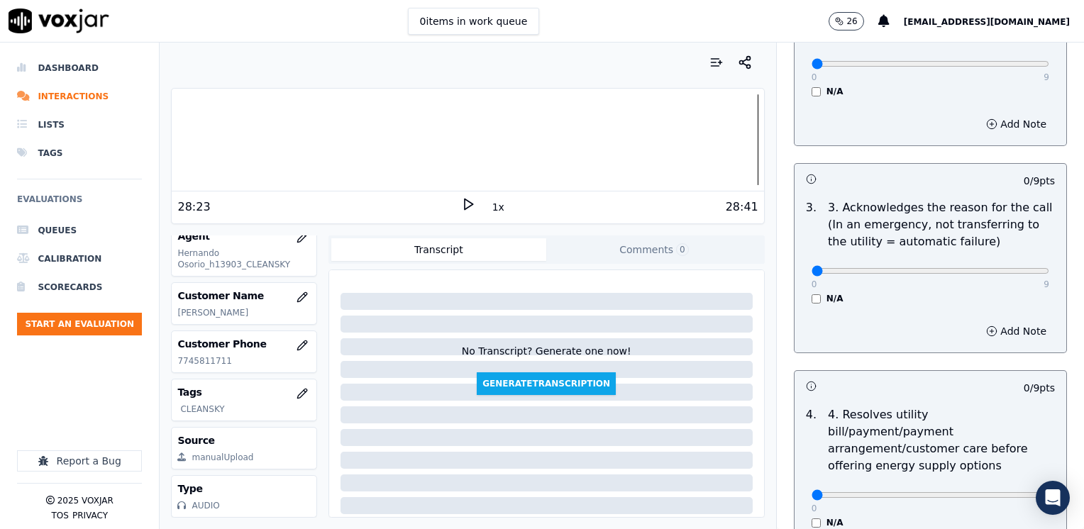
type textarea "Does not introduce himself"
drag, startPoint x: 806, startPoint y: 267, endPoint x: 1083, endPoint y: 277, distance: 277.5
type input "9"
click at [987, 325] on button "Add Note" at bounding box center [1016, 331] width 77 height 20
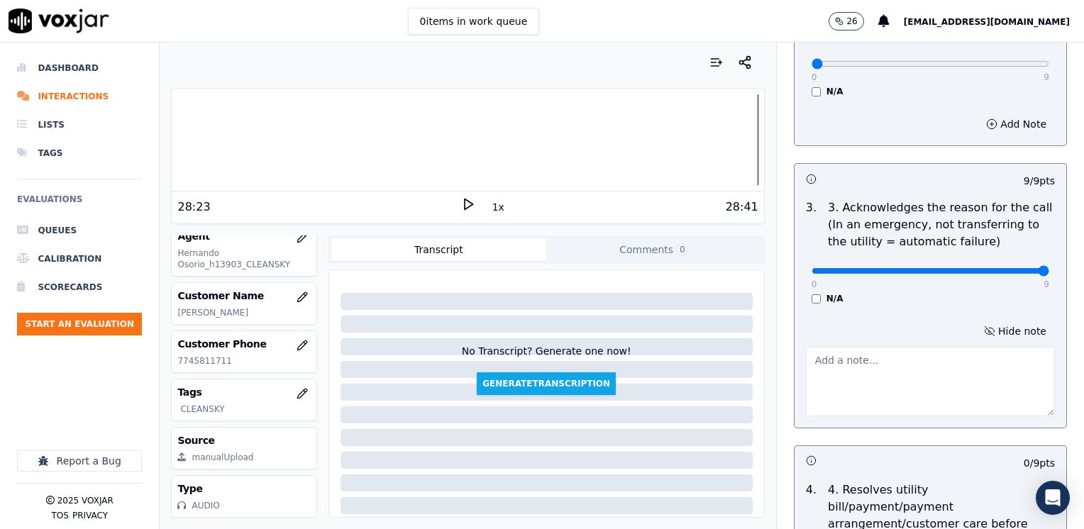
click at [886, 392] on textarea at bounding box center [930, 382] width 249 height 70
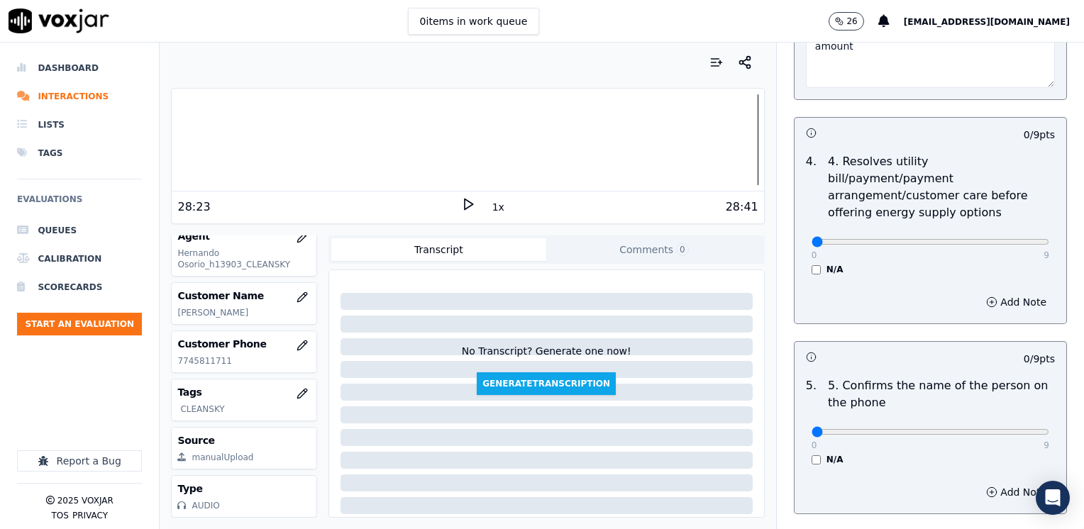
scroll to position [851, 0]
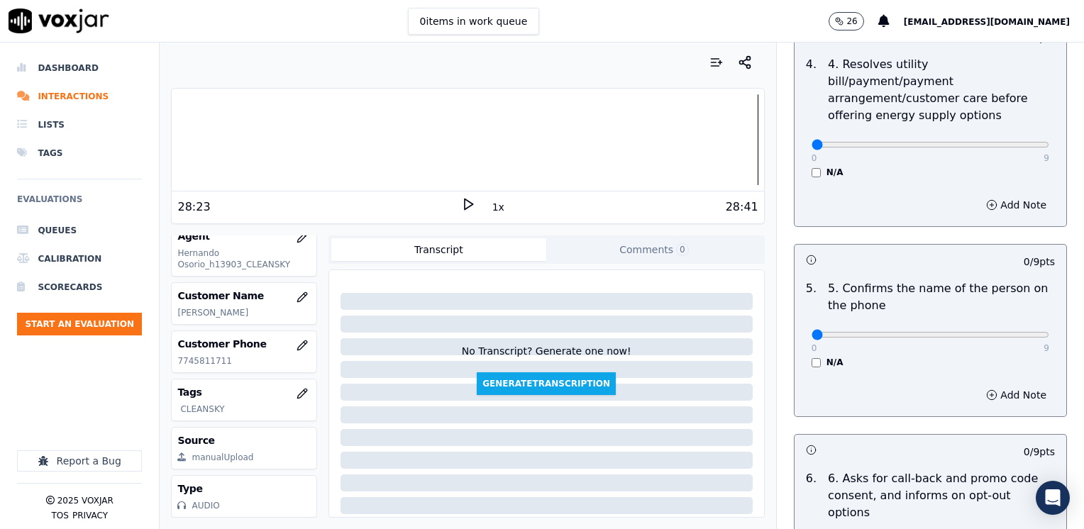
type textarea "Cx calls because his last bill came with a high amount"
drag, startPoint x: 802, startPoint y: 315, endPoint x: 1083, endPoint y: 333, distance: 282.2
type input "9"
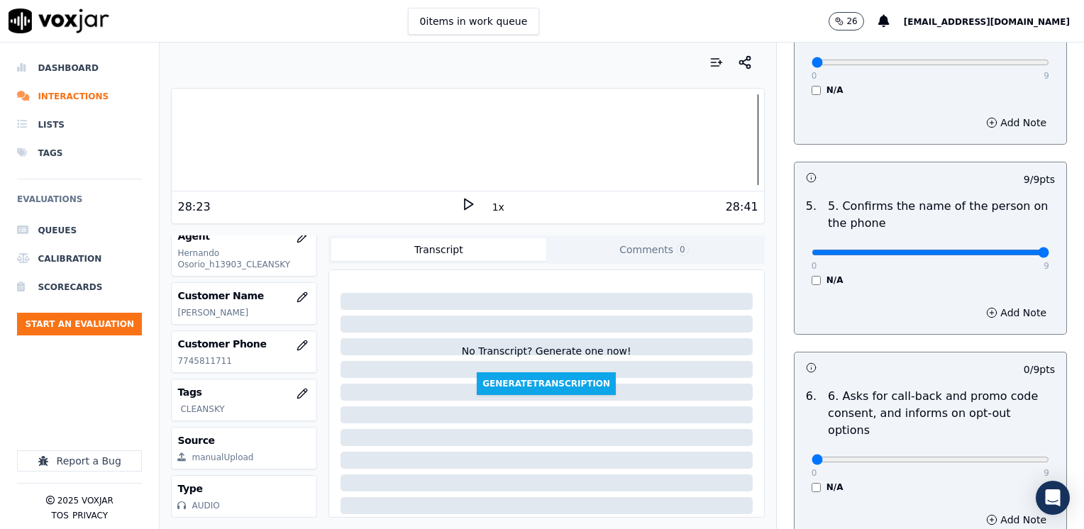
scroll to position [1064, 0]
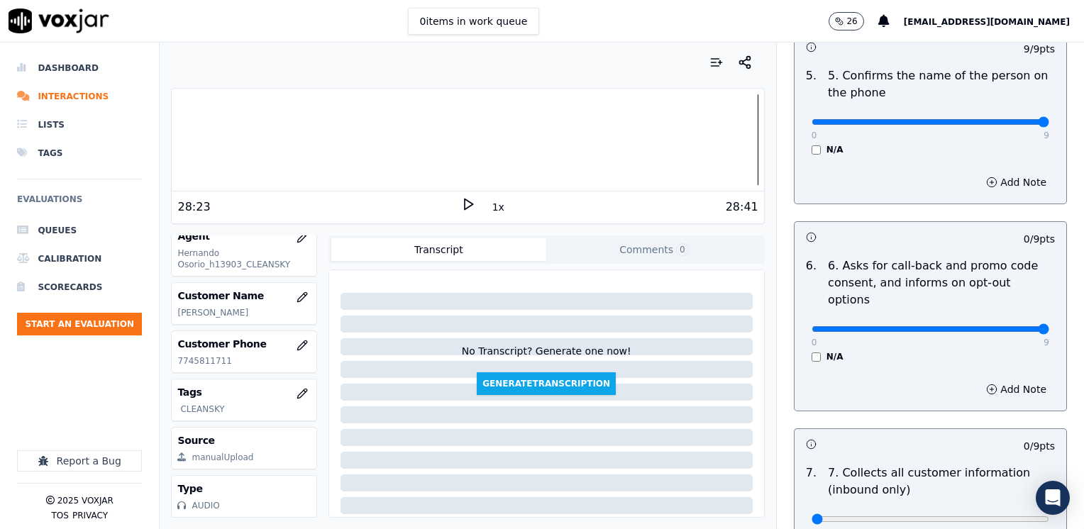
drag, startPoint x: 803, startPoint y: 294, endPoint x: 1086, endPoint y: 313, distance: 283.7
type input "9"
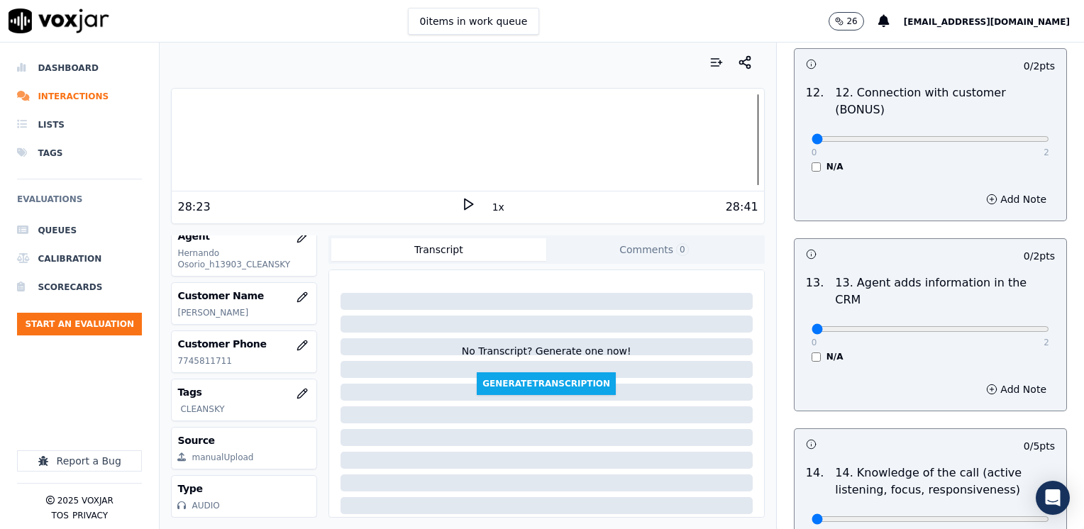
scroll to position [2528, 0]
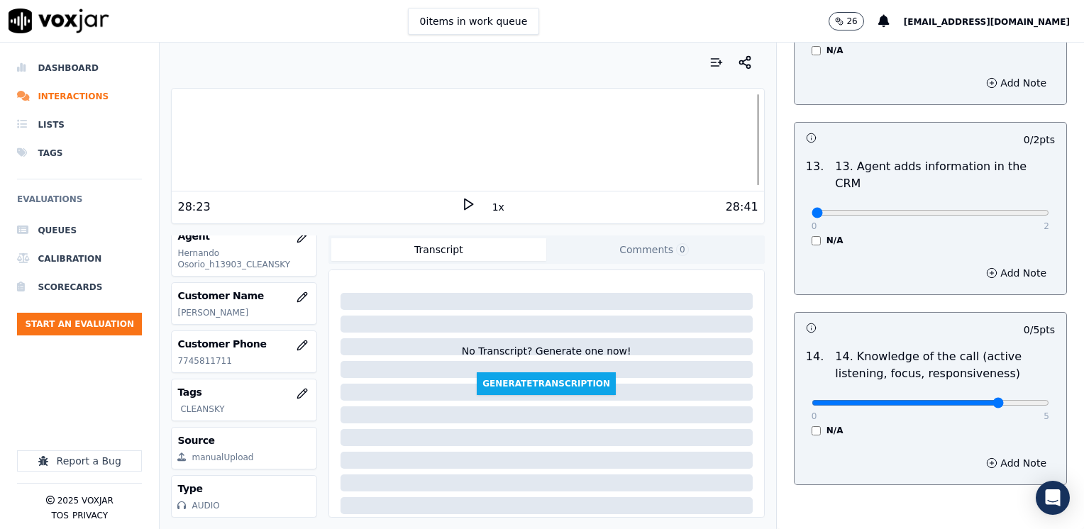
drag, startPoint x: 976, startPoint y: 331, endPoint x: 1086, endPoint y: 348, distance: 111.4
type input "5"
drag, startPoint x: 804, startPoint y: 143, endPoint x: 1086, endPoint y: 202, distance: 288.5
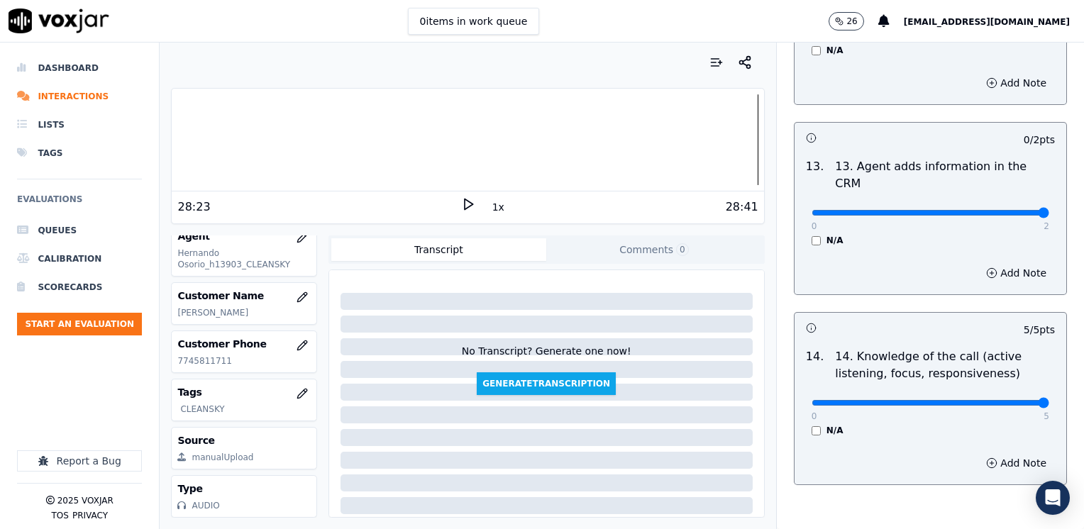
type input "2"
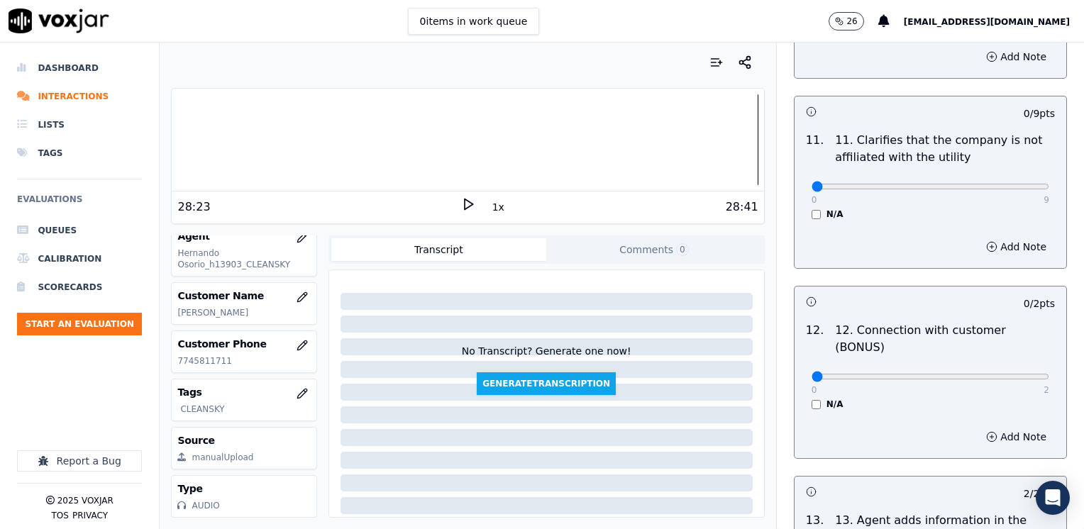
scroll to position [2173, 0]
drag, startPoint x: 803, startPoint y: 321, endPoint x: 1086, endPoint y: 334, distance: 283.4
type input "2"
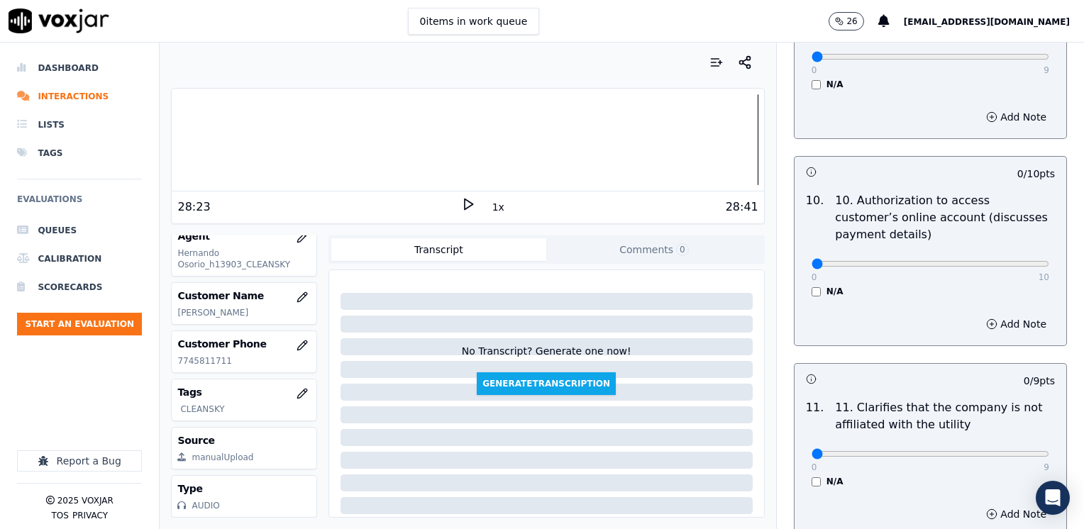
scroll to position [1890, 0]
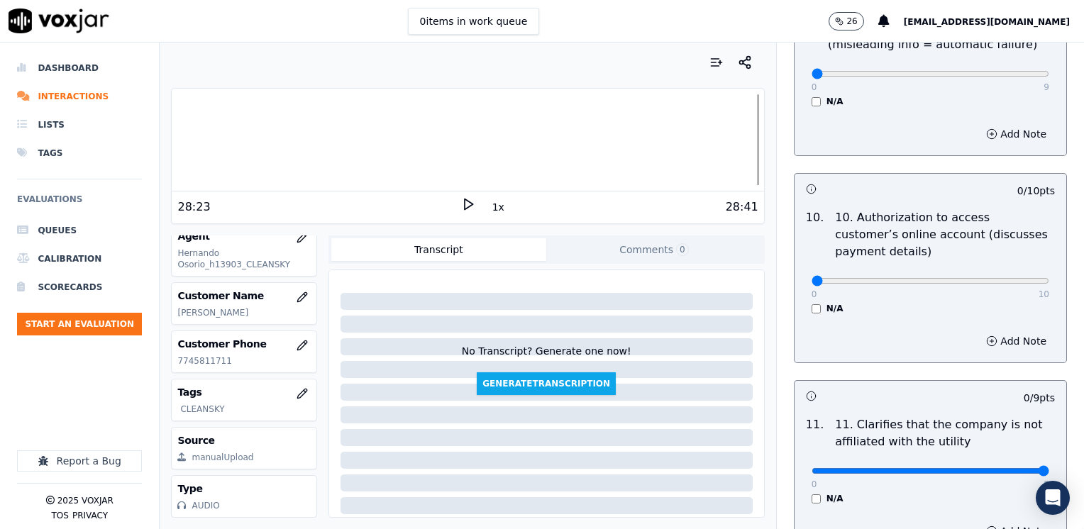
drag, startPoint x: 801, startPoint y: 430, endPoint x: 1086, endPoint y: 430, distance: 285.2
type input "9"
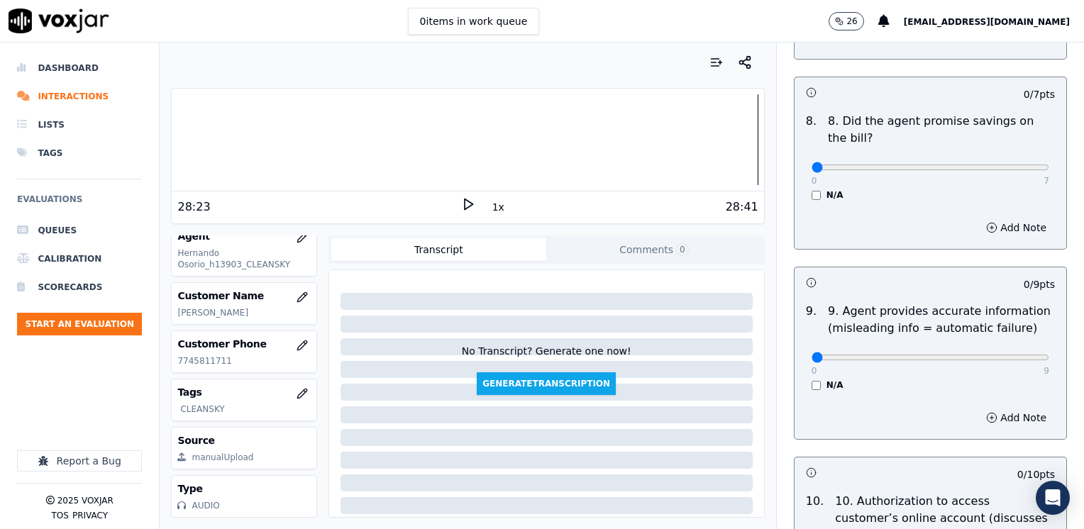
scroll to position [1677, 0]
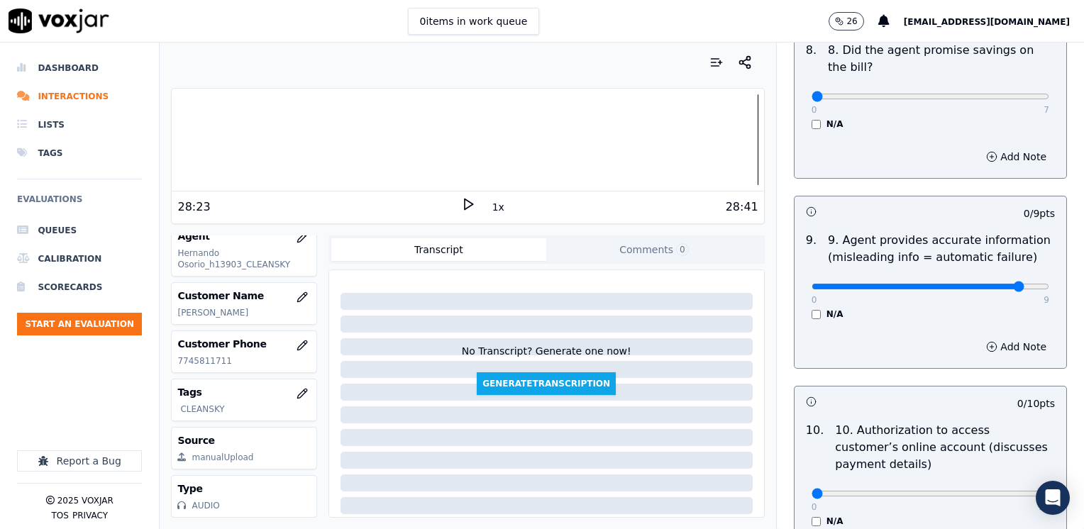
type input "8"
click at [999, 337] on button "Add Note" at bounding box center [1016, 347] width 77 height 20
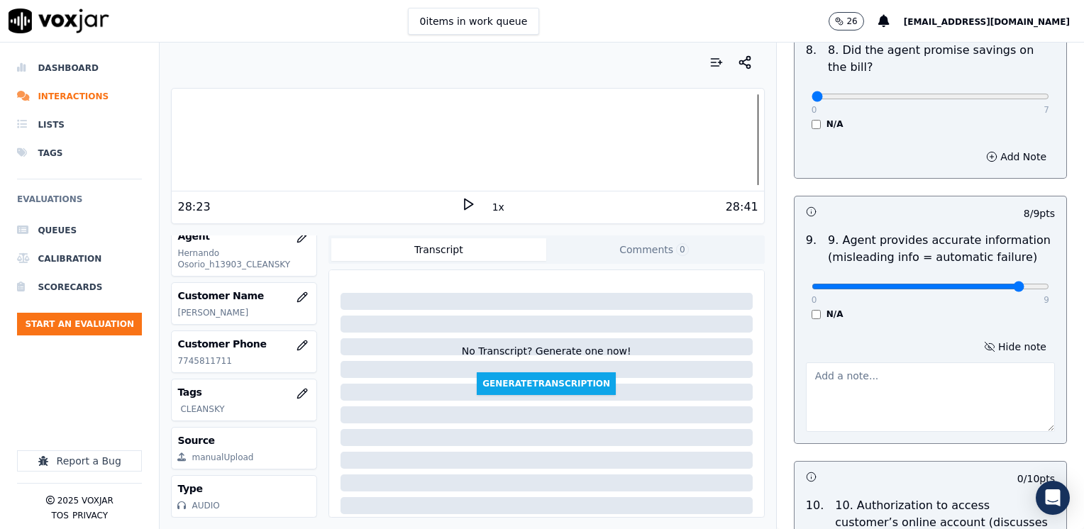
click at [872, 390] on textarea at bounding box center [930, 397] width 249 height 70
click at [918, 362] on textarea "Refrain saying phrases like "ese monto nunca lo [PERSON_NAME]" referring to the…" at bounding box center [930, 397] width 249 height 70
click at [863, 373] on textarea "Refrain saying phrases like "....ese monto nunca lo [PERSON_NAME]" referring to…" at bounding box center [930, 397] width 249 height 70
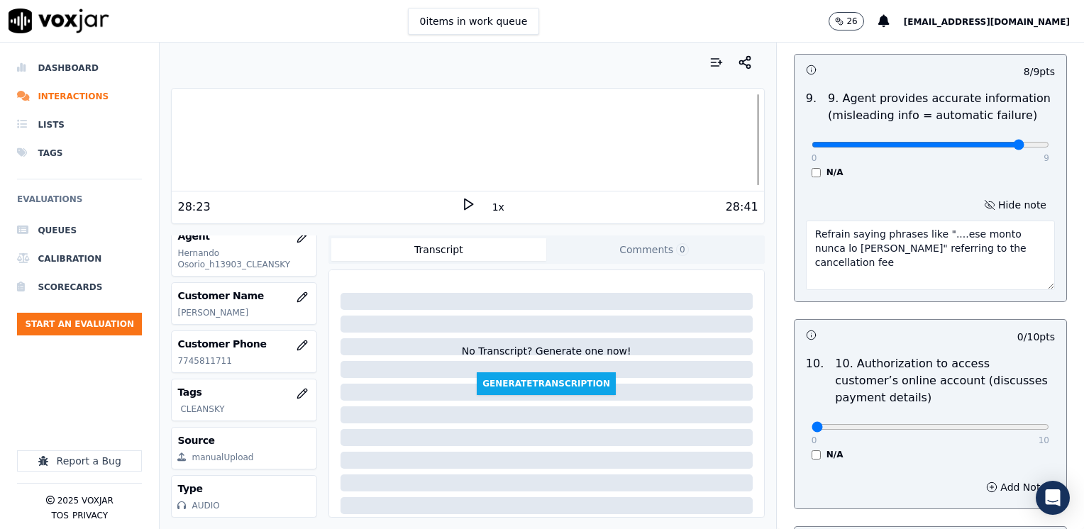
scroll to position [2032, 0]
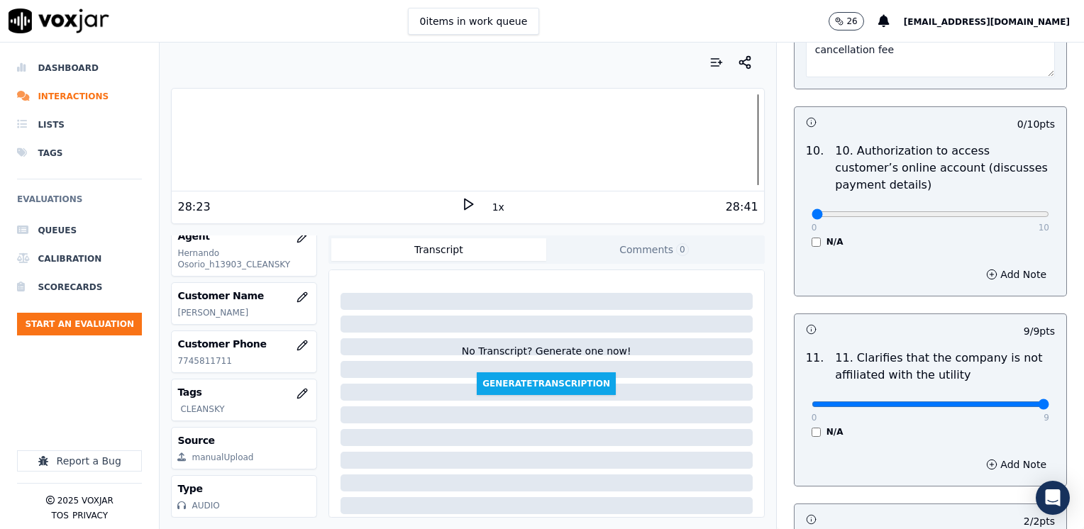
type textarea "Refrain saying phrases like "....ese monto nunca lo [PERSON_NAME]" referring to…"
click at [812, 236] on div "N/A" at bounding box center [931, 241] width 238 height 11
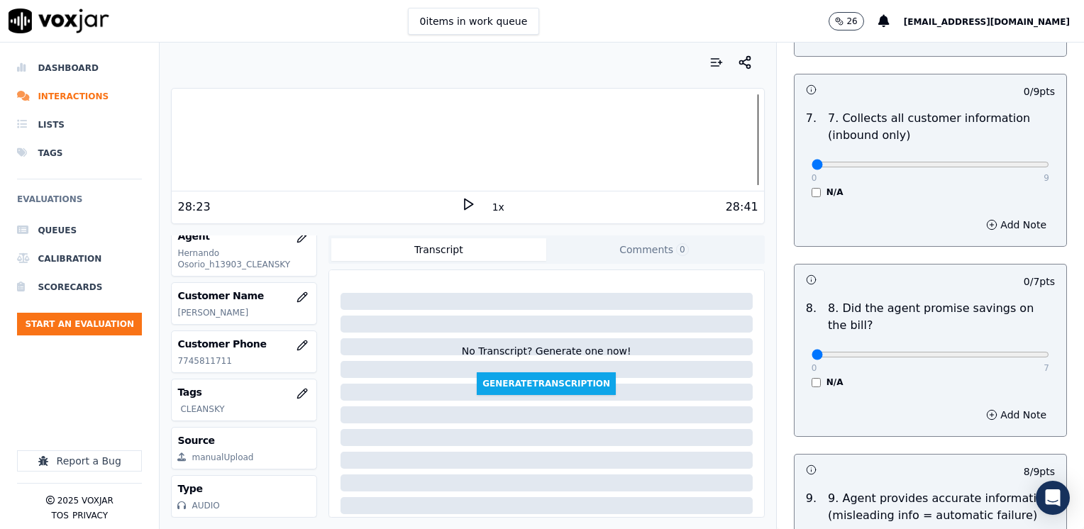
scroll to position [1393, 0]
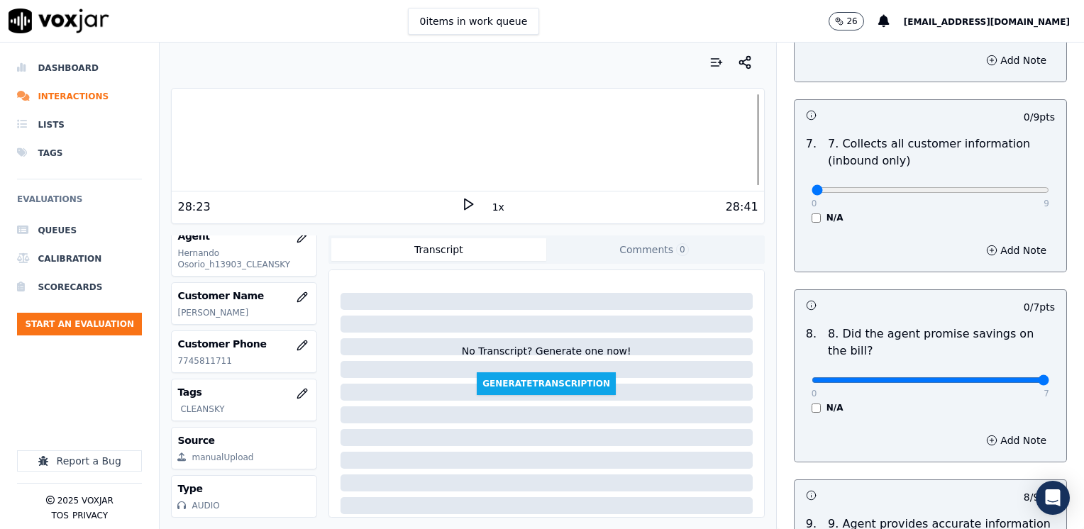
drag, startPoint x: 804, startPoint y: 343, endPoint x: 1086, endPoint y: 357, distance: 281.9
type input "7"
type input "8"
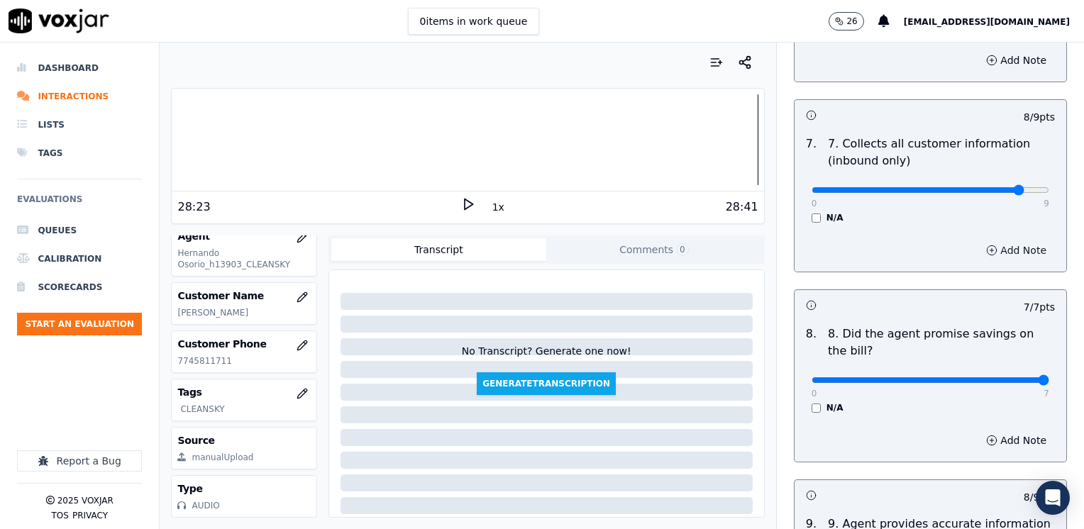
click at [996, 240] on button "Add Note" at bounding box center [1016, 250] width 77 height 20
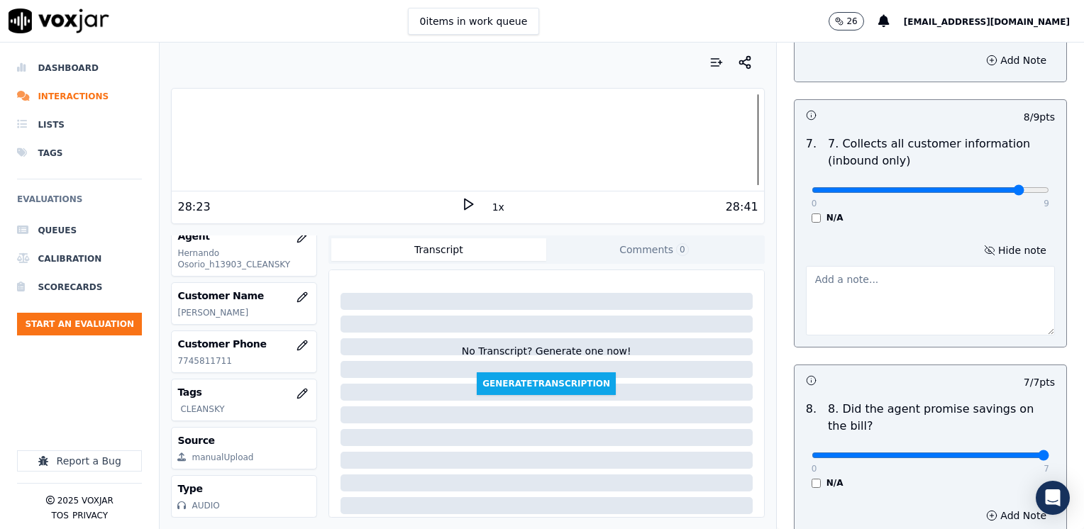
click at [875, 270] on textarea at bounding box center [930, 301] width 249 height 70
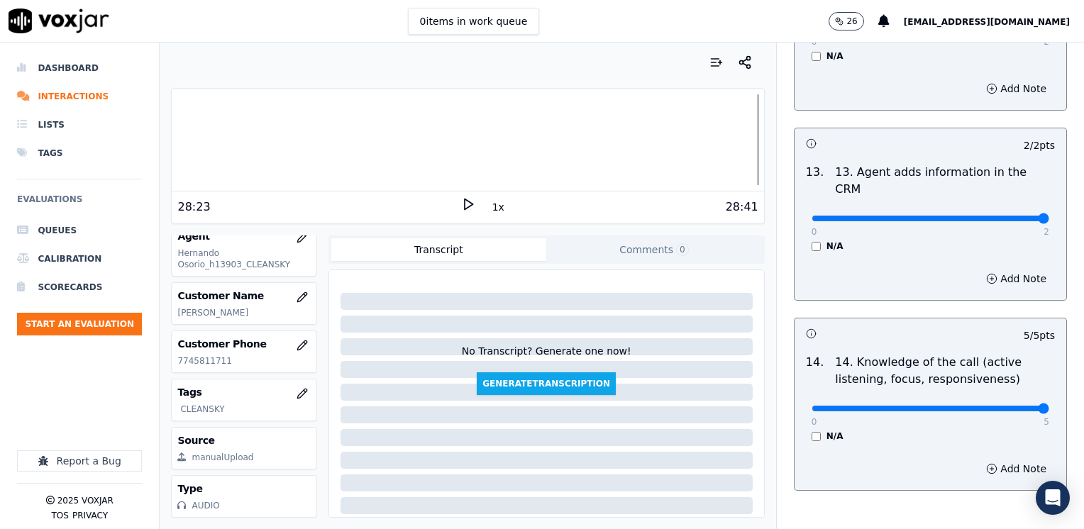
scroll to position [2679, 0]
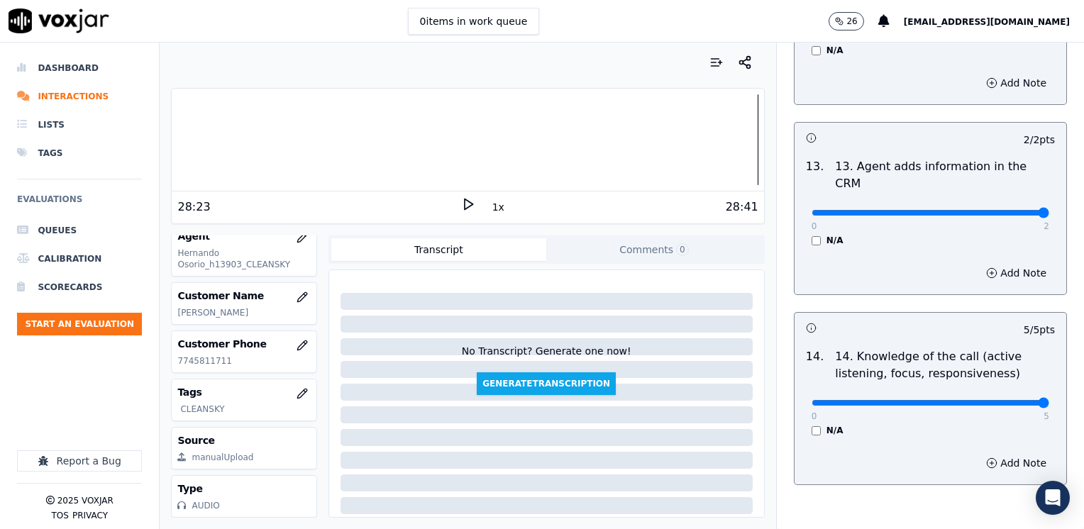
type textarea "Make sure to confirm full service address, the name as it appears on the bill b…"
type input "4"
click at [1001, 442] on div "Add Note" at bounding box center [930, 463] width 272 height 43
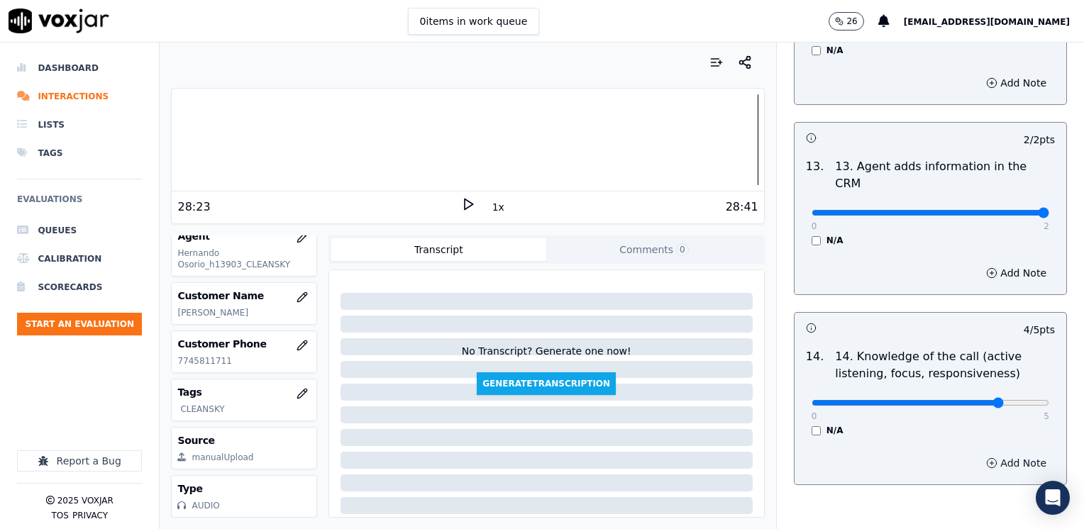
click at [986, 453] on button "Add Note" at bounding box center [1016, 463] width 77 height 20
click at [892, 479] on textarea at bounding box center [930, 514] width 249 height 70
type textarea "A"
click at [854, 479] on textarea "use "price protection" isntead of "asignacion a mi tarifa" at bounding box center [930, 514] width 249 height 70
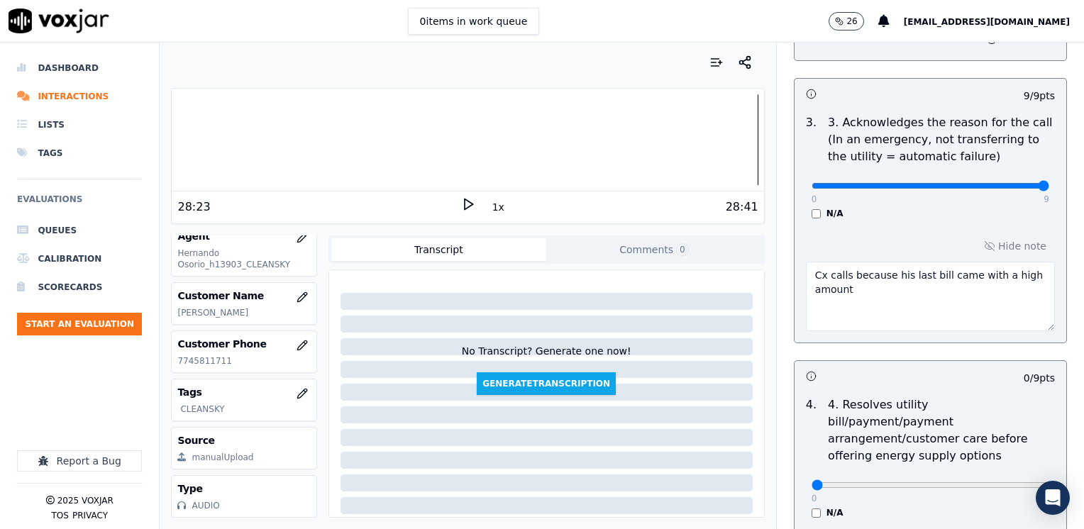
scroll to position [480, 0]
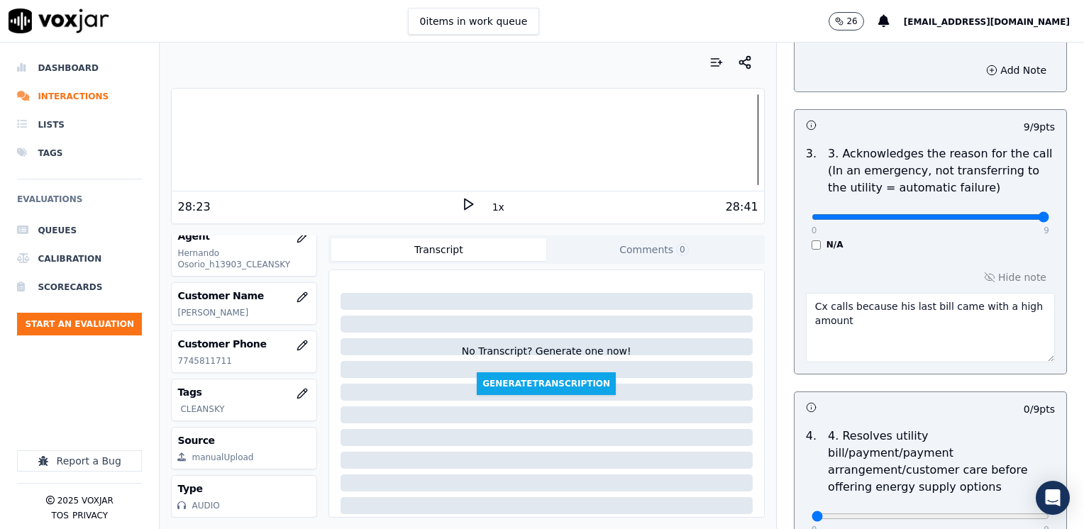
type textarea "use "price protection" isntead of "asignacion a mi tarifa""
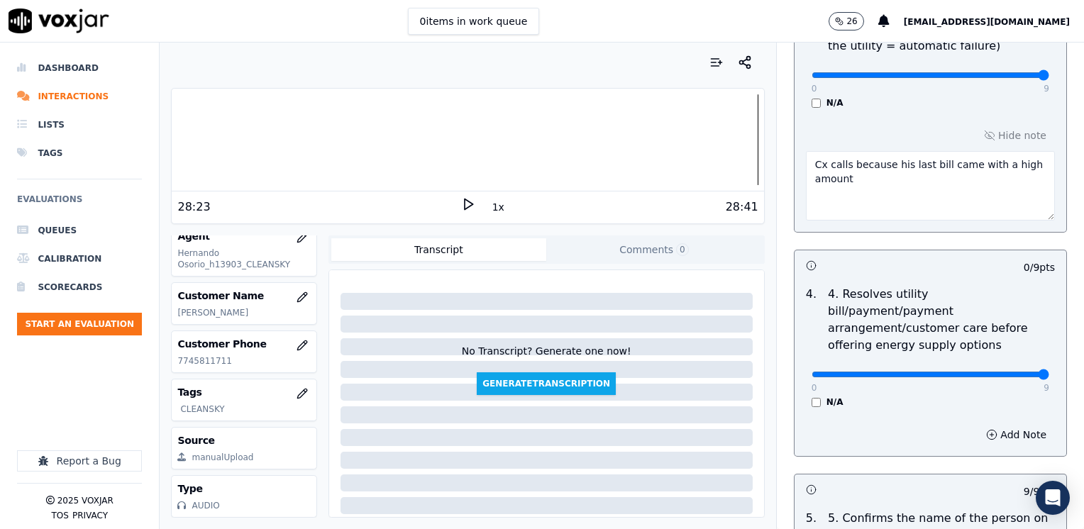
drag, startPoint x: 804, startPoint y: 358, endPoint x: 1083, endPoint y: 353, distance: 278.8
type input "9"
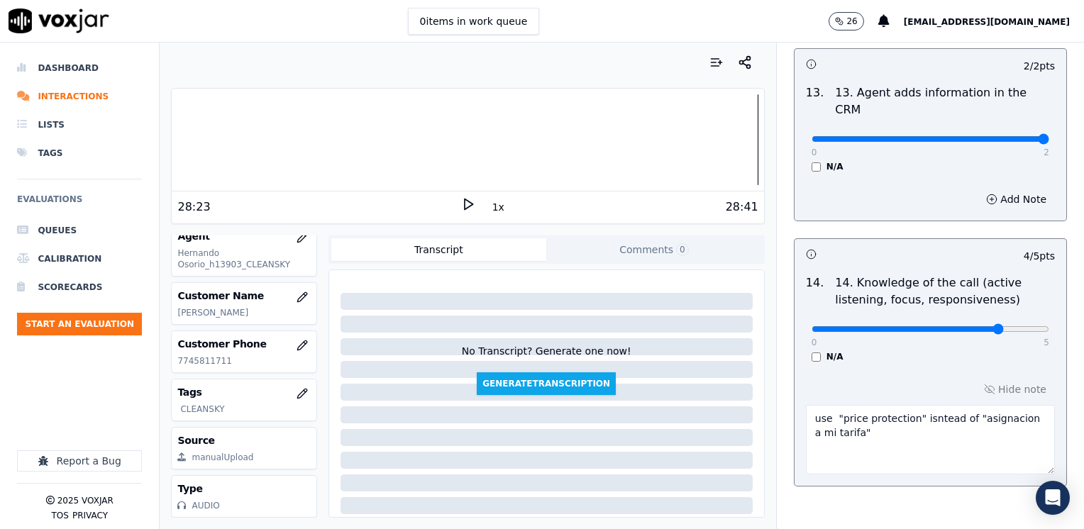
scroll to position [2753, 0]
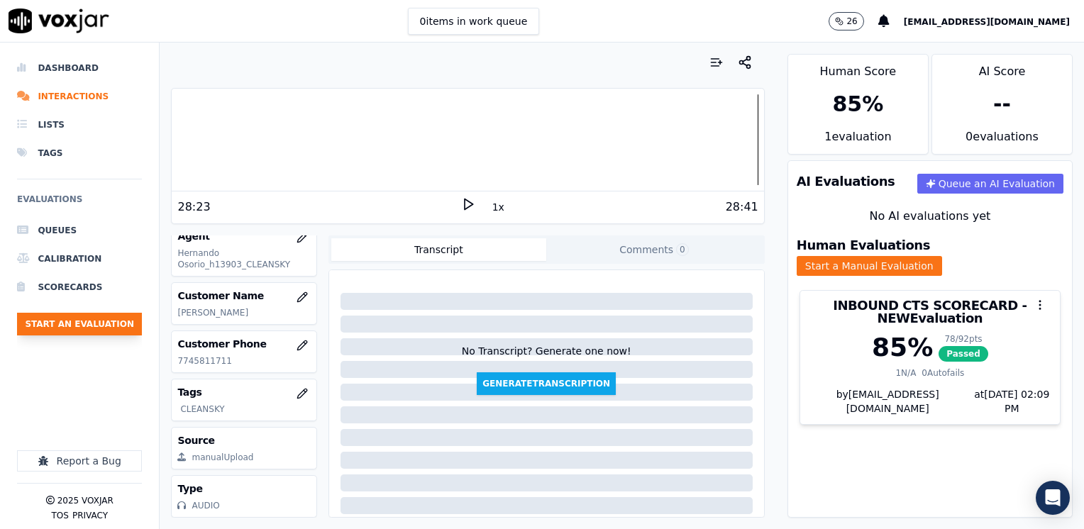
click at [108, 322] on button "Start an Evaluation" at bounding box center [79, 324] width 125 height 23
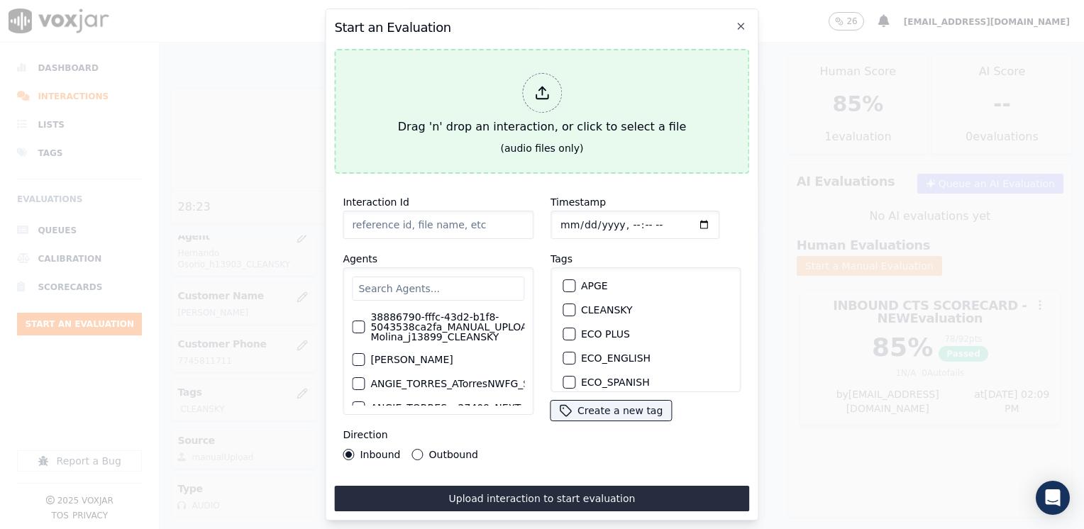
click at [534, 88] on icon at bounding box center [542, 93] width 16 height 16
type input "20250820-133119_2019697106-[PERSON_NAME] all.mp3"
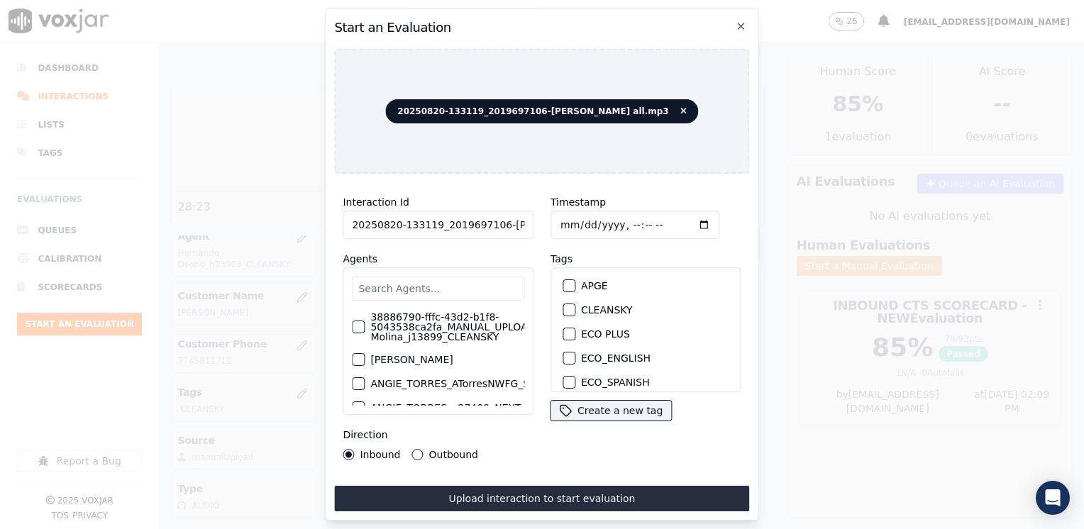
click at [467, 286] on input "text" at bounding box center [438, 289] width 172 height 24
click at [416, 284] on input "text" at bounding box center [438, 289] width 172 height 24
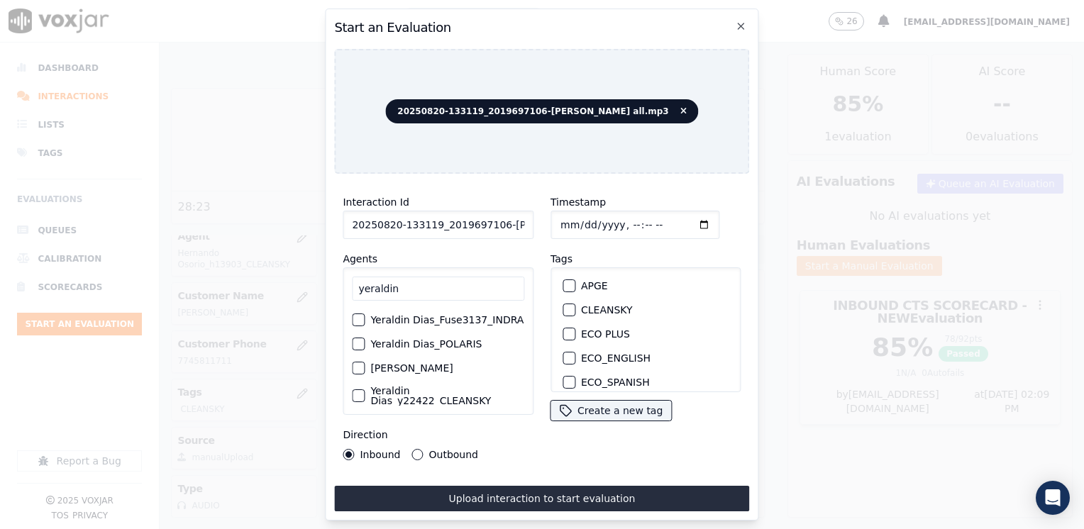
scroll to position [131, 0]
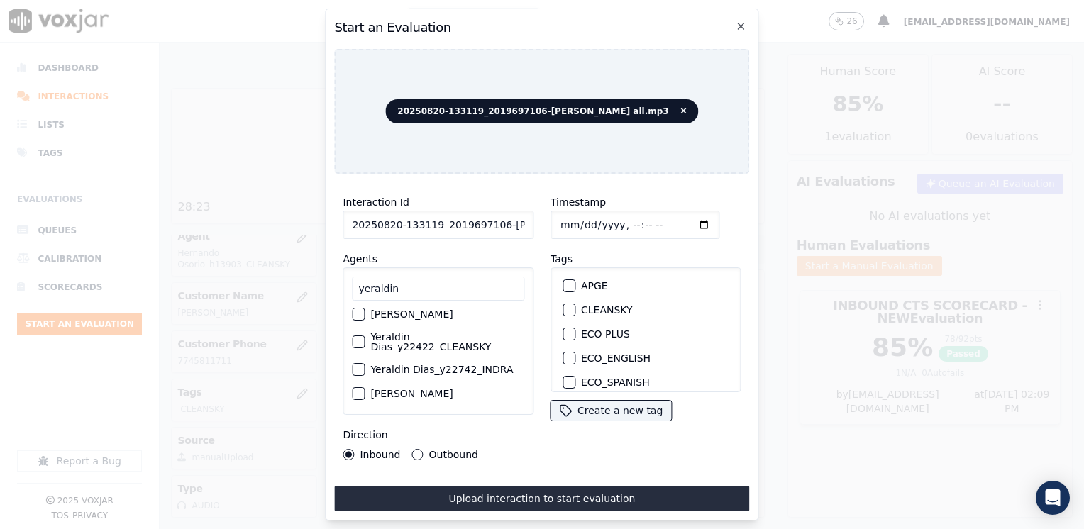
type input "yeraldin"
click at [362, 338] on div "button" at bounding box center [358, 342] width 10 height 10
click at [563, 305] on div "button" at bounding box center [568, 310] width 10 height 10
click at [680, 216] on input "Timestamp" at bounding box center [634, 225] width 169 height 28
type input "[DATE]T14:09"
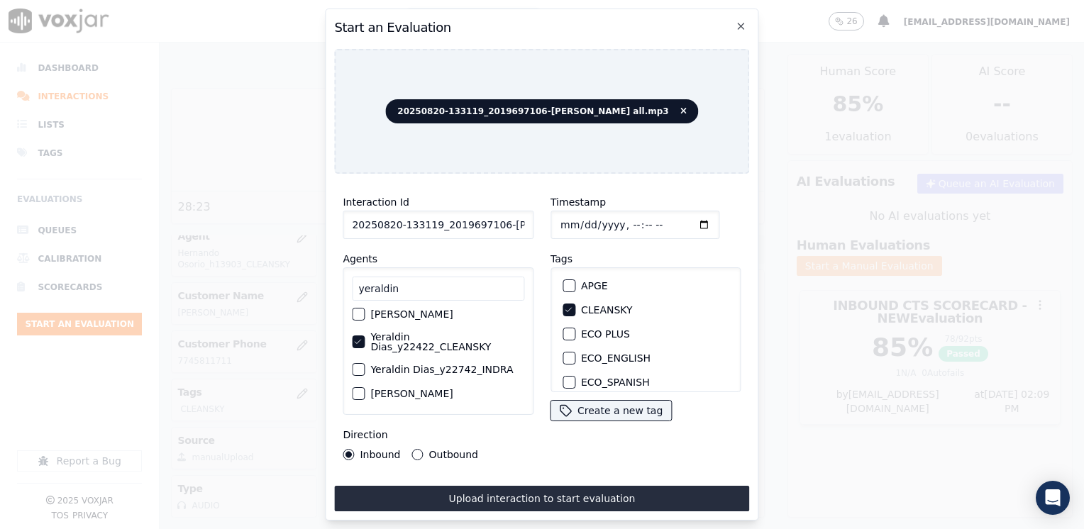
click at [419, 449] on button "Outbound" at bounding box center [417, 454] width 11 height 11
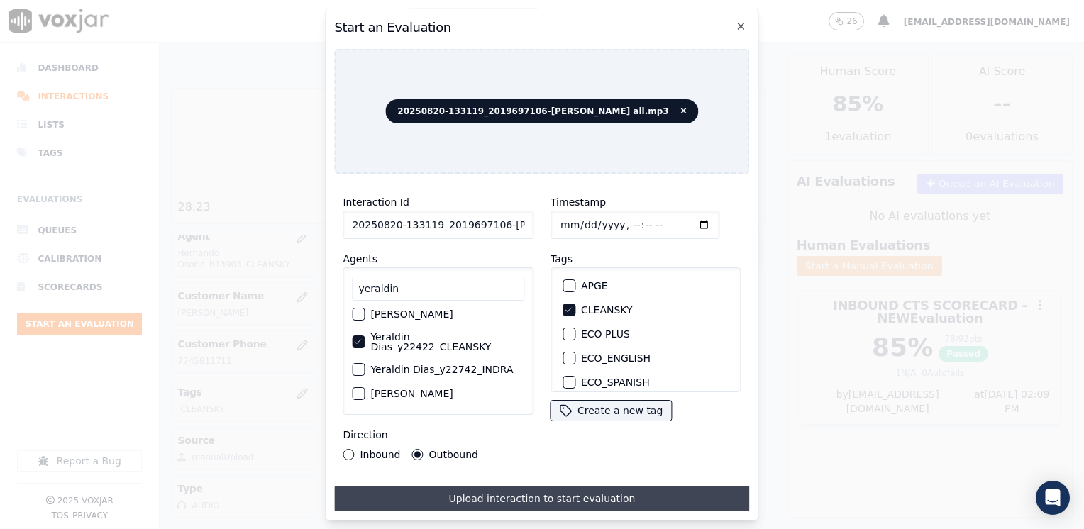
click at [550, 493] on button "Upload interaction to start evaluation" at bounding box center [541, 499] width 415 height 26
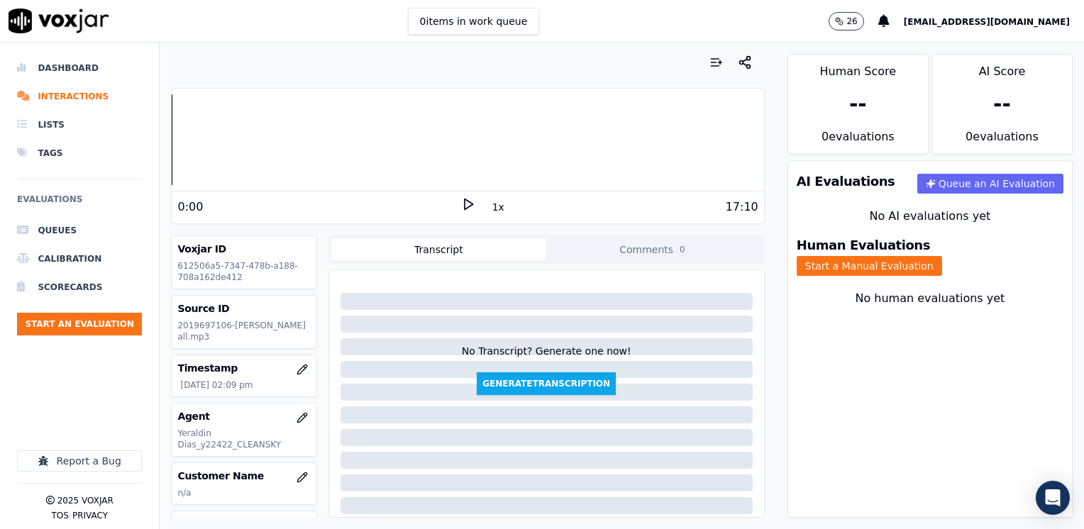
click at [461, 204] on icon at bounding box center [468, 204] width 14 height 14
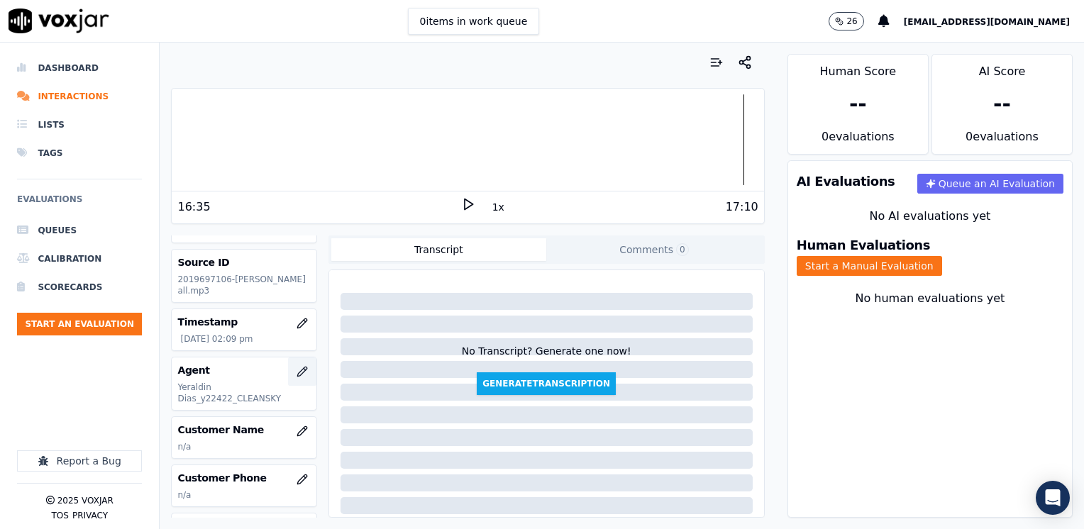
scroll to position [71, 0]
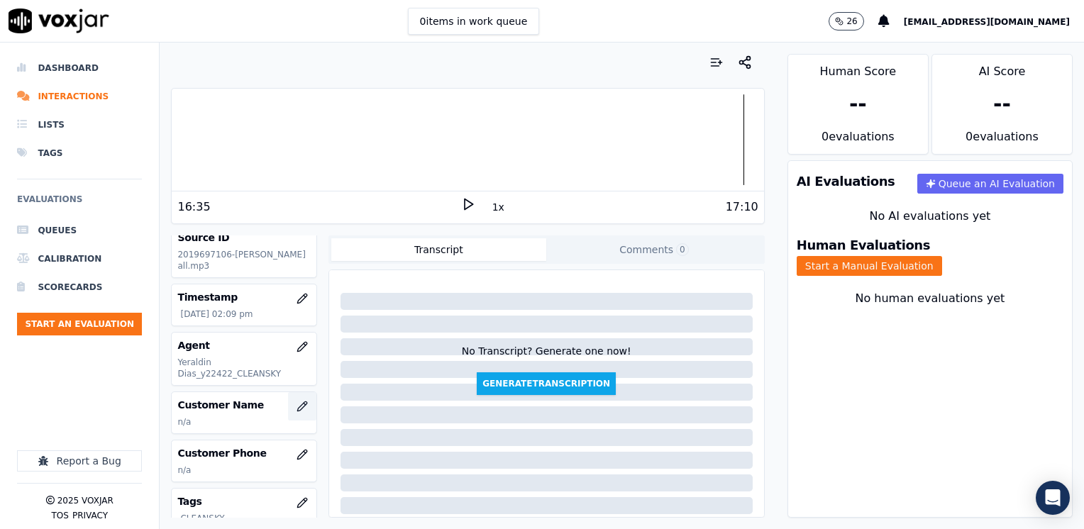
click at [288, 396] on button "button" at bounding box center [302, 406] width 28 height 28
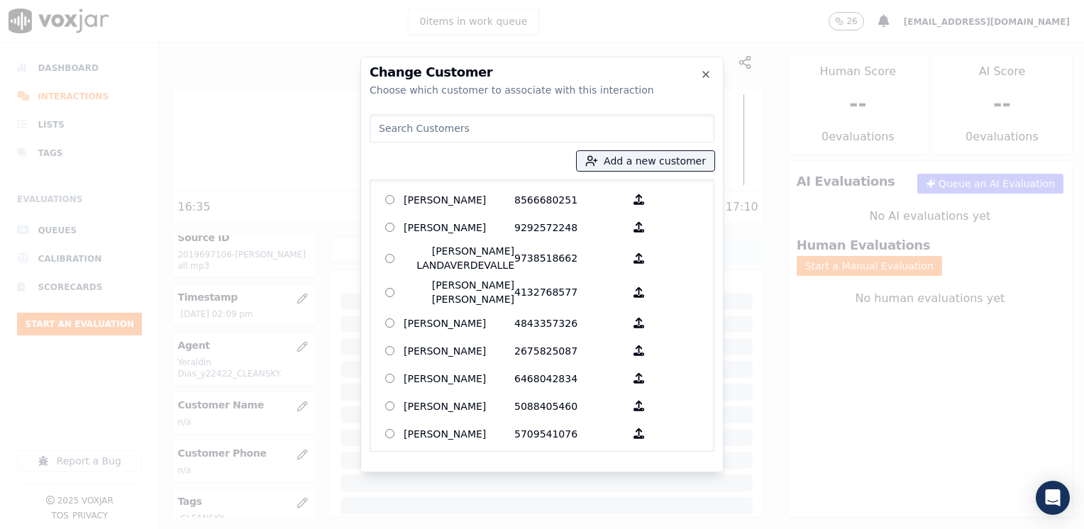
click at [533, 132] on input at bounding box center [542, 128] width 345 height 28
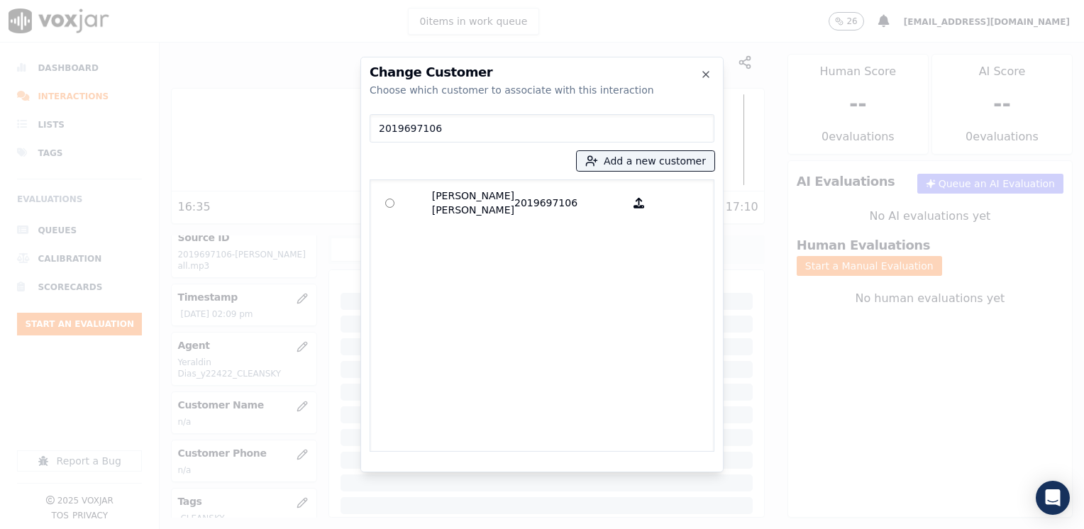
type input "2019697106"
drag, startPoint x: 463, startPoint y: 135, endPoint x: 221, endPoint y: 135, distance: 241.9
click at [221, 528] on div "Change Customer Choose which customer to associate with this interaction 201969…" at bounding box center [542, 529] width 1084 height 0
click at [647, 166] on button "Add a new customer" at bounding box center [646, 161] width 138 height 20
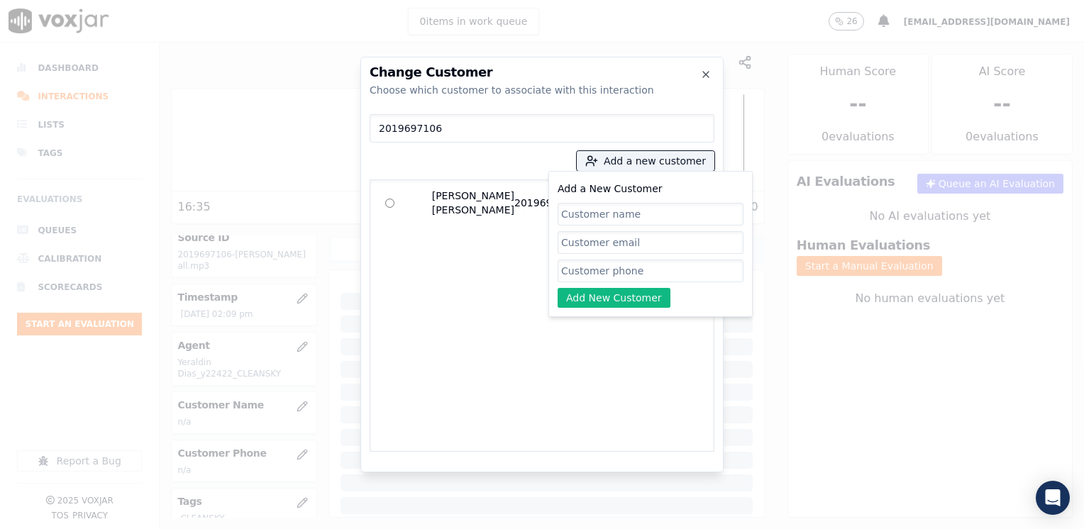
click at [626, 268] on input "Add a New Customer" at bounding box center [651, 271] width 186 height 23
paste input "2019697106"
type input "2019697106"
click at [655, 211] on input "Add a New Customer" at bounding box center [651, 214] width 186 height 23
paste input "[PERSON_NAME]"
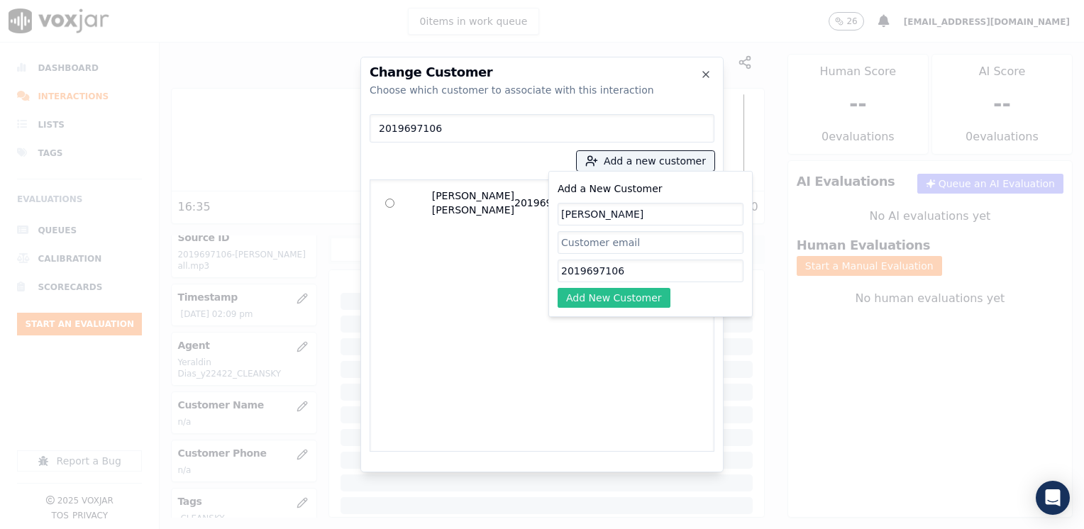
type input "[PERSON_NAME]"
click at [622, 304] on button "Add New Customer" at bounding box center [614, 298] width 113 height 20
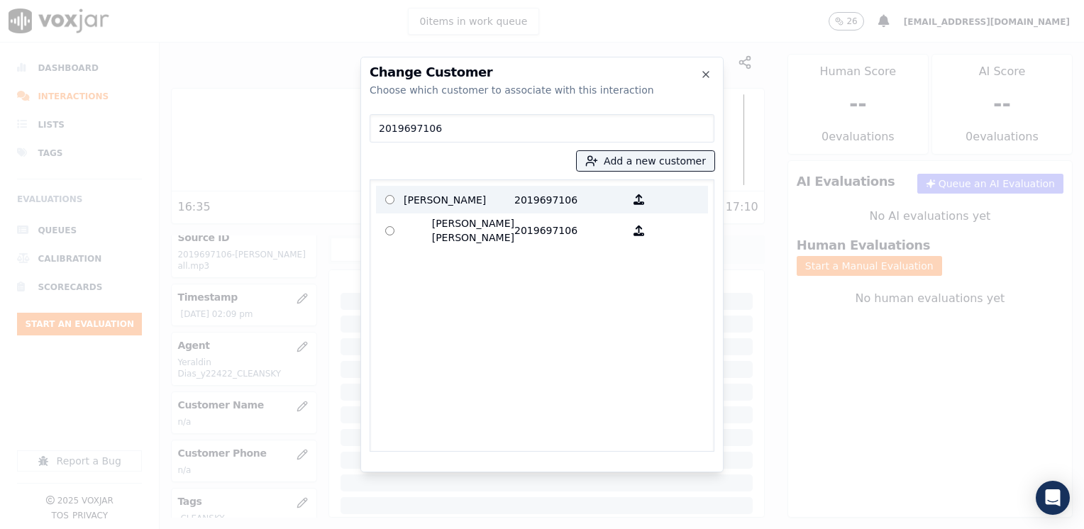
click at [514, 202] on p "2019697106" at bounding box center [569, 200] width 111 height 22
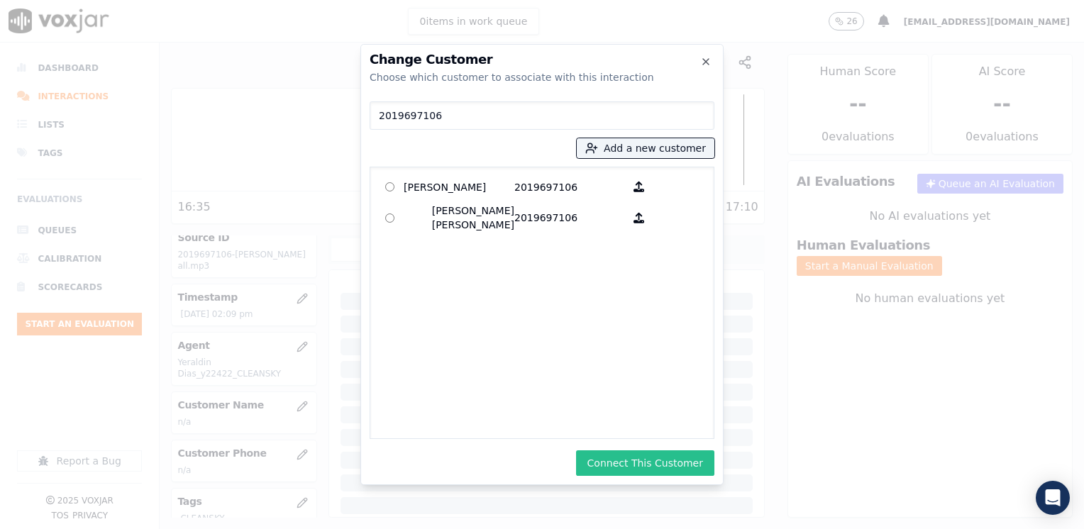
click at [687, 464] on button "Connect This Customer" at bounding box center [645, 463] width 138 height 26
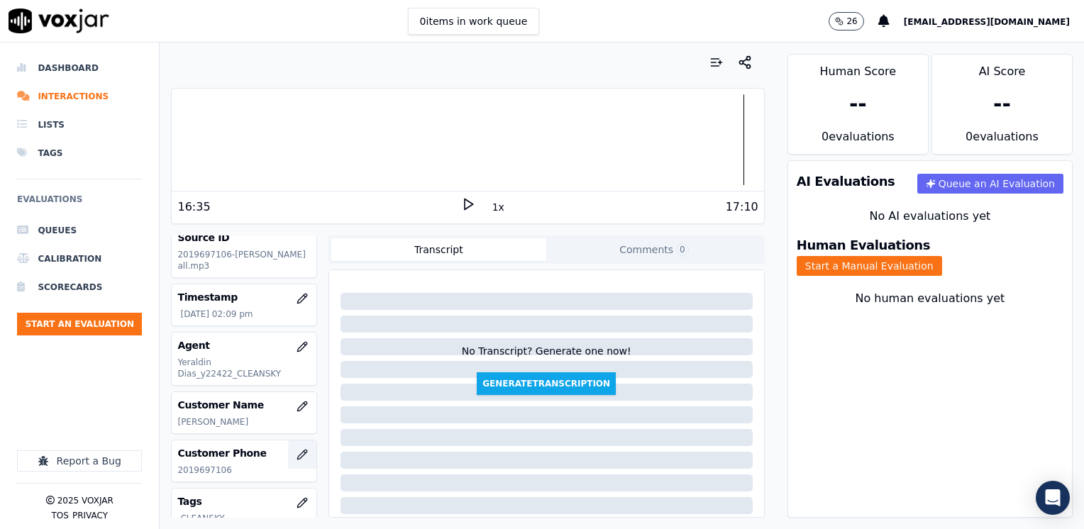
scroll to position [142, 0]
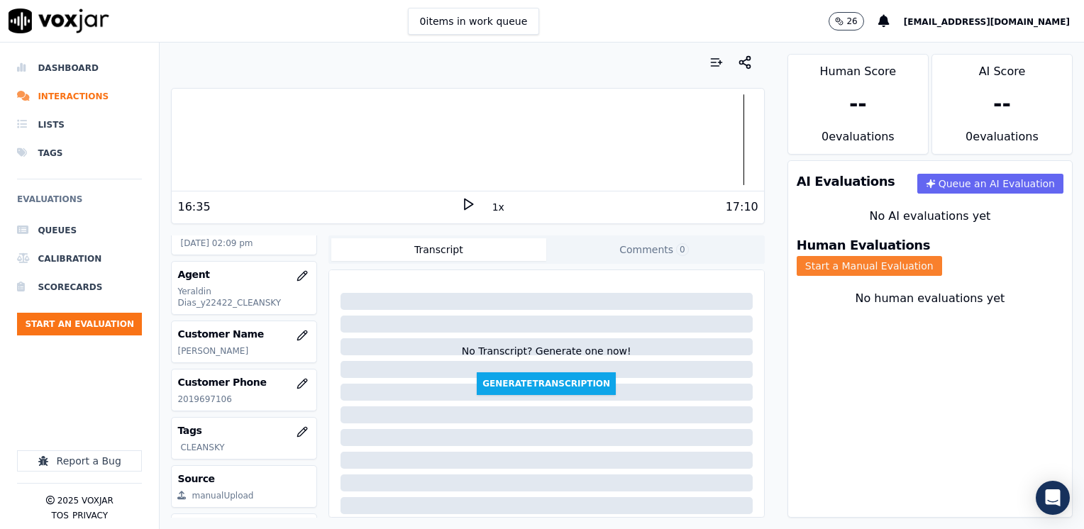
click at [942, 256] on button "Start a Manual Evaluation" at bounding box center [869, 266] width 145 height 20
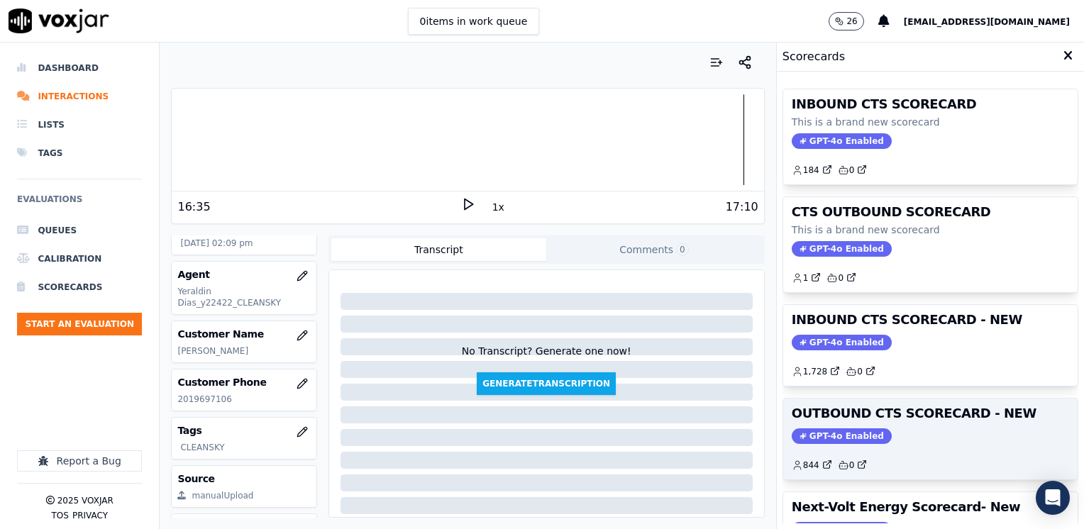
click at [845, 435] on span "GPT-4o Enabled" at bounding box center [842, 436] width 100 height 16
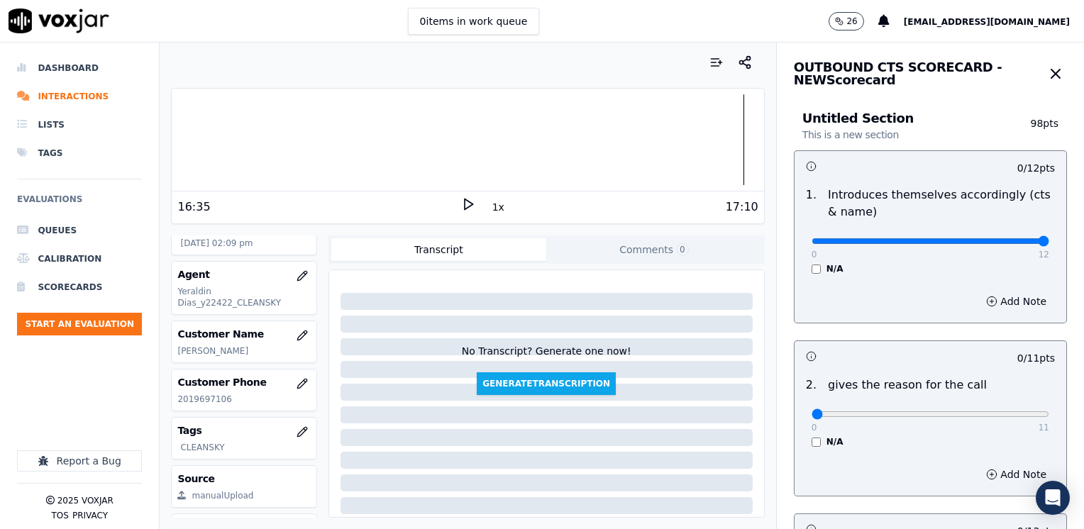
drag, startPoint x: 806, startPoint y: 243, endPoint x: 1086, endPoint y: 268, distance: 281.4
type input "12"
click at [1049, 244] on input "range" at bounding box center [931, 241] width 238 height 6
drag, startPoint x: 803, startPoint y: 409, endPoint x: 1086, endPoint y: 397, distance: 283.3
type input "11"
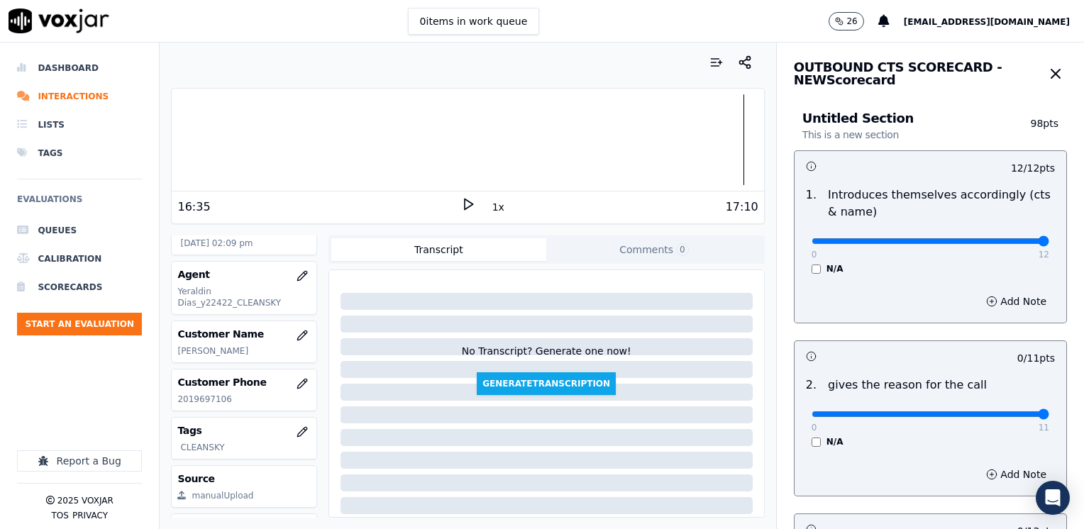
click at [1049, 244] on input "range" at bounding box center [931, 241] width 238 height 6
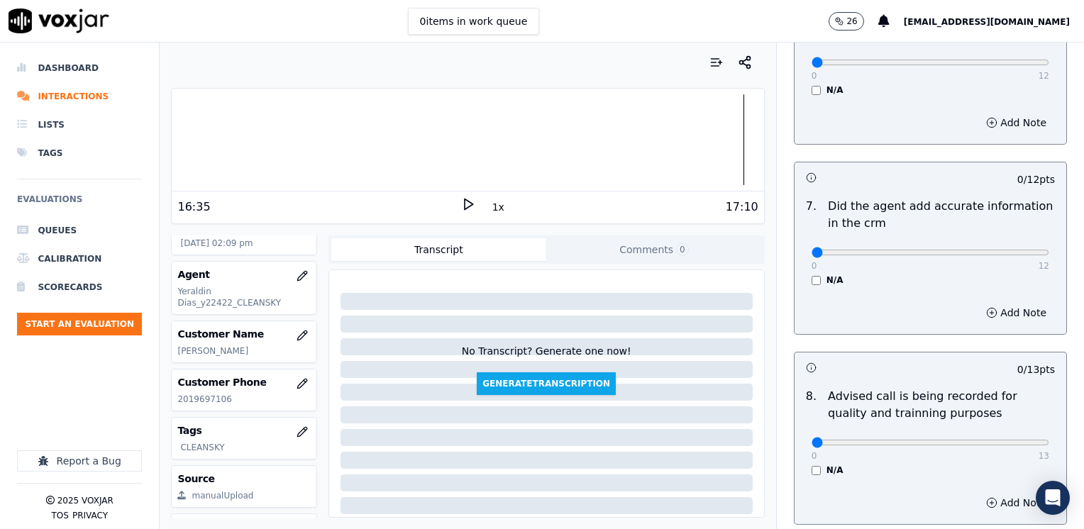
scroll to position [1240, 0]
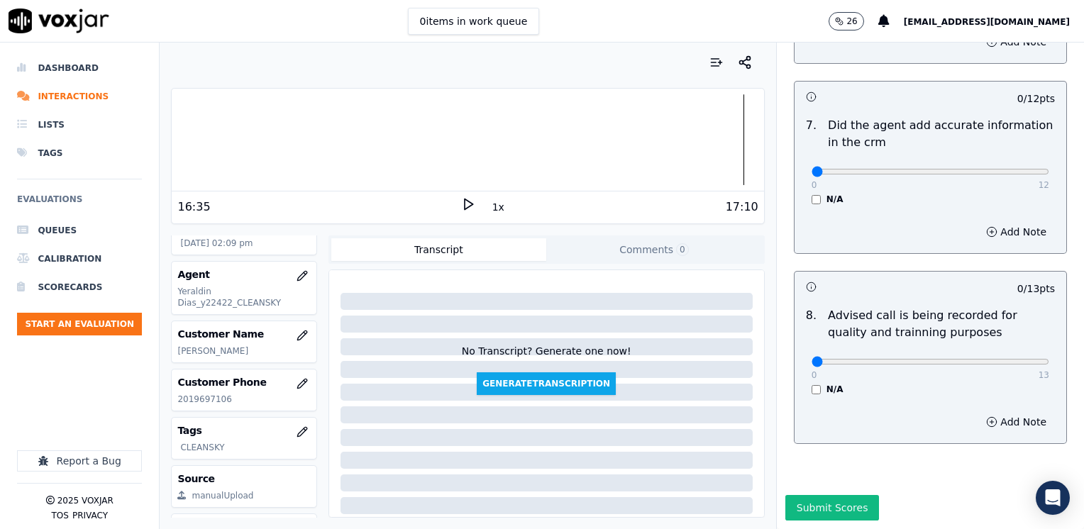
click at [969, 345] on div "0 13 N/A" at bounding box center [930, 368] width 260 height 54
type input "10"
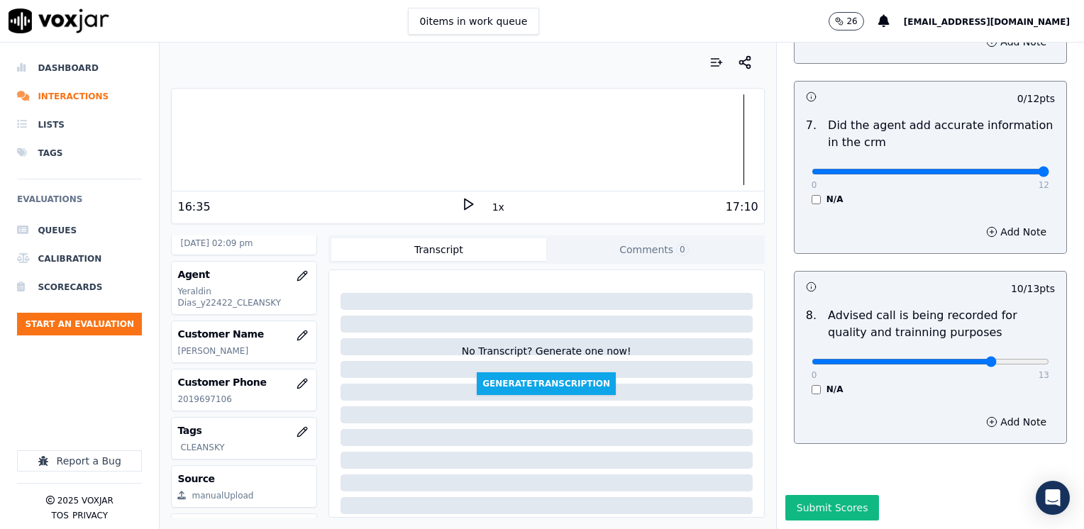
drag, startPoint x: 803, startPoint y: 140, endPoint x: 1085, endPoint y: 182, distance: 284.8
type input "12"
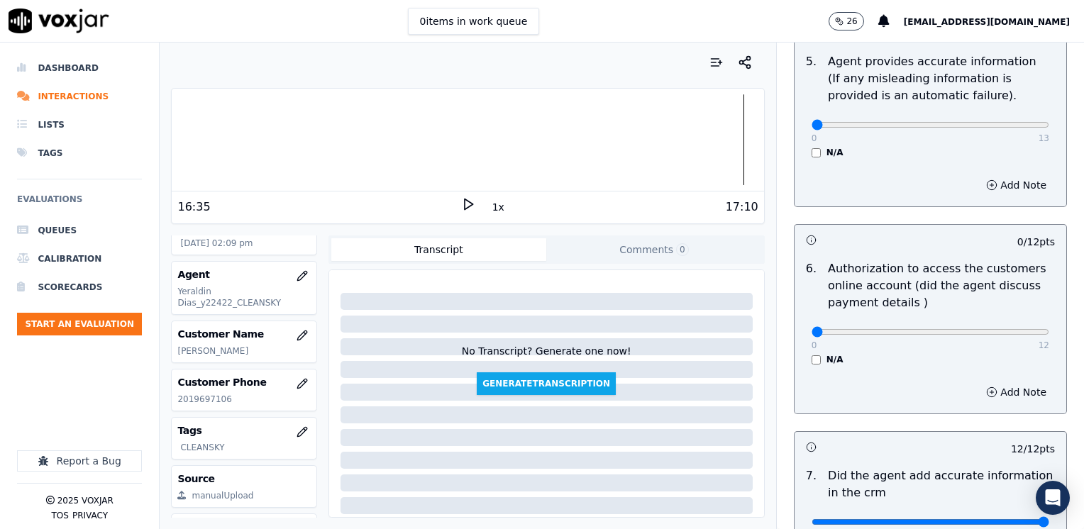
scroll to position [885, 0]
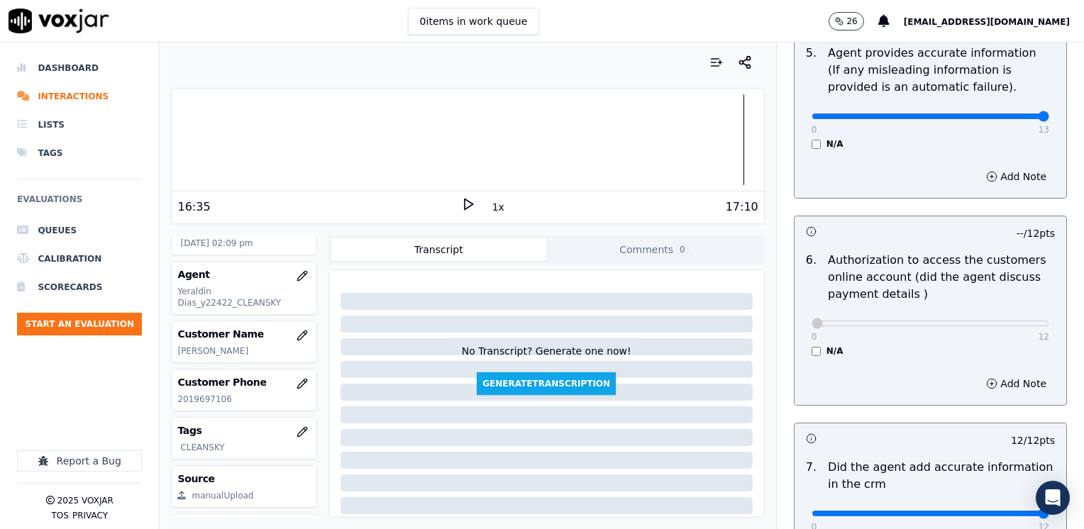
drag, startPoint x: 803, startPoint y: 101, endPoint x: 1086, endPoint y: 152, distance: 287.6
type input "13"
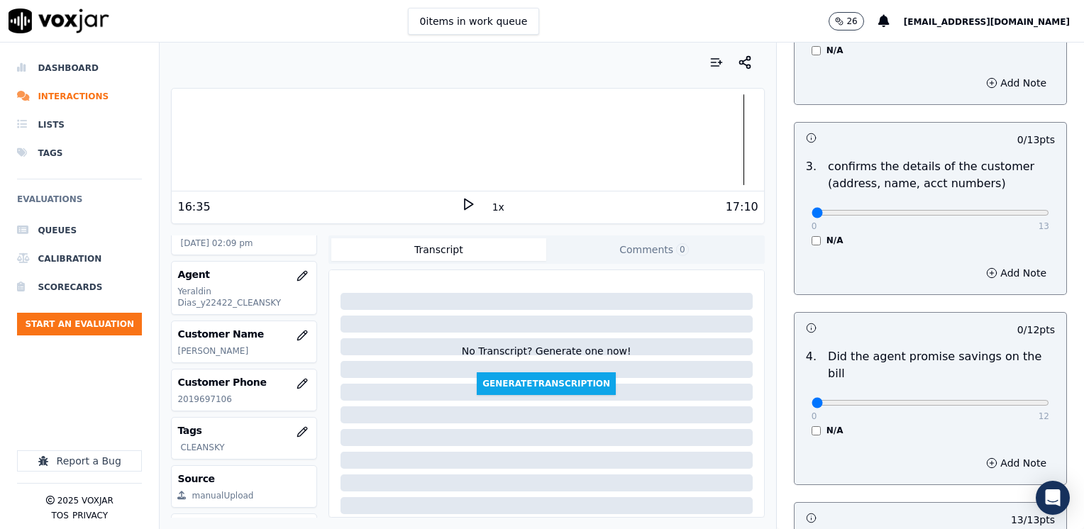
scroll to position [389, 0]
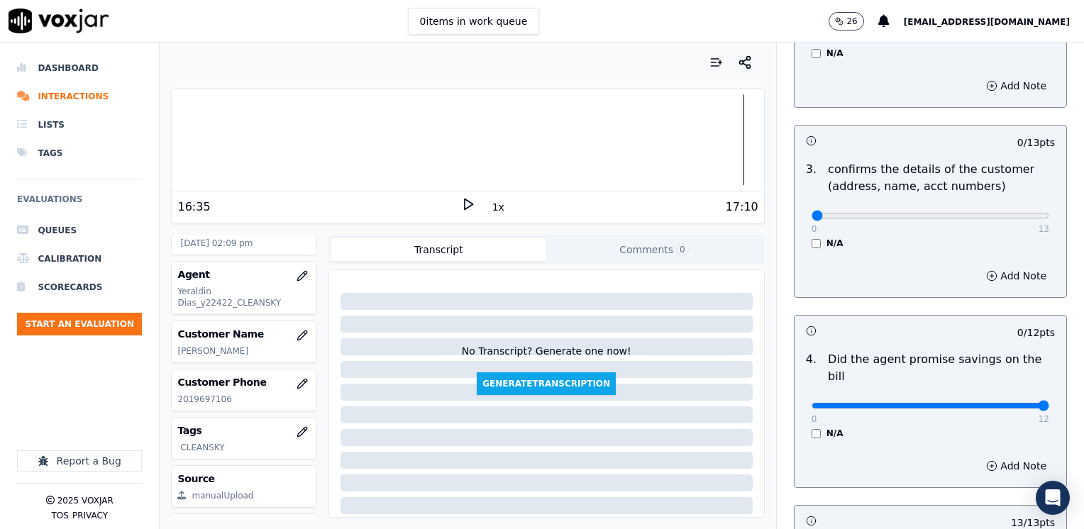
drag, startPoint x: 804, startPoint y: 388, endPoint x: 1086, endPoint y: 404, distance: 282.8
type input "12"
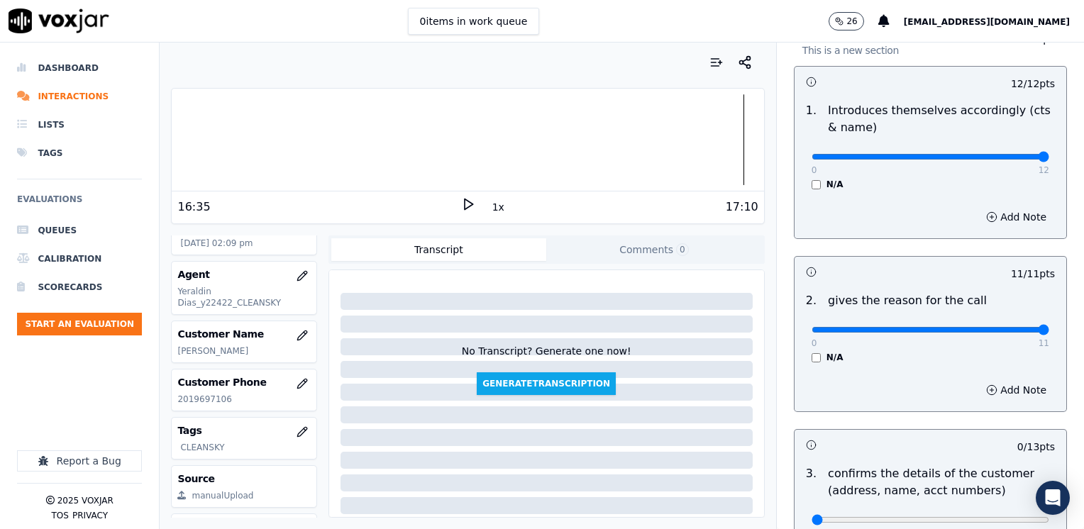
scroll to position [284, 0]
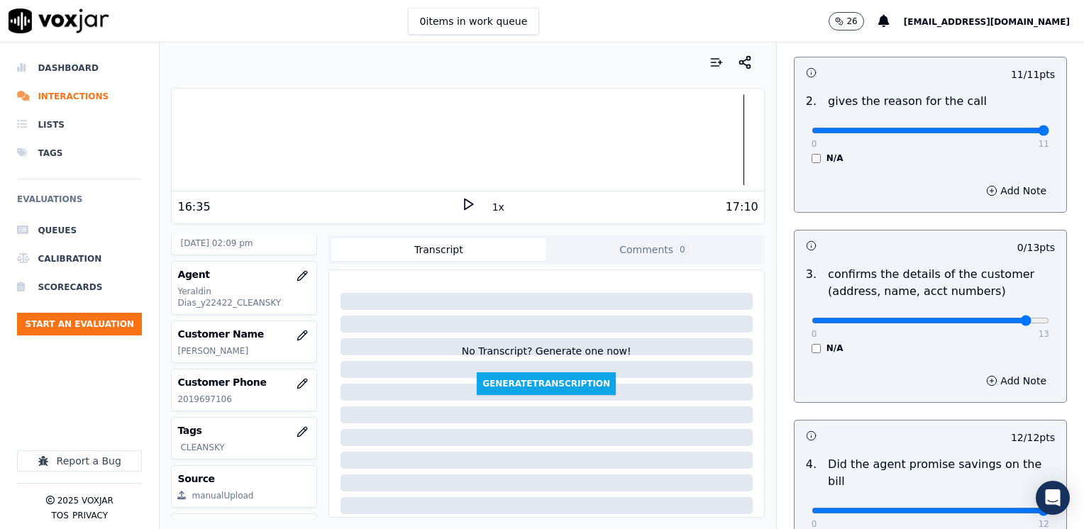
type input "12"
click at [986, 383] on button "Add Note" at bounding box center [1016, 381] width 77 height 20
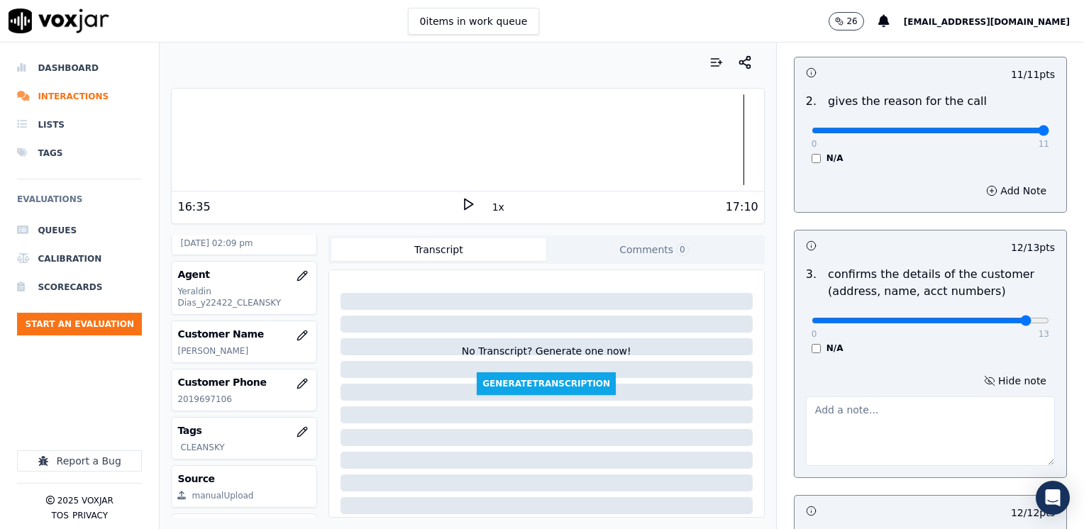
click at [888, 423] on textarea at bounding box center [930, 432] width 249 height 70
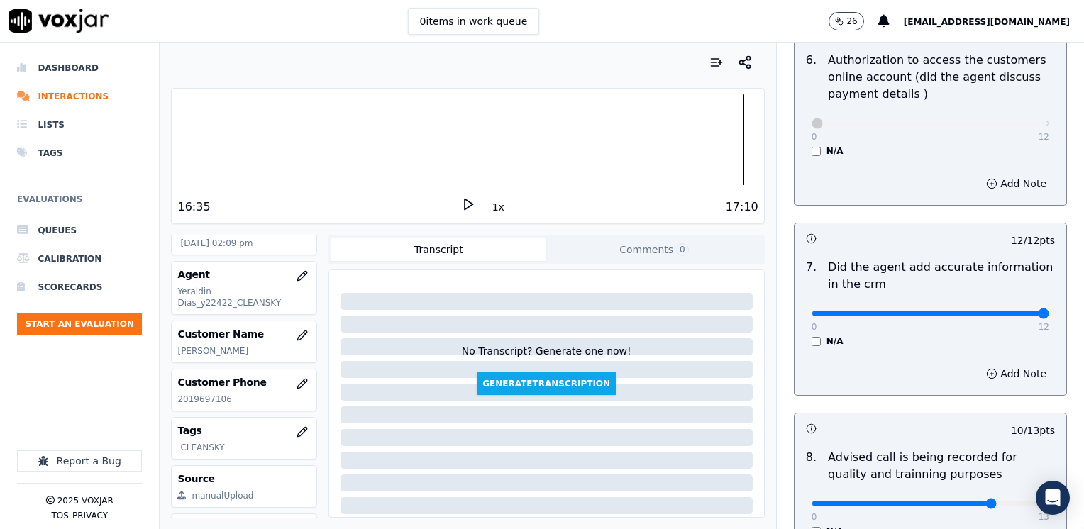
scroll to position [1314, 0]
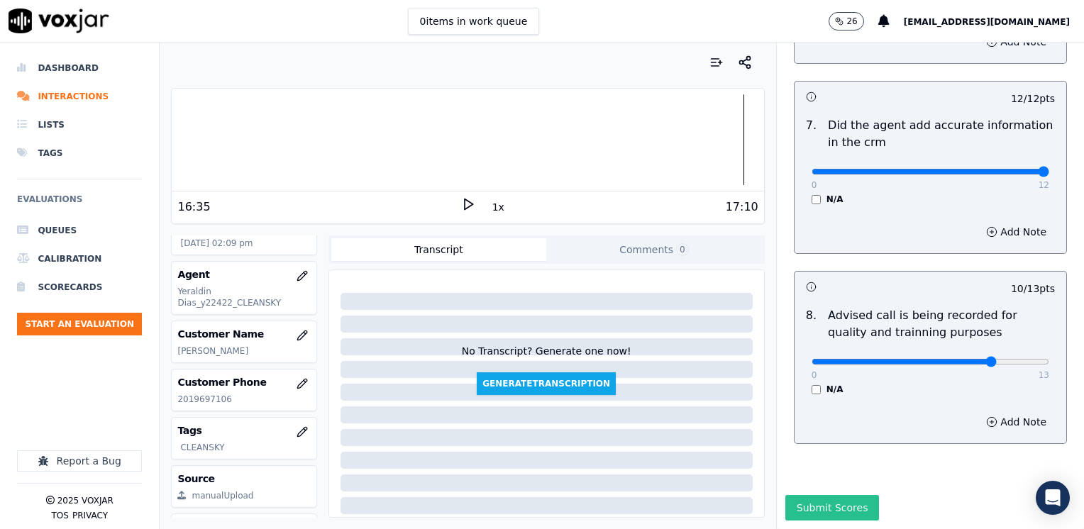
type textarea "Make sure to confirm full service address, the name as it appears on the bill b…"
click at [834, 495] on button "Submit Scores" at bounding box center [832, 508] width 94 height 26
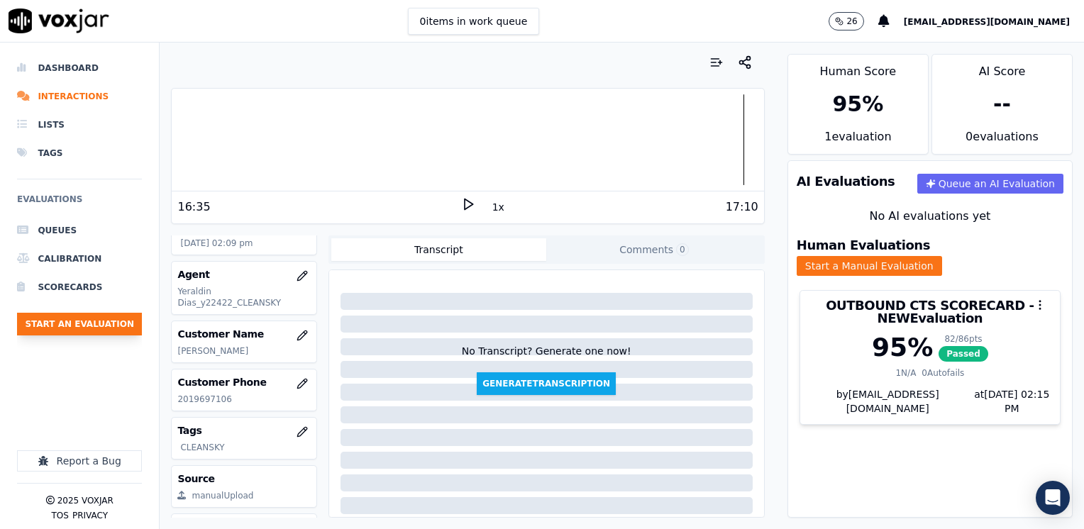
click at [91, 319] on button "Start an Evaluation" at bounding box center [79, 324] width 125 height 23
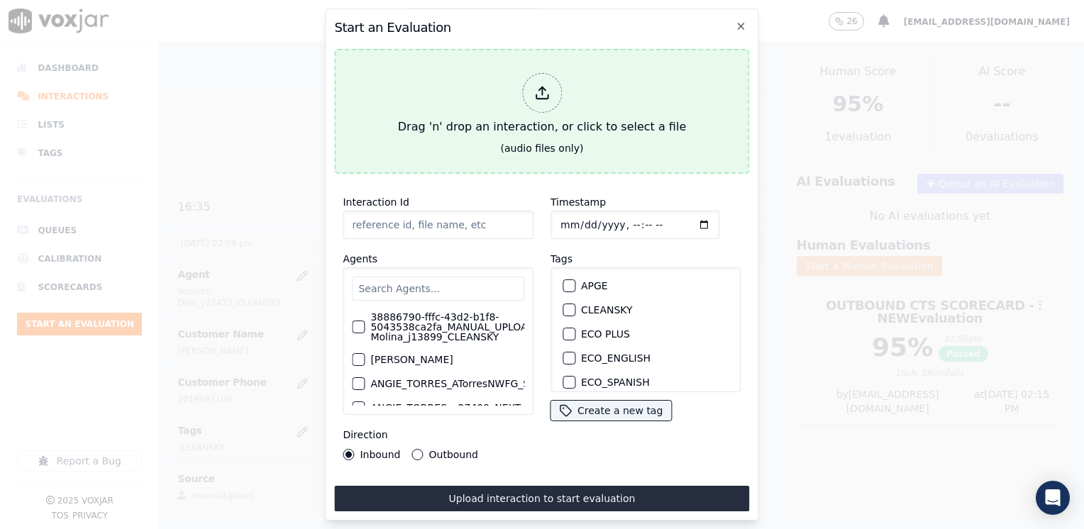
click at [534, 92] on icon at bounding box center [542, 93] width 16 height 16
type input "20250820-134100_9785339098-[PERSON_NAME] 1 all.mp3"
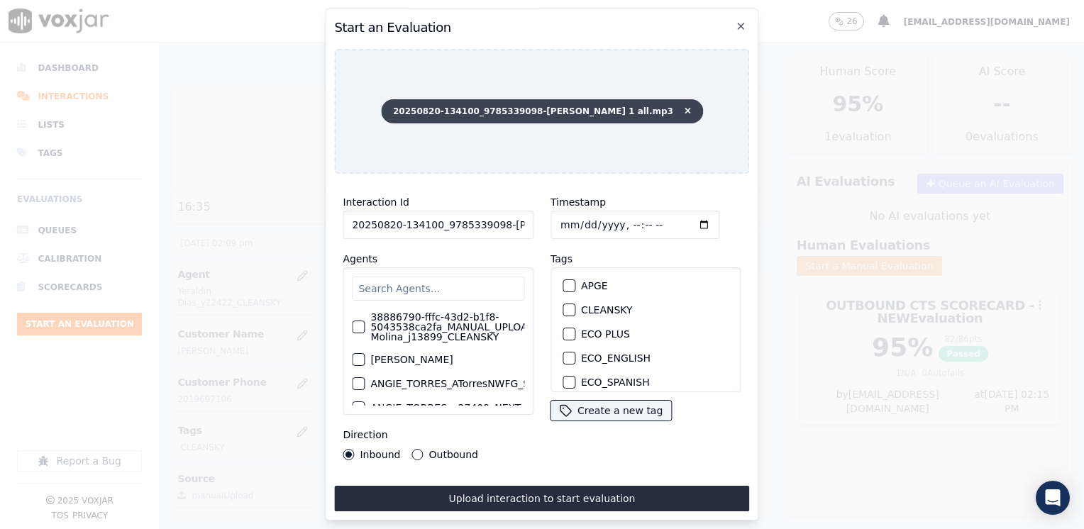
click at [685, 109] on icon at bounding box center [688, 111] width 6 height 9
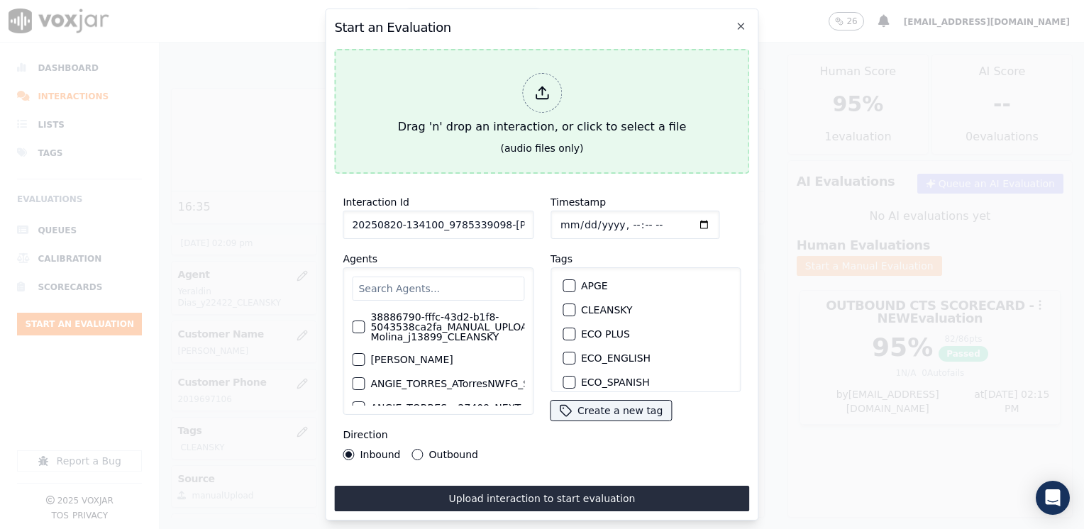
click at [542, 101] on div at bounding box center [542, 93] width 40 height 40
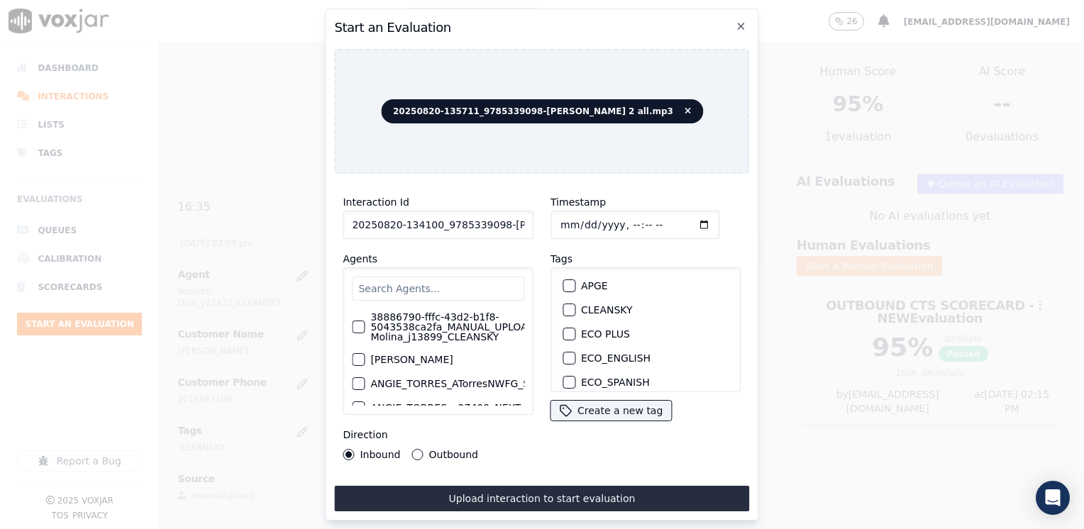
click at [494, 285] on input "text" at bounding box center [438, 289] width 172 height 24
click at [463, 279] on input "text" at bounding box center [438, 289] width 172 height 24
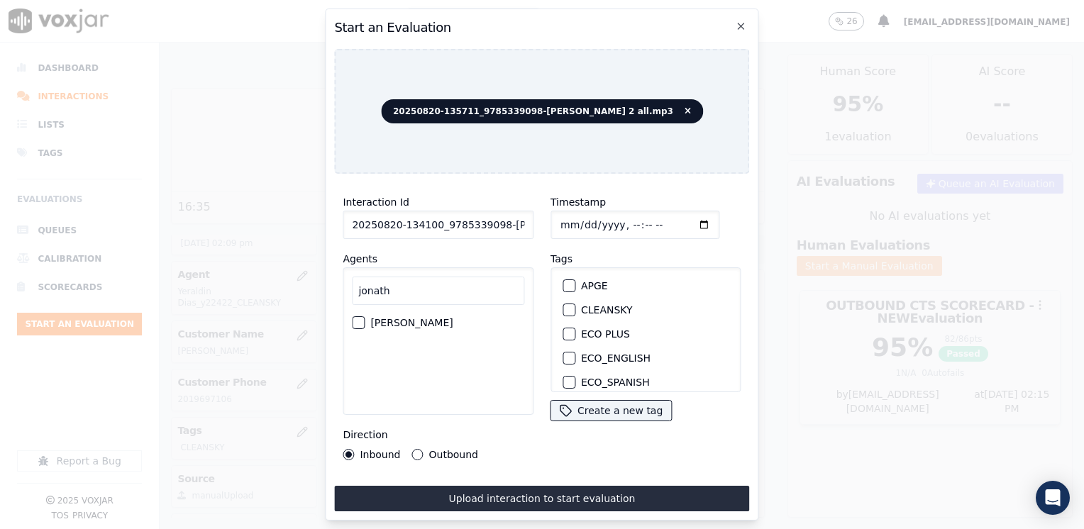
type input "jonath"
click at [426, 324] on label "[PERSON_NAME]" at bounding box center [411, 323] width 82 height 10
click at [365, 324] on button "[PERSON_NAME]" at bounding box center [358, 322] width 13 height 13
click at [565, 309] on div "button" at bounding box center [568, 310] width 10 height 10
click at [685, 220] on input "Timestamp" at bounding box center [634, 225] width 169 height 28
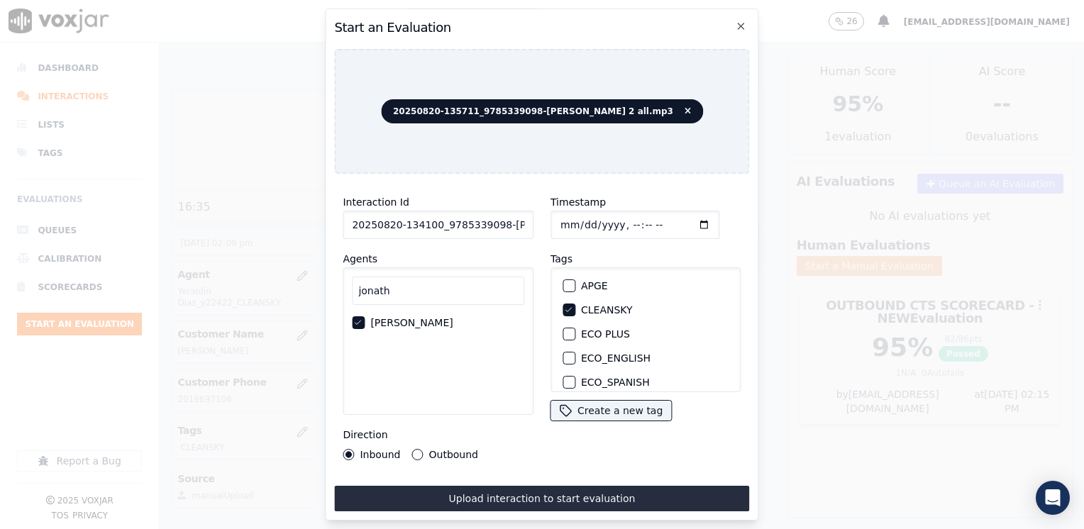
type input "[DATE]T14:15"
click at [492, 440] on div "Direction Inbound Outbound" at bounding box center [438, 443] width 191 height 34
click at [412, 449] on button "Outbound" at bounding box center [417, 454] width 11 height 11
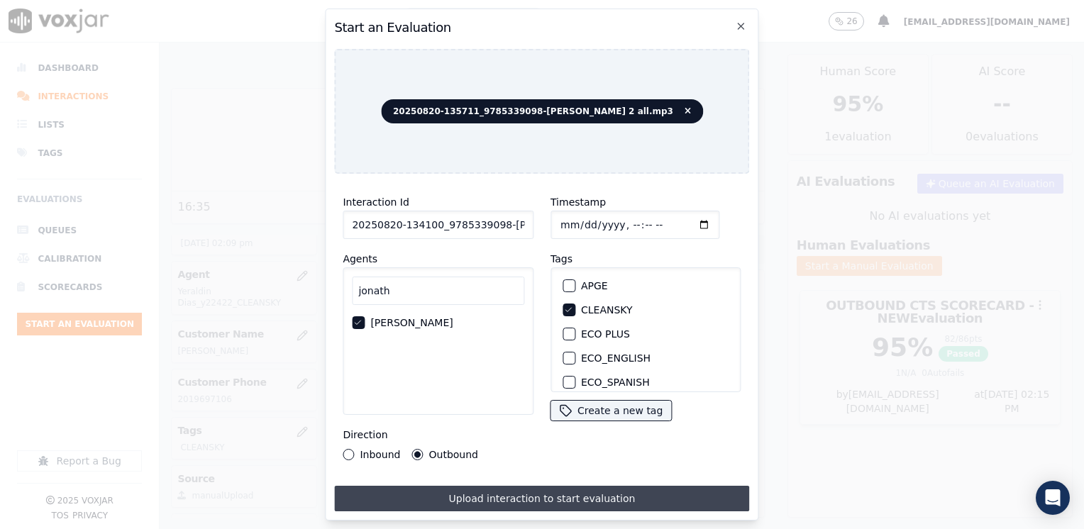
click at [587, 491] on button "Upload interaction to start evaluation" at bounding box center [541, 499] width 415 height 26
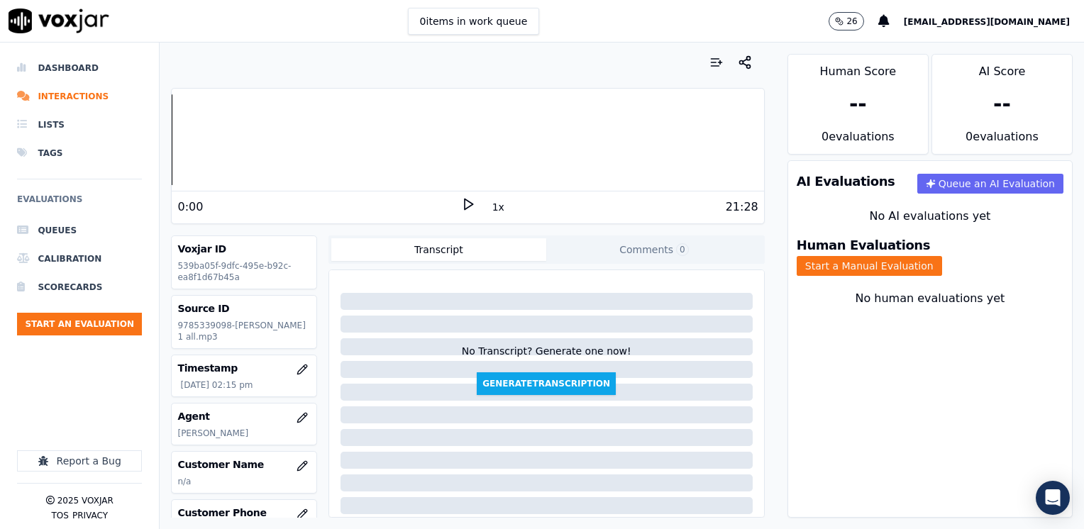
click at [475, 201] on div "21:28" at bounding box center [616, 207] width 283 height 17
click at [450, 208] on div "0:00" at bounding box center [318, 207] width 283 height 17
click at [461, 204] on icon at bounding box center [468, 204] width 14 height 14
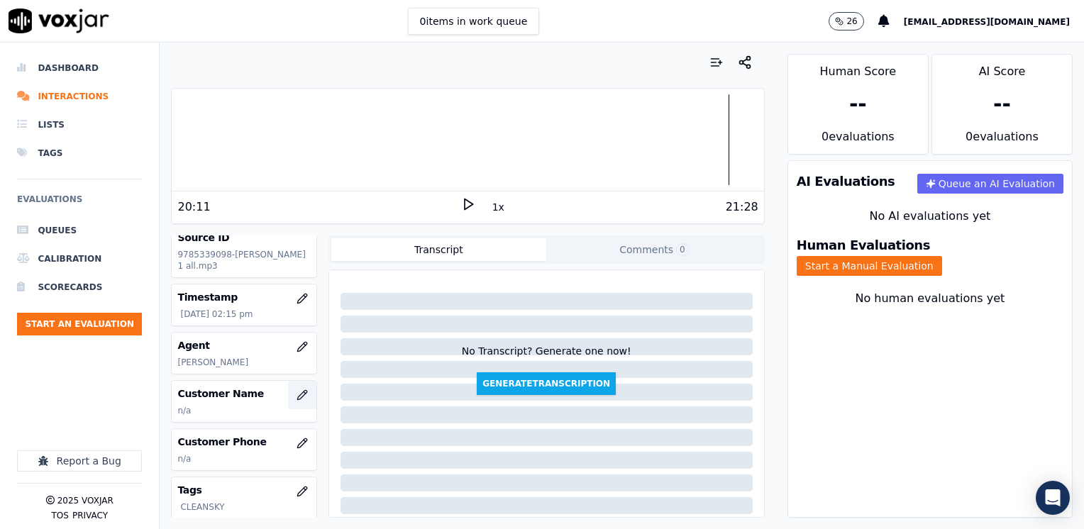
click at [297, 401] on icon "button" at bounding box center [302, 394] width 11 height 11
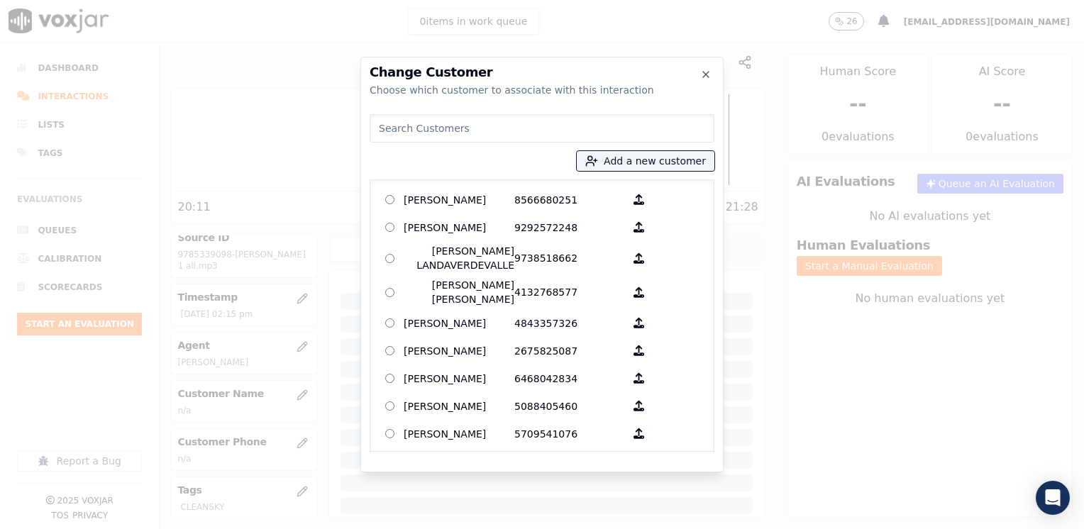
click at [567, 131] on input at bounding box center [542, 128] width 345 height 28
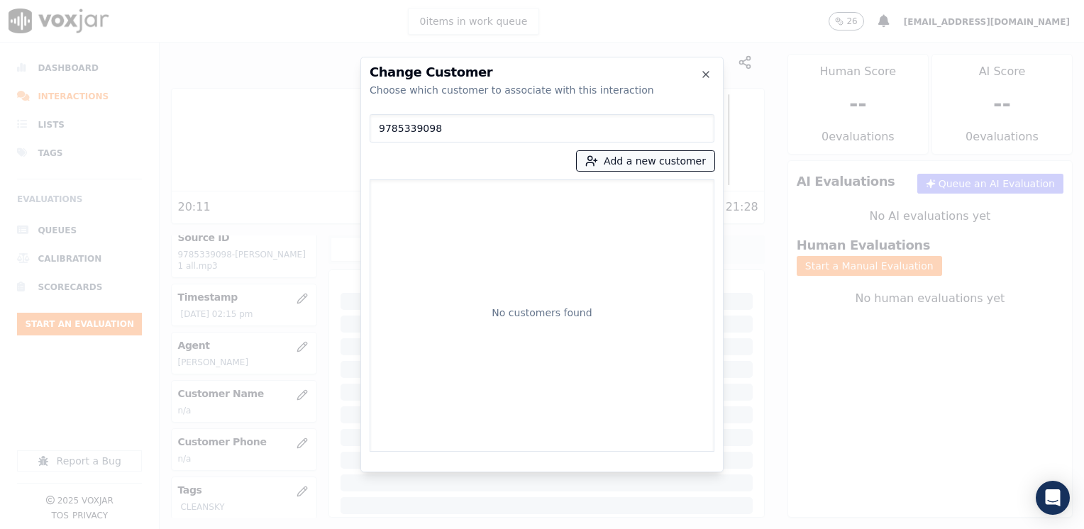
type input "9785339098"
click at [655, 157] on button "Add a new customer" at bounding box center [646, 161] width 138 height 20
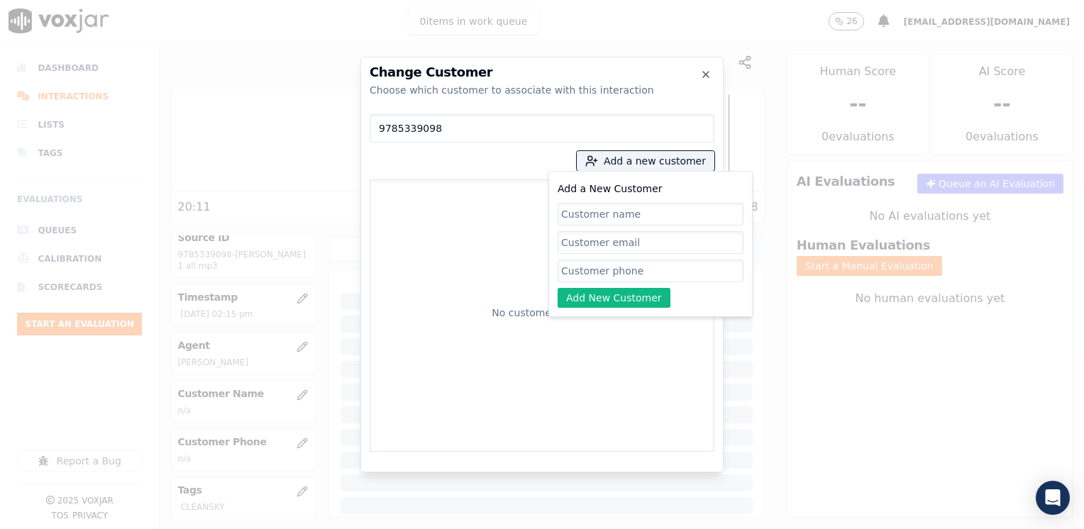
click at [621, 273] on input "Add a New Customer" at bounding box center [651, 271] width 186 height 23
paste input "9785339098"
type input "9785339098"
click at [615, 204] on input "Add a New Customer" at bounding box center [651, 214] width 186 height 23
paste input "[PERSON_NAME]"
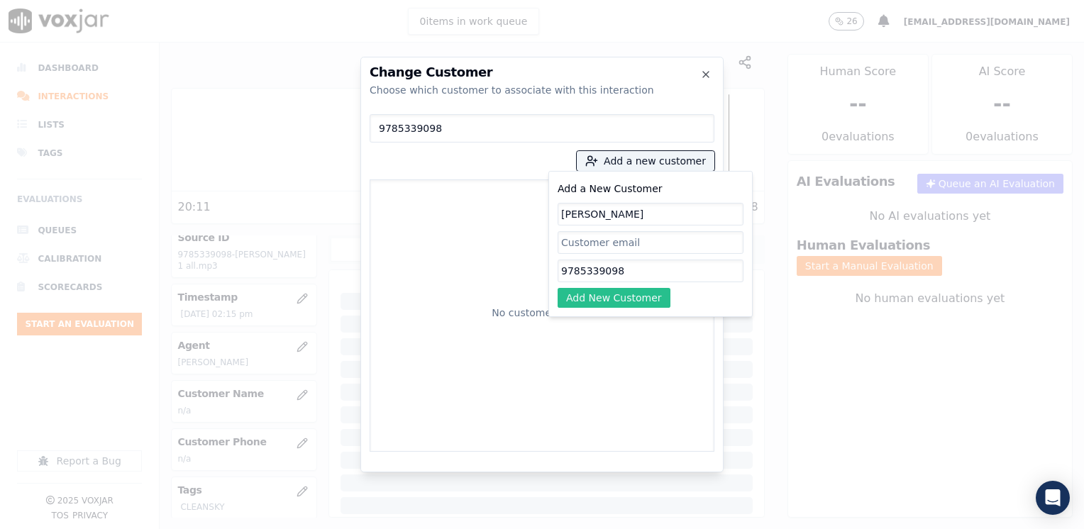
type input "[PERSON_NAME]"
click at [632, 301] on button "Add New Customer" at bounding box center [614, 298] width 113 height 20
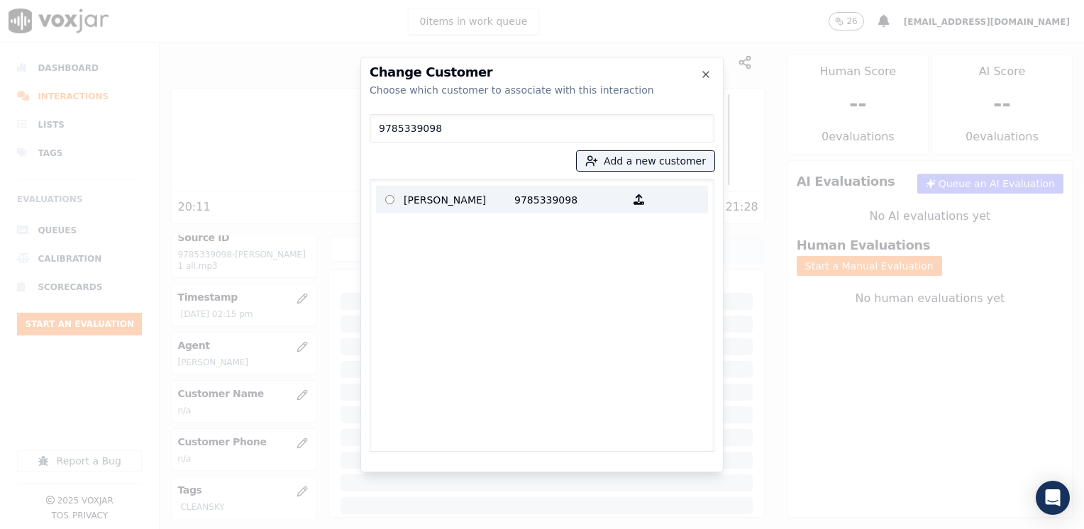
click at [542, 199] on p "9785339098" at bounding box center [569, 200] width 111 height 22
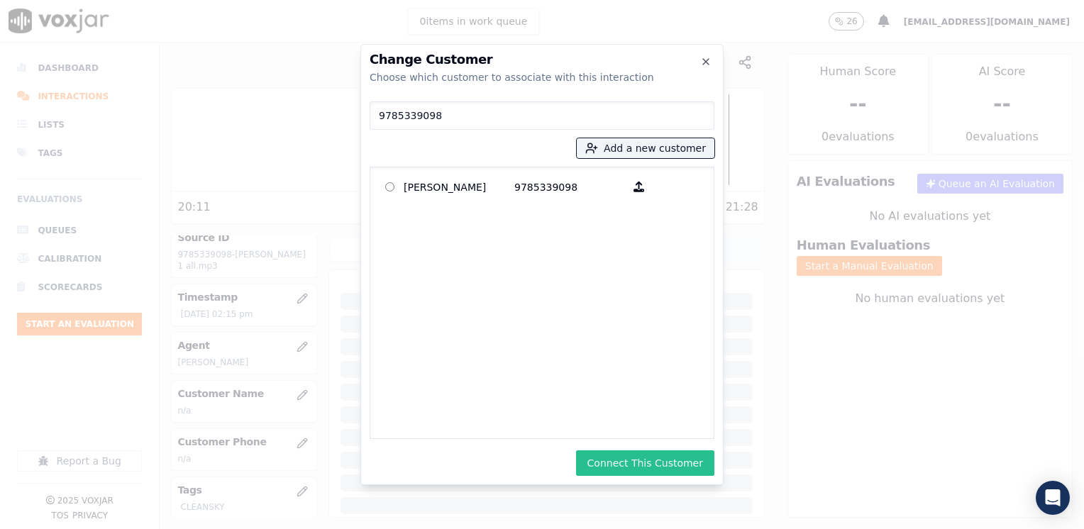
click at [660, 450] on button "Connect This Customer" at bounding box center [645, 463] width 138 height 26
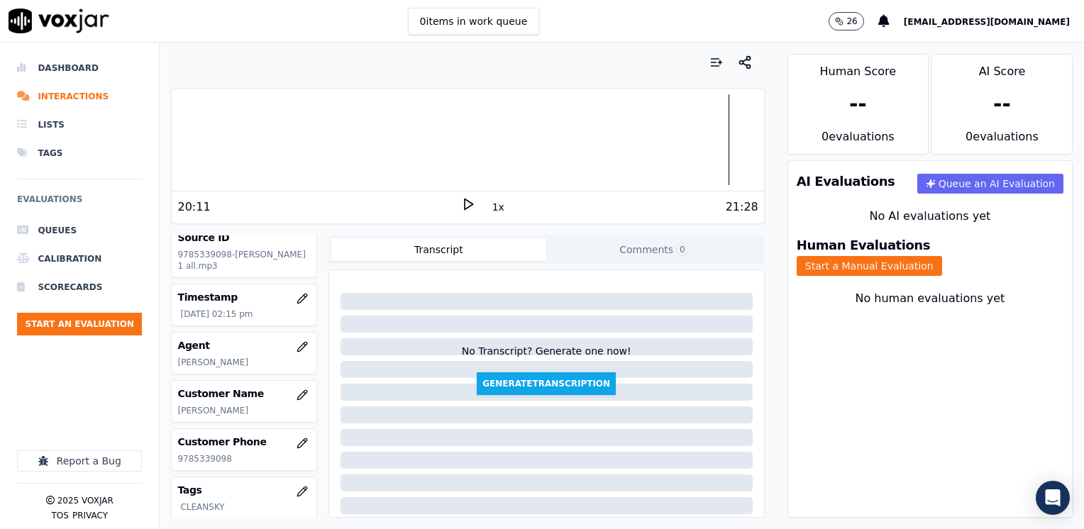
click at [660, 458] on div at bounding box center [546, 460] width 412 height 17
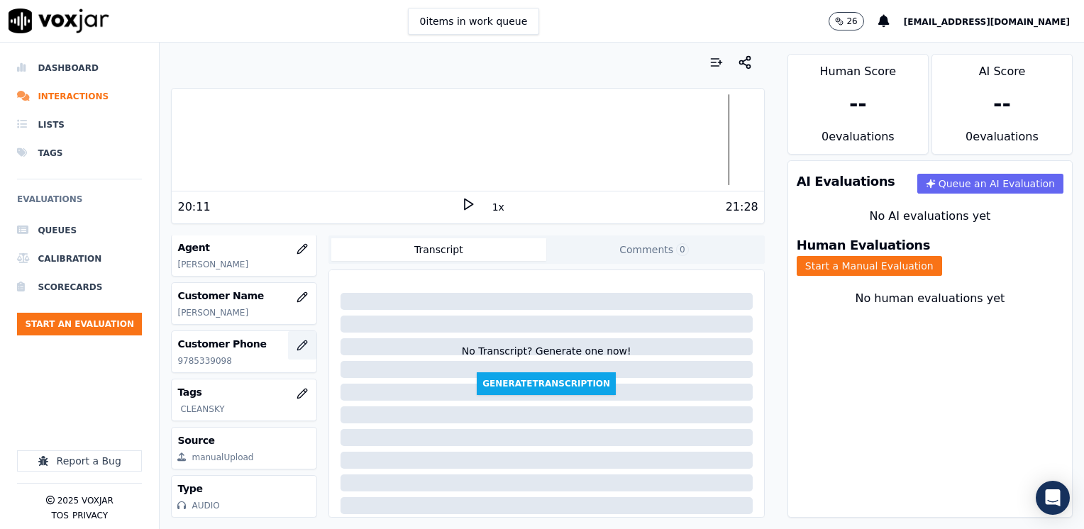
scroll to position [209, 0]
click at [942, 258] on button "Start a Manual Evaluation" at bounding box center [869, 266] width 145 height 20
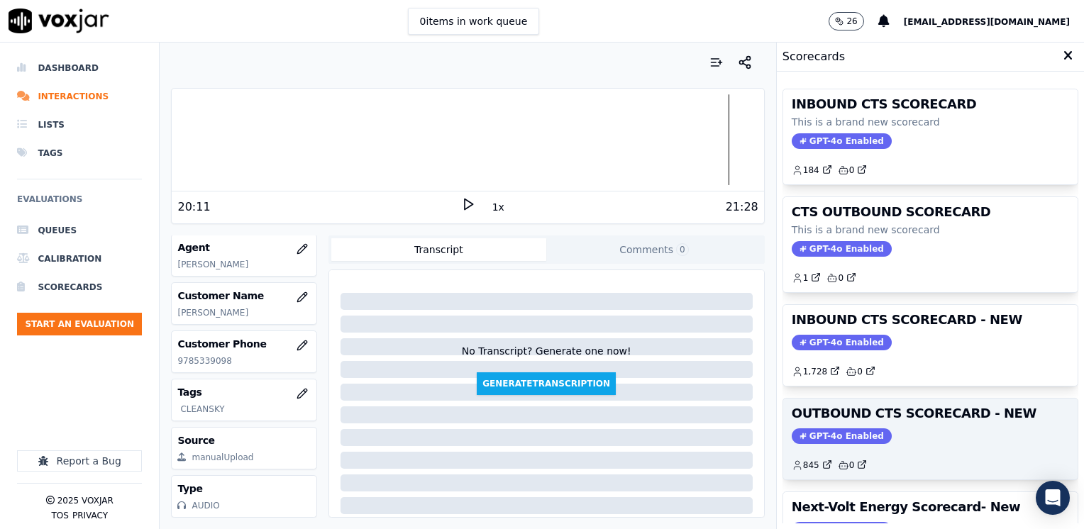
click at [834, 429] on span "GPT-4o Enabled" at bounding box center [842, 436] width 100 height 16
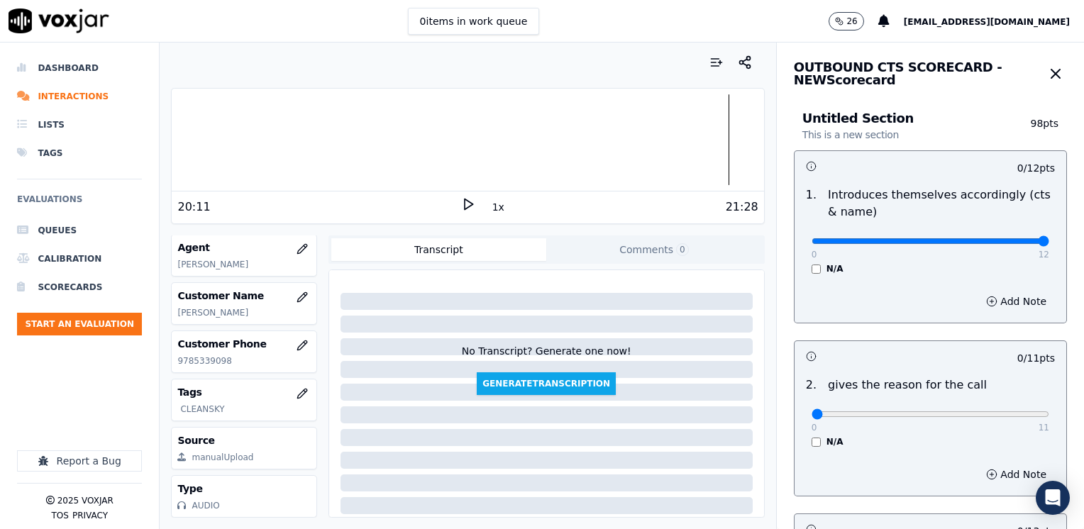
drag, startPoint x: 807, startPoint y: 243, endPoint x: 1086, endPoint y: 250, distance: 279.6
type input "12"
click at [1049, 244] on input "range" at bounding box center [931, 241] width 238 height 6
drag, startPoint x: 803, startPoint y: 415, endPoint x: 1055, endPoint y: 427, distance: 252.1
type input "11"
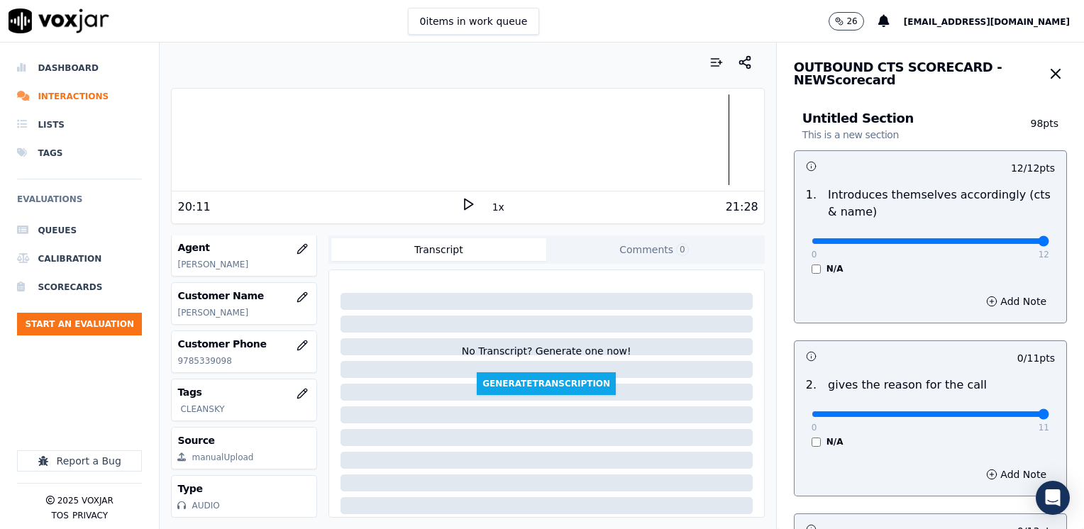
click at [1049, 244] on input "range" at bounding box center [931, 241] width 238 height 6
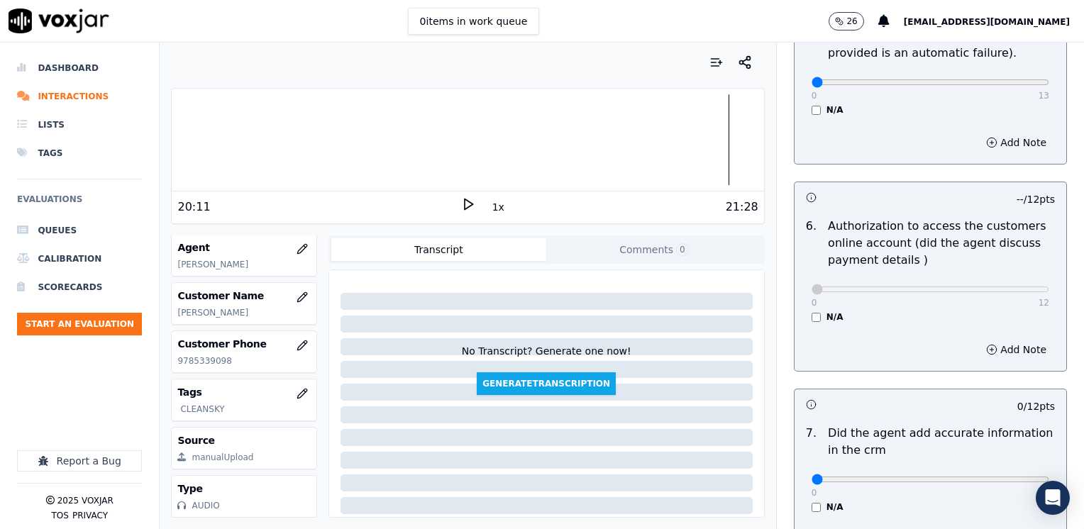
scroll to position [993, 0]
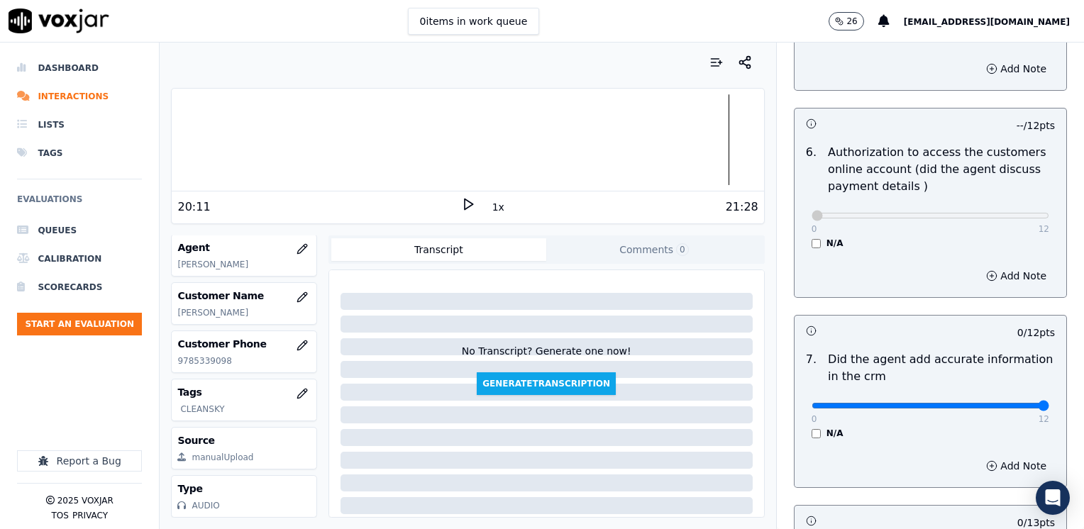
drag, startPoint x: 801, startPoint y: 391, endPoint x: 1086, endPoint y: 391, distance: 285.2
type input "12"
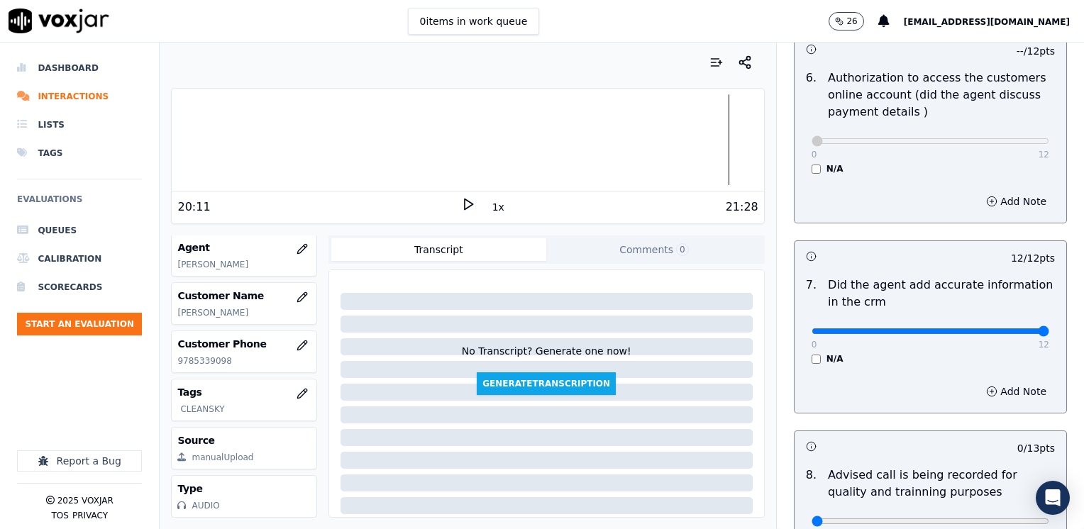
scroll to position [1135, 0]
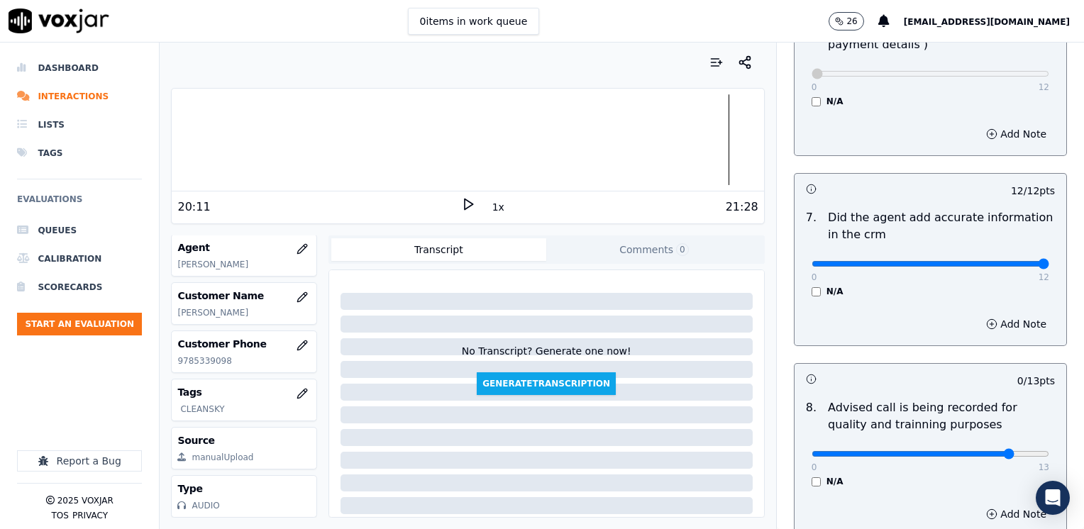
type input "10"
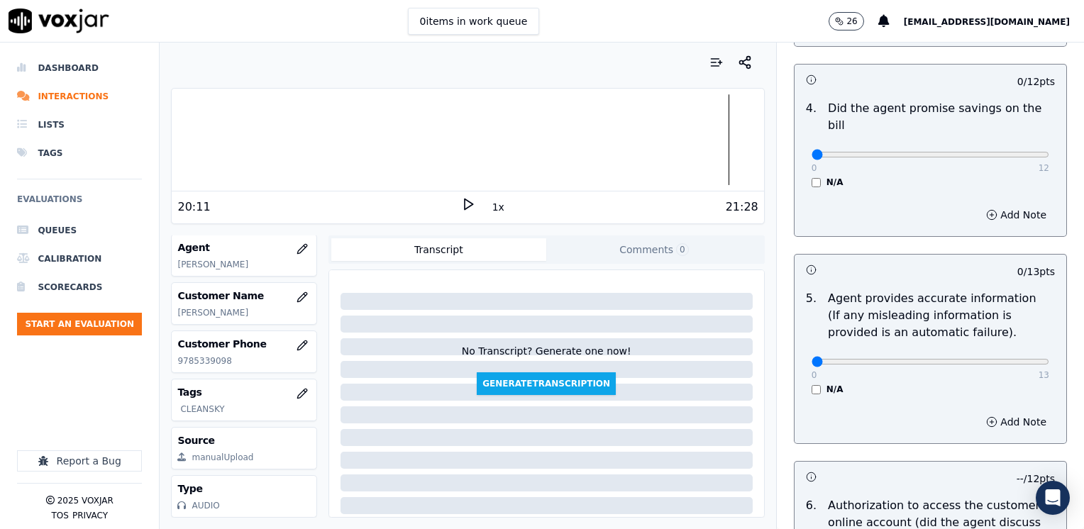
scroll to position [638, 0]
drag, startPoint x: 804, startPoint y: 345, endPoint x: 1086, endPoint y: 374, distance: 283.7
type input "13"
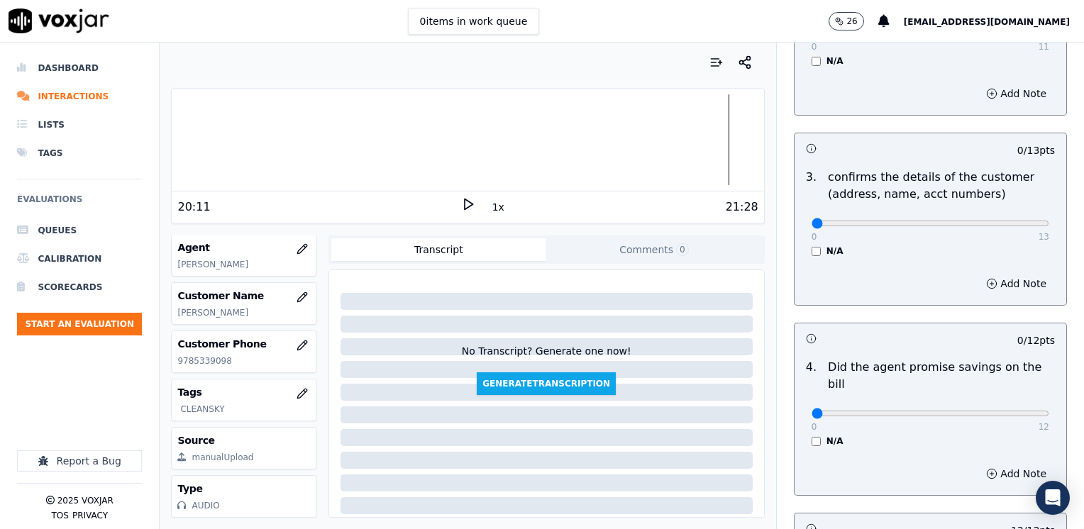
scroll to position [355, 0]
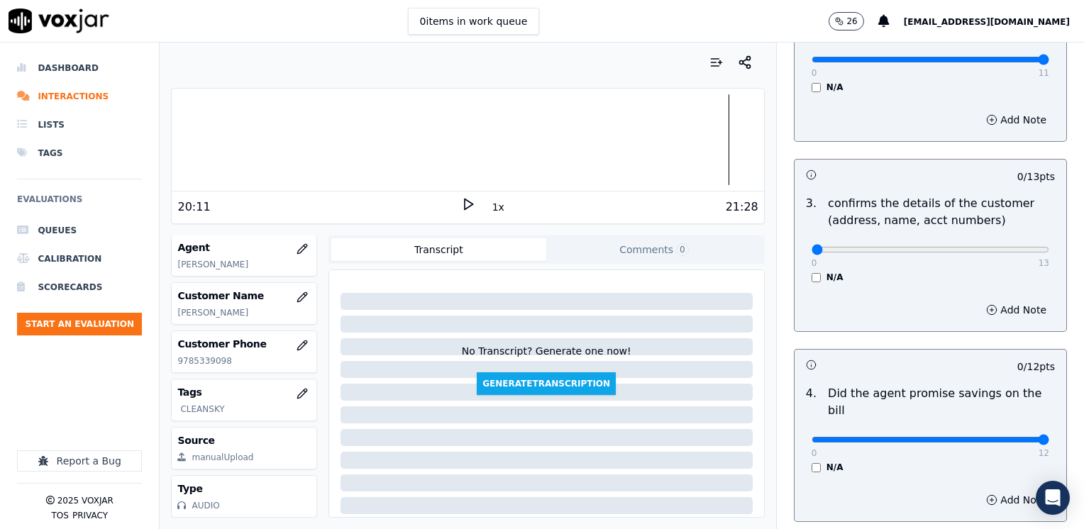
drag, startPoint x: 802, startPoint y: 419, endPoint x: 1086, endPoint y: 421, distance: 284.5
type input "12"
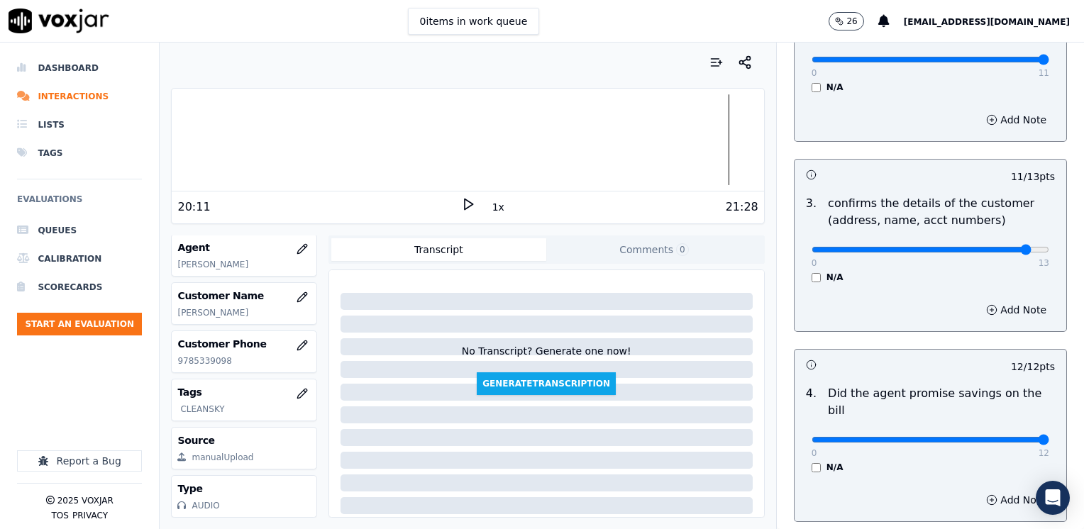
click at [987, 308] on button "Add Note" at bounding box center [1016, 310] width 77 height 20
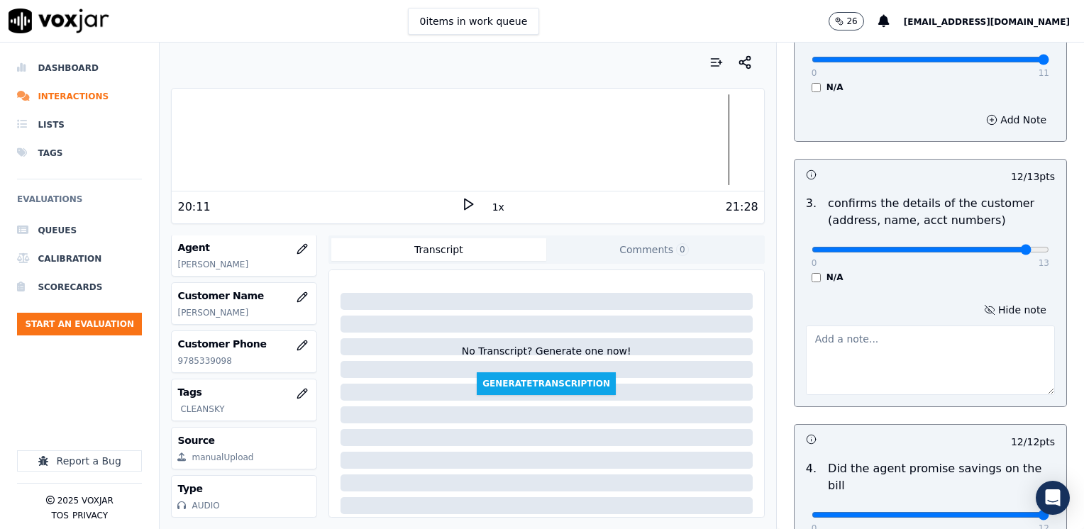
click at [904, 370] on textarea at bounding box center [930, 361] width 249 height 70
type textarea "Make sure"
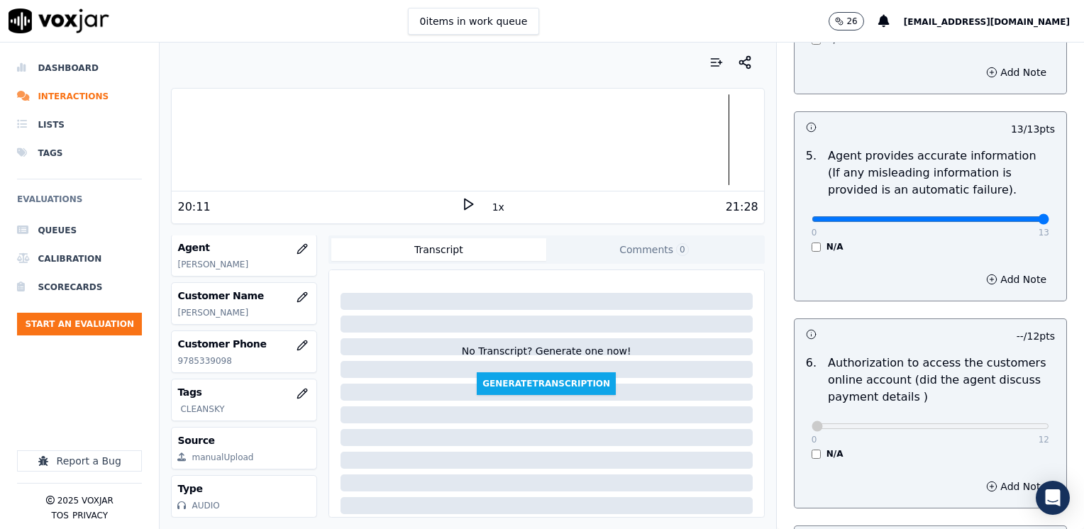
scroll to position [851, 0]
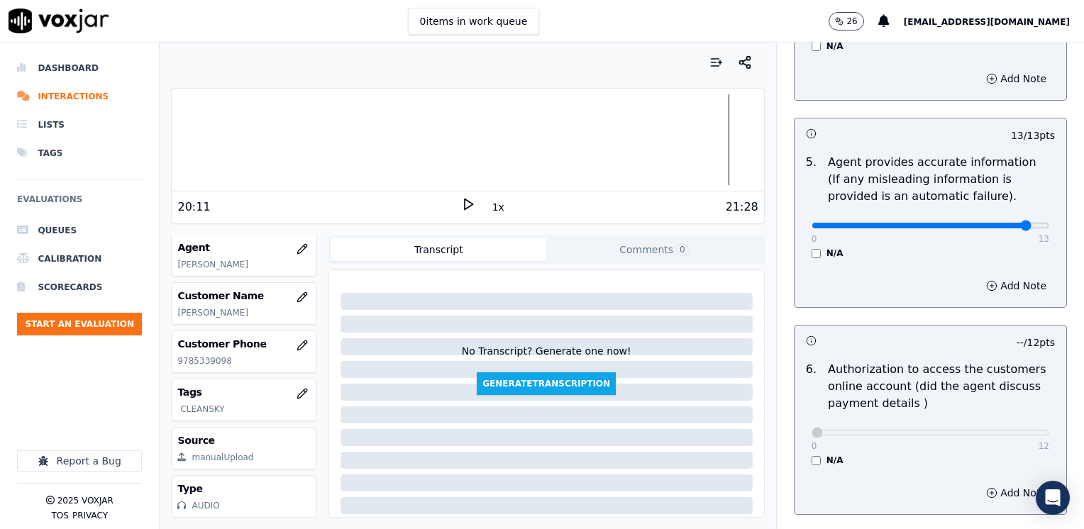
type input "12"
click at [995, 276] on button "Add Note" at bounding box center [1016, 286] width 77 height 20
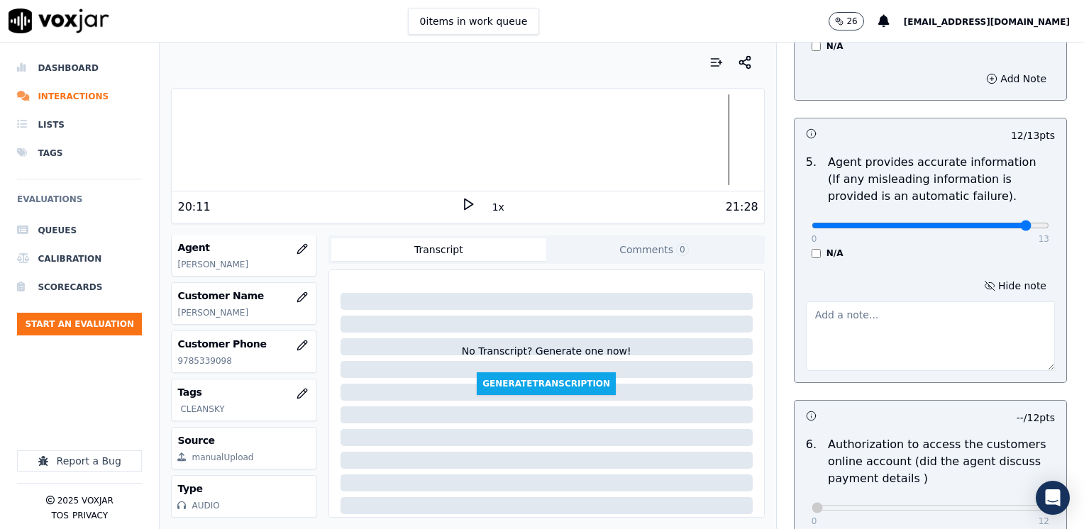
click at [852, 326] on textarea at bounding box center [930, 336] width 249 height 70
click at [806, 301] on textarea "Si usted desconecta el servicio antes de los 6 meses, aplica la cancelacion"" at bounding box center [930, 336] width 249 height 70
type textarea "Agent stated "Si usted desconecta el servicio antes de los 6 meses, aplica la c…"
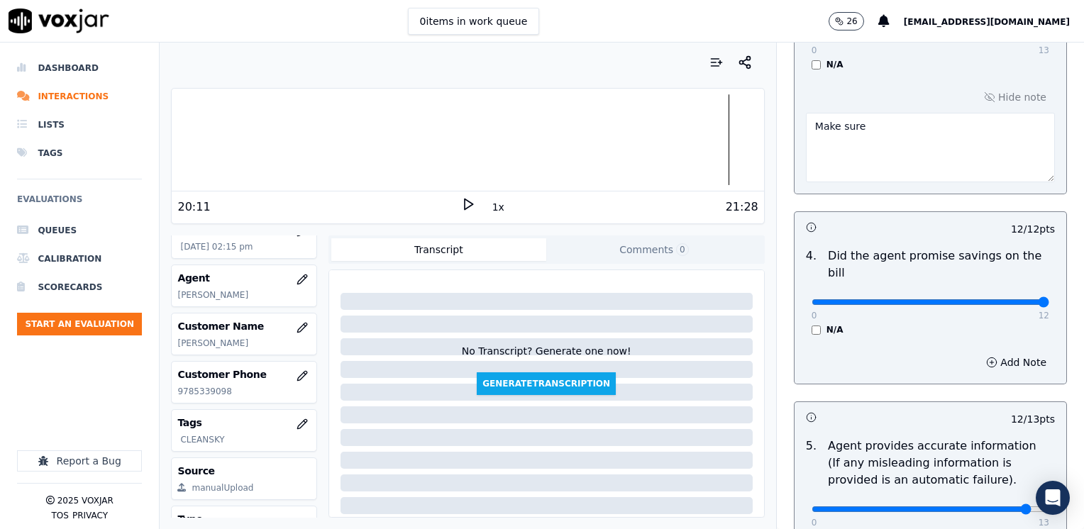
scroll to position [355, 0]
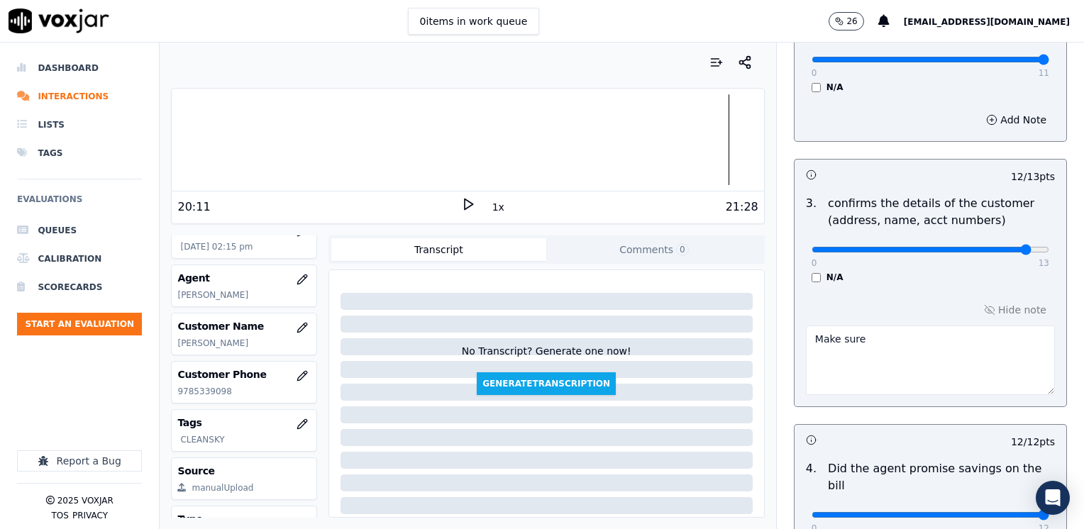
click at [891, 358] on textarea "Make sure" at bounding box center [930, 361] width 249 height 70
type textarea "Make sure to confirm full service address, the name as it appears on the bill b…"
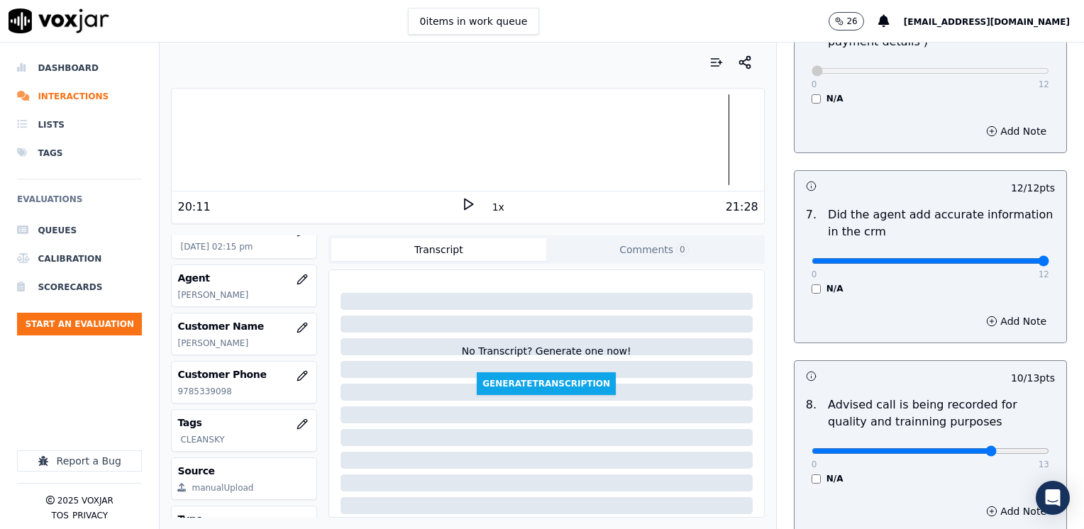
scroll to position [1390, 0]
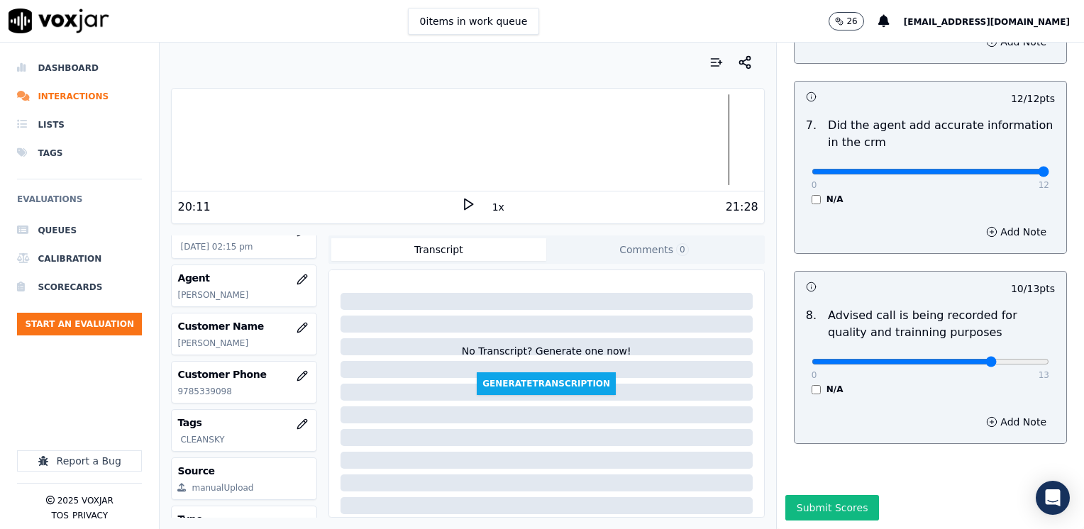
drag, startPoint x: 806, startPoint y: 477, endPoint x: 582, endPoint y: 522, distance: 228.6
click at [806, 495] on button "Submit Scores" at bounding box center [832, 508] width 94 height 26
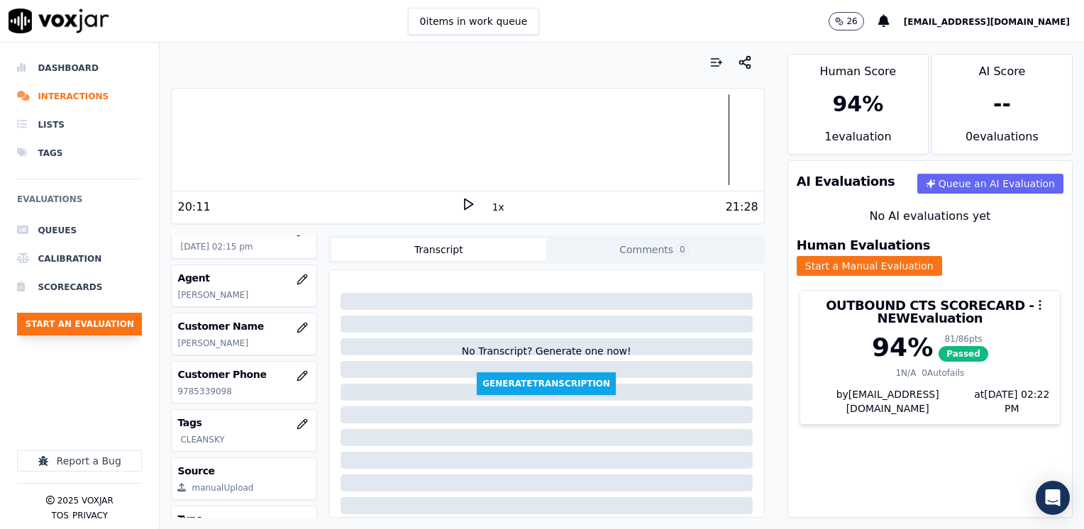
click at [82, 313] on button "Start an Evaluation" at bounding box center [79, 324] width 125 height 23
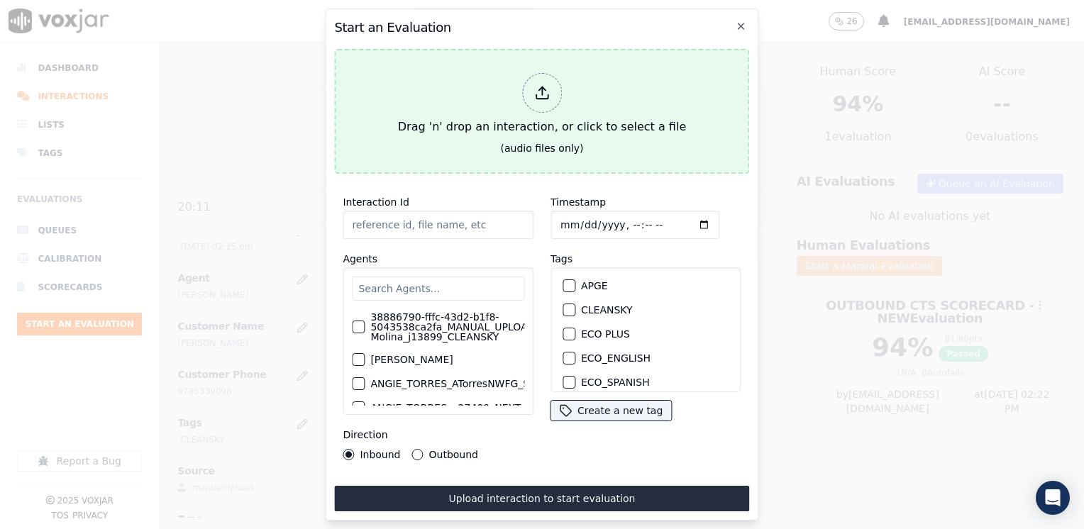
click at [487, 99] on div "Drag 'n' drop an interaction, or click to select a file" at bounding box center [541, 104] width 299 height 74
type input "20250820-161228_4848442052-[PERSON_NAME] all.mp3"
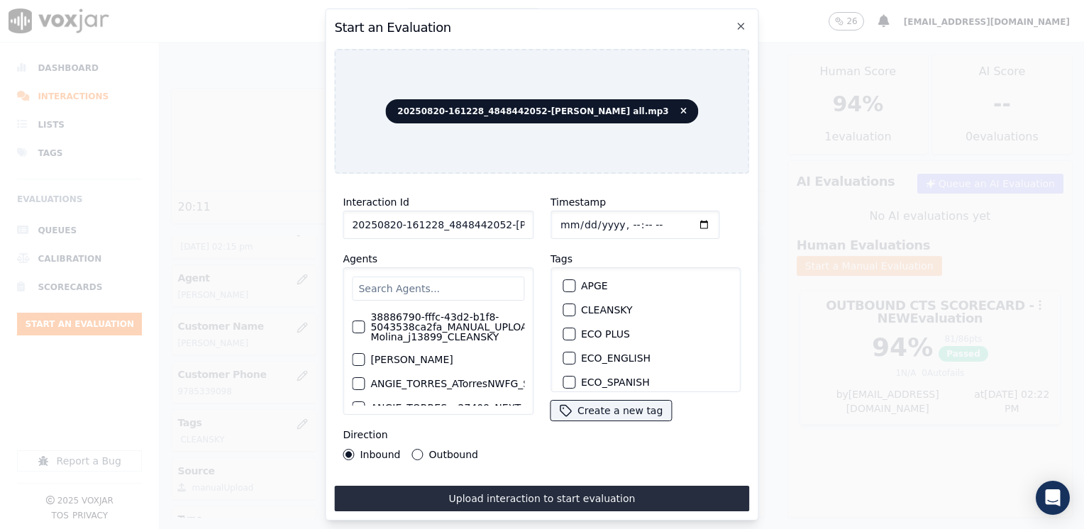
click at [438, 294] on input "text" at bounding box center [438, 289] width 172 height 24
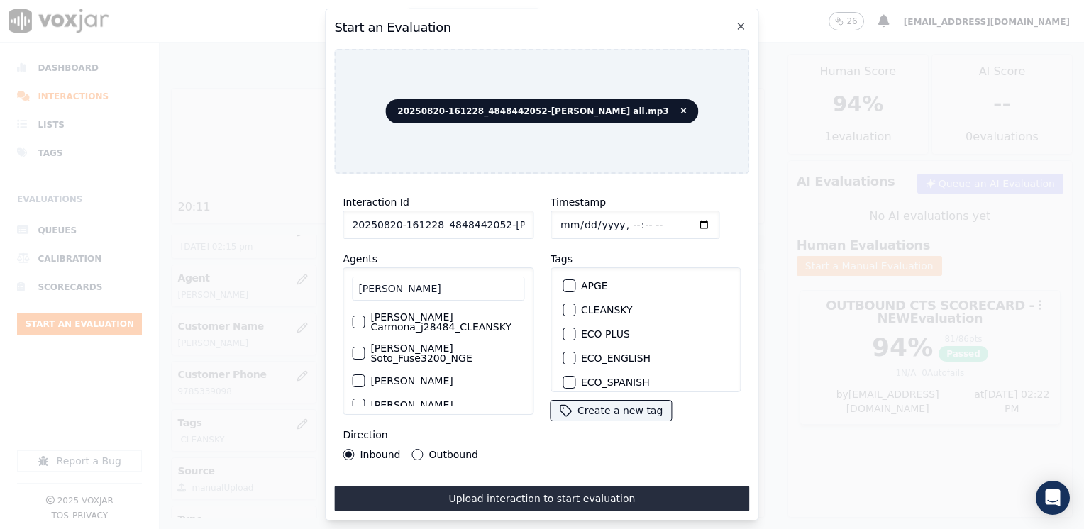
click at [358, 348] on div "button" at bounding box center [358, 353] width 10 height 10
click at [563, 332] on div "button" at bounding box center [568, 337] width 10 height 10
click at [564, 333] on icon "button" at bounding box center [568, 337] width 9 height 9
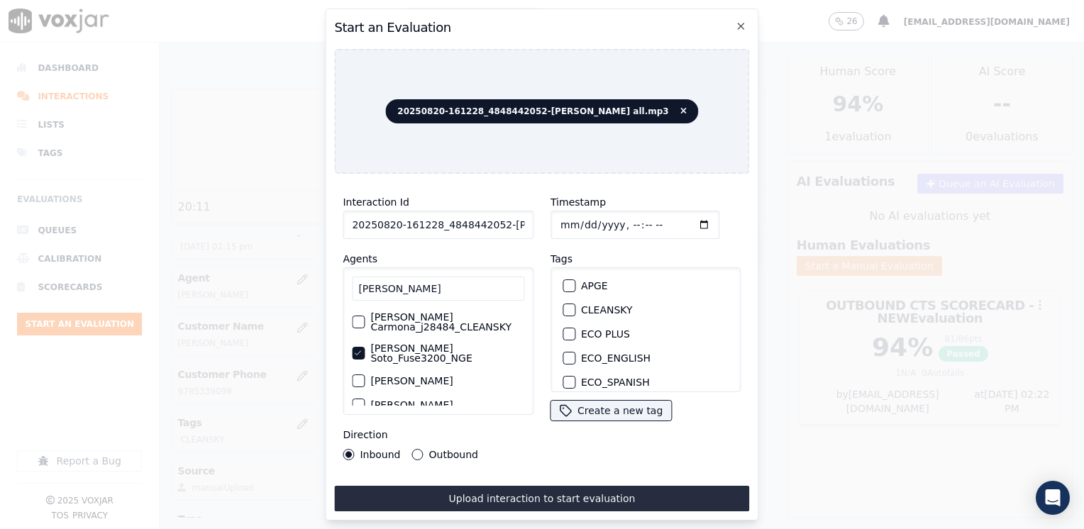
click at [563, 306] on div "button" at bounding box center [568, 310] width 10 height 10
click at [438, 284] on input "[PERSON_NAME]" at bounding box center [438, 289] width 172 height 24
type input "[PERSON_NAME]"
click at [358, 320] on icon "button" at bounding box center [358, 322] width 6 height 4
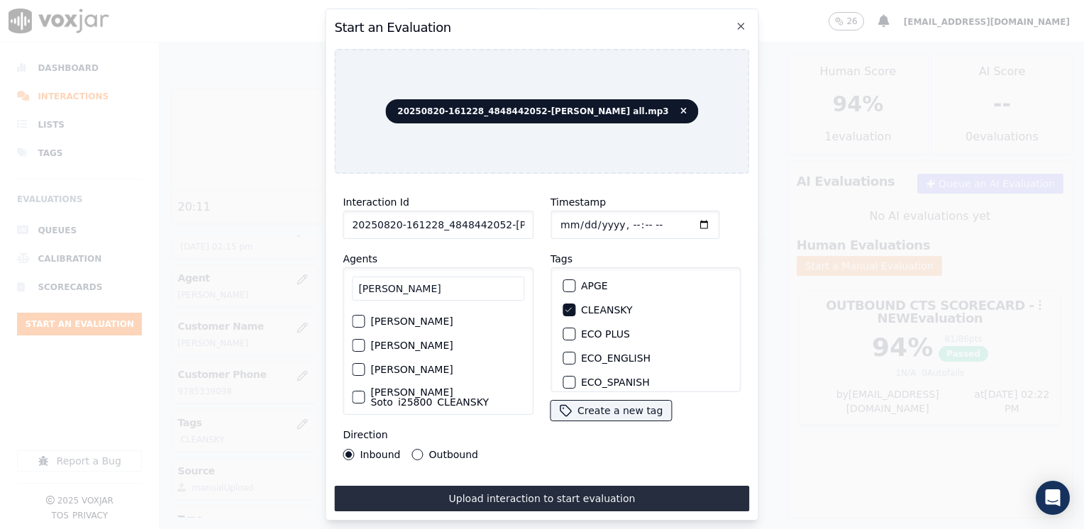
scroll to position [45, 0]
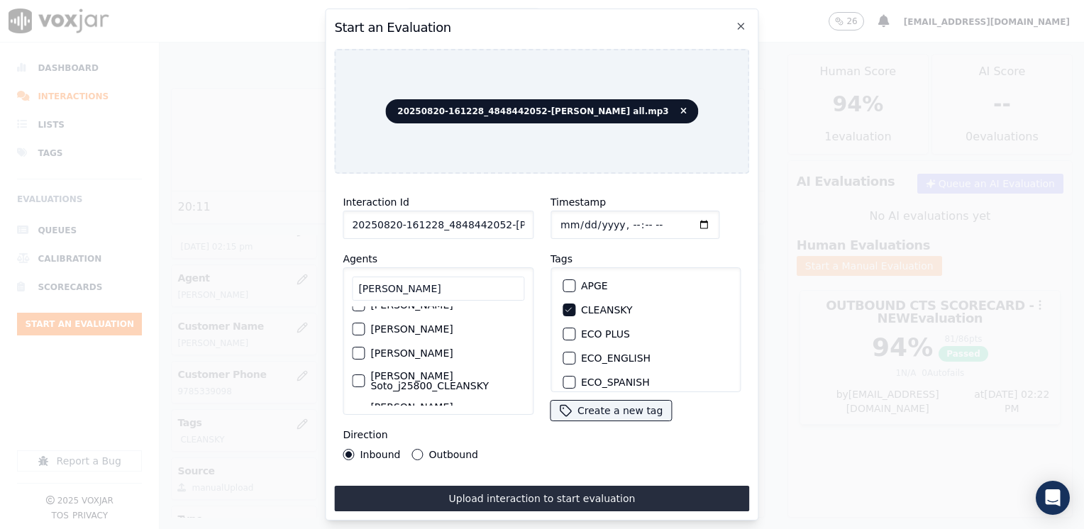
click at [358, 376] on div "button" at bounding box center [358, 381] width 10 height 10
click at [685, 223] on input "Timestamp" at bounding box center [634, 225] width 169 height 28
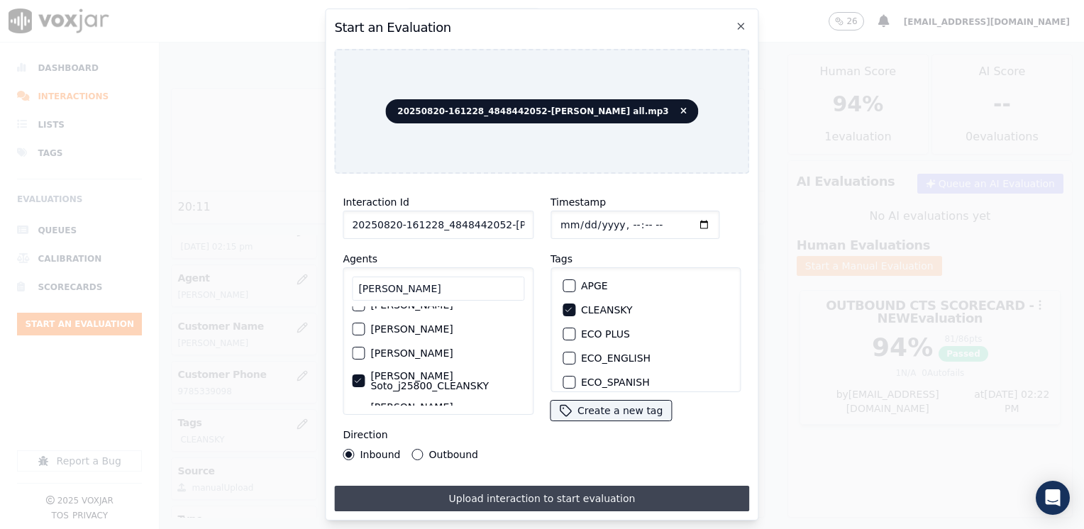
type input "[DATE]T14:36"
click at [528, 497] on button "Upload interaction to start evaluation" at bounding box center [541, 499] width 415 height 26
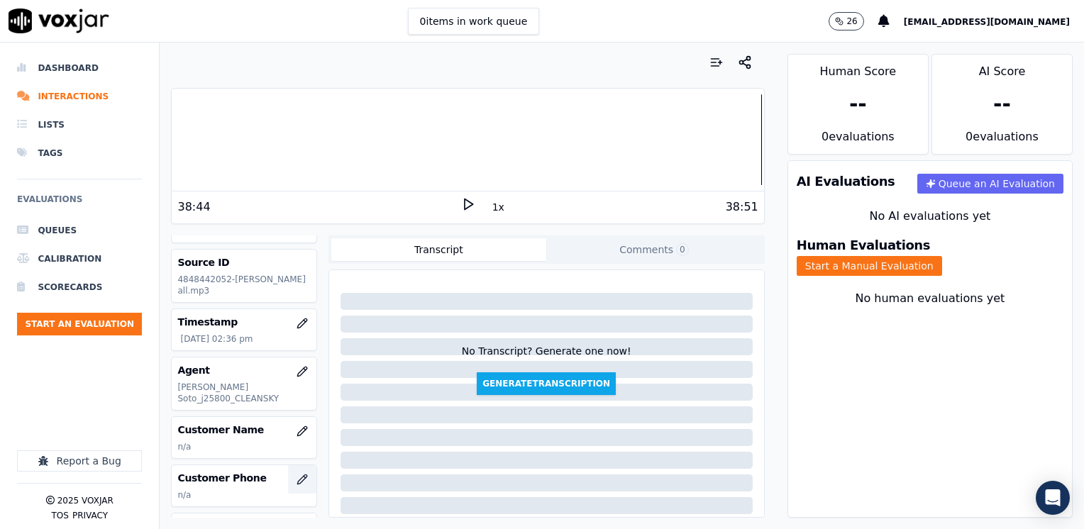
scroll to position [71, 0]
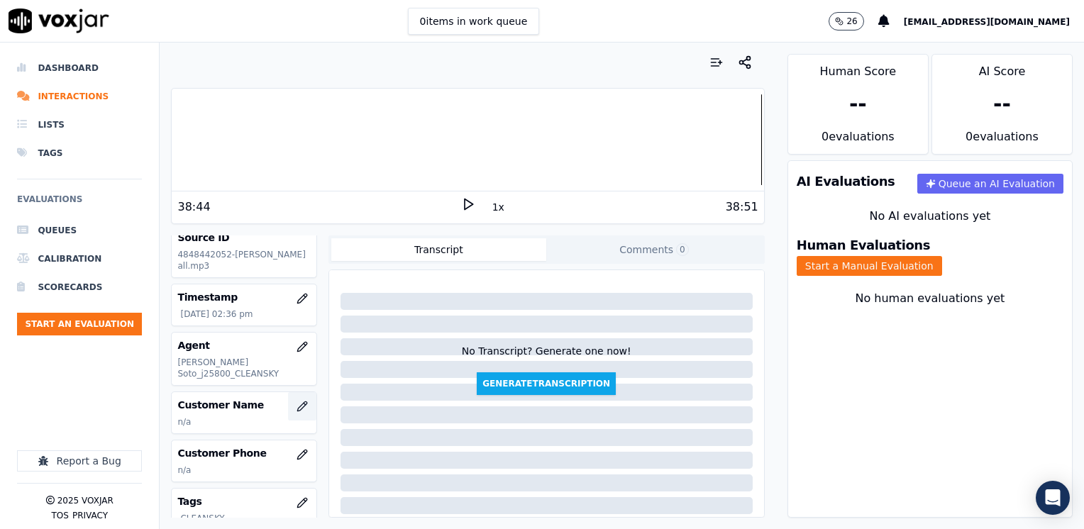
click at [297, 401] on icon "button" at bounding box center [302, 406] width 11 height 11
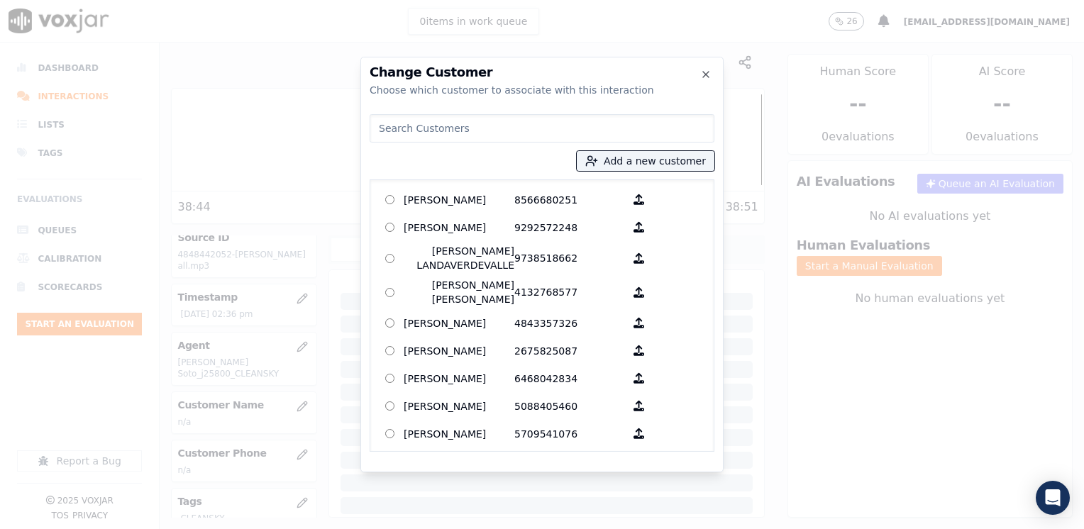
click at [519, 131] on input at bounding box center [542, 128] width 345 height 28
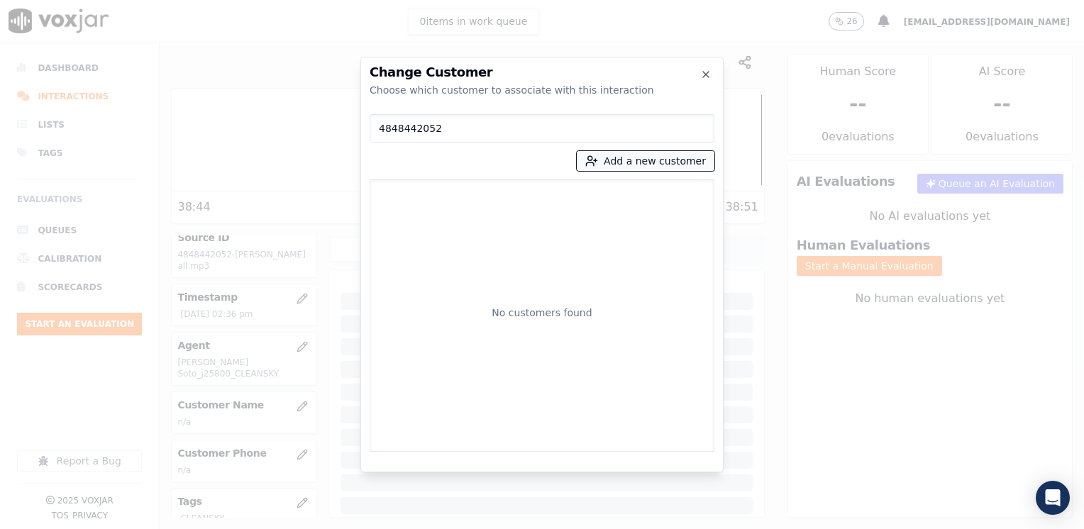
type input "4848442052"
click at [670, 157] on button "Add a new customer" at bounding box center [646, 161] width 138 height 20
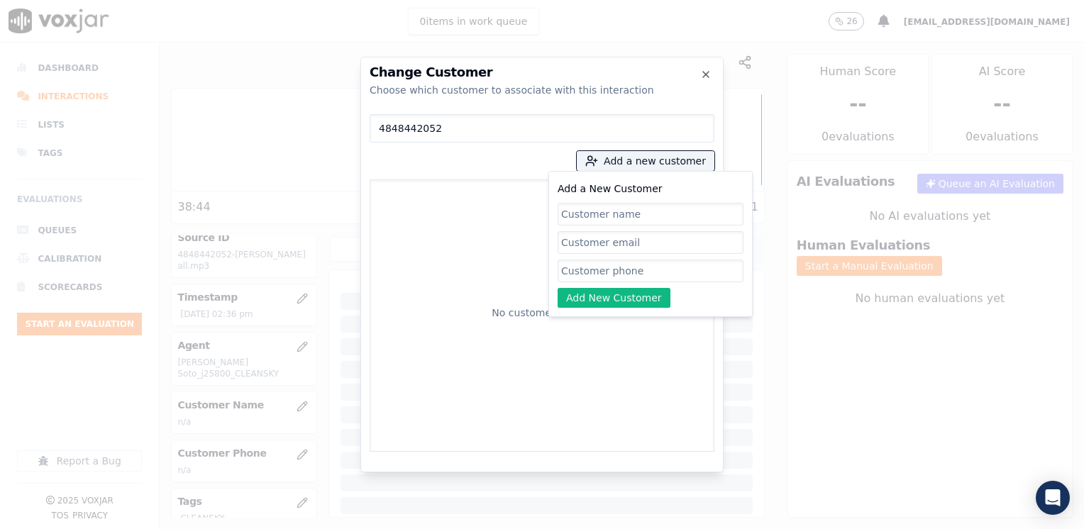
click at [663, 274] on input "Add a New Customer" at bounding box center [651, 271] width 186 height 23
paste input "4848442052"
type input "4848442052"
drag, startPoint x: 655, startPoint y: 243, endPoint x: 653, endPoint y: 233, distance: 9.3
click at [655, 260] on input "Add a New Customer" at bounding box center [651, 271] width 186 height 23
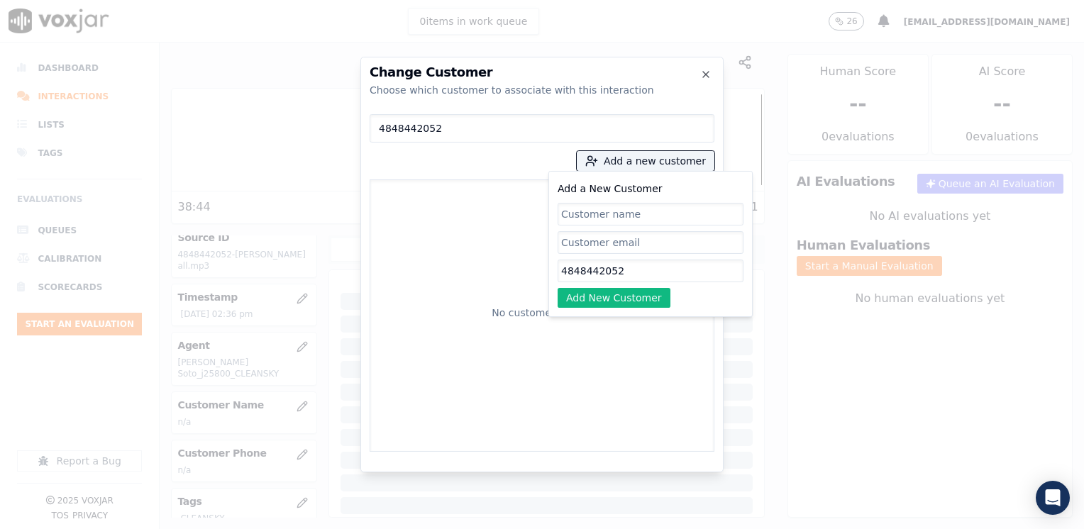
click at [638, 209] on input "Add a New Customer" at bounding box center [651, 214] width 186 height 23
paste input "[PERSON_NAME]"
type input "[PERSON_NAME]"
click at [641, 292] on button "Add New Customer" at bounding box center [614, 298] width 113 height 20
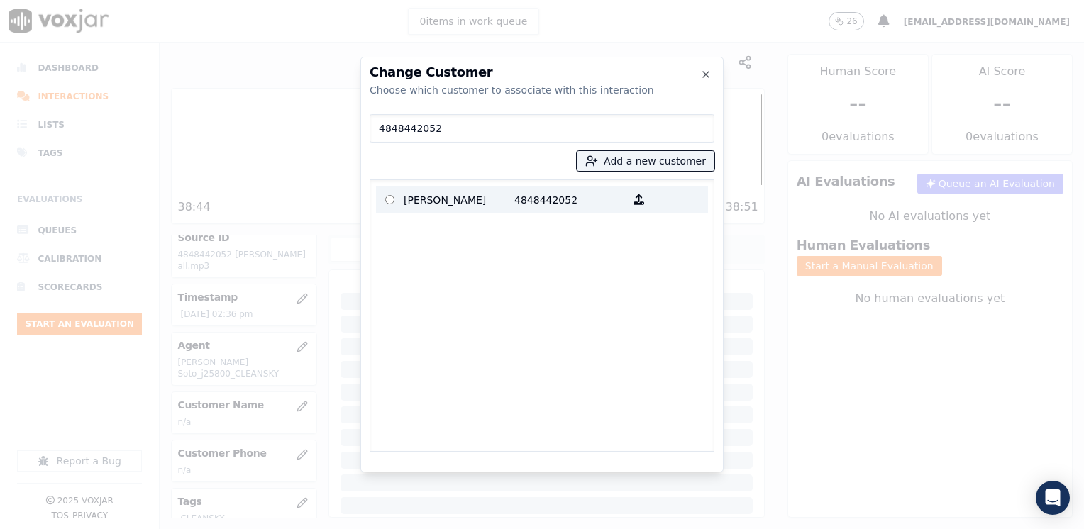
click at [497, 201] on p "[PERSON_NAME]" at bounding box center [459, 200] width 111 height 22
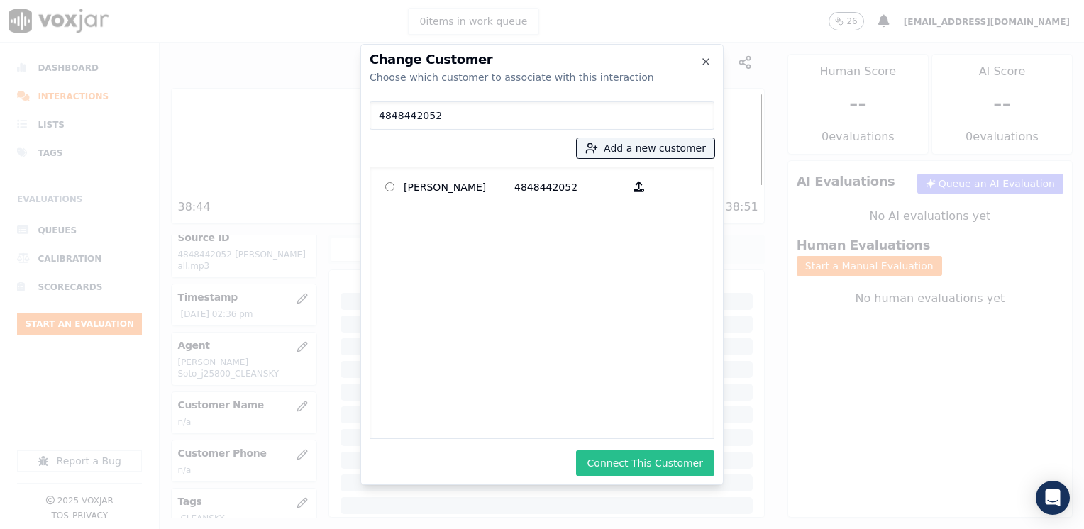
click at [658, 466] on button "Connect This Customer" at bounding box center [645, 463] width 138 height 26
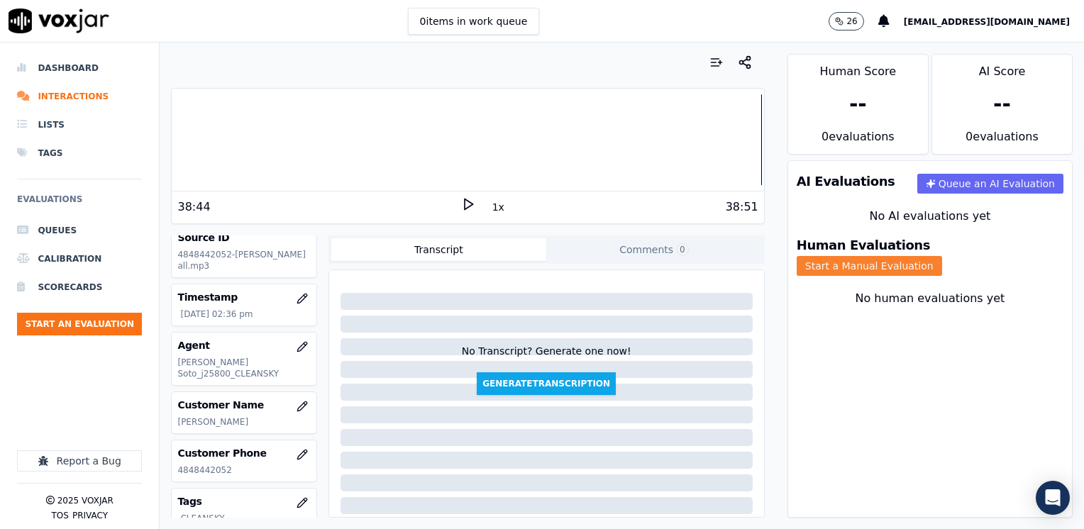
click at [942, 256] on button "Start a Manual Evaluation" at bounding box center [869, 266] width 145 height 20
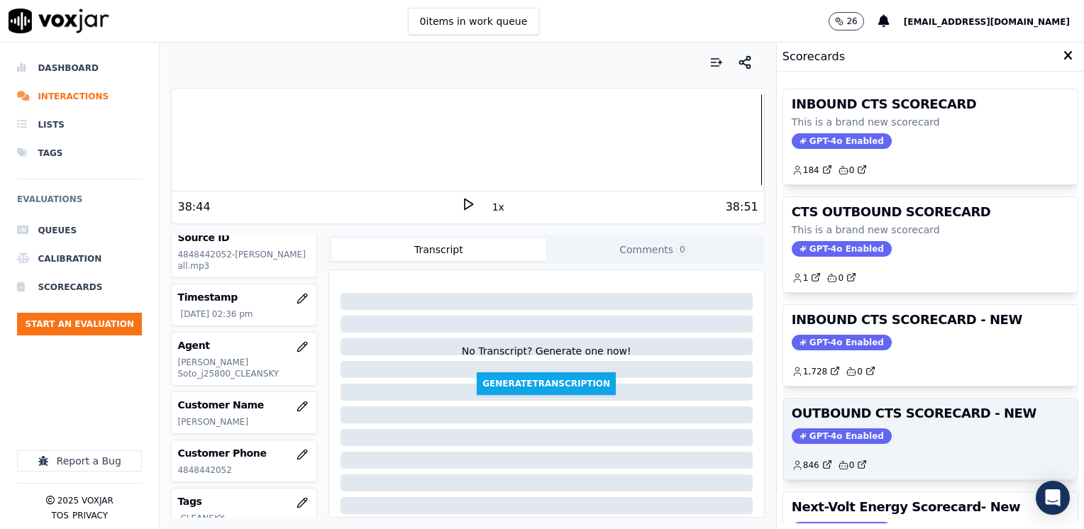
click at [821, 437] on span "GPT-4o Enabled" at bounding box center [842, 436] width 100 height 16
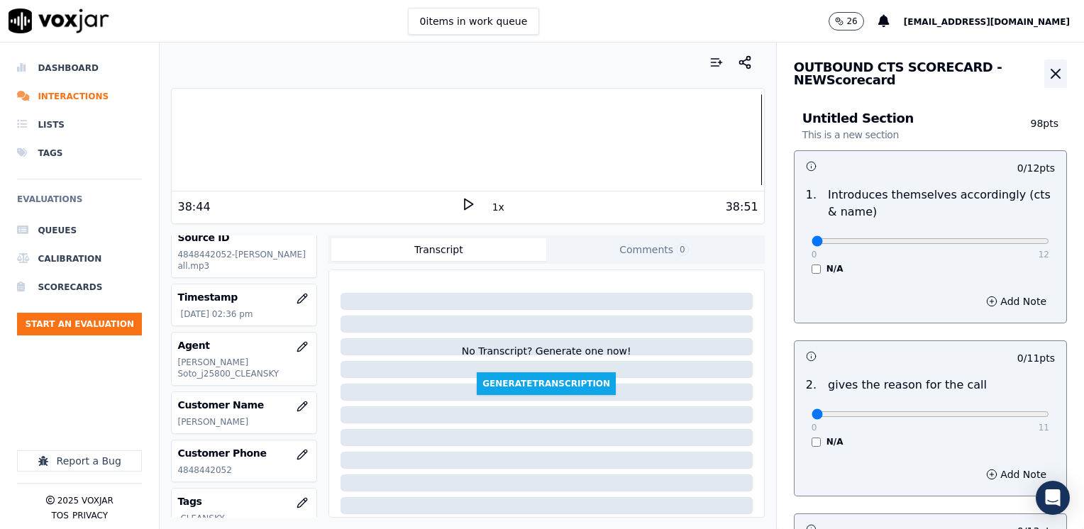
click at [1047, 74] on icon "button" at bounding box center [1055, 73] width 17 height 17
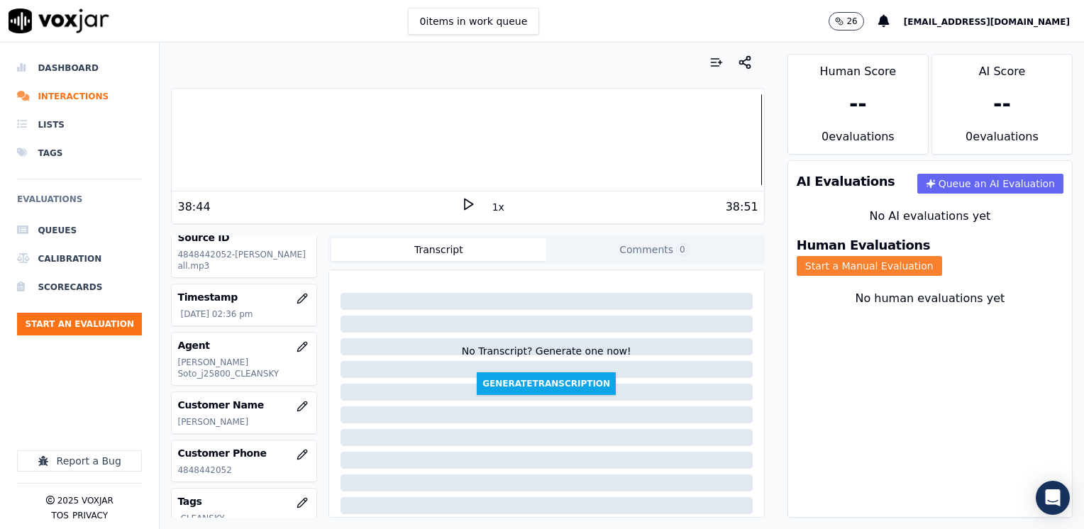
click at [942, 256] on button "Start a Manual Evaluation" at bounding box center [869, 266] width 145 height 20
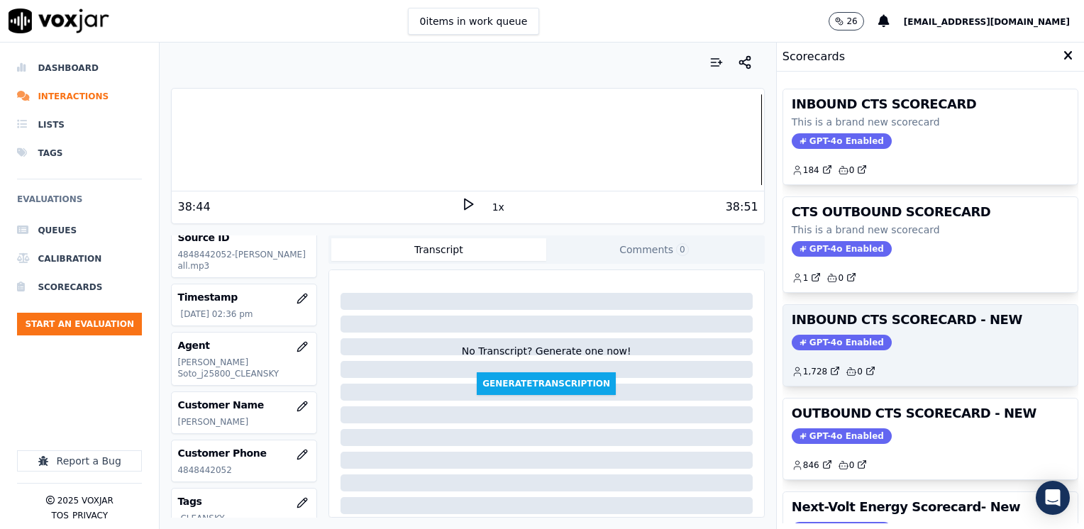
click at [842, 348] on span "GPT-4o Enabled" at bounding box center [842, 343] width 100 height 16
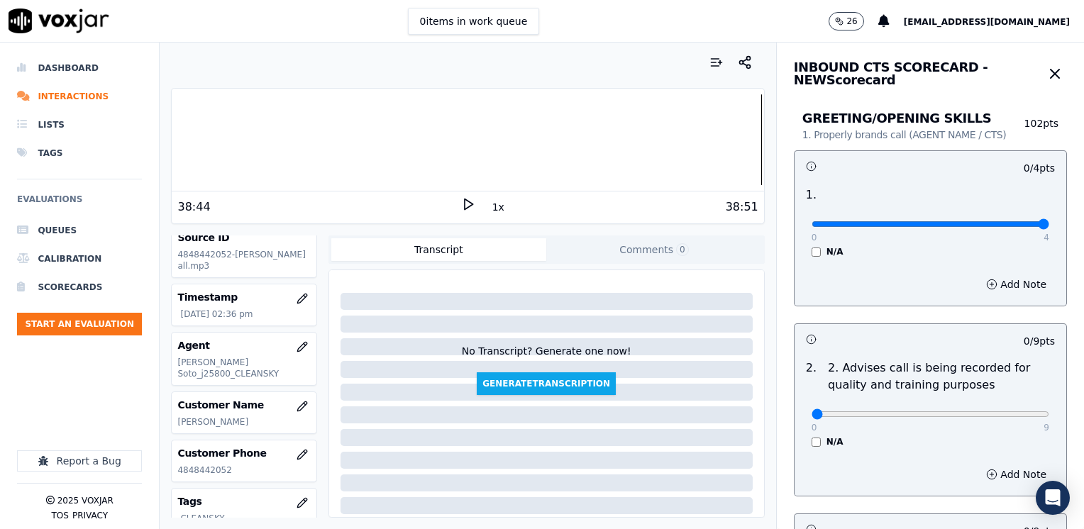
drag, startPoint x: 853, startPoint y: 220, endPoint x: 1083, endPoint y: 242, distance: 231.6
type input "4"
click at [1049, 227] on input "range" at bounding box center [931, 224] width 238 height 6
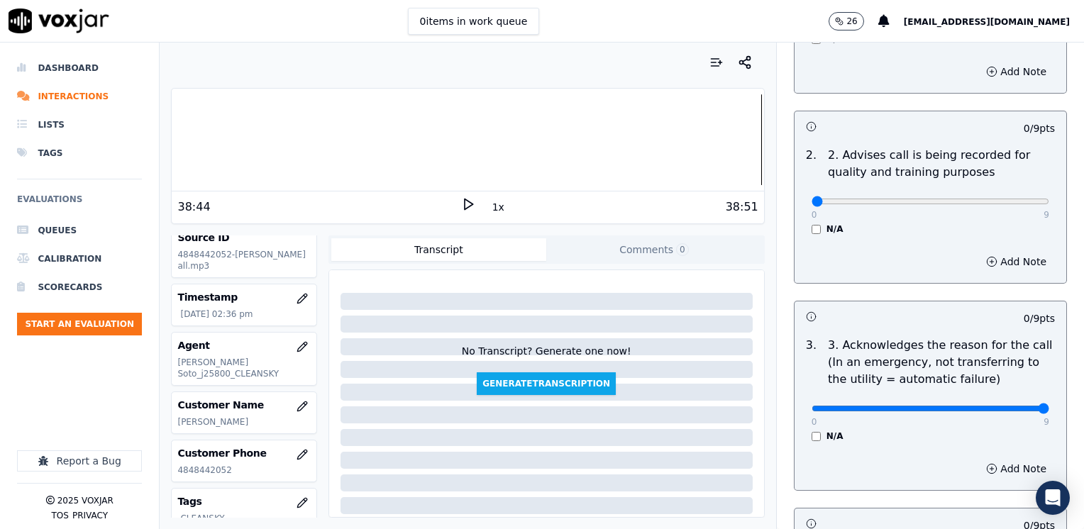
drag, startPoint x: 806, startPoint y: 409, endPoint x: 1083, endPoint y: 409, distance: 277.4
type input "9"
click at [1049, 14] on input "range" at bounding box center [931, 12] width 238 height 6
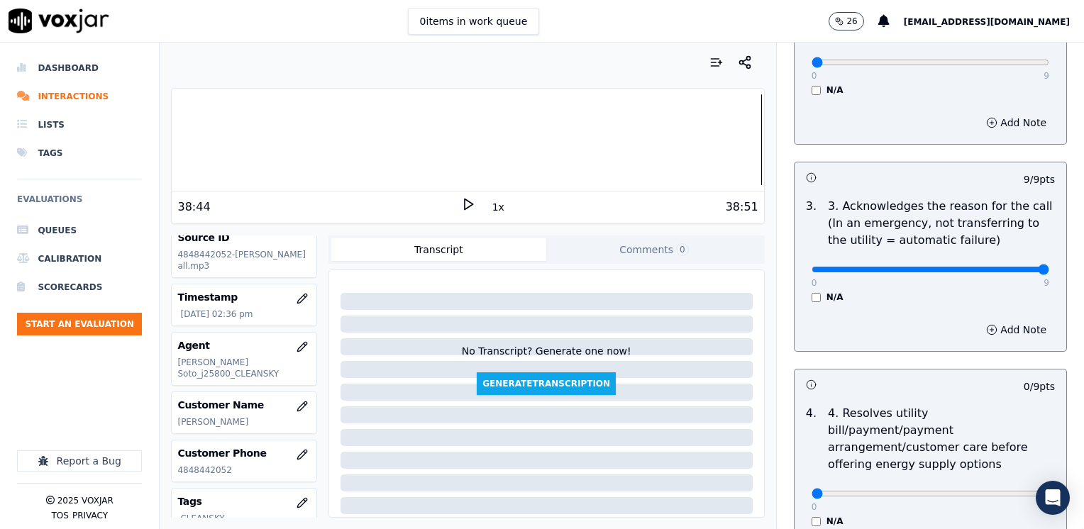
scroll to position [355, 0]
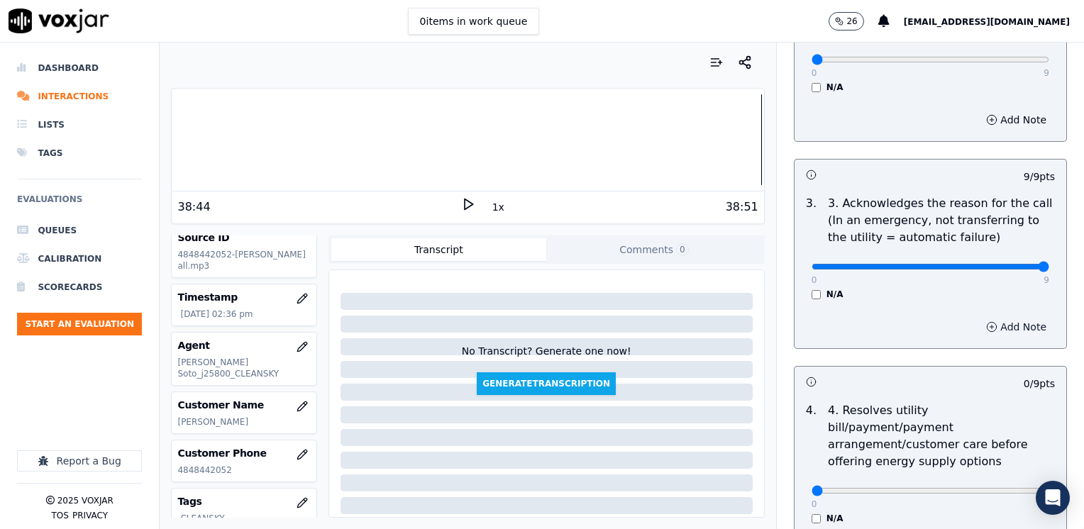
click at [999, 322] on button "Add Note" at bounding box center [1016, 327] width 77 height 20
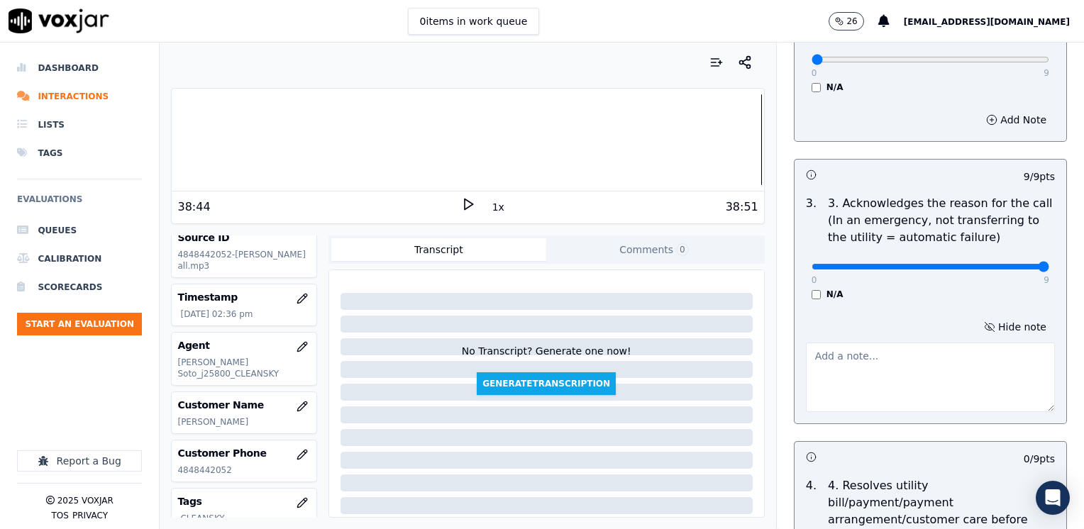
click at [888, 382] on textarea at bounding box center [930, 378] width 249 height 70
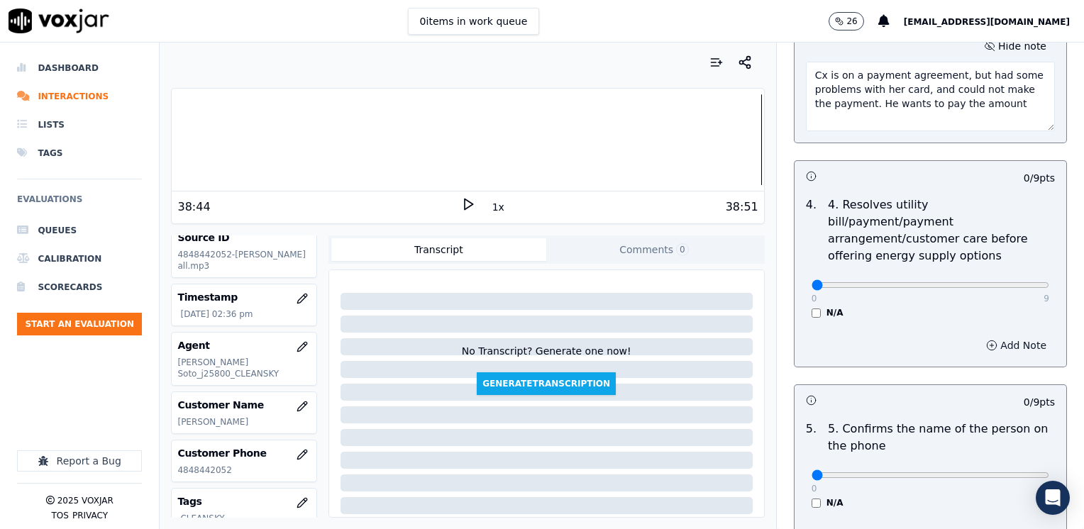
scroll to position [780, 0]
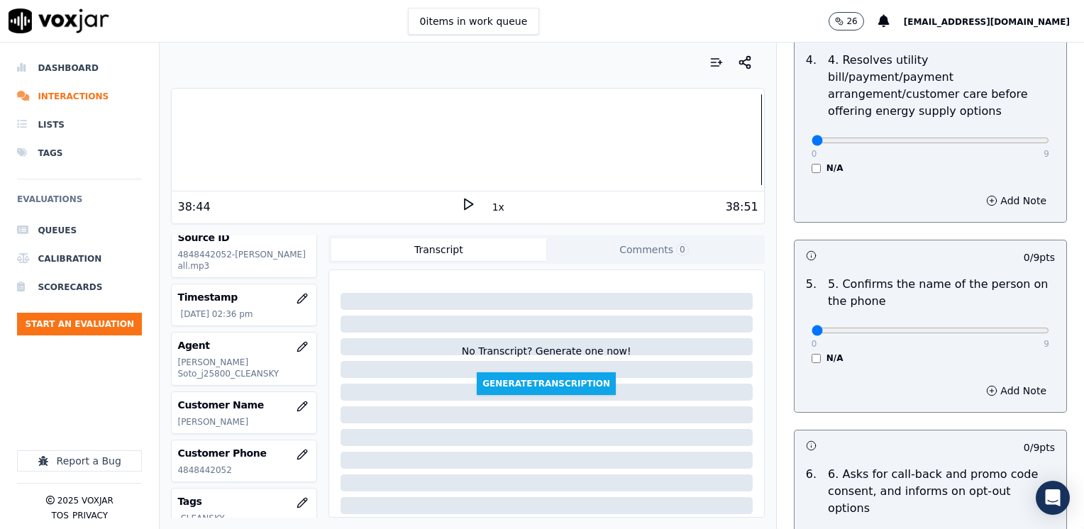
type textarea "Cx is on a payment agreement, but had some problems with her card, and could no…"
drag, startPoint x: 805, startPoint y: 310, endPoint x: 1075, endPoint y: 371, distance: 277.1
type input "9"
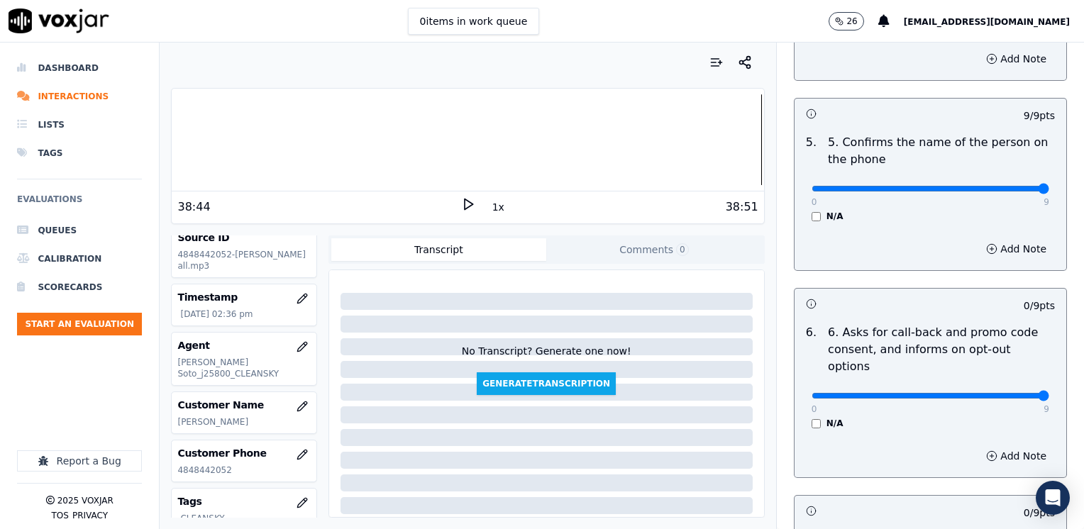
drag, startPoint x: 803, startPoint y: 365, endPoint x: 1069, endPoint y: 409, distance: 269.6
type input "9"
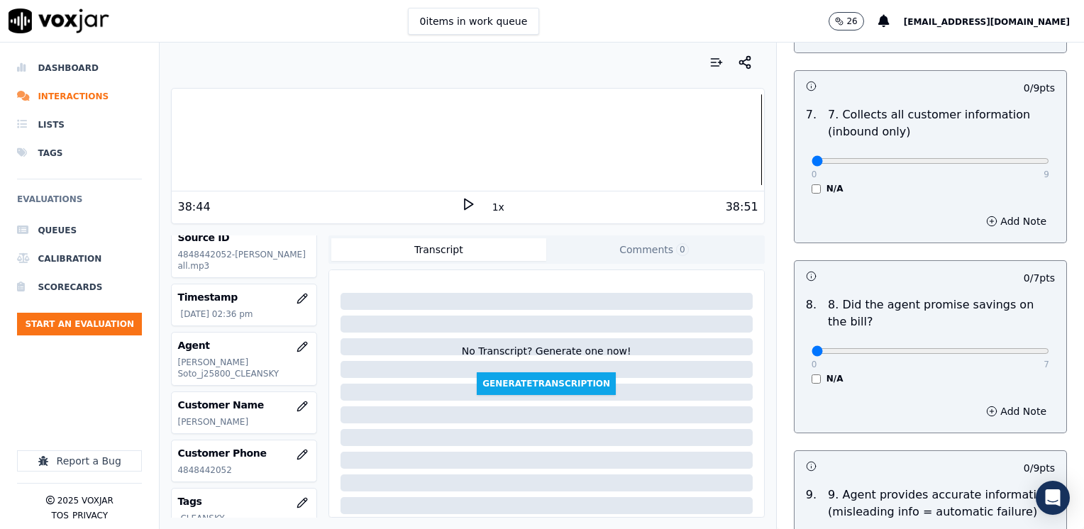
scroll to position [1348, 0]
drag, startPoint x: 811, startPoint y: 312, endPoint x: 1086, endPoint y: 319, distance: 275.3
type input "7"
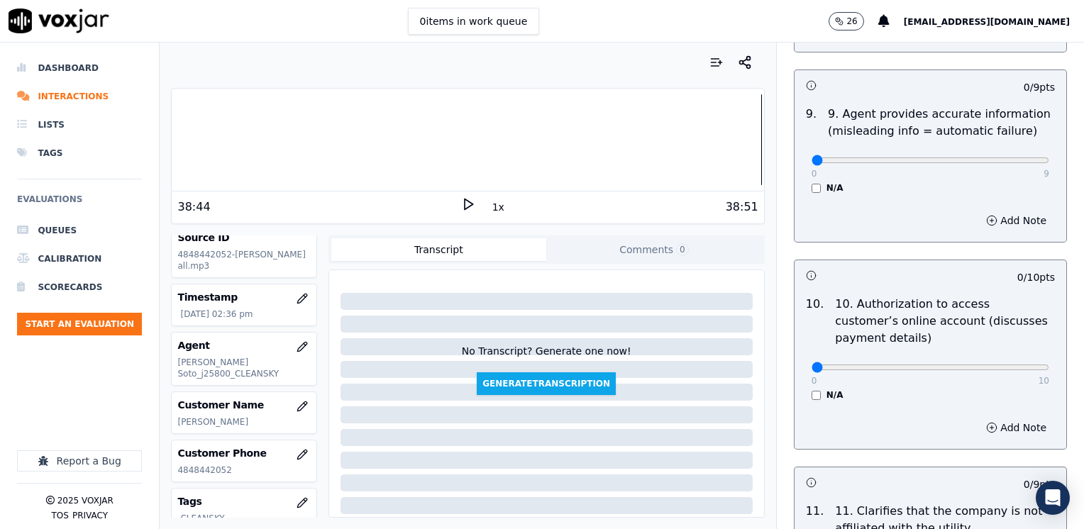
scroll to position [1773, 0]
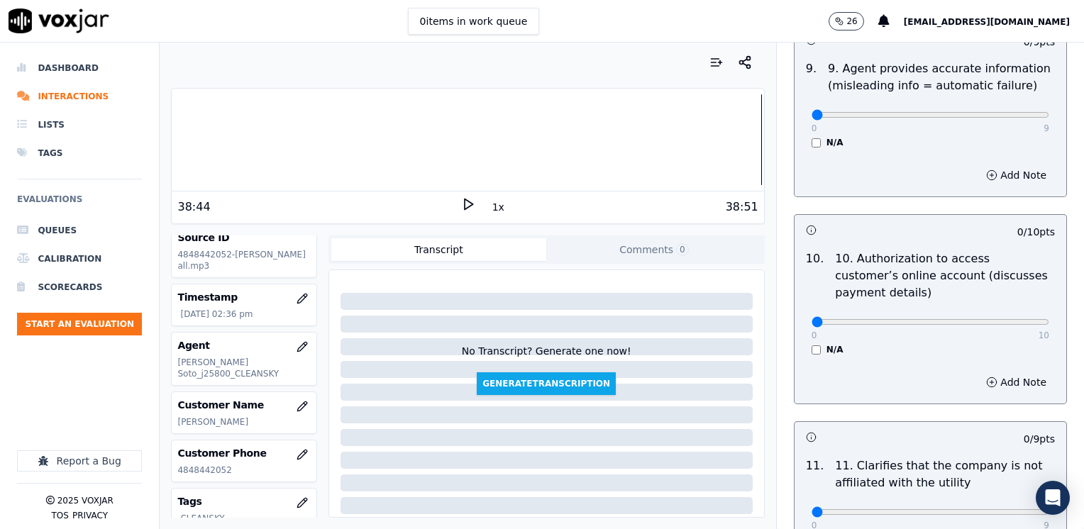
click at [812, 344] on div "N/A" at bounding box center [931, 349] width 238 height 11
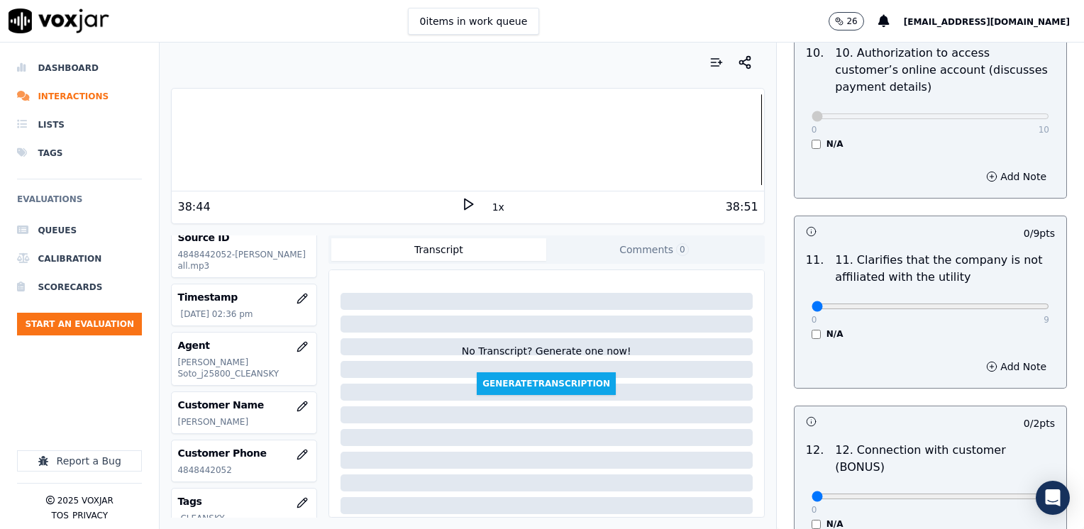
scroll to position [1986, 0]
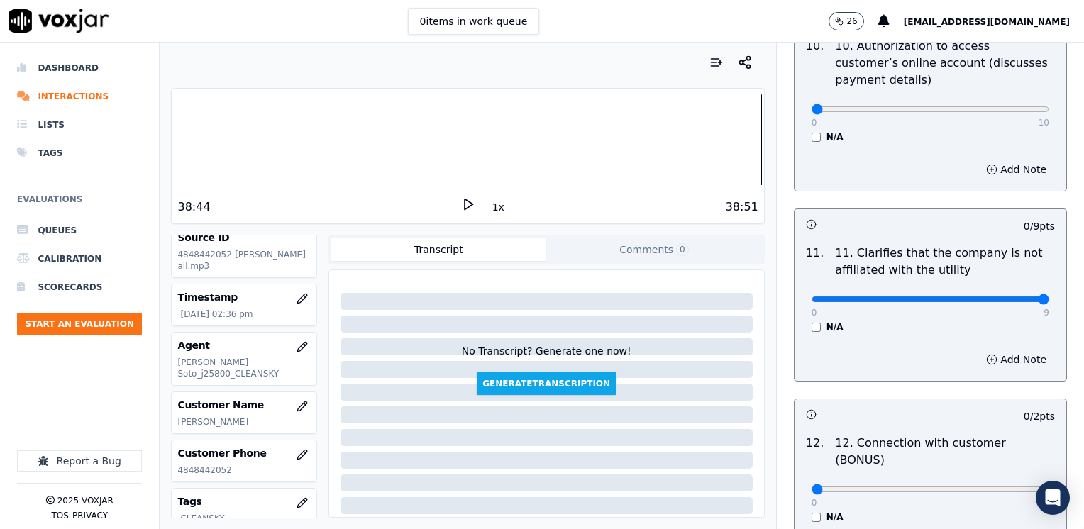
drag, startPoint x: 800, startPoint y: 257, endPoint x: 1086, endPoint y: 260, distance: 285.9
type input "9"
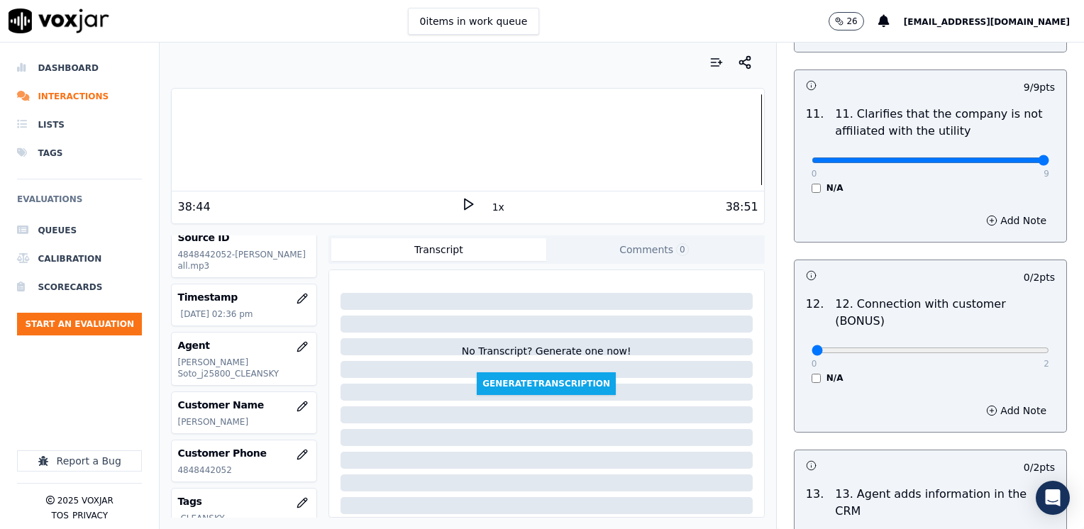
scroll to position [2128, 0]
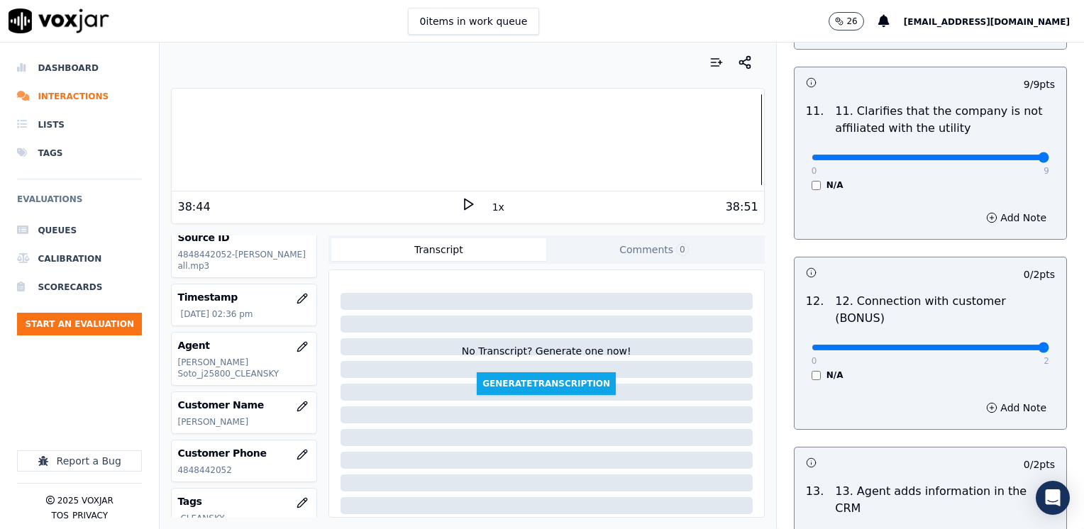
drag, startPoint x: 803, startPoint y: 294, endPoint x: 1086, endPoint y: 311, distance: 283.5
type input "2"
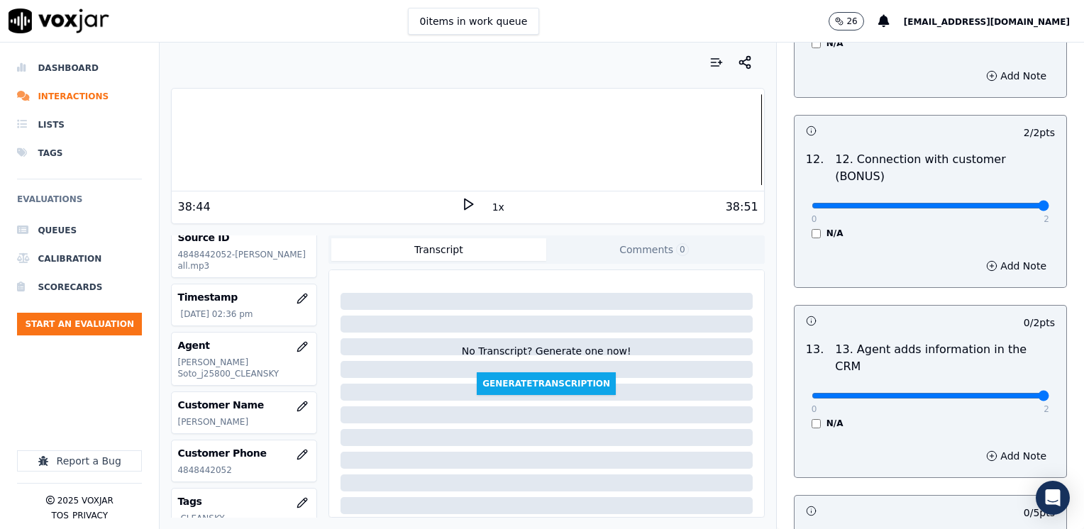
drag, startPoint x: 804, startPoint y: 327, endPoint x: 1083, endPoint y: 338, distance: 279.7
type input "2"
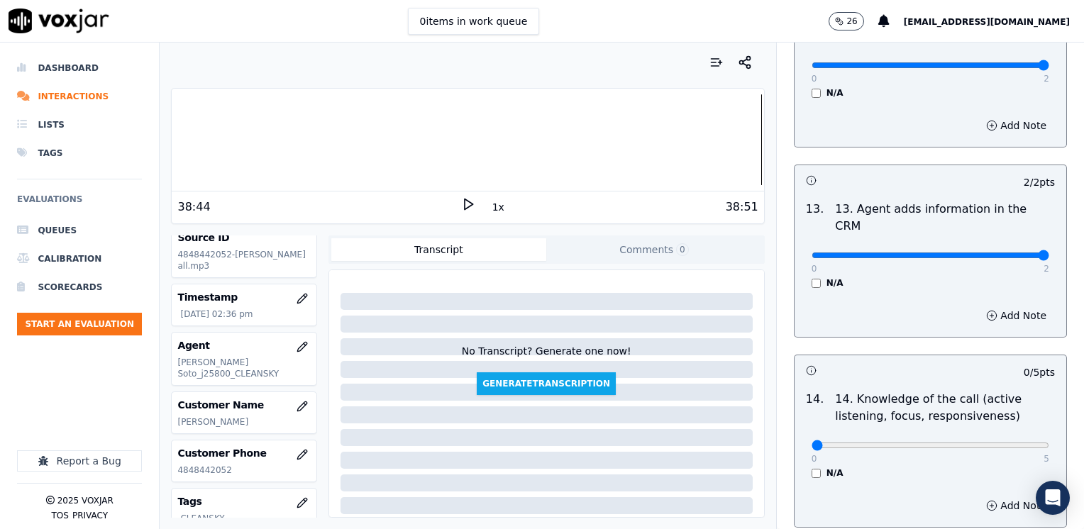
scroll to position [2412, 0]
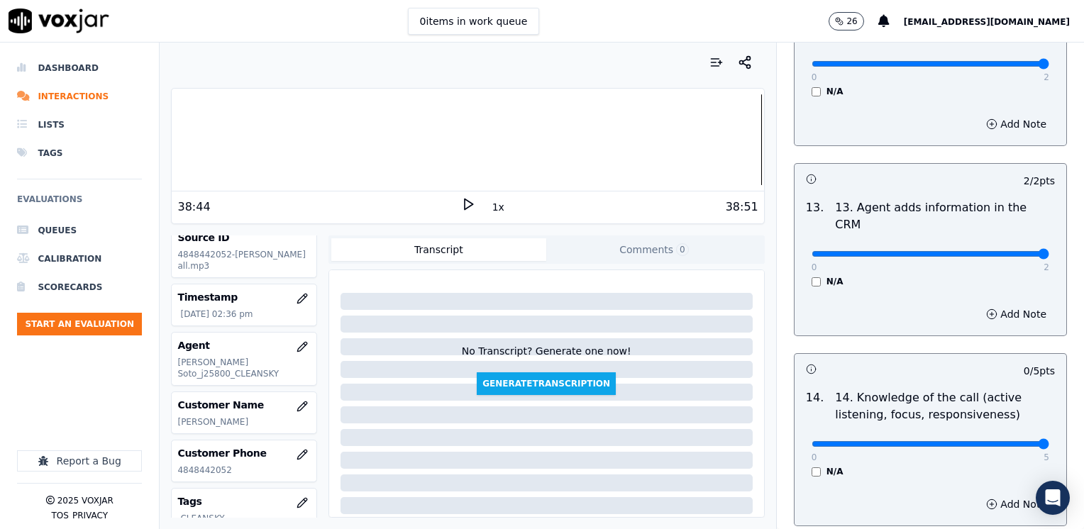
drag, startPoint x: 806, startPoint y: 370, endPoint x: 1086, endPoint y: 370, distance: 280.2
type input "5"
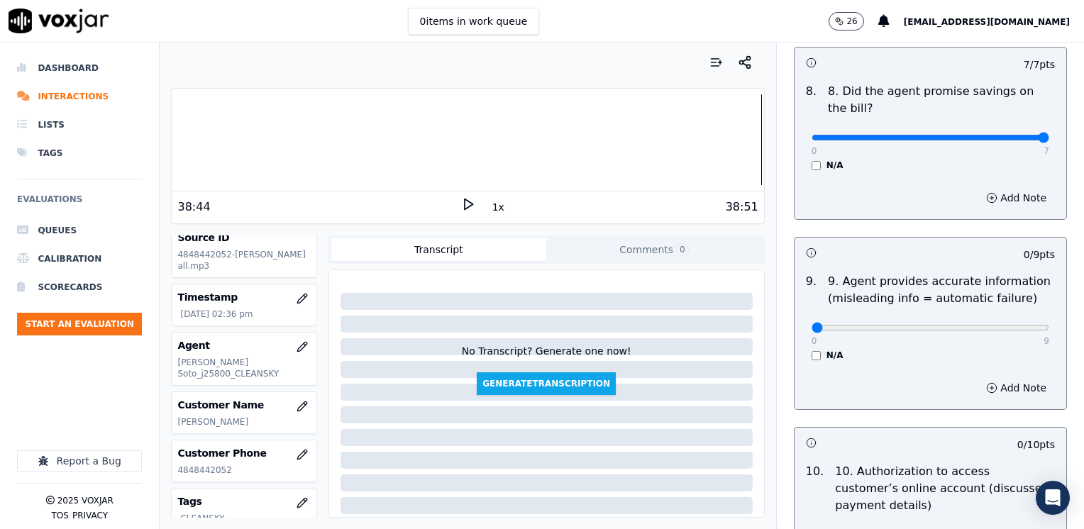
scroll to position [1702, 0]
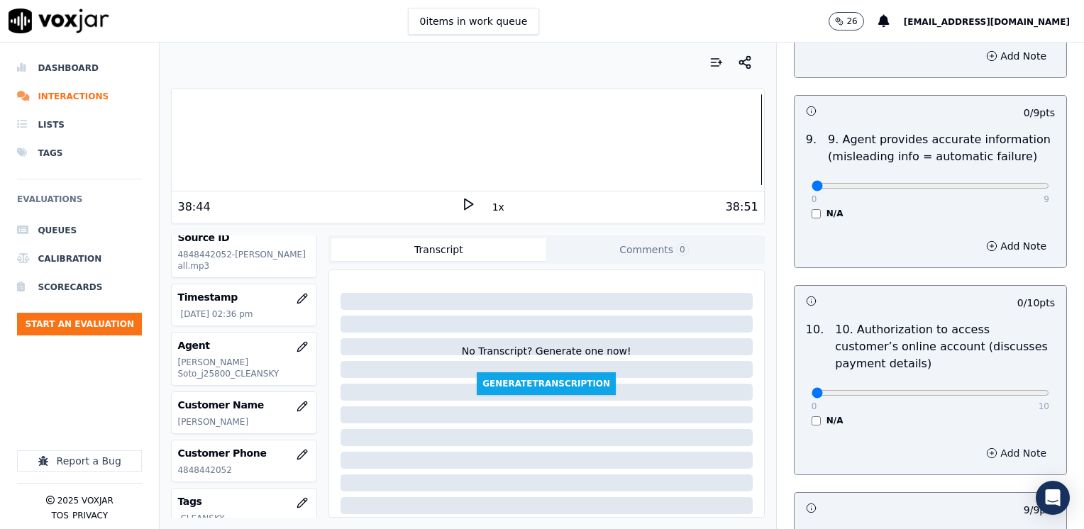
click at [987, 443] on button "Add Note" at bounding box center [1016, 453] width 77 height 20
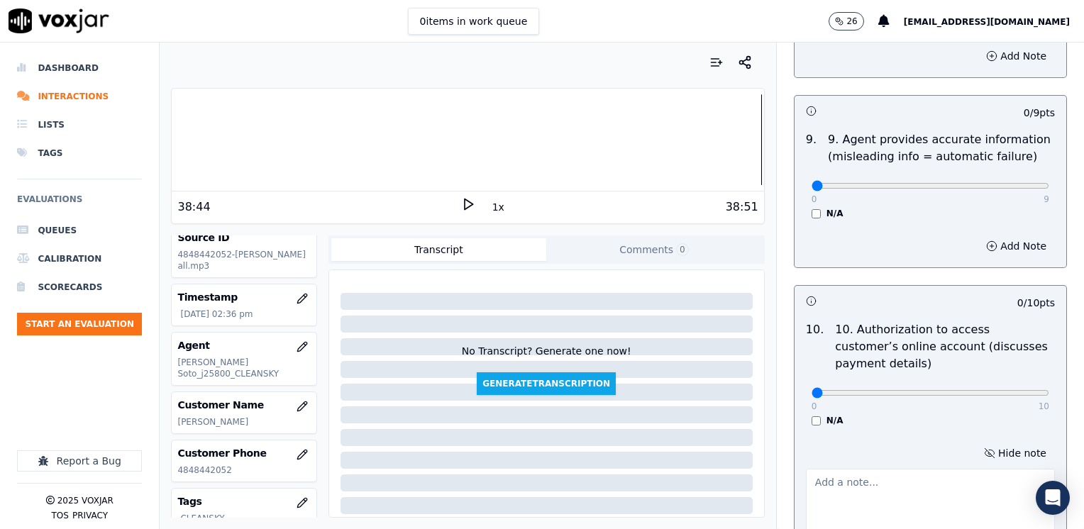
click at [851, 469] on textarea at bounding box center [930, 504] width 249 height 70
click at [870, 474] on textarea at bounding box center [930, 504] width 249 height 70
type textarea "d"
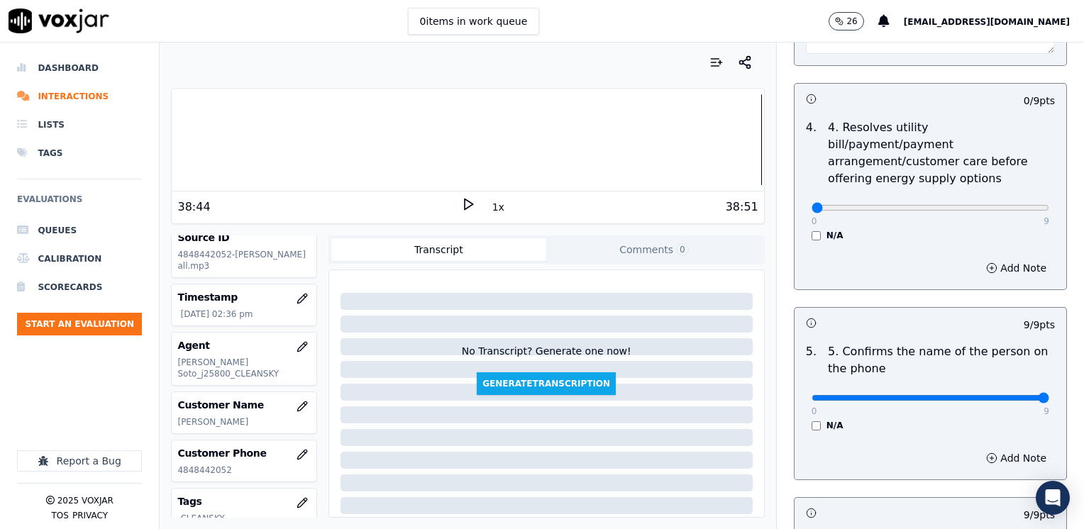
scroll to position [638, 0]
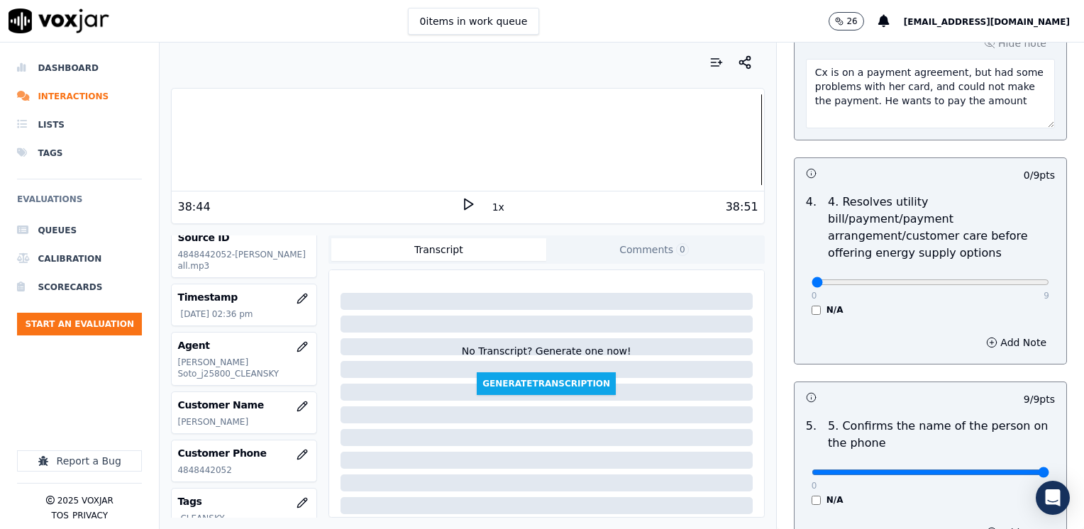
type textarea "Does not ask authorization to access cx online account"
click at [992, 333] on button "Add Note" at bounding box center [1016, 343] width 77 height 20
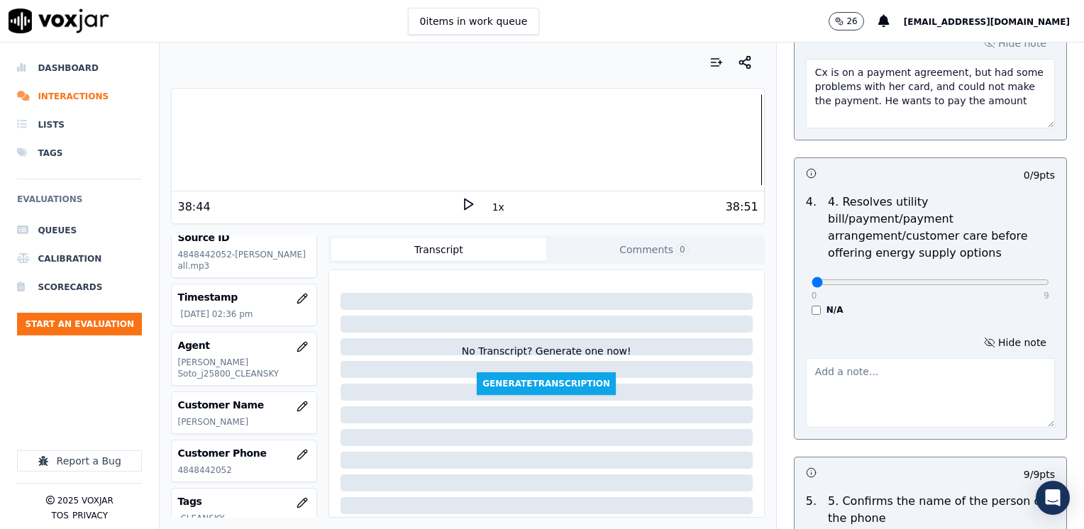
click at [858, 366] on textarea at bounding box center [930, 393] width 249 height 70
drag, startPoint x: 863, startPoint y: 355, endPoint x: 921, endPoint y: 385, distance: 65.7
click at [863, 358] on textarea "Cx should pay 333.00" at bounding box center [930, 393] width 249 height 70
click at [909, 359] on textarea "Cx should pay $333.00" at bounding box center [930, 393] width 249 height 70
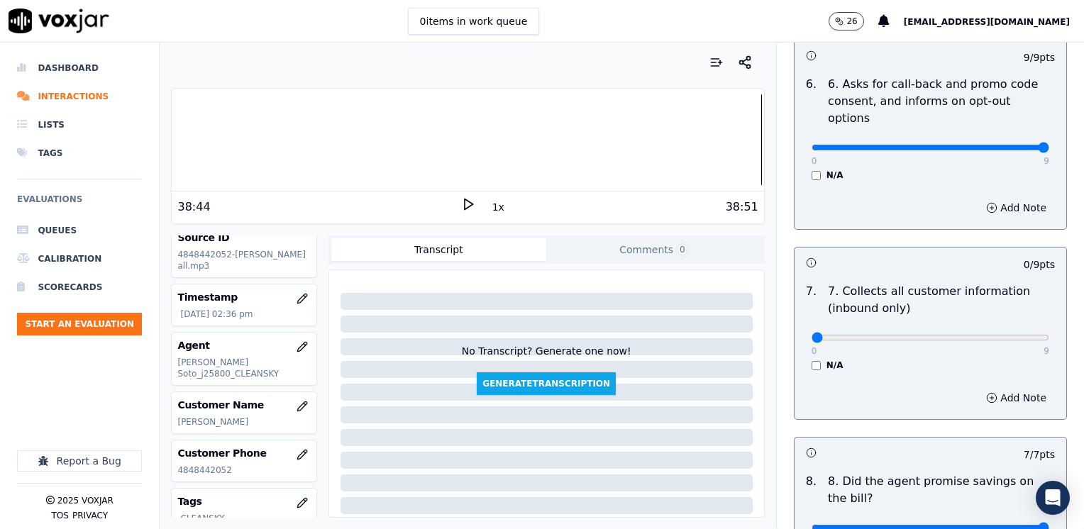
scroll to position [1419, 0]
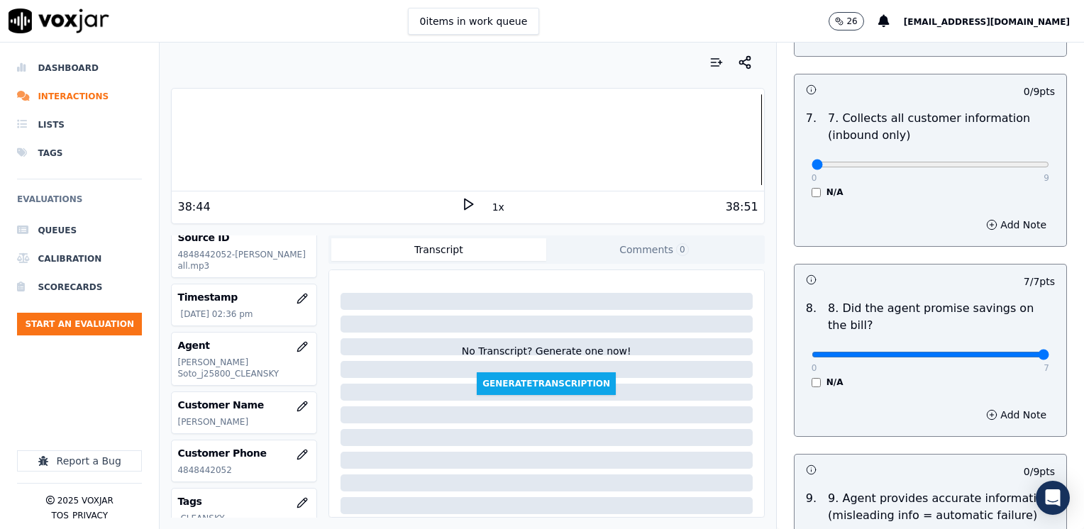
type textarea "Cx should pay $333.00"
type input "8"
click at [990, 215] on button "Add Note" at bounding box center [1016, 225] width 77 height 20
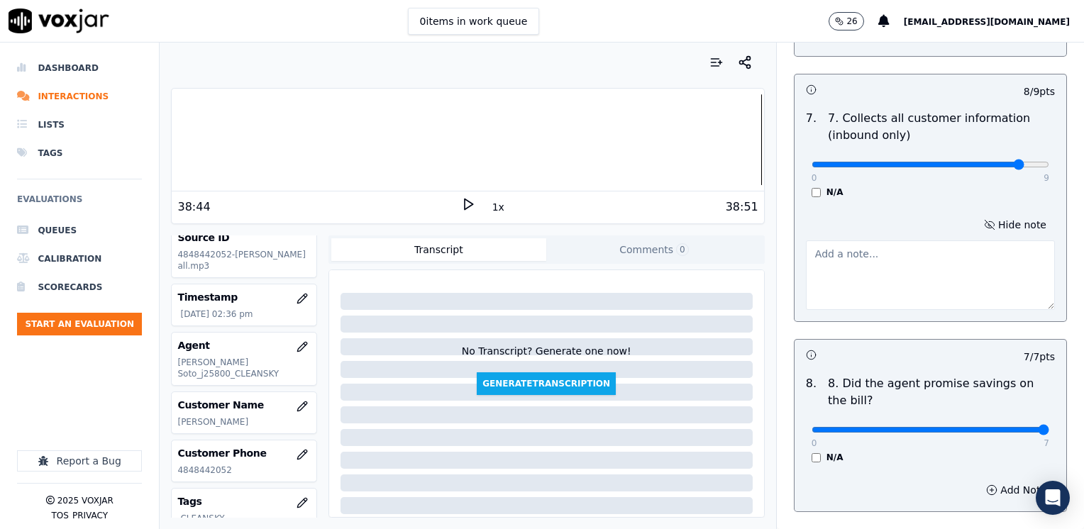
click at [897, 272] on textarea at bounding box center [930, 275] width 249 height 70
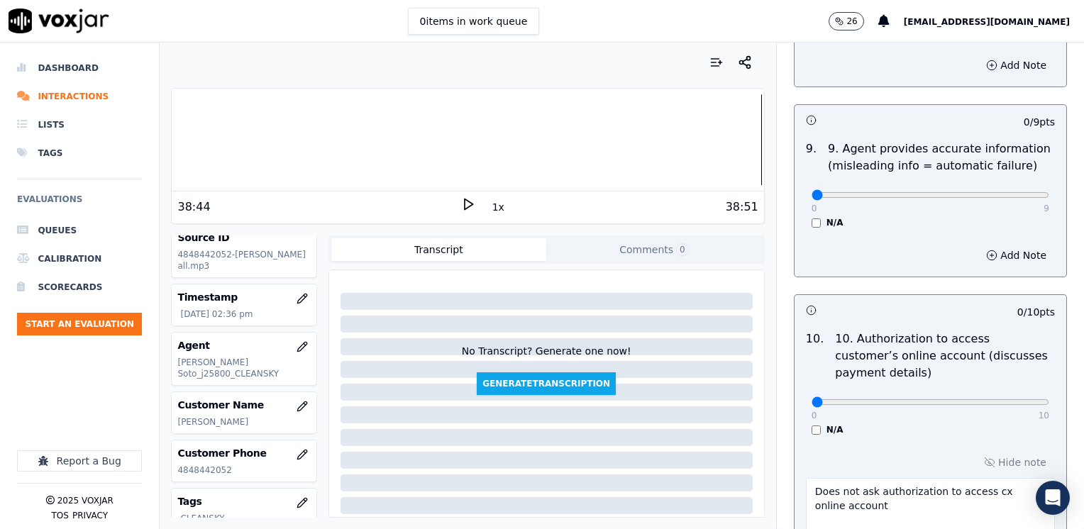
scroll to position [1844, 0]
type textarea "Make sure to confirm full service address and the name as it appears on the bil…"
drag, startPoint x: 803, startPoint y: 160, endPoint x: 1086, endPoint y: 207, distance: 287.0
type input "9"
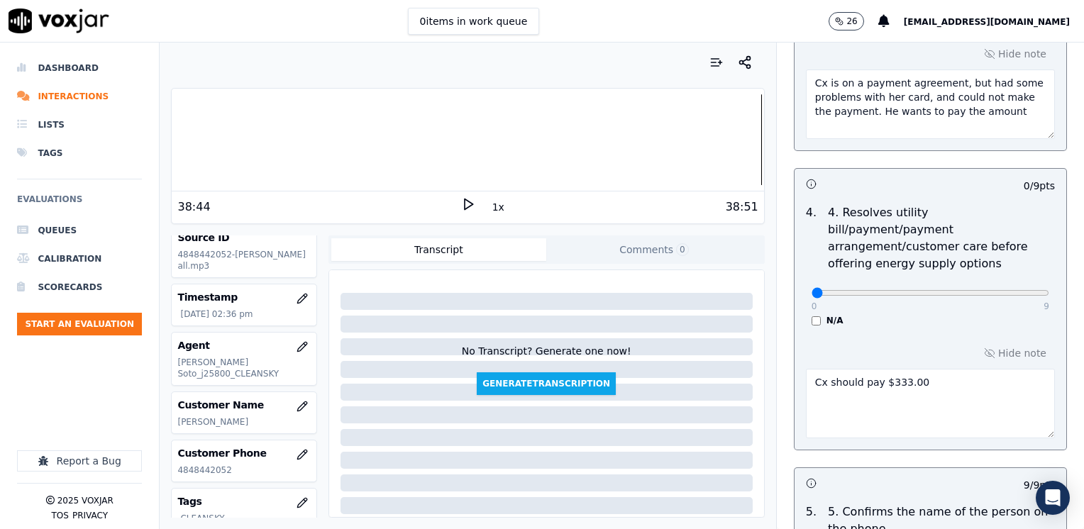
scroll to position [638, 0]
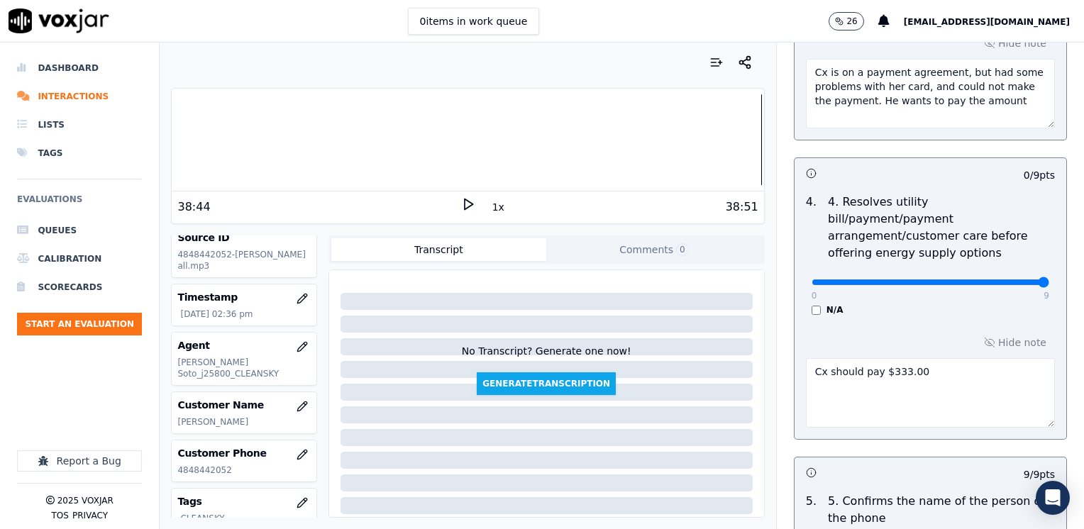
drag, startPoint x: 803, startPoint y: 264, endPoint x: 1086, endPoint y: 262, distance: 283.0
type input "9"
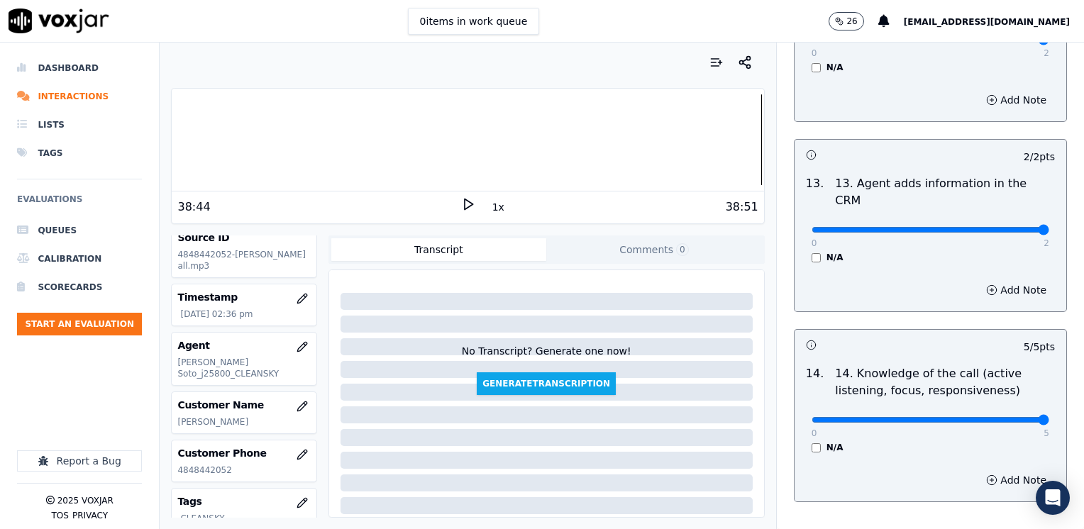
scroll to position [2679, 0]
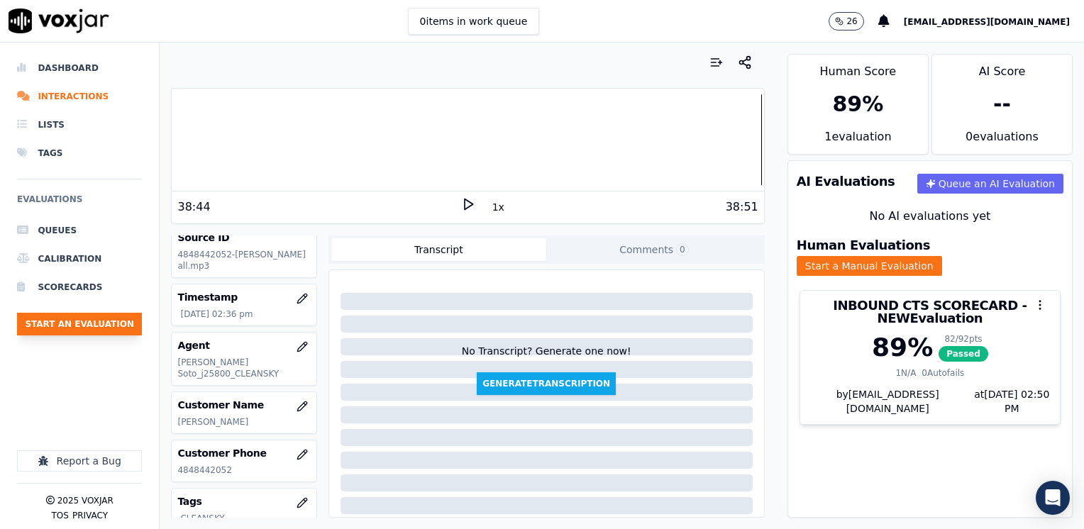
click at [92, 326] on button "Start an Evaluation" at bounding box center [79, 324] width 125 height 23
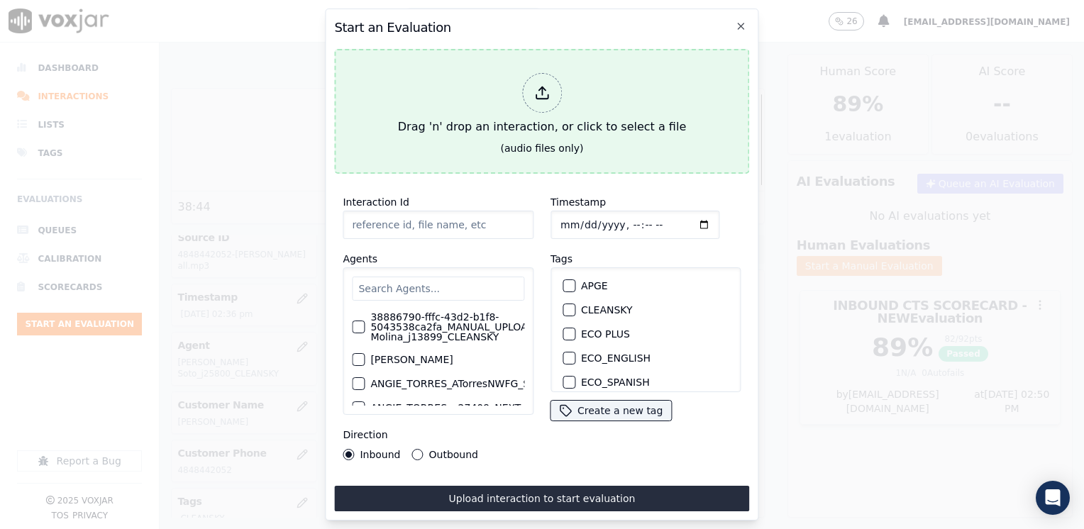
click at [545, 95] on icon at bounding box center [542, 97] width 12 height 4
type input "20250820-170644_2016161722-[PERSON_NAME] 2 all.mp3"
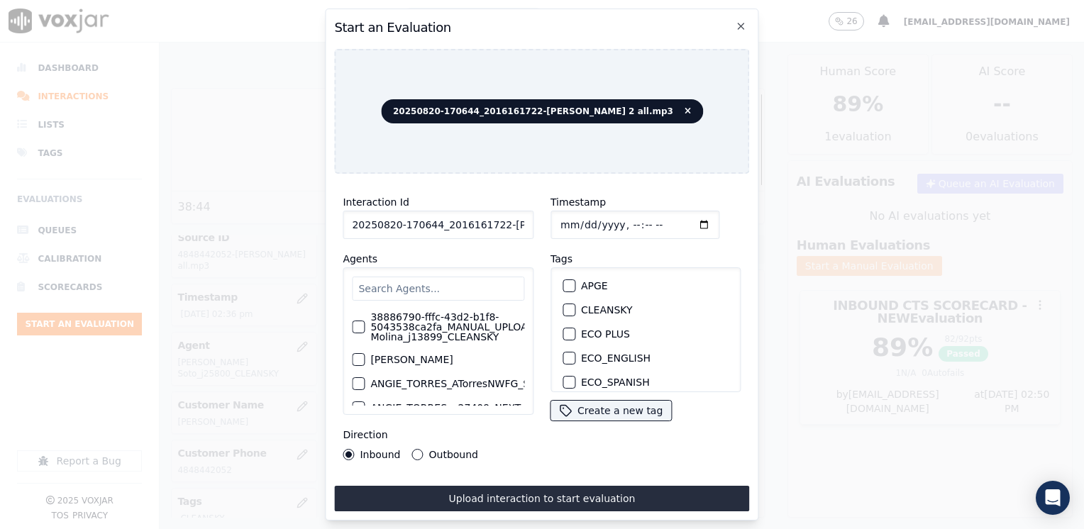
click at [491, 287] on input "text" at bounding box center [438, 289] width 172 height 24
click at [453, 283] on input "text" at bounding box center [438, 289] width 172 height 24
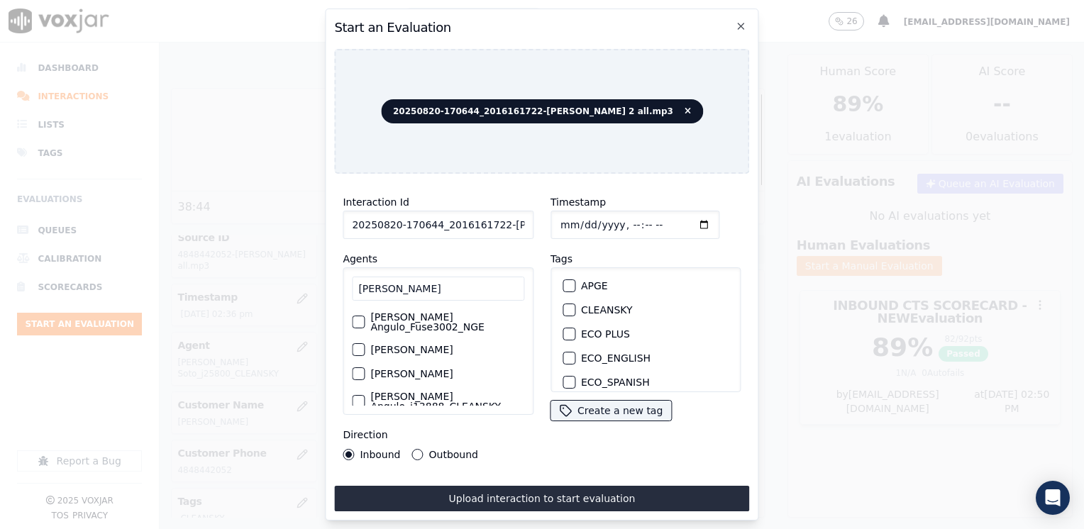
scroll to position [43, 0]
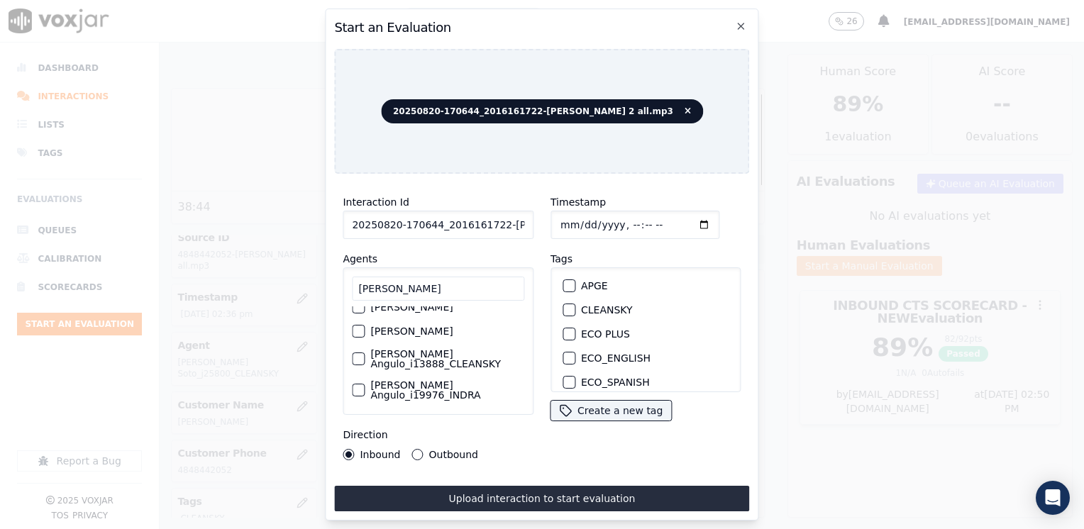
type input "[PERSON_NAME]"
click at [356, 360] on div "button" at bounding box center [358, 359] width 10 height 10
click at [567, 304] on button "CLEANSKY" at bounding box center [569, 310] width 13 height 13
click at [684, 221] on input "Timestamp" at bounding box center [634, 225] width 169 height 28
type input "[DATE]T14:50"
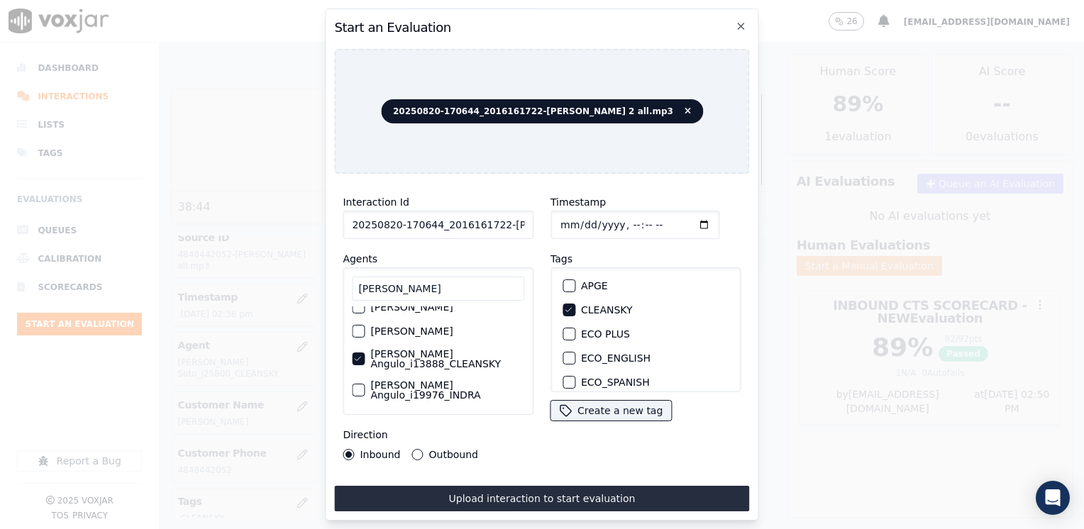
click at [513, 453] on div "Inbound Outbound" at bounding box center [438, 454] width 191 height 11
click at [414, 450] on button "Outbound" at bounding box center [417, 454] width 11 height 11
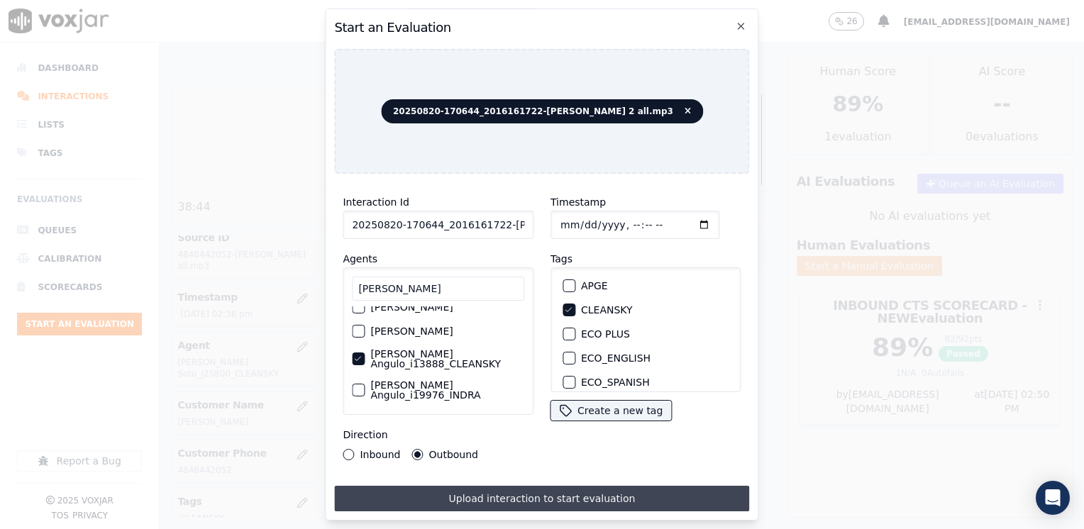
click at [527, 497] on button "Upload interaction to start evaluation" at bounding box center [541, 499] width 415 height 26
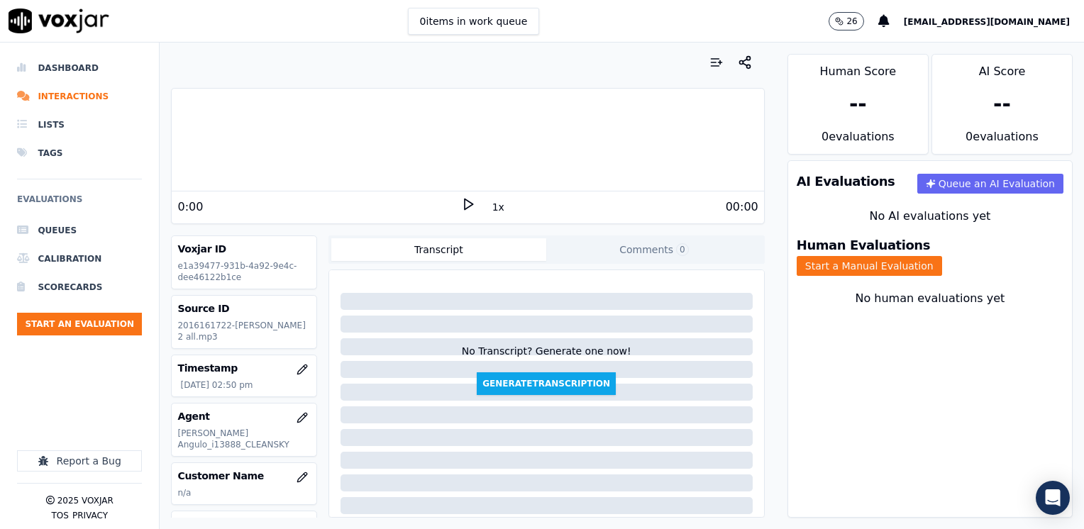
click at [461, 204] on icon at bounding box center [468, 204] width 14 height 14
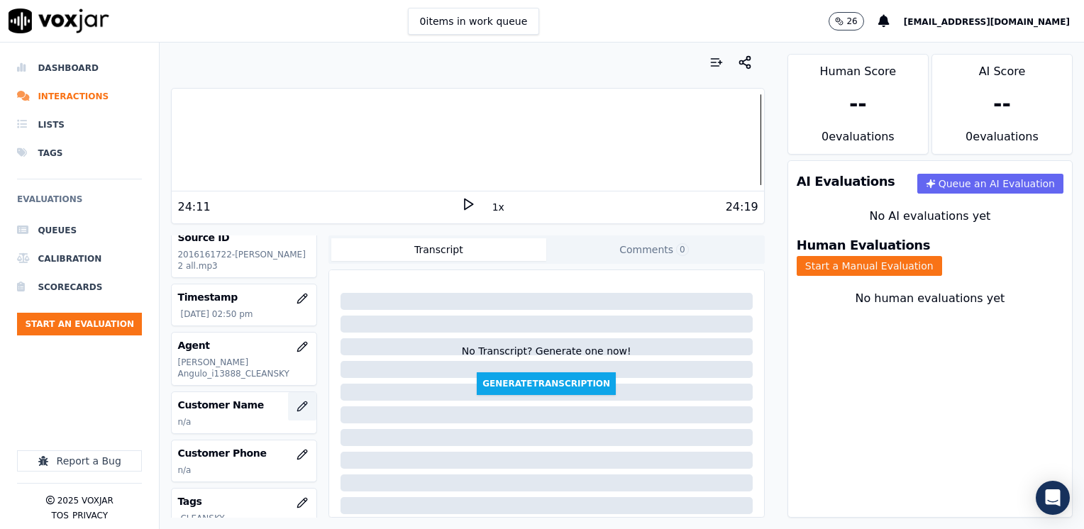
click at [292, 396] on button "button" at bounding box center [302, 406] width 28 height 28
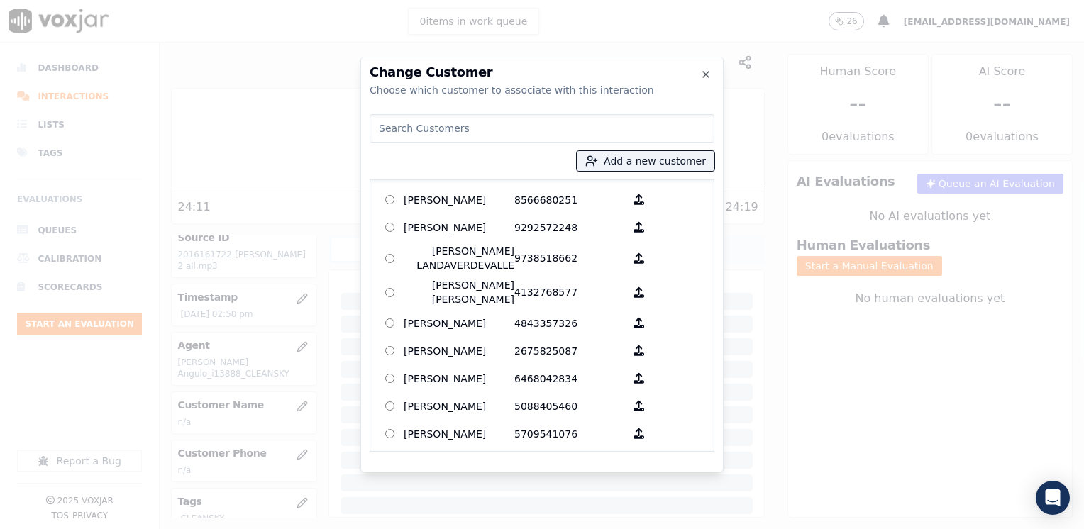
click at [528, 135] on input at bounding box center [542, 128] width 345 height 28
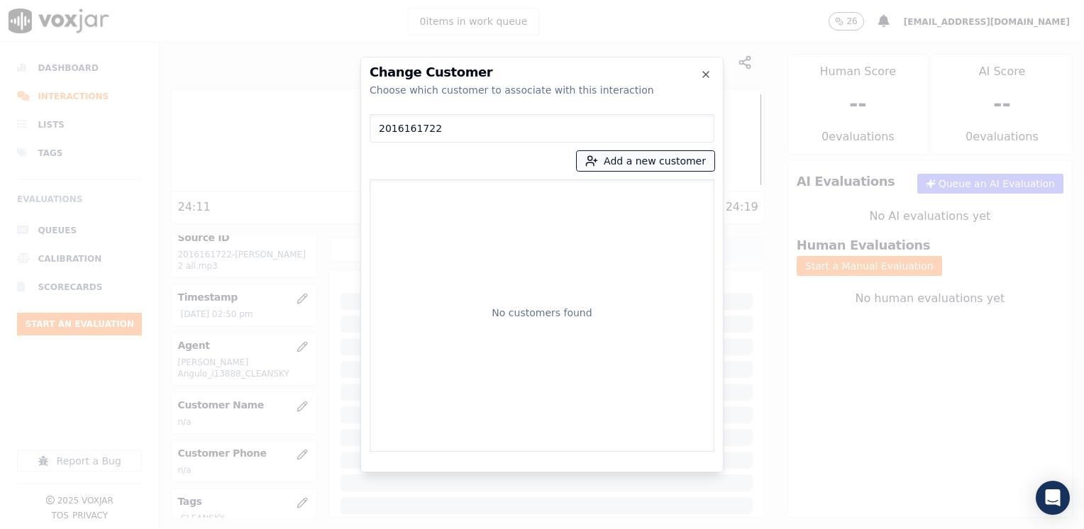
type input "2016161722"
click at [668, 163] on button "Add a new customer" at bounding box center [646, 161] width 138 height 20
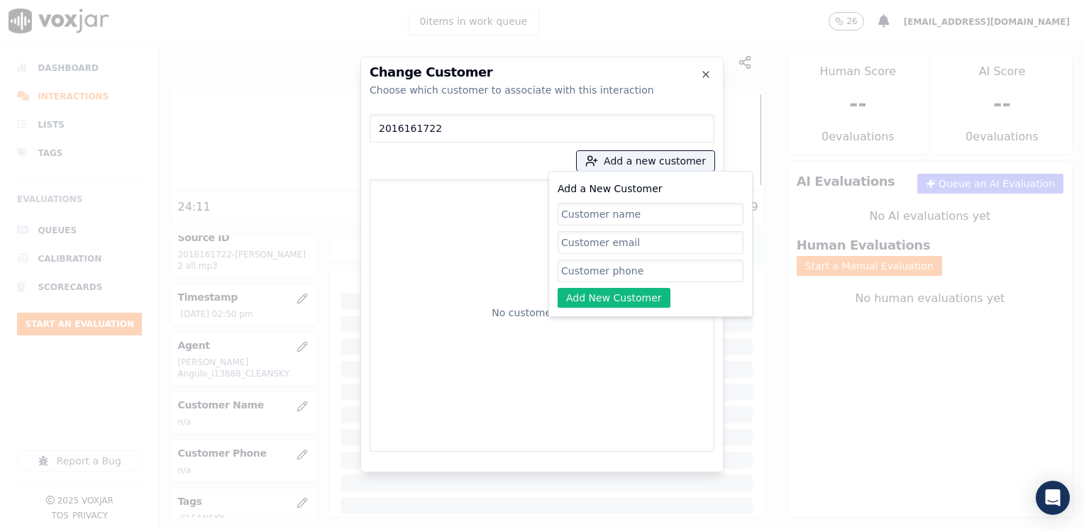
click at [678, 269] on input "Add a New Customer" at bounding box center [651, 271] width 186 height 23
paste input "2016161722"
type input "2016161722"
click at [653, 216] on input "Add a New Customer" at bounding box center [651, 214] width 186 height 23
paste input "[PERSON_NAME]"
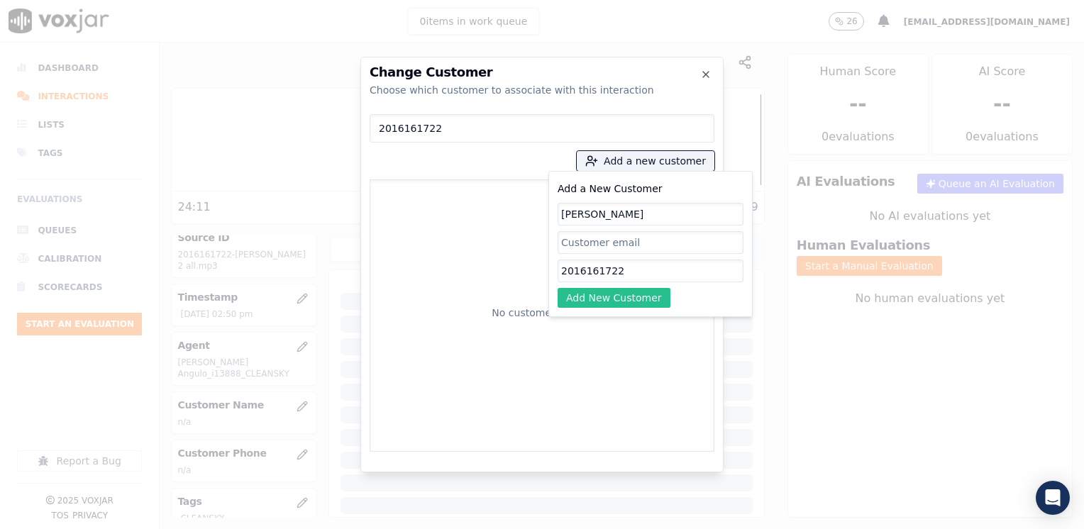
type input "[PERSON_NAME]"
click at [623, 299] on button "Add New Customer" at bounding box center [614, 298] width 113 height 20
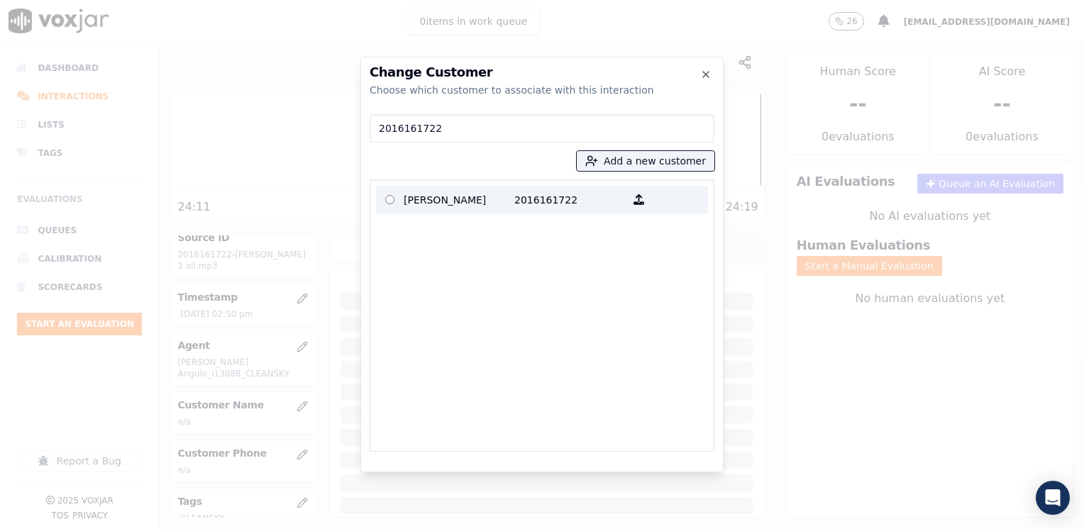
click at [528, 206] on p "2016161722" at bounding box center [569, 200] width 111 height 22
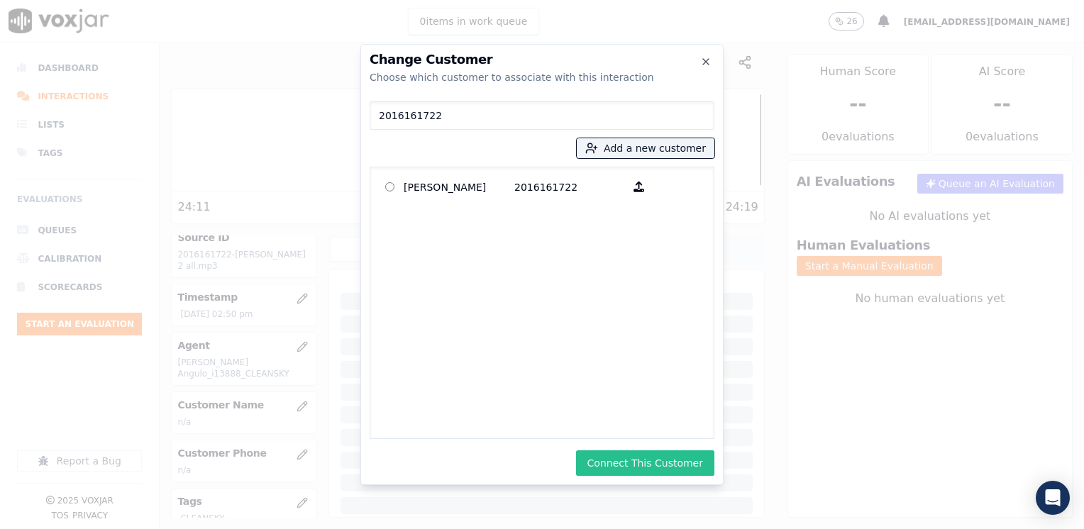
click at [666, 461] on button "Connect This Customer" at bounding box center [645, 463] width 138 height 26
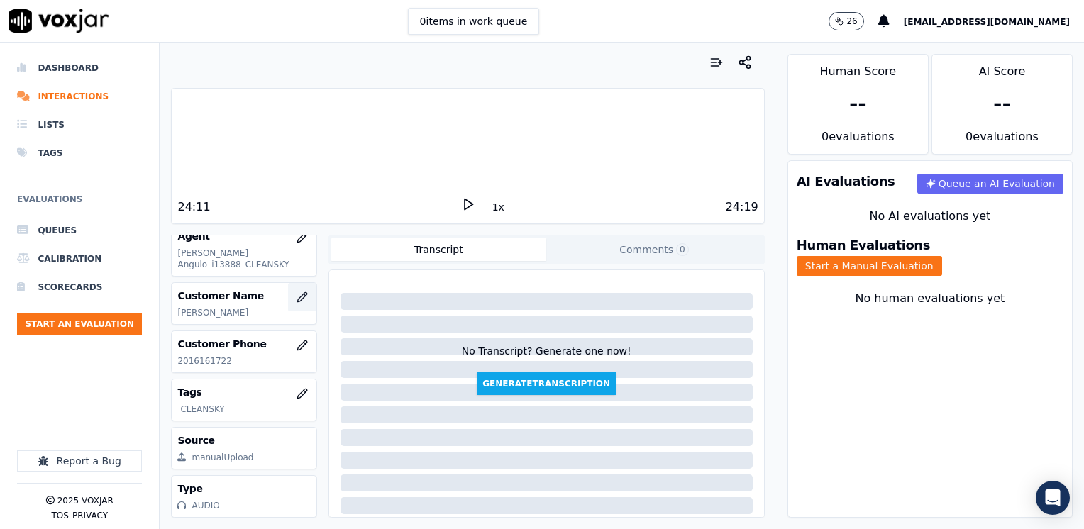
scroll to position [209, 0]
click at [942, 256] on button "Start a Manual Evaluation" at bounding box center [869, 266] width 145 height 20
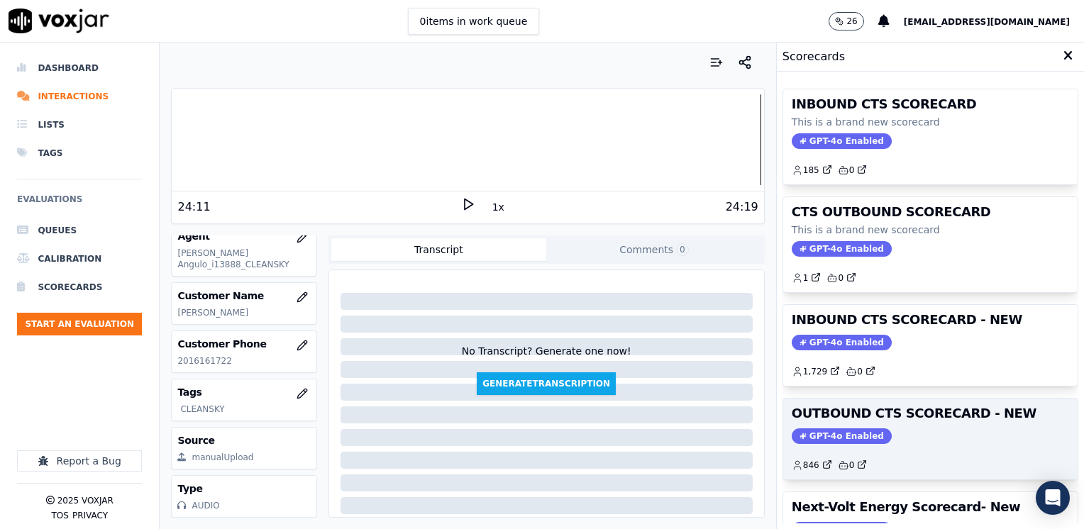
click at [842, 431] on span "GPT-4o Enabled" at bounding box center [842, 436] width 100 height 16
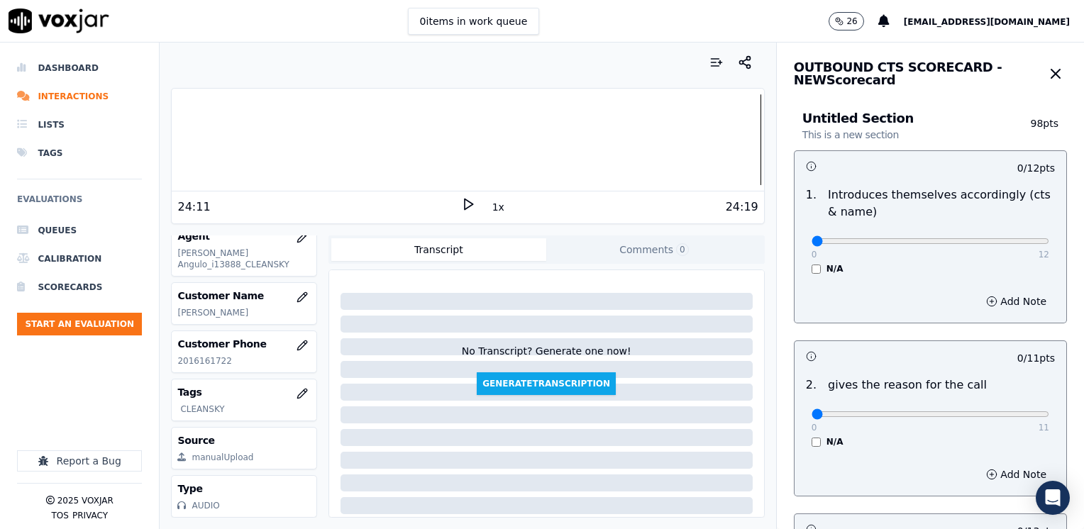
drag, startPoint x: 800, startPoint y: 234, endPoint x: 810, endPoint y: 237, distance: 10.3
click at [812, 237] on div "0 12" at bounding box center [931, 240] width 238 height 17
drag, startPoint x: 798, startPoint y: 243, endPoint x: 1083, endPoint y: 256, distance: 285.5
type input "12"
click at [1049, 244] on input "range" at bounding box center [931, 241] width 238 height 6
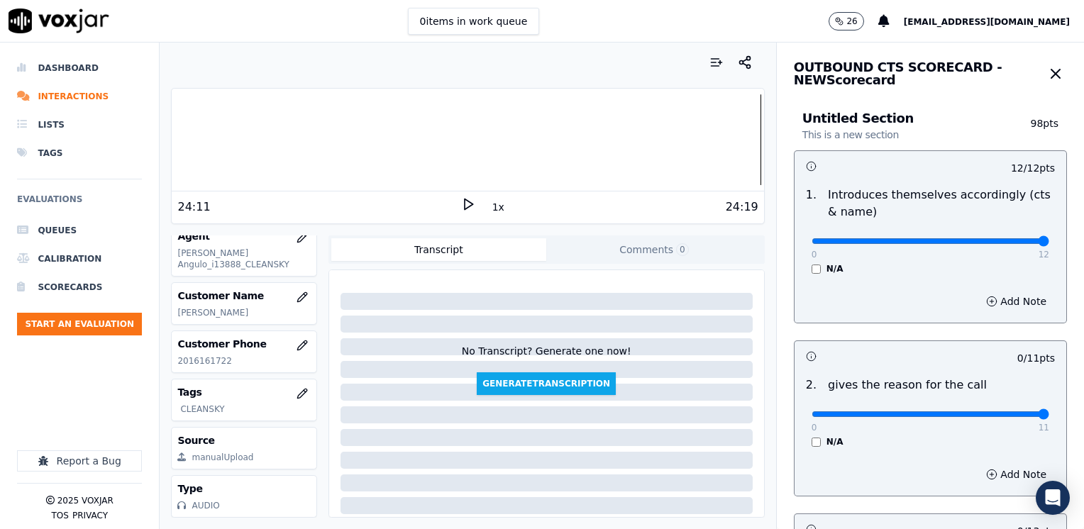
drag, startPoint x: 799, startPoint y: 415, endPoint x: 1086, endPoint y: 380, distance: 288.7
type input "11"
click at [1049, 244] on input "range" at bounding box center [931, 241] width 238 height 6
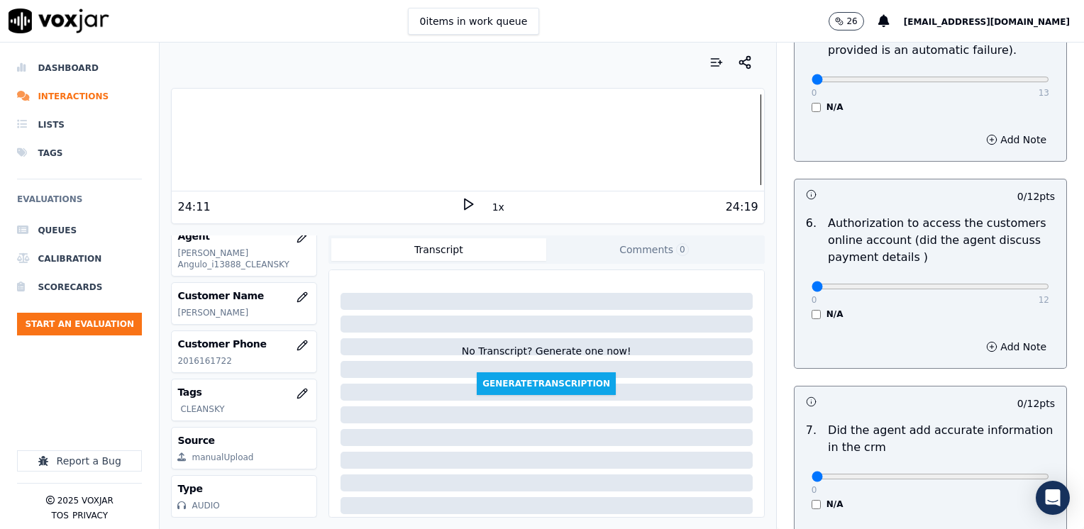
scroll to position [1240, 0]
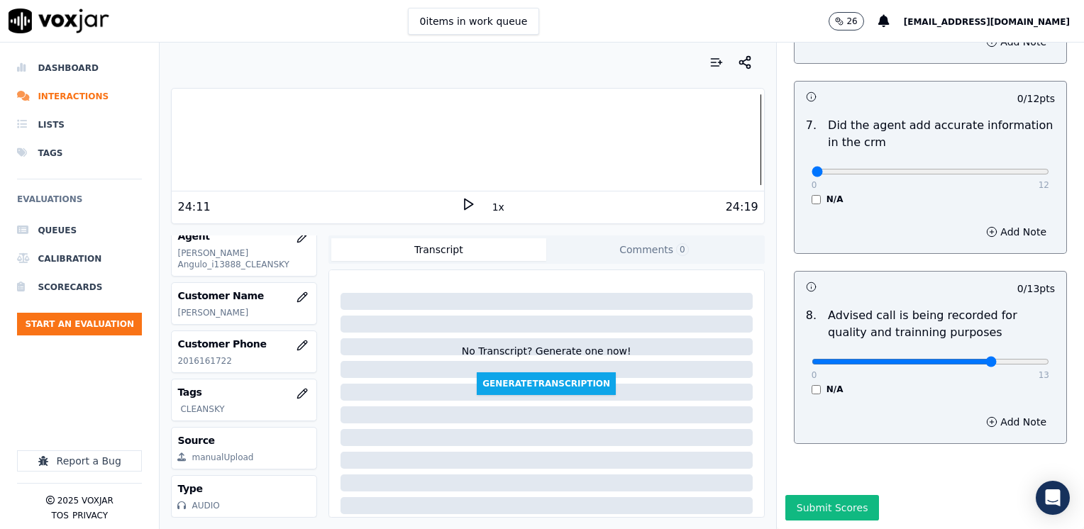
type input "10"
drag, startPoint x: 800, startPoint y: 139, endPoint x: 1086, endPoint y: 151, distance: 286.1
type input "12"
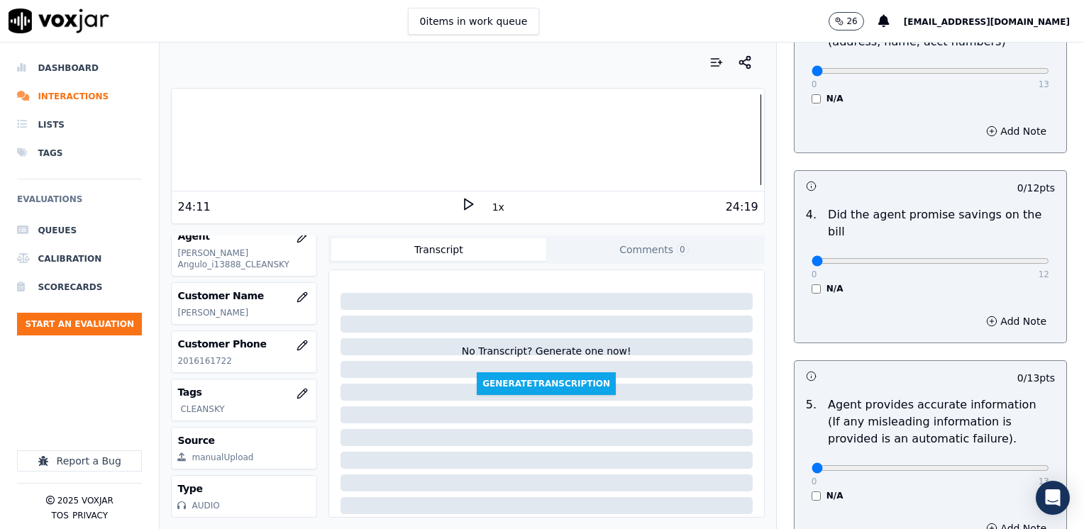
scroll to position [531, 0]
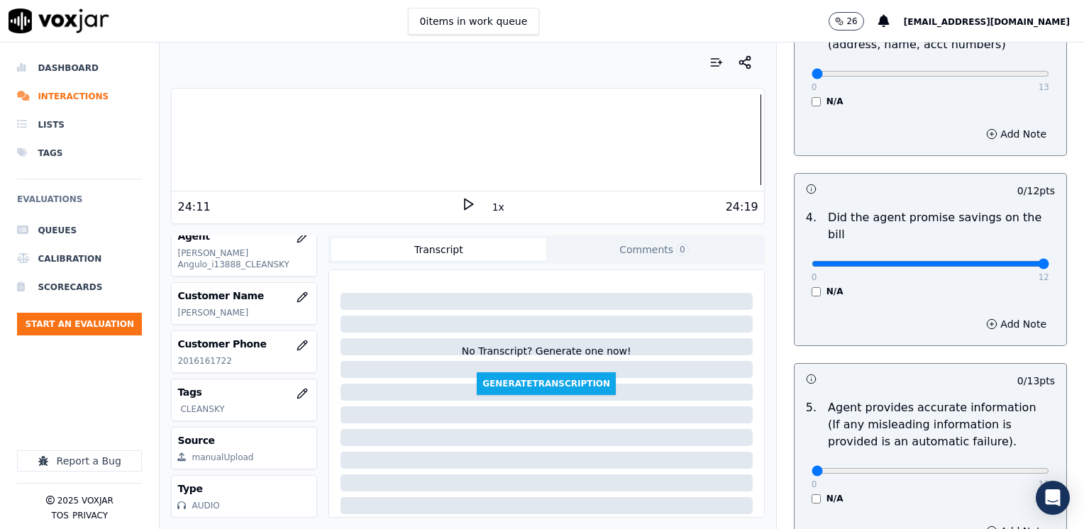
drag, startPoint x: 800, startPoint y: 245, endPoint x: 1086, endPoint y: 232, distance: 286.2
type input "12"
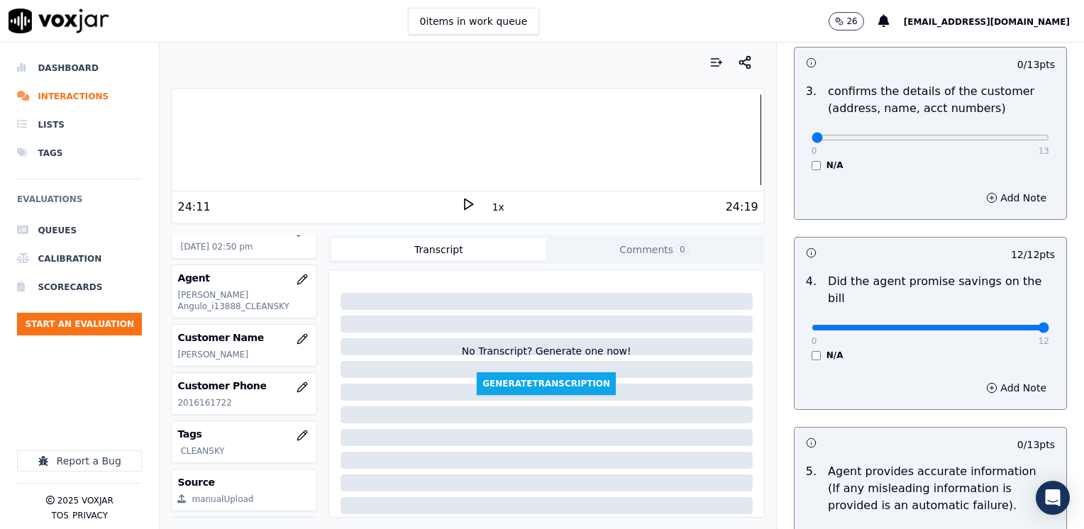
scroll to position [389, 0]
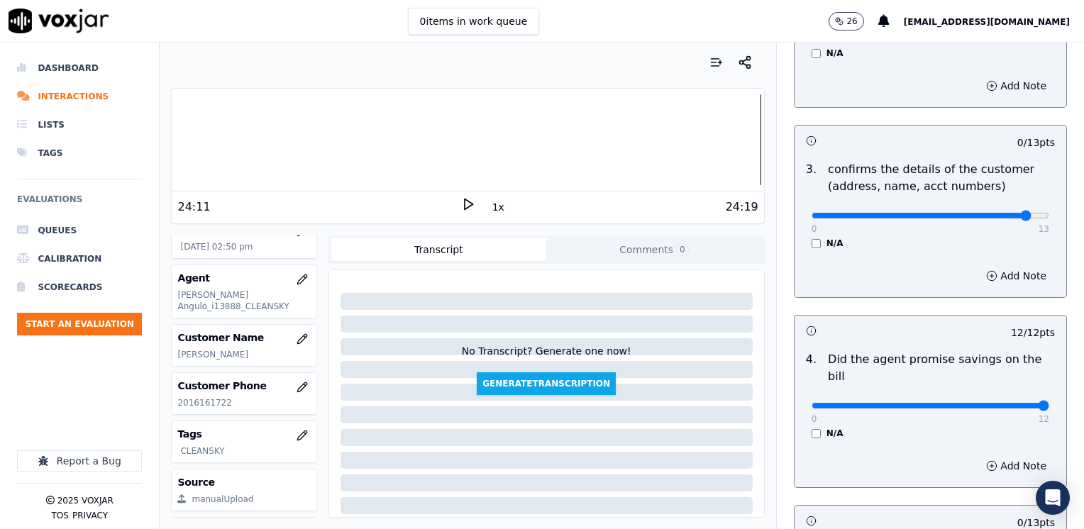
type input "12"
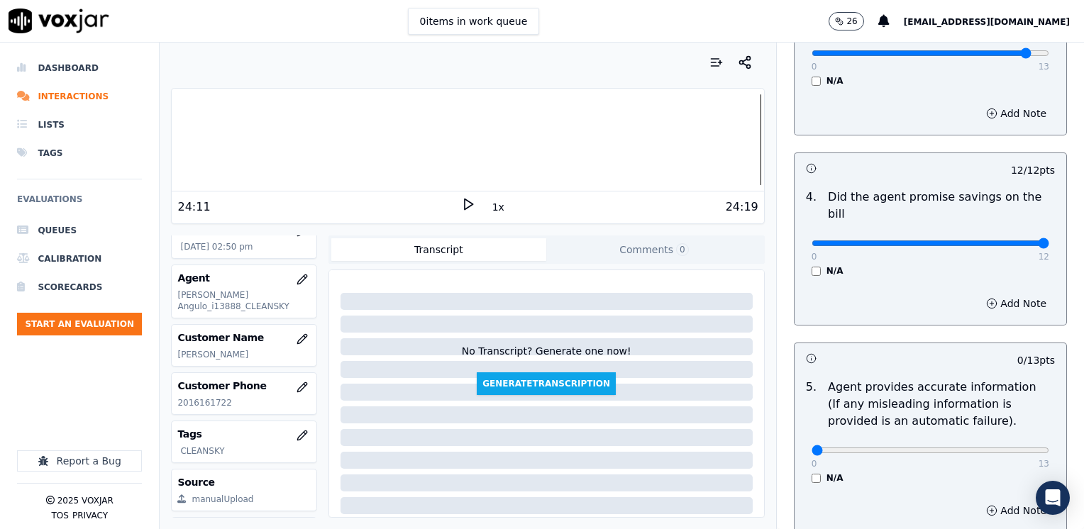
scroll to position [602, 0]
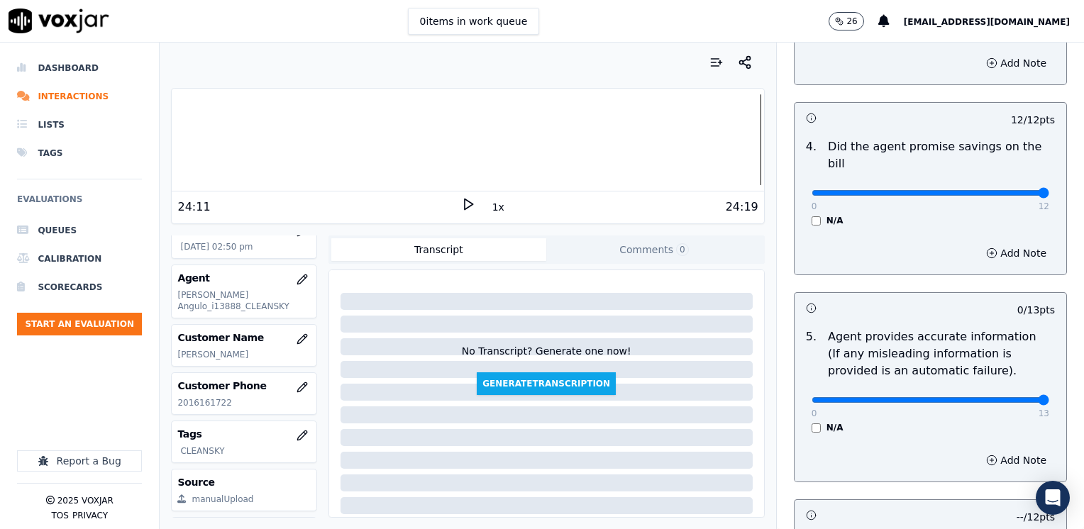
drag, startPoint x: 801, startPoint y: 384, endPoint x: 1086, endPoint y: 405, distance: 285.9
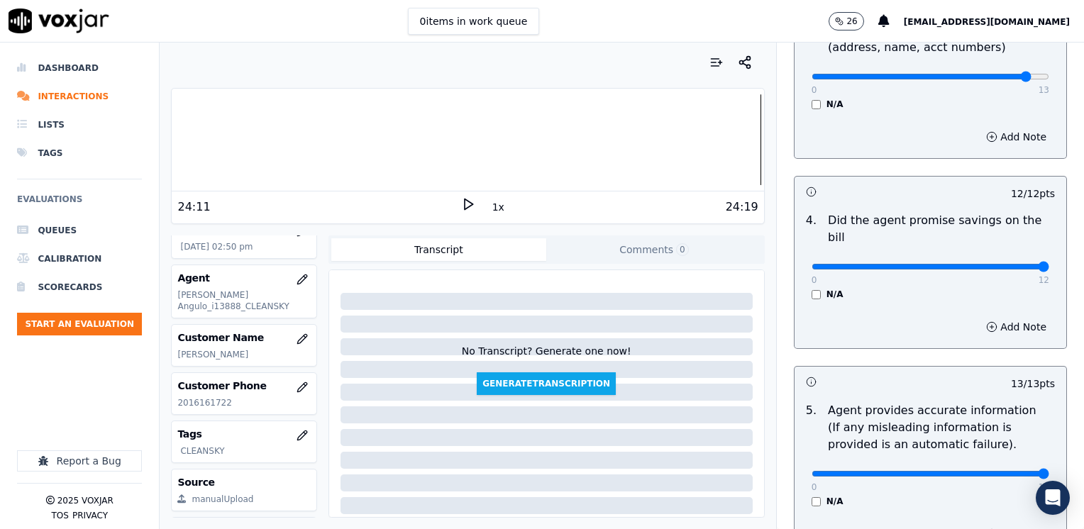
scroll to position [531, 0]
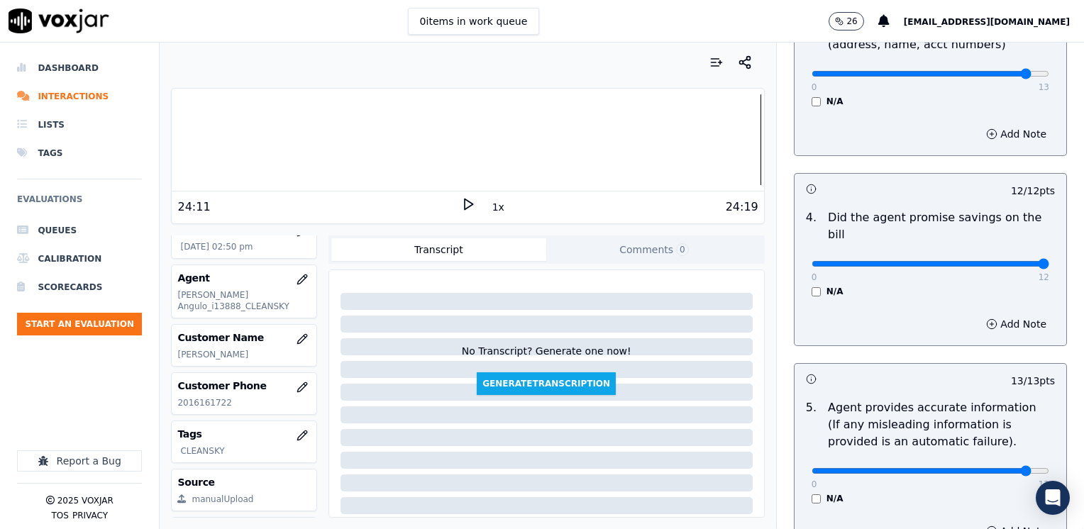
type input "12"
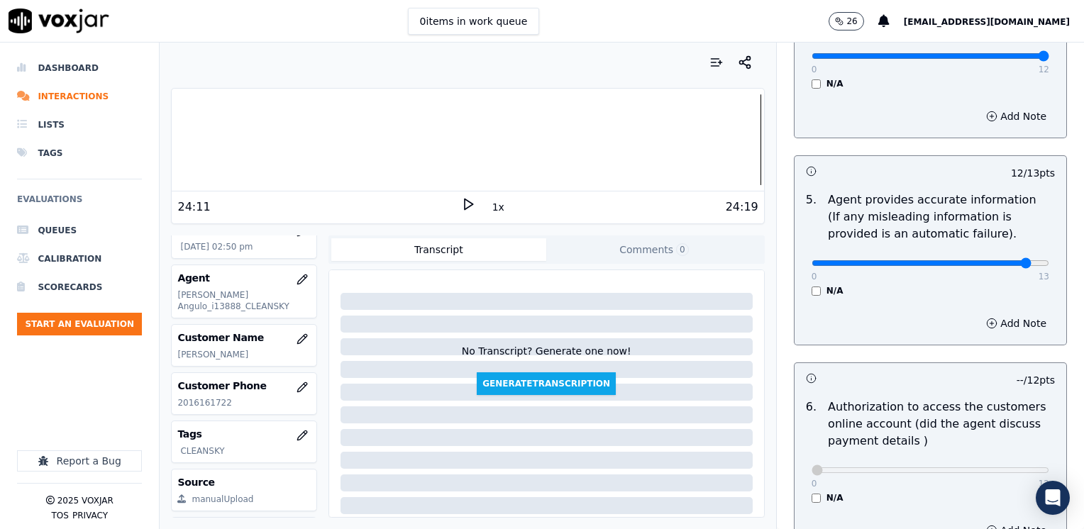
scroll to position [743, 0]
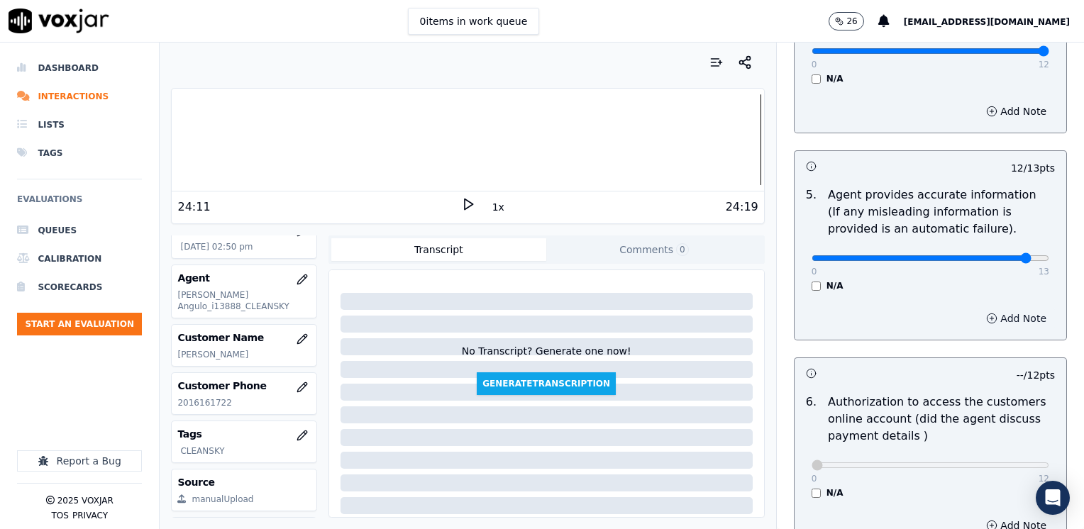
click at [1002, 309] on button "Add Note" at bounding box center [1016, 319] width 77 height 20
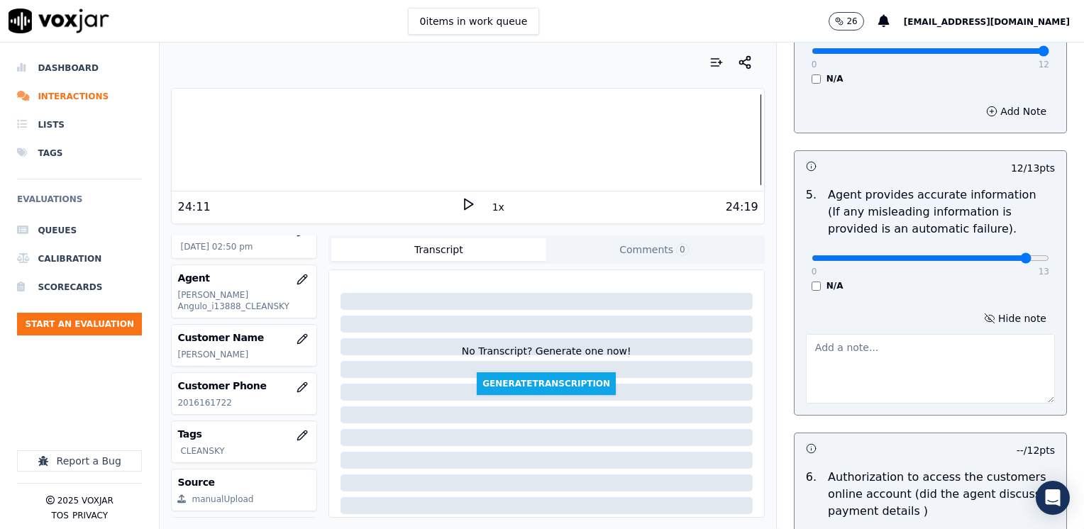
click at [864, 334] on textarea at bounding box center [930, 369] width 249 height 70
type textarea "r"
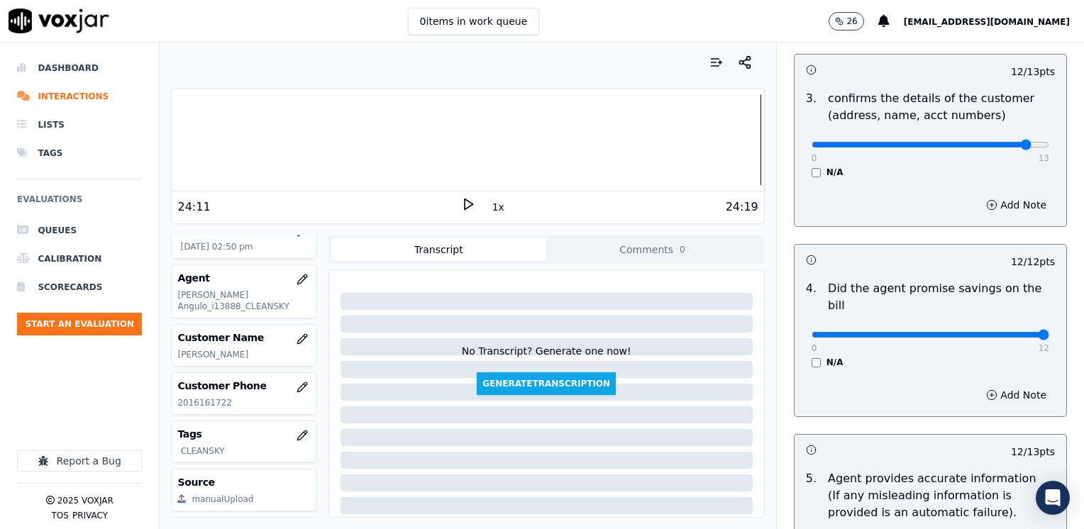
scroll to position [460, 0]
type textarea "Refrain from saying "eso no lo tienes que pagar" referring to the cancellation …"
click at [996, 195] on button "Add Note" at bounding box center [1016, 205] width 77 height 20
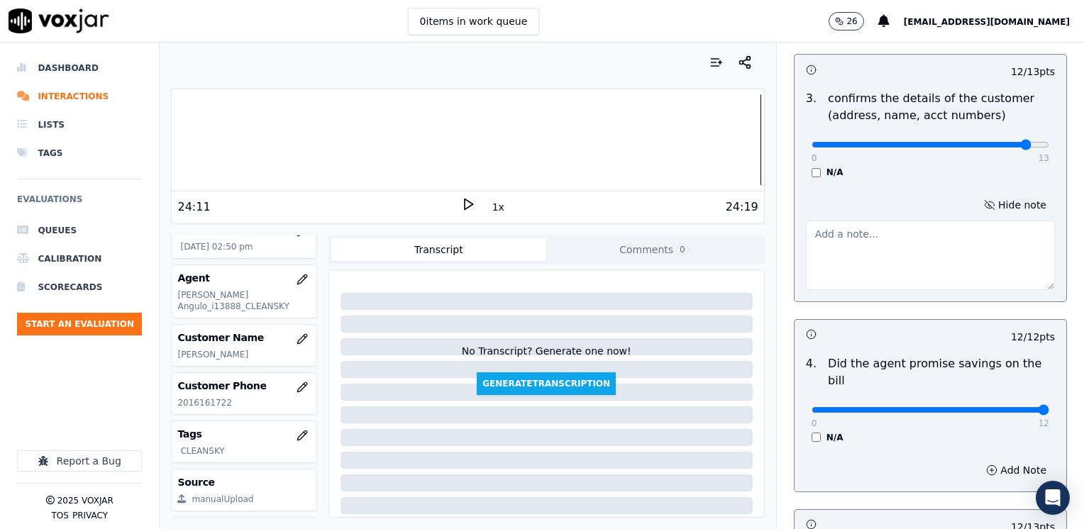
click at [882, 262] on textarea at bounding box center [930, 256] width 249 height 70
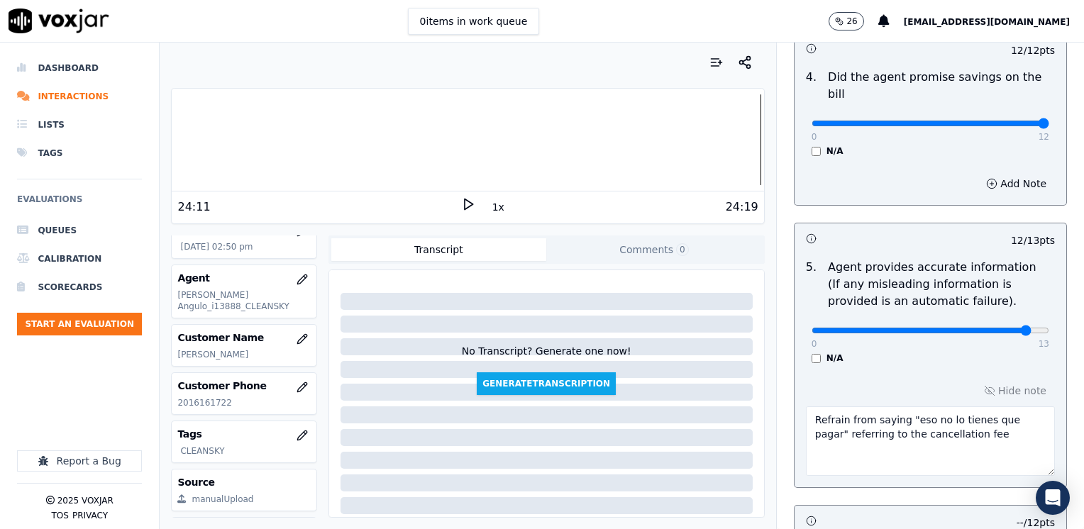
scroll to position [751, 0]
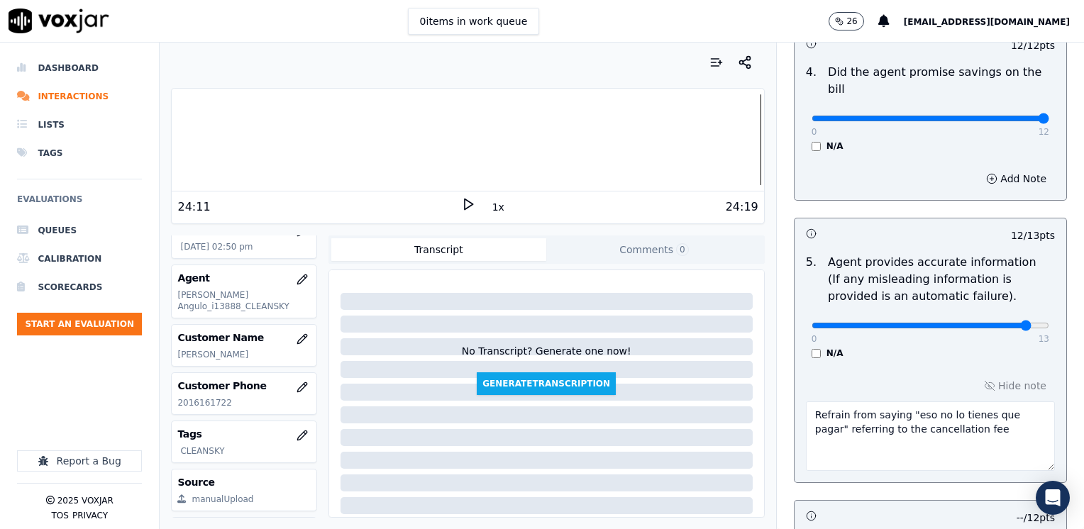
type textarea "Make sure to confirm full service address, the name as it appears on the bill b…"
type input "11"
click at [964, 409] on textarea "Refrain from saying "eso no lo tienes que pagar" referring to the cancellation …" at bounding box center [930, 437] width 249 height 70
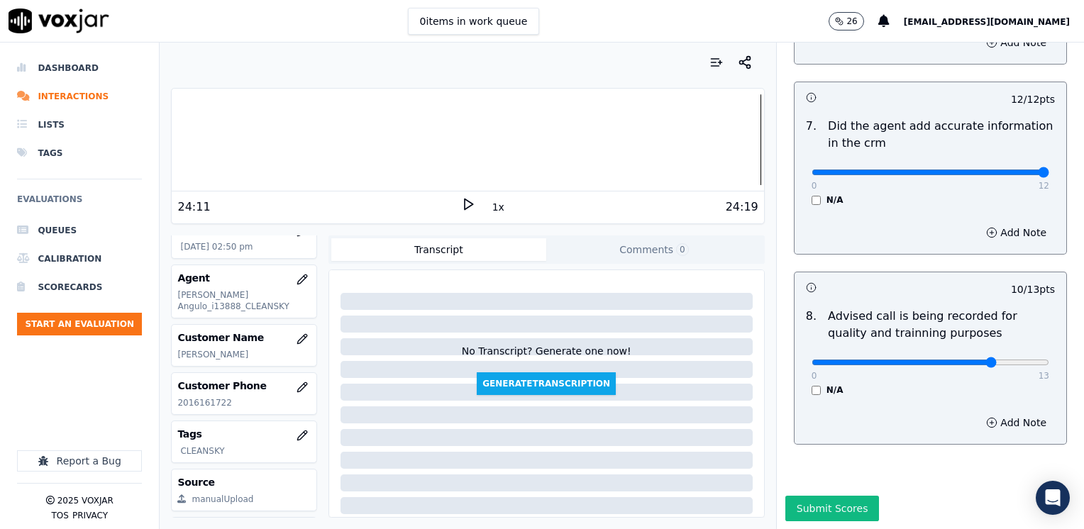
scroll to position [1390, 0]
type textarea "Refrain from saying "eso no lo tienes que pagar" referring to the cancellation …"
click at [822, 495] on button "Submit Scores" at bounding box center [832, 508] width 94 height 26
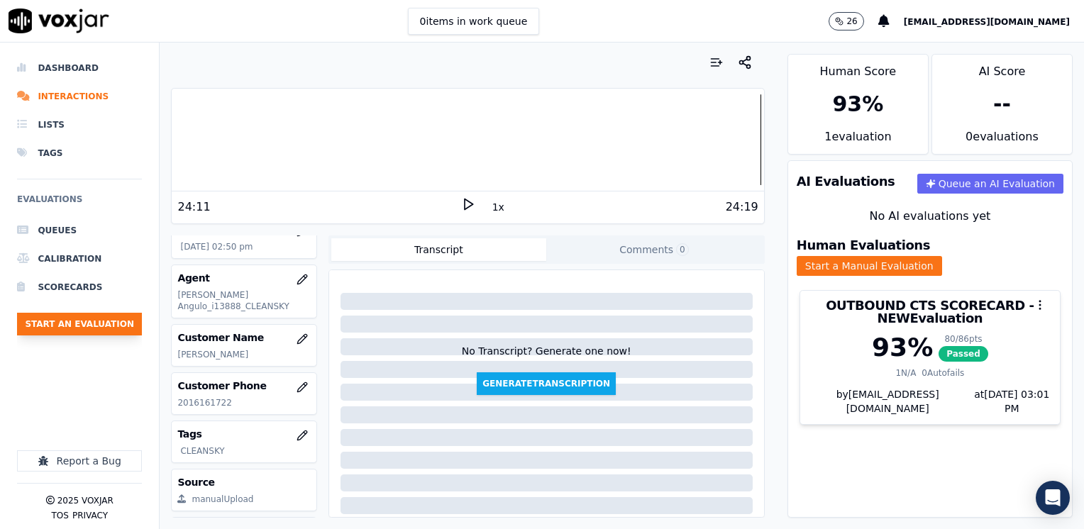
click at [109, 325] on button "Start an Evaluation" at bounding box center [79, 324] width 125 height 23
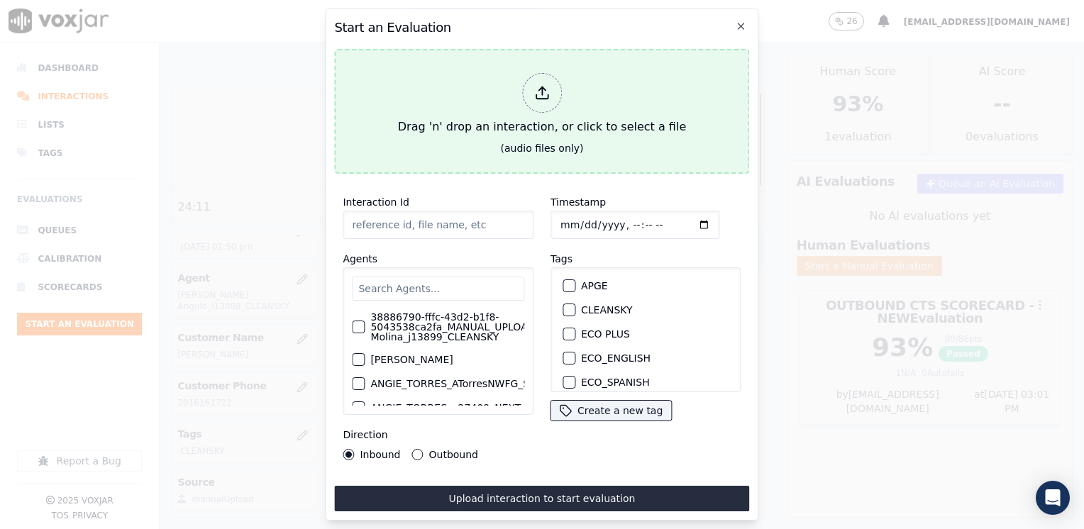
click at [524, 78] on div at bounding box center [542, 93] width 40 height 40
type input "20250820-190443_9193406199-[PERSON_NAME] all.mp3"
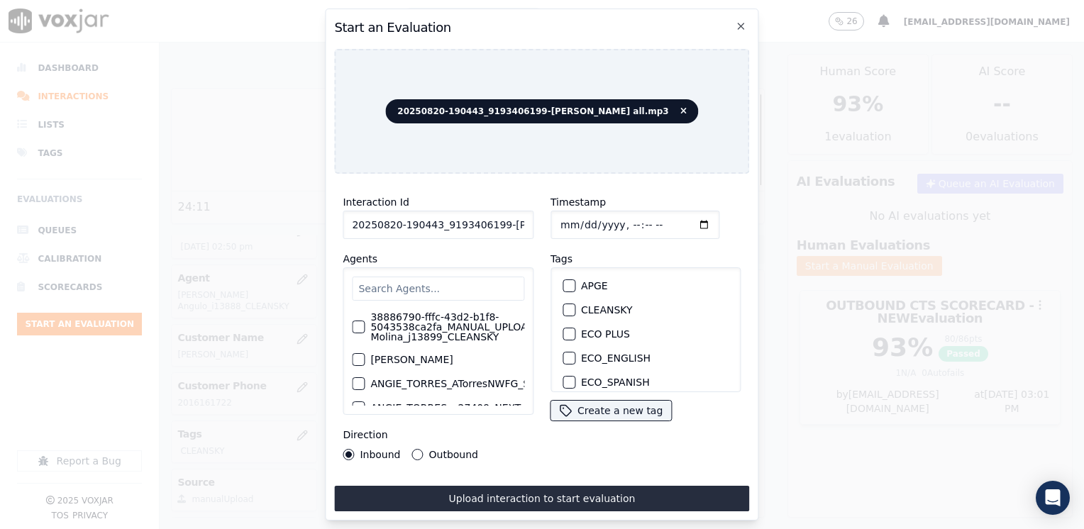
click at [445, 284] on input "text" at bounding box center [438, 289] width 172 height 24
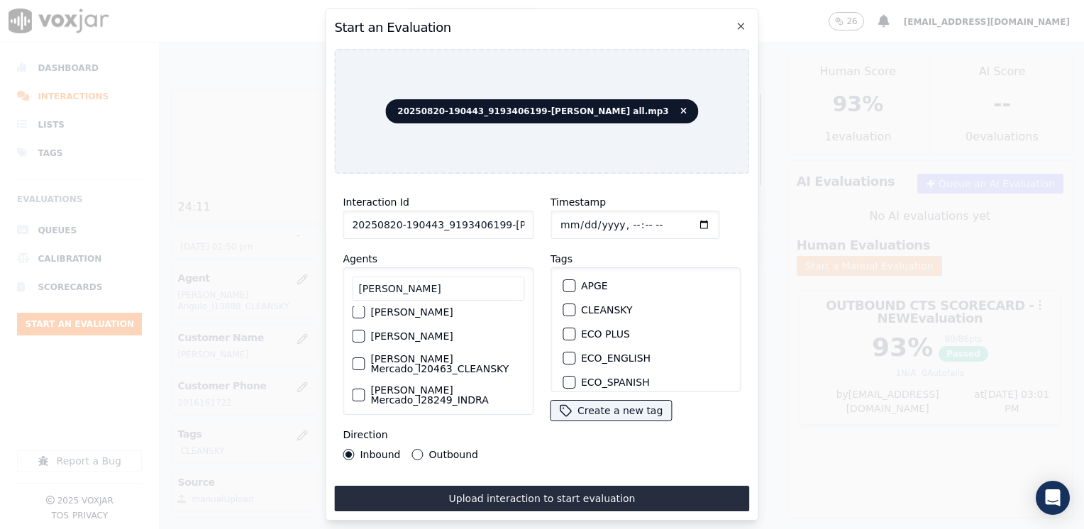
scroll to position [94, 0]
type input "[PERSON_NAME]"
click at [363, 353] on button "[PERSON_NAME] Mercado_l20463_CLEANSKY" at bounding box center [358, 359] width 13 height 13
click at [567, 305] on div "button" at bounding box center [568, 310] width 10 height 10
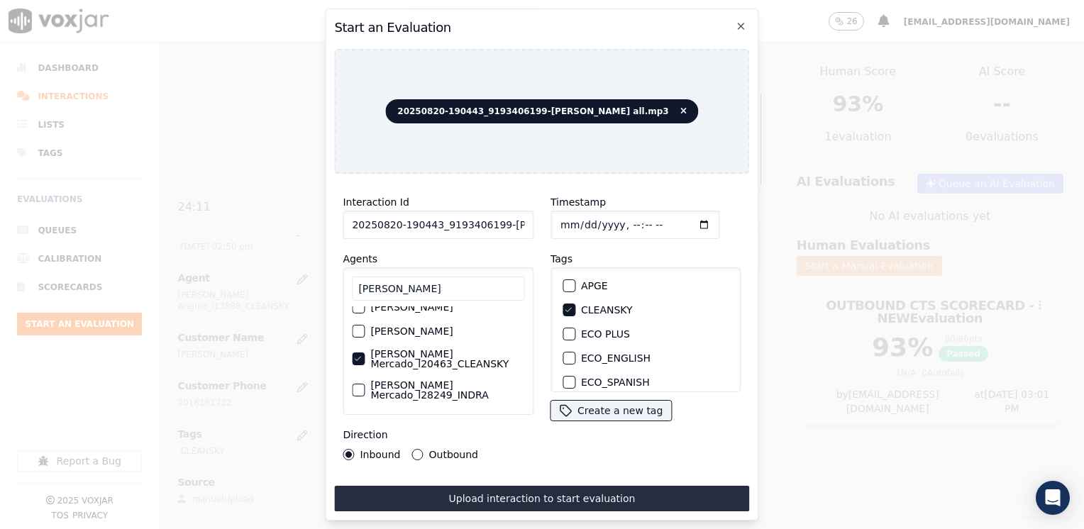
click at [678, 220] on input "Timestamp" at bounding box center [634, 225] width 169 height 28
type input "[DATE]T15:01"
click at [417, 449] on button "Outbound" at bounding box center [417, 454] width 11 height 11
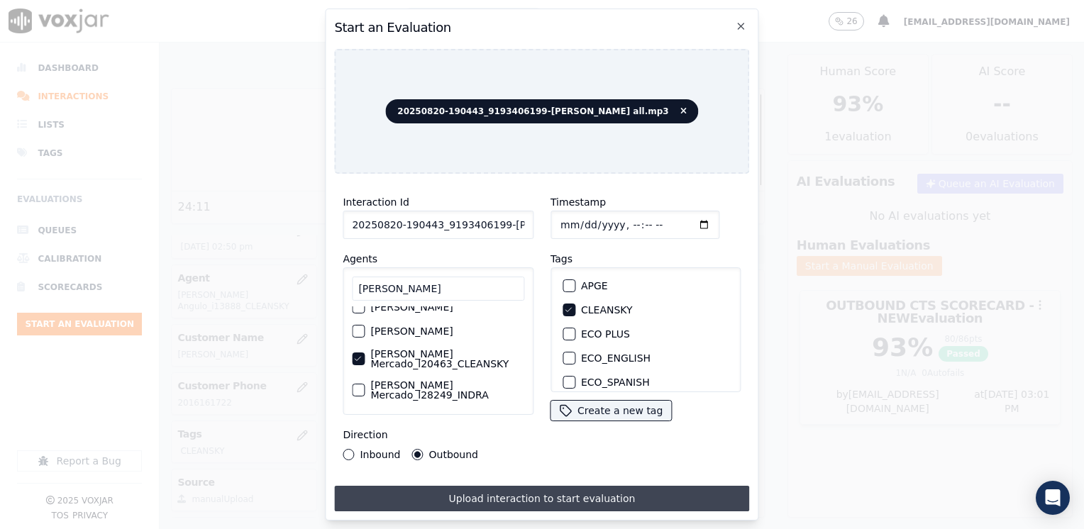
click at [563, 497] on button "Upload interaction to start evaluation" at bounding box center [541, 499] width 415 height 26
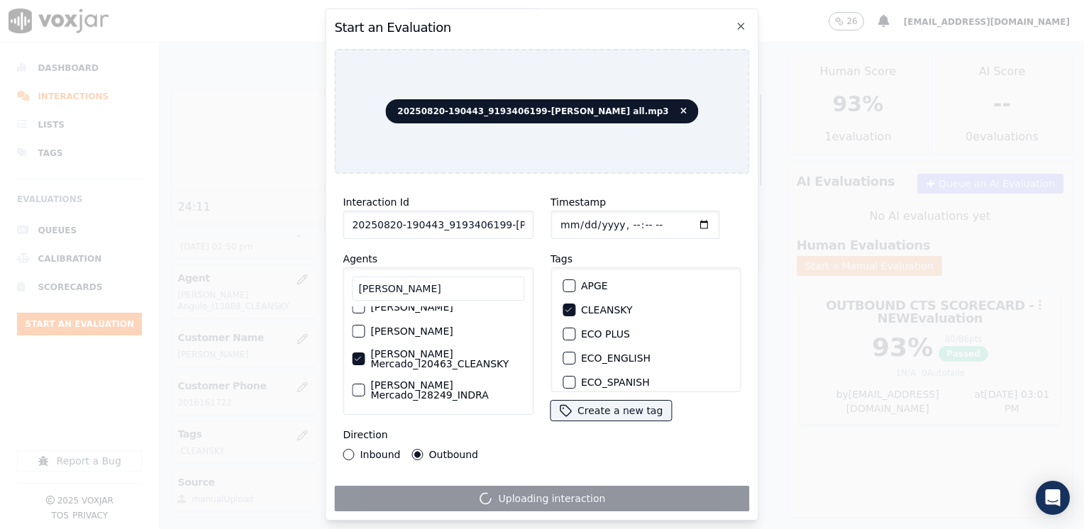
click at [480, 292] on input "[PERSON_NAME]" at bounding box center [438, 289] width 172 height 24
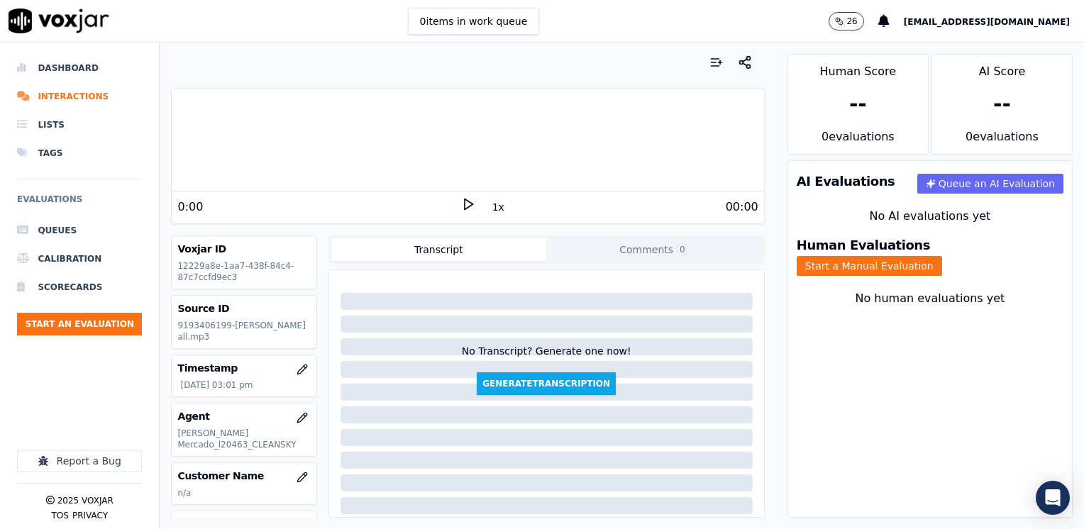
click at [461, 203] on icon at bounding box center [468, 204] width 14 height 14
click at [469, 203] on rect at bounding box center [470, 203] width 2 height 9
click at [461, 203] on icon at bounding box center [468, 204] width 14 height 14
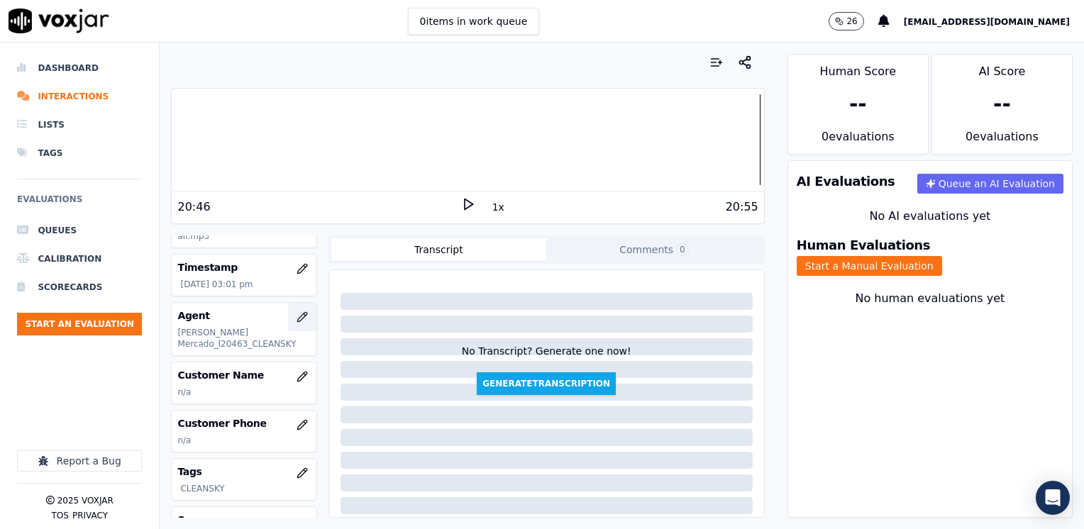
scroll to position [142, 0]
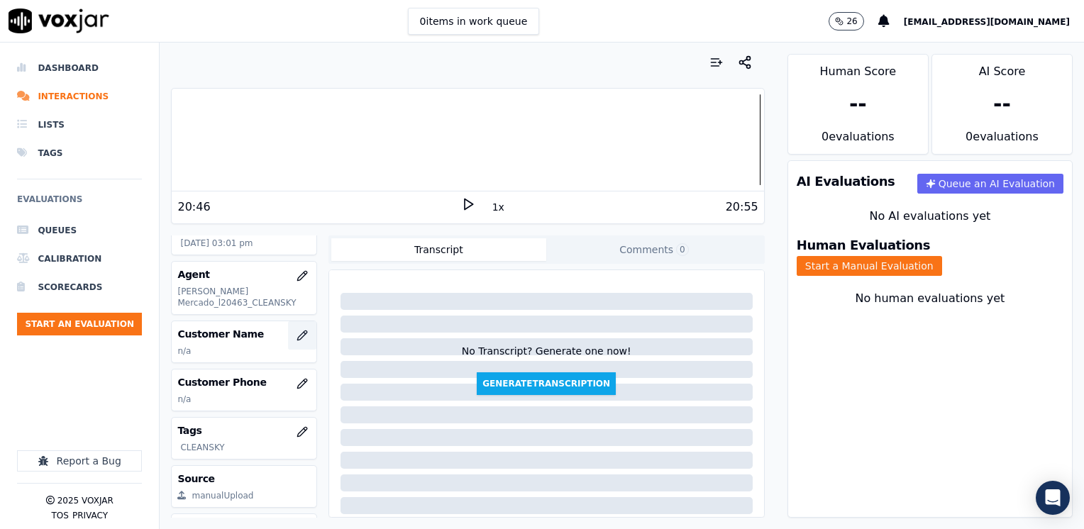
click at [288, 328] on button "button" at bounding box center [302, 335] width 28 height 28
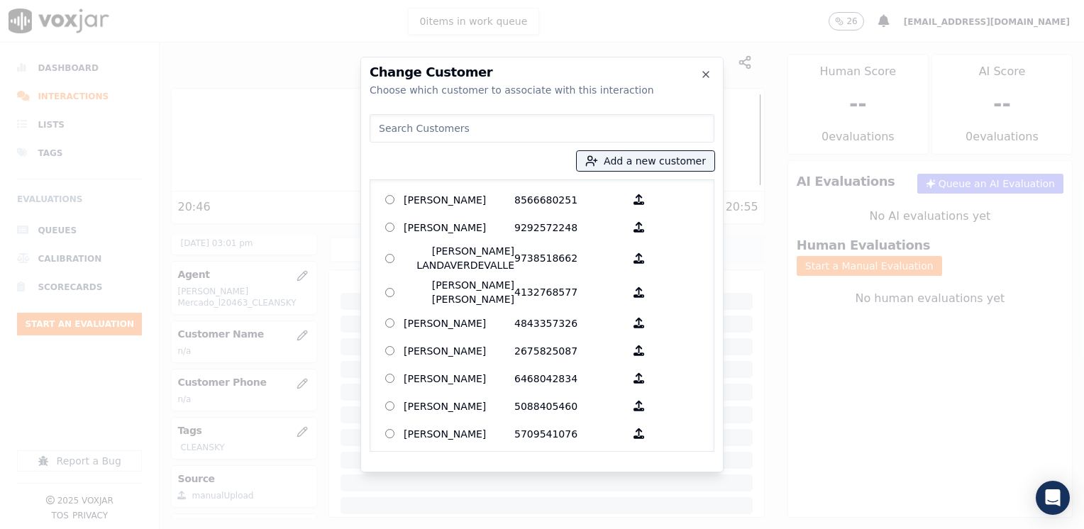
click at [619, 118] on input at bounding box center [542, 128] width 345 height 28
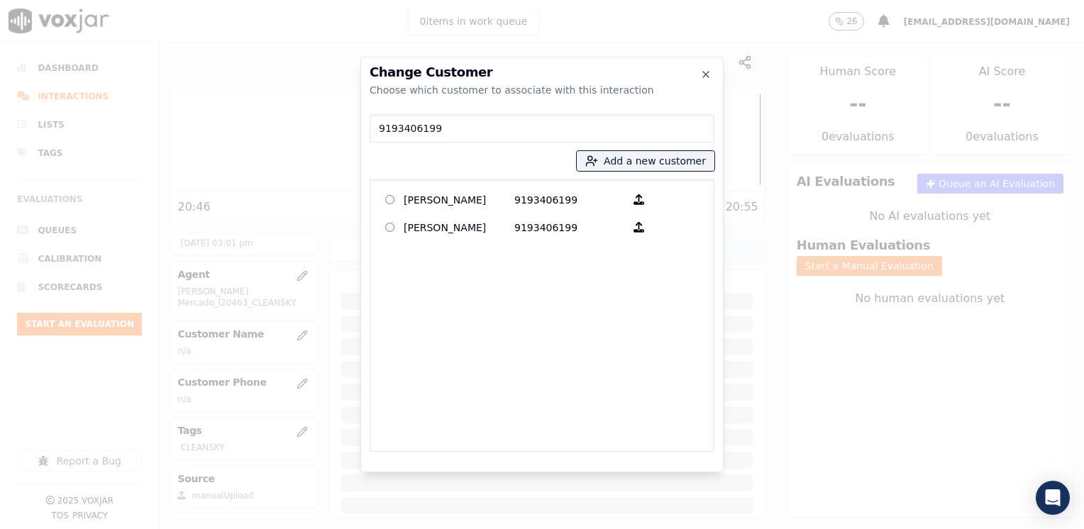
type input "9193406199"
click at [455, 223] on p "[PERSON_NAME]" at bounding box center [459, 227] width 111 height 22
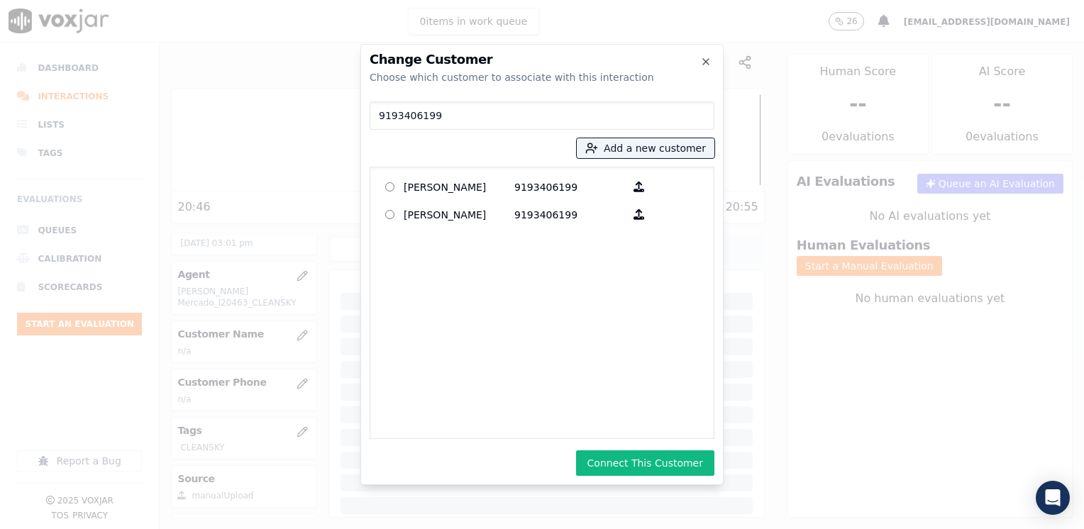
click at [651, 449] on div "Change Customer Choose which customer to associate with this interaction 919340…" at bounding box center [541, 264] width 363 height 441
click at [669, 461] on button "Connect This Customer" at bounding box center [645, 463] width 138 height 26
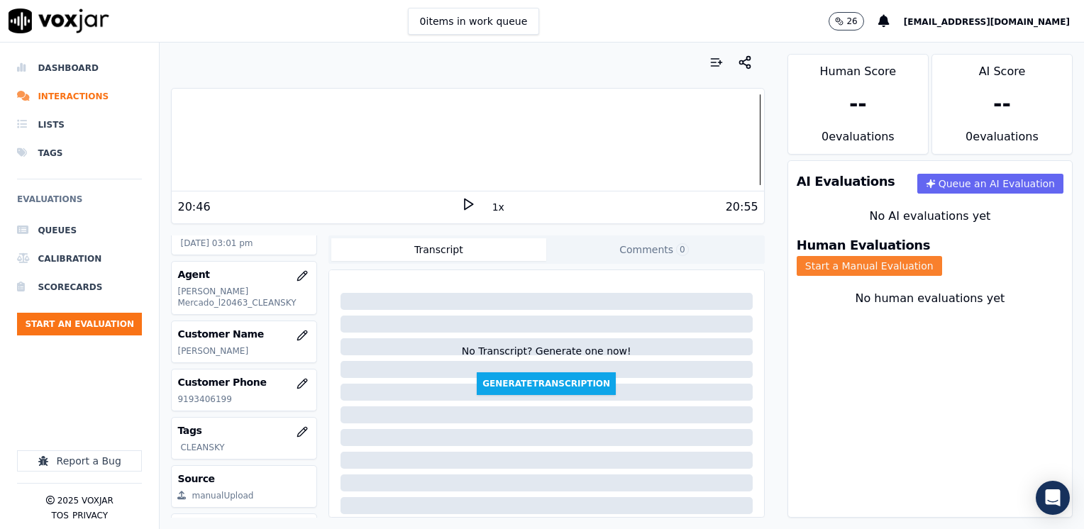
click at [942, 256] on button "Start a Manual Evaluation" at bounding box center [869, 266] width 145 height 20
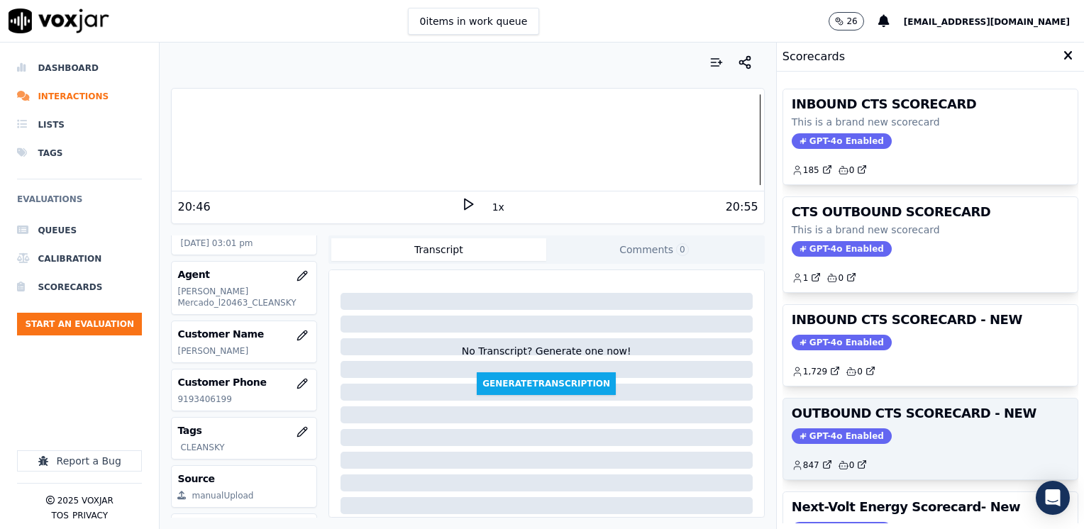
click at [834, 424] on div "OUTBOUND CTS SCORECARD - NEW GPT-4o Enabled 847 0" at bounding box center [930, 439] width 294 height 81
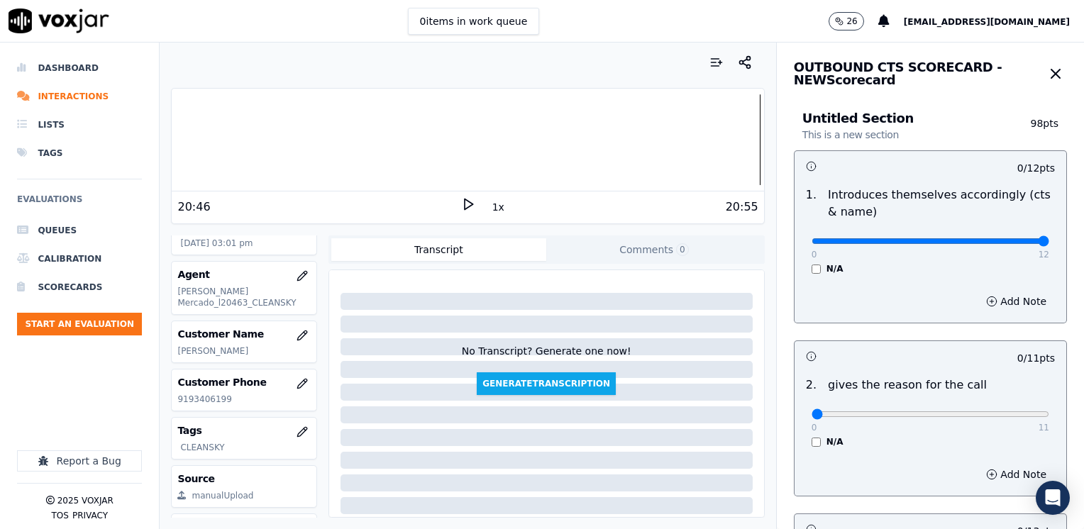
drag, startPoint x: 803, startPoint y: 240, endPoint x: 1086, endPoint y: 282, distance: 286.2
type input "12"
click at [1049, 244] on input "range" at bounding box center [931, 241] width 238 height 6
drag, startPoint x: 803, startPoint y: 414, endPoint x: 1086, endPoint y: 337, distance: 293.4
type input "11"
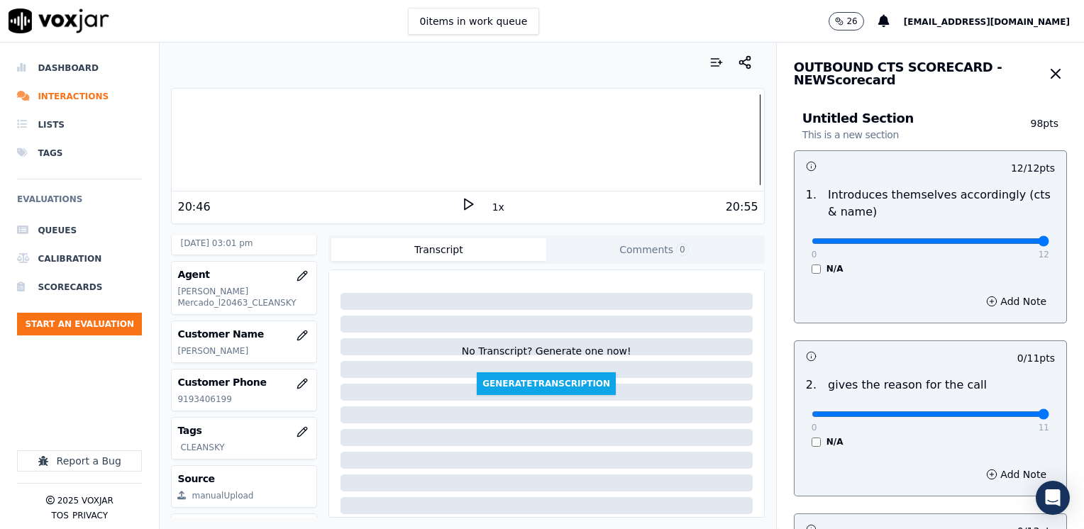
click at [1049, 244] on input "range" at bounding box center [931, 241] width 238 height 6
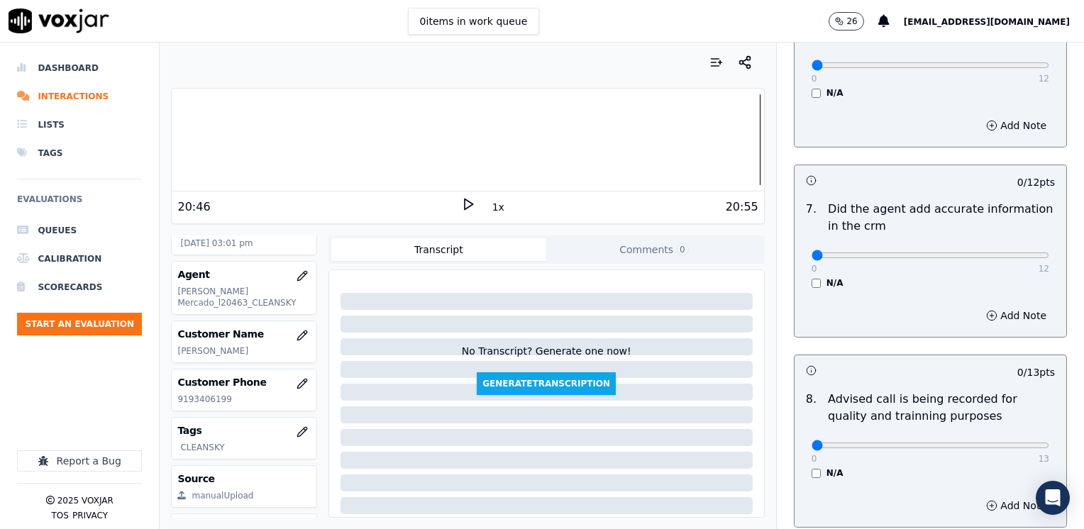
scroll to position [1240, 0]
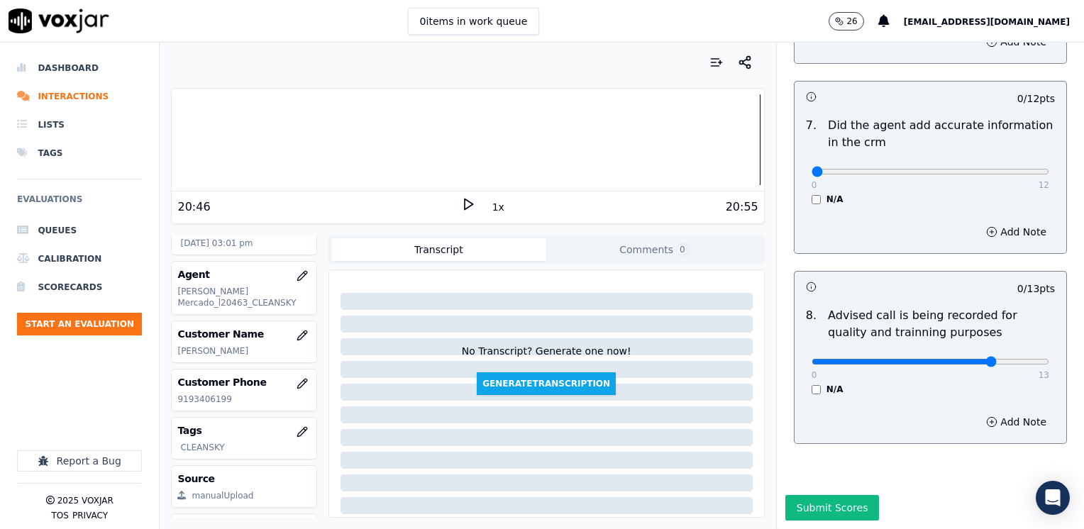
type input "10"
drag, startPoint x: 804, startPoint y: 139, endPoint x: 1024, endPoint y: 165, distance: 222.2
type input "12"
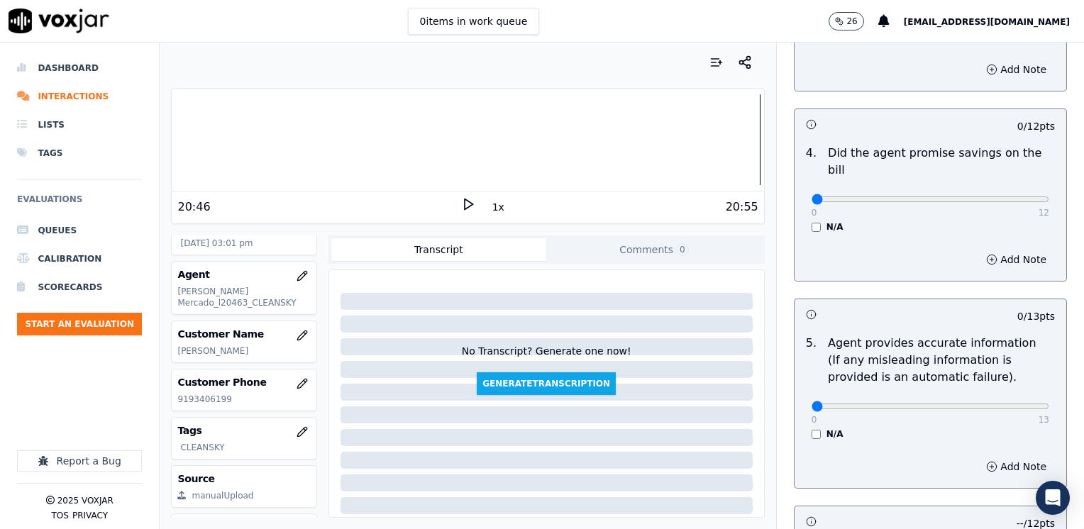
scroll to position [602, 0]
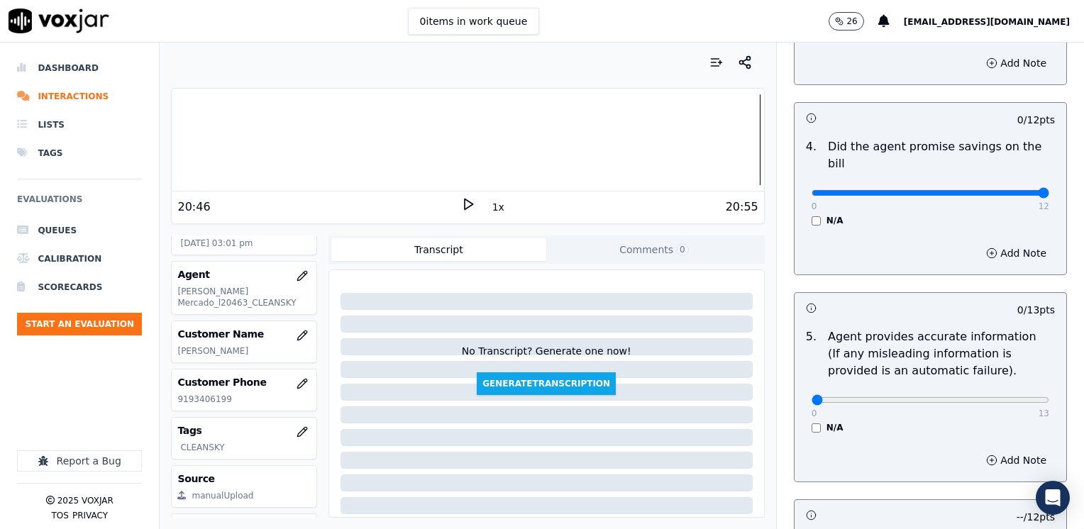
drag, startPoint x: 806, startPoint y: 175, endPoint x: 1086, endPoint y: 175, distance: 280.2
type input "12"
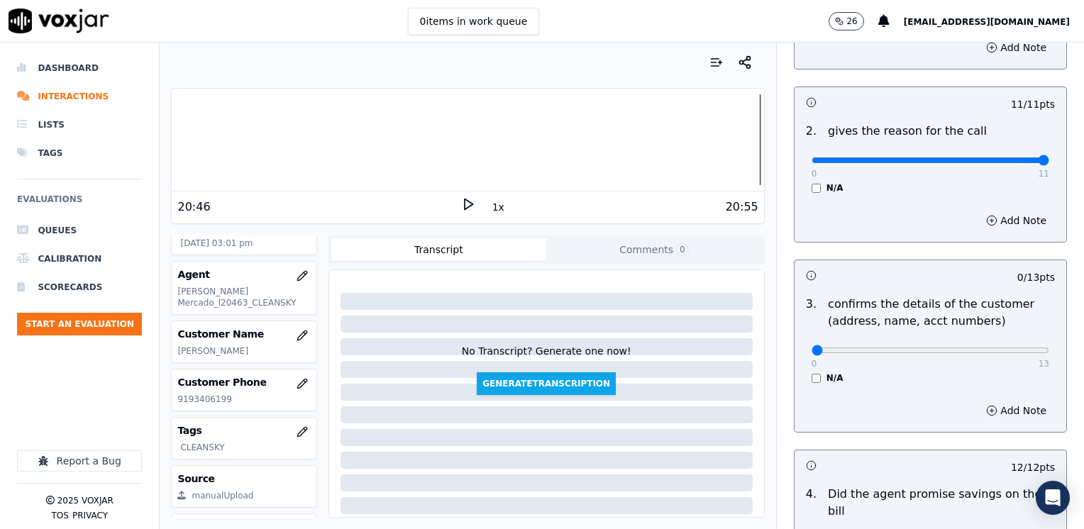
scroll to position [247, 0]
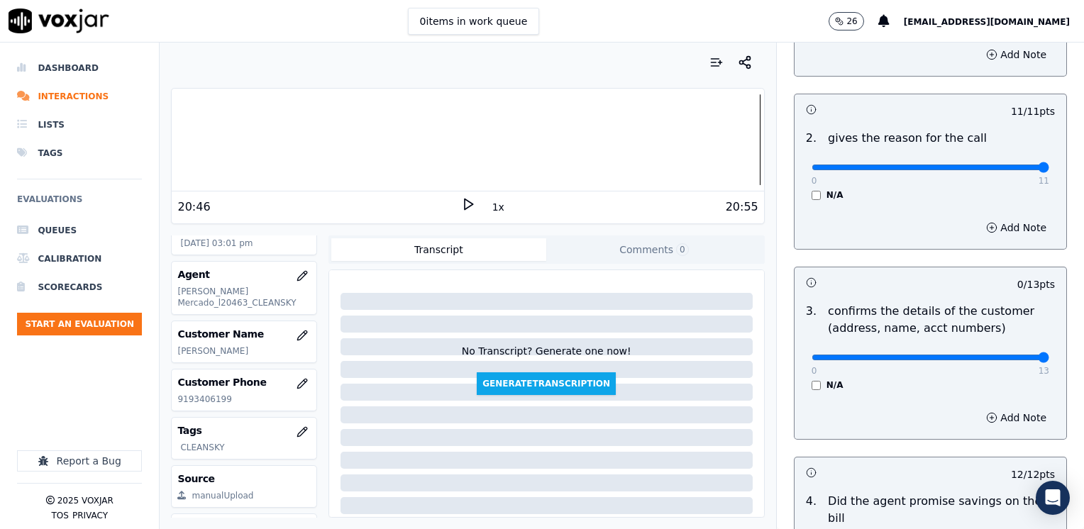
drag, startPoint x: 804, startPoint y: 352, endPoint x: 1086, endPoint y: 352, distance: 282.3
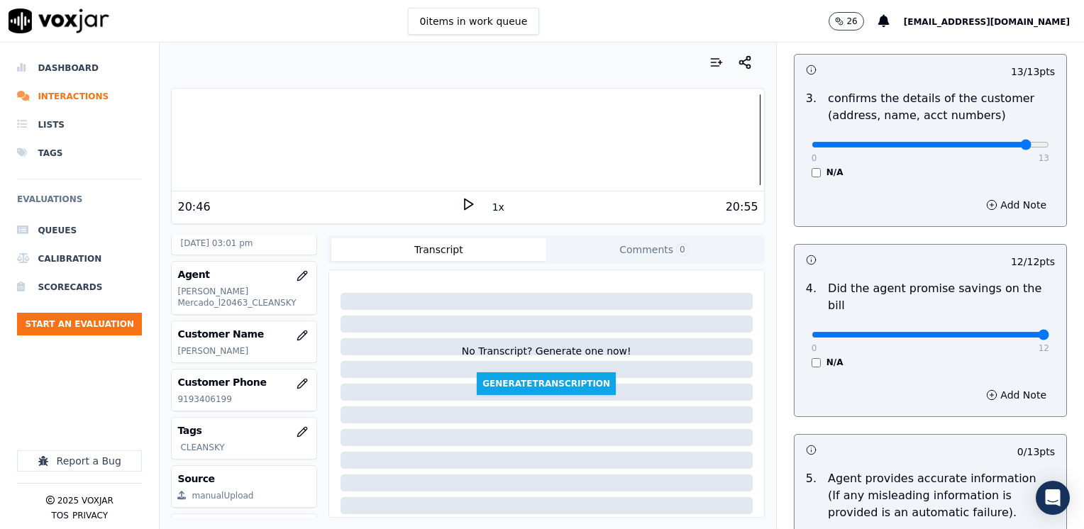
type input "12"
click at [1009, 210] on button "Add Note" at bounding box center [1016, 205] width 77 height 20
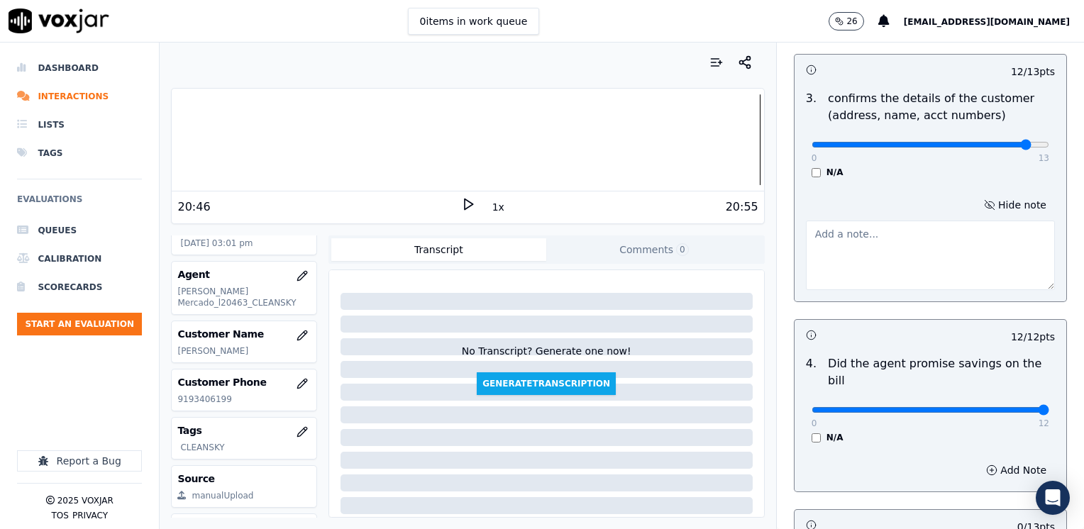
click at [924, 265] on textarea at bounding box center [930, 256] width 249 height 70
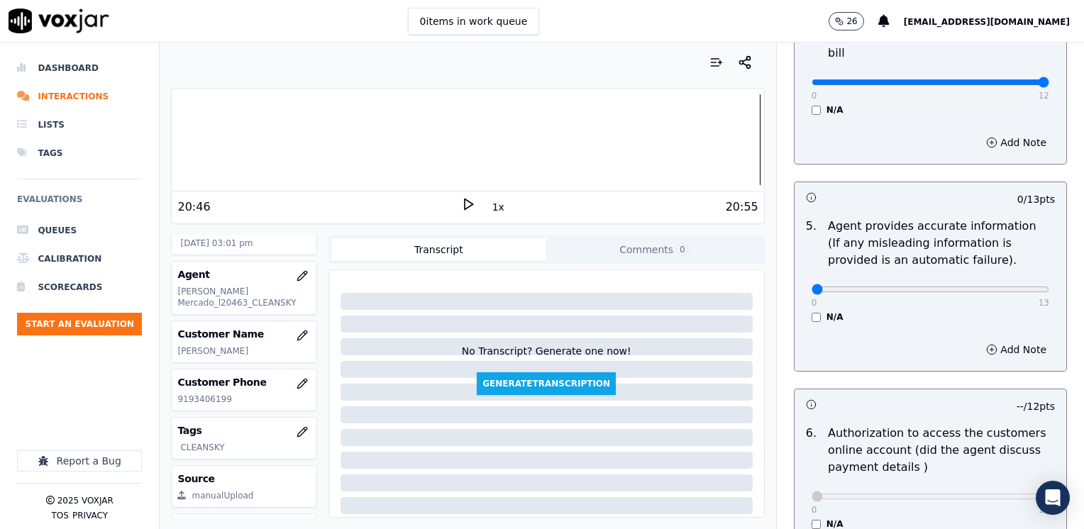
scroll to position [814, 0]
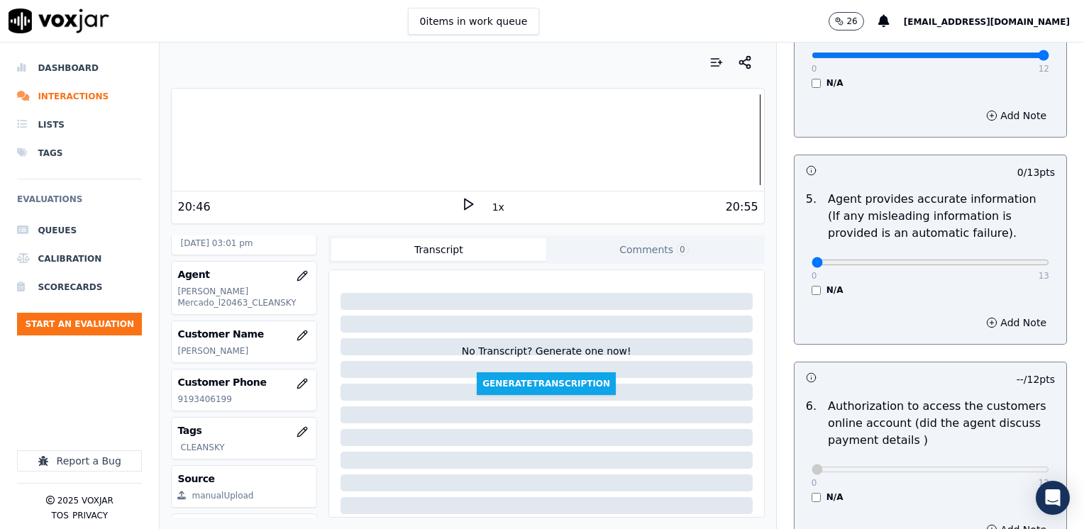
type textarea "Make sure to confirm full service address before reading the CS CTS script"
drag, startPoint x: 801, startPoint y: 245, endPoint x: 1069, endPoint y: 228, distance: 268.6
type input "13"
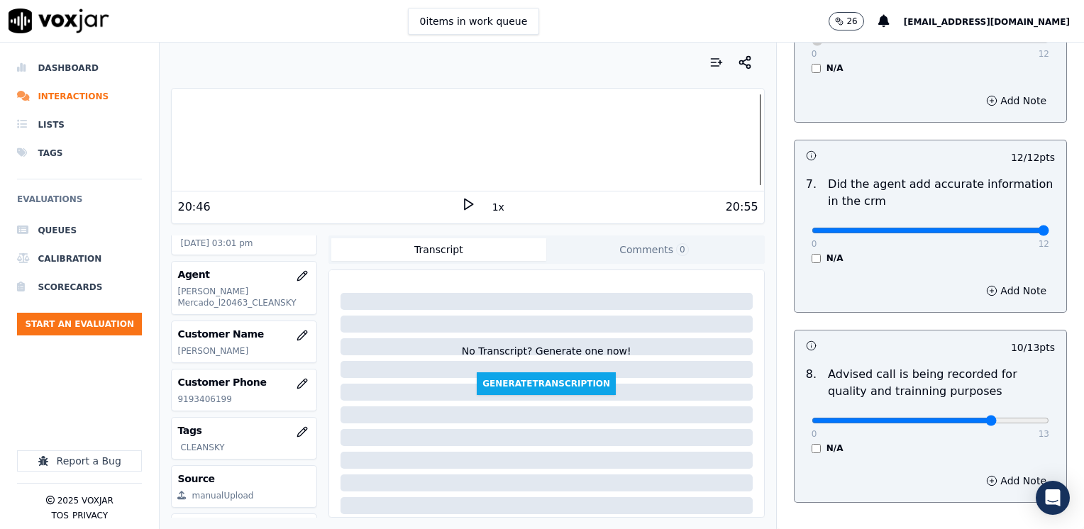
scroll to position [1314, 0]
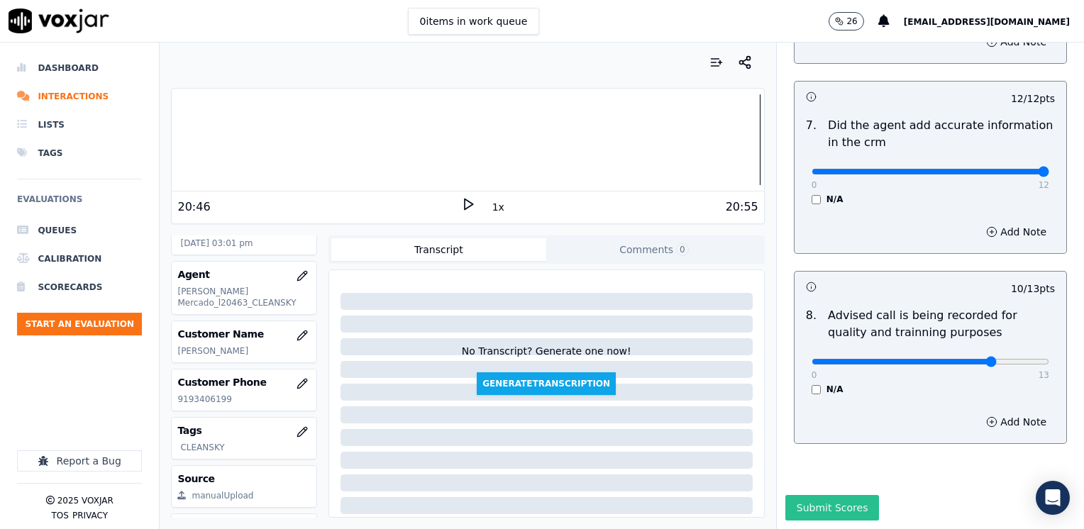
click at [821, 495] on button "Submit Scores" at bounding box center [832, 508] width 94 height 26
